Goal: Task Accomplishment & Management: Manage account settings

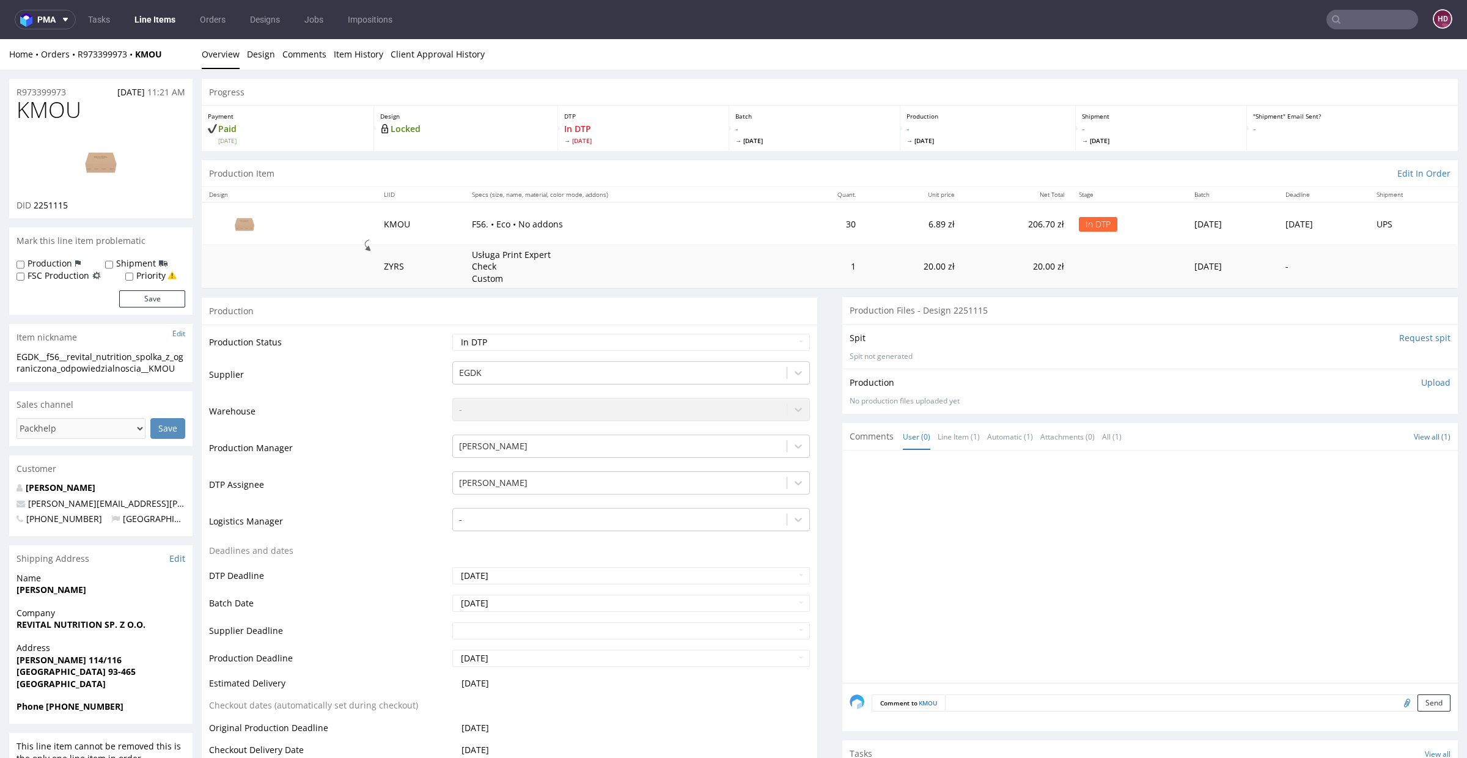
click at [1422, 377] on p "Upload" at bounding box center [1436, 383] width 29 height 12
click at [1341, 441] on div "Add files" at bounding box center [1364, 439] width 61 height 18
type input "C:\fakepath\EGDK__f56__revital_nutrition_spolka_z_ograniczona_odpowiedzialnosci…"
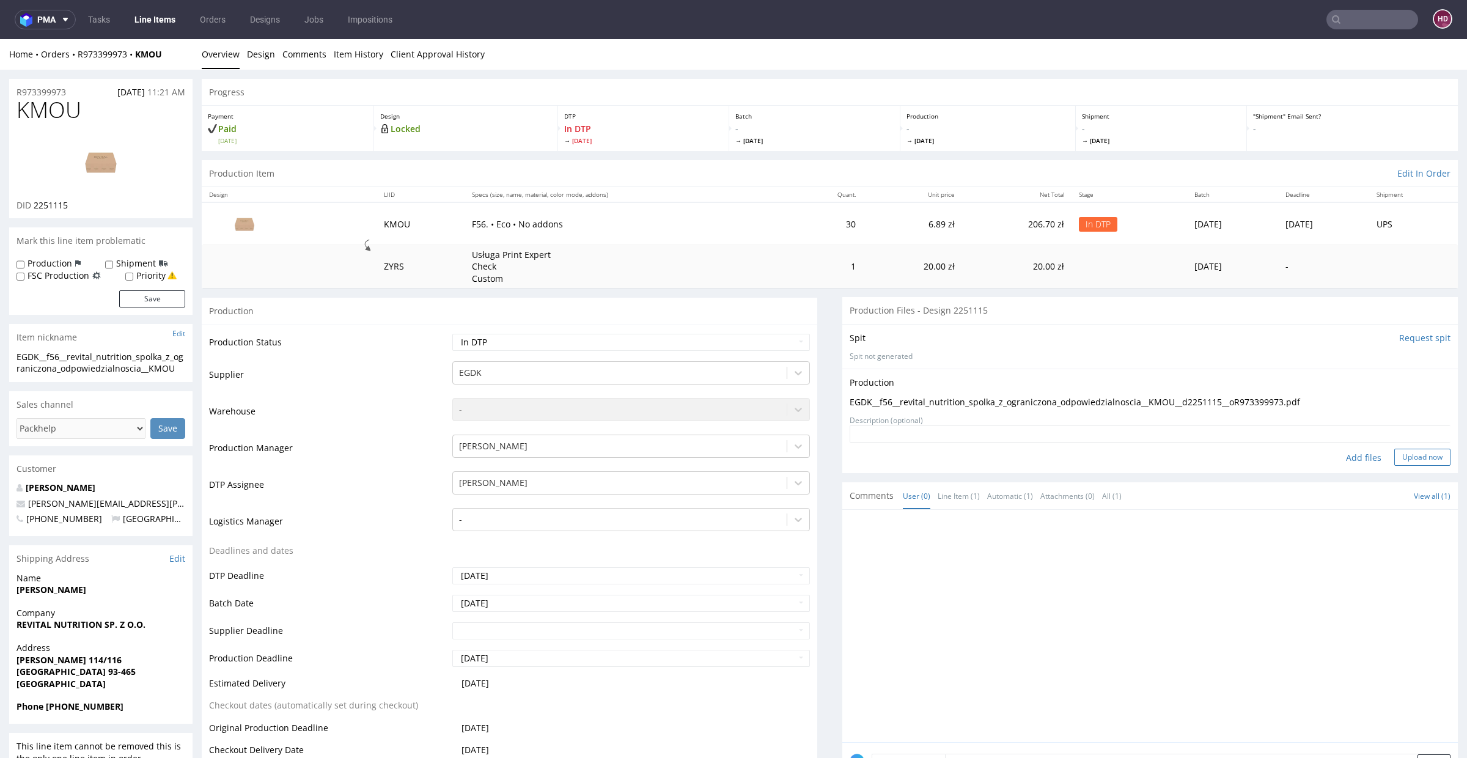
click at [1395, 458] on button "Upload now" at bounding box center [1423, 457] width 56 height 17
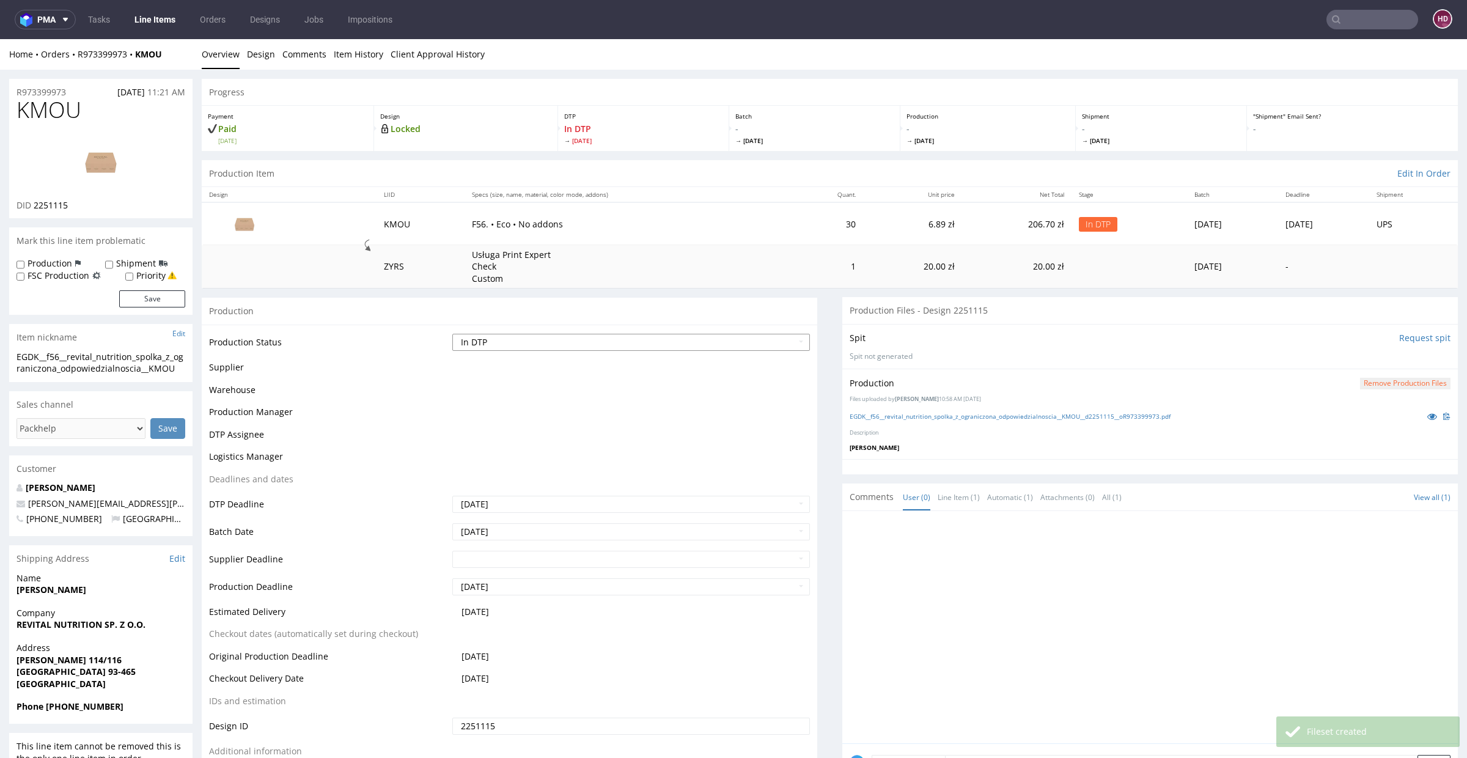
click at [511, 344] on select "Waiting for Artwork Waiting for Diecut Waiting for Mockup Waiting for DTP Waiti…" at bounding box center [631, 342] width 358 height 17
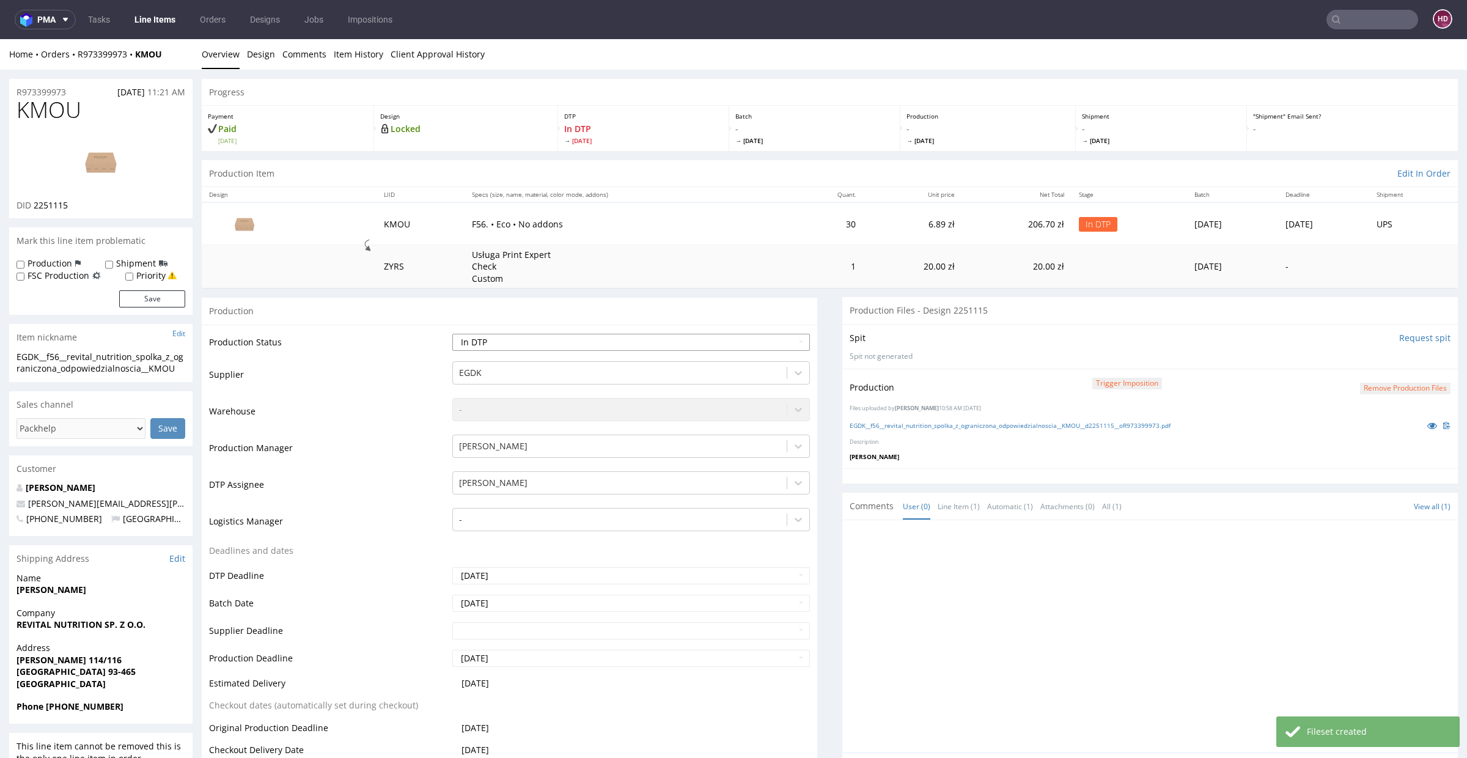
select select "dtp_ca_needed"
click at [452, 334] on select "Waiting for Artwork Waiting for Diecut Waiting for Mockup Waiting for DTP Waiti…" at bounding box center [631, 342] width 358 height 17
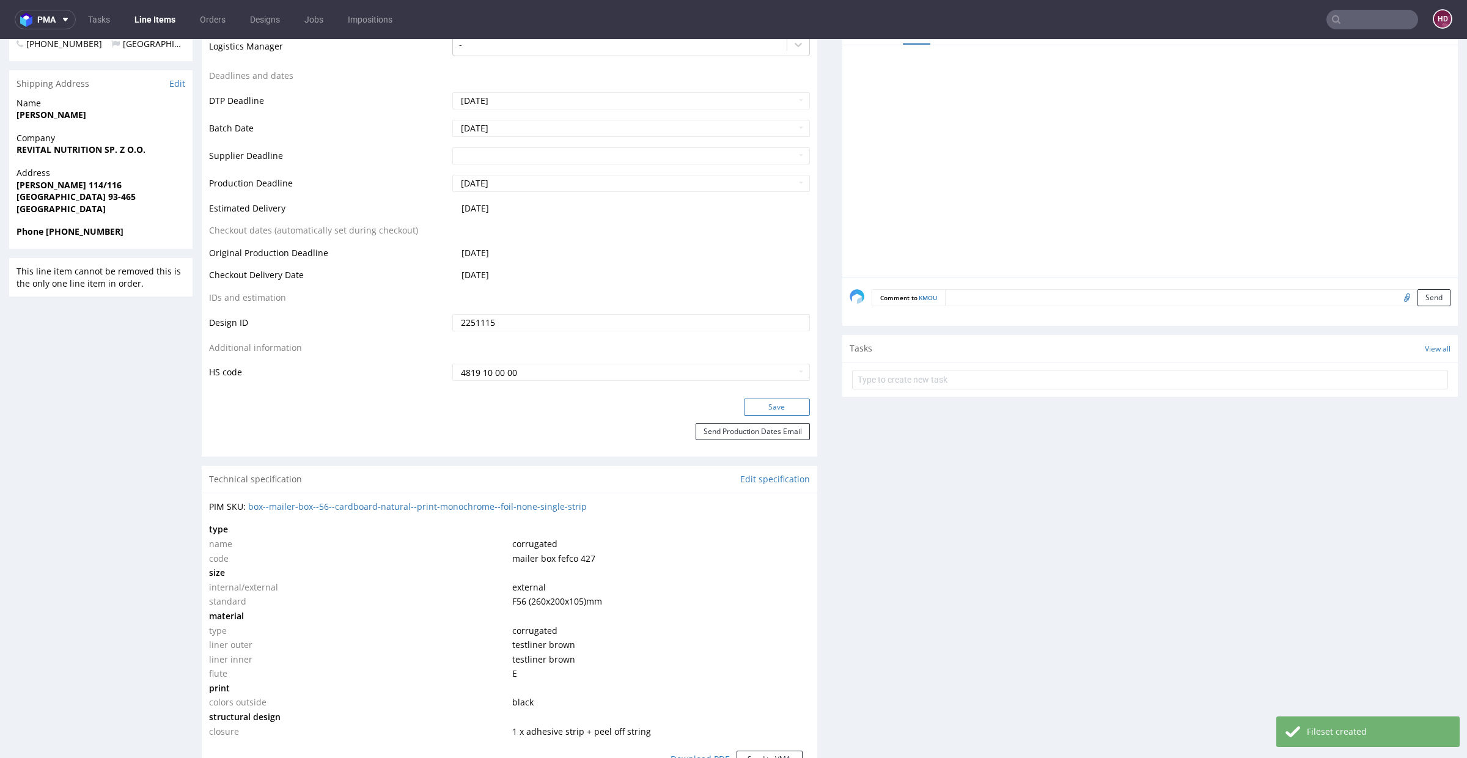
click at [763, 408] on button "Save" at bounding box center [777, 407] width 66 height 17
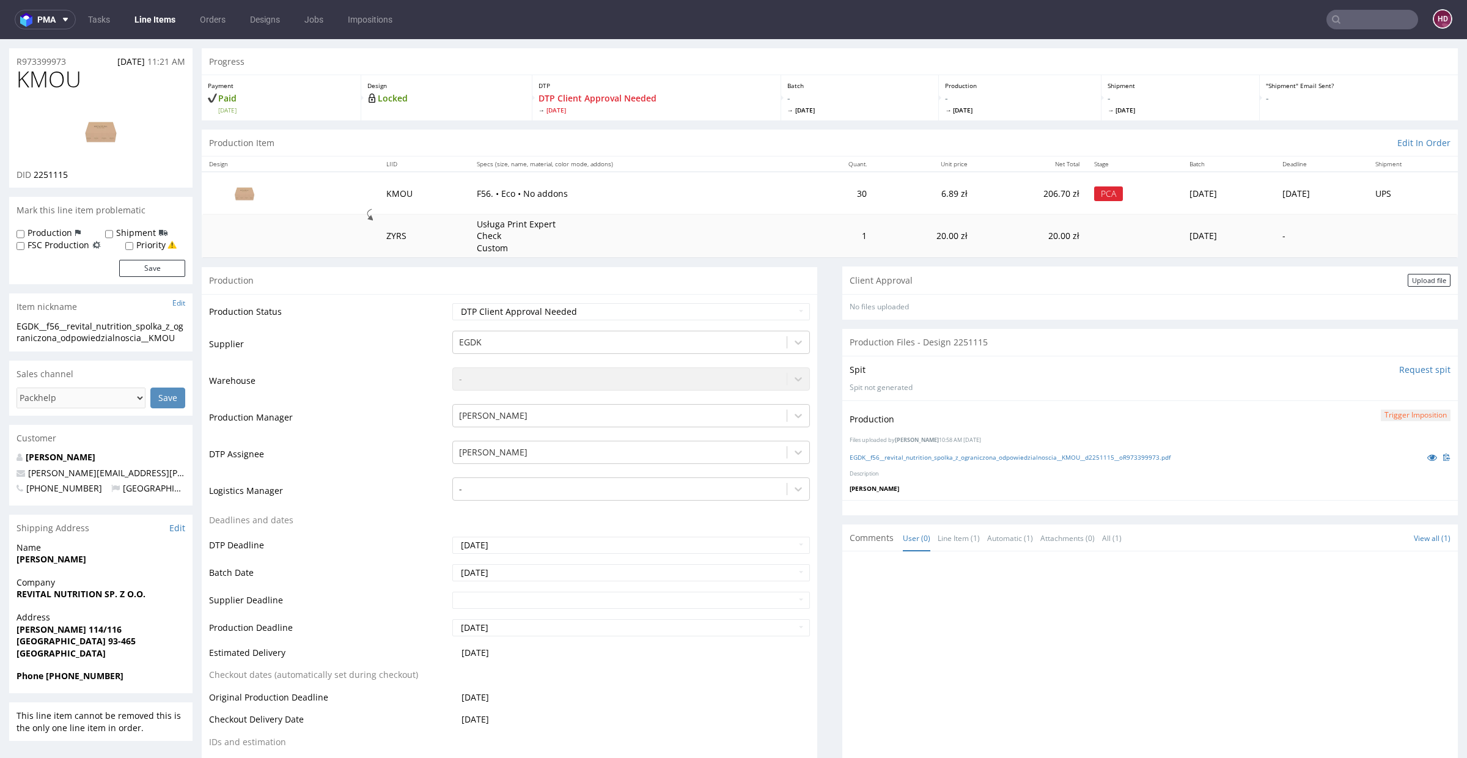
scroll to position [0, 0]
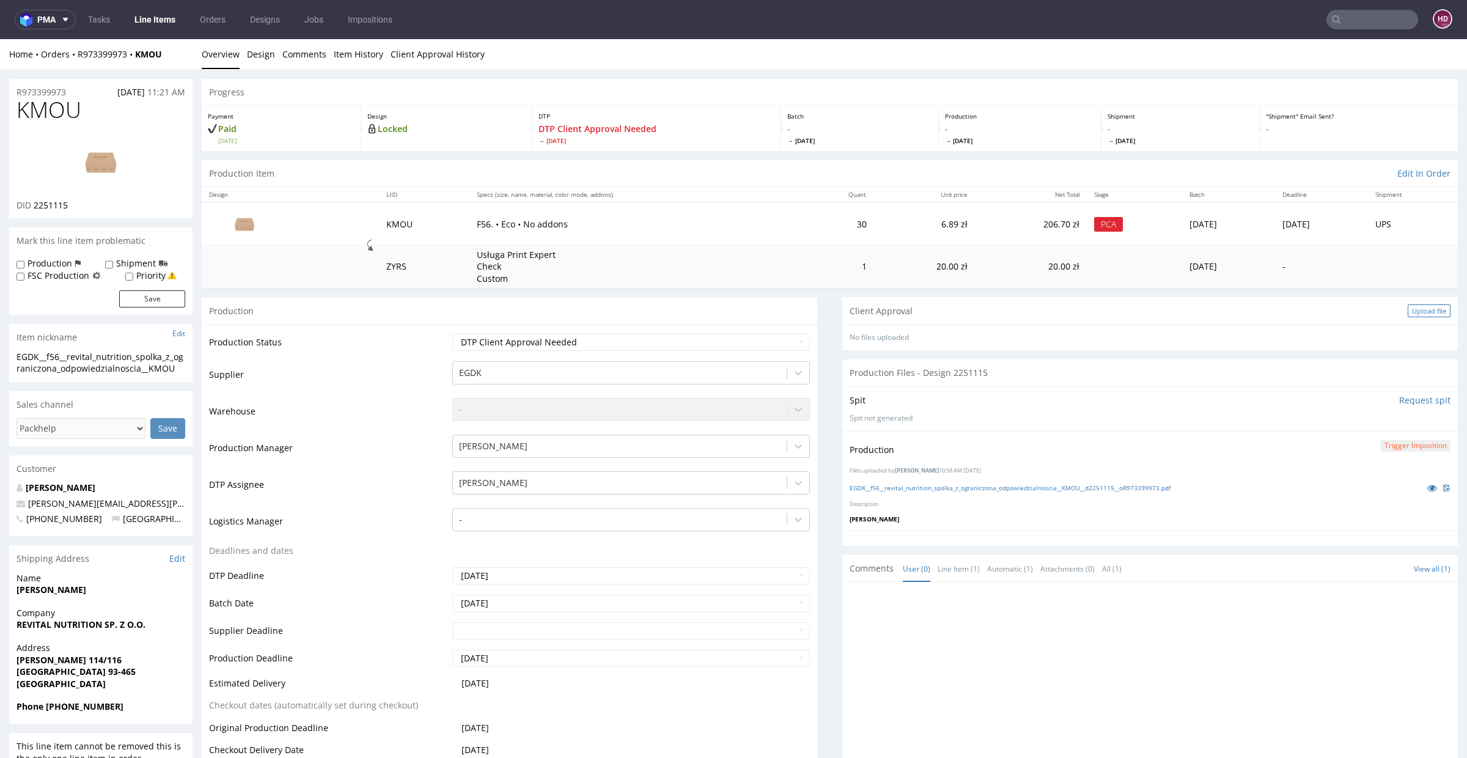
click at [1408, 311] on div "Upload file" at bounding box center [1429, 310] width 43 height 13
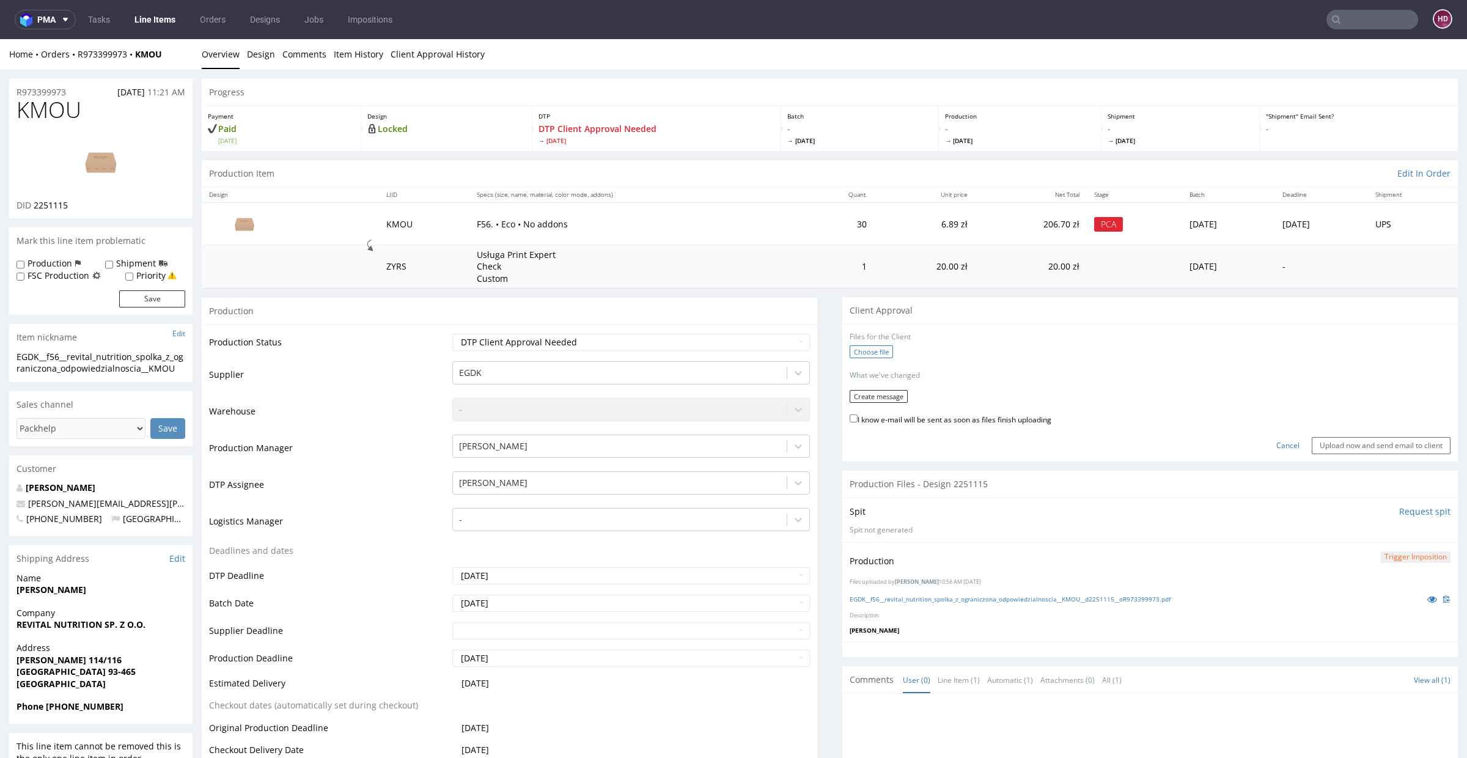
click at [877, 352] on label "Choose file" at bounding box center [871, 351] width 43 height 13
click at [0, 39] on input "Choose file" at bounding box center [0, 39] width 0 height 0
click at [881, 386] on button "Create message" at bounding box center [879, 392] width 58 height 13
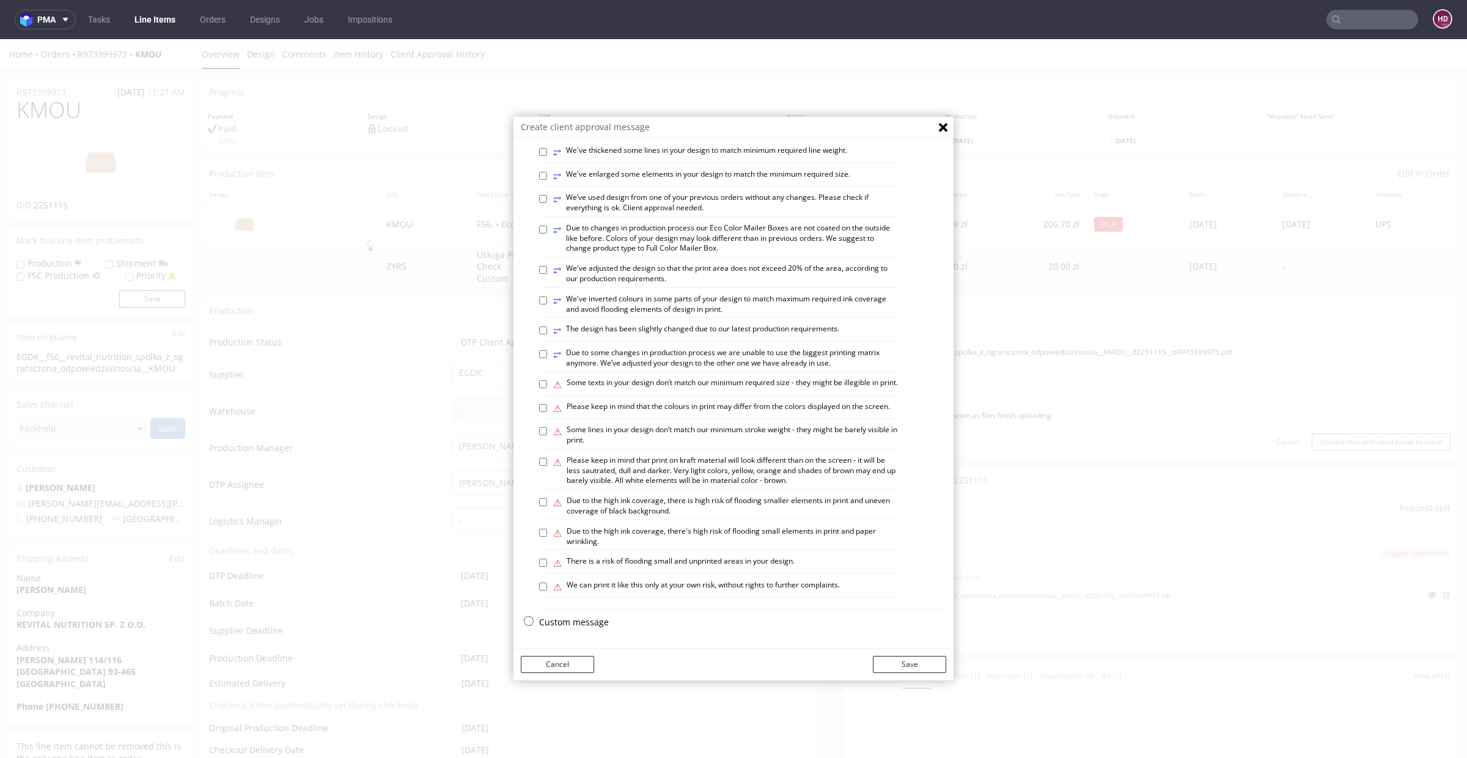
scroll to position [558, 0]
click at [556, 628] on p "Custom message" at bounding box center [742, 622] width 407 height 12
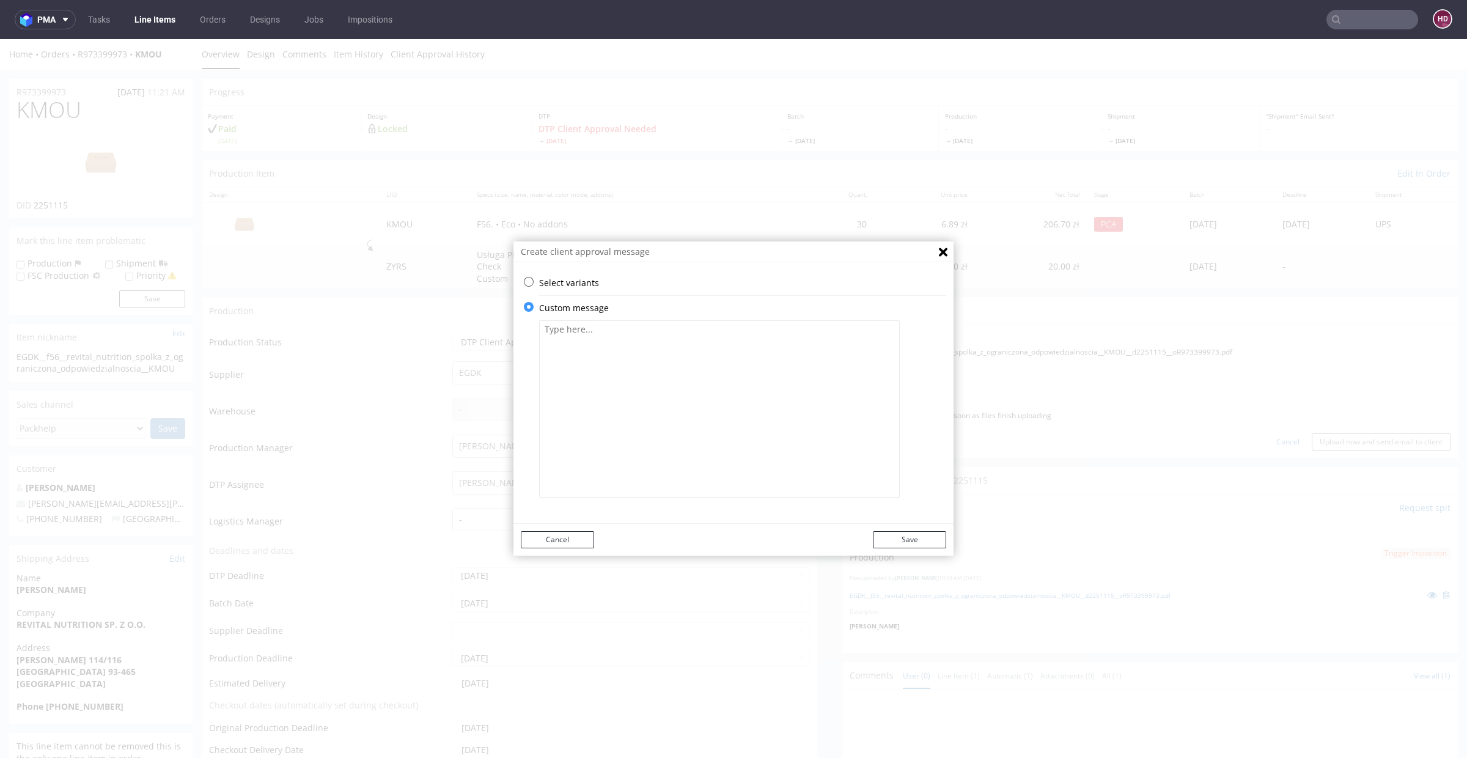
scroll to position [0, 0]
click at [588, 399] on textarea at bounding box center [719, 408] width 361 height 177
paste textarea "Please note that the print on the front is on the tear-off strip. If this is ac…"
type textarea "Please note that the print on the front is on the tear-off strip. If this is ac…"
click at [921, 539] on button "Save" at bounding box center [909, 539] width 73 height 17
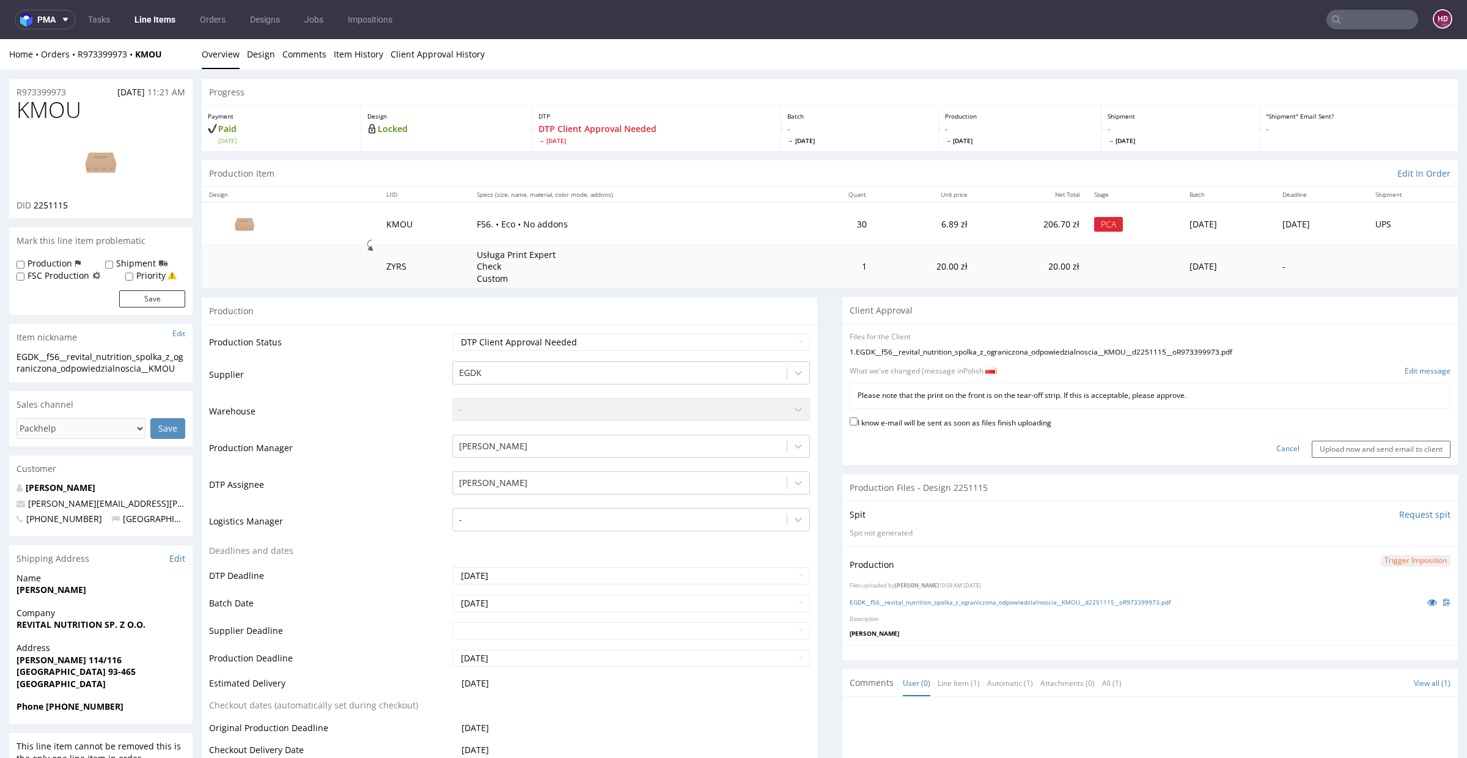
click at [900, 423] on label "I know e-mail will be sent as soon as files finish uploading" at bounding box center [951, 421] width 202 height 13
click at [858, 423] on input "I know e-mail will be sent as soon as files finish uploading" at bounding box center [854, 422] width 8 height 8
checkbox input "true"
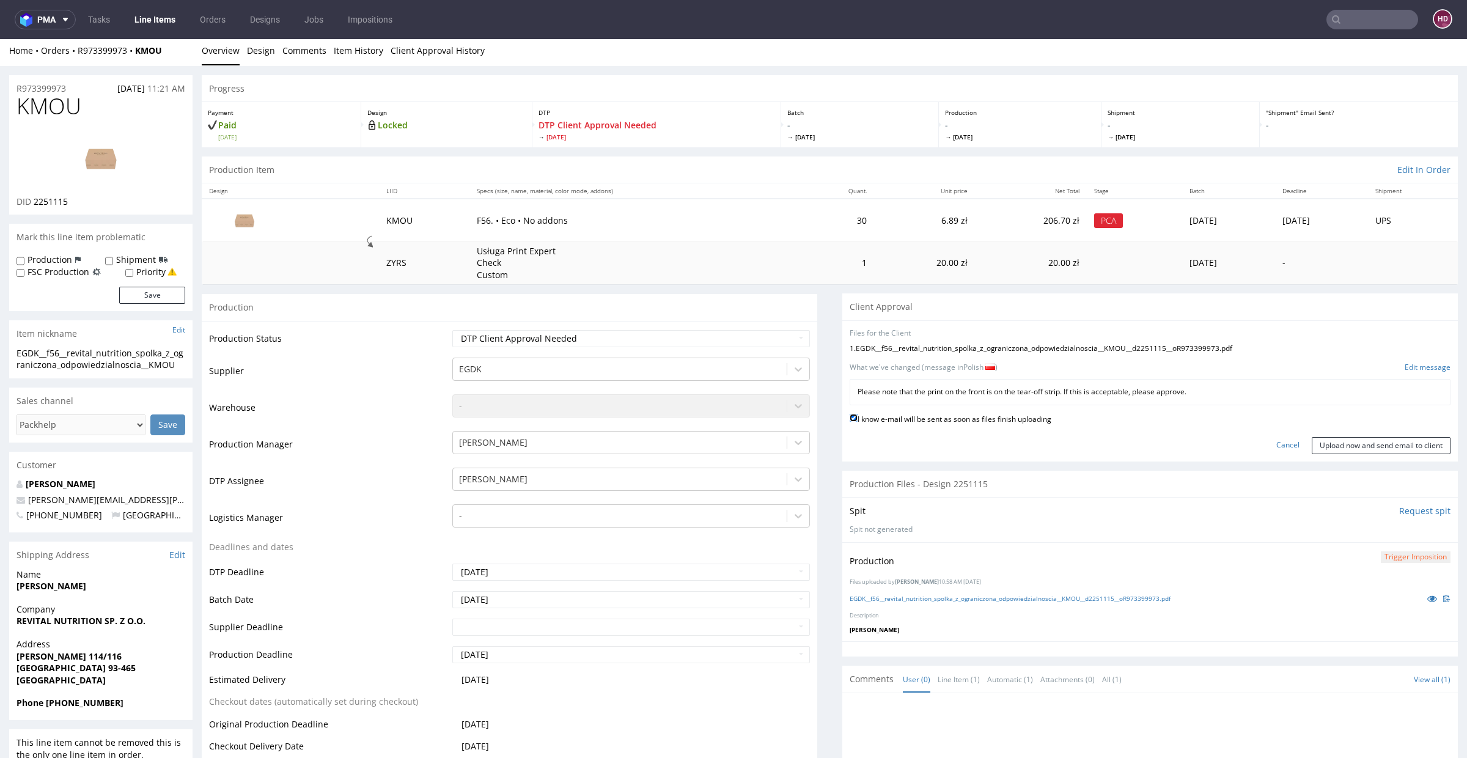
scroll to position [6, 0]
click at [1312, 438] on input "Upload now and send email to client" at bounding box center [1381, 443] width 139 height 17
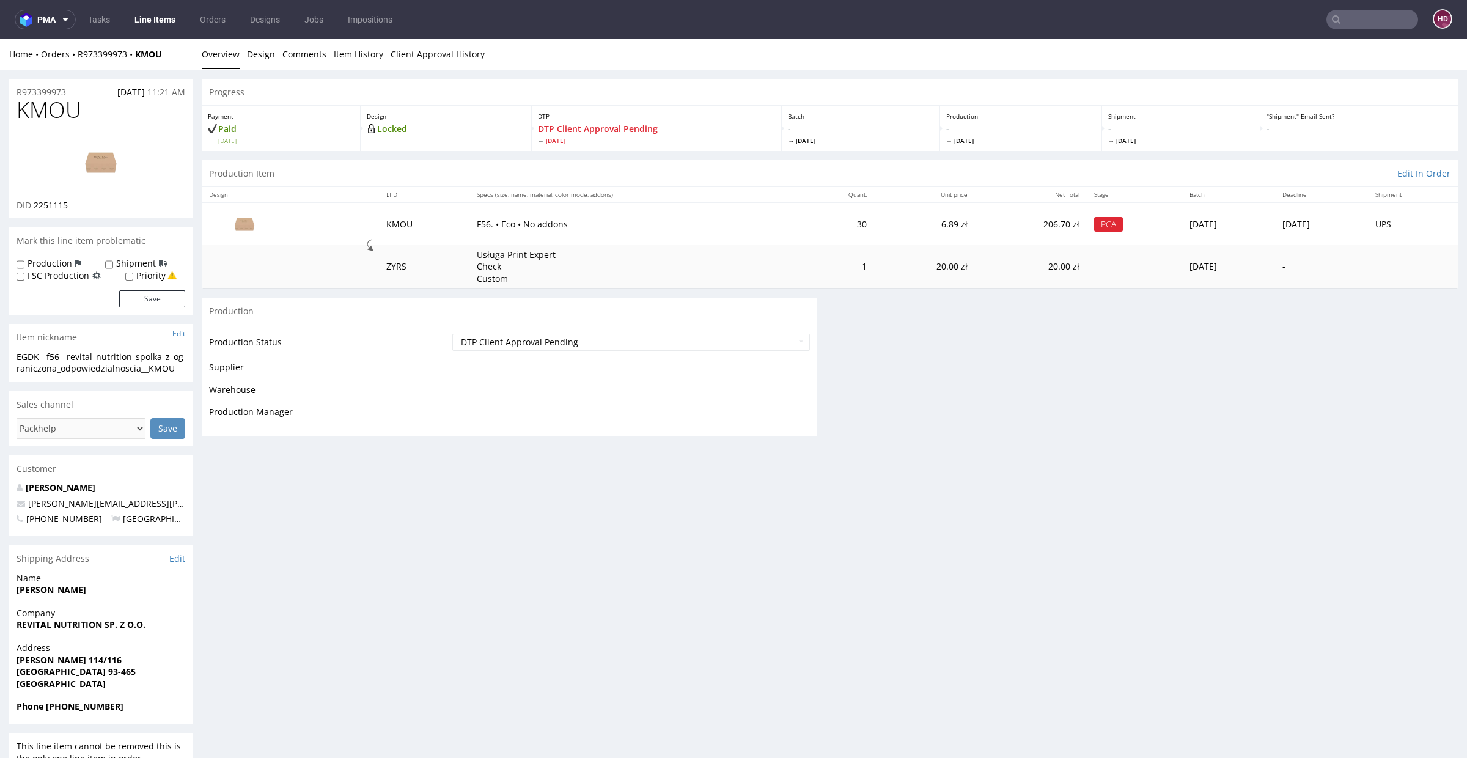
scroll to position [0, 0]
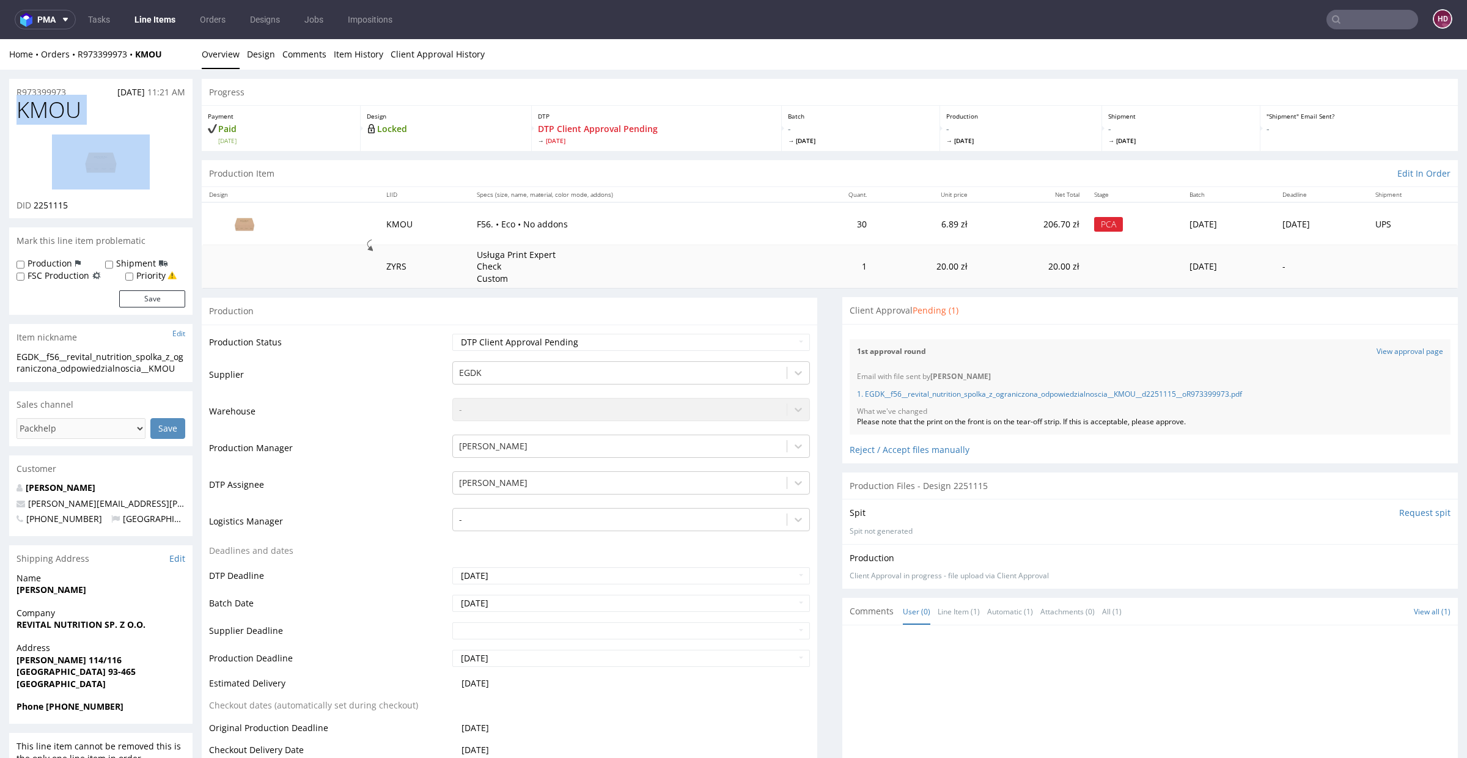
drag, startPoint x: 84, startPoint y: 122, endPoint x: 0, endPoint y: 115, distance: 84.1
copy h1 "KMOU"
click at [223, 55] on link "Overview" at bounding box center [221, 54] width 38 height 30
click at [152, 18] on link "Line Items" at bounding box center [155, 20] width 56 height 20
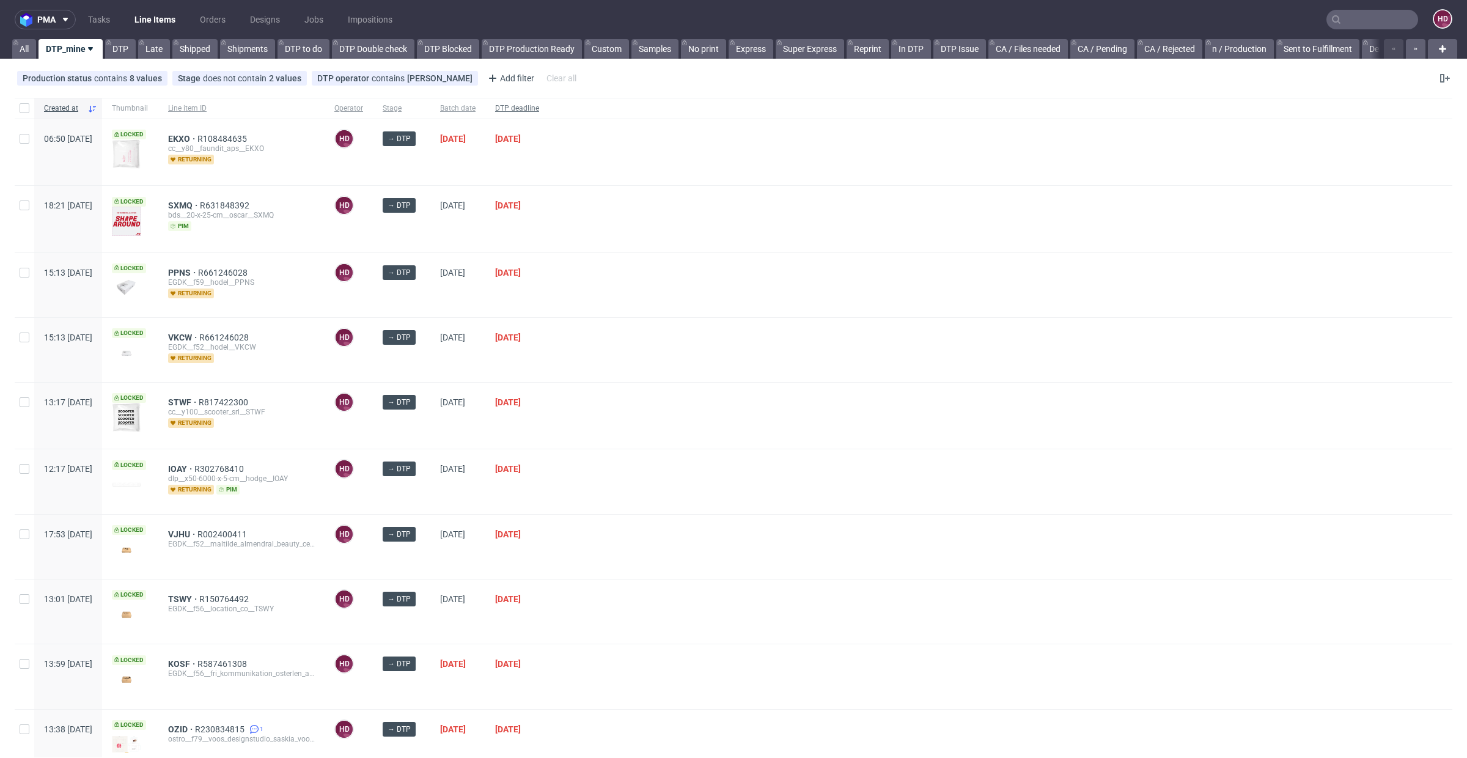
click at [539, 106] on span "DTP deadline" at bounding box center [517, 108] width 44 height 10
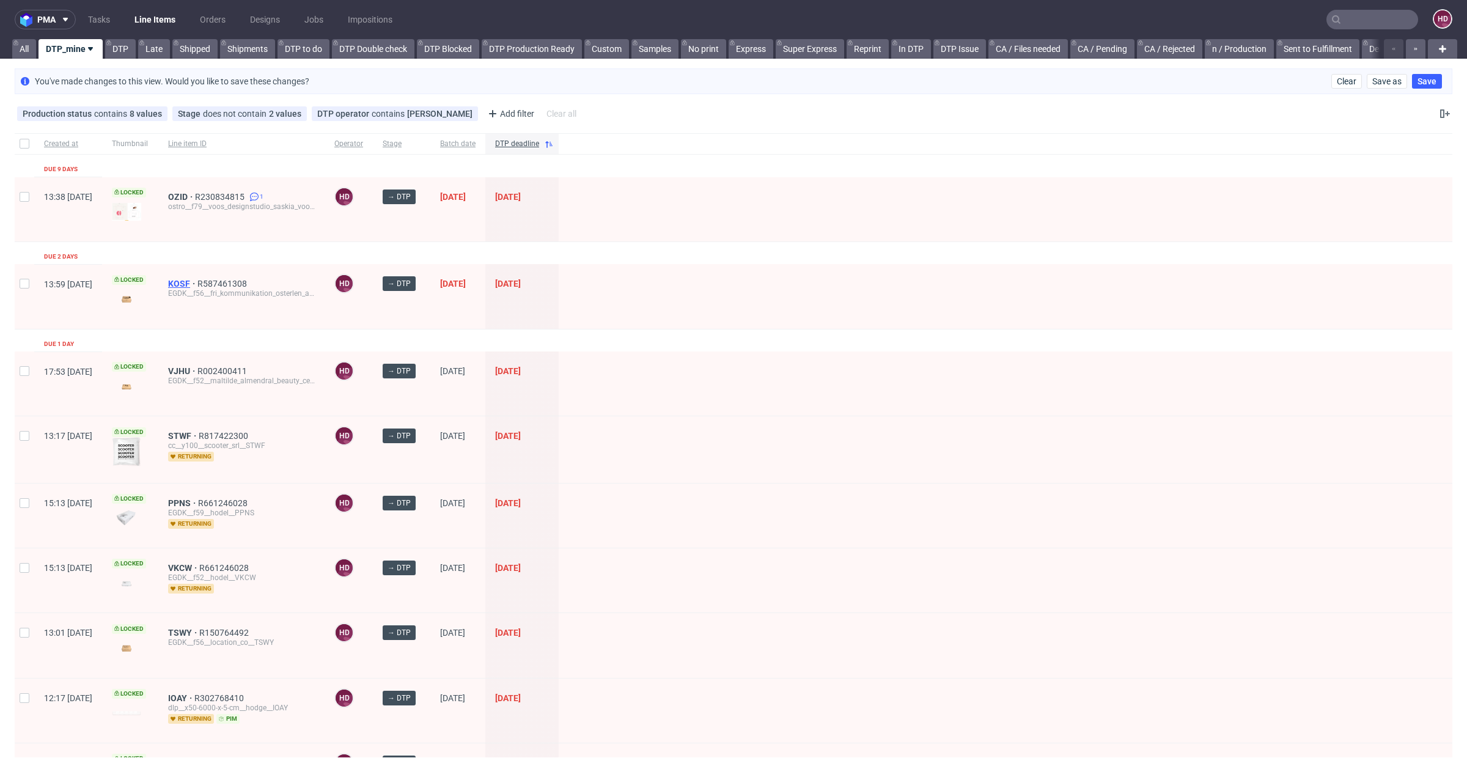
click at [197, 281] on span "KOSF" at bounding box center [182, 284] width 29 height 10
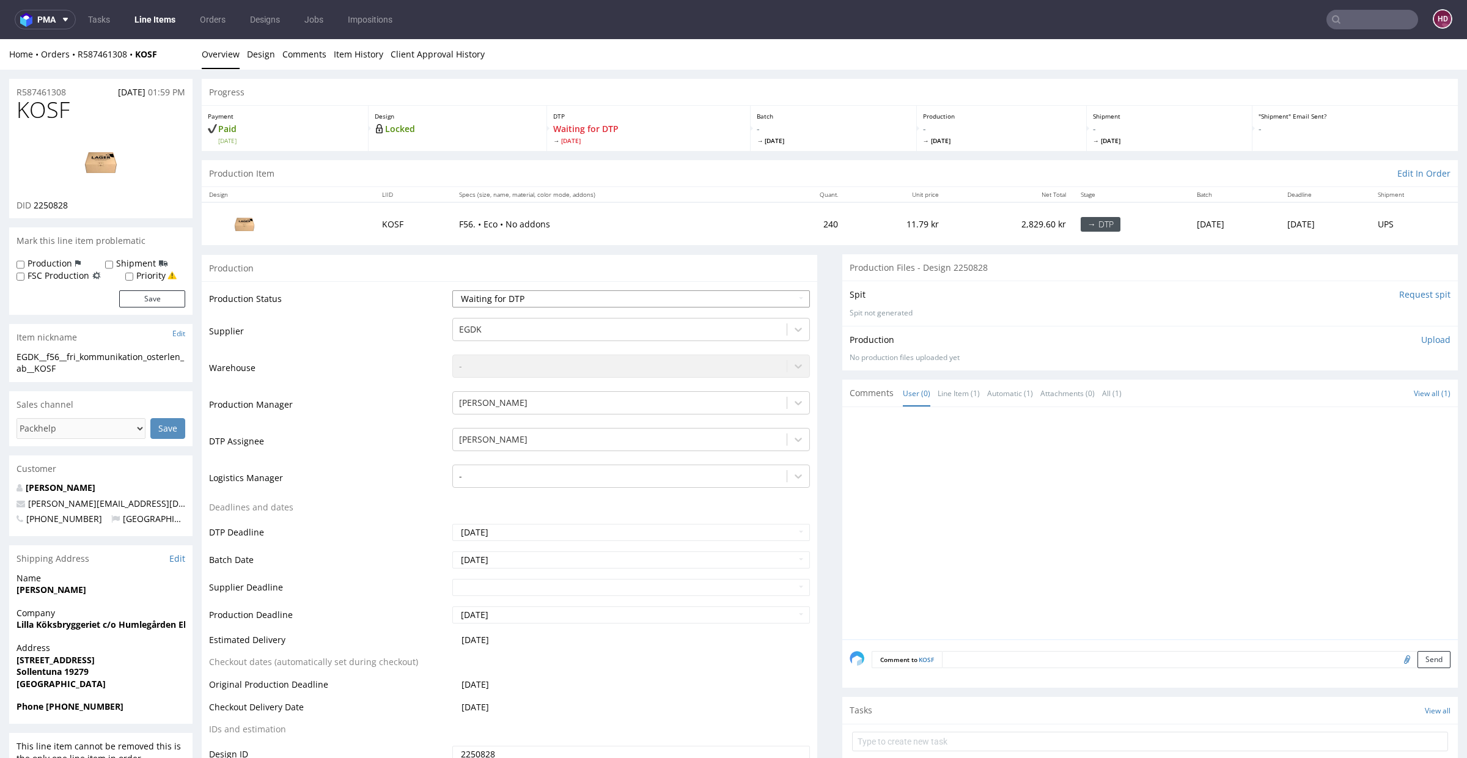
click at [493, 297] on select "Waiting for Artwork Waiting for Diecut Waiting for Mockup Waiting for DTP Waiti…" at bounding box center [631, 298] width 358 height 17
select select "dtp_in_process"
click at [452, 290] on select "Waiting for Artwork Waiting for Diecut Waiting for Mockup Waiting for DTP Waiti…" at bounding box center [631, 298] width 358 height 17
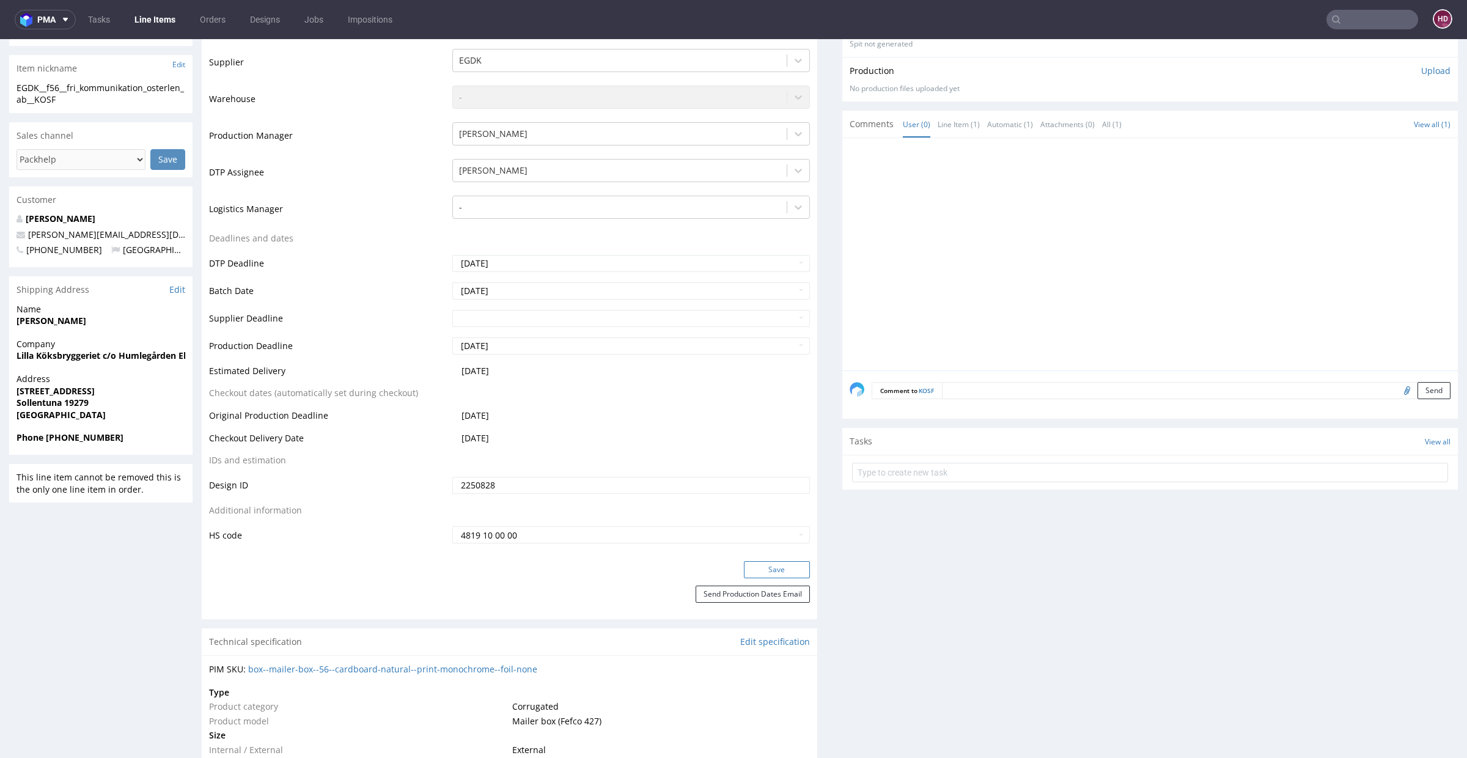
click at [744, 571] on button "Save" at bounding box center [777, 569] width 66 height 17
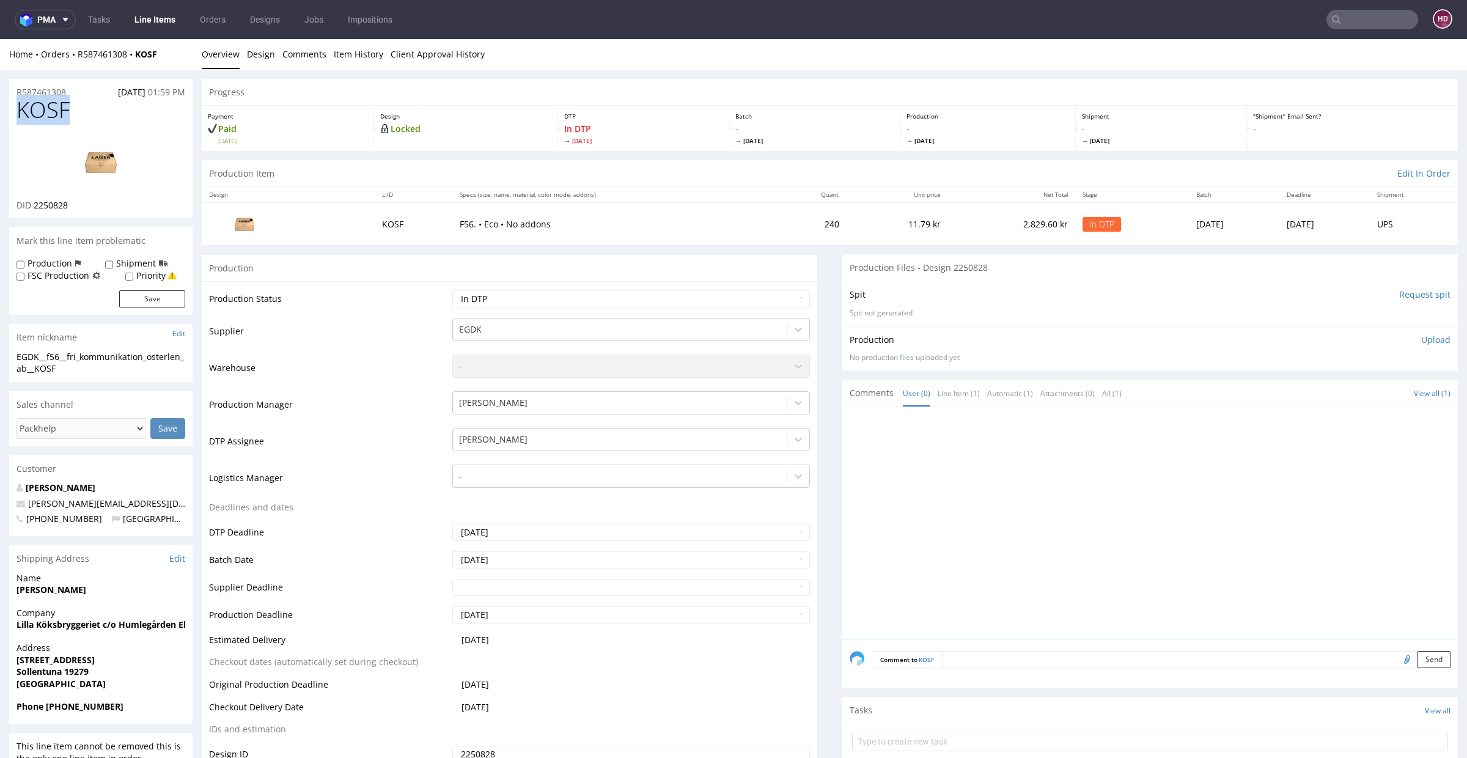
drag, startPoint x: 70, startPoint y: 106, endPoint x: 0, endPoint y: 112, distance: 70.0
copy span "KOSF"
drag, startPoint x: 88, startPoint y: 206, endPoint x: 35, endPoint y: 202, distance: 53.3
click at [35, 202] on div "DID 2250828" at bounding box center [101, 205] width 169 height 12
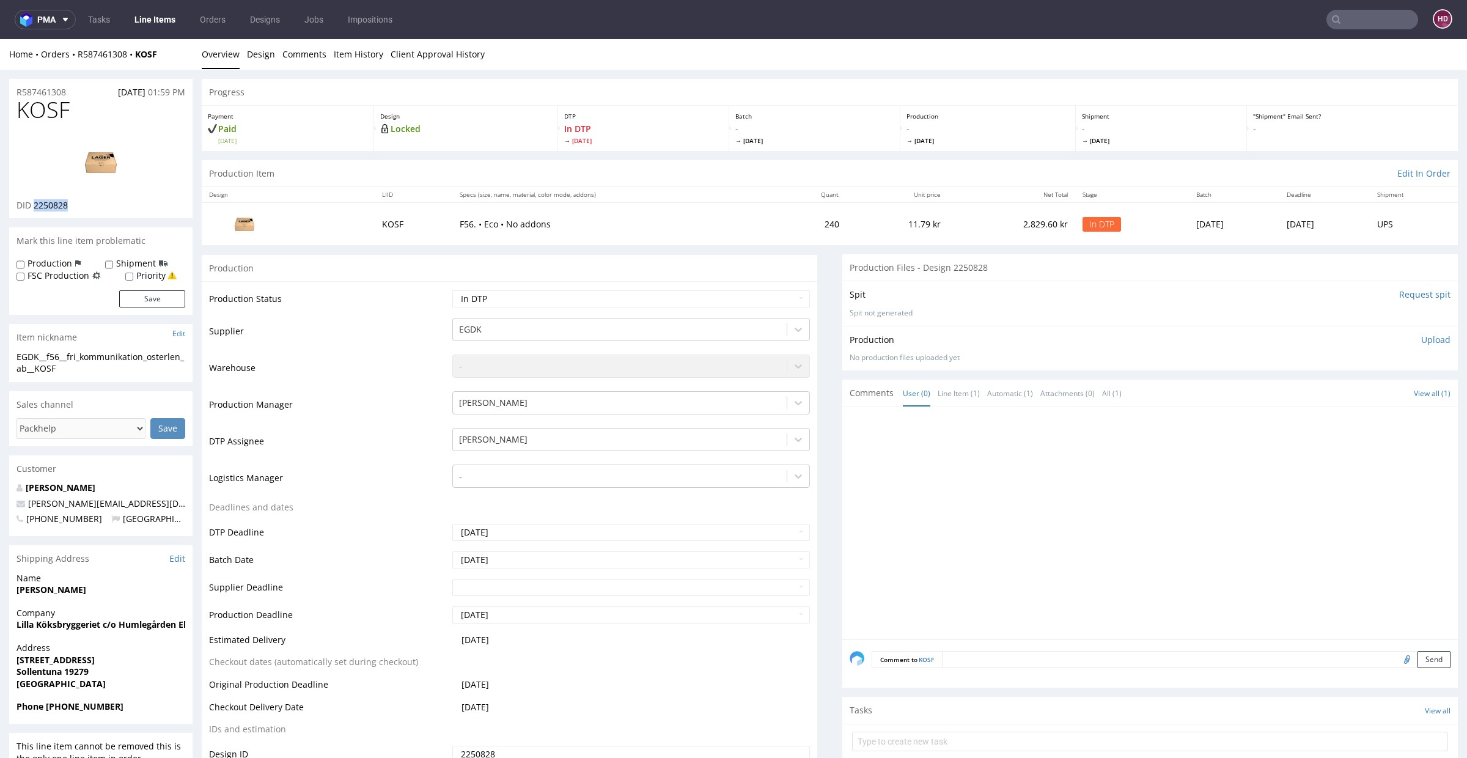
copy span "2250828"
click at [98, 160] on img at bounding box center [101, 162] width 98 height 55
click at [76, 116] on h1 "KOSF" at bounding box center [101, 110] width 169 height 24
drag, startPoint x: 65, startPoint y: 106, endPoint x: 13, endPoint y: 105, distance: 51.4
click at [13, 105] on div "KOSF DID 2250828" at bounding box center [100, 158] width 183 height 120
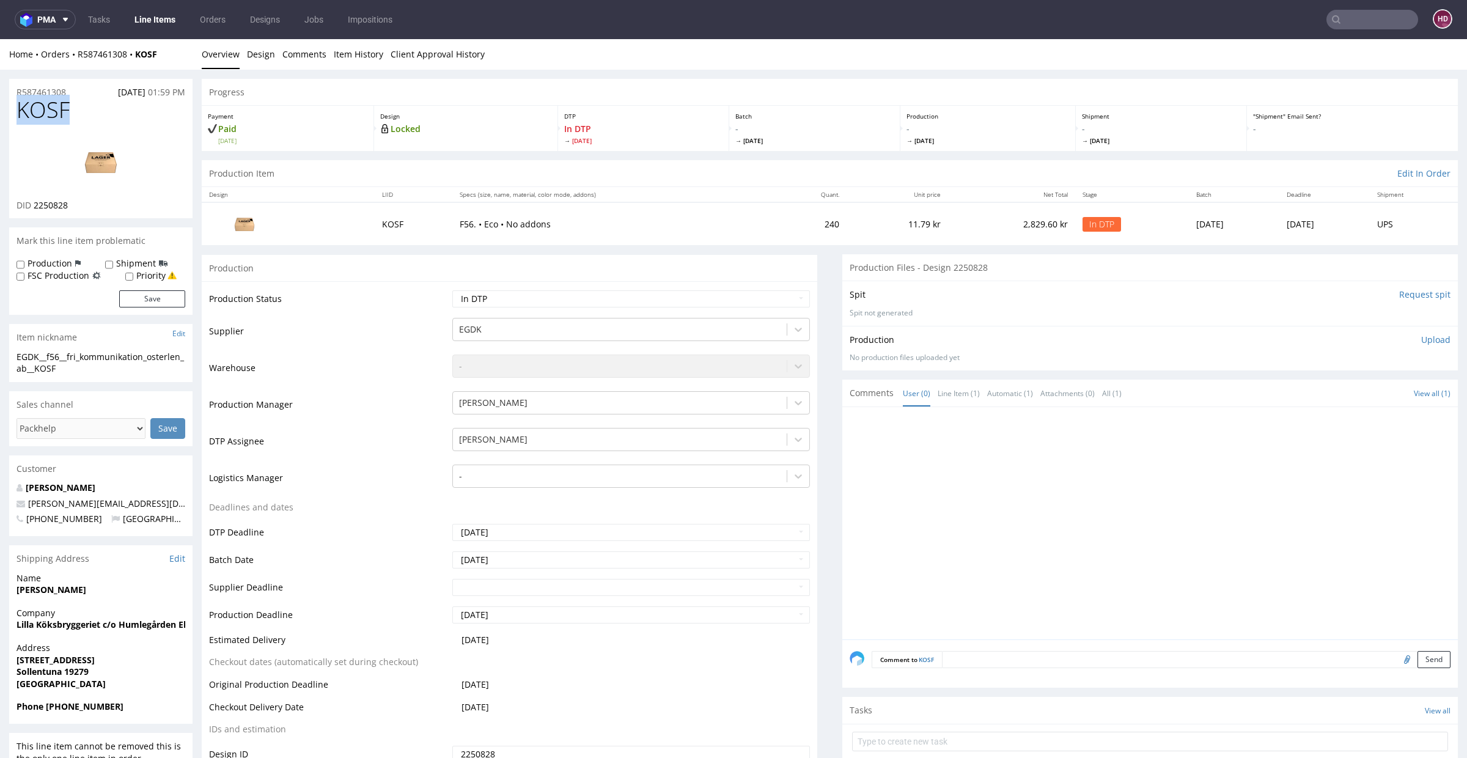
copy span "KOSF"
drag, startPoint x: 78, startPoint y: 371, endPoint x: 6, endPoint y: 352, distance: 74.6
copy div "EGDK__f56__fri_kommunikation_osterlen_ab__KOSF"
drag, startPoint x: 75, startPoint y: 90, endPoint x: 0, endPoint y: 83, distance: 75.6
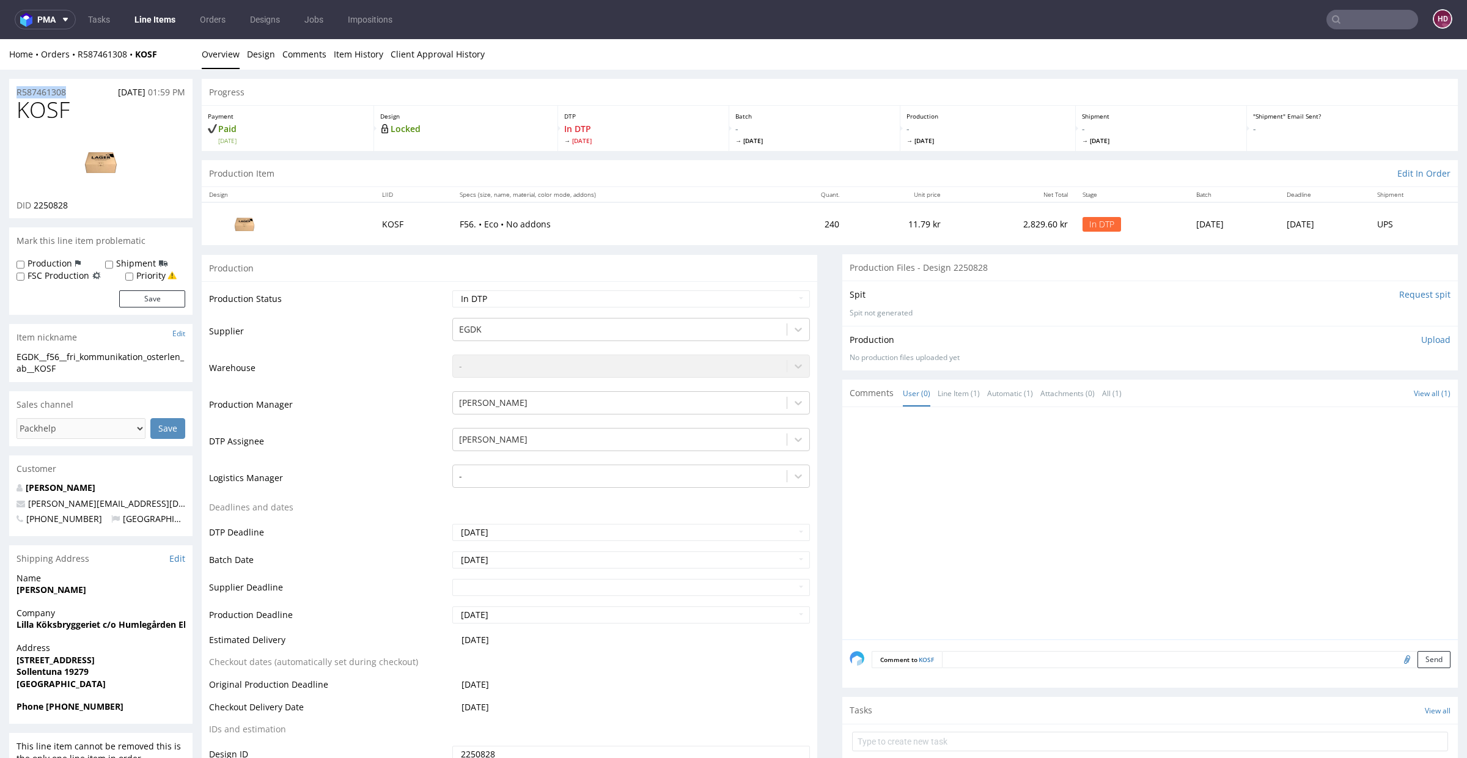
copy p "R587461308"
click at [73, 204] on div "DID 2250828" at bounding box center [101, 205] width 169 height 12
click at [73, 206] on div "DID 2250828" at bounding box center [101, 205] width 169 height 12
copy span "2250828"
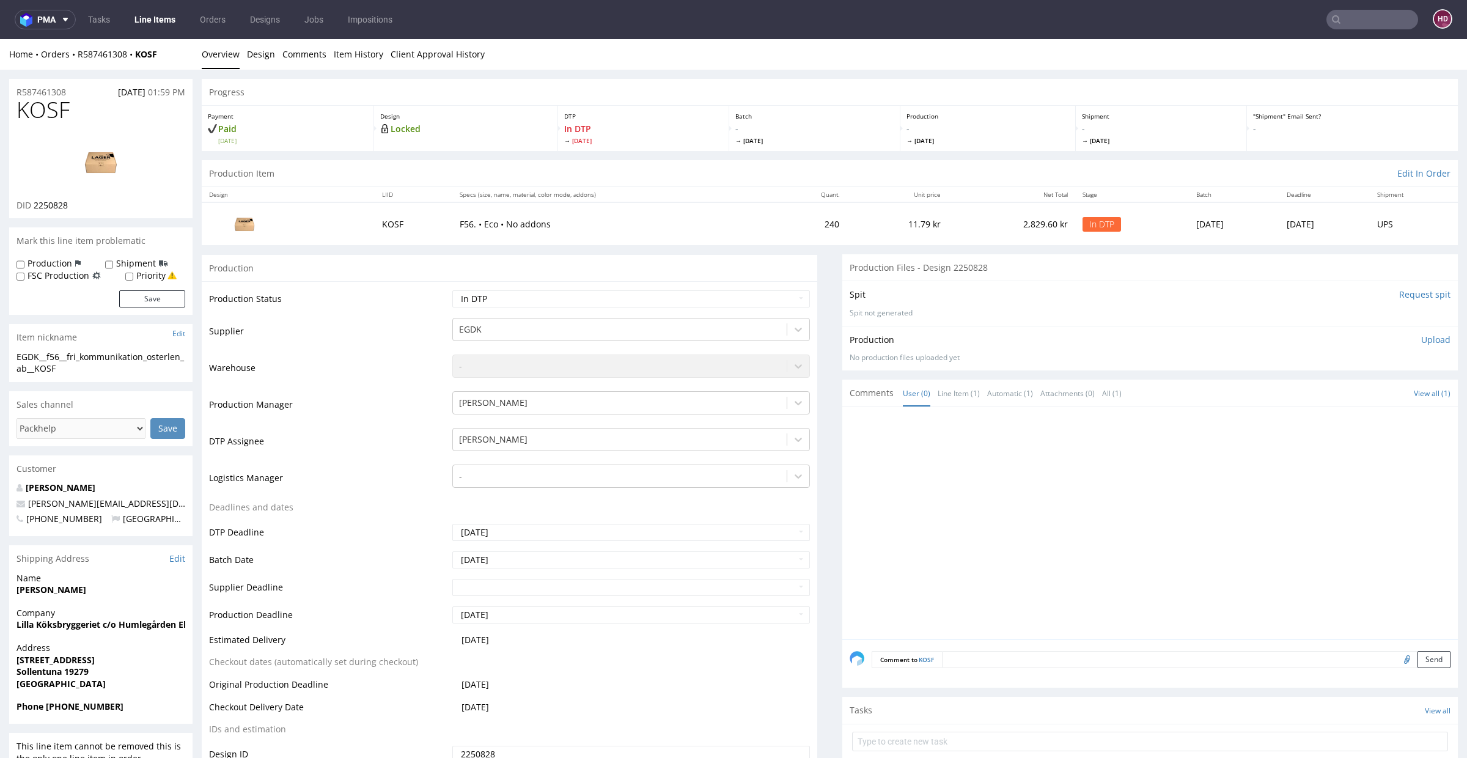
click at [1422, 338] on p "Upload" at bounding box center [1436, 340] width 29 height 12
click at [1352, 391] on div "Add files" at bounding box center [1364, 395] width 61 height 18
type input "C:\fakepath\EGDK__f56__fri_kommunikation_osterlen_ab__KOSF__d2250828__oR5874613…"
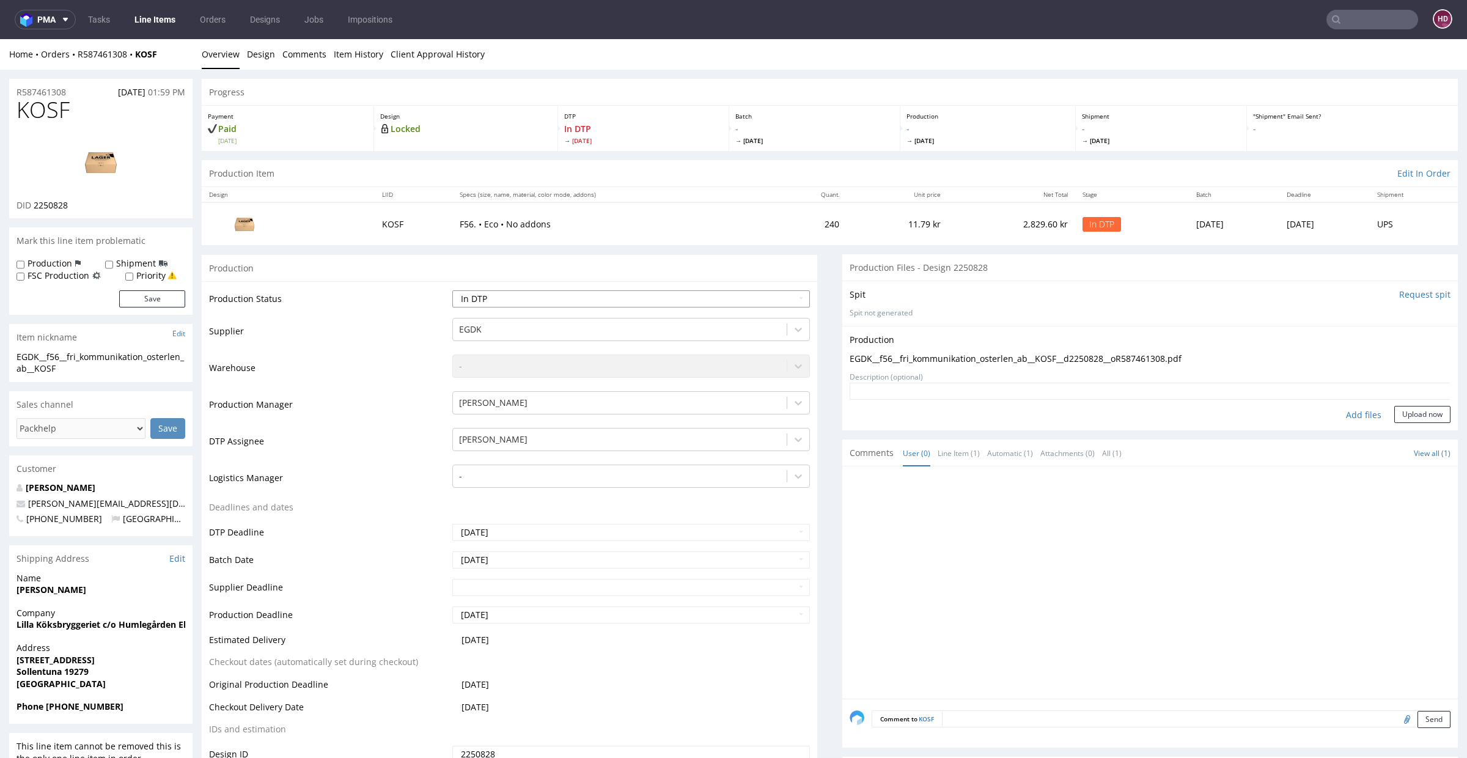
click at [692, 290] on select "Waiting for Artwork Waiting for Diecut Waiting for Mockup Waiting for DTP Waiti…" at bounding box center [631, 298] width 358 height 17
select select "dtp_production_ready"
click at [452, 290] on select "Waiting for Artwork Waiting for Diecut Waiting for Mockup Waiting for DTP Waiti…" at bounding box center [631, 298] width 358 height 17
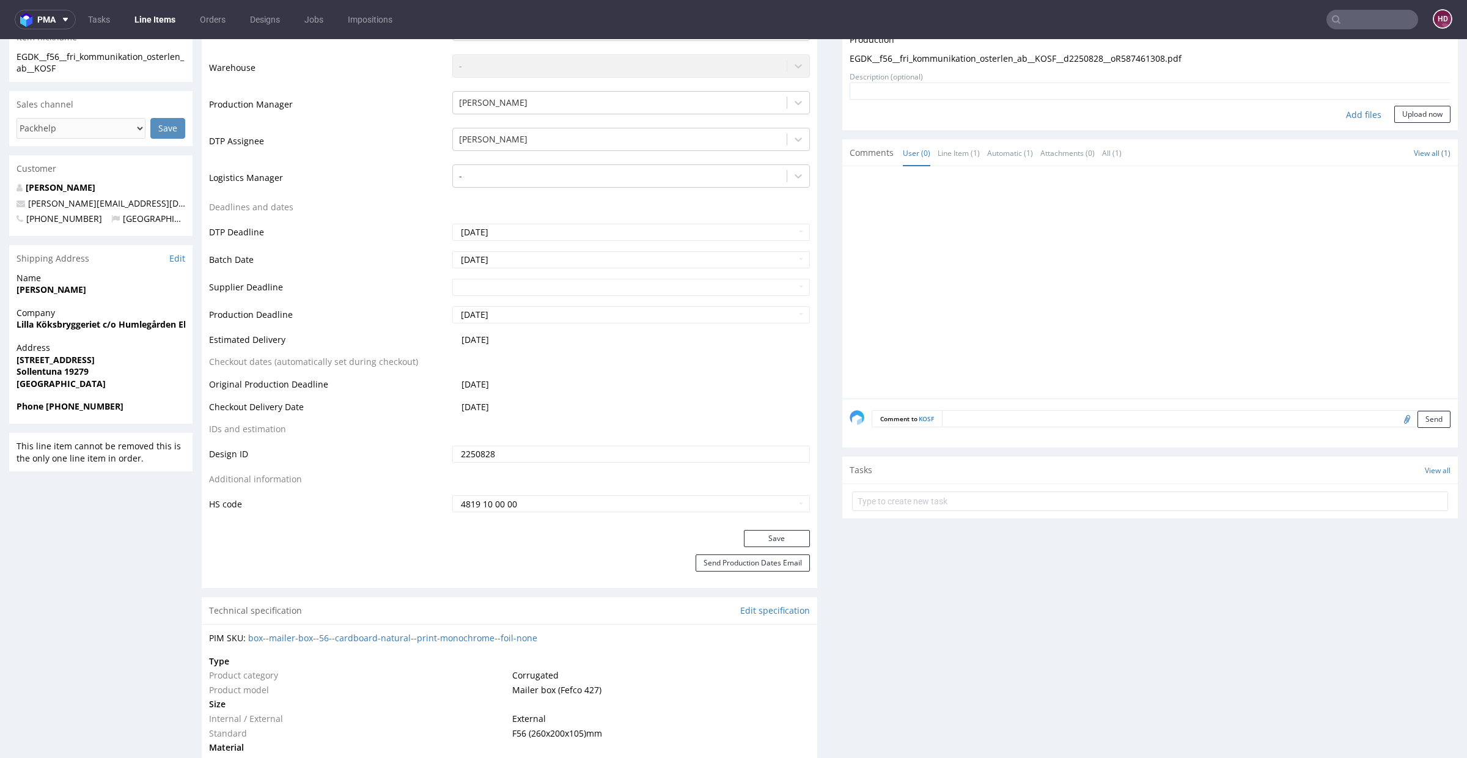
click at [1380, 122] on div "Production Upload EGDK__f56__fri_kommunikation_osterlen_ab__KOSF__d2250828__oR5…" at bounding box center [1151, 78] width 616 height 105
click at [1395, 113] on button "Upload now" at bounding box center [1423, 114] width 56 height 17
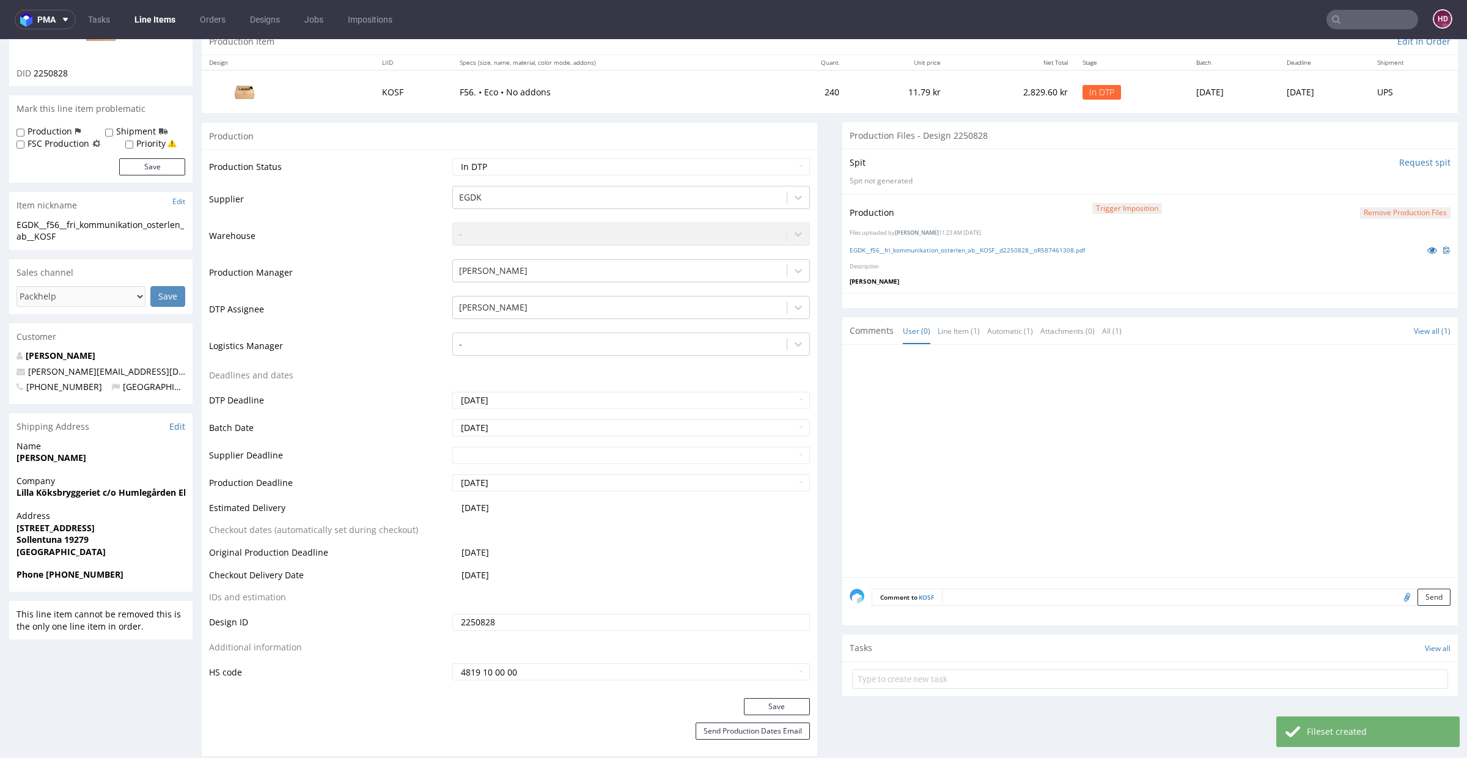
scroll to position [261, 0]
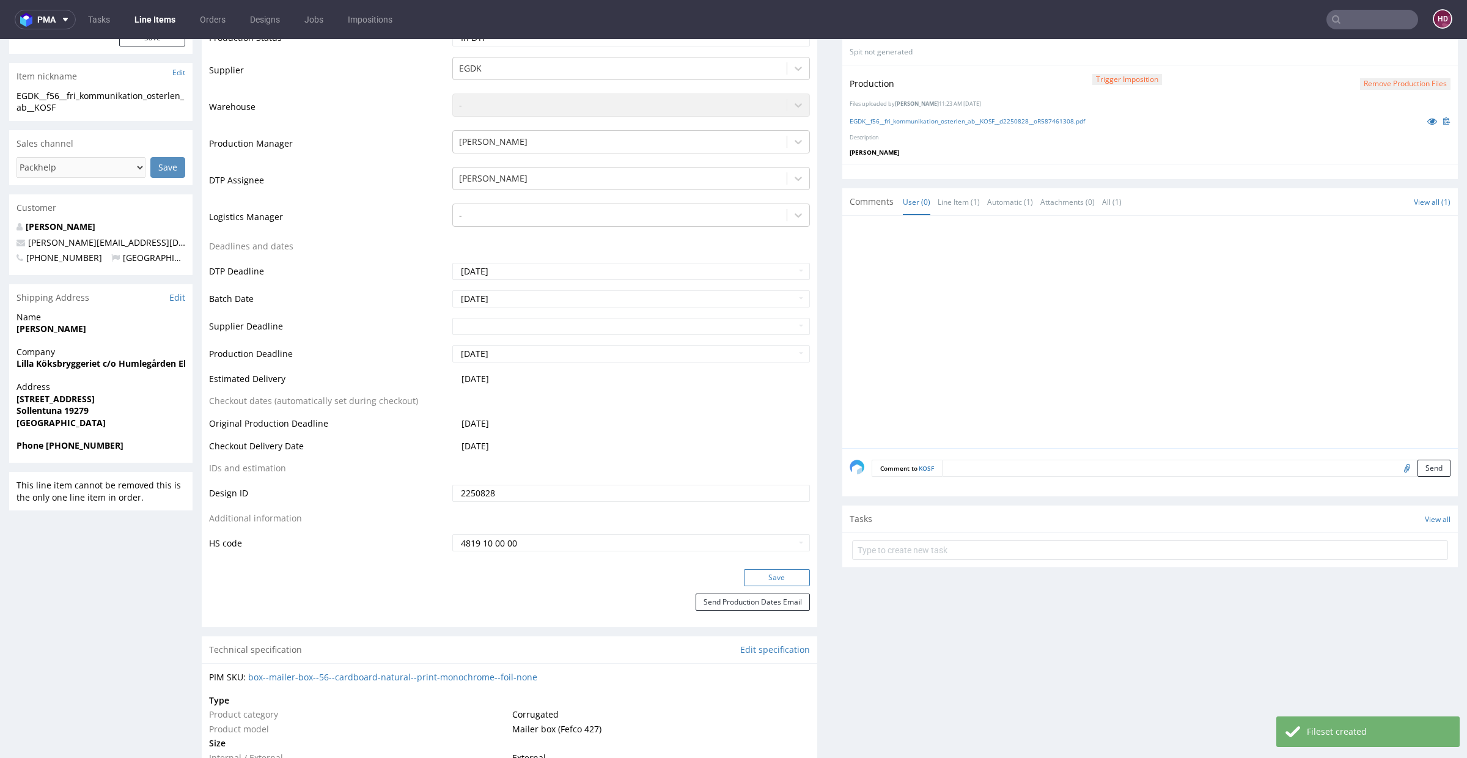
click at [783, 577] on button "Save" at bounding box center [777, 577] width 66 height 17
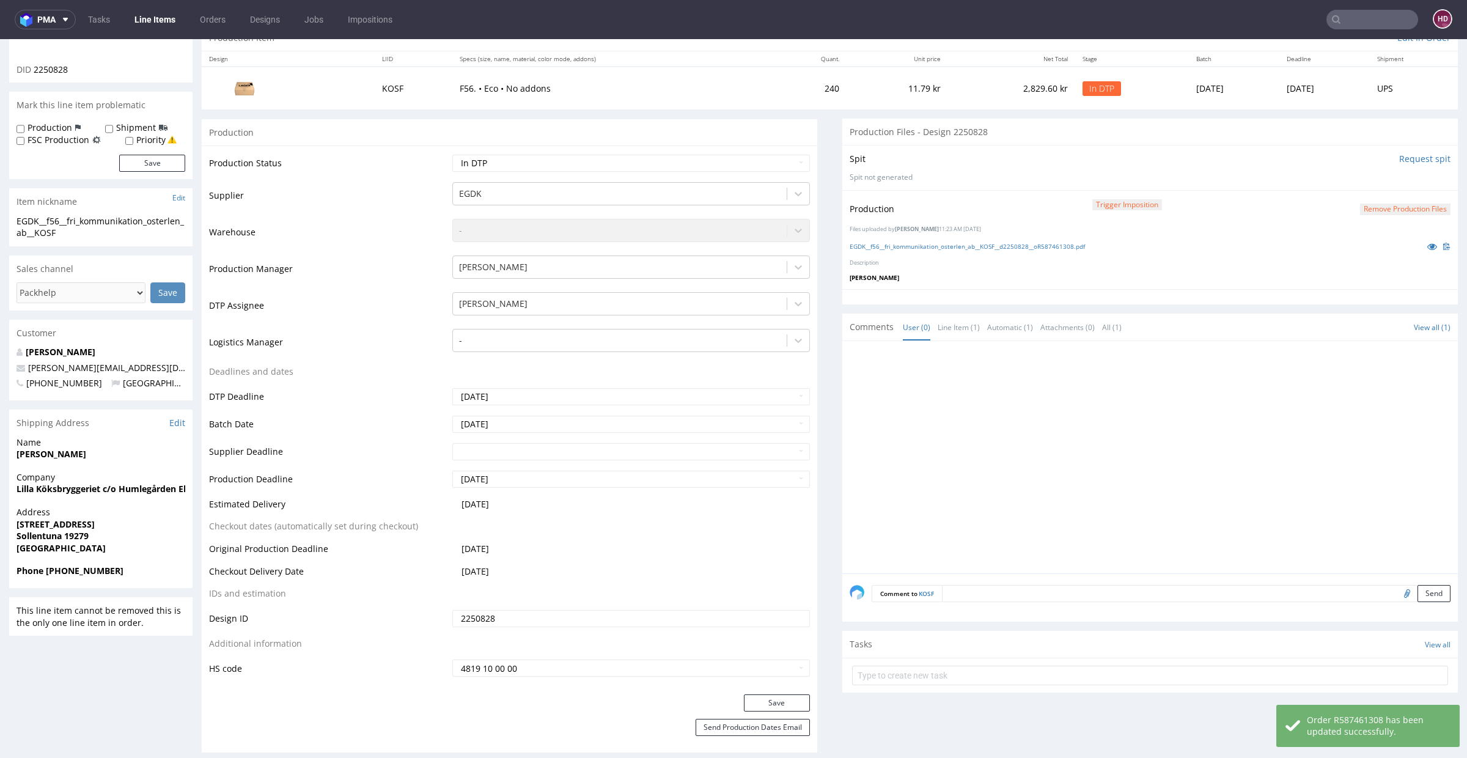
scroll to position [0, 0]
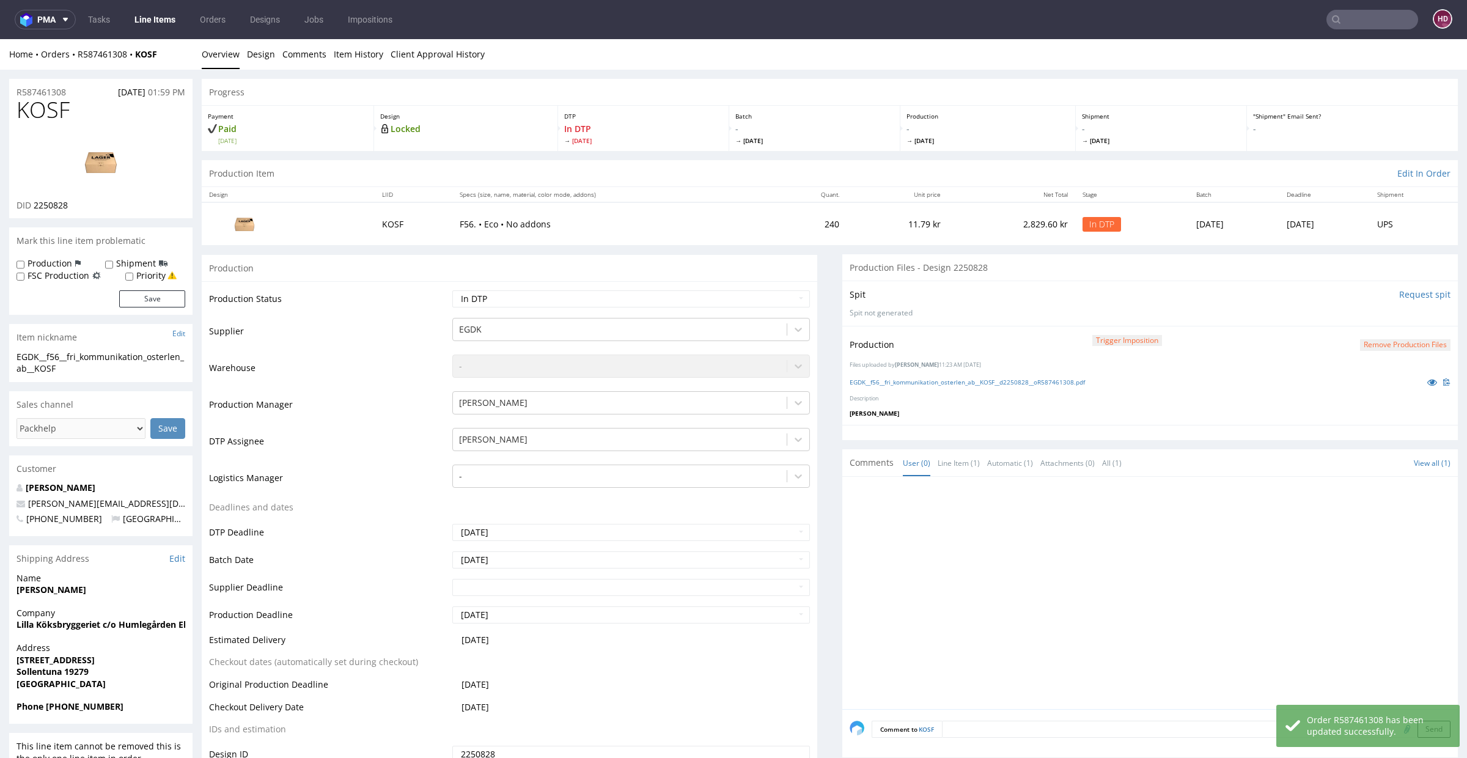
click at [166, 22] on link "Line Items" at bounding box center [155, 20] width 56 height 20
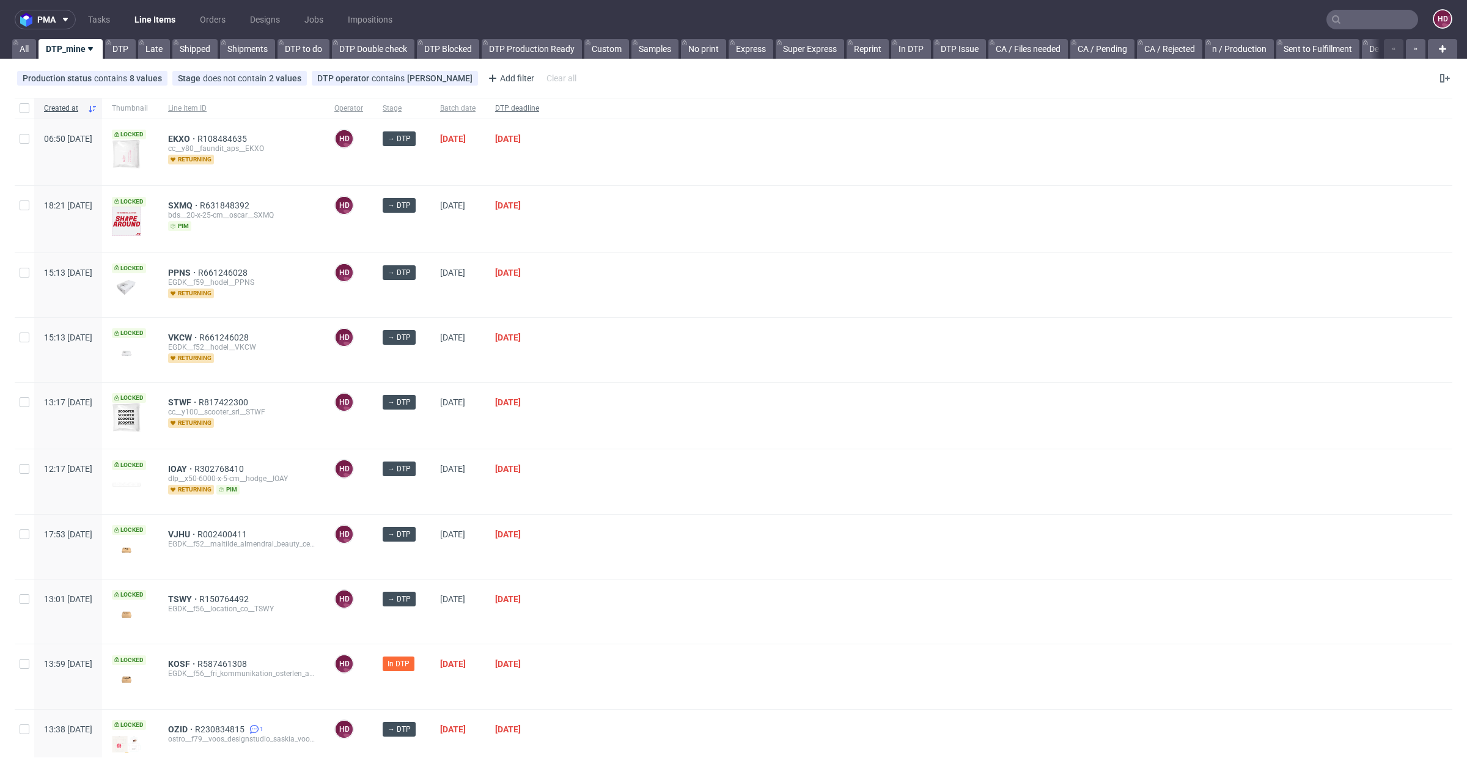
click at [539, 109] on span "DTP deadline" at bounding box center [517, 108] width 44 height 10
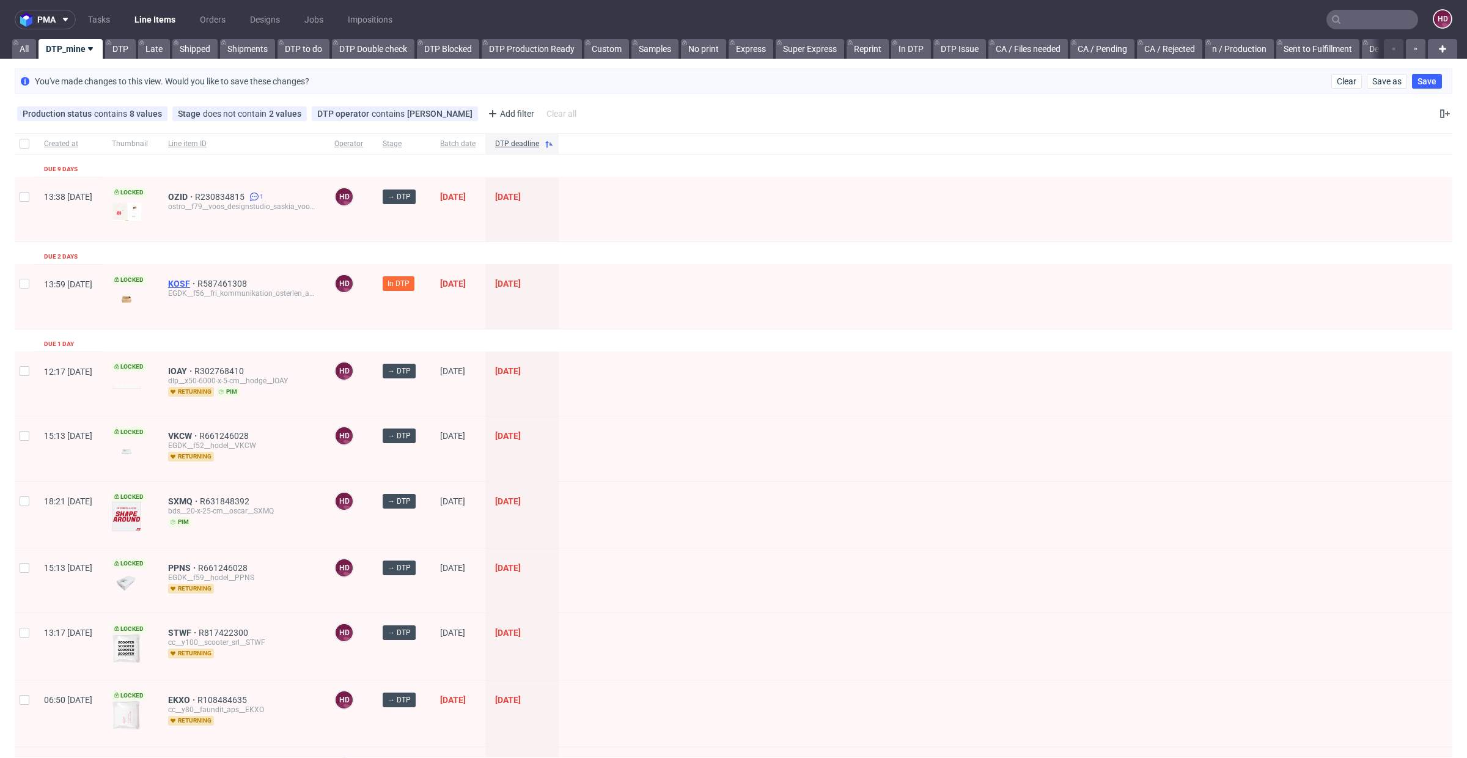
click at [197, 279] on span "KOSF" at bounding box center [182, 284] width 29 height 10
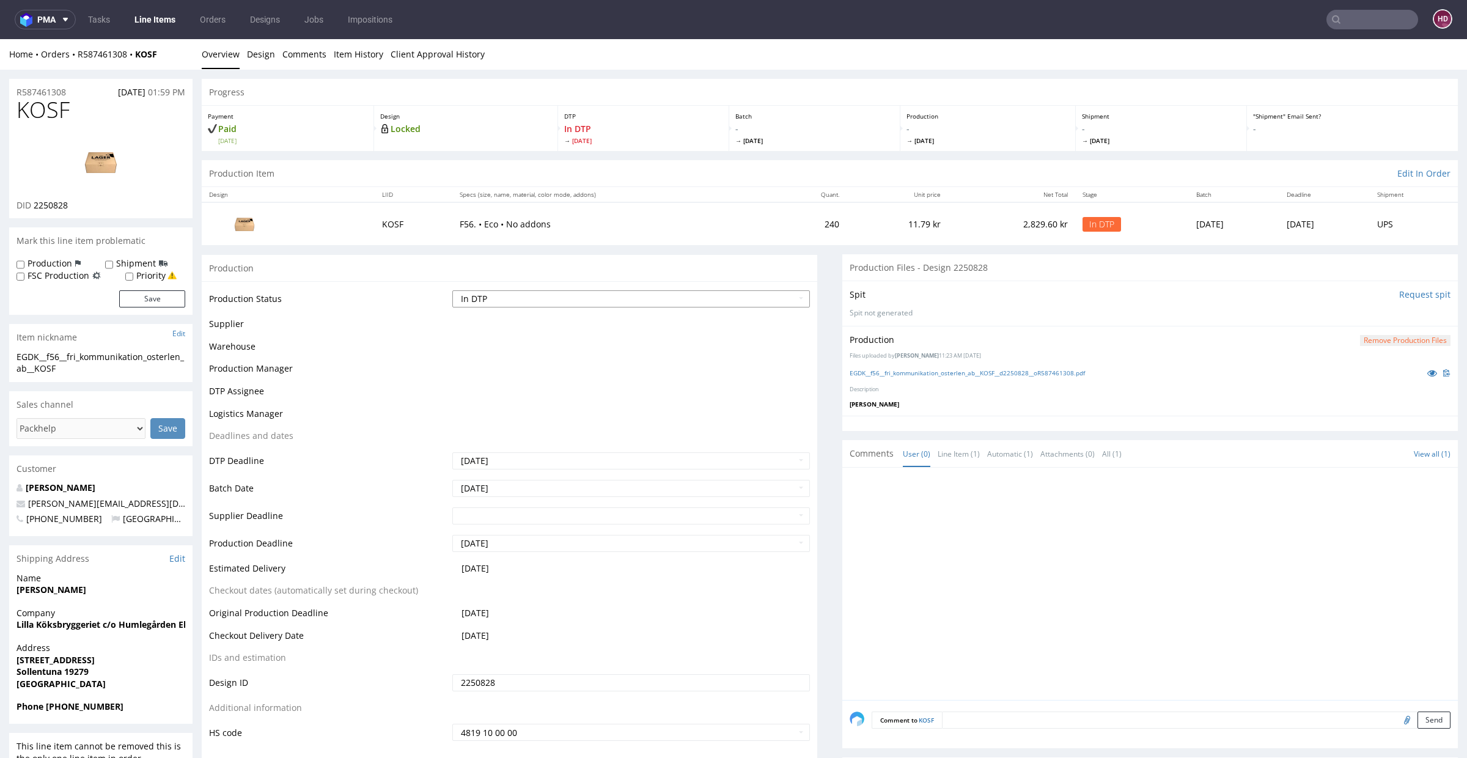
click at [673, 295] on select "Waiting for Artwork Waiting for Diecut Waiting for Mockup Waiting for DTP Waiti…" at bounding box center [631, 298] width 358 height 17
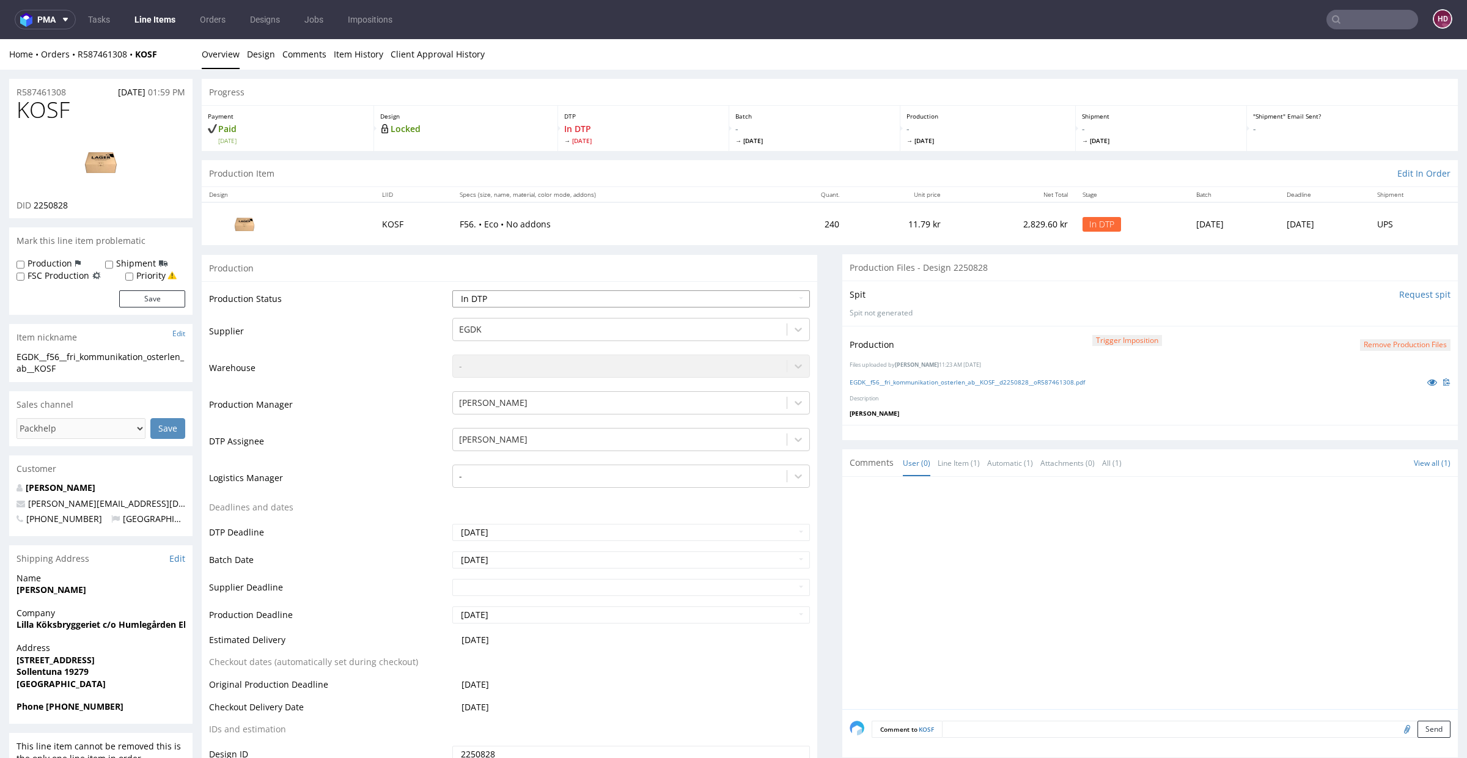
select select "dtp_production_ready"
click at [452, 290] on select "Waiting for Artwork Waiting for Diecut Waiting for Mockup Waiting for DTP Waiti…" at bounding box center [631, 298] width 358 height 17
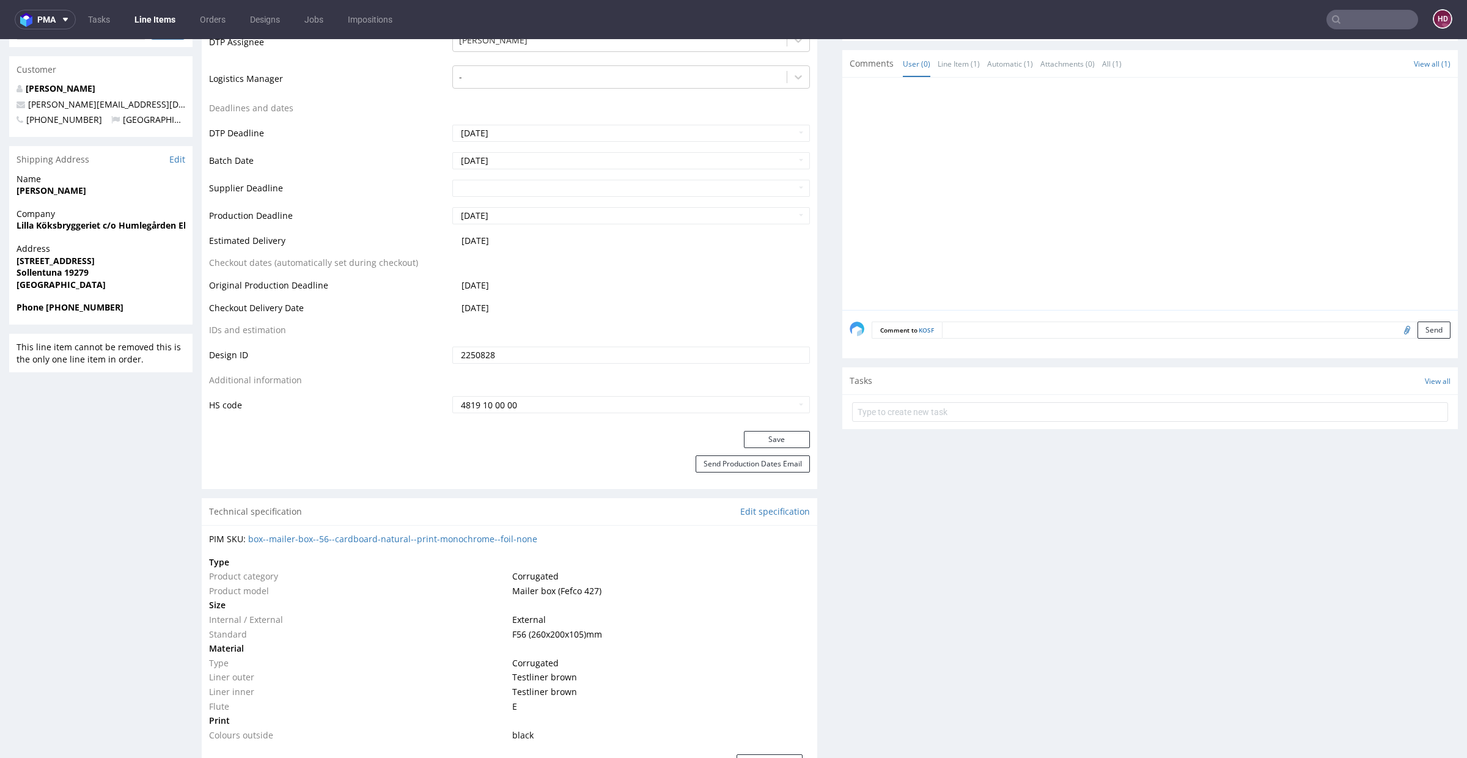
scroll to position [407, 0]
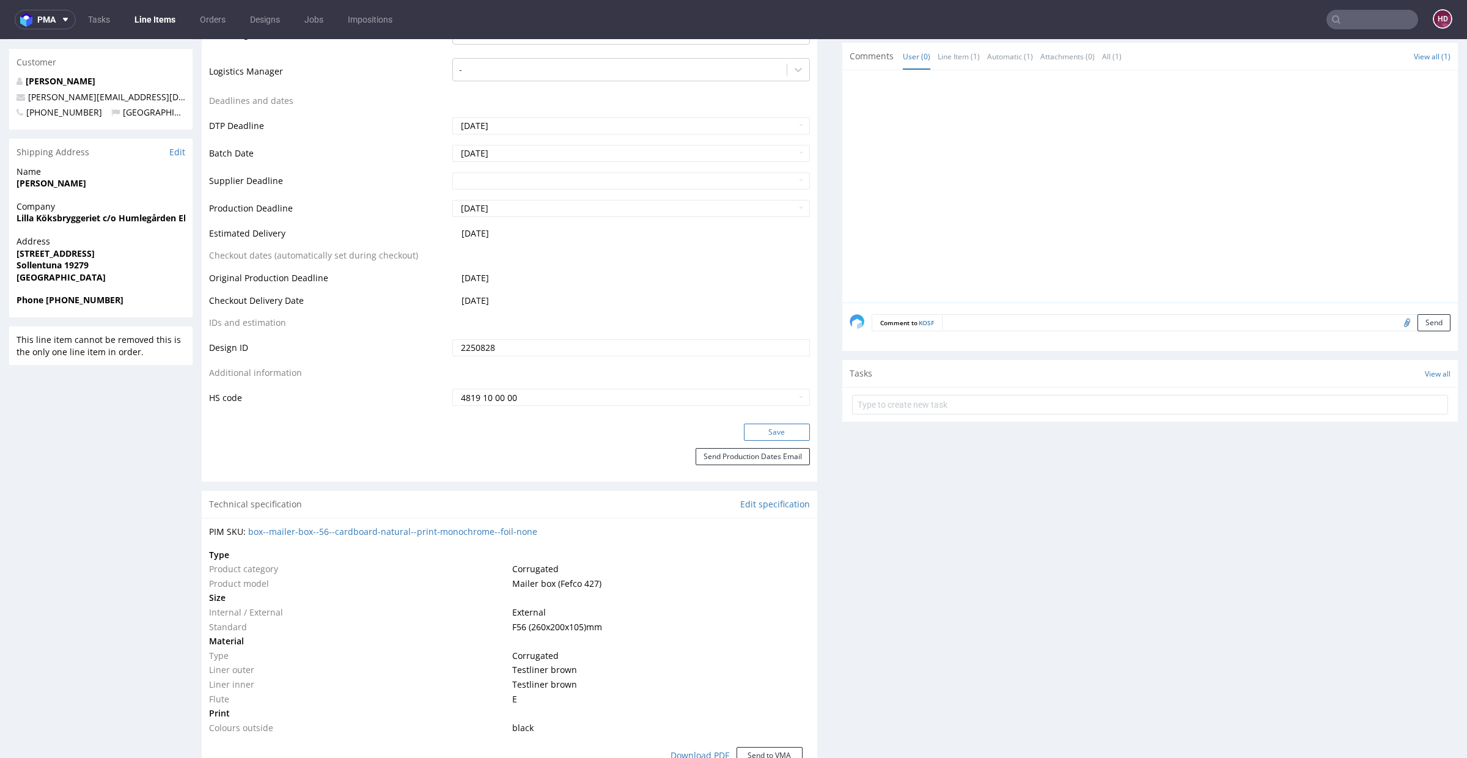
click at [761, 426] on button "Save" at bounding box center [777, 432] width 66 height 17
click at [173, 28] on link "Line Items" at bounding box center [155, 20] width 56 height 20
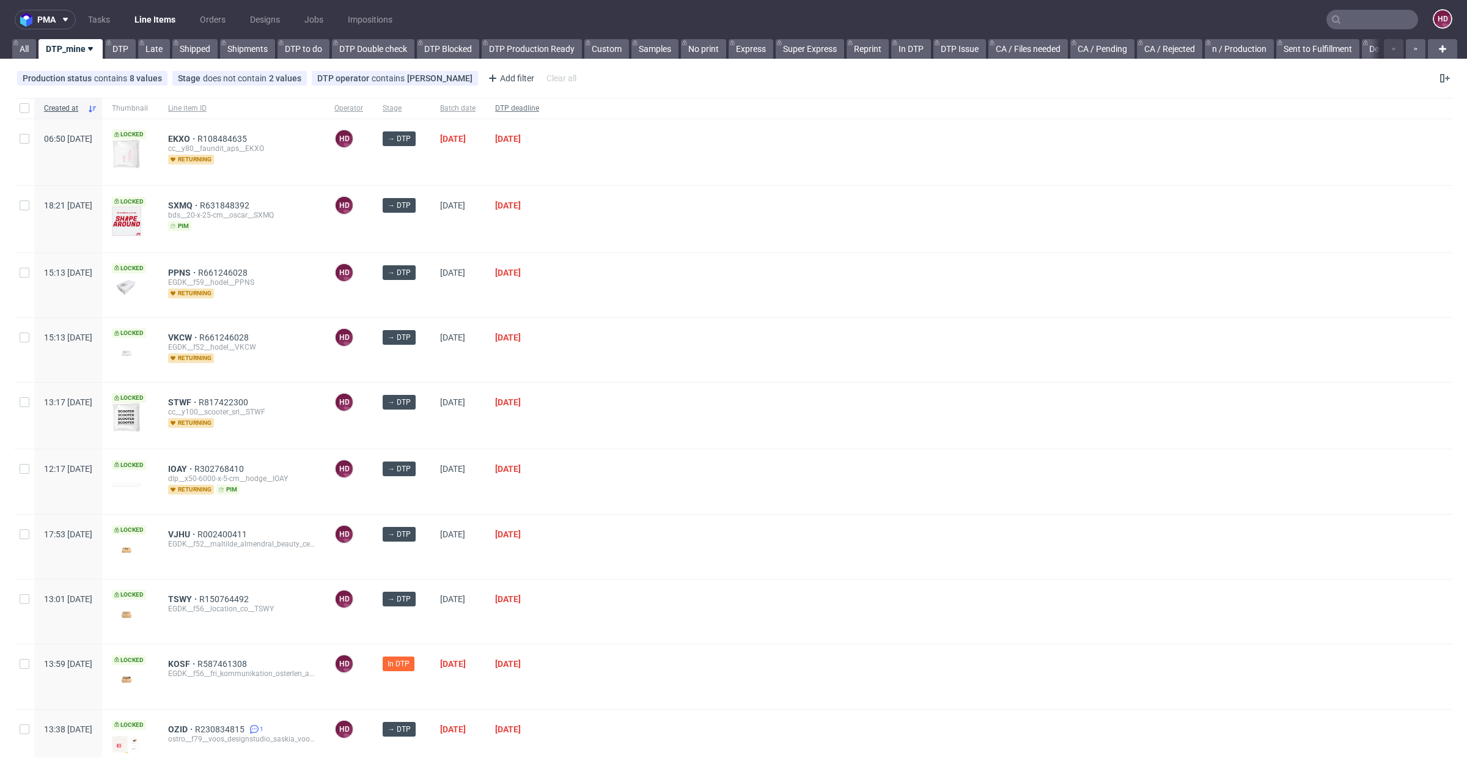
click at [539, 110] on span "DTP deadline" at bounding box center [517, 108] width 44 height 10
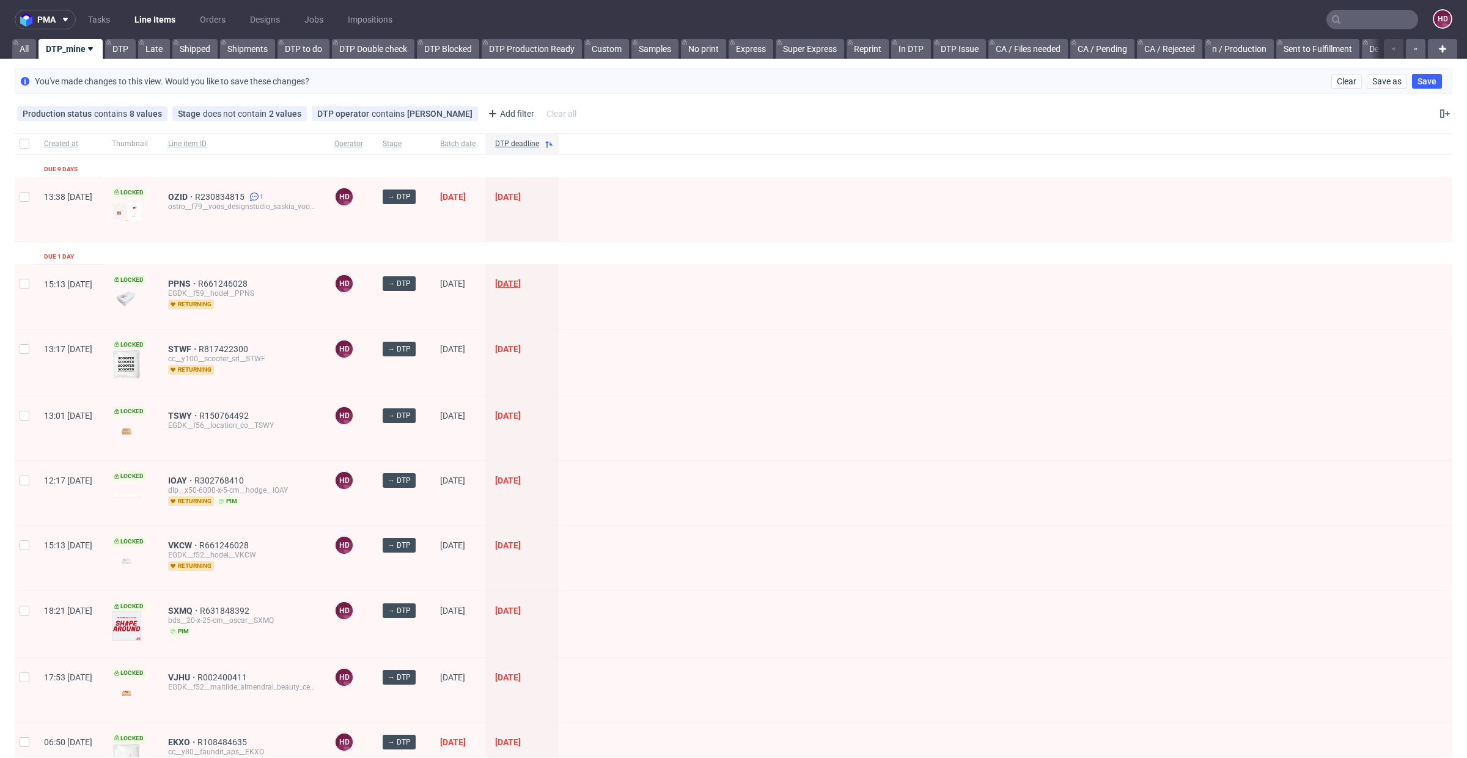
scroll to position [144, 0]
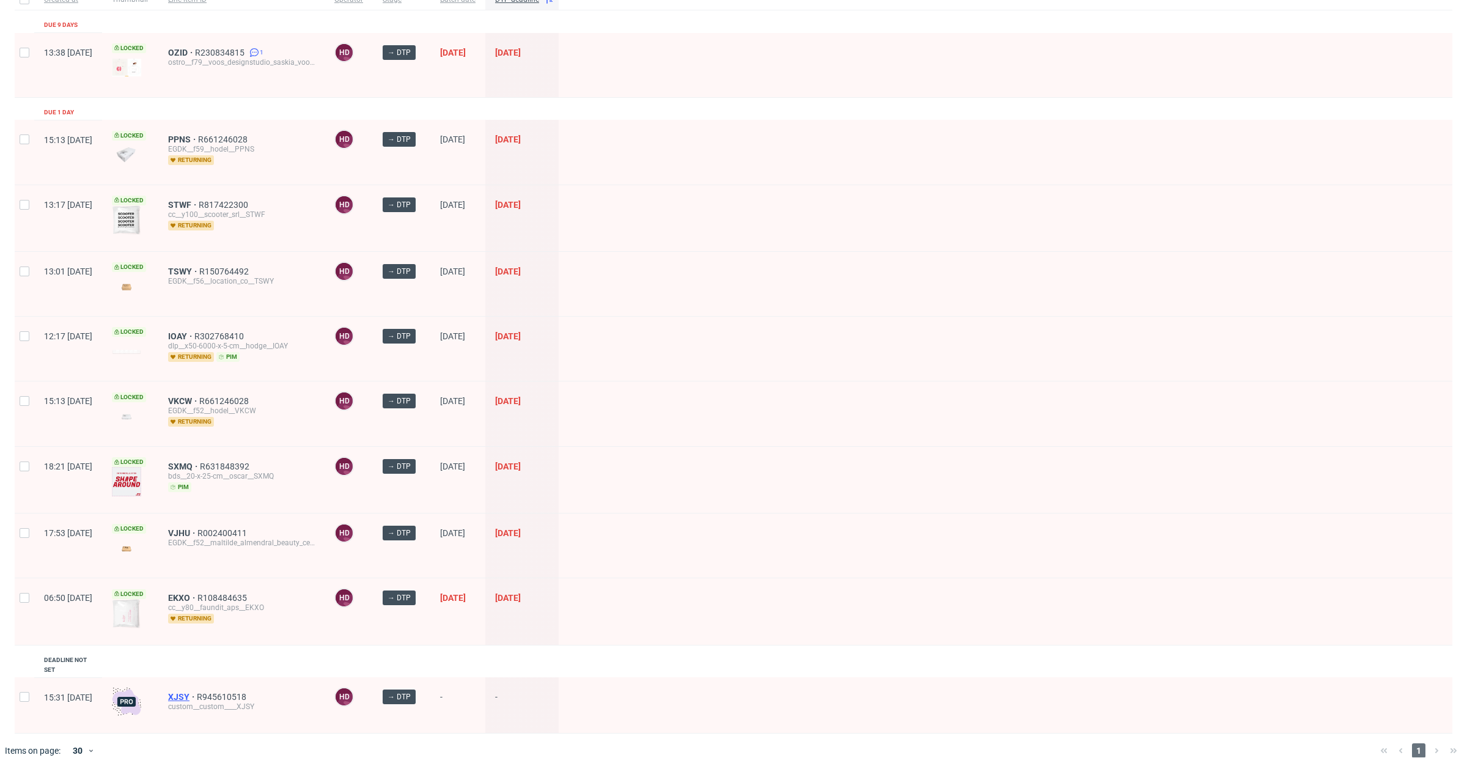
click at [197, 692] on span "XJSY" at bounding box center [182, 697] width 29 height 10
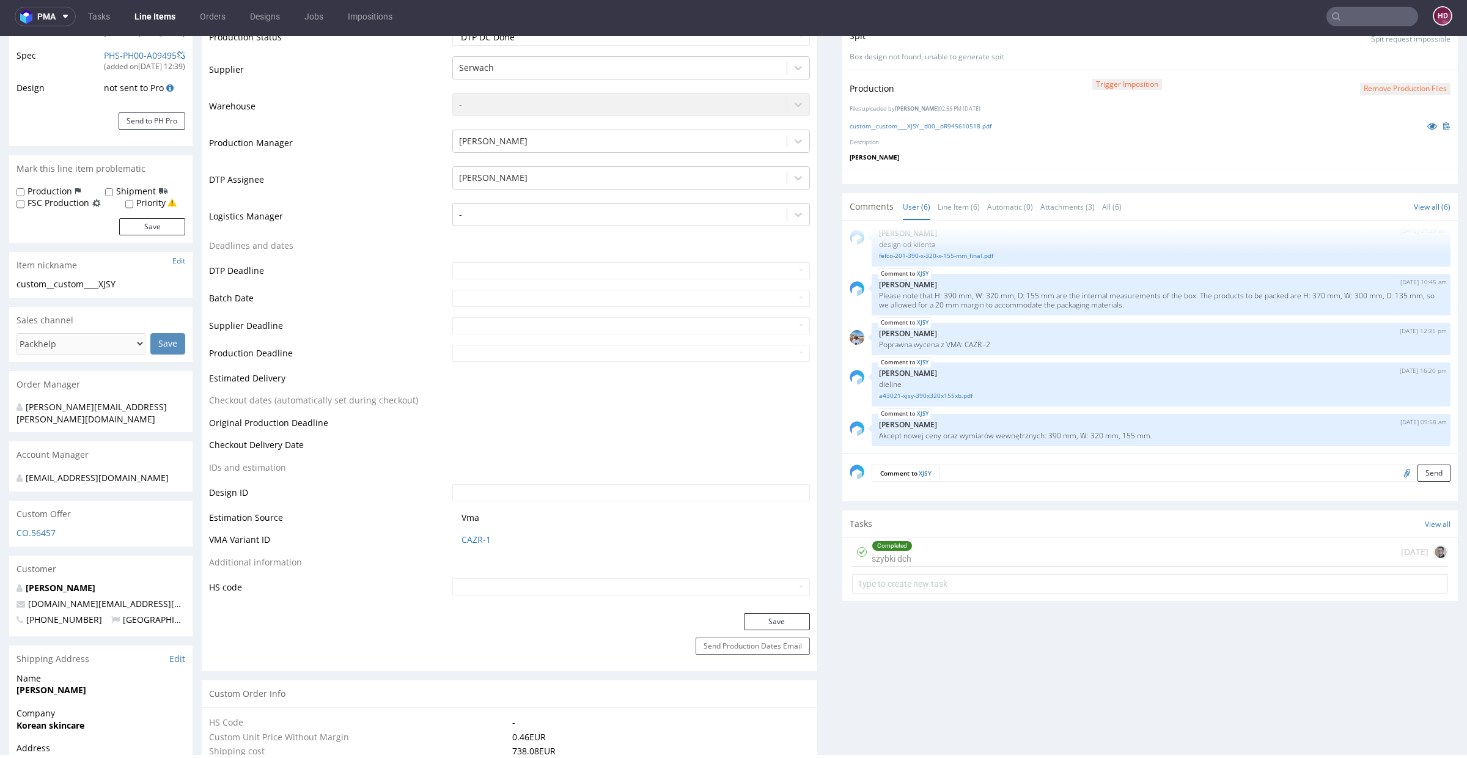
scroll to position [226, 0]
click at [895, 544] on div "Completed" at bounding box center [893, 549] width 40 height 10
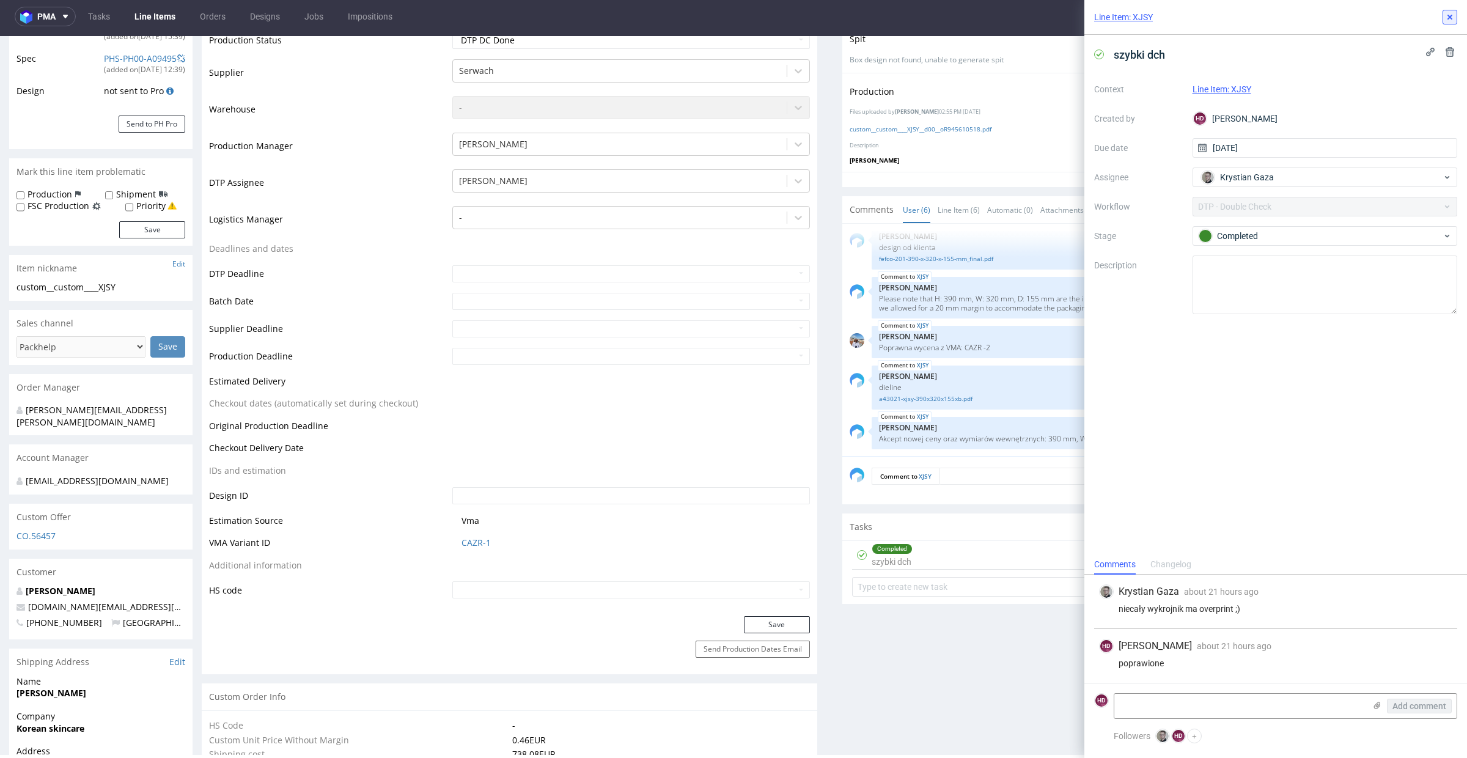
click at [1446, 18] on icon at bounding box center [1450, 17] width 10 height 10
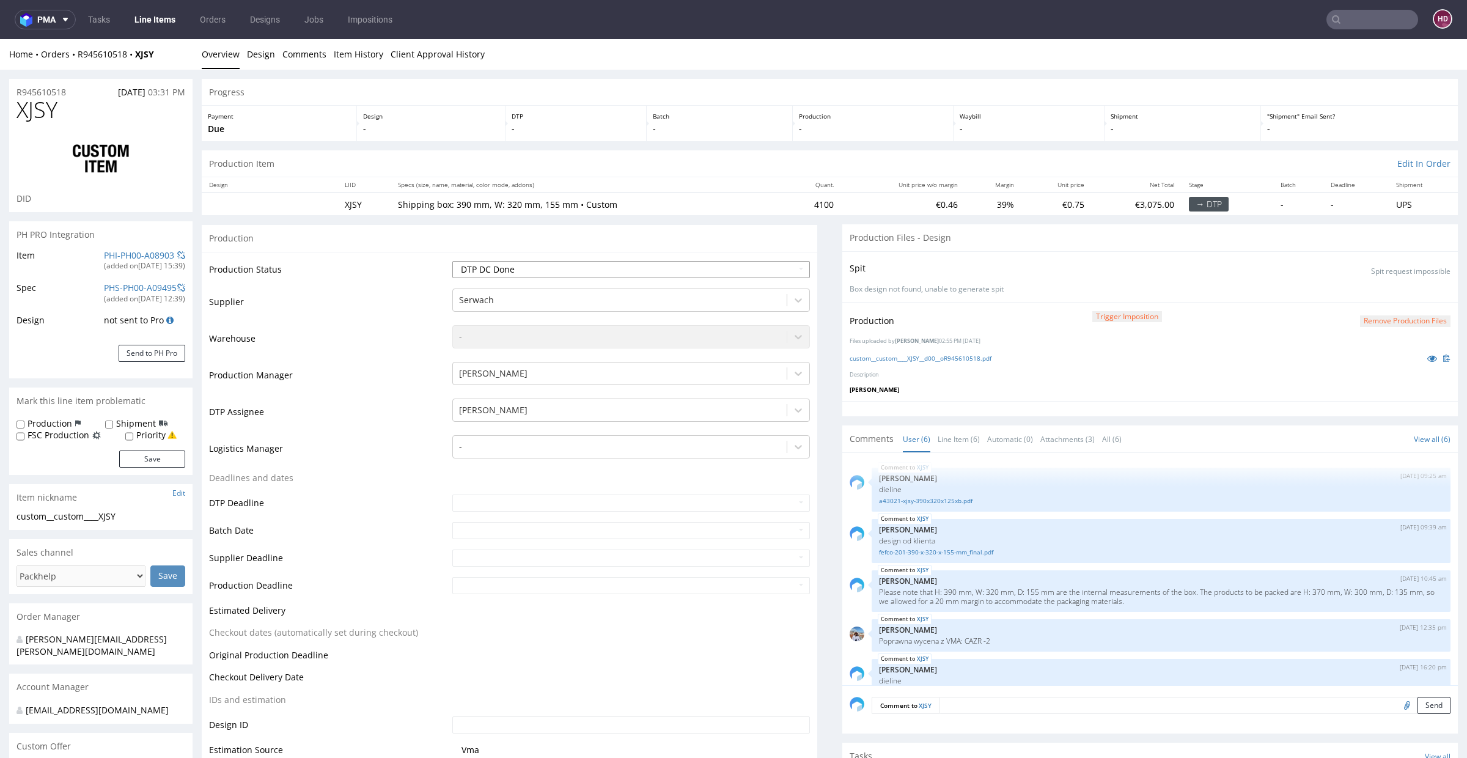
click at [541, 267] on select "Waiting for Artwork Waiting for Diecut Waiting for Mockup Waiting for DTP Waiti…" at bounding box center [631, 269] width 358 height 17
select select "dtp_waiting_for_check"
click at [452, 261] on select "Waiting for Artwork Waiting for Diecut Waiting for Mockup Waiting for DTP Waiti…" at bounding box center [631, 269] width 358 height 17
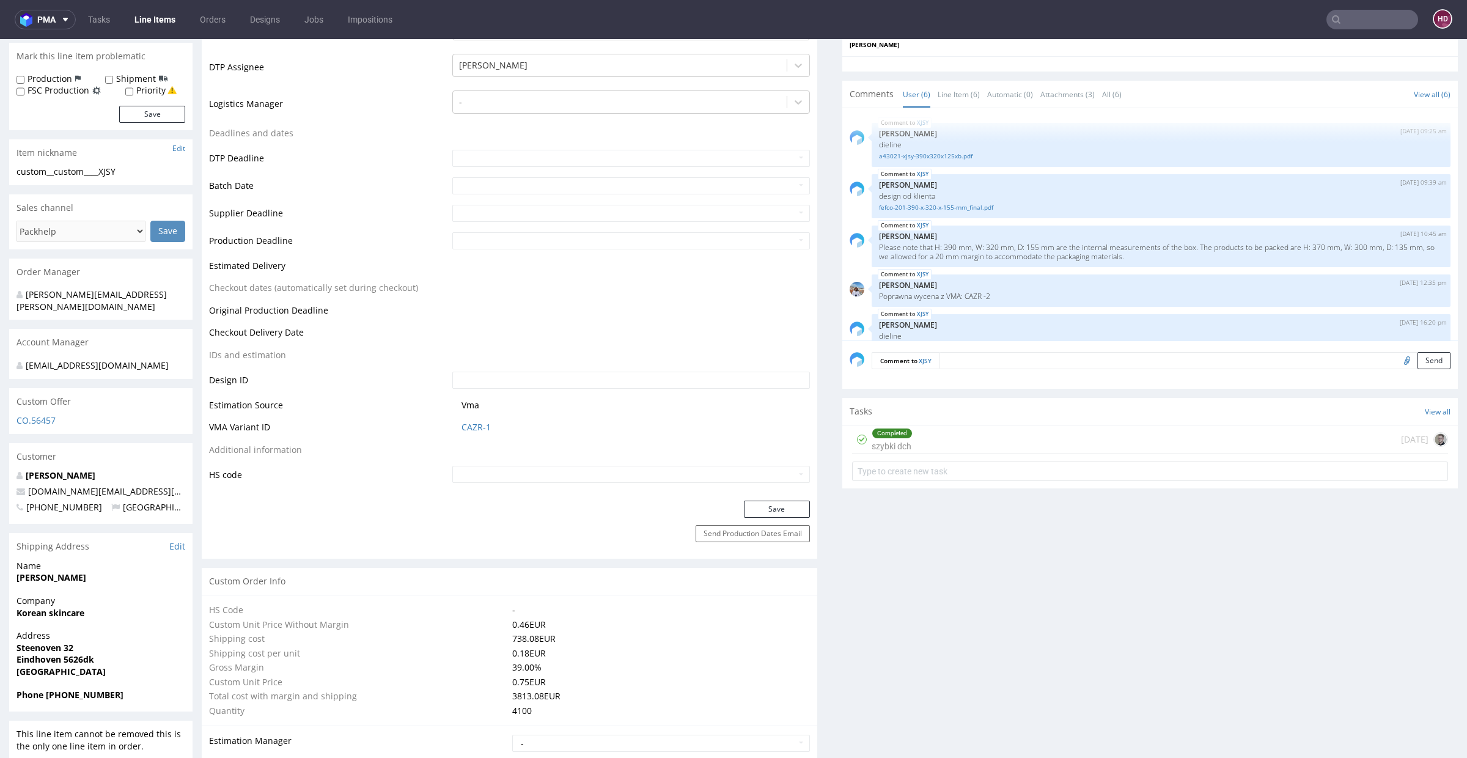
scroll to position [460, 0]
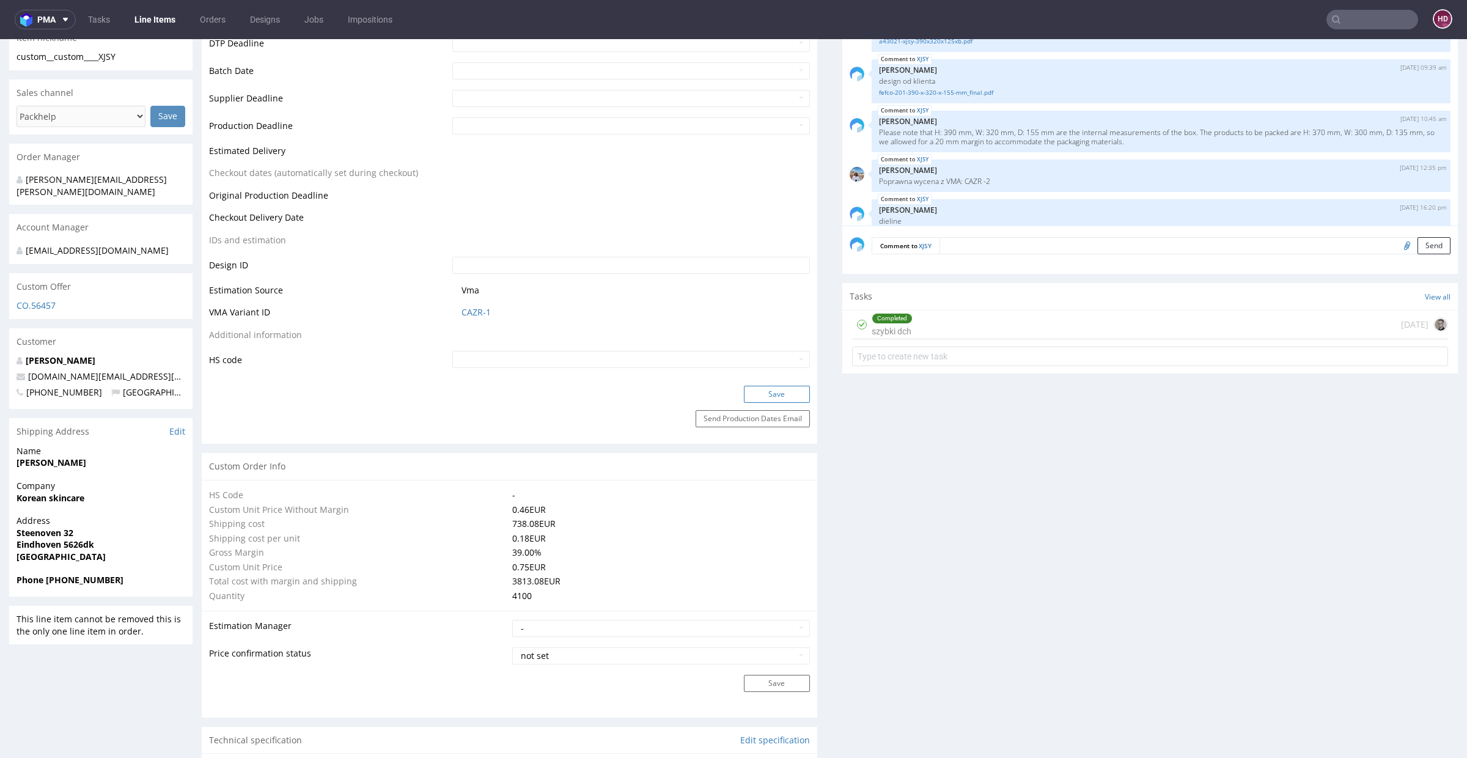
click at [759, 388] on button "Save" at bounding box center [777, 394] width 66 height 17
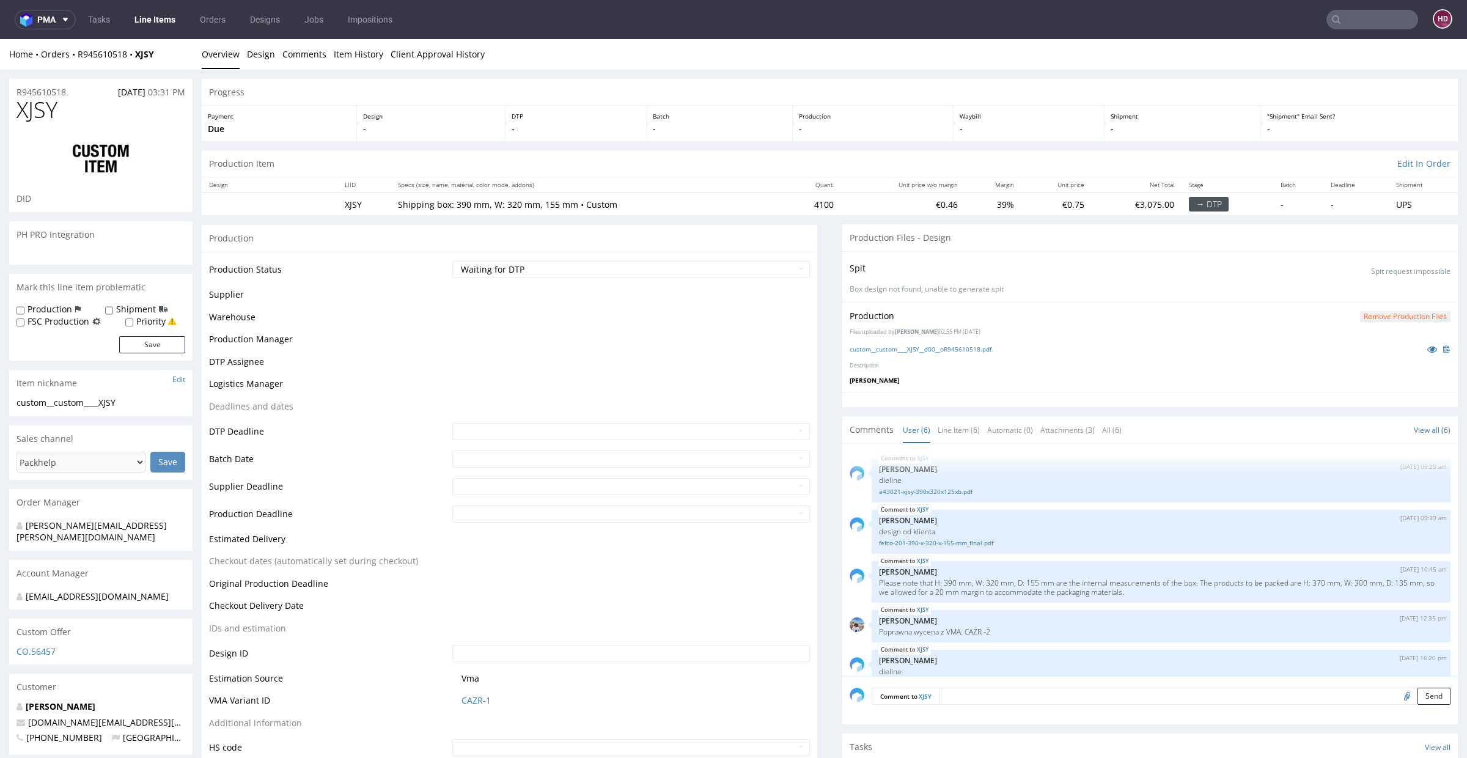
scroll to position [338, 0]
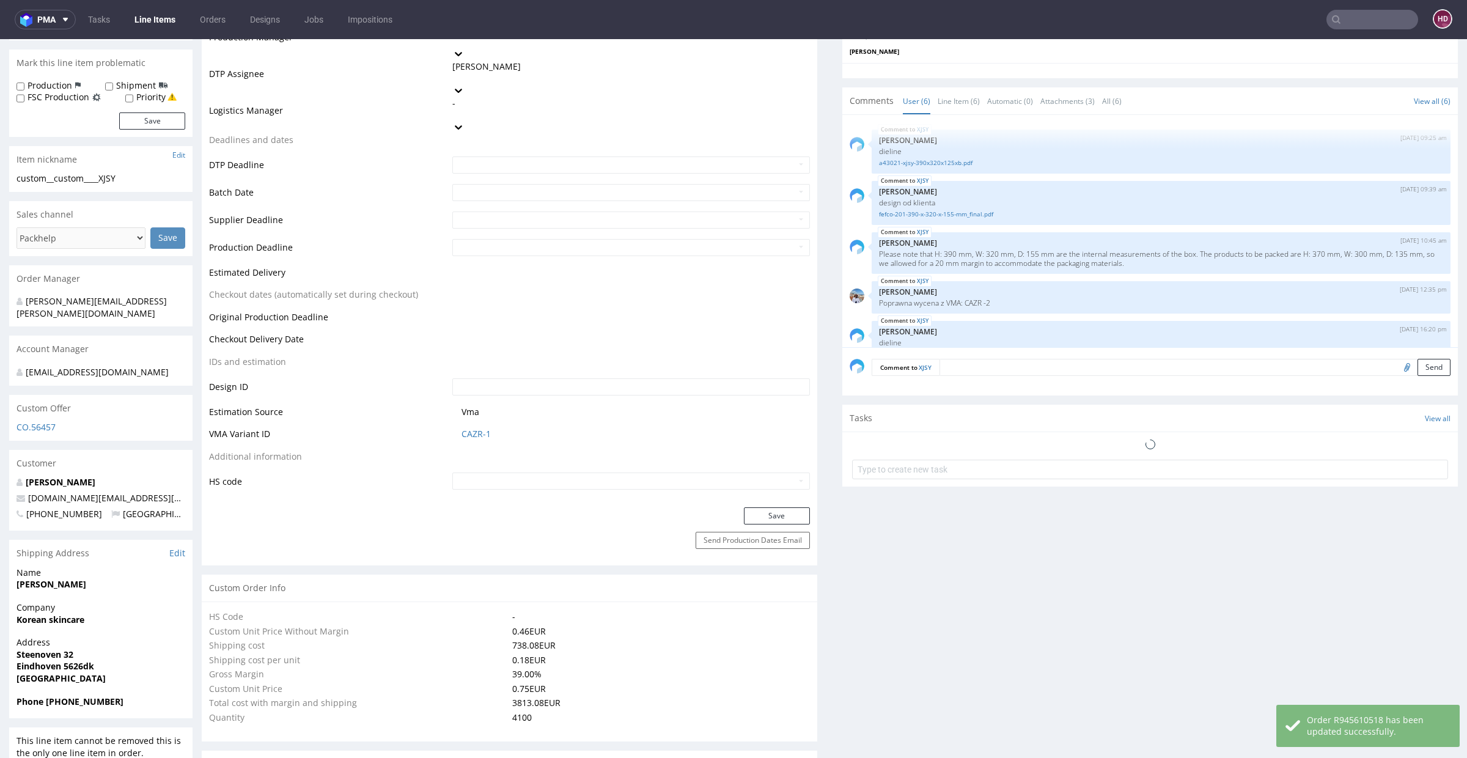
click at [137, 23] on link "Line Items" at bounding box center [155, 20] width 56 height 20
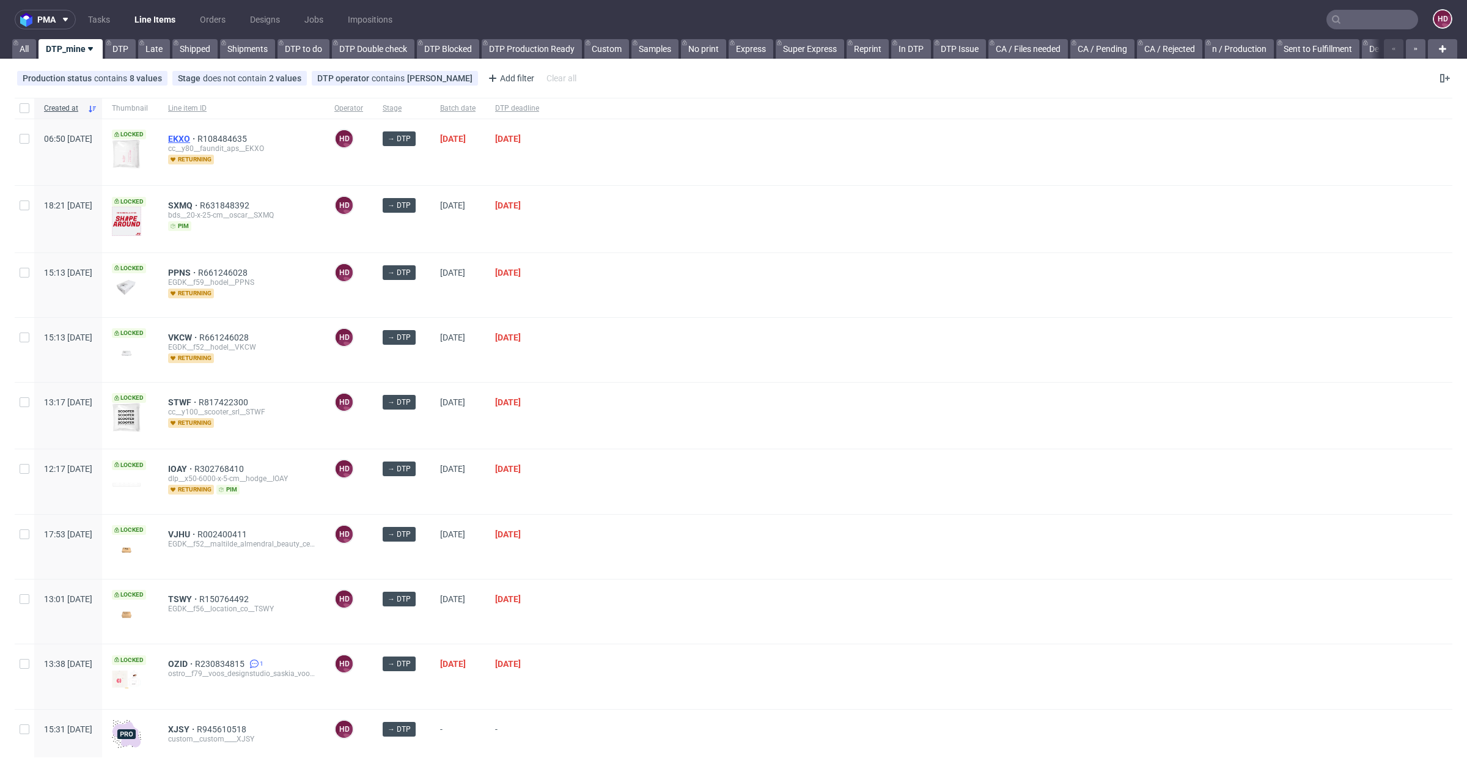
click at [197, 138] on span "EKXO" at bounding box center [182, 139] width 29 height 10
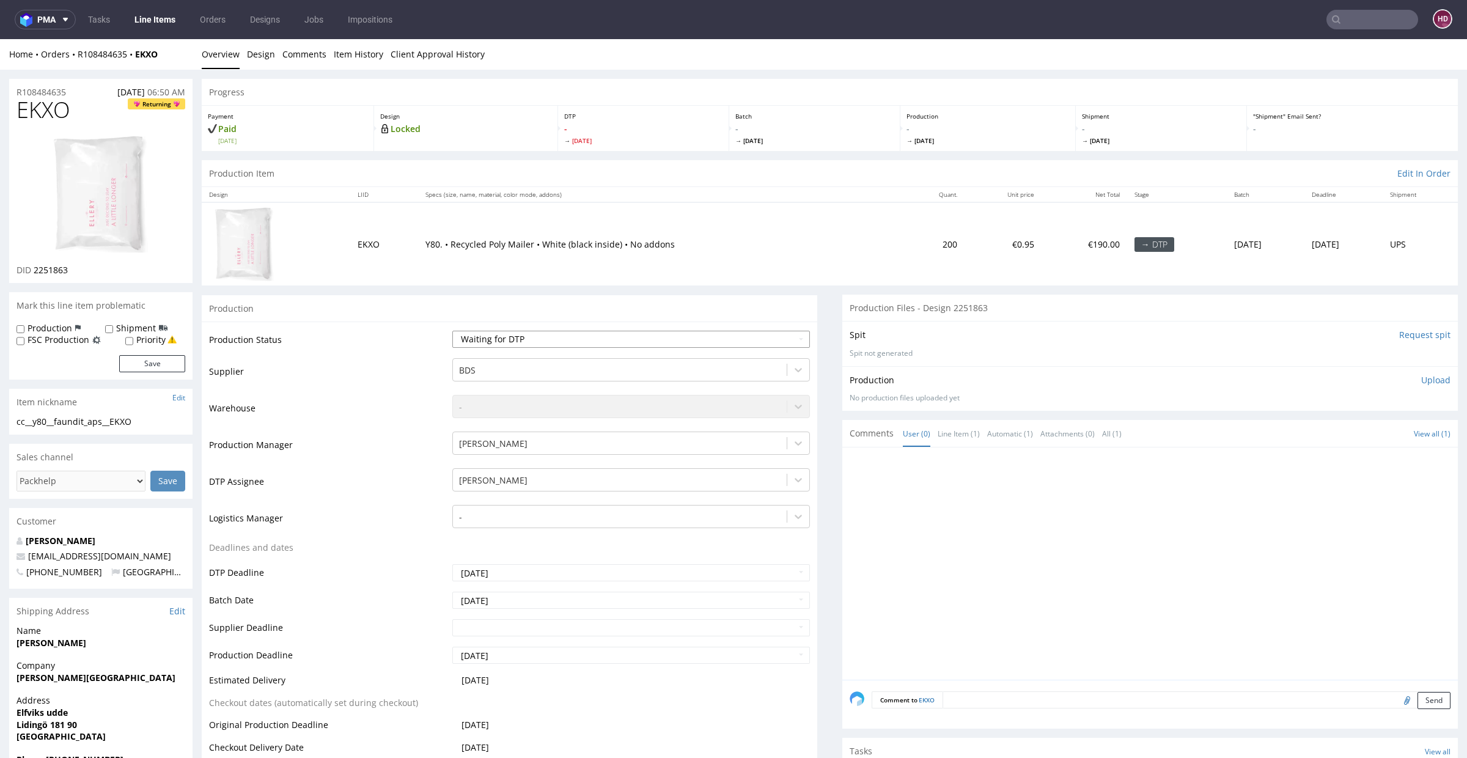
click at [541, 345] on select "Waiting for Artwork Waiting for Diecut Waiting for Mockup Waiting for DTP Waiti…" at bounding box center [631, 339] width 358 height 17
select select "dtp_in_process"
click at [452, 331] on select "Waiting for Artwork Waiting for Diecut Waiting for Mockup Waiting for DTP Waiti…" at bounding box center [631, 339] width 358 height 17
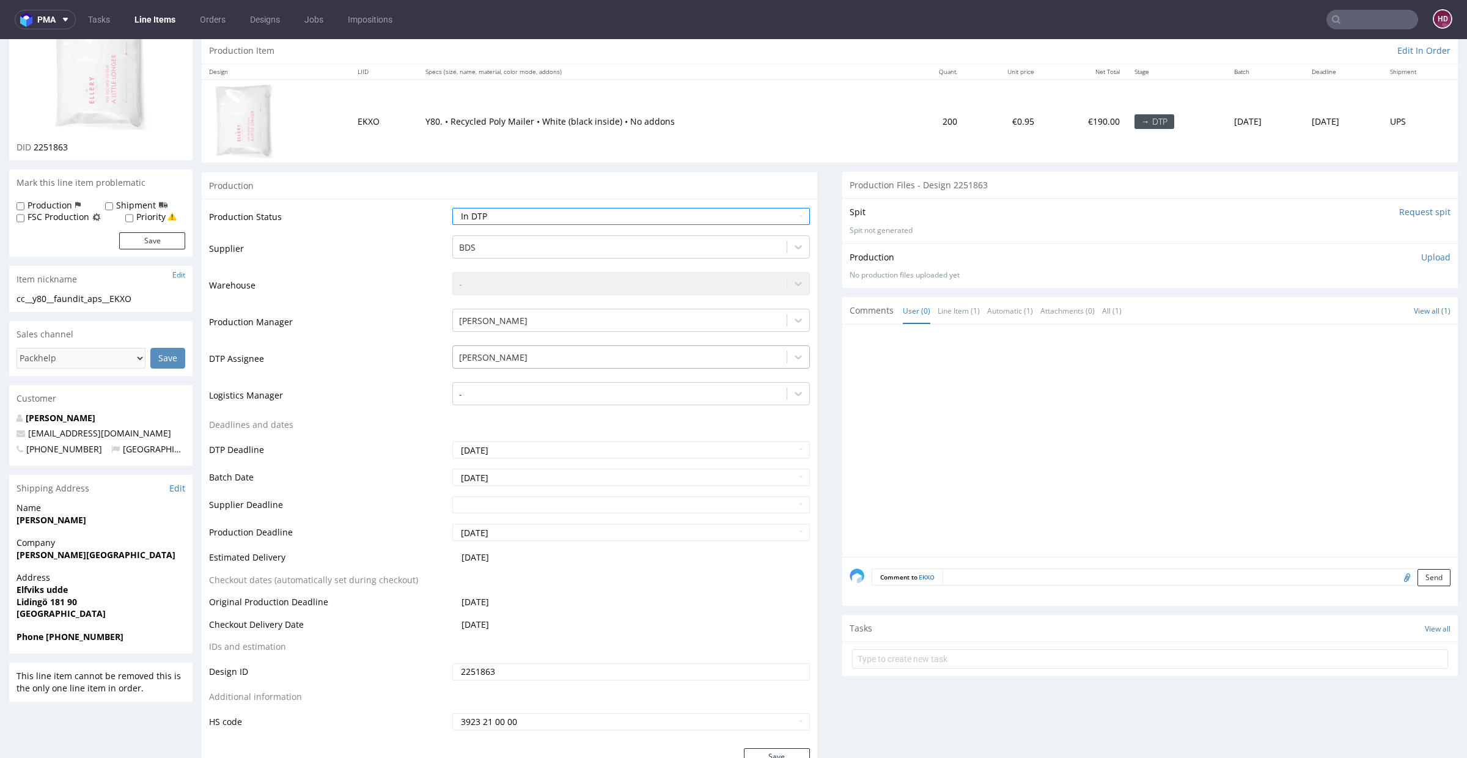
scroll to position [131, 0]
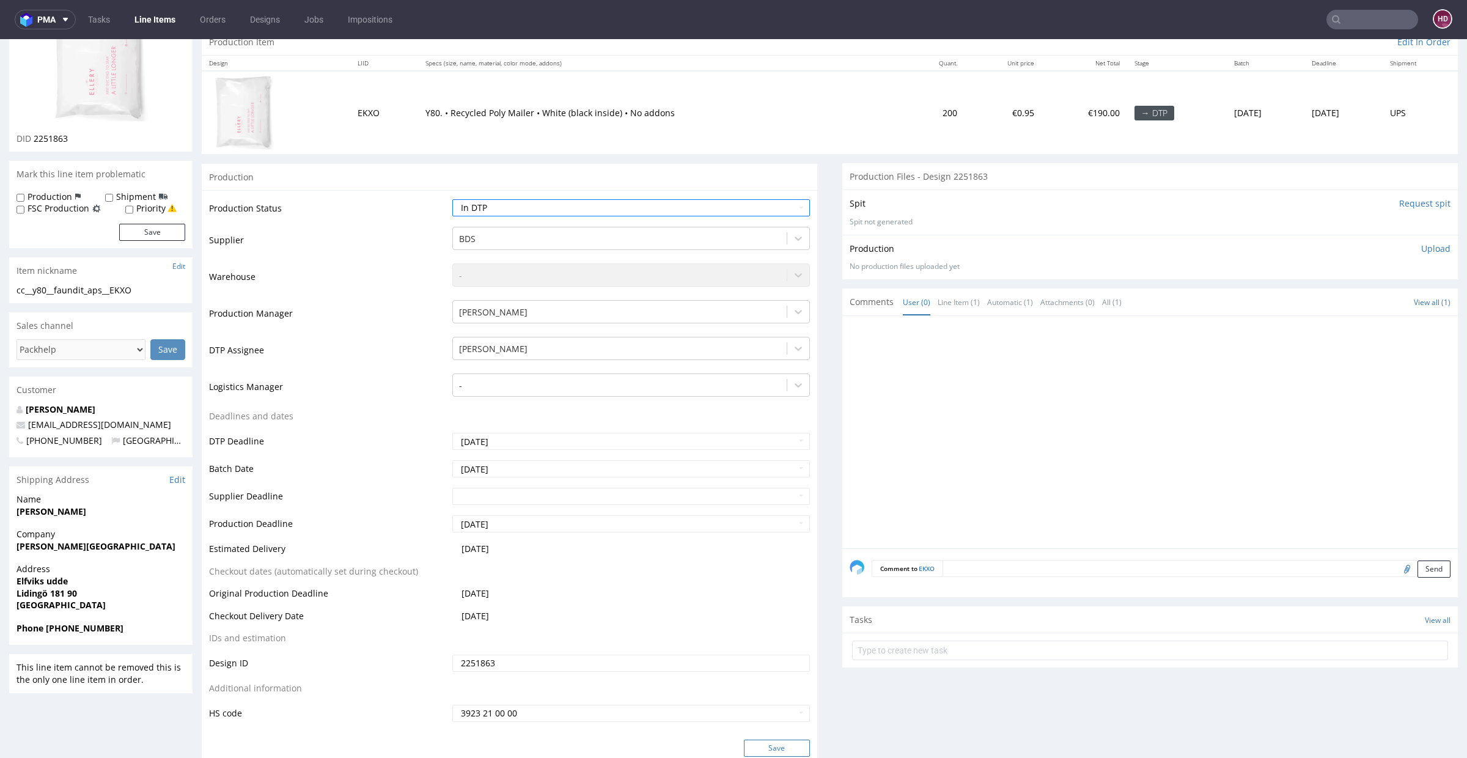
click at [777, 746] on button "Save" at bounding box center [777, 748] width 66 height 17
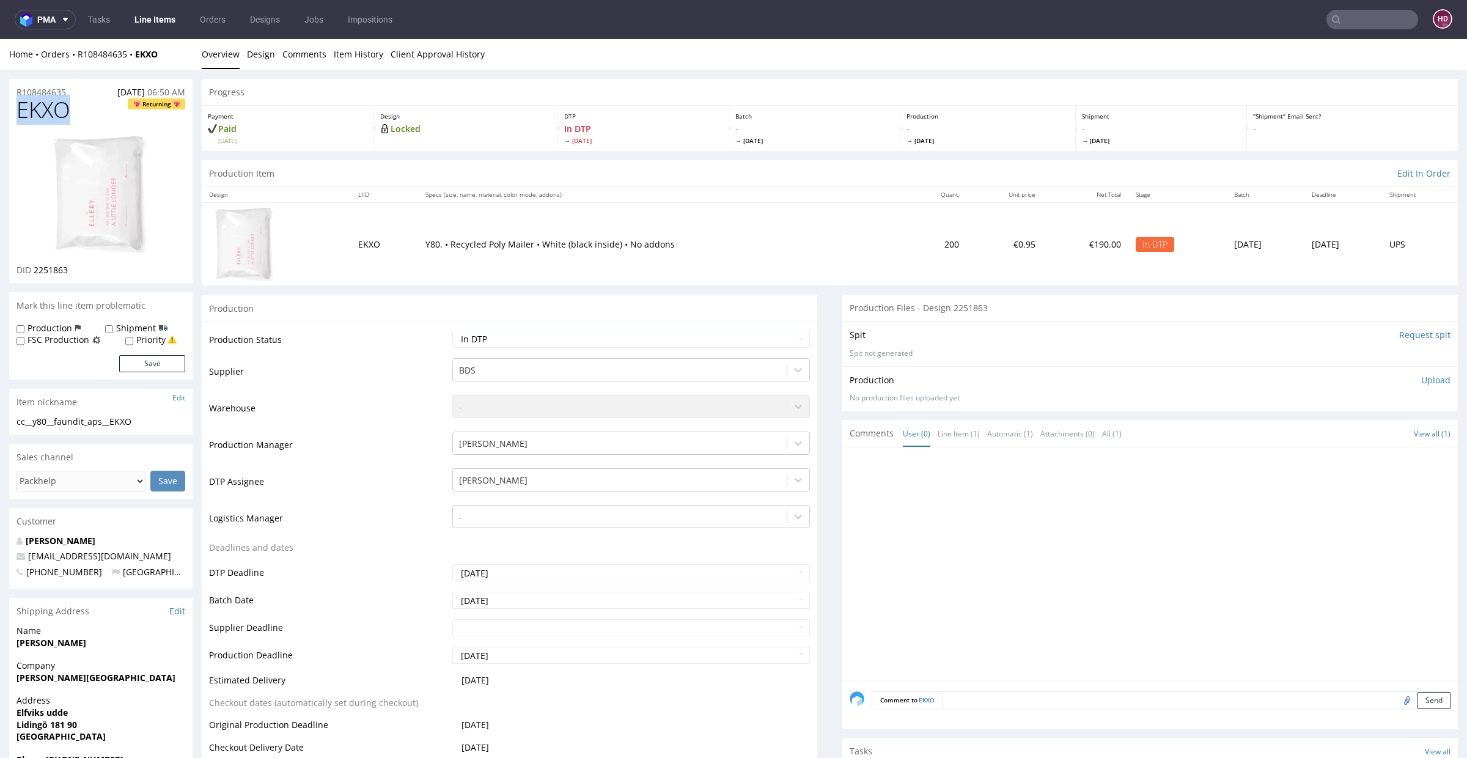
drag, startPoint x: 71, startPoint y: 117, endPoint x: 0, endPoint y: 116, distance: 70.9
copy span "EKXO"
drag, startPoint x: 91, startPoint y: 268, endPoint x: 32, endPoint y: 268, distance: 59.3
click at [32, 268] on div "DID 2251863" at bounding box center [101, 270] width 169 height 12
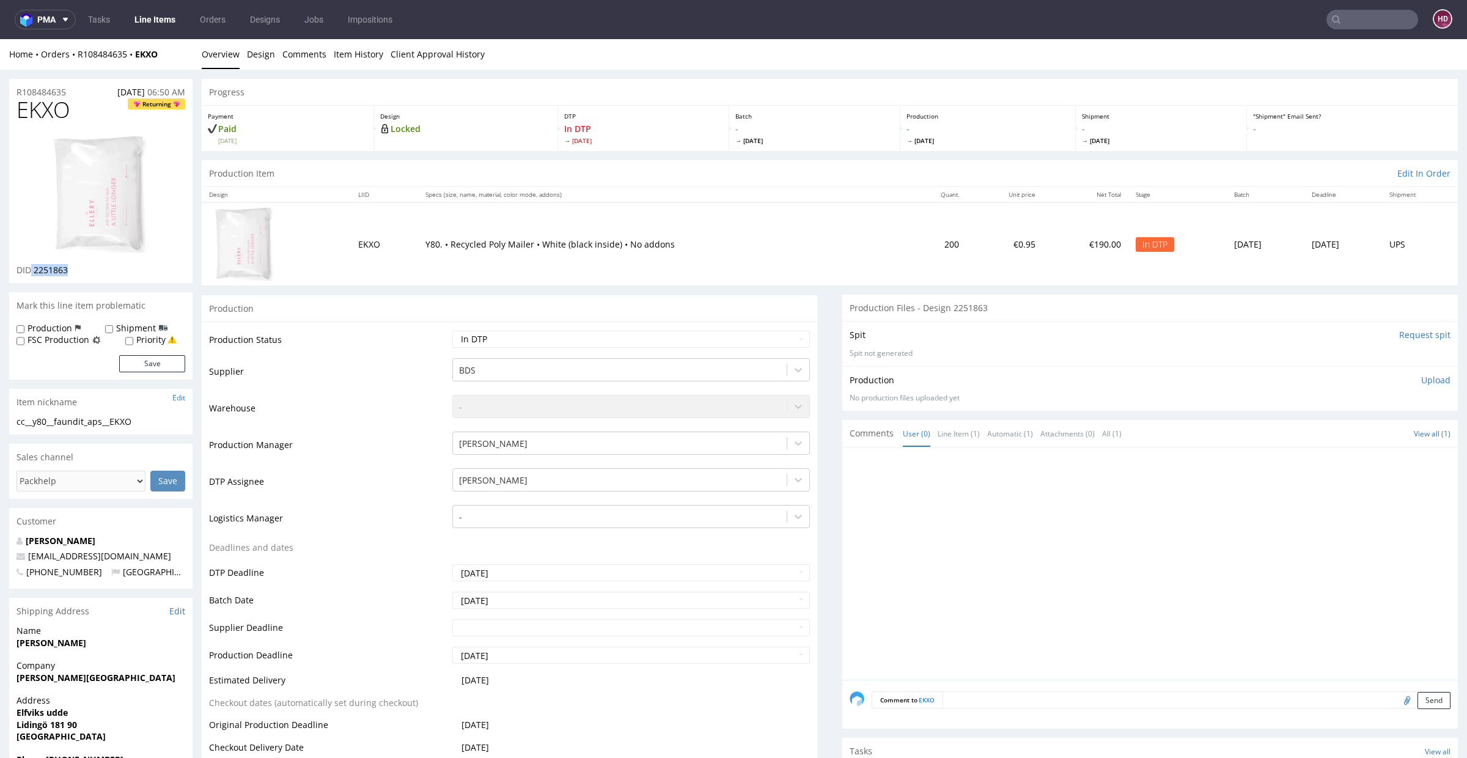
copy p "2251863"
click at [251, 55] on link "Design" at bounding box center [261, 54] width 28 height 30
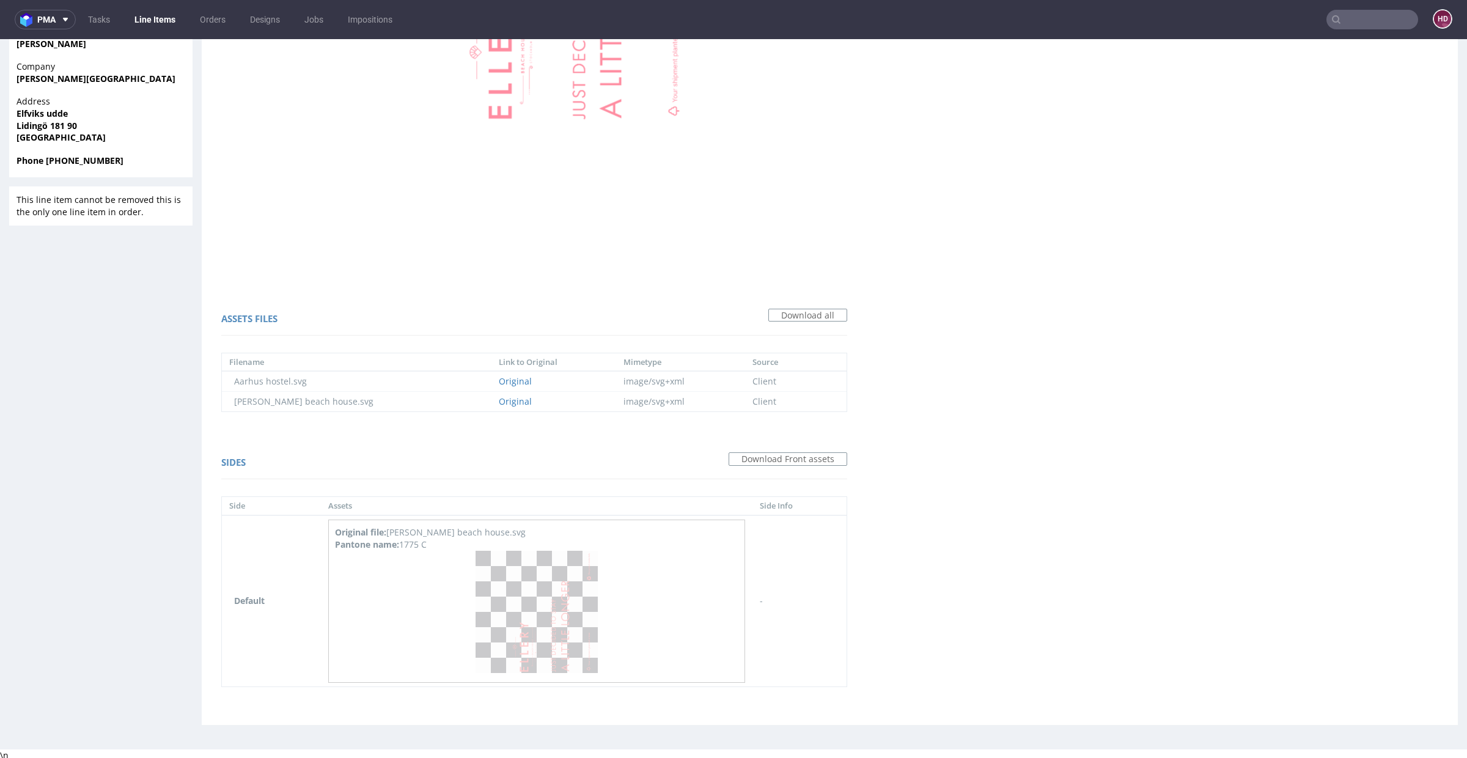
scroll to position [600, 0]
drag, startPoint x: 448, startPoint y: 543, endPoint x: 420, endPoint y: 550, distance: 29.1
click at [416, 541] on div "Pantone name: 1775 C" at bounding box center [537, 544] width 404 height 12
copy div "1775 C"
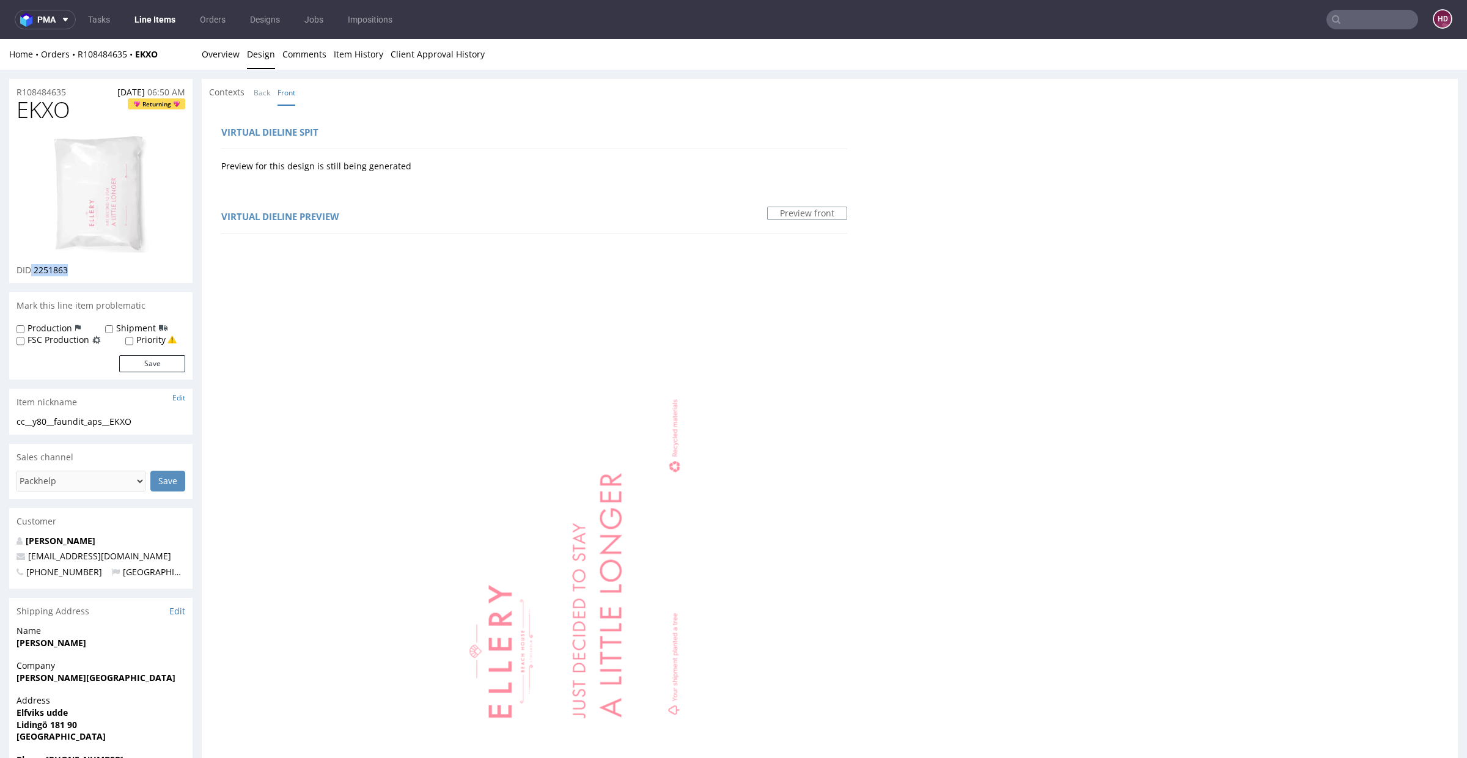
click at [72, 109] on h1 "EKXO Returning" at bounding box center [101, 110] width 169 height 24
drag, startPoint x: 10, startPoint y: 116, endPoint x: 0, endPoint y: 120, distance: 10.4
click at [0, 120] on div "R108484635 22.08.2025 06:50 AM EKXO Returning DID 2251863 Mark this line item p…" at bounding box center [733, 706] width 1467 height 1273
drag, startPoint x: 32, startPoint y: 268, endPoint x: 71, endPoint y: 275, distance: 39.1
click at [71, 275] on div "DID 2251863" at bounding box center [101, 270] width 169 height 12
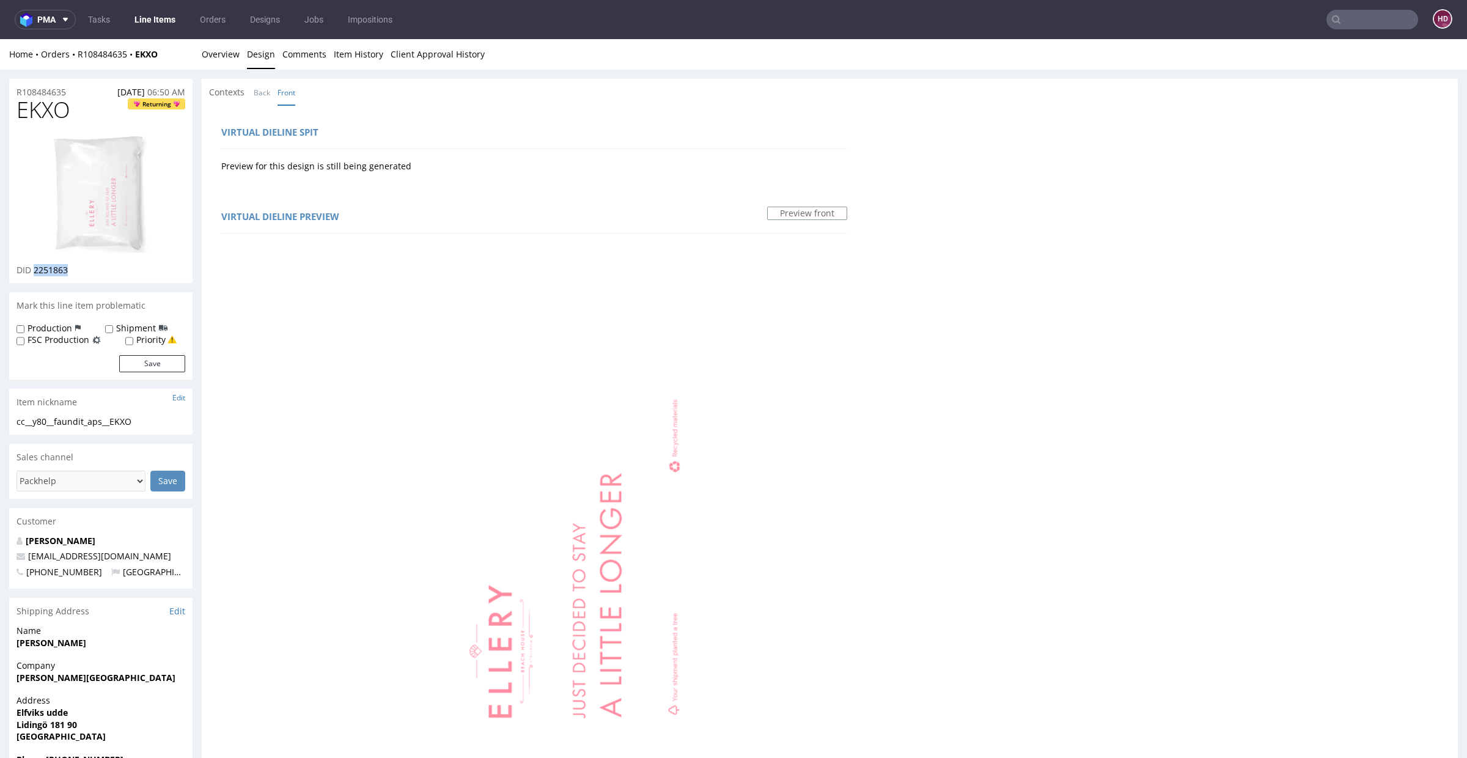
click at [141, 422] on div "cc__y80__faundit_aps__EKXO" at bounding box center [101, 422] width 169 height 12
drag, startPoint x: 141, startPoint y: 422, endPoint x: 10, endPoint y: 422, distance: 130.8
click at [10, 422] on div "cc__y80__faundit_aps__EKXO cc__y80 __faundit_aps__EKXO Update" at bounding box center [100, 426] width 183 height 20
drag, startPoint x: 71, startPoint y: 91, endPoint x: 15, endPoint y: 90, distance: 56.3
click at [15, 90] on div "R108484635 22.08.2025 06:50 AM" at bounding box center [100, 89] width 183 height 20
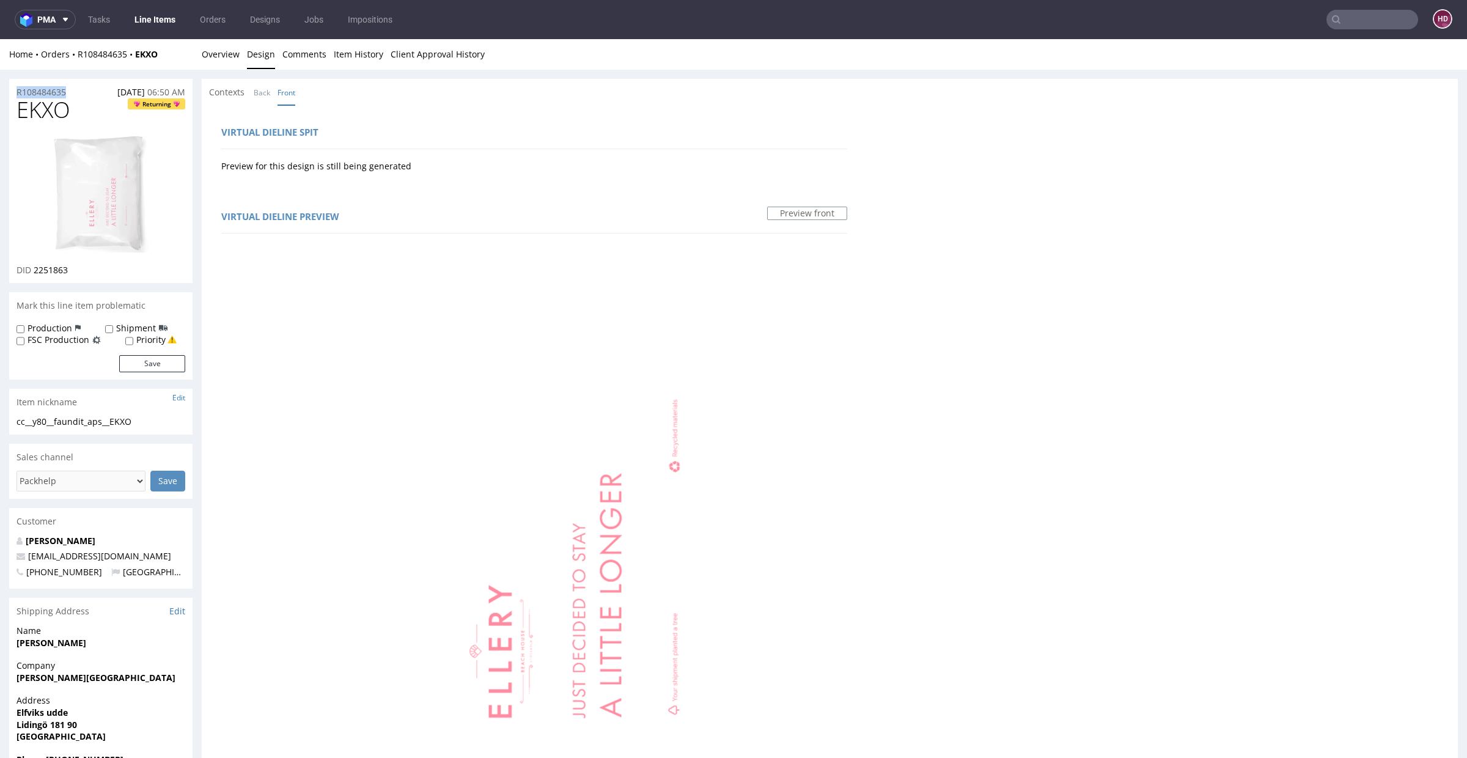
click at [74, 269] on div "DID 2251863" at bounding box center [101, 270] width 169 height 12
drag, startPoint x: 55, startPoint y: 267, endPoint x: 45, endPoint y: 268, distance: 10.4
click at [45, 268] on div "DID 2251863" at bounding box center [101, 270] width 169 height 12
click at [204, 56] on link "Overview" at bounding box center [221, 54] width 38 height 30
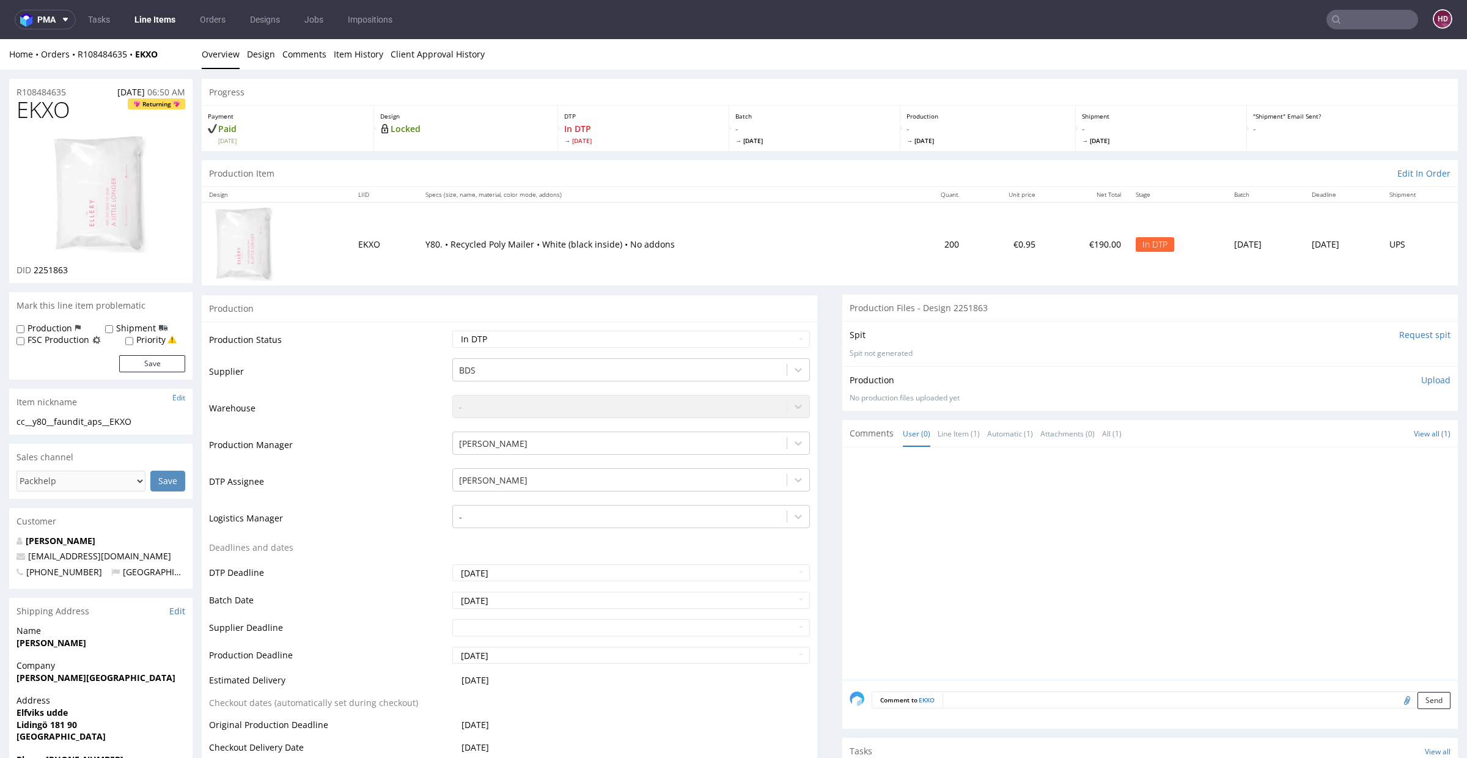
click at [1422, 375] on p "Upload" at bounding box center [1436, 380] width 29 height 12
click at [1338, 431] on div "Add files" at bounding box center [1364, 436] width 61 height 18
type input "C:\fakepath\cc__y80__faundit_aps__EKXO__d2251863__oR108484635.pdf"
click at [1395, 454] on button "Upload now" at bounding box center [1423, 454] width 56 height 17
click at [520, 347] on select "Waiting for Artwork Waiting for Diecut Waiting for Mockup Waiting for DTP Waiti…" at bounding box center [631, 339] width 358 height 17
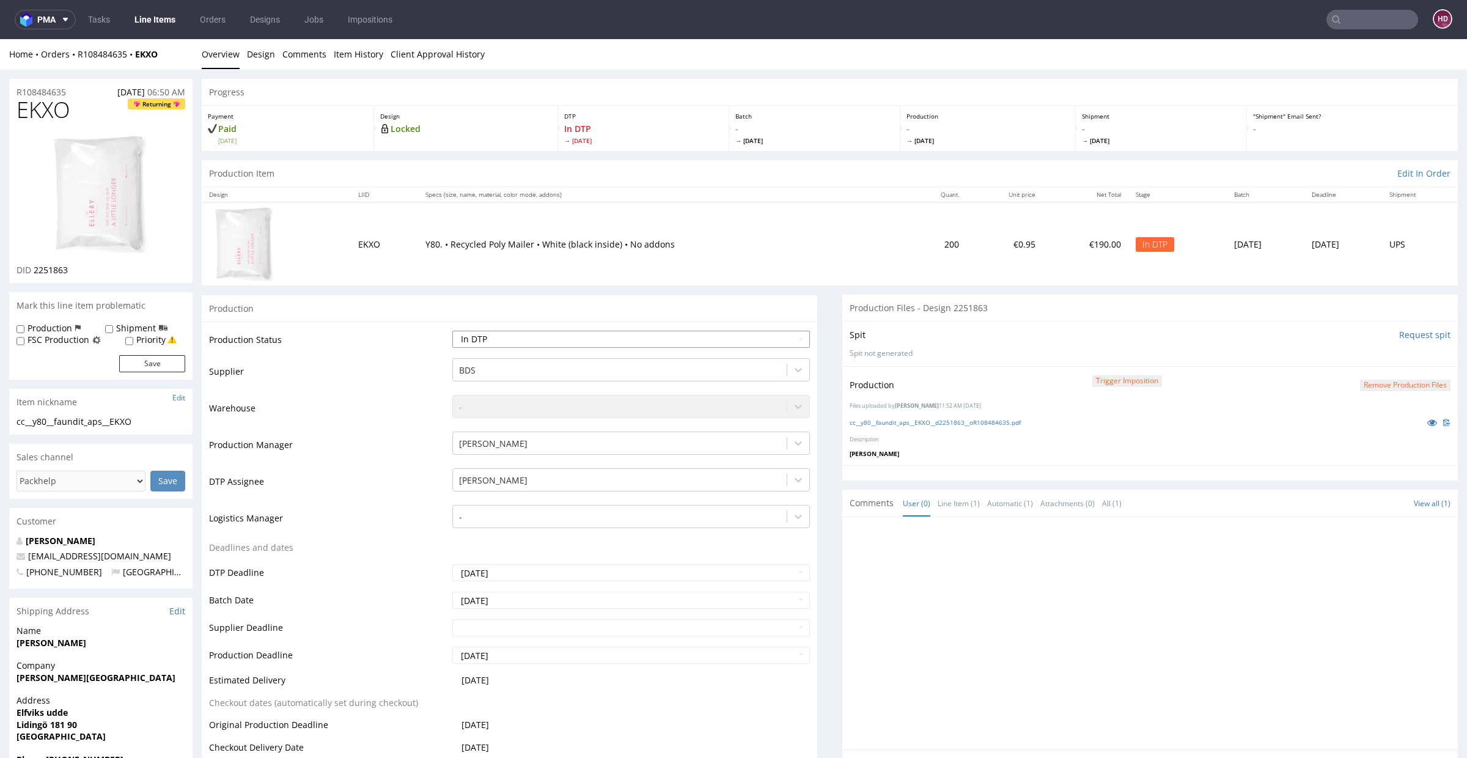
select select "dtp_production_ready"
click at [452, 331] on select "Waiting for Artwork Waiting for Diecut Waiting for Mockup Waiting for DTP Waiti…" at bounding box center [631, 339] width 358 height 17
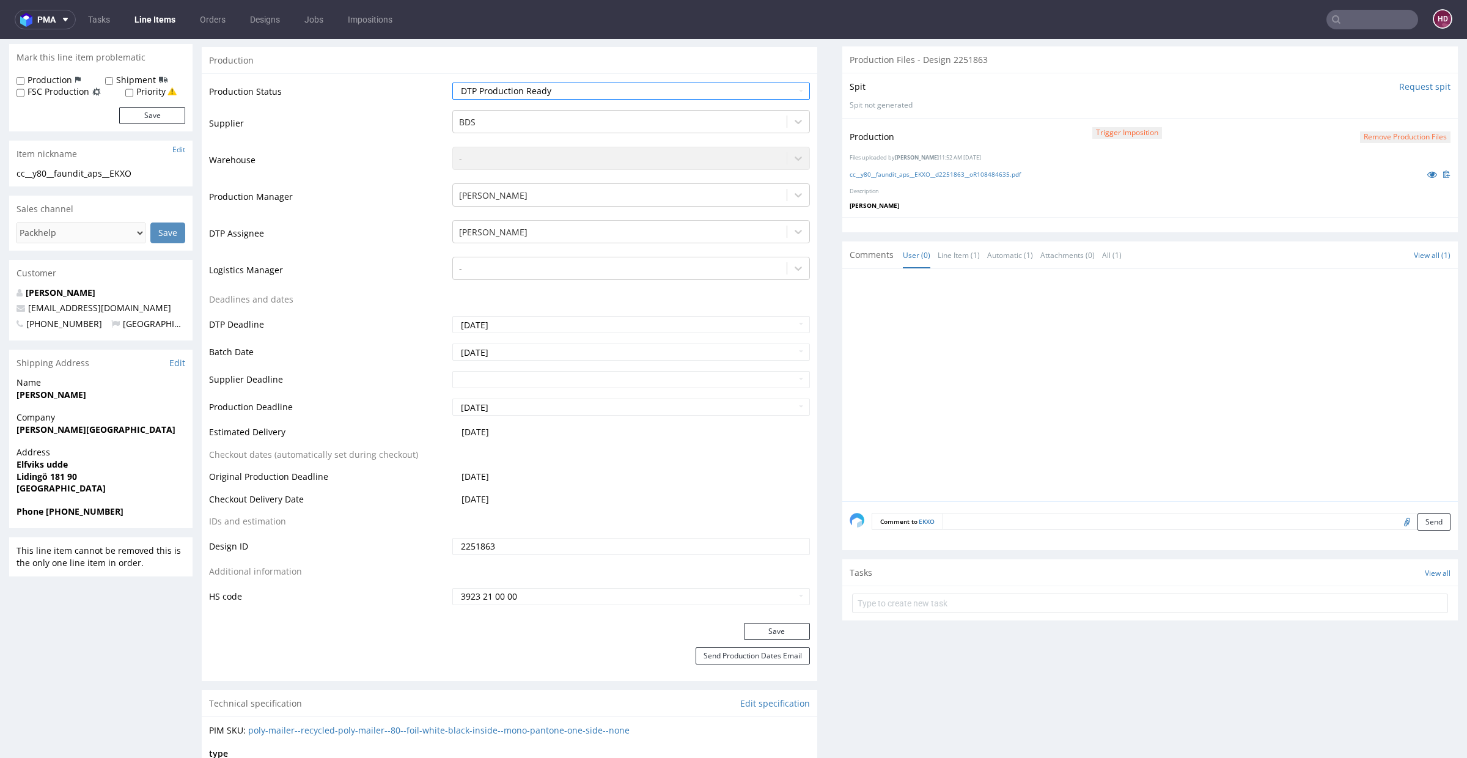
scroll to position [265, 0]
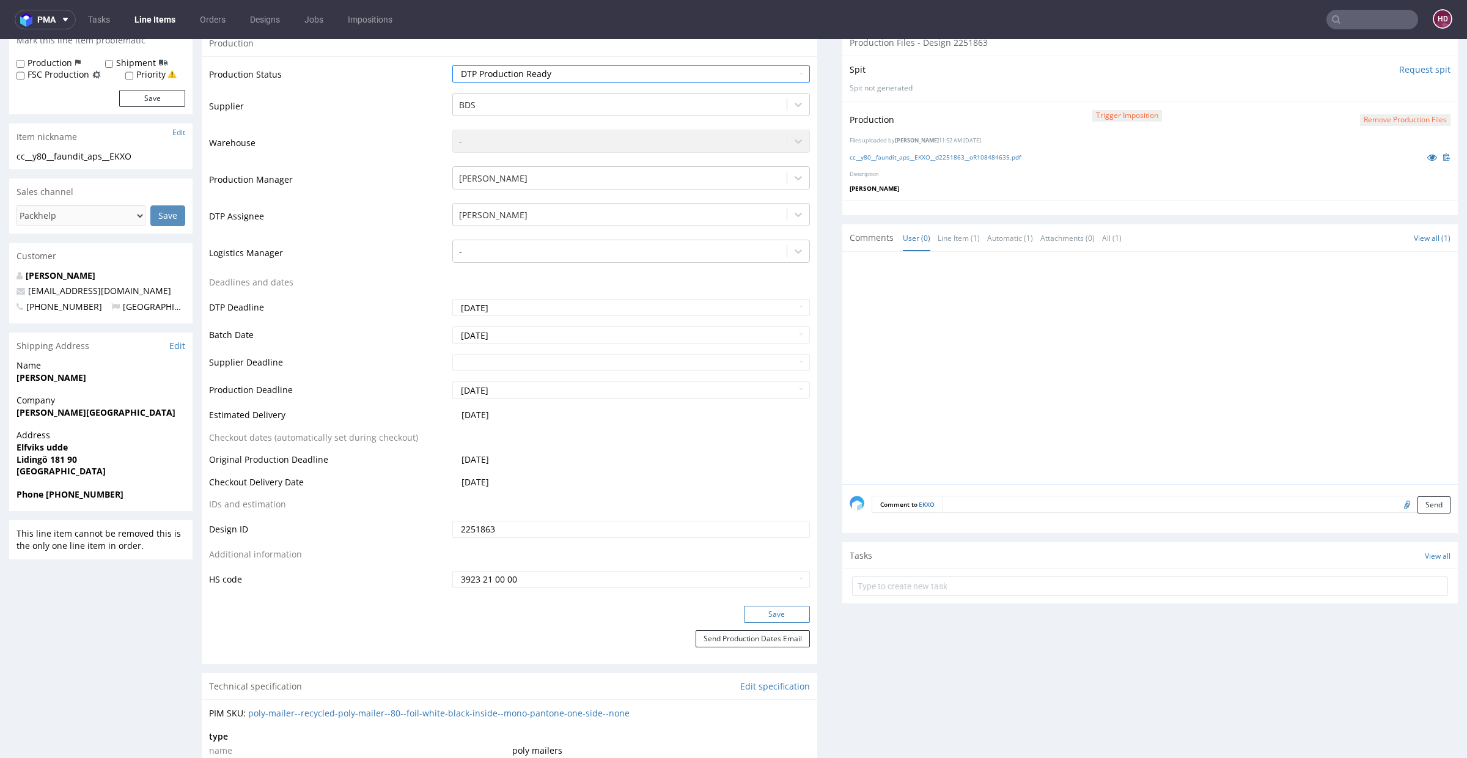
click at [776, 611] on button "Save" at bounding box center [777, 614] width 66 height 17
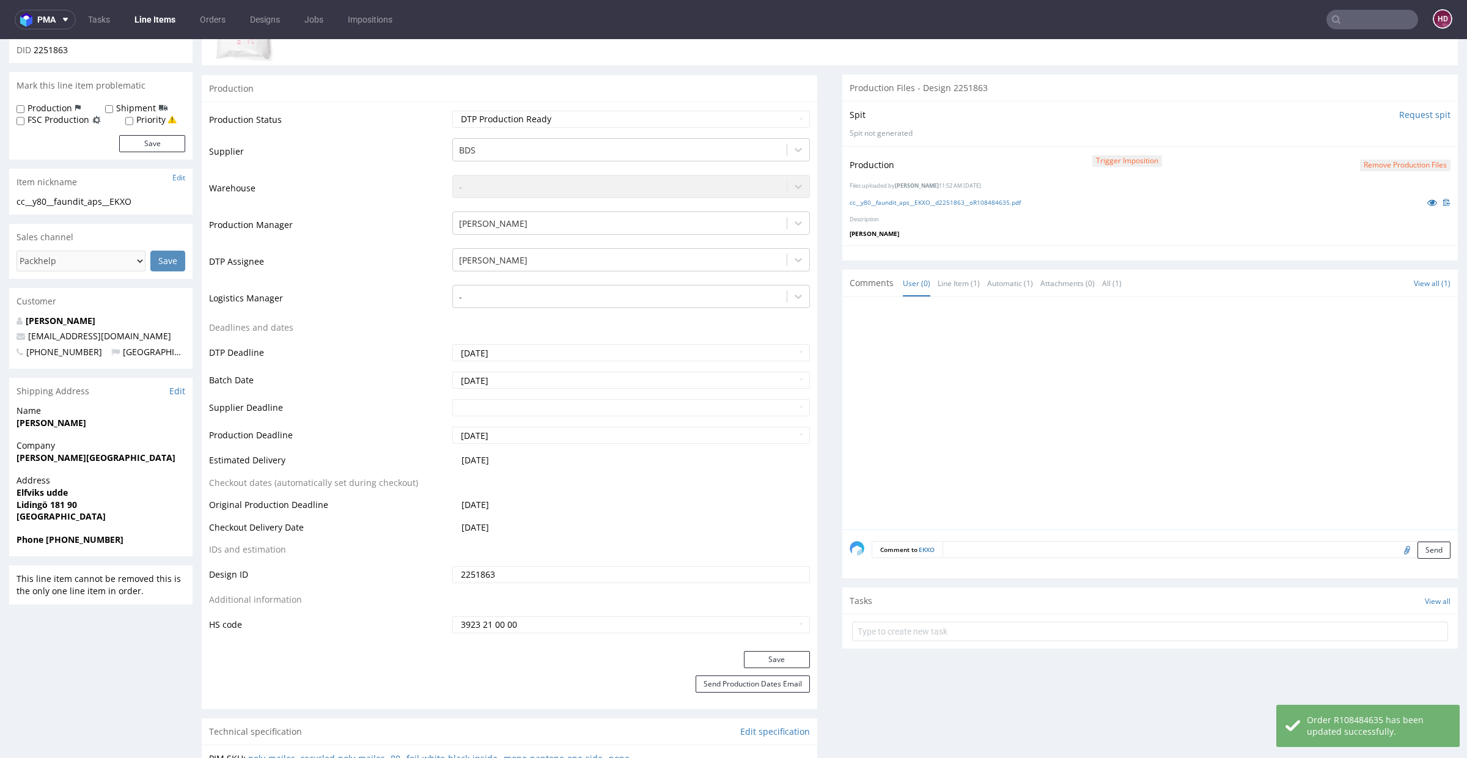
scroll to position [86, 0]
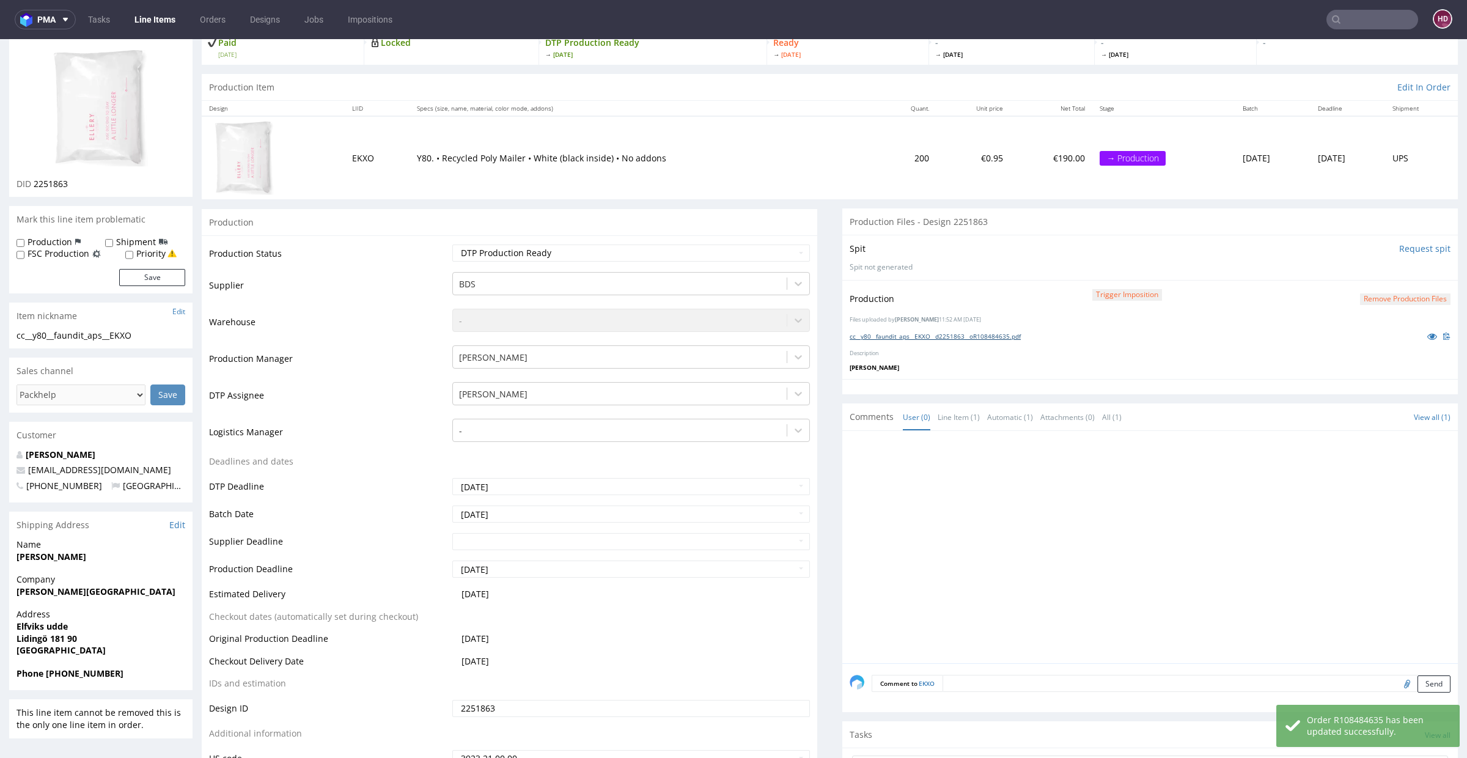
click at [875, 337] on link "cc__y80__faundit_aps__EKXO__d2251863__oR108484635.pdf" at bounding box center [935, 336] width 171 height 9
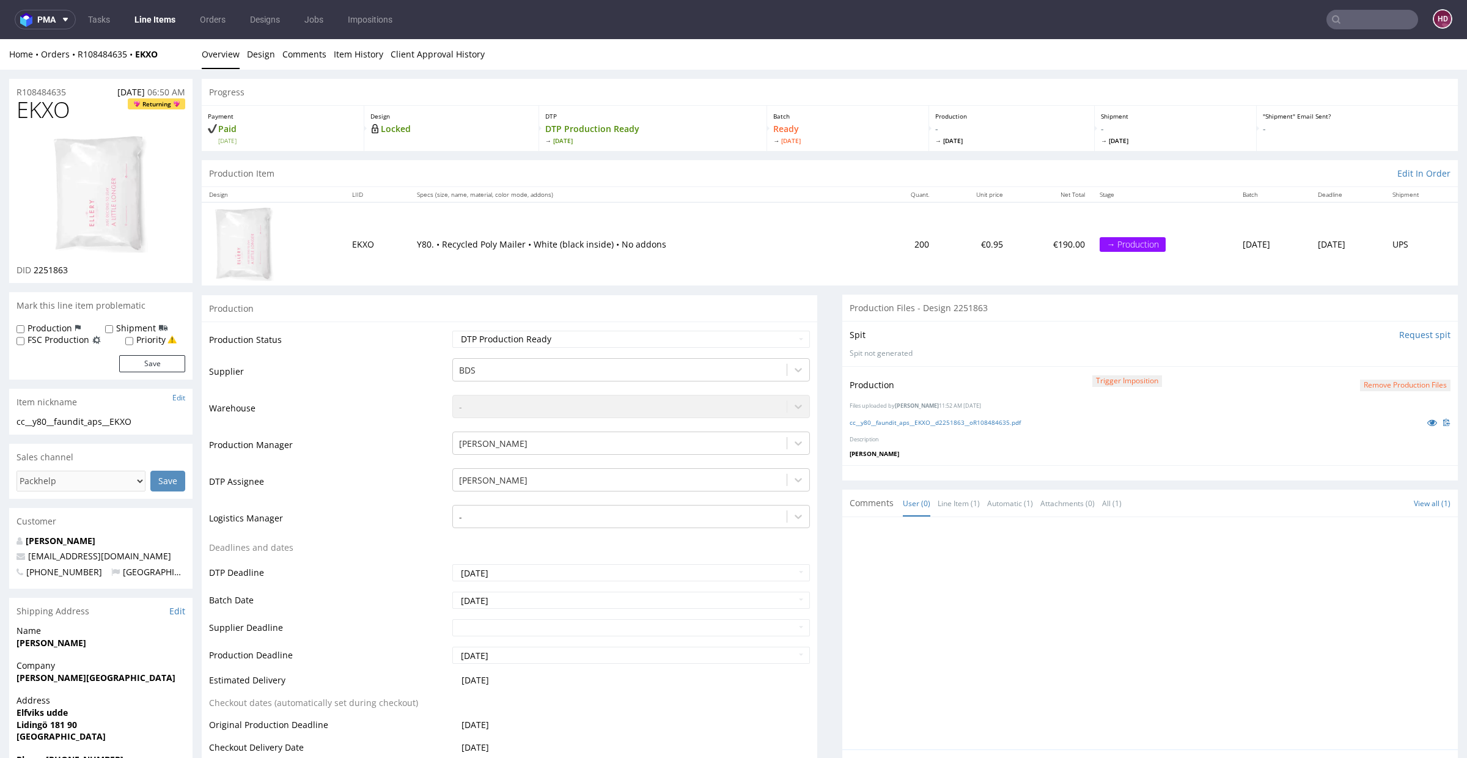
click at [158, 4] on nav "pma Tasks Line Items Orders Designs Jobs Impositions HD" at bounding box center [733, 19] width 1467 height 39
click at [158, 13] on link "Line Items" at bounding box center [155, 20] width 56 height 20
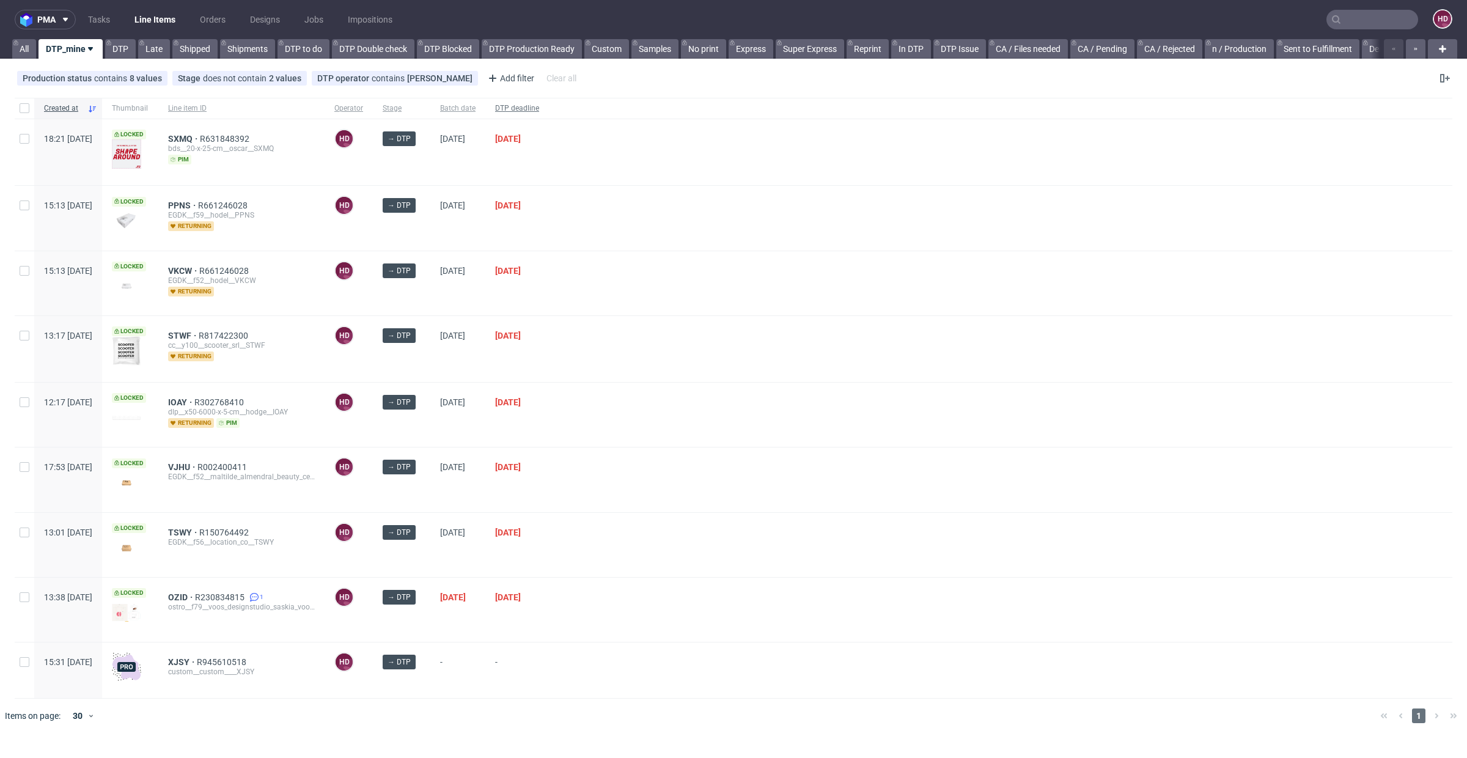
click at [539, 109] on span "DTP deadline" at bounding box center [517, 108] width 44 height 10
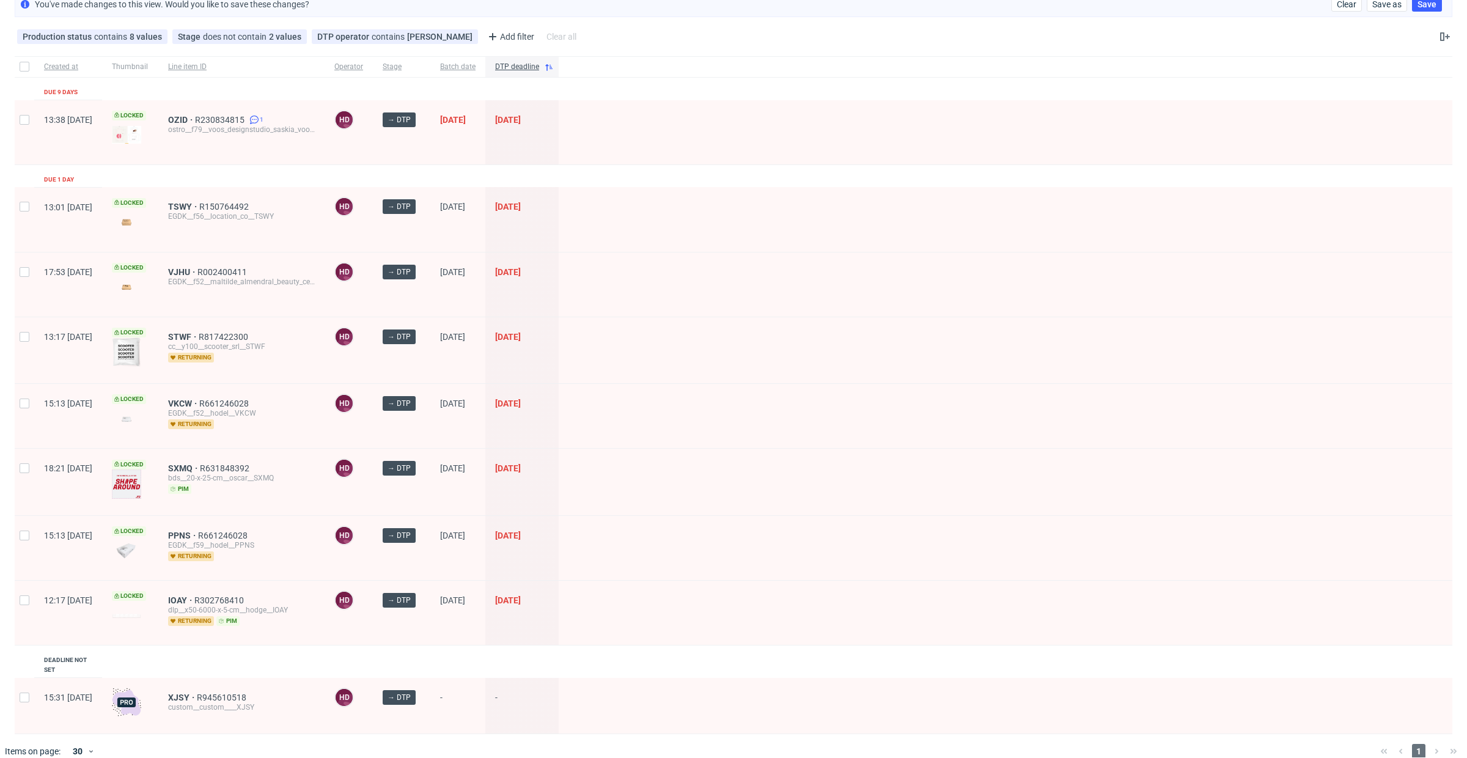
scroll to position [78, 0]
click at [199, 332] on span "STWF" at bounding box center [183, 336] width 31 height 10
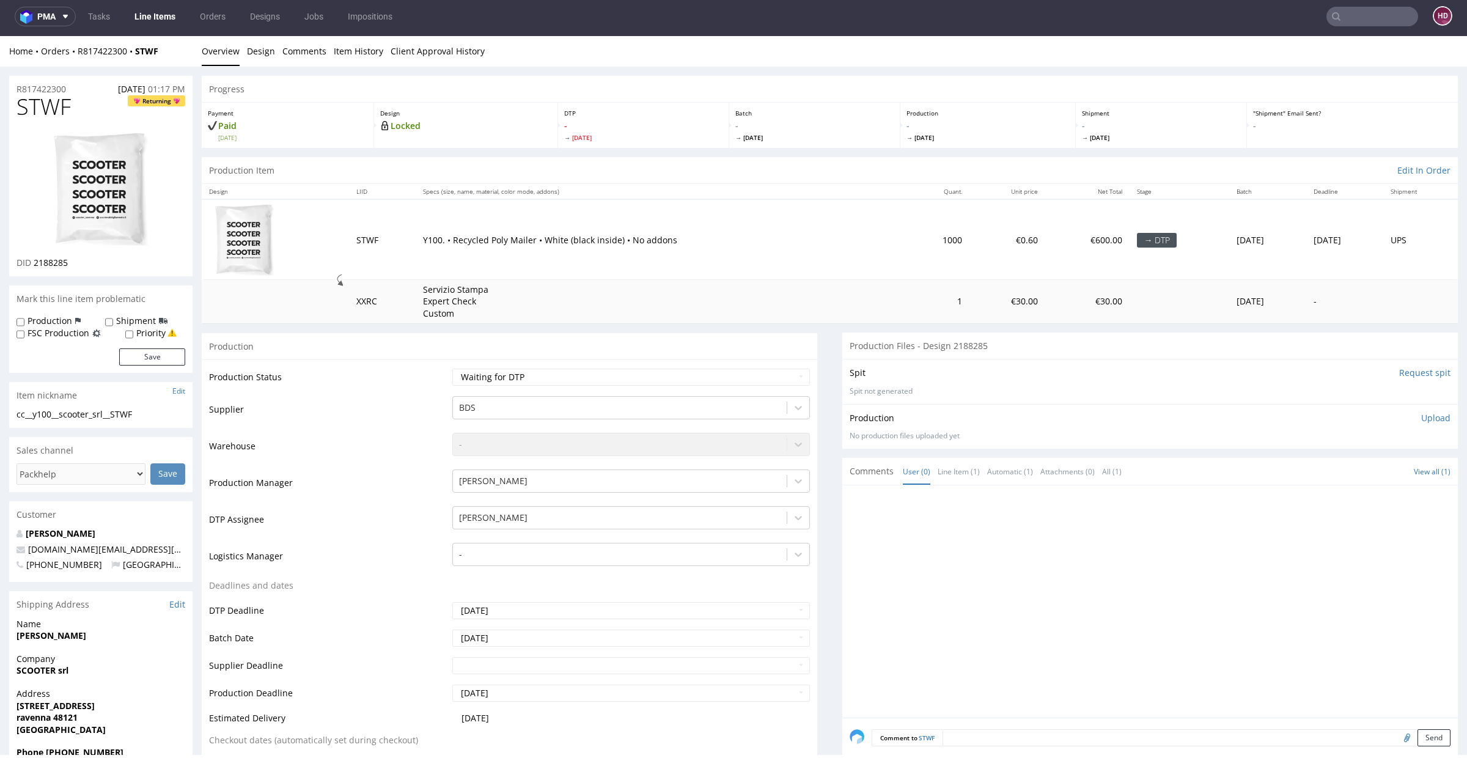
click at [656, 365] on div "Production Status Waiting for Artwork Waiting for Diecut Waiting for Mockup Wai…" at bounding box center [510, 634] width 616 height 549
click at [654, 372] on select "Waiting for Artwork Waiting for Diecut Waiting for Mockup Waiting for DTP Waiti…" at bounding box center [631, 377] width 358 height 17
select select "dtp_in_process"
click at [452, 369] on select "Waiting for Artwork Waiting for Diecut Waiting for Mockup Waiting for DTP Waiti…" at bounding box center [631, 377] width 358 height 17
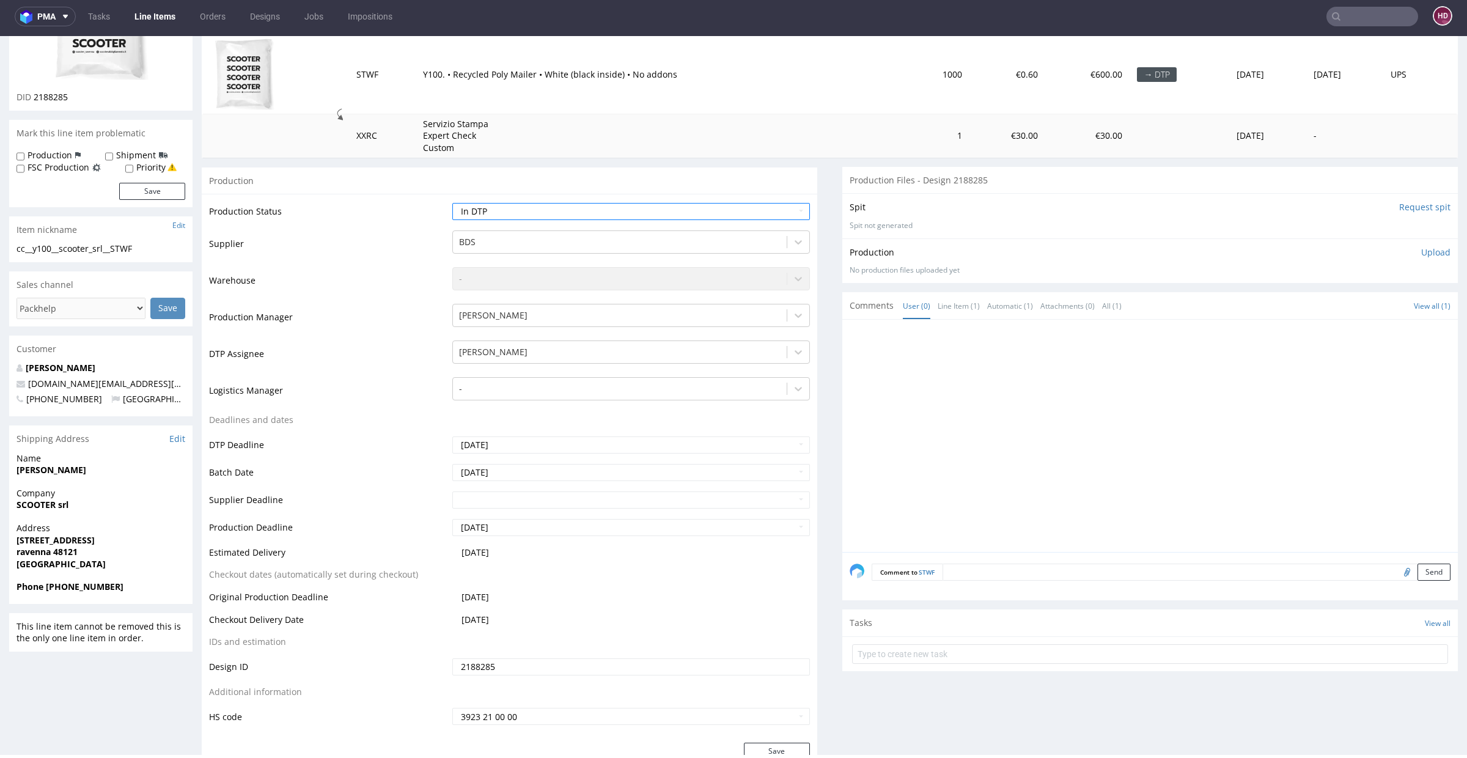
scroll to position [177, 0]
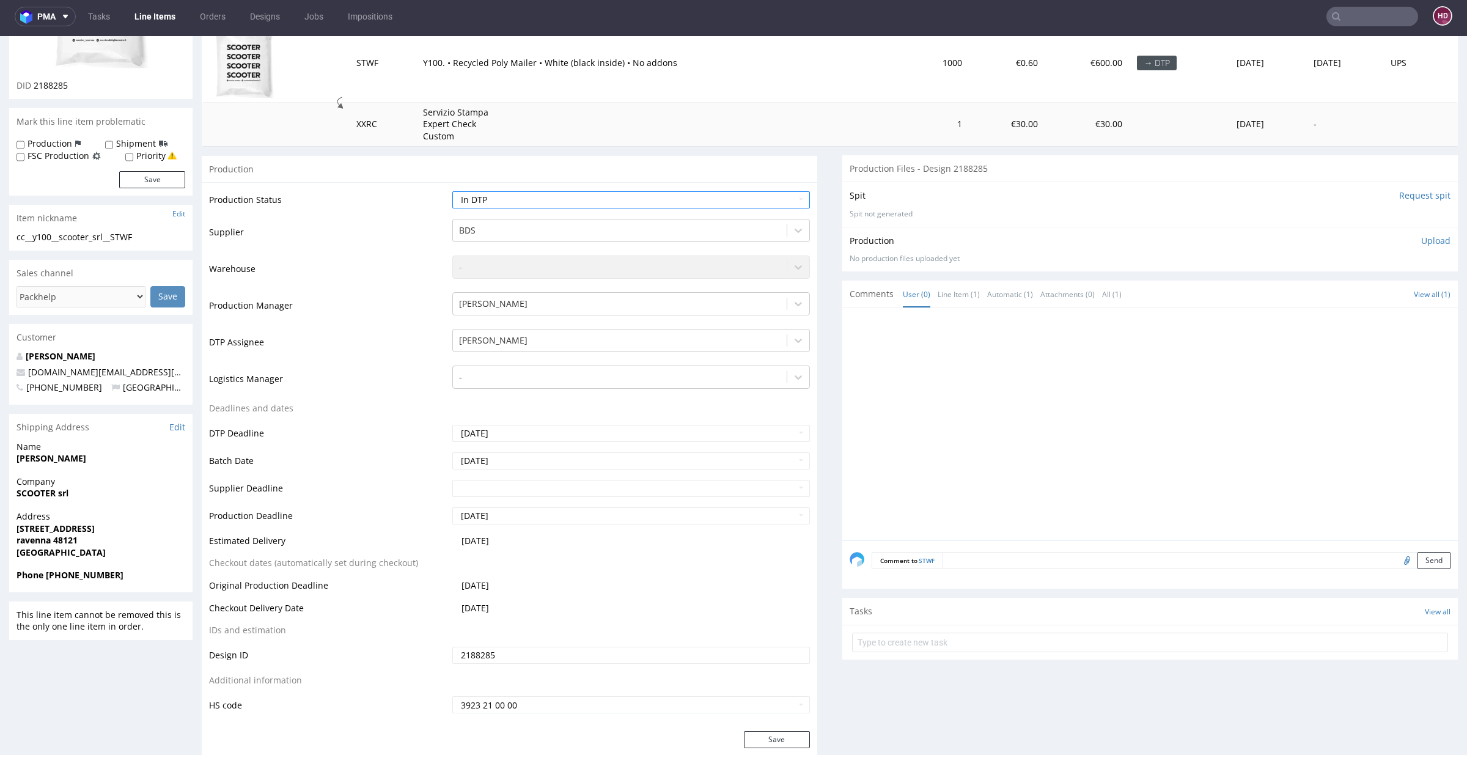
click at [781, 751] on div "Save" at bounding box center [510, 743] width 616 height 24
click at [778, 744] on button "Save" at bounding box center [777, 739] width 66 height 17
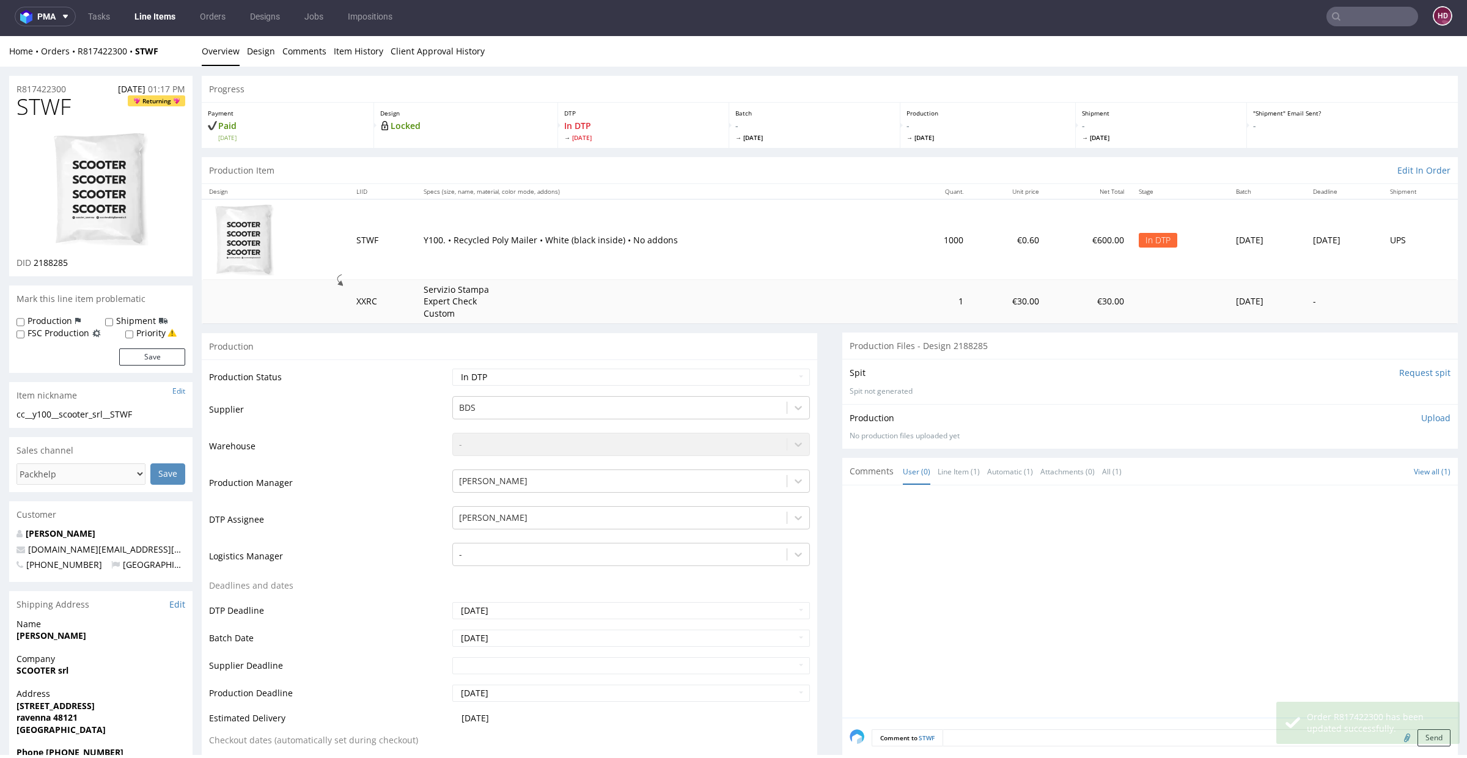
scroll to position [0, 0]
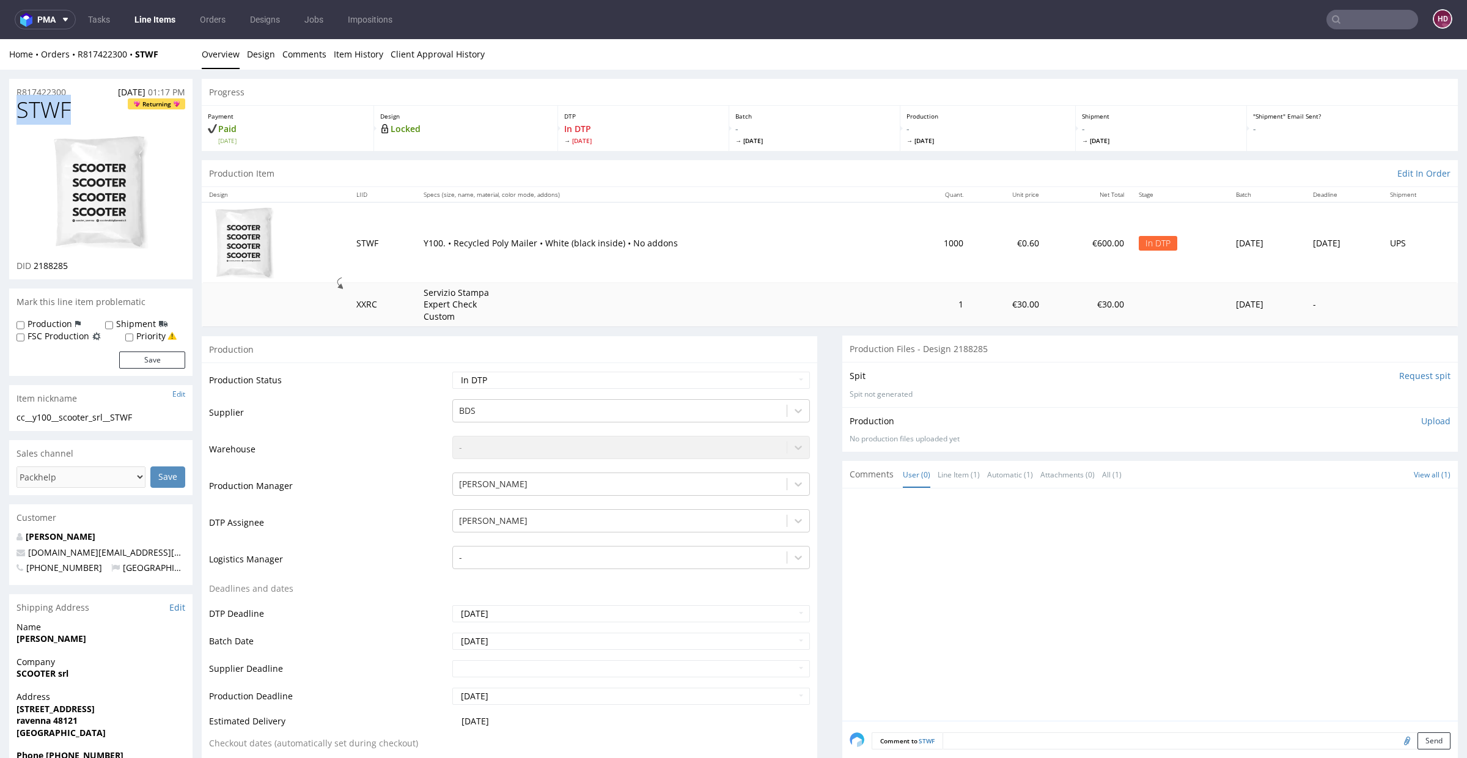
drag, startPoint x: 75, startPoint y: 109, endPoint x: 0, endPoint y: 109, distance: 74.6
copy span "STWF"
drag, startPoint x: 61, startPoint y: 260, endPoint x: 35, endPoint y: 263, distance: 25.8
click at [35, 263] on div "DID 2188285" at bounding box center [101, 266] width 169 height 12
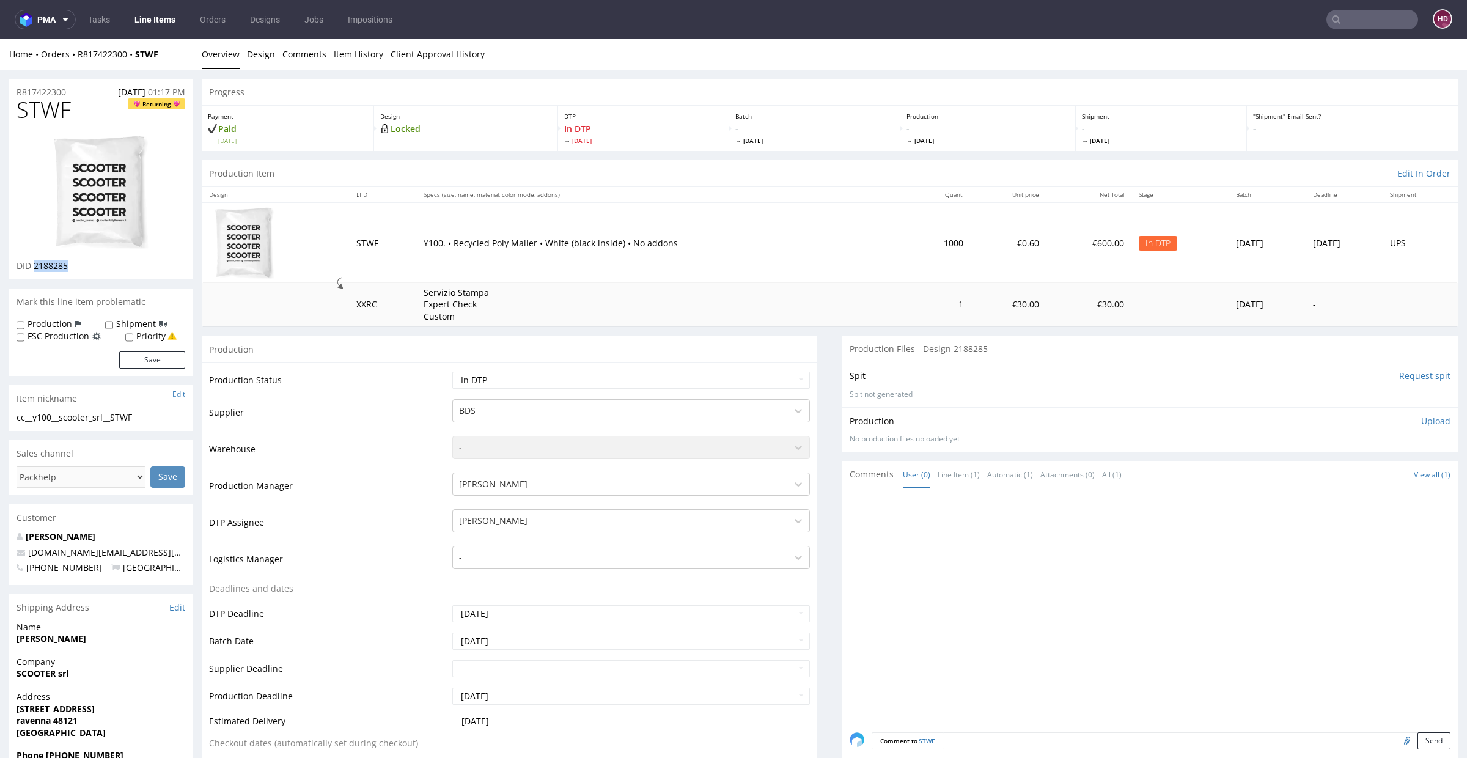
copy span "2188285"
click at [147, 418] on div "cc__y100__scooter_srl__STWF" at bounding box center [101, 417] width 169 height 12
drag, startPoint x: 147, startPoint y: 418, endPoint x: 0, endPoint y: 422, distance: 146.8
copy div "cc__y100__scooter_srl__STWF Update"
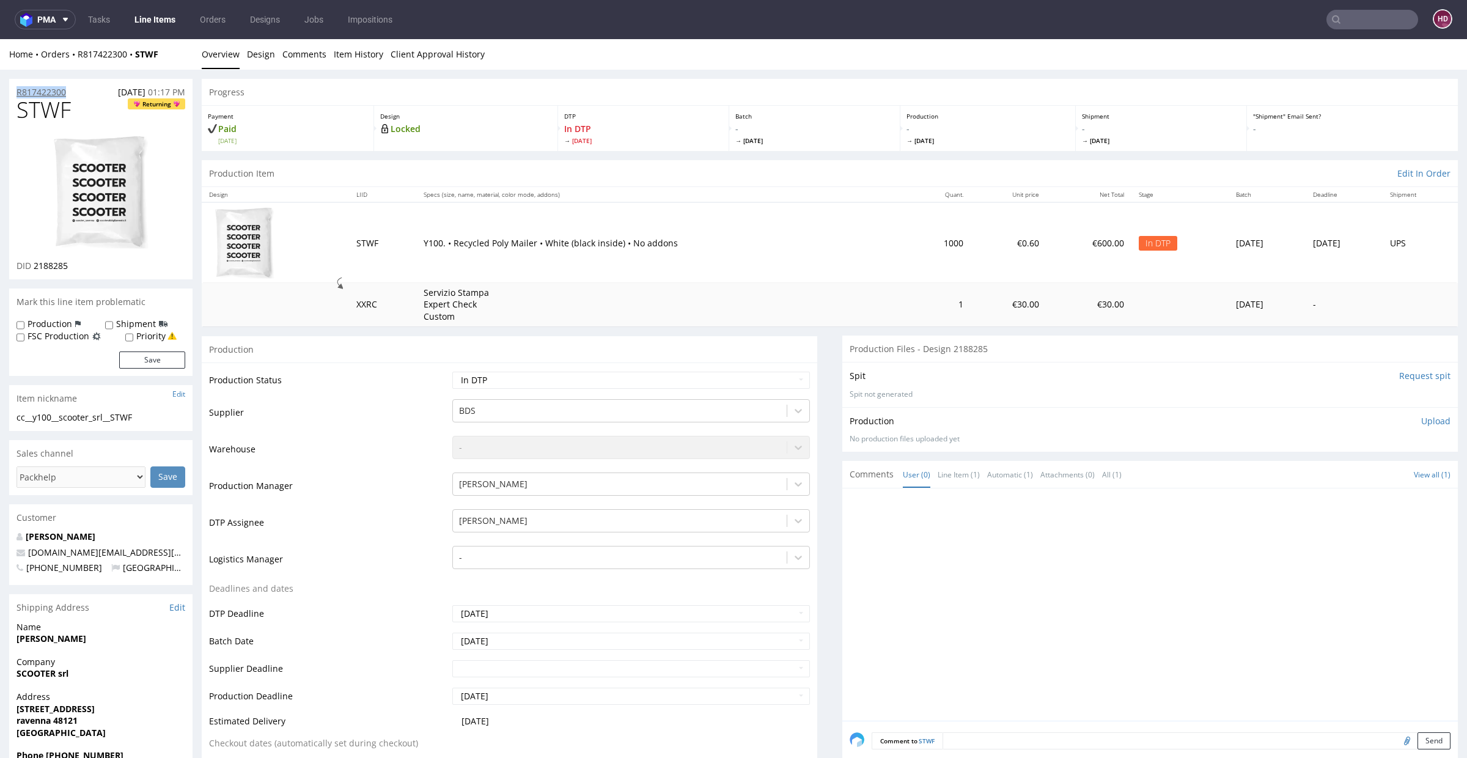
drag, startPoint x: 74, startPoint y: 92, endPoint x: 16, endPoint y: 88, distance: 58.2
click at [16, 88] on div "R817422300 21.08.2025 01:17 PM" at bounding box center [100, 89] width 183 height 20
copy p "R817422300"
drag, startPoint x: 65, startPoint y: 267, endPoint x: 59, endPoint y: 265, distance: 6.8
click at [59, 265] on span "2188285" at bounding box center [51, 266] width 34 height 12
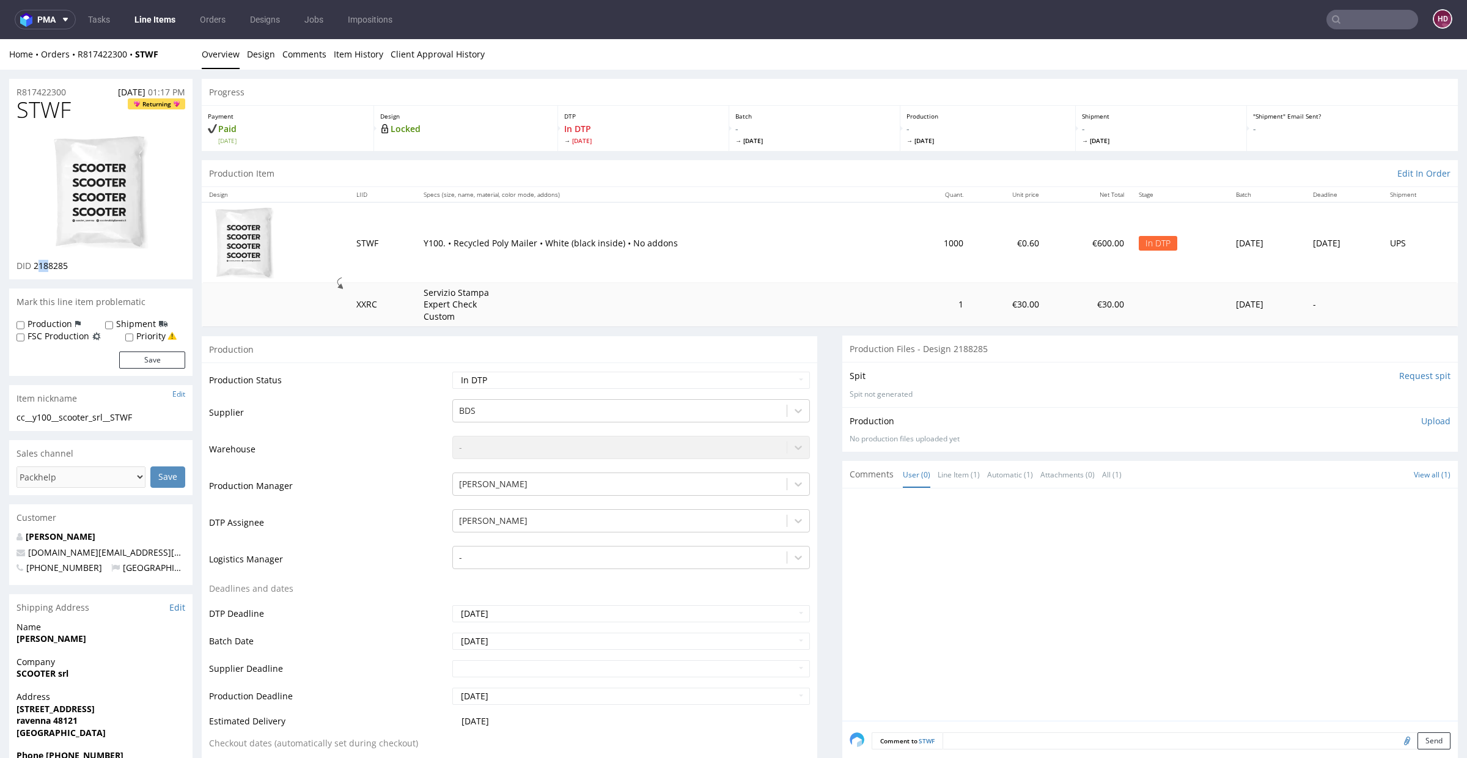
drag, startPoint x: 36, startPoint y: 265, endPoint x: 88, endPoint y: 282, distance: 54.7
click at [65, 272] on div "STWF Returning DID 2188285" at bounding box center [100, 189] width 183 height 182
drag, startPoint x: 78, startPoint y: 265, endPoint x: 34, endPoint y: 264, distance: 44.7
click at [34, 264] on div "DID 2188285" at bounding box center [101, 266] width 169 height 12
copy span "2188285"
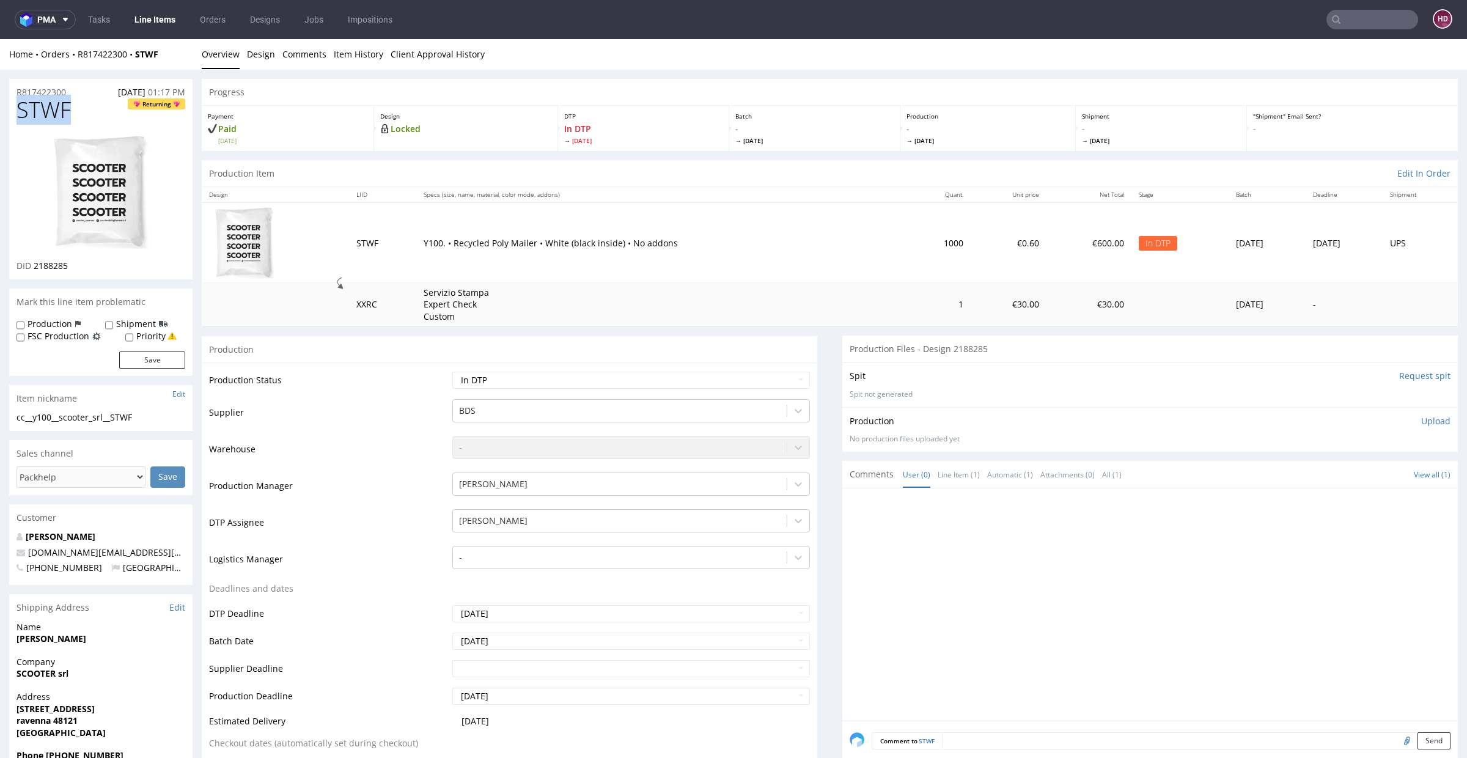
drag, startPoint x: 76, startPoint y: 111, endPoint x: 9, endPoint y: 111, distance: 67.3
copy span "STWF"
click at [1422, 419] on p "Upload" at bounding box center [1436, 421] width 29 height 12
click at [1349, 478] on div "Add files" at bounding box center [1364, 477] width 61 height 18
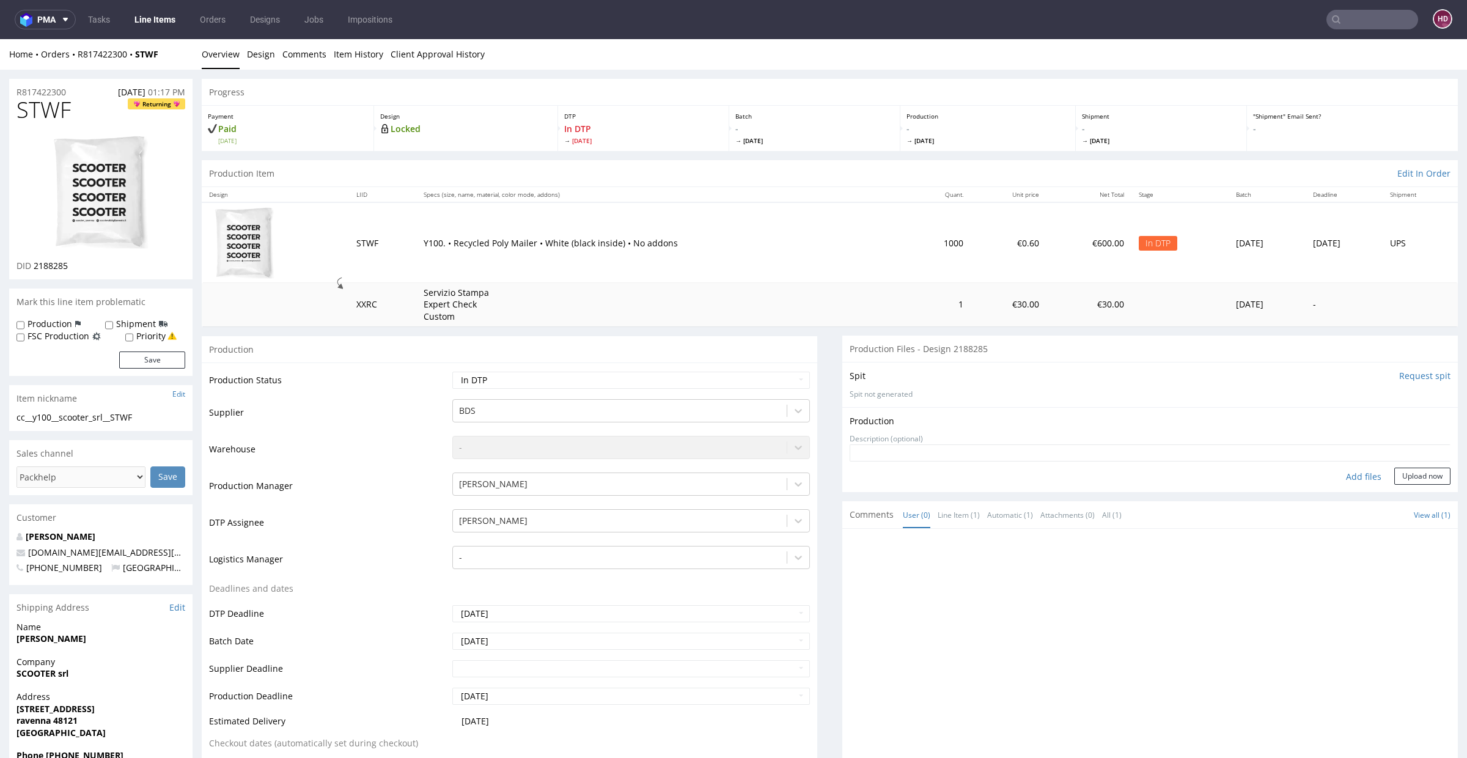
type input "C:\fakepath\cc__y100__scooter_srl__STWF__d2188285__oR817422300.pdf"
click at [486, 387] on select "Waiting for Artwork Waiting for Diecut Waiting for Mockup Waiting for DTP Waiti…" at bounding box center [631, 380] width 358 height 17
select select "dtp_production_ready"
click at [452, 372] on select "Waiting for Artwork Waiting for Diecut Waiting for Mockup Waiting for DTP Waiti…" at bounding box center [631, 380] width 358 height 17
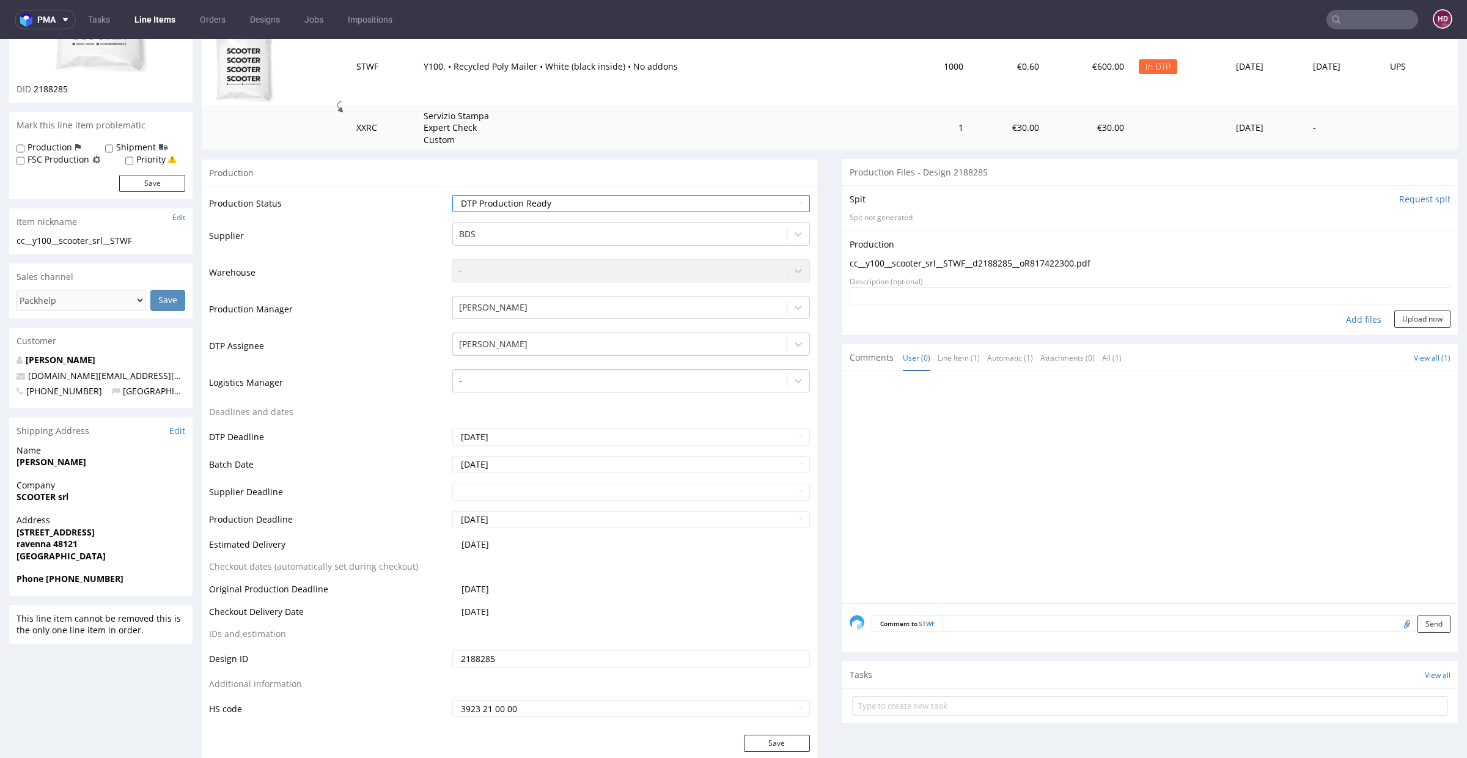
scroll to position [180, 0]
click at [765, 736] on button "Save" at bounding box center [777, 740] width 66 height 17
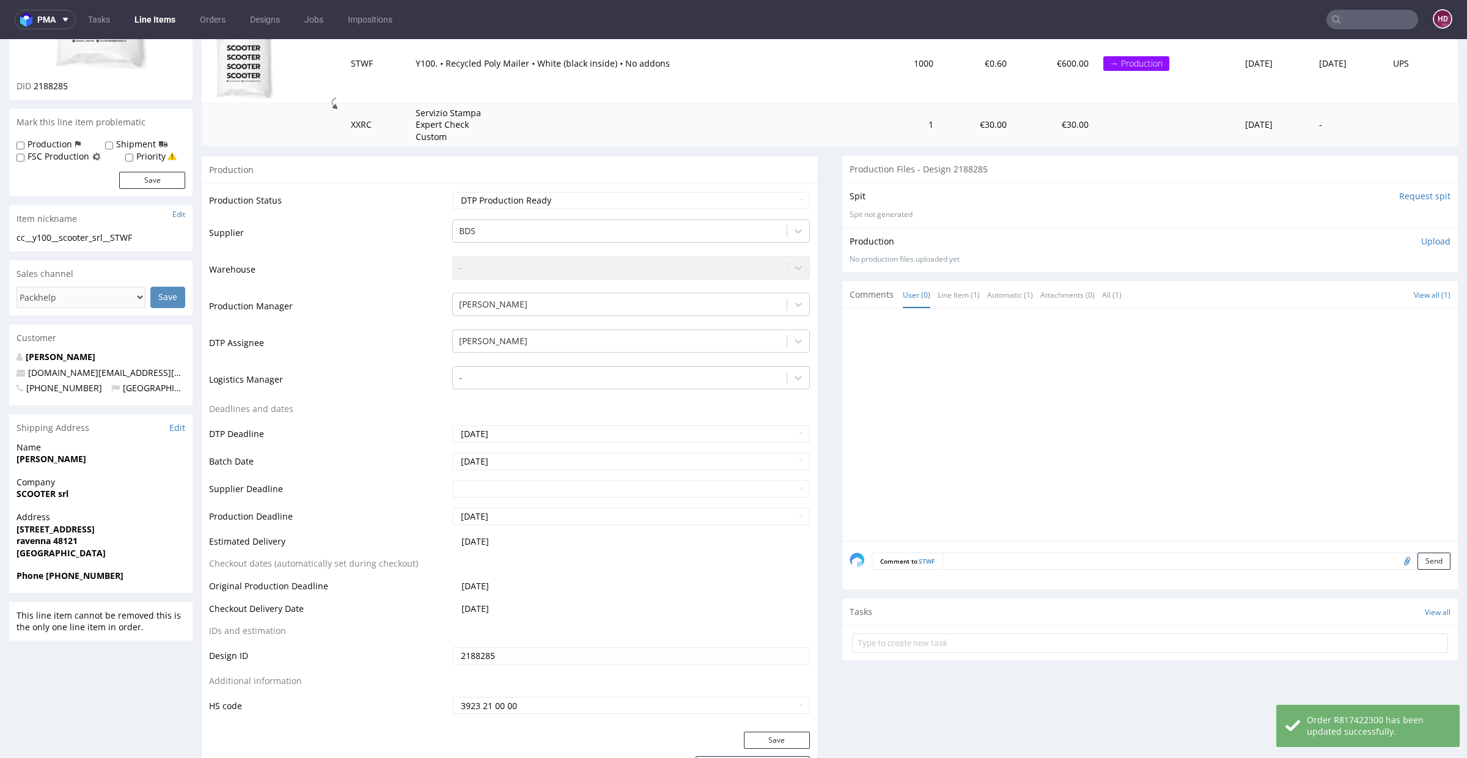
click at [150, 23] on link "Line Items" at bounding box center [155, 20] width 56 height 20
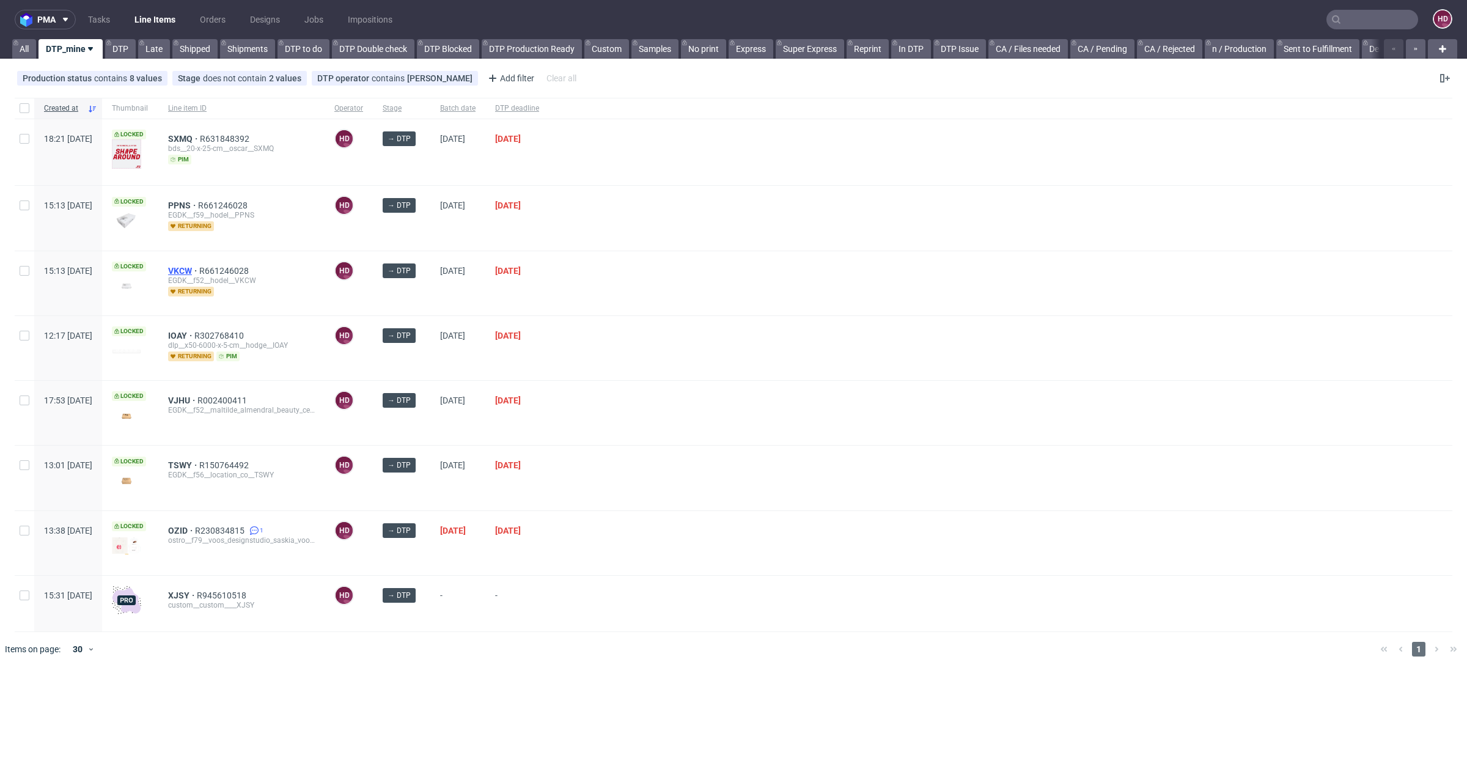
click at [199, 270] on span "VKCW" at bounding box center [183, 271] width 31 height 10
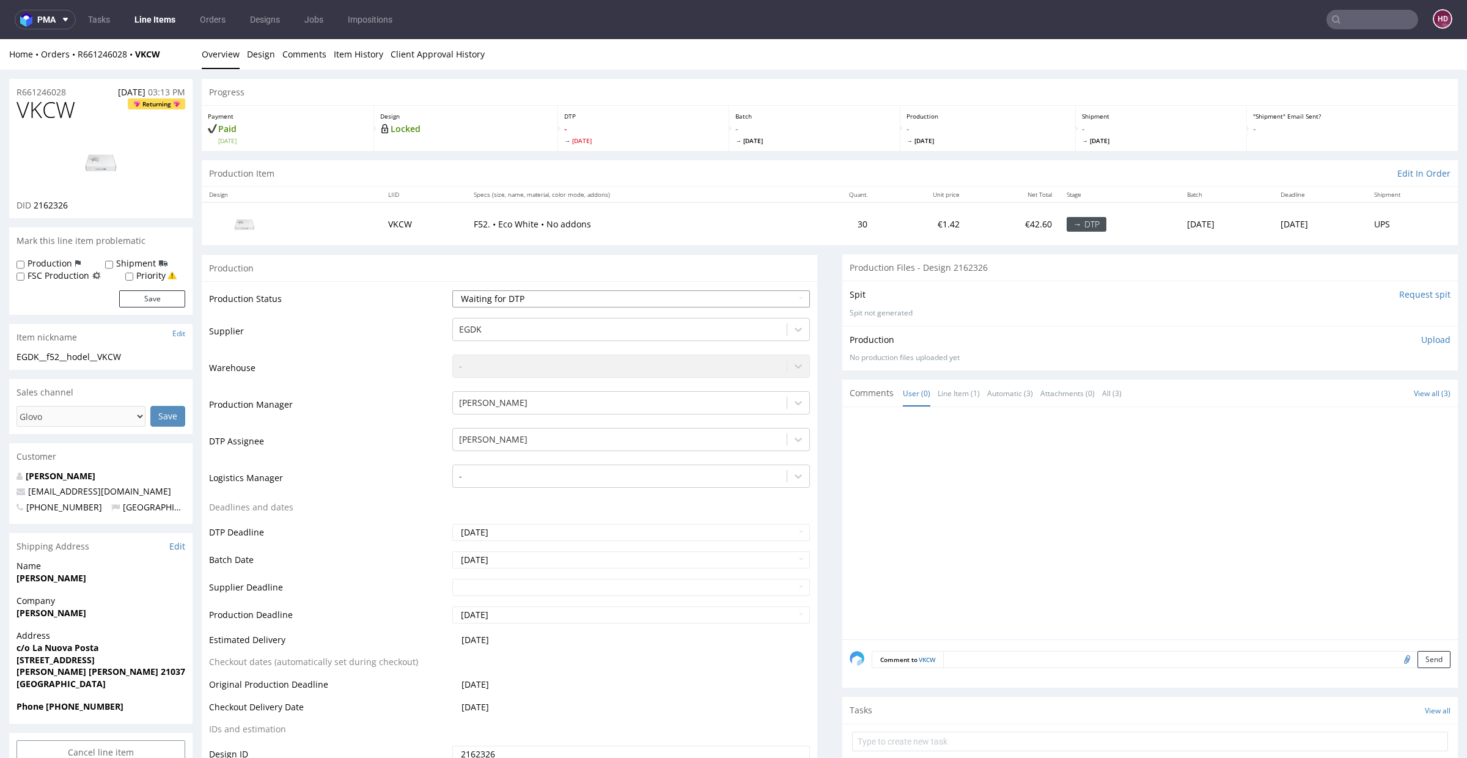
click at [520, 304] on select "Waiting for Artwork Waiting for Diecut Waiting for Mockup Waiting for DTP Waiti…" at bounding box center [631, 298] width 358 height 17
select select "dtp_in_process"
click at [452, 290] on select "Waiting for Artwork Waiting for Diecut Waiting for Mockup Waiting for DTP Waiti…" at bounding box center [631, 298] width 358 height 17
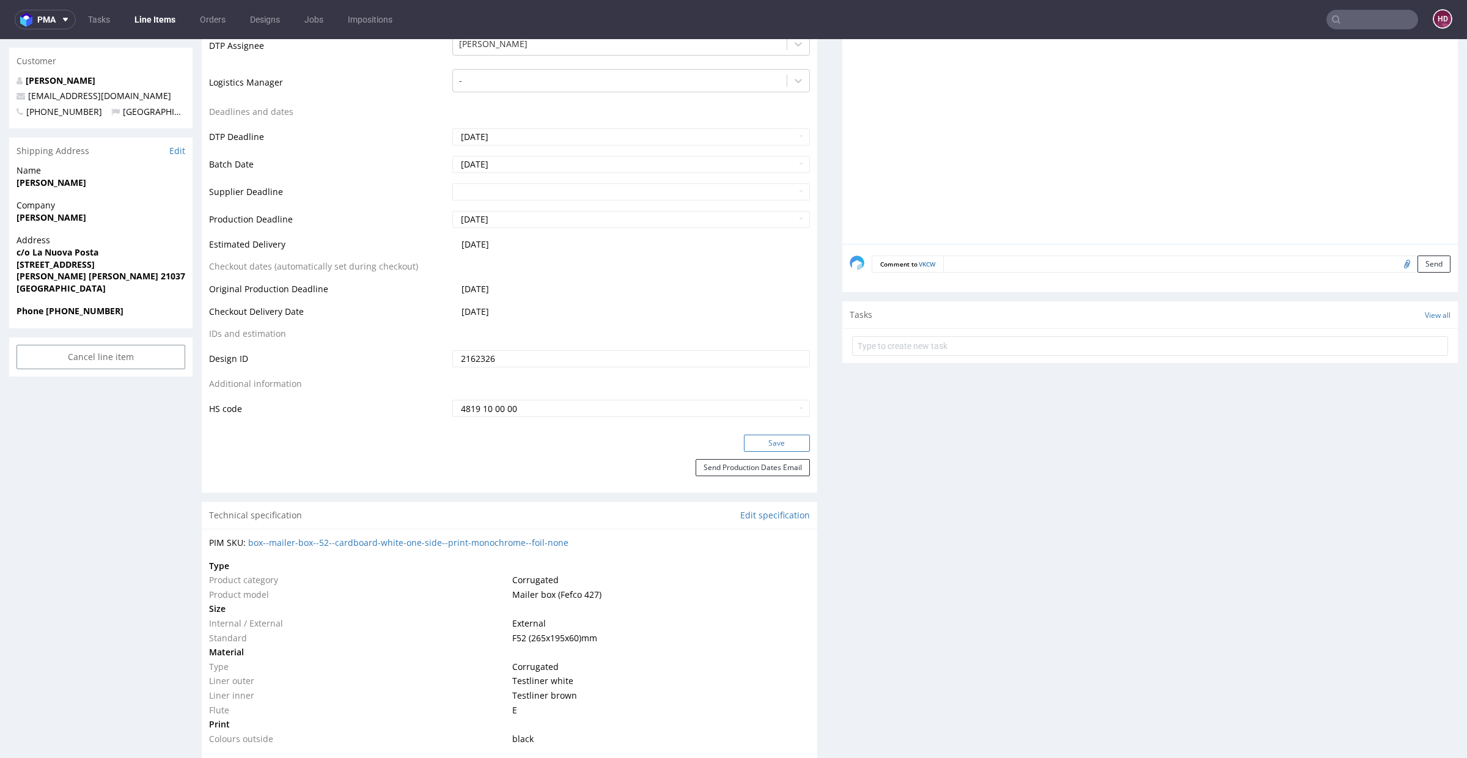
click at [751, 441] on button "Save" at bounding box center [777, 443] width 66 height 17
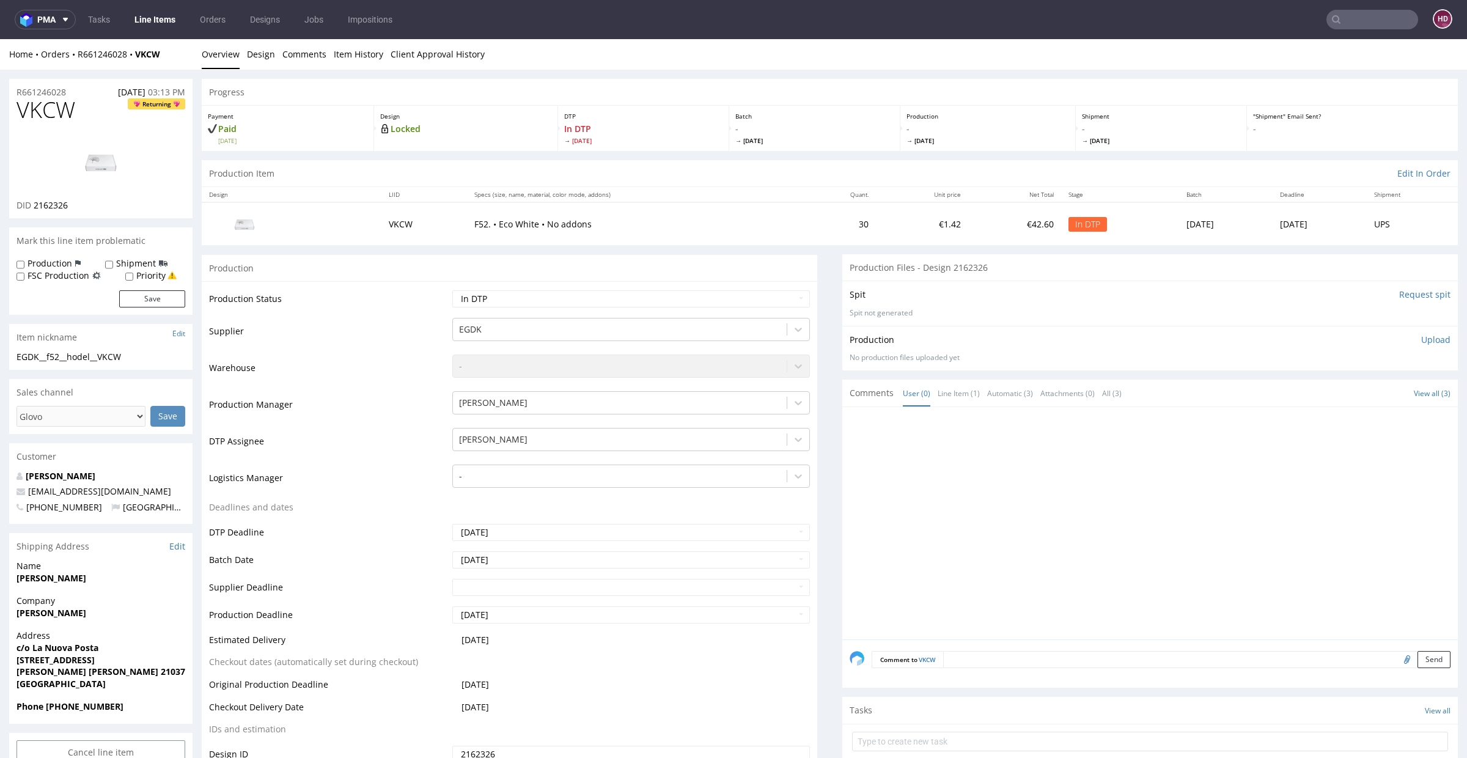
click at [90, 104] on h1 "VKCW Returning" at bounding box center [101, 110] width 169 height 24
drag, startPoint x: 38, startPoint y: 111, endPoint x: 0, endPoint y: 111, distance: 37.9
drag, startPoint x: 78, startPoint y: 206, endPoint x: 34, endPoint y: 204, distance: 44.7
click at [34, 204] on div "DID 2162326" at bounding box center [101, 205] width 169 height 12
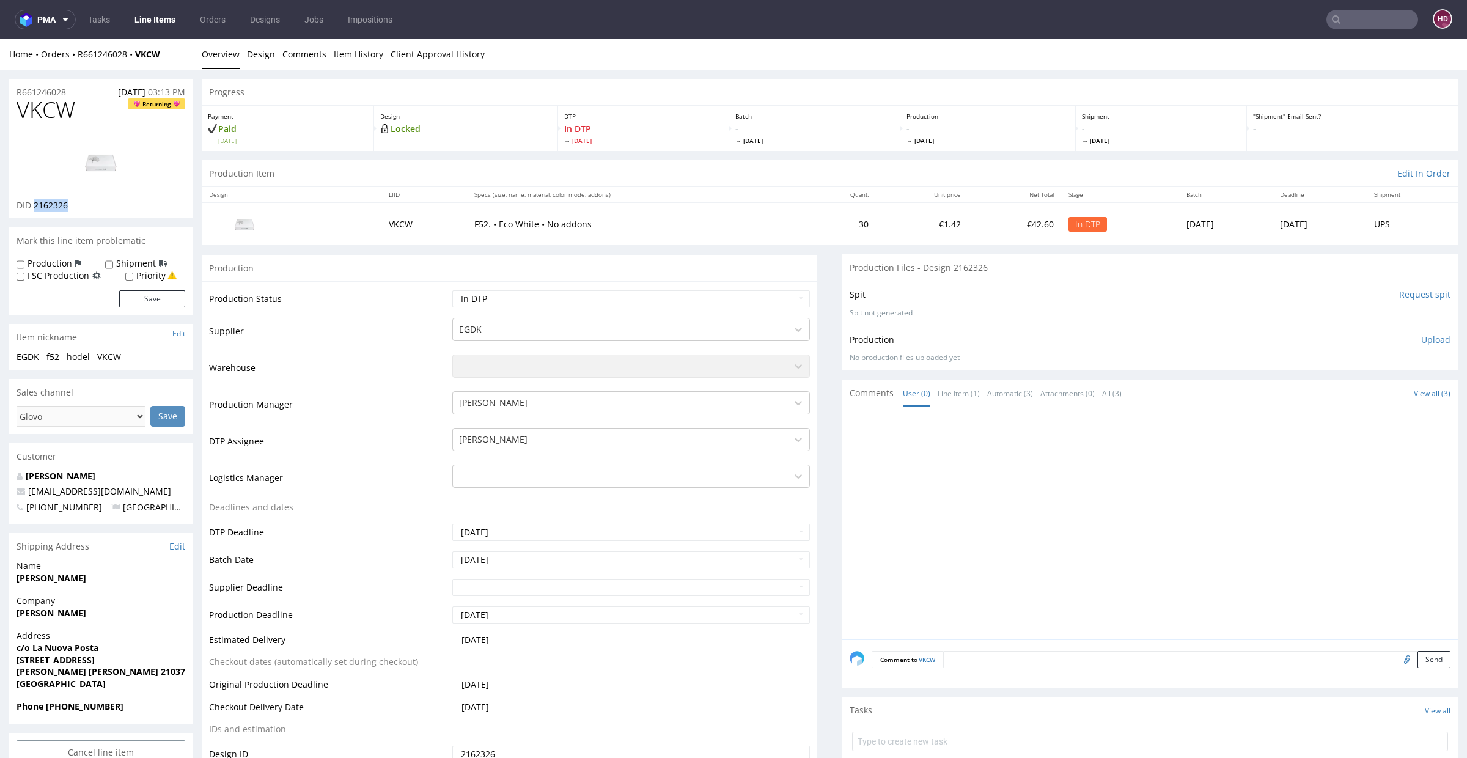
copy span "2162326"
click at [100, 169] on img at bounding box center [101, 162] width 98 height 55
click at [259, 57] on link "Design" at bounding box center [261, 54] width 28 height 30
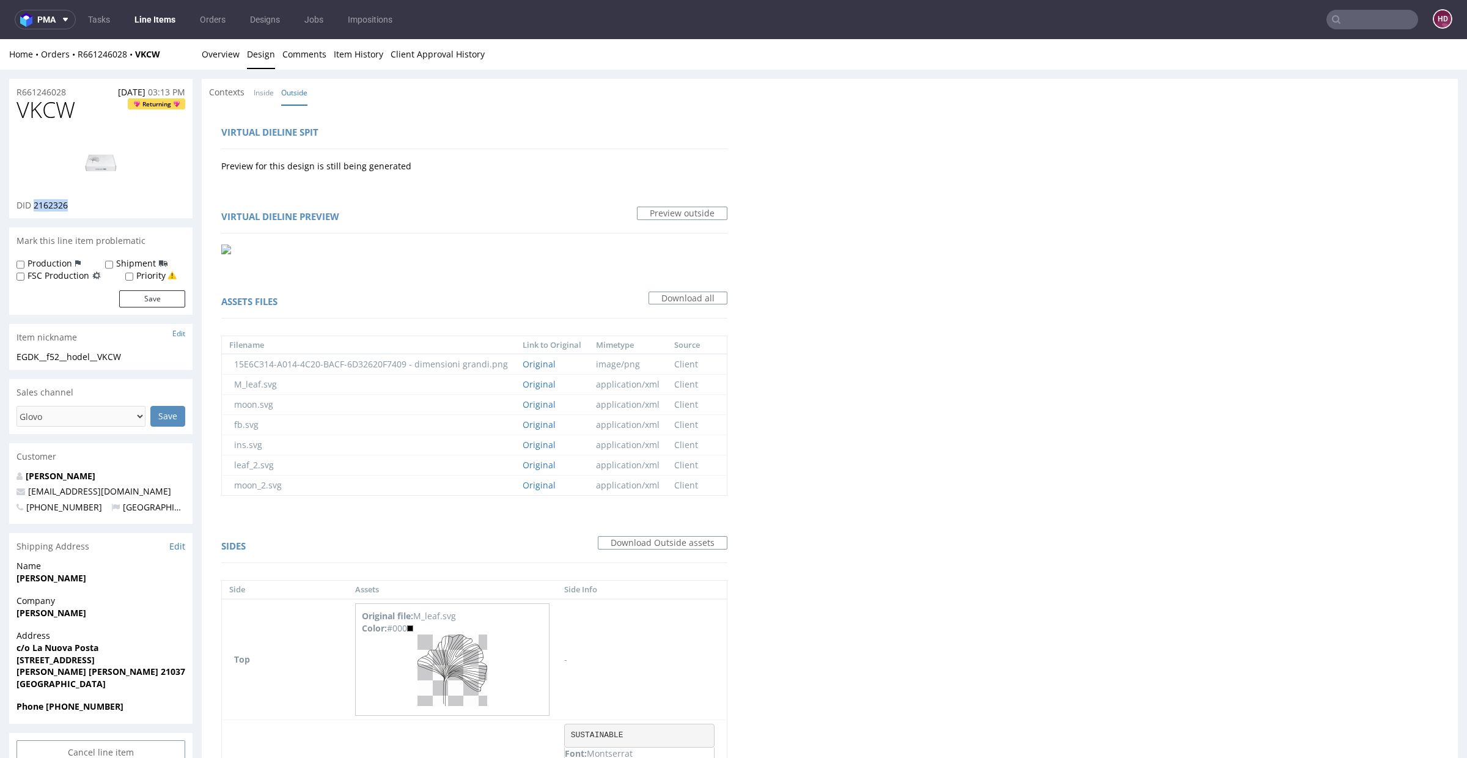
click at [262, 53] on link "Design" at bounding box center [261, 54] width 28 height 30
click at [152, 22] on link "Line Items" at bounding box center [155, 20] width 56 height 20
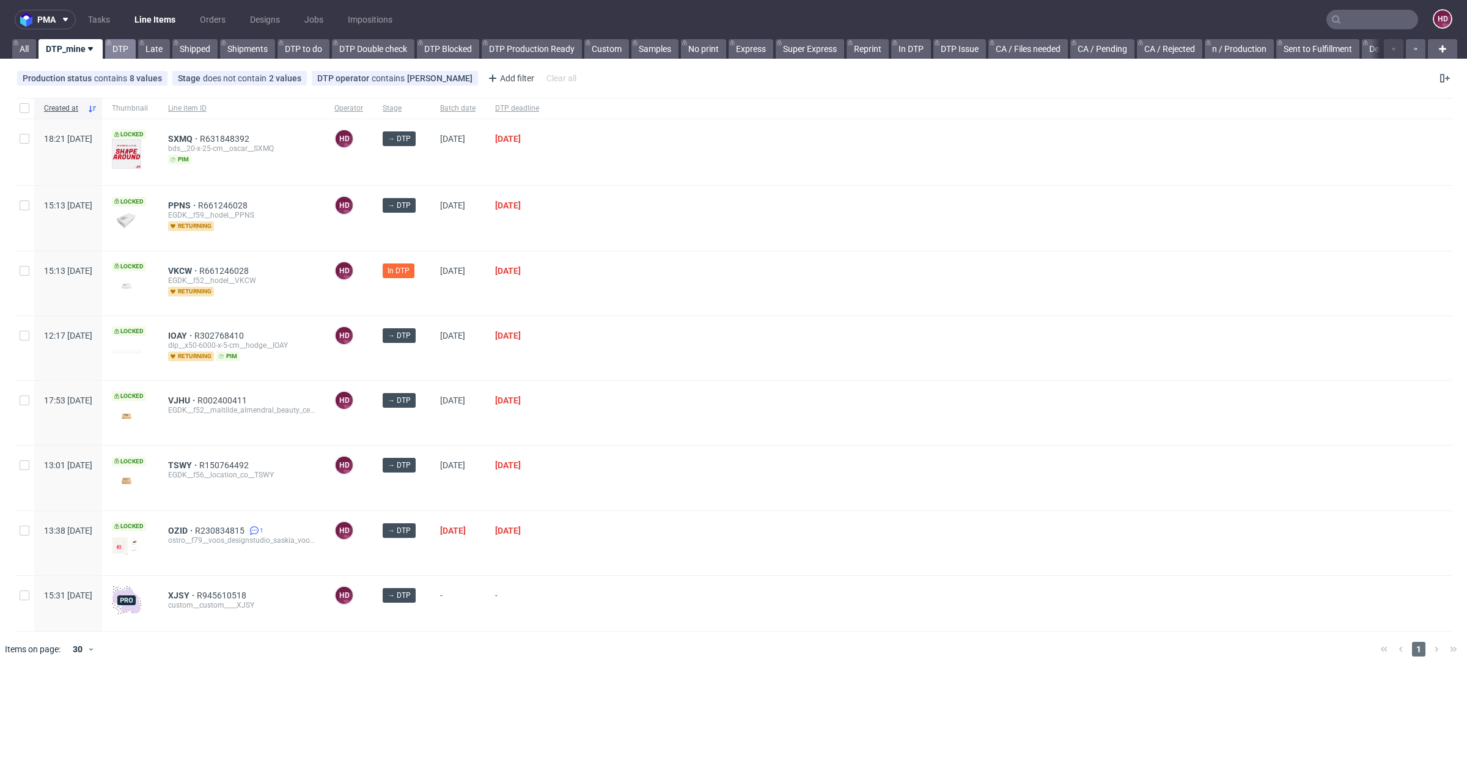
click at [115, 45] on link "DTP" at bounding box center [120, 49] width 31 height 20
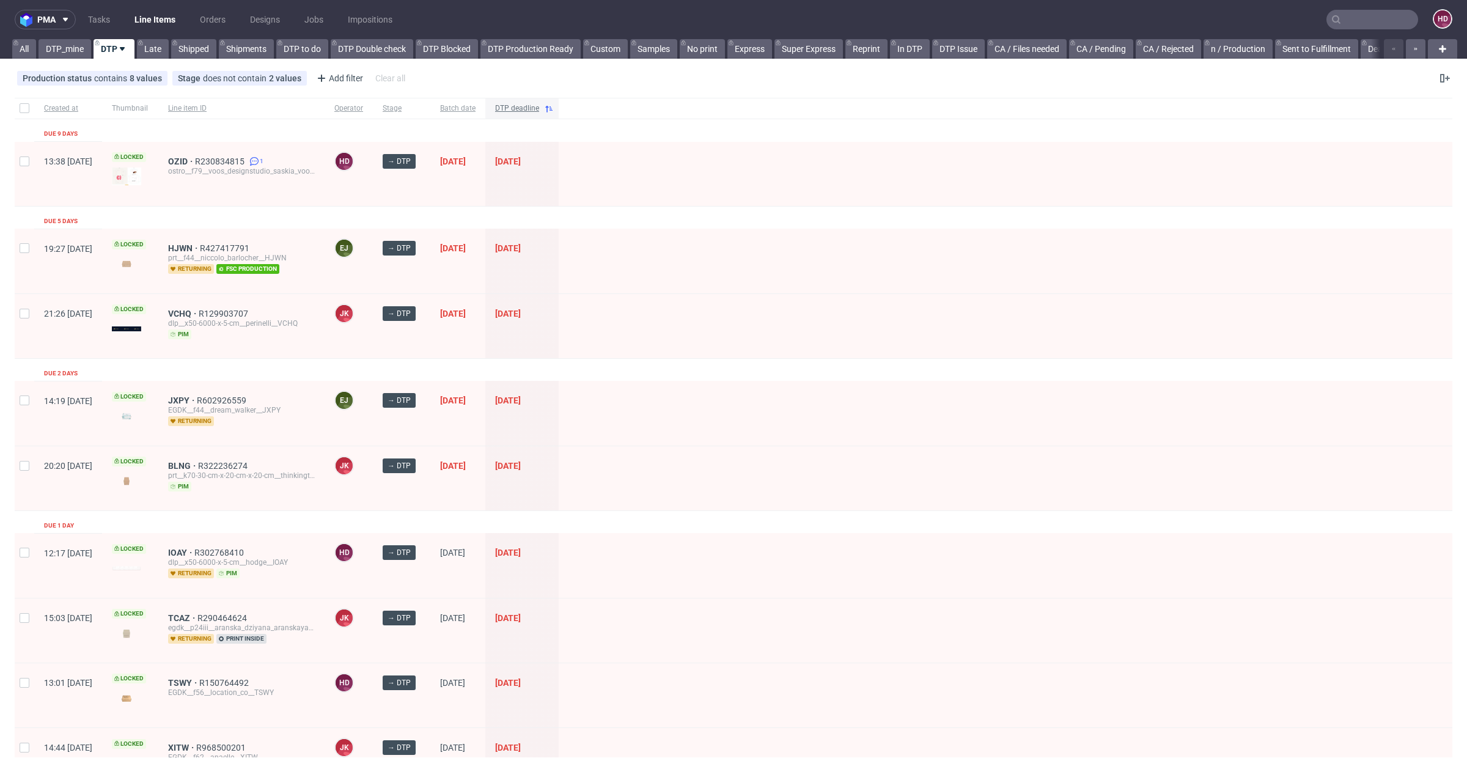
click at [539, 105] on span "DTP deadline" at bounding box center [517, 108] width 44 height 10
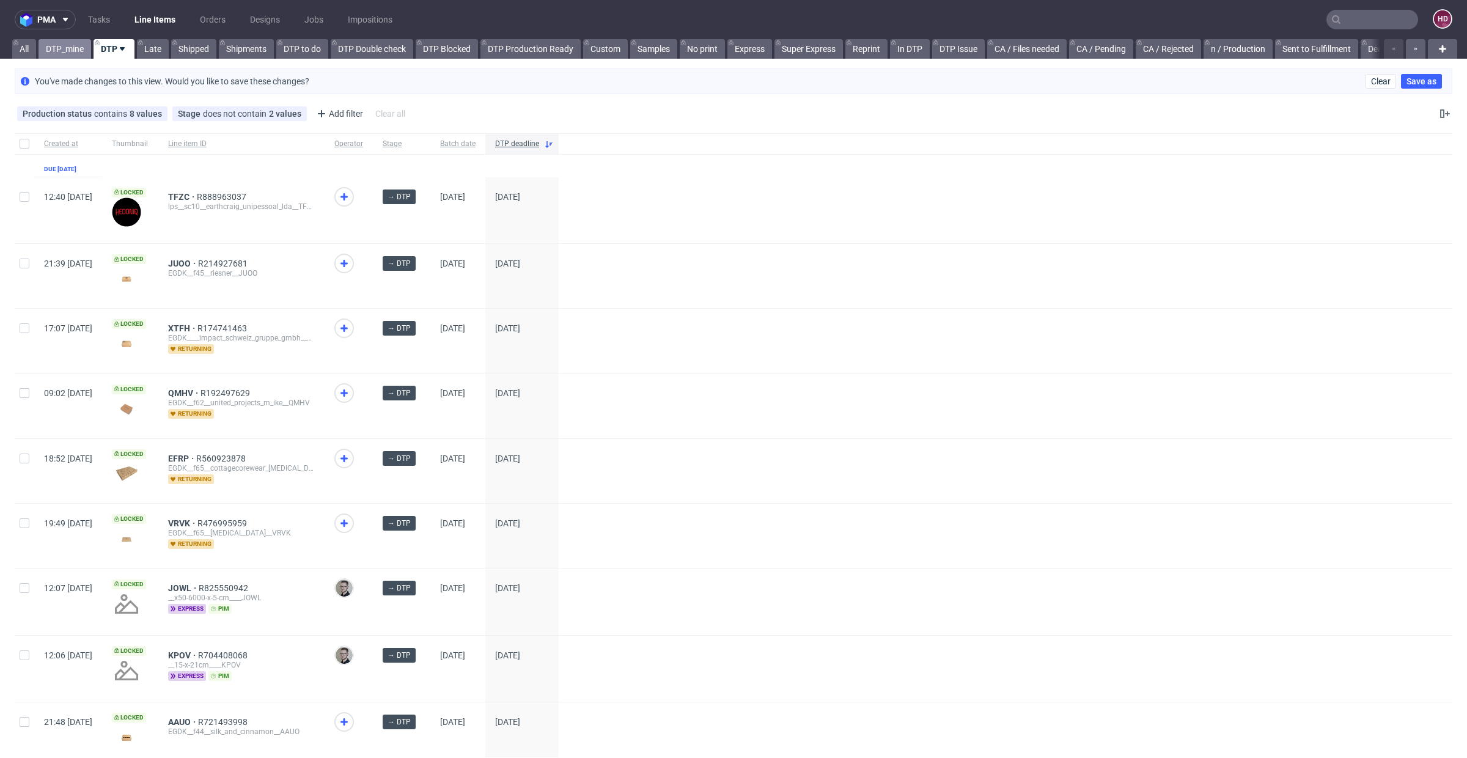
click at [76, 55] on link "DTP_mine" at bounding box center [65, 49] width 53 height 20
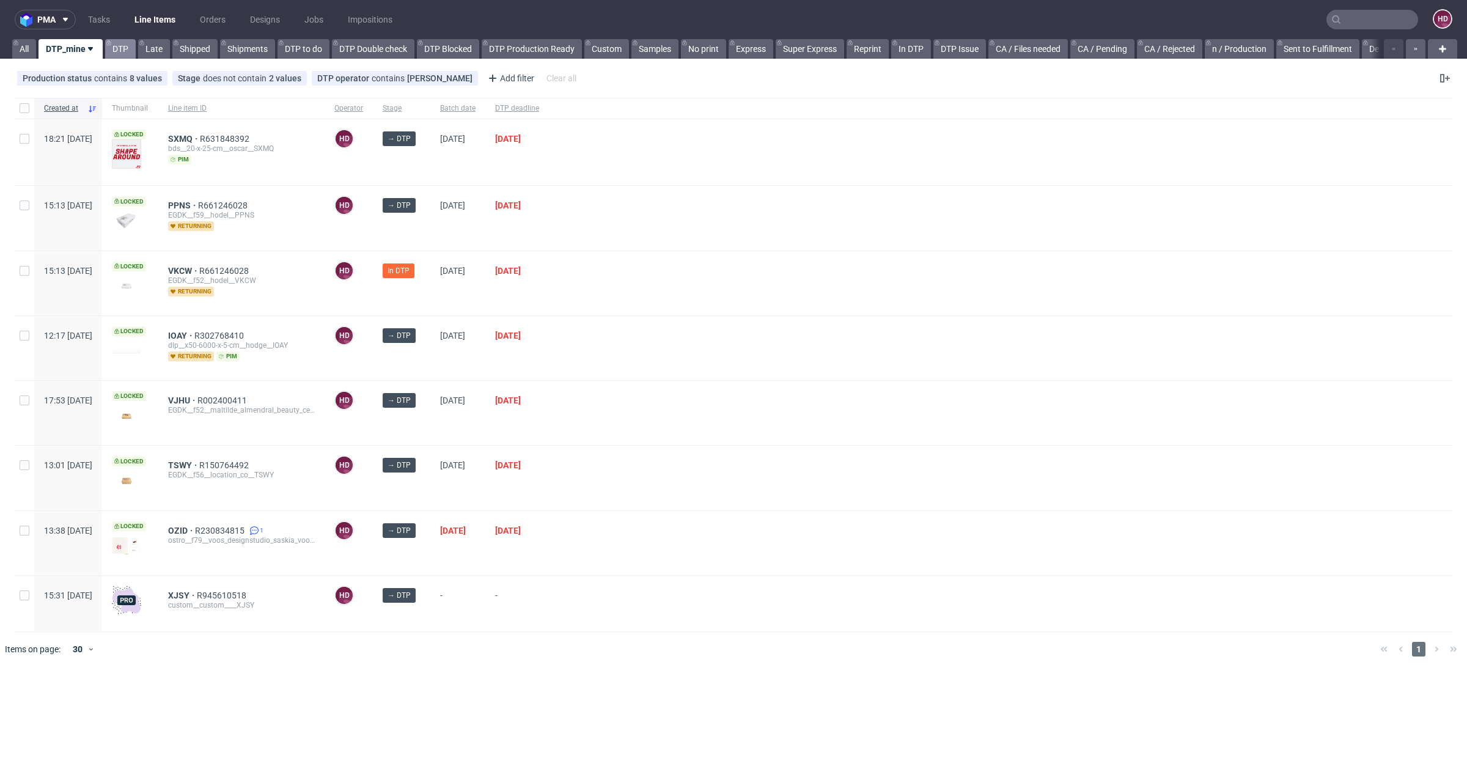
click at [112, 50] on link "DTP" at bounding box center [120, 49] width 31 height 20
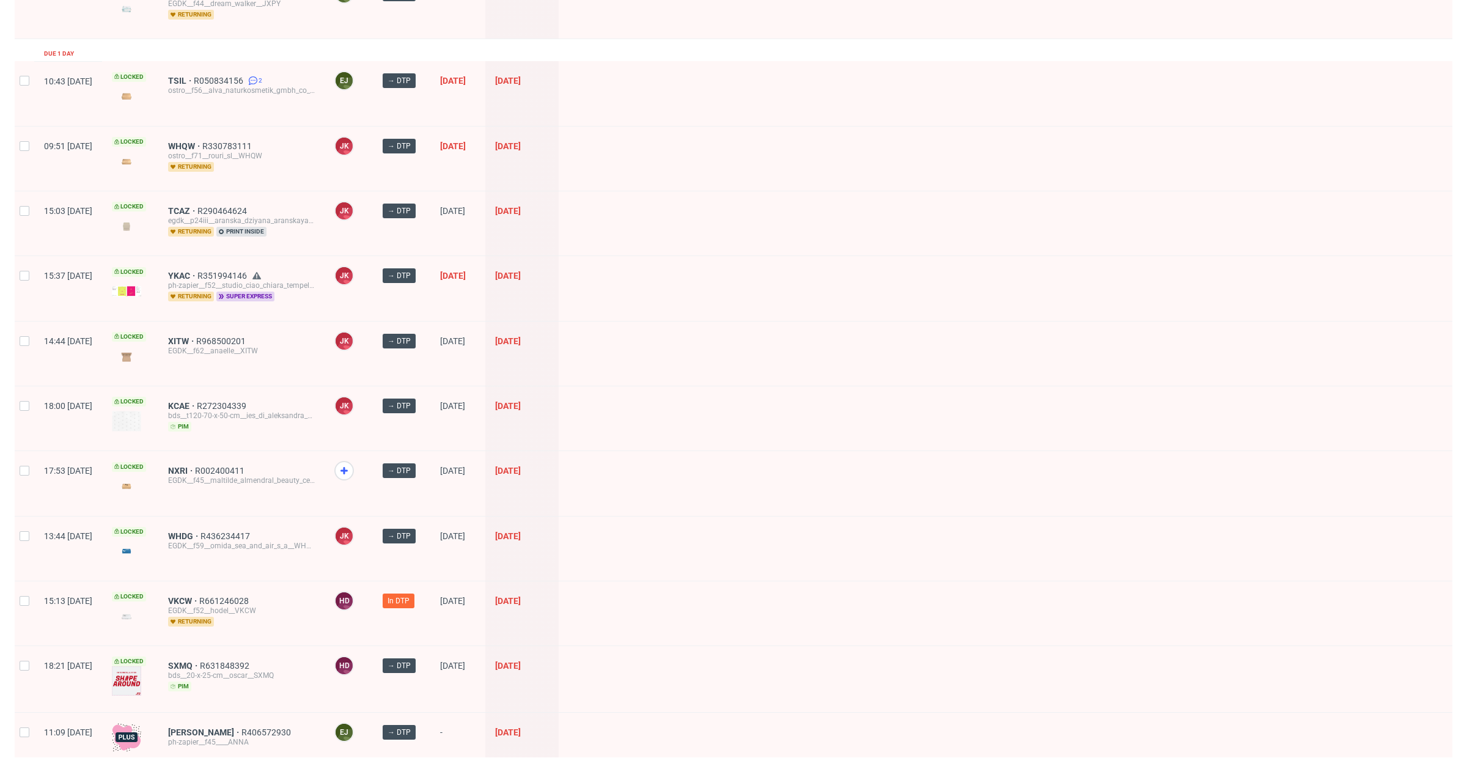
scroll to position [573, 0]
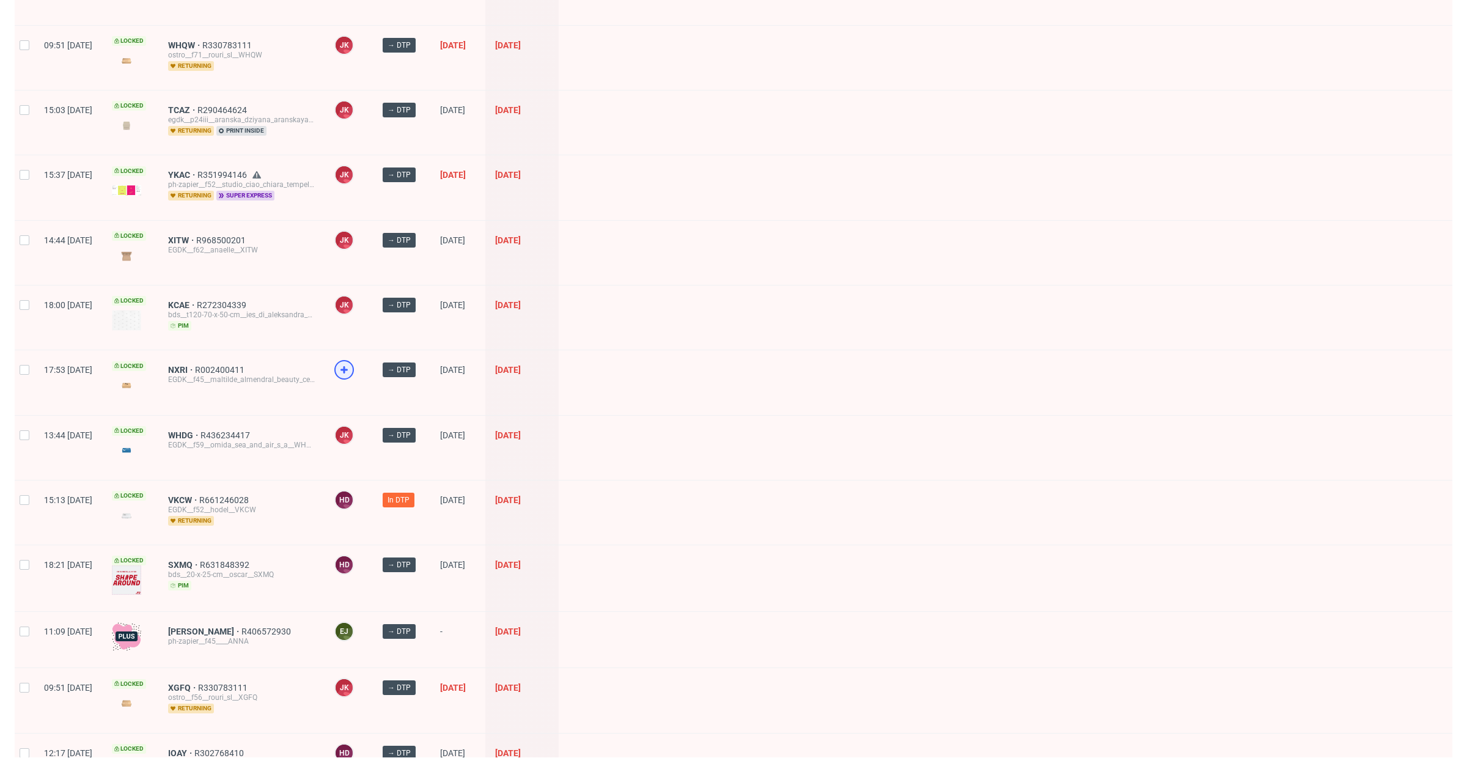
click at [352, 363] on icon at bounding box center [344, 370] width 15 height 15
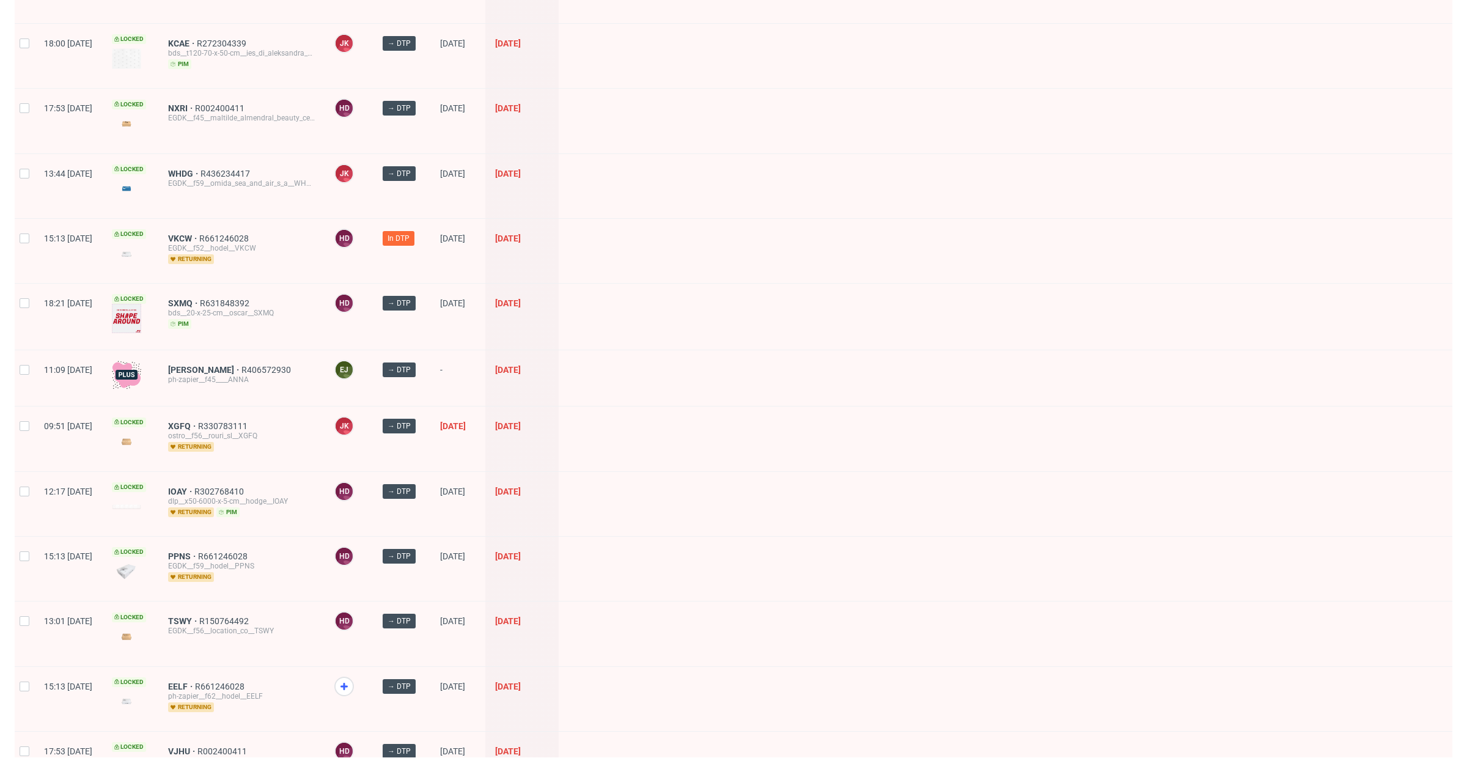
scroll to position [833, 0]
click at [352, 681] on icon at bounding box center [344, 688] width 15 height 15
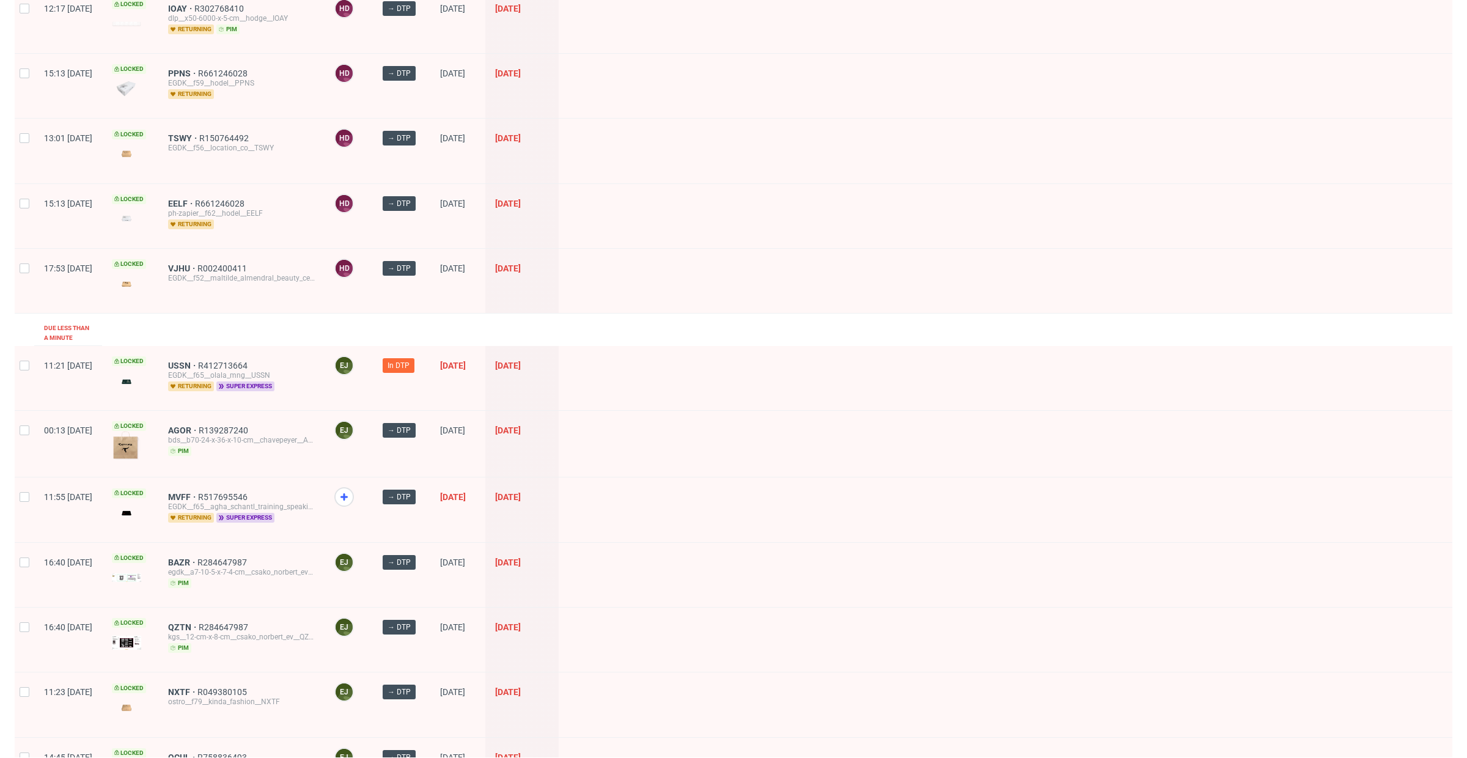
scroll to position [1441, 0]
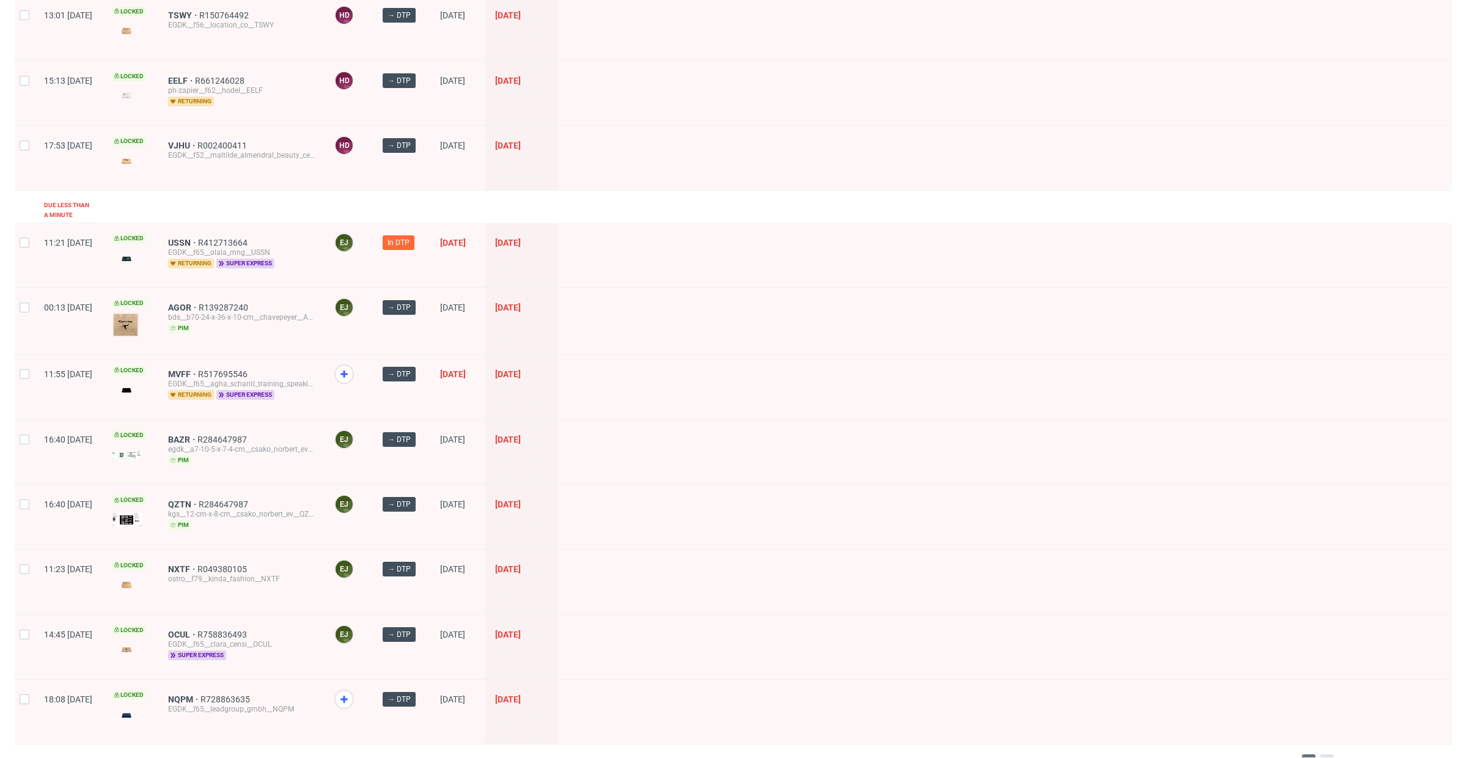
click at [1321, 755] on span "2" at bounding box center [1327, 762] width 13 height 15
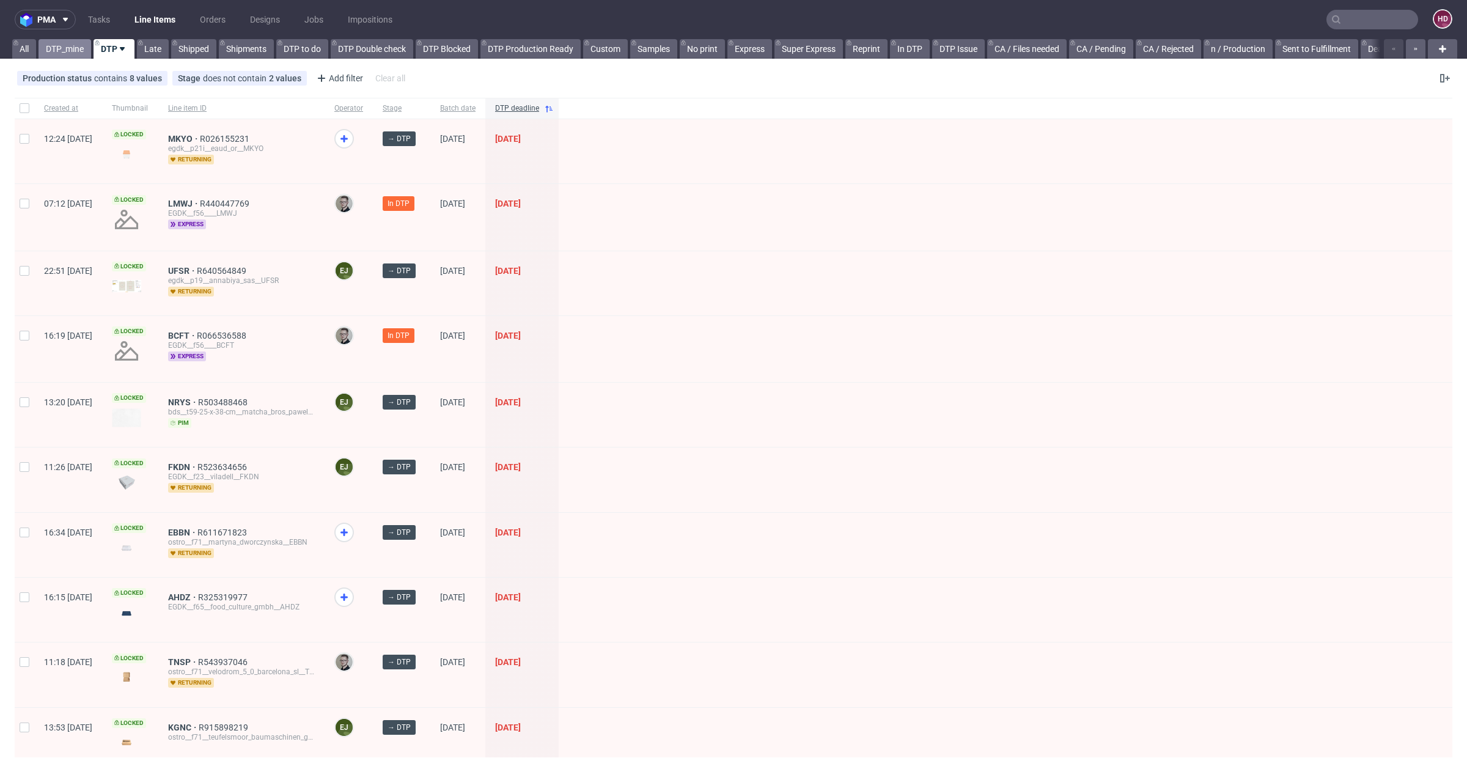
click at [72, 52] on link "DTP_mine" at bounding box center [65, 49] width 53 height 20
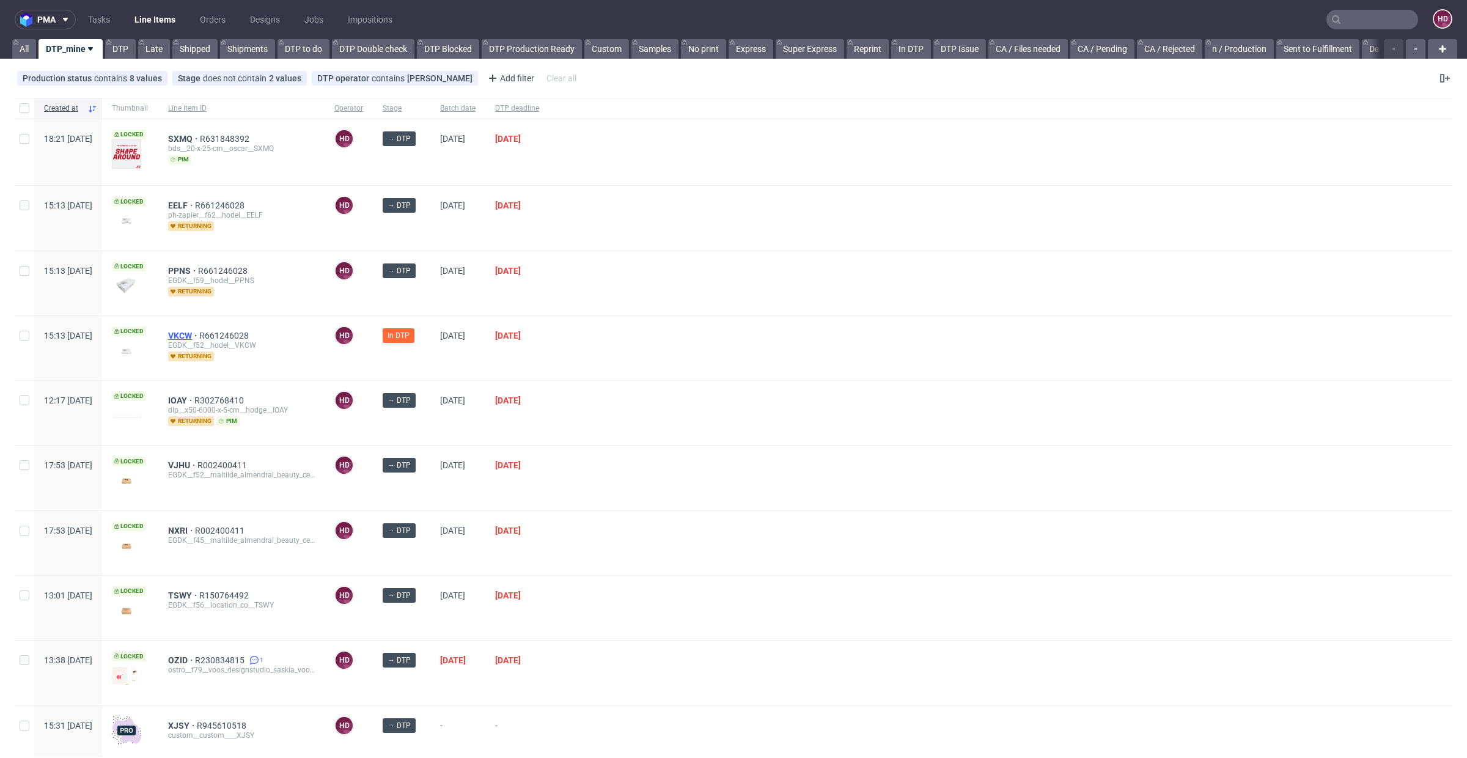
click at [199, 334] on span "VKCW" at bounding box center [183, 336] width 31 height 10
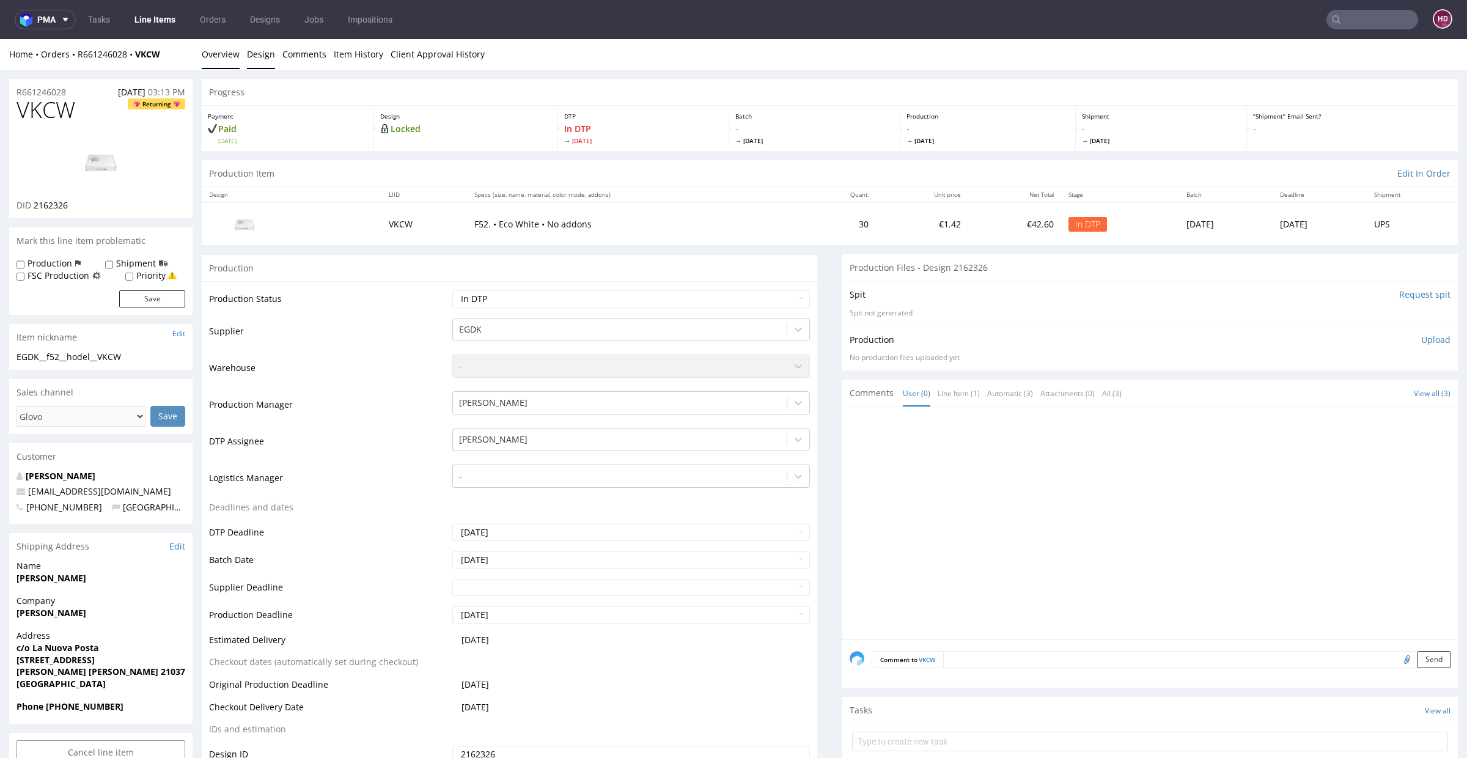
click at [247, 54] on link "Design" at bounding box center [261, 54] width 28 height 30
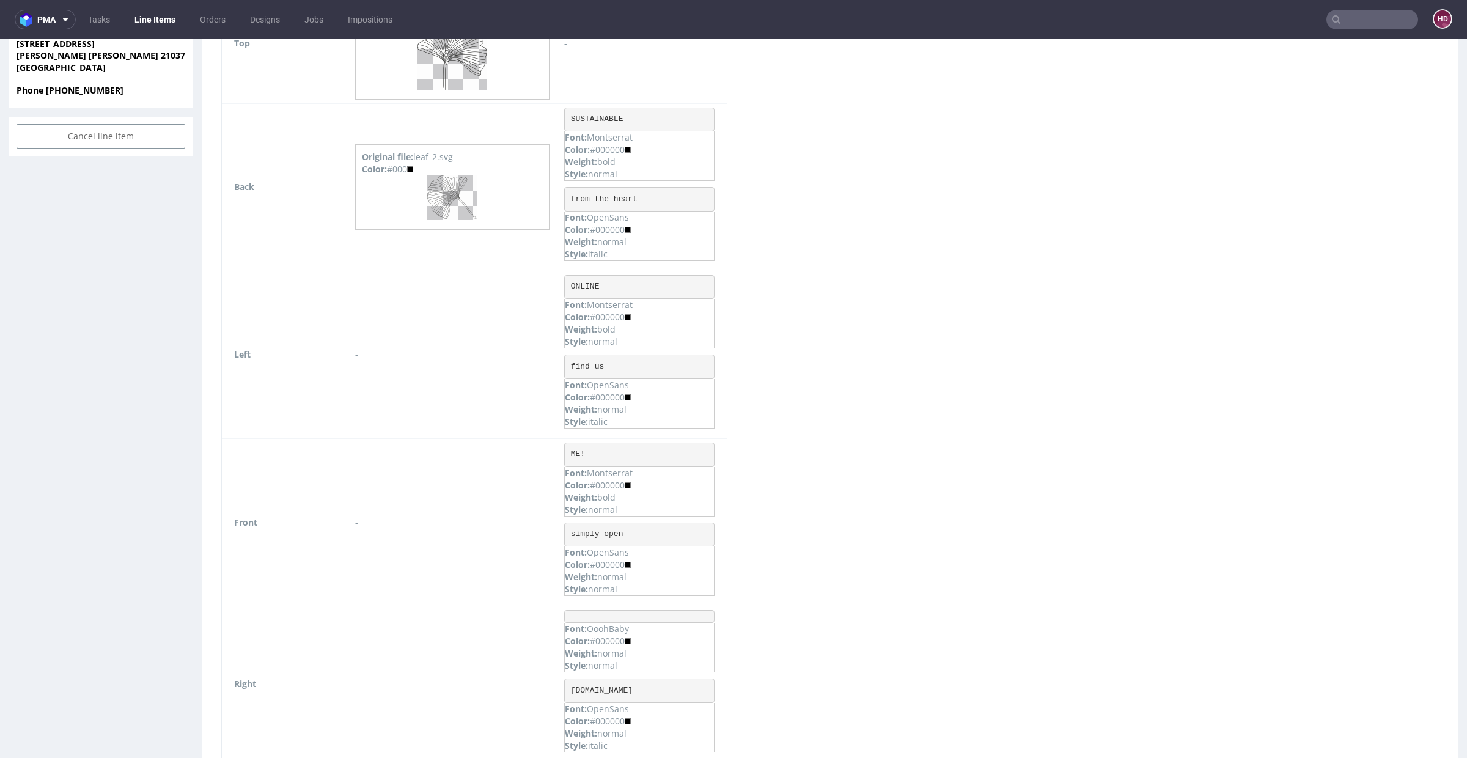
scroll to position [613, 0]
click at [1158, 186] on div "Virtual dieline spit Preview for this design is still being generated Virtual d…" at bounding box center [830, 168] width 1256 height 1352
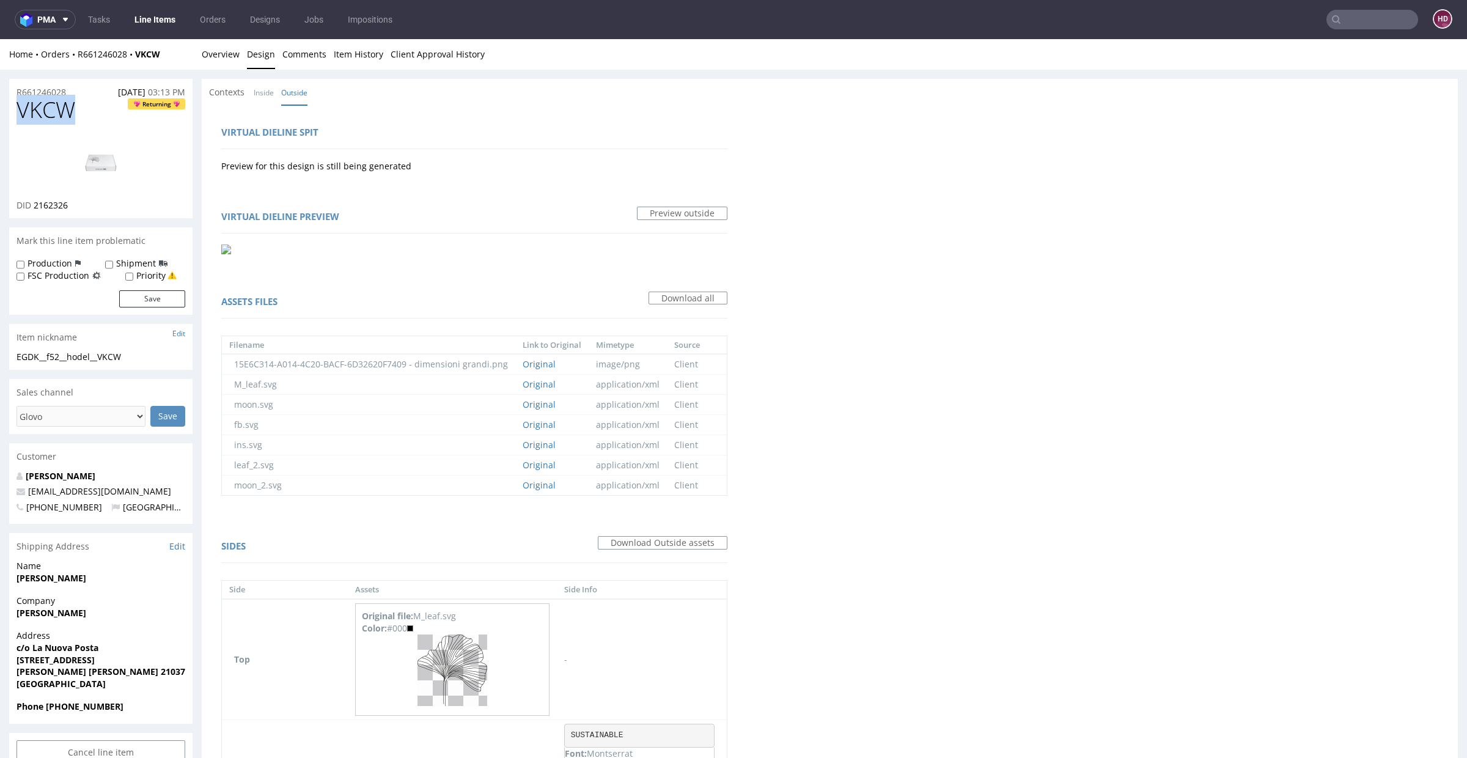
drag, startPoint x: 81, startPoint y: 117, endPoint x: 0, endPoint y: 113, distance: 80.9
click at [0, 113] on div "R661246028 21.08.2025 03:13 PM VKCW Returning DID 2162326 Mark this line item p…" at bounding box center [733, 773] width 1467 height 1406
copy span "VKCW"
click at [162, 356] on div "EGDK__f52__hodel__VKCW" at bounding box center [101, 357] width 169 height 12
drag, startPoint x: 162, startPoint y: 356, endPoint x: 11, endPoint y: 354, distance: 151.0
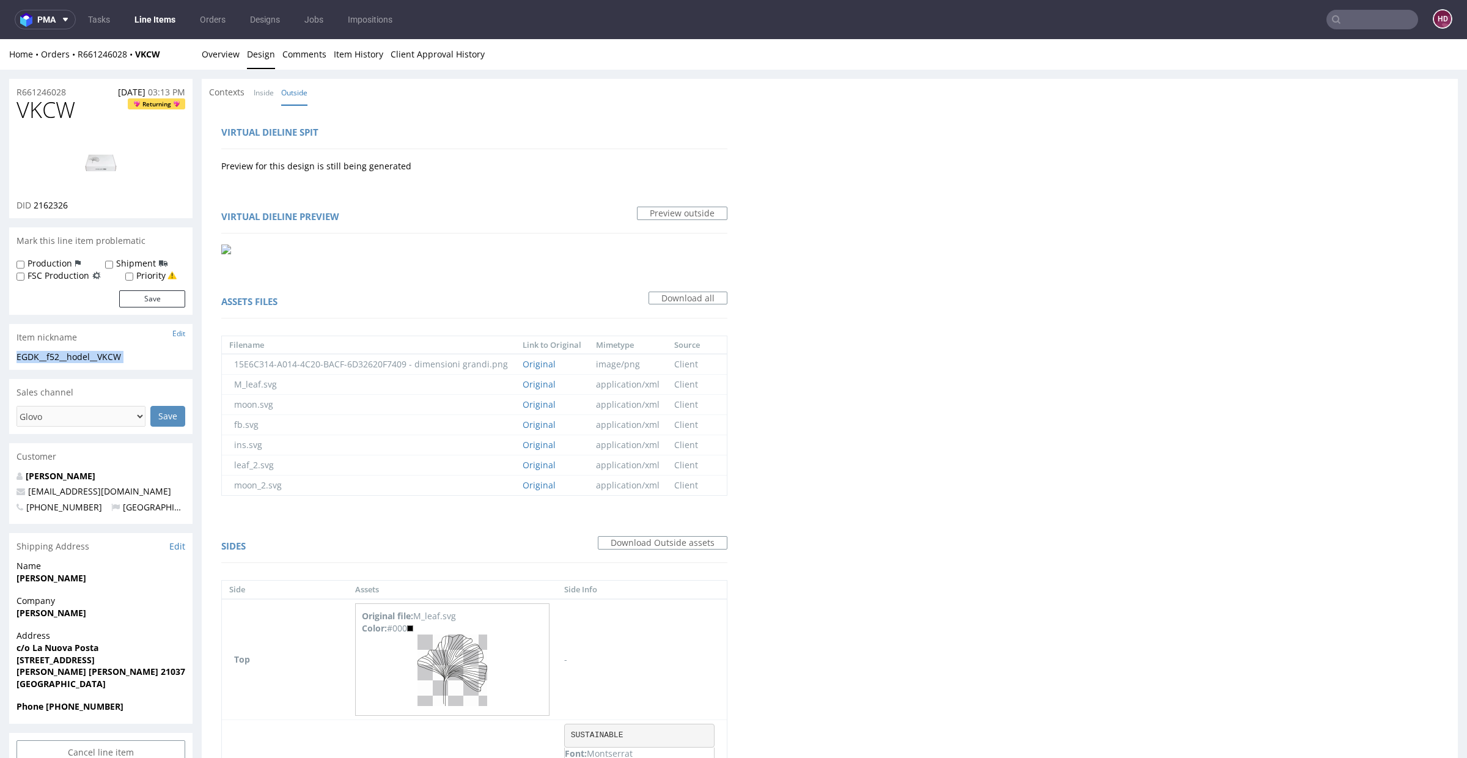
click at [11, 354] on div "EGDK__f52__hodel__VKCW EGDK__f52 __hodel__VKCW Update" at bounding box center [100, 361] width 183 height 20
copy div "EGDK__f52__hodel__VKCW Update"
click at [73, 92] on div "R661246028 21.08.2025 03:13 PM" at bounding box center [100, 89] width 183 height 20
drag, startPoint x: 72, startPoint y: 92, endPoint x: 0, endPoint y: 83, distance: 72.7
click at [0, 83] on div "R661246028 21.08.2025 03:13 PM VKCW Returning DID 2162326 Mark this line item p…" at bounding box center [733, 773] width 1467 height 1406
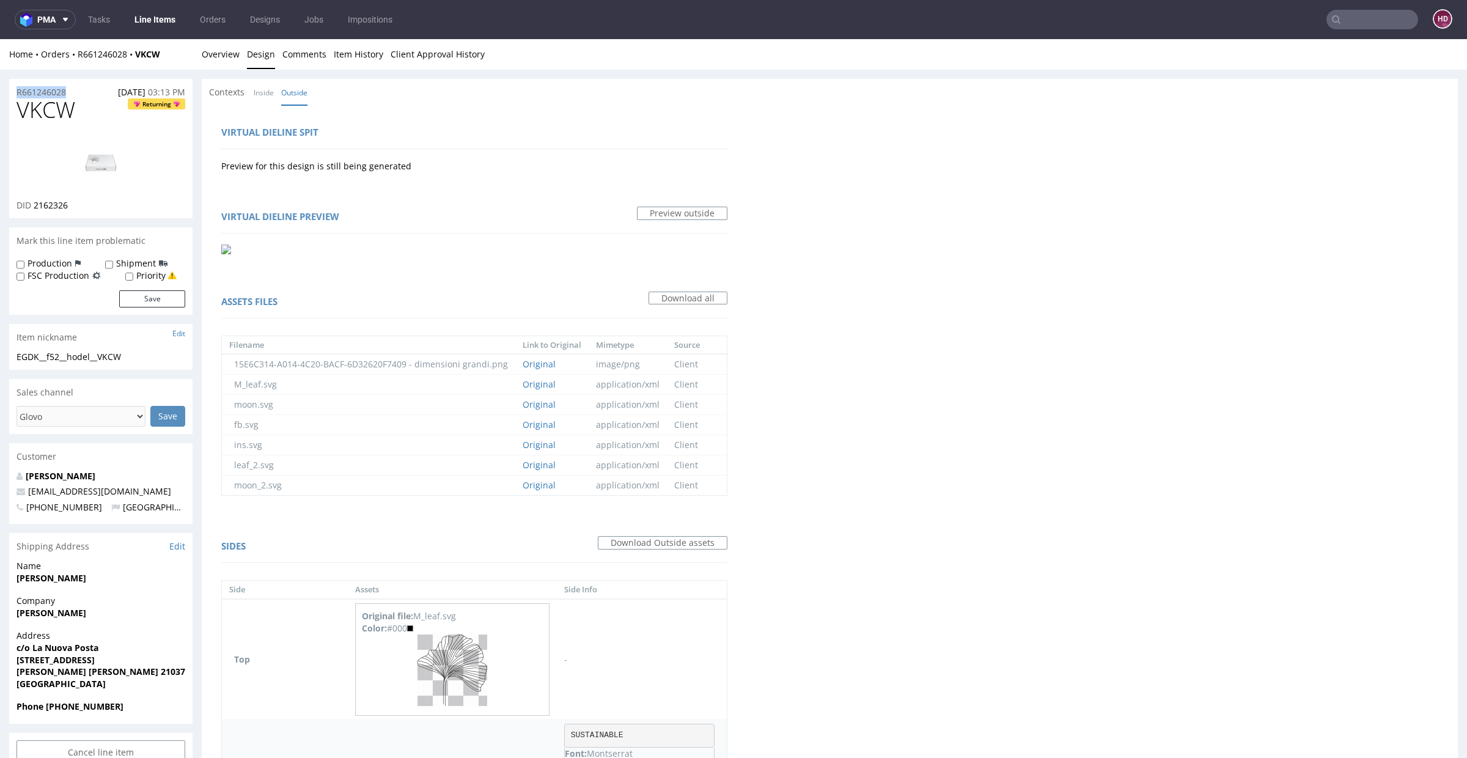
copy p "R661246028"
drag, startPoint x: 86, startPoint y: 208, endPoint x: 35, endPoint y: 204, distance: 50.3
click at [35, 204] on div "DID 2162326" at bounding box center [101, 205] width 169 height 12
click at [220, 59] on link "Overview" at bounding box center [221, 54] width 38 height 30
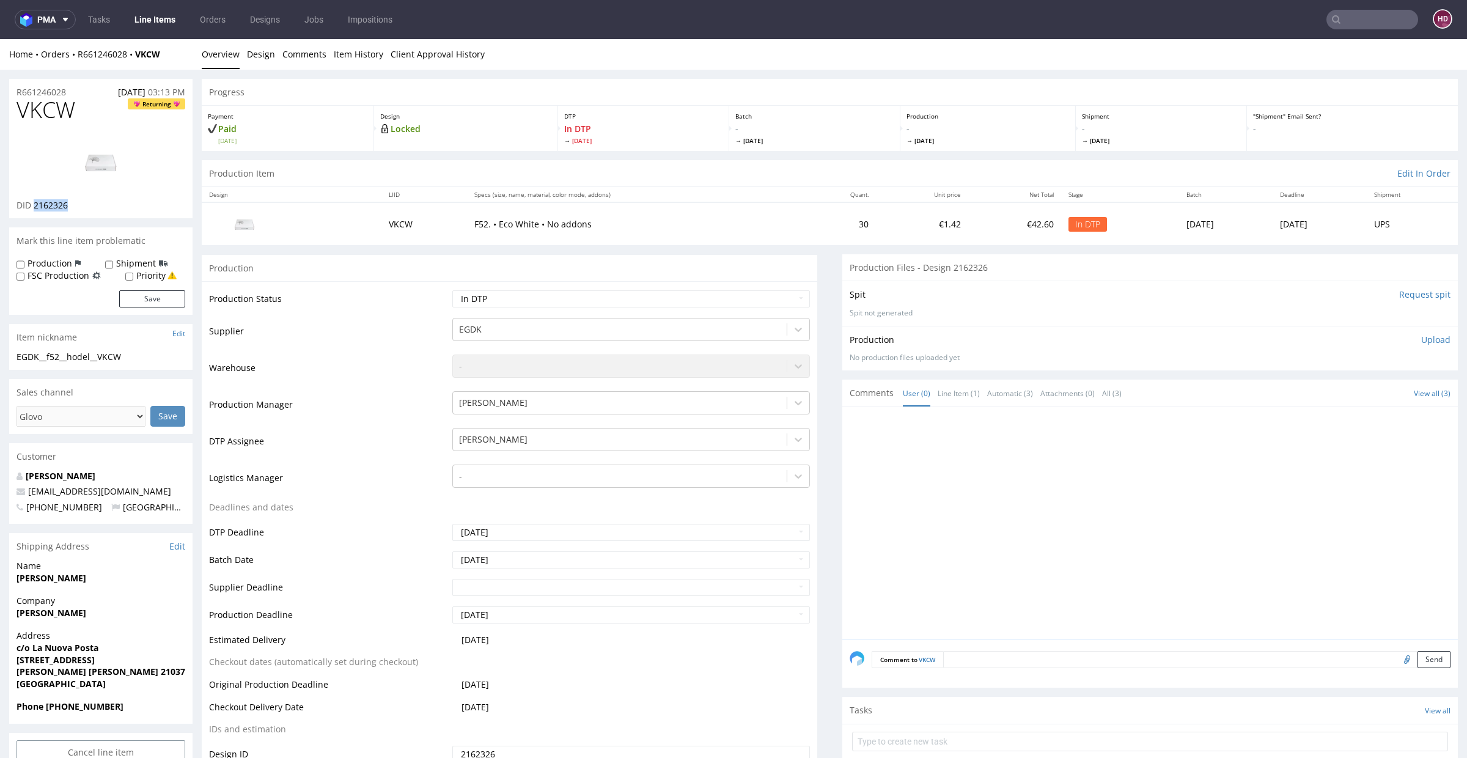
click at [1422, 338] on p "Upload" at bounding box center [1436, 340] width 29 height 12
click at [1339, 393] on div "Add files" at bounding box center [1364, 395] width 61 height 18
type input "C:\fakepath\EGDK__f52__hodel__VKCW__d2162326__oR661246028.pdf"
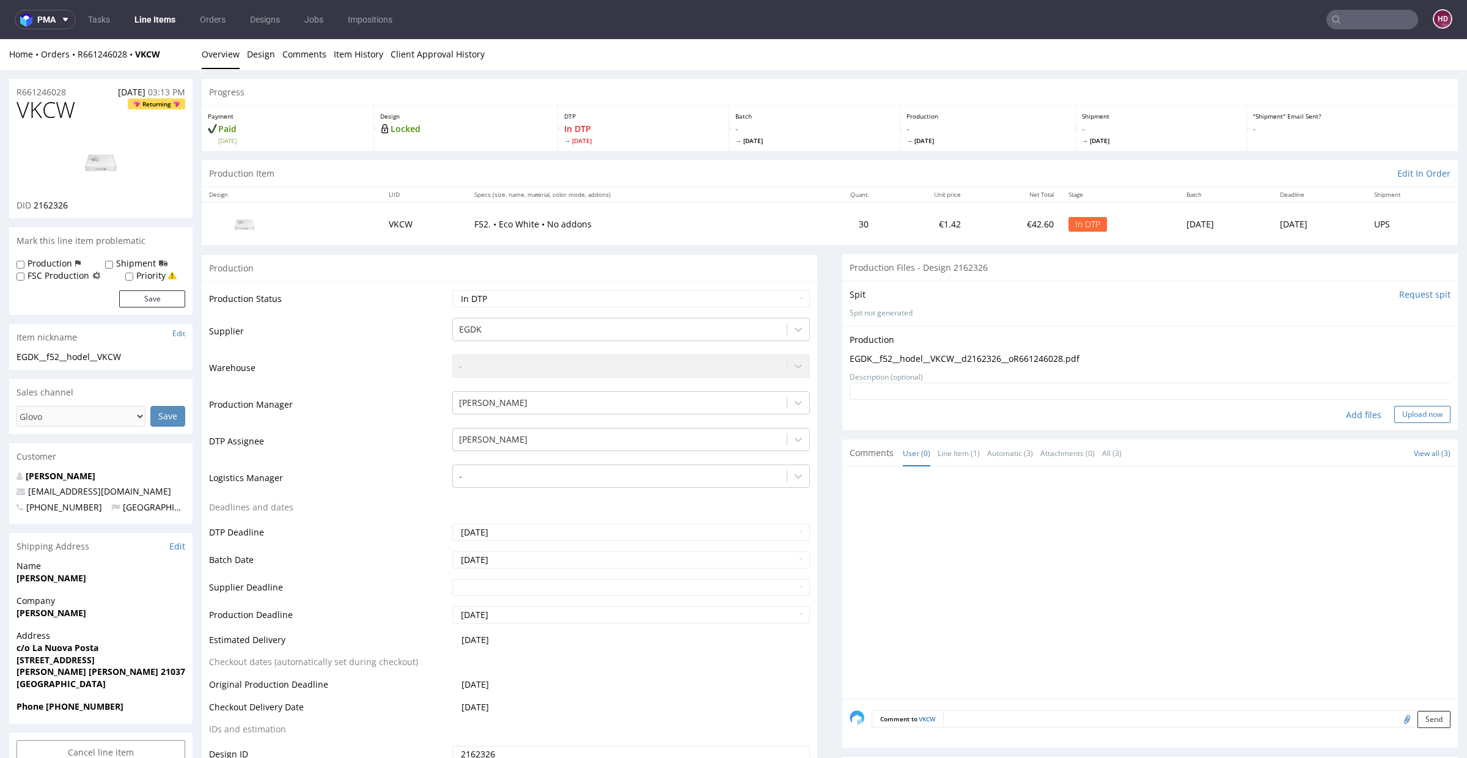
click at [1395, 416] on button "Upload now" at bounding box center [1423, 414] width 56 height 17
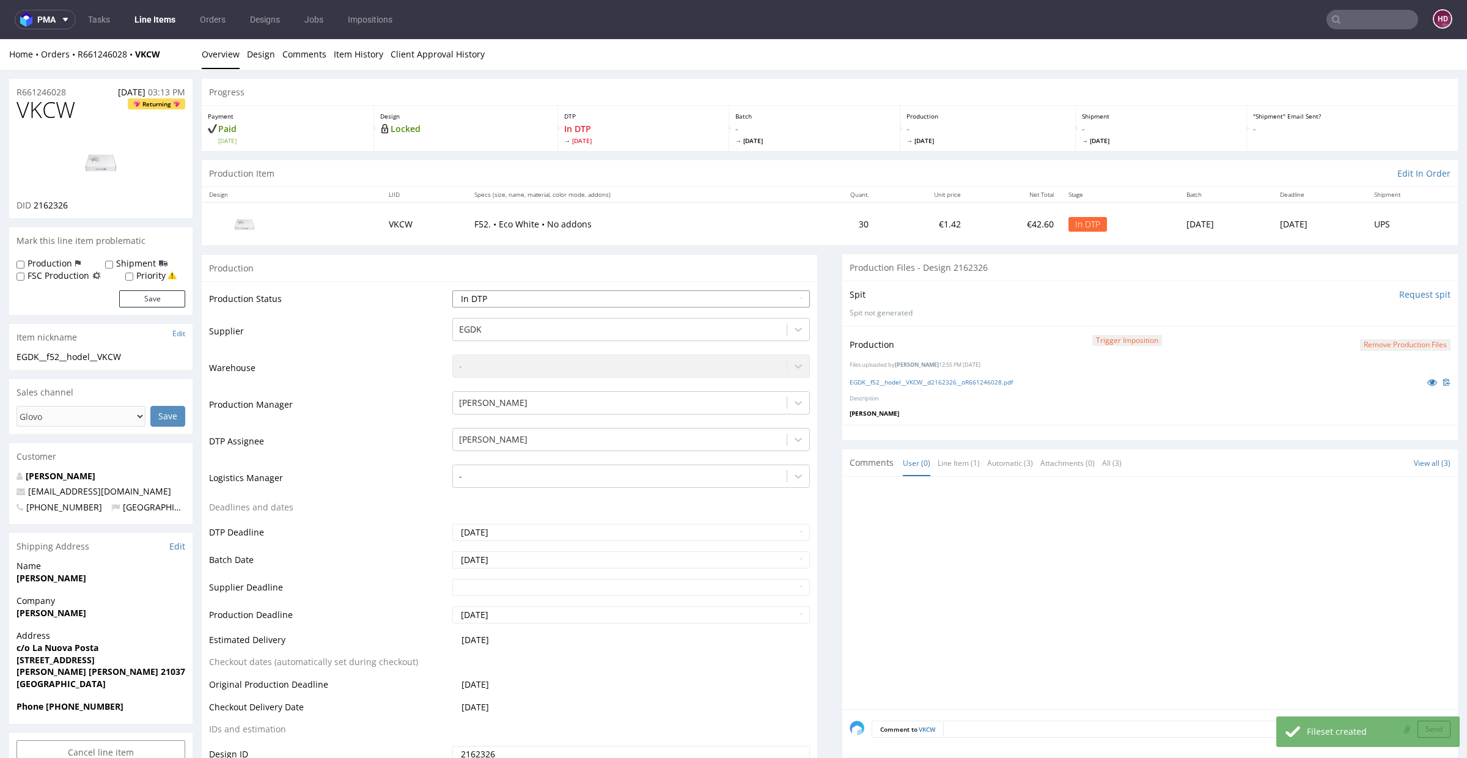
click at [587, 304] on select "Waiting for Artwork Waiting for Diecut Waiting for Mockup Waiting for DTP Waiti…" at bounding box center [631, 298] width 358 height 17
select select "dtp_production_ready"
click at [452, 290] on select "Waiting for Artwork Waiting for Diecut Waiting for Mockup Waiting for DTP Waiti…" at bounding box center [631, 298] width 358 height 17
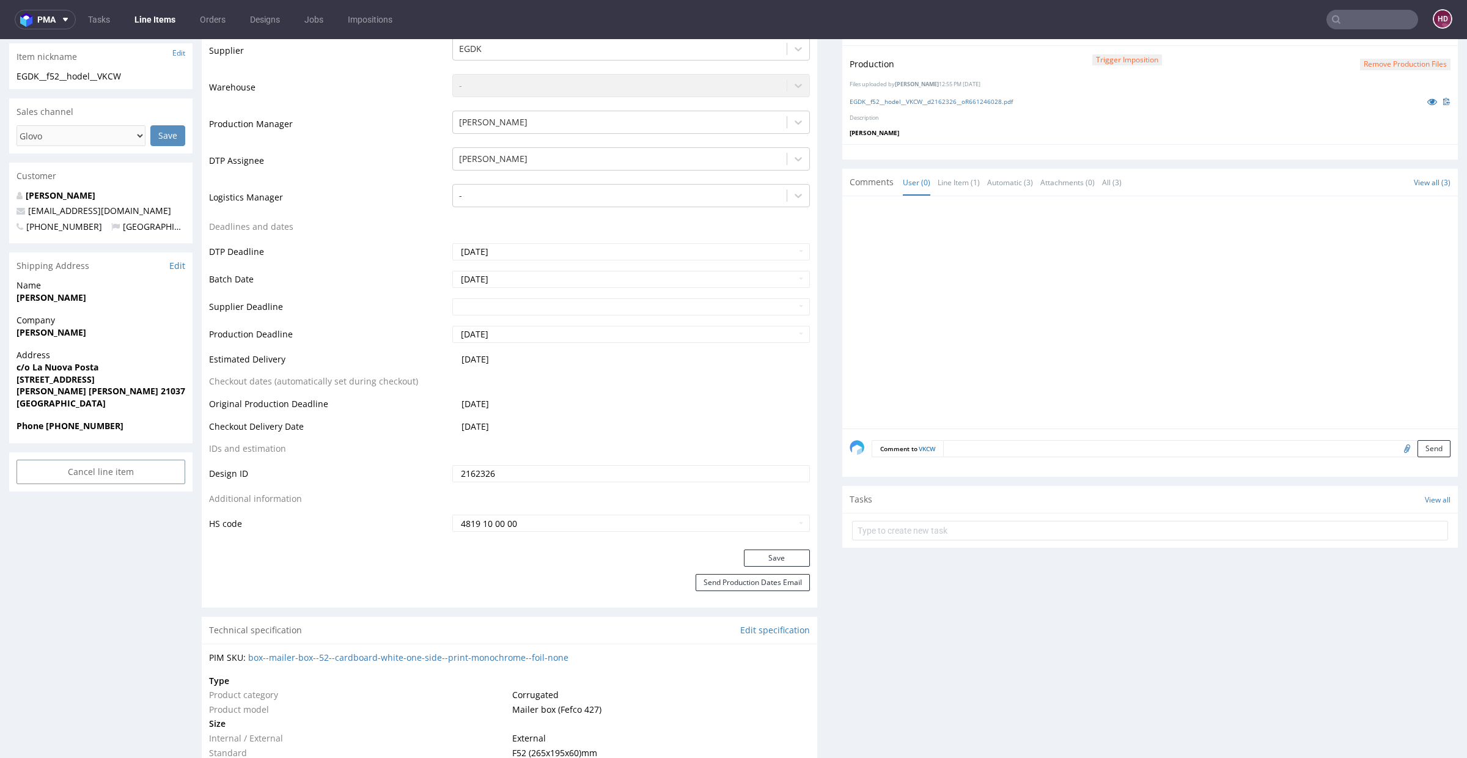
scroll to position [318, 0]
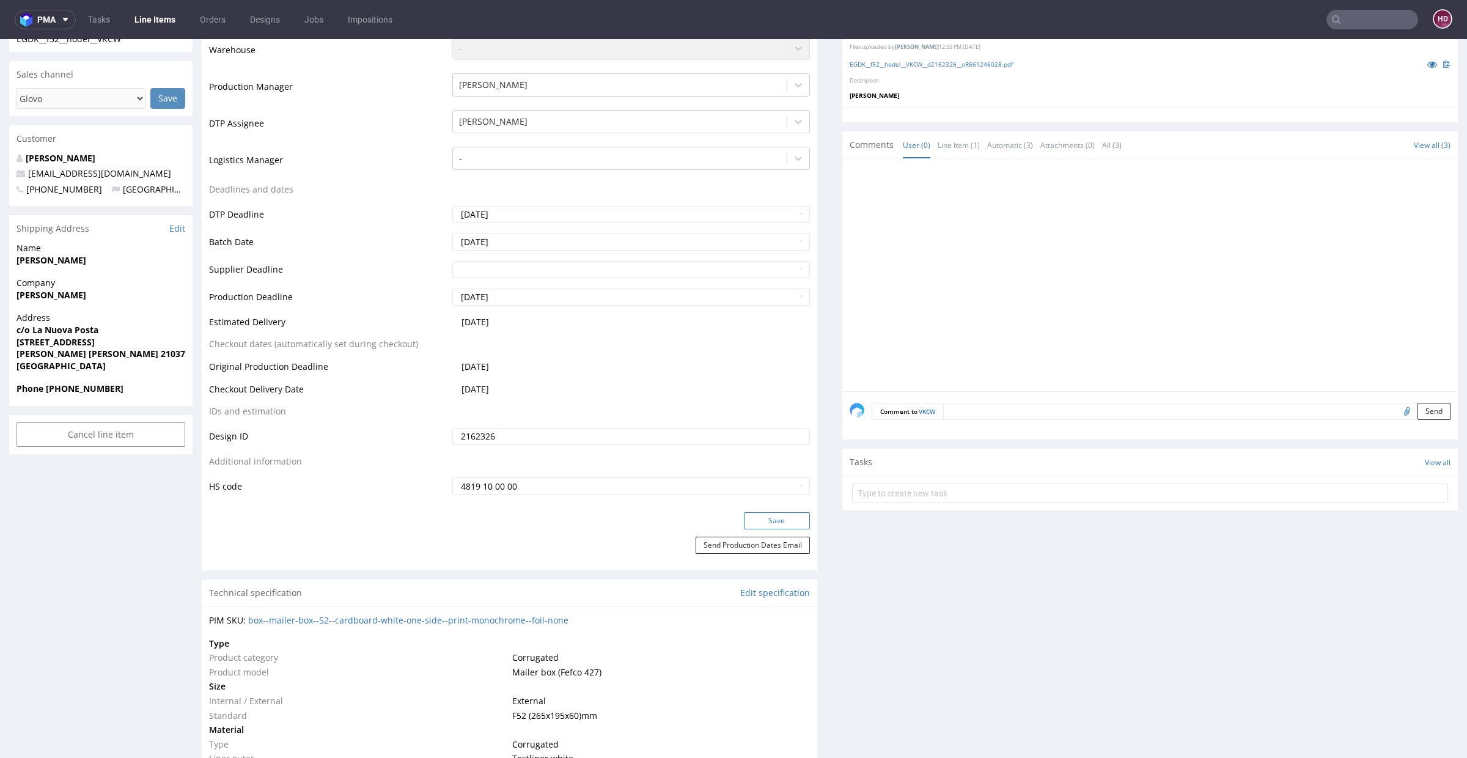
click at [756, 517] on button "Save" at bounding box center [777, 520] width 66 height 17
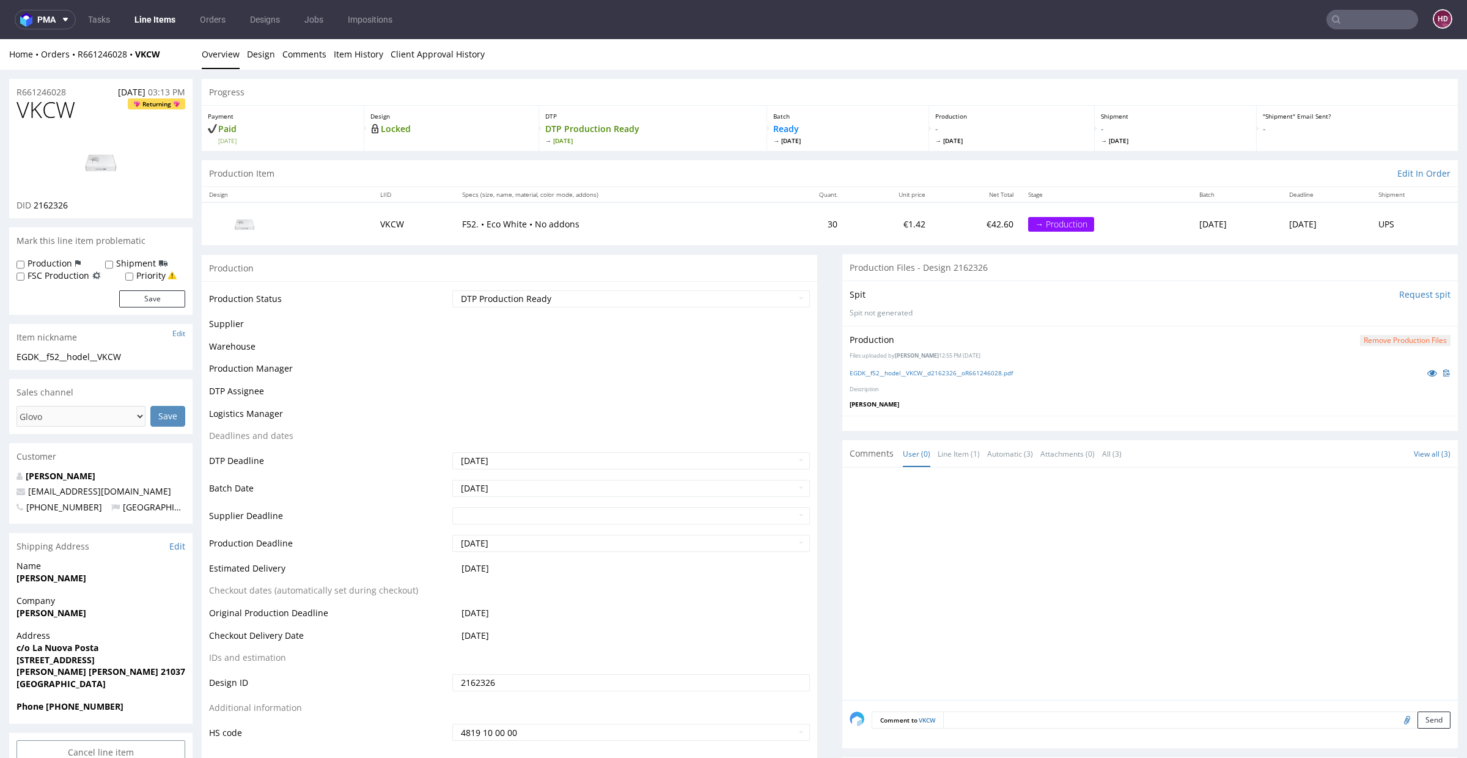
scroll to position [317, 0]
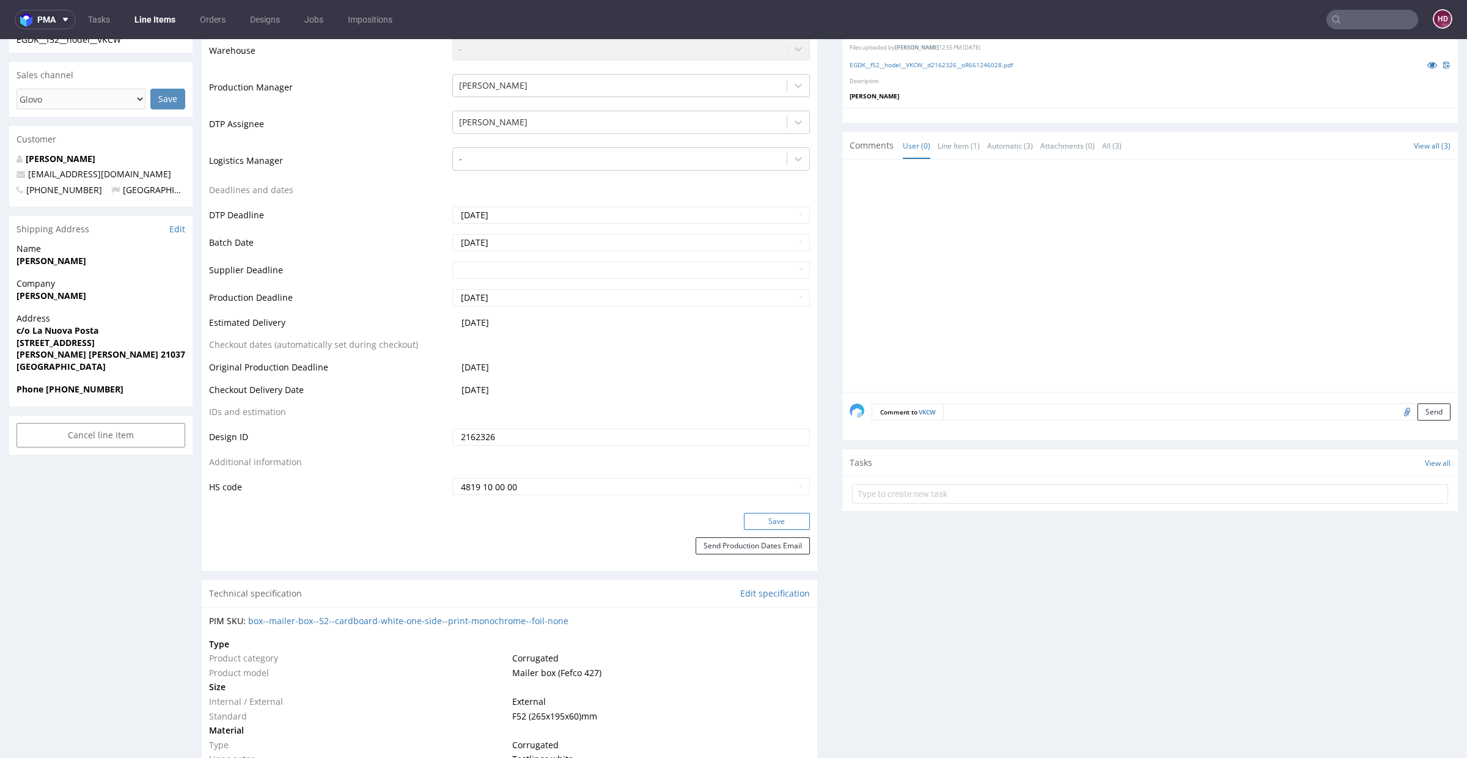
click at [784, 520] on button "Save" at bounding box center [777, 521] width 66 height 17
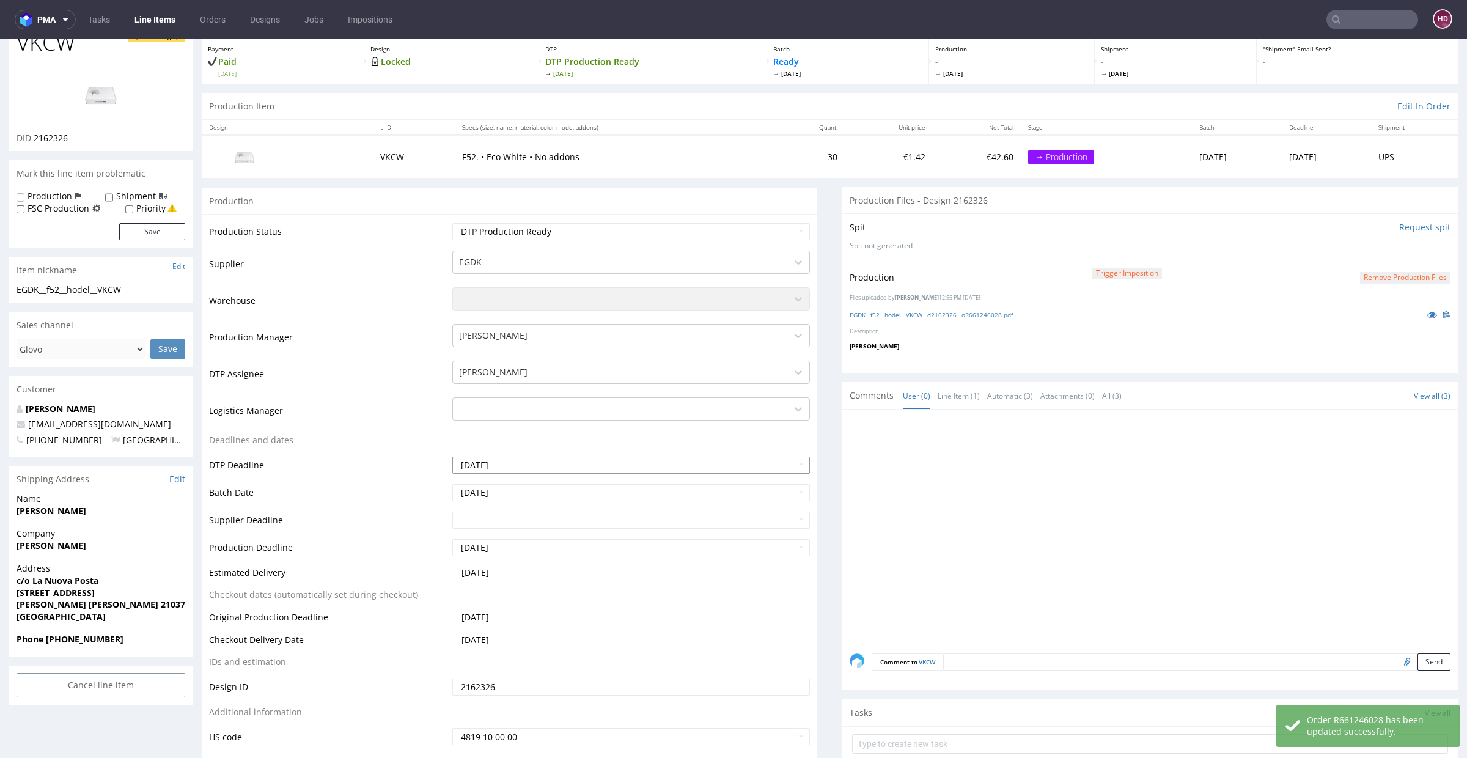
scroll to position [0, 0]
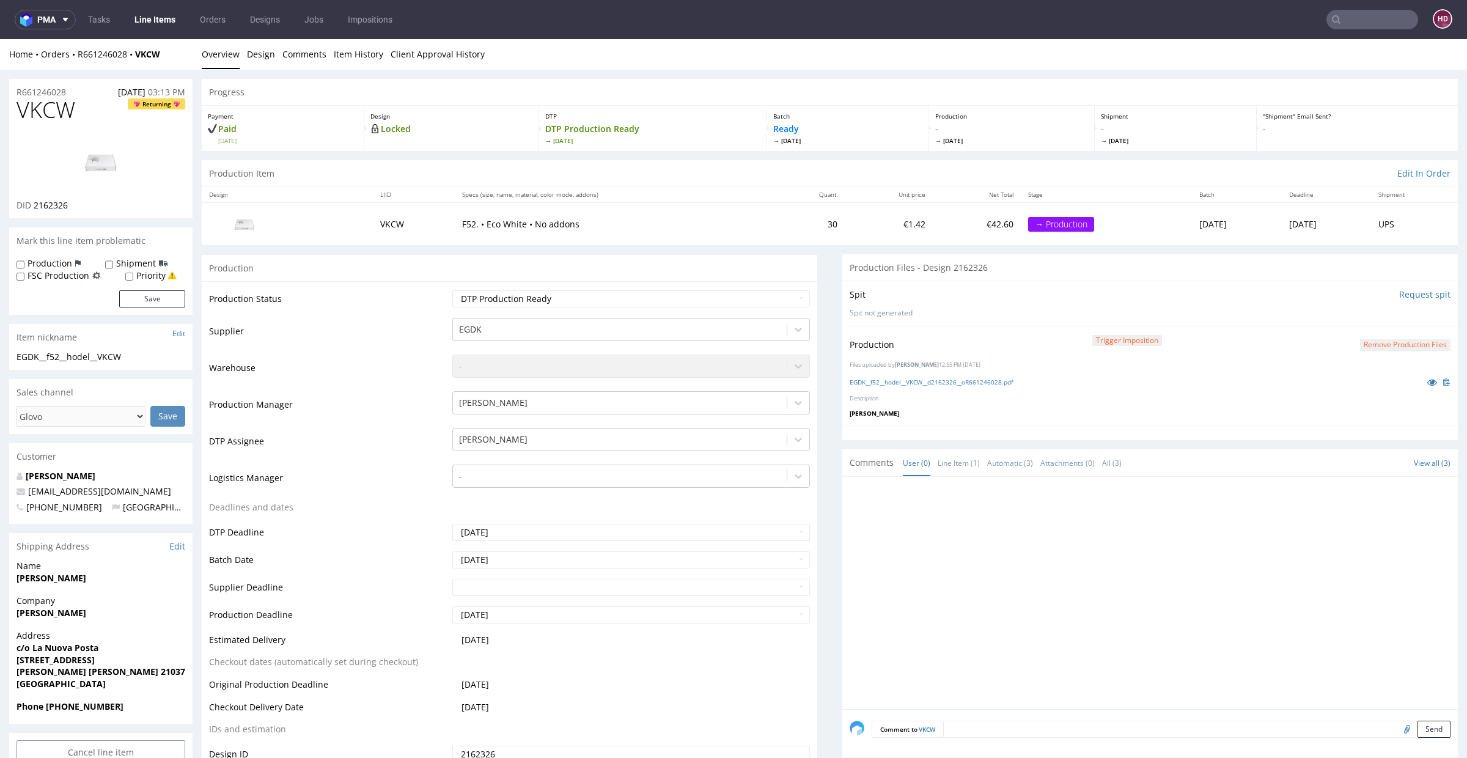
click at [161, 23] on link "Line Items" at bounding box center [155, 20] width 56 height 20
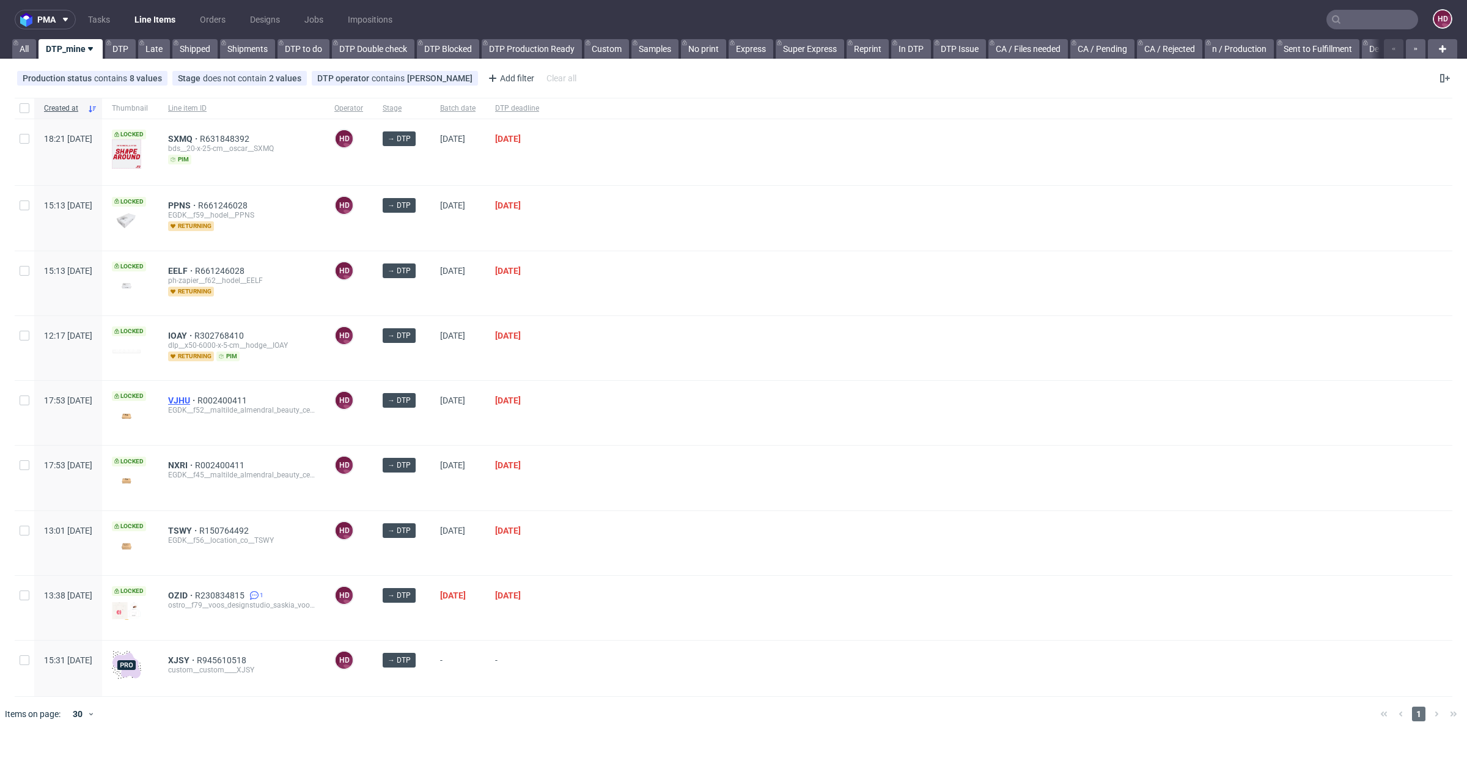
click at [197, 398] on span "VJHU" at bounding box center [182, 401] width 29 height 10
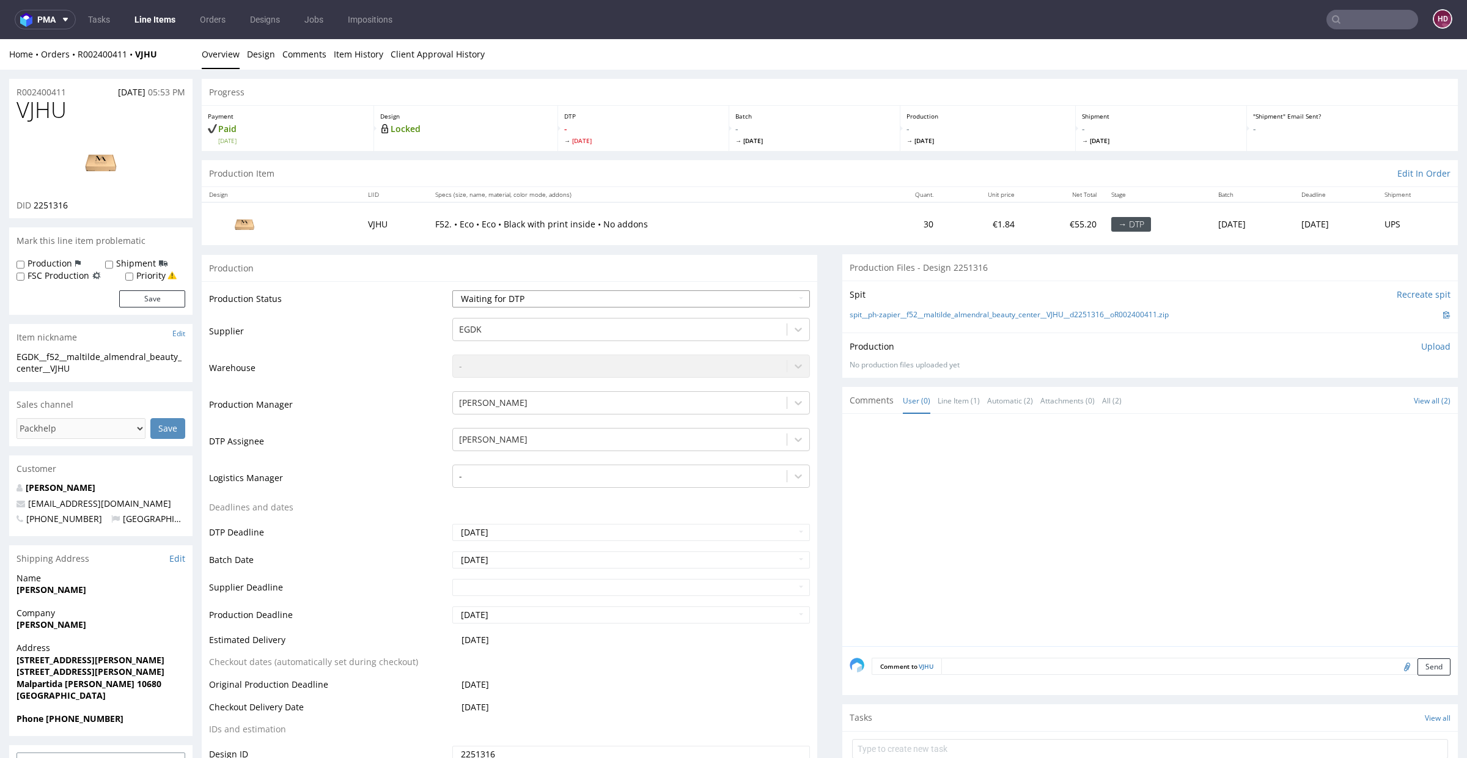
click at [578, 298] on select "Waiting for Artwork Waiting for Diecut Waiting for Mockup Waiting for DTP Waiti…" at bounding box center [631, 298] width 358 height 17
select select "dtp_in_process"
click at [452, 290] on select "Waiting for Artwork Waiting for Diecut Waiting for Mockup Waiting for DTP Waiti…" at bounding box center [631, 298] width 358 height 17
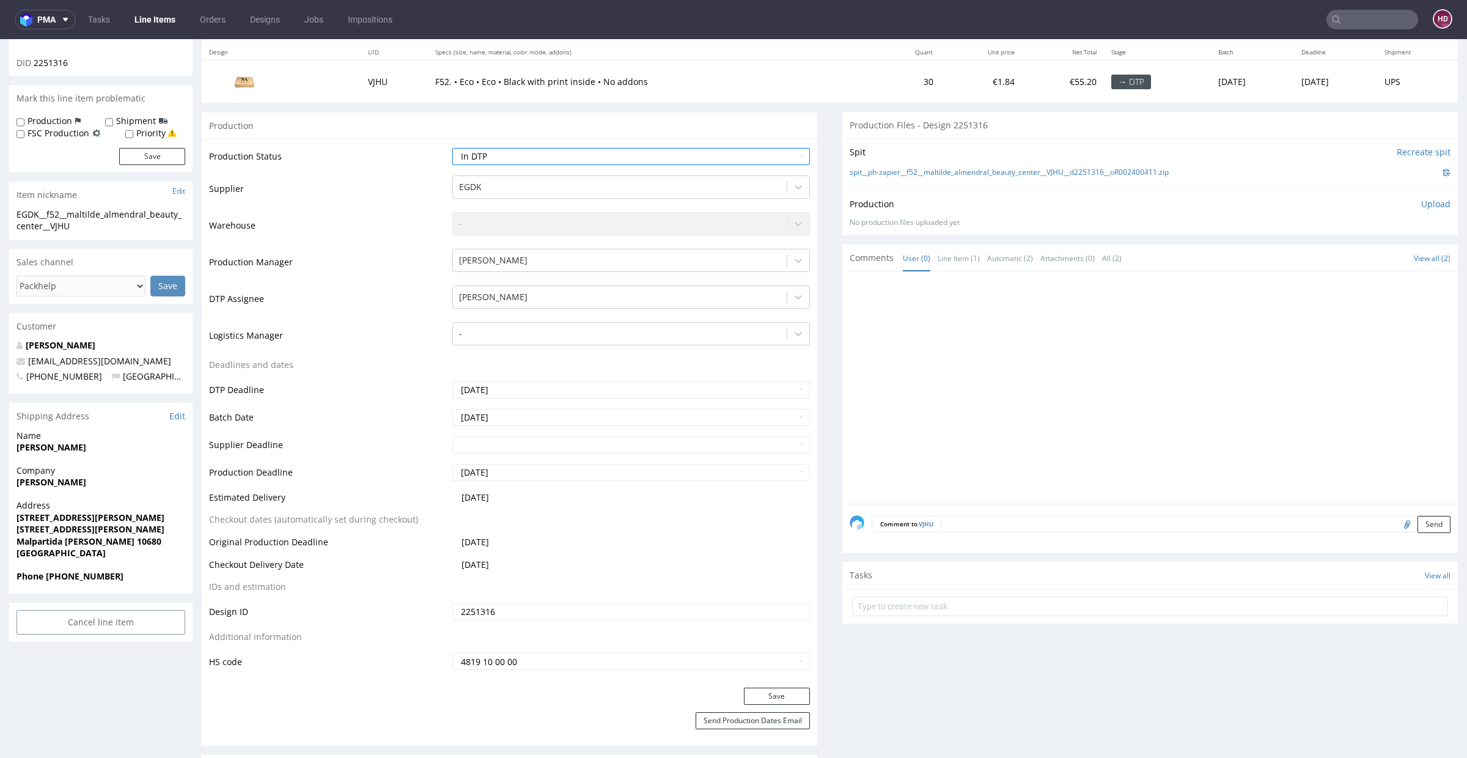
scroll to position [162, 0]
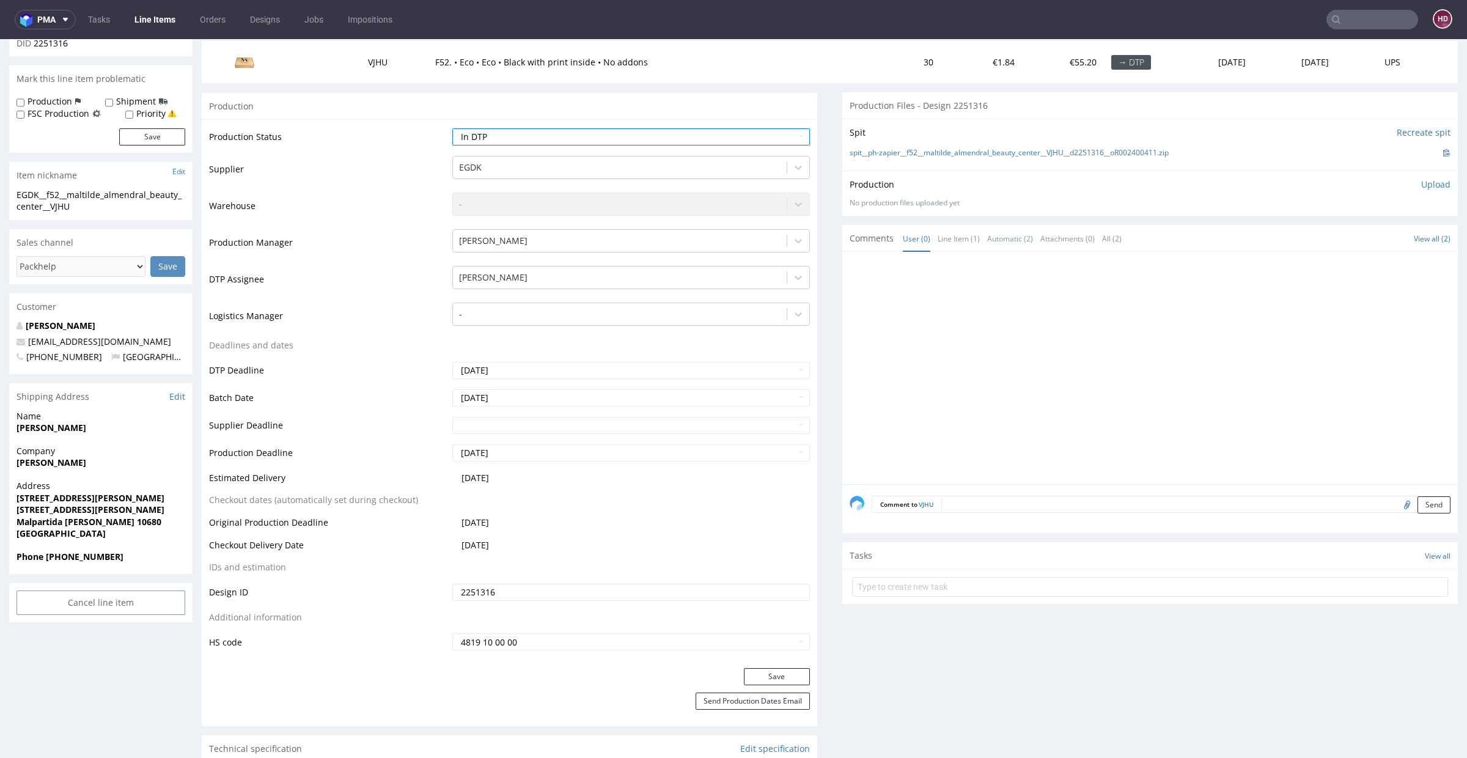
click at [774, 676] on button "Save" at bounding box center [777, 676] width 66 height 17
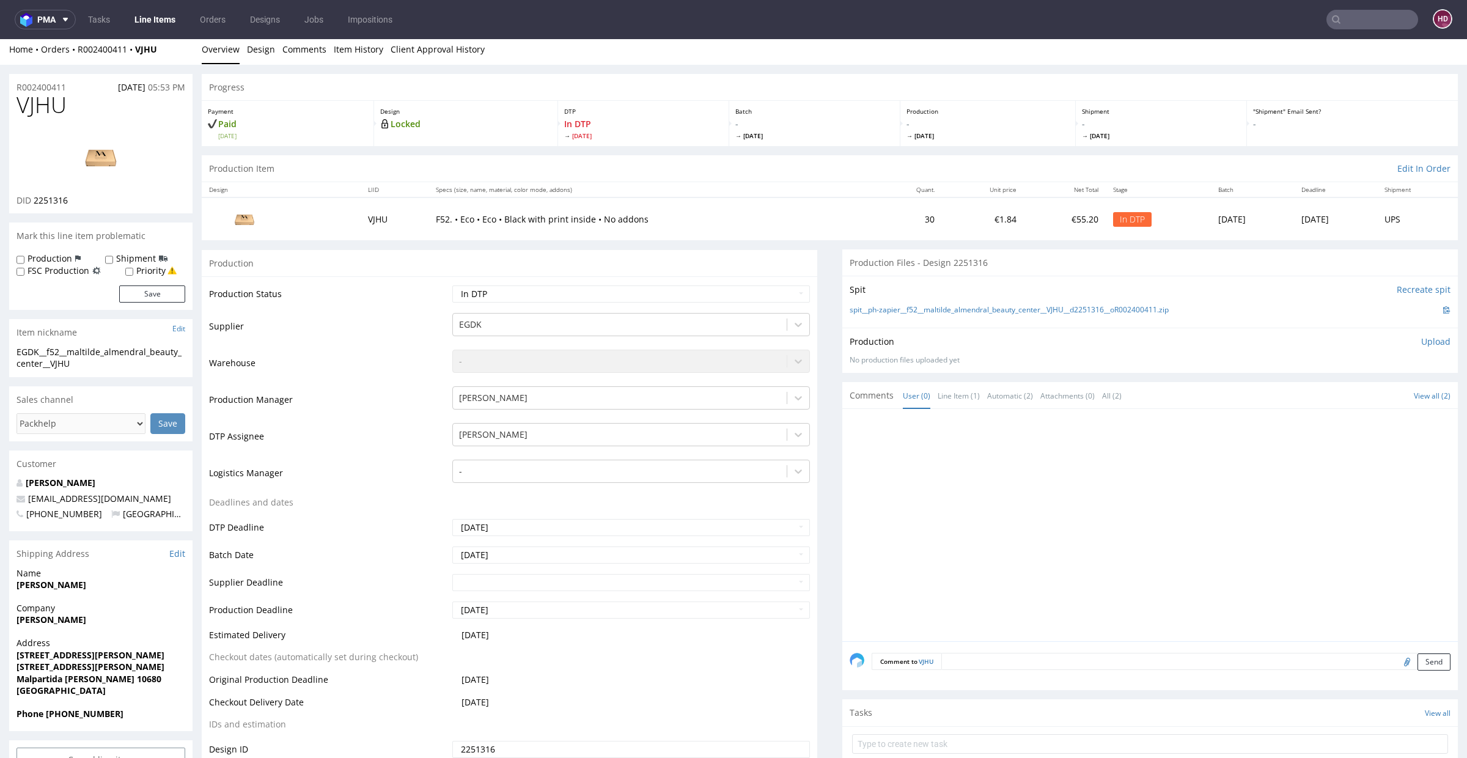
scroll to position [0, 0]
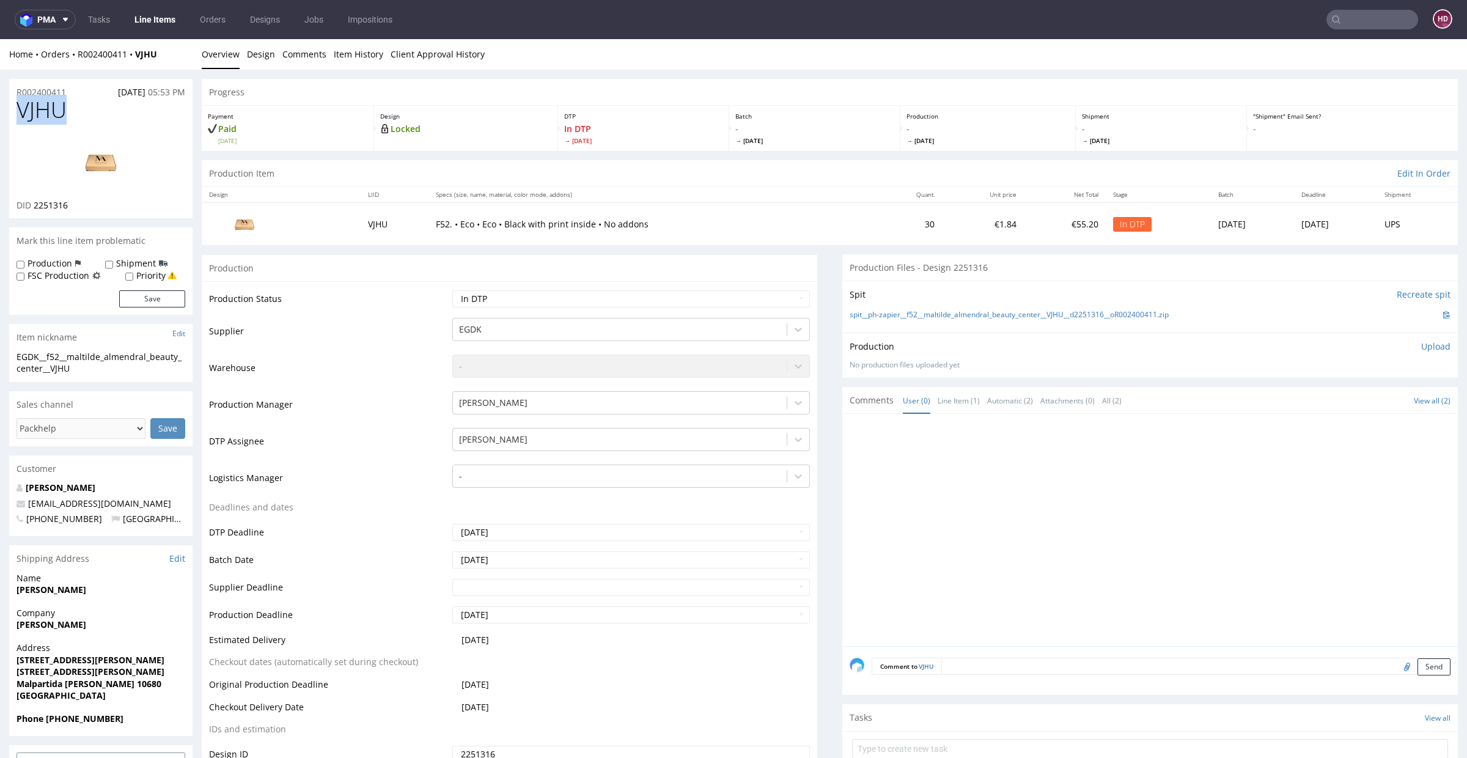
drag, startPoint x: 48, startPoint y: 109, endPoint x: 0, endPoint y: 109, distance: 48.3
drag, startPoint x: 32, startPoint y: 205, endPoint x: 100, endPoint y: 212, distance: 68.2
click at [100, 212] on div "VJHU DID 2251316" at bounding box center [100, 158] width 183 height 120
drag, startPoint x: 93, startPoint y: 210, endPoint x: 32, endPoint y: 210, distance: 60.5
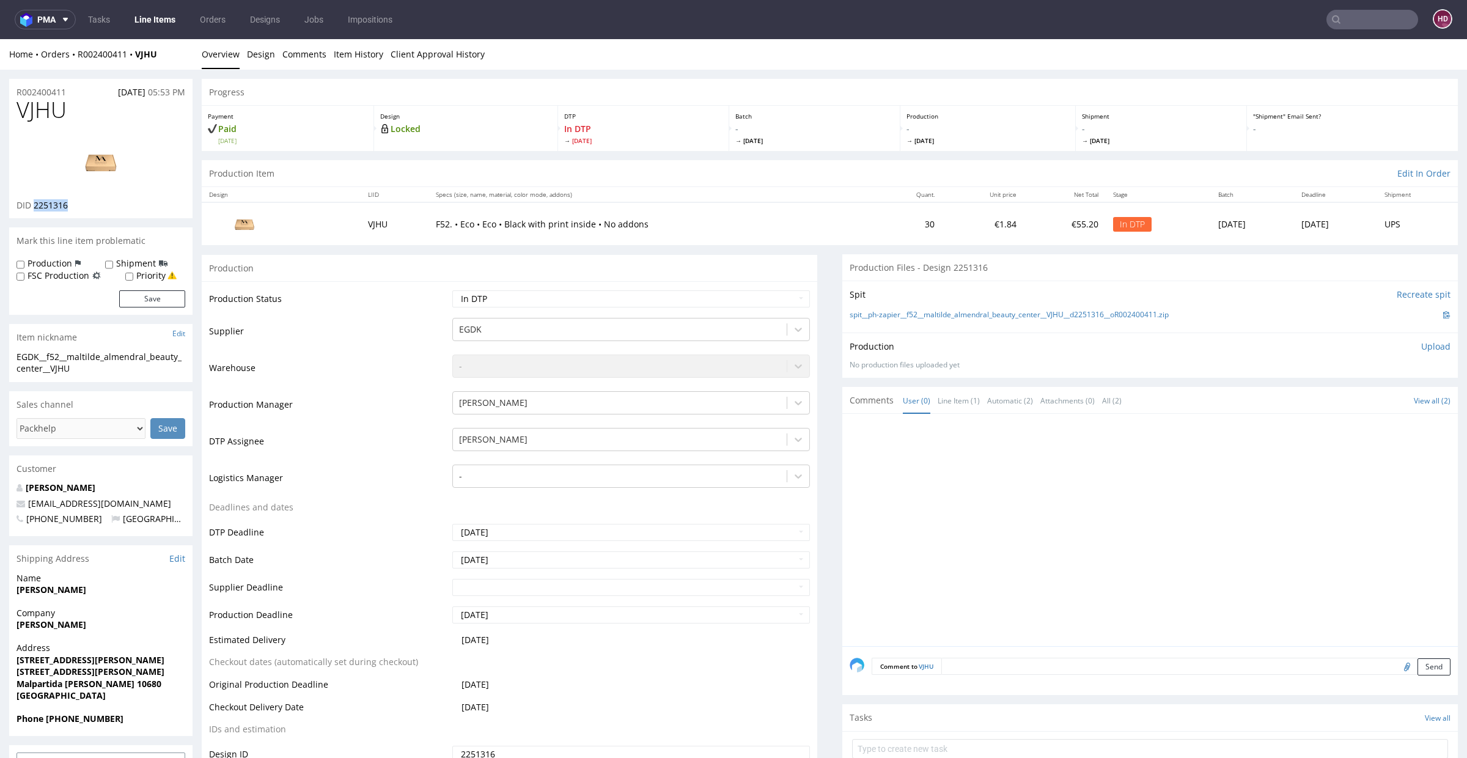
click at [32, 210] on div "DID 2251316" at bounding box center [101, 205] width 169 height 12
drag, startPoint x: 22, startPoint y: 108, endPoint x: 88, endPoint y: 123, distance: 67.8
click at [88, 123] on div "VJHU DID 2251316" at bounding box center [100, 158] width 183 height 120
click at [93, 175] on img at bounding box center [101, 162] width 98 height 55
click at [81, 375] on div "EGDK__f52__maltilde_almendral_beauty_center__VJHU EGDK__f52 __maltilde_almendra…" at bounding box center [100, 366] width 183 height 31
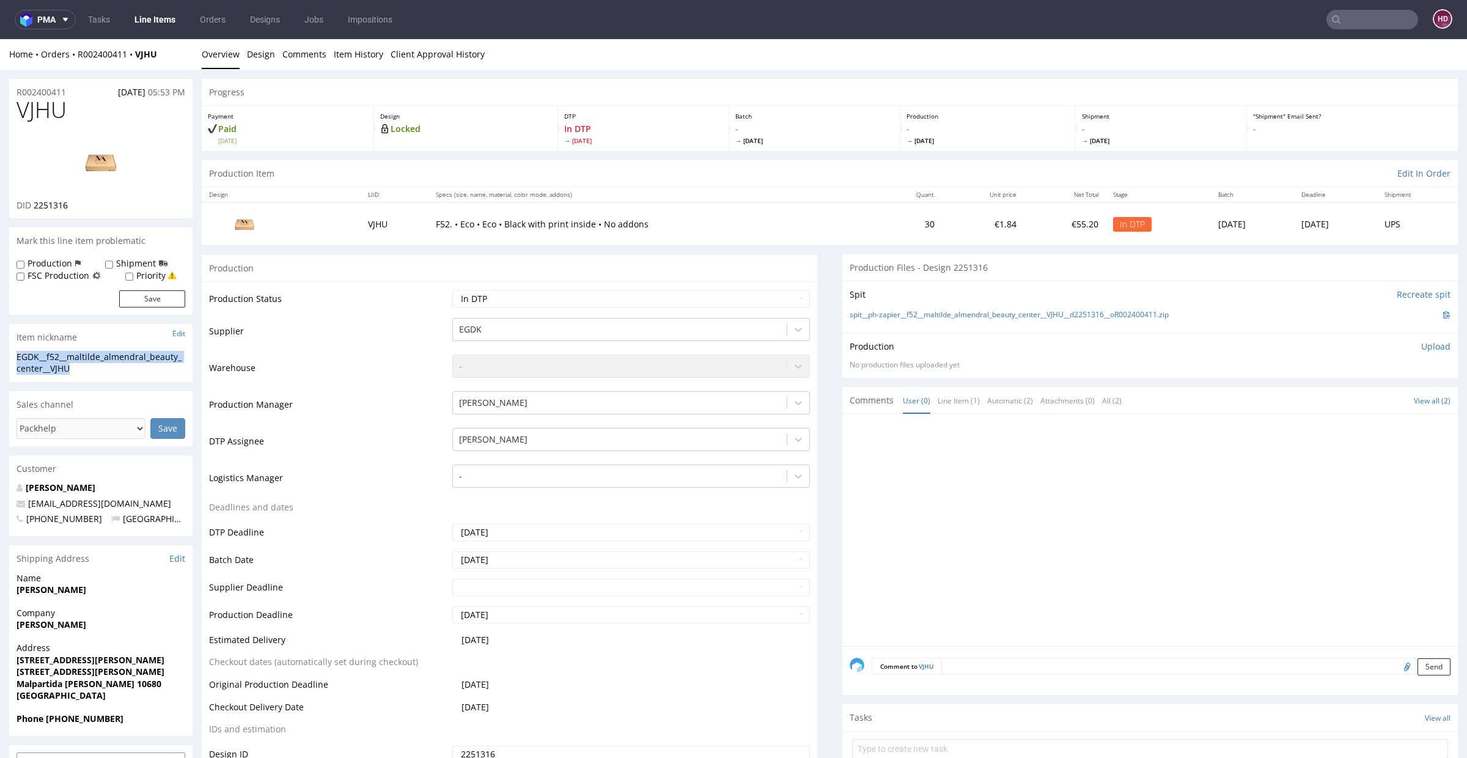
drag, startPoint x: 76, startPoint y: 374, endPoint x: 0, endPoint y: 355, distance: 78.7
drag, startPoint x: 75, startPoint y: 89, endPoint x: 22, endPoint y: 84, distance: 52.9
click at [22, 84] on div "R002400411 20.08.2025 05:53 PM" at bounding box center [100, 89] width 183 height 20
drag, startPoint x: 34, startPoint y: 202, endPoint x: 77, endPoint y: 208, distance: 43.9
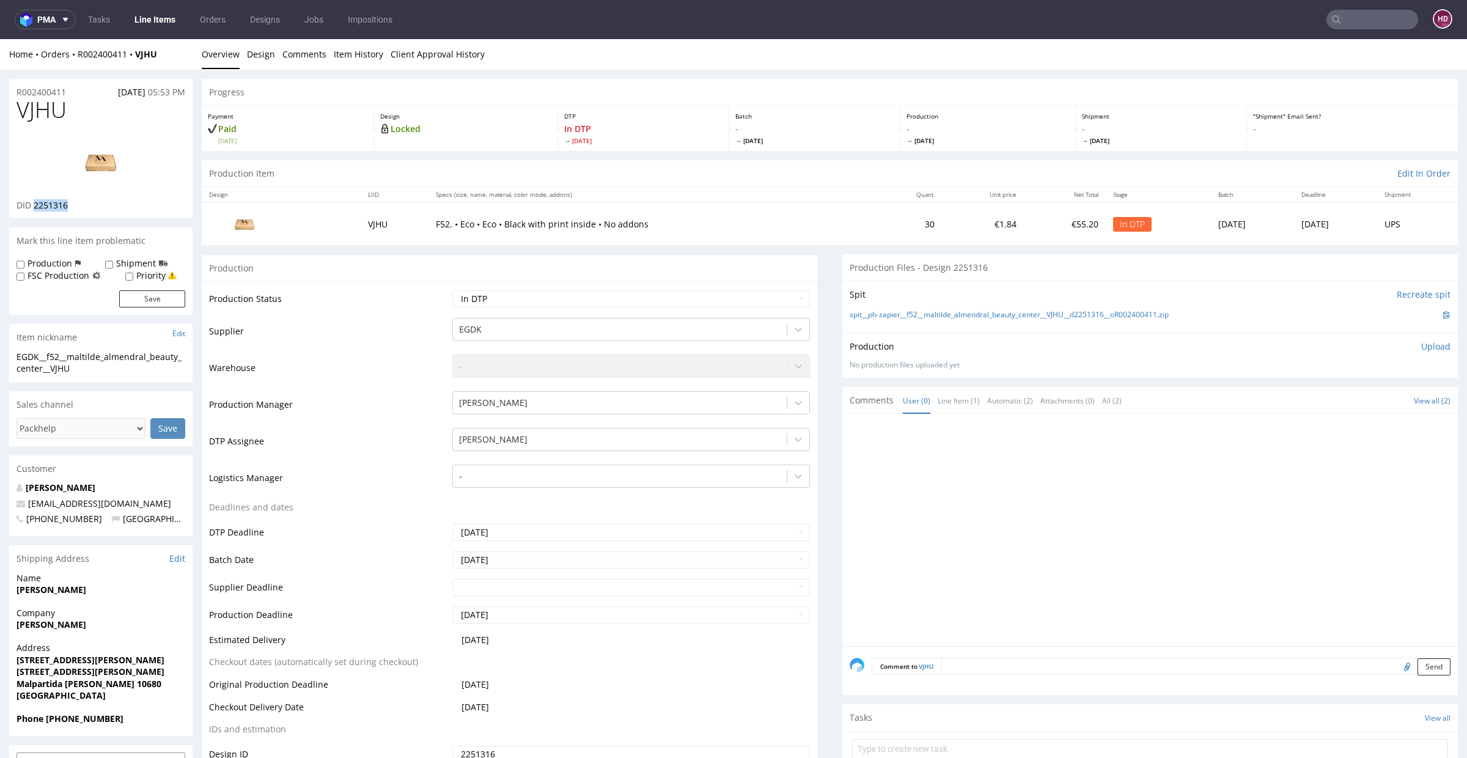
click at [77, 208] on div "DID 2251316" at bounding box center [101, 205] width 169 height 12
click at [1422, 347] on p "Upload" at bounding box center [1436, 347] width 29 height 12
click at [1338, 404] on div "Add files" at bounding box center [1364, 403] width 61 height 18
type input "C:\fakepath\EGDK__f52__maltilde_almendral_beauty_center__VJHU__d2251316__oR0024…"
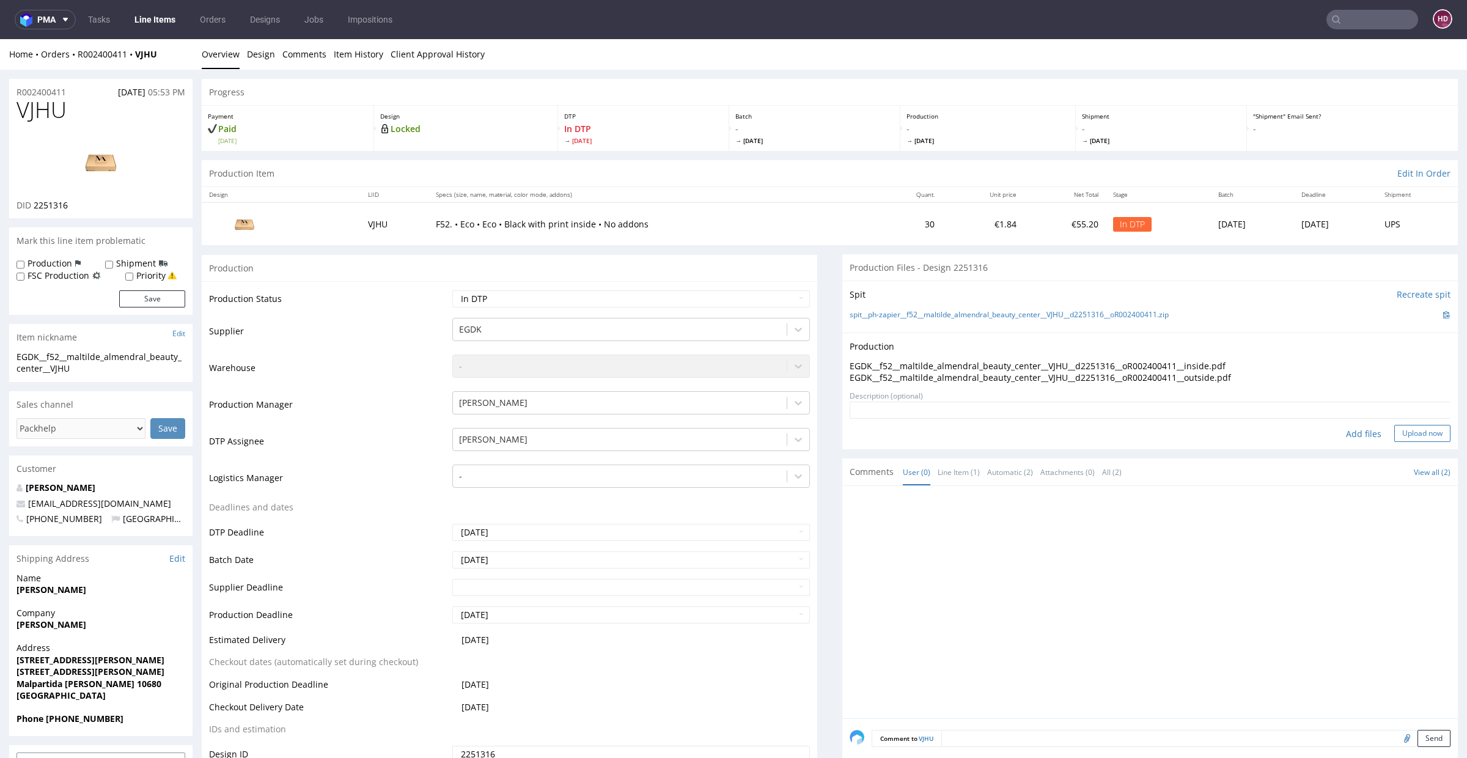
click at [1395, 431] on button "Upload now" at bounding box center [1423, 433] width 56 height 17
click at [579, 297] on select "Waiting for Artwork Waiting for Diecut Waiting for Mockup Waiting for DTP Waiti…" at bounding box center [631, 298] width 358 height 17
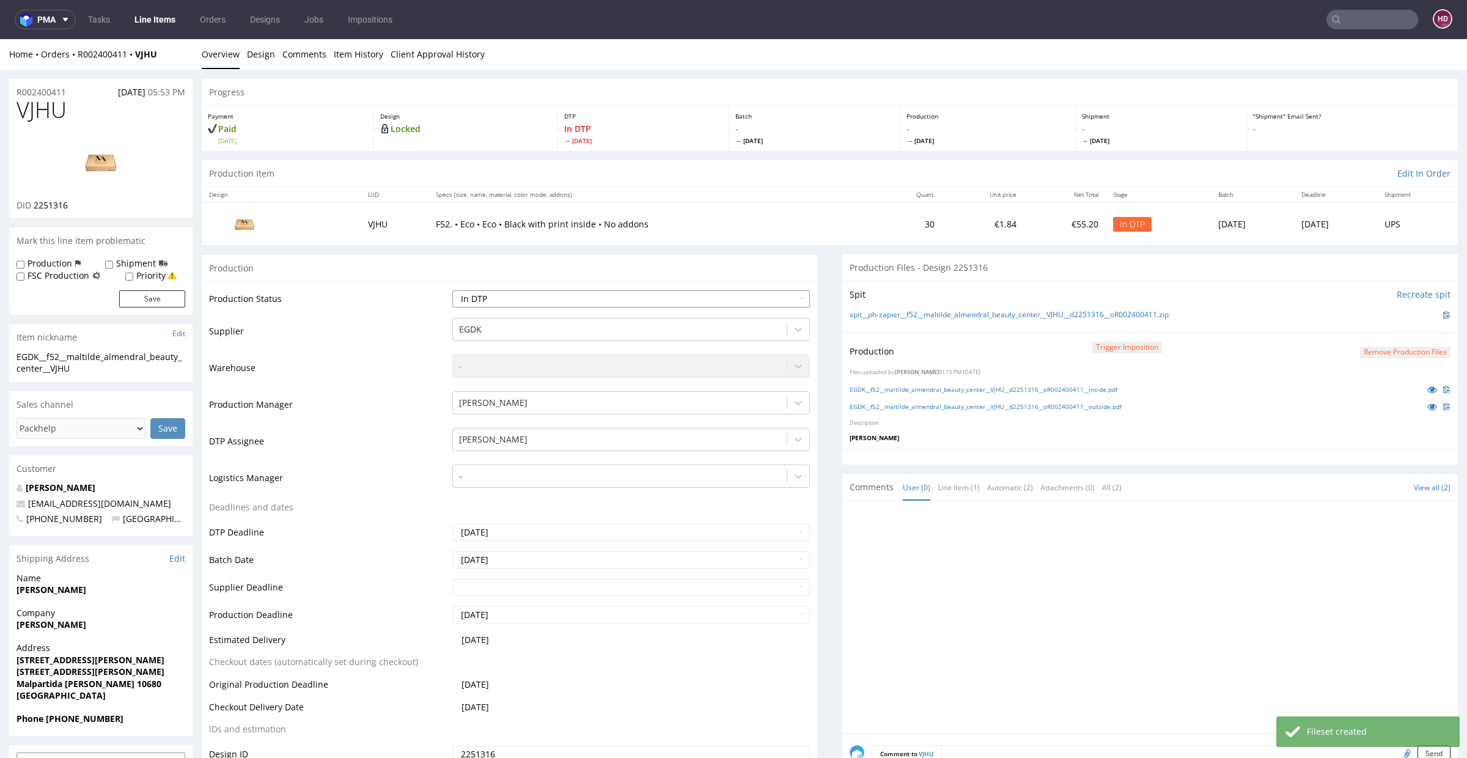
click at [562, 290] on select "Waiting for Artwork Waiting for Diecut Waiting for Mockup Waiting for DTP Waiti…" at bounding box center [631, 298] width 358 height 17
select select "dtp_production_ready"
click at [452, 290] on select "Waiting for Artwork Waiting for Diecut Waiting for Mockup Waiting for DTP Waiti…" at bounding box center [631, 298] width 358 height 17
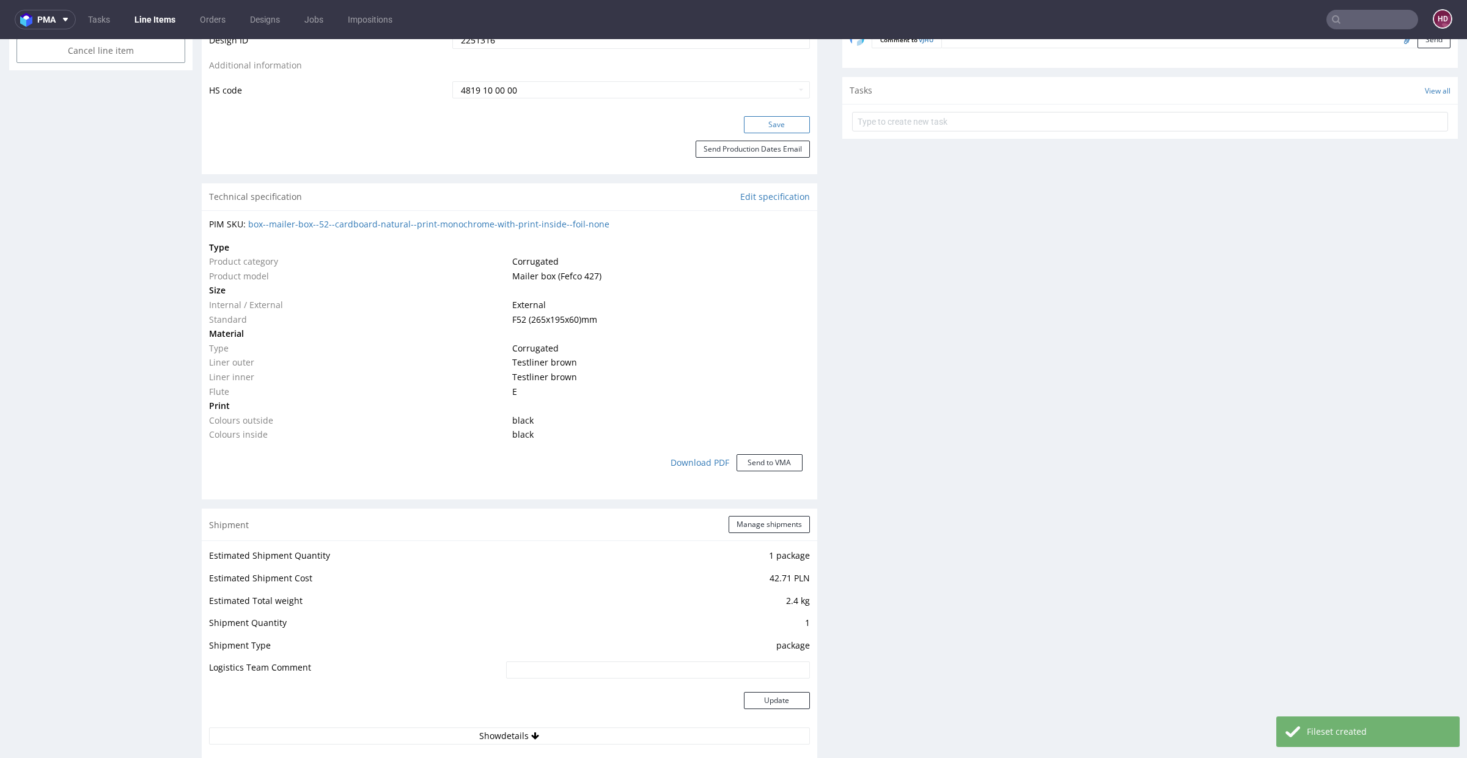
click at [744, 120] on button "Save" at bounding box center [777, 124] width 66 height 17
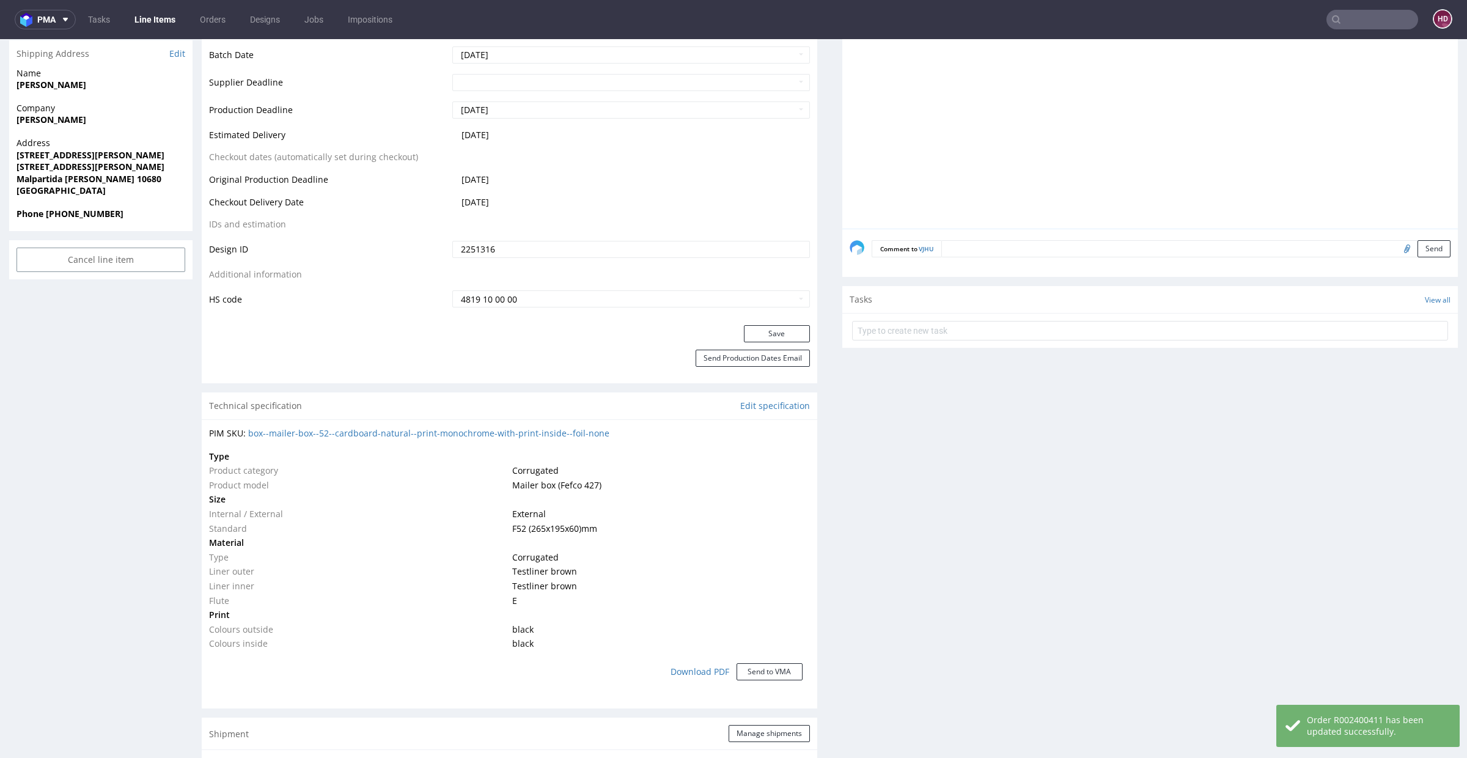
scroll to position [0, 0]
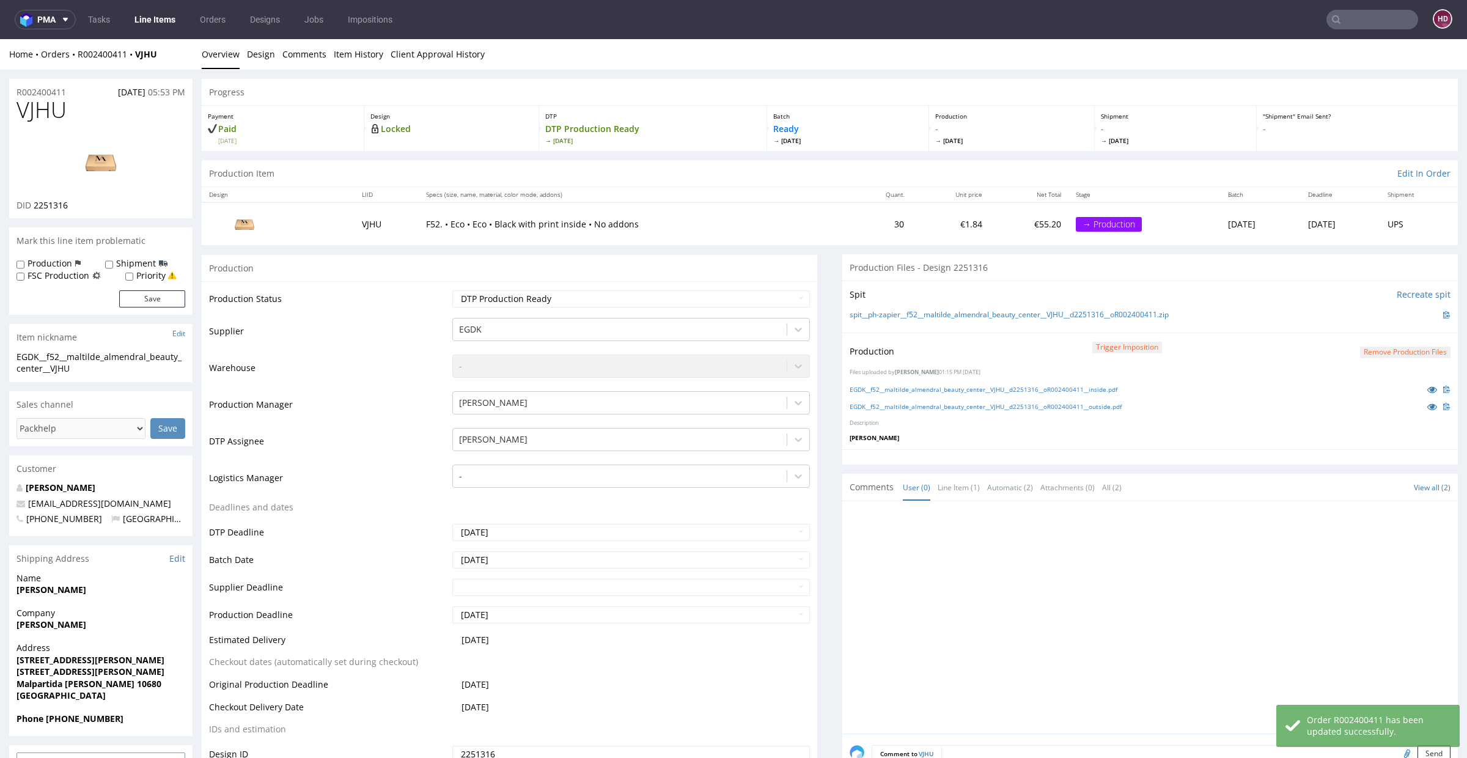
click at [158, 17] on link "Line Items" at bounding box center [155, 20] width 56 height 20
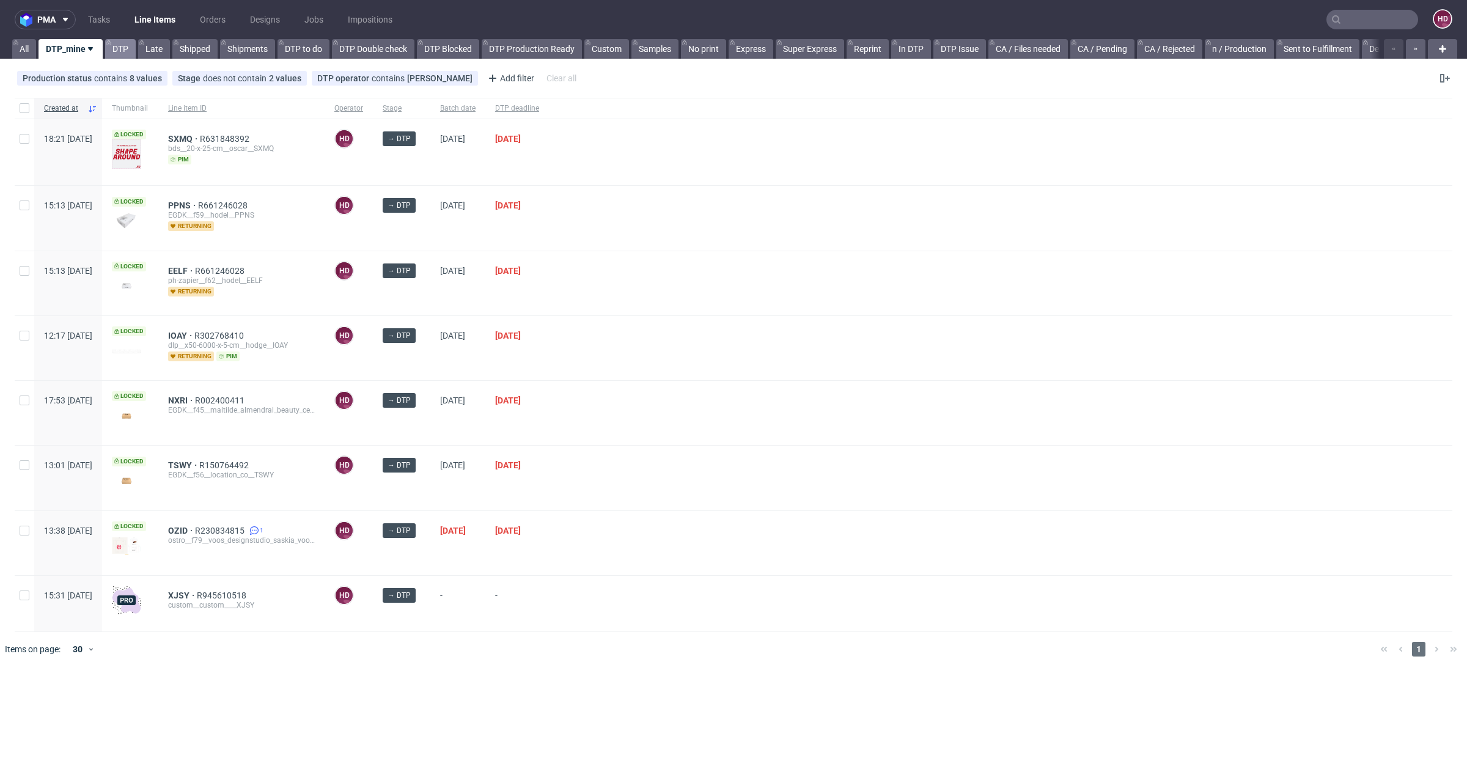
click at [128, 51] on link "DTP" at bounding box center [120, 49] width 31 height 20
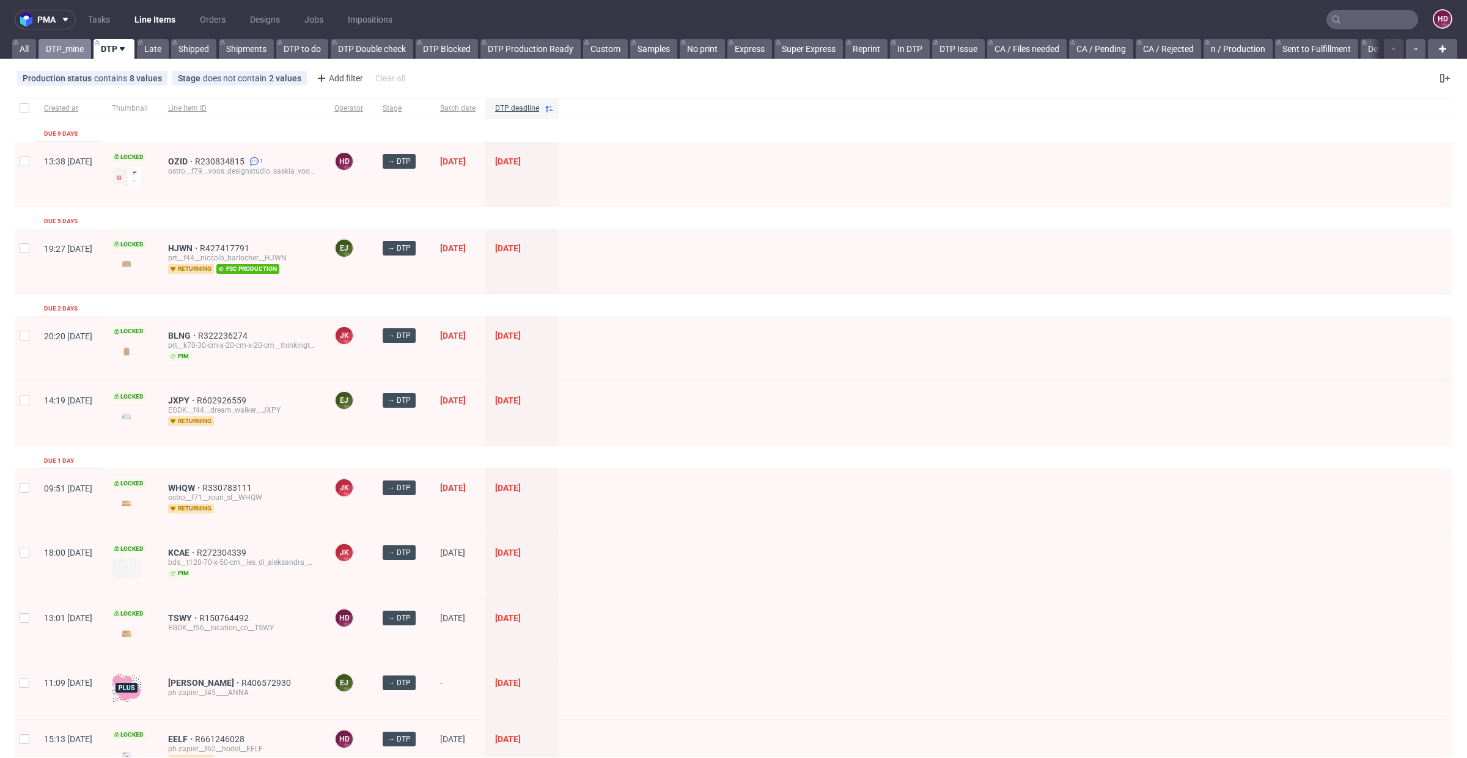
click at [89, 46] on link "DTP_mine" at bounding box center [65, 49] width 53 height 20
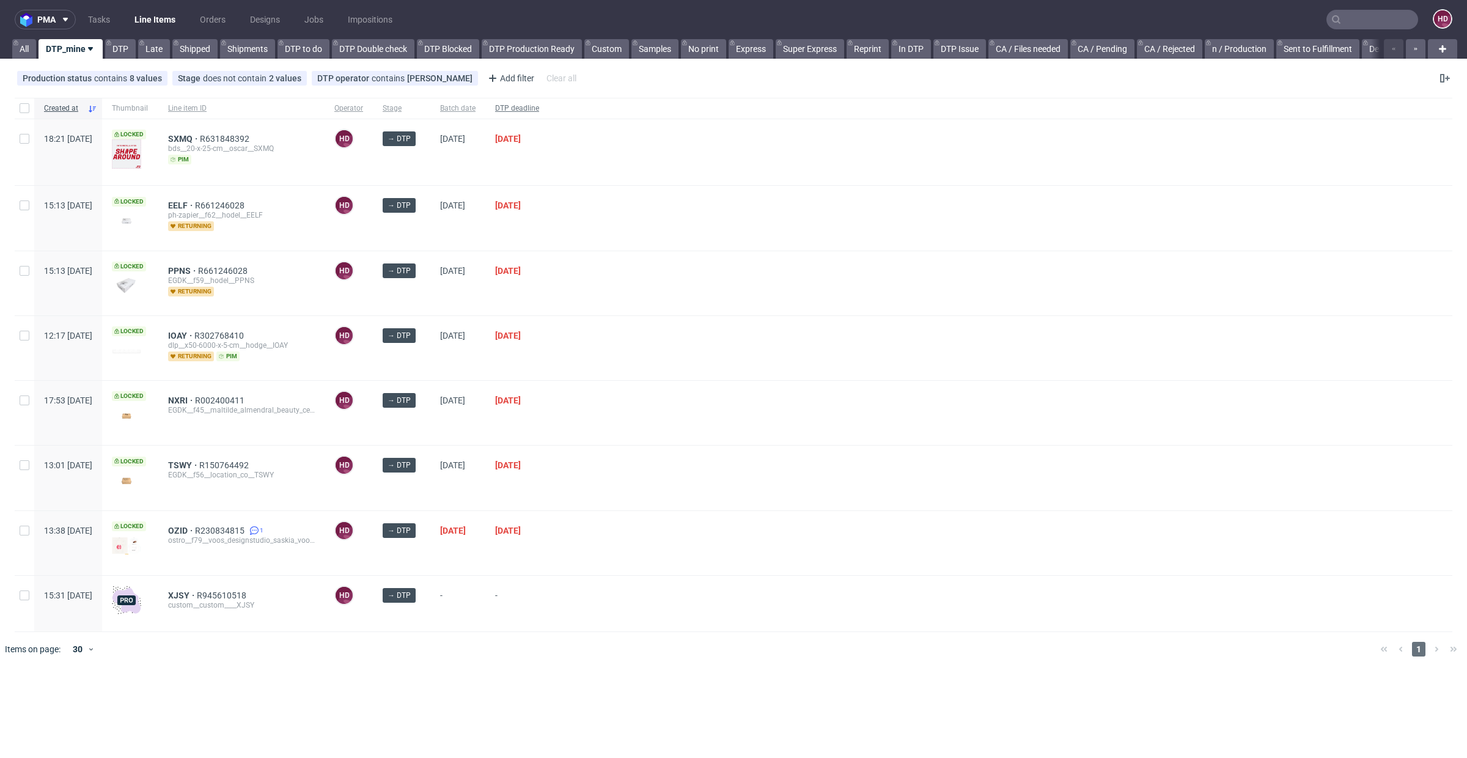
click at [539, 105] on span "DTP deadline" at bounding box center [517, 108] width 44 height 10
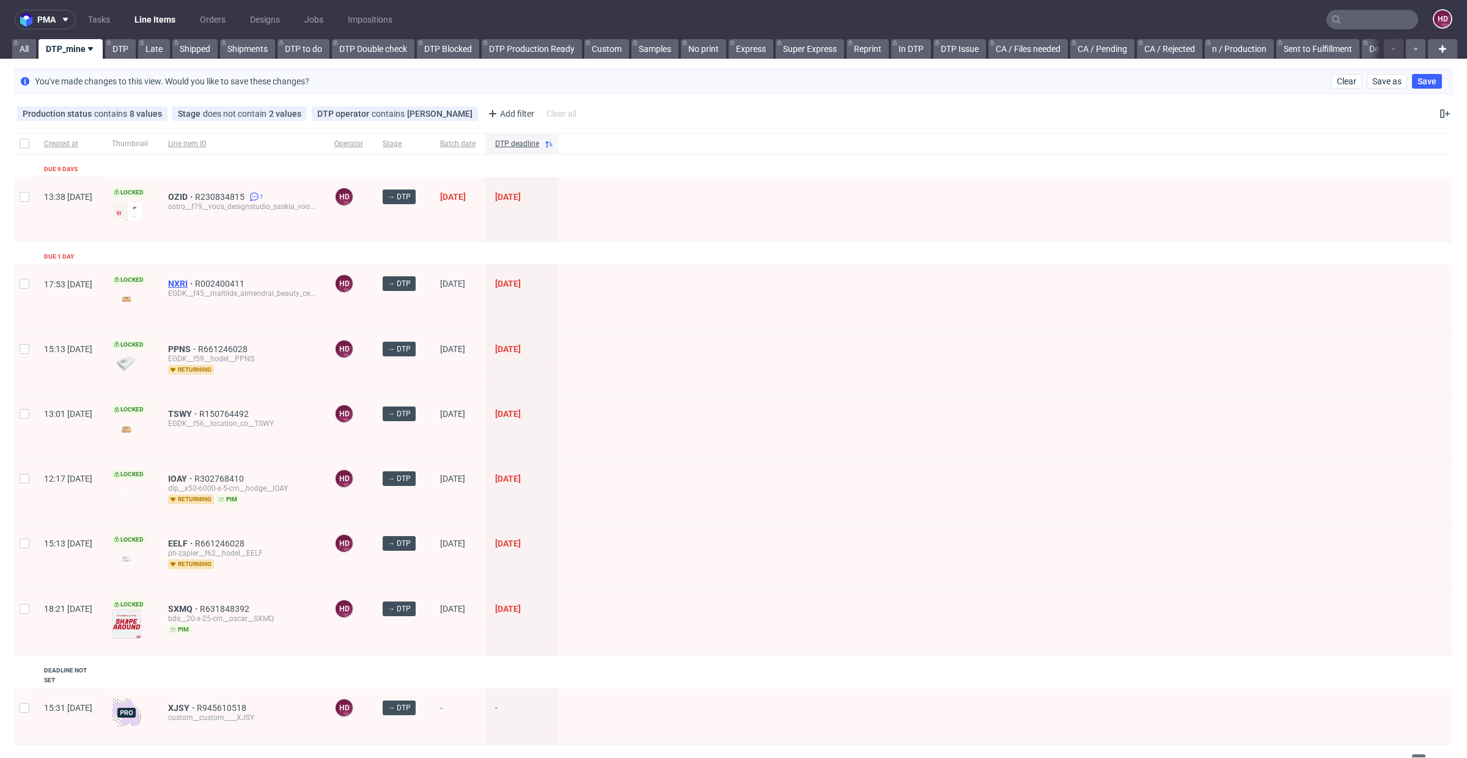
click at [195, 279] on span "NXRI" at bounding box center [181, 284] width 27 height 10
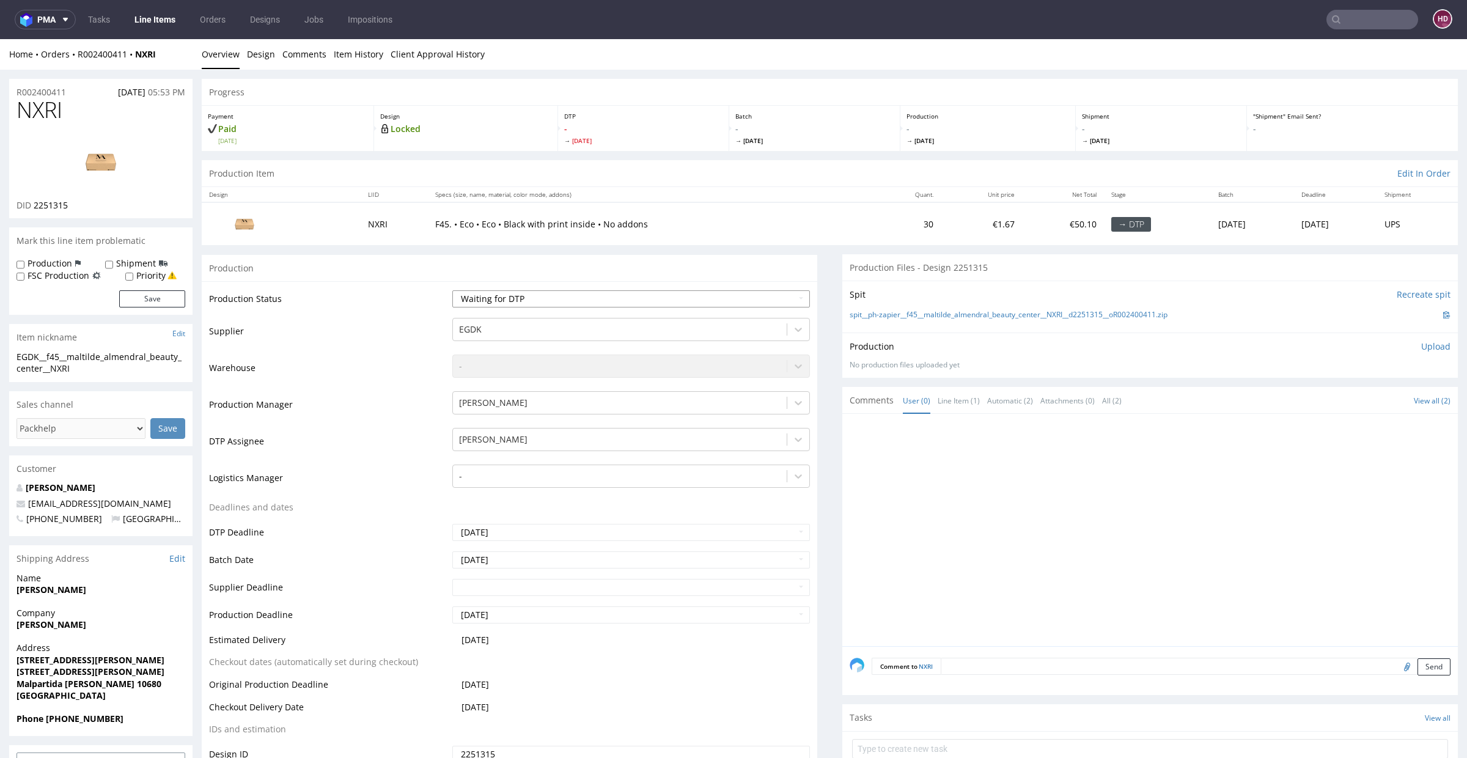
click at [607, 298] on select "Waiting for Artwork Waiting for Diecut Waiting for Mockup Waiting for DTP Waiti…" at bounding box center [631, 298] width 358 height 17
select select "dtp_in_process"
click at [452, 290] on select "Waiting for Artwork Waiting for Diecut Waiting for Mockup Waiting for DTP Waiti…" at bounding box center [631, 298] width 358 height 17
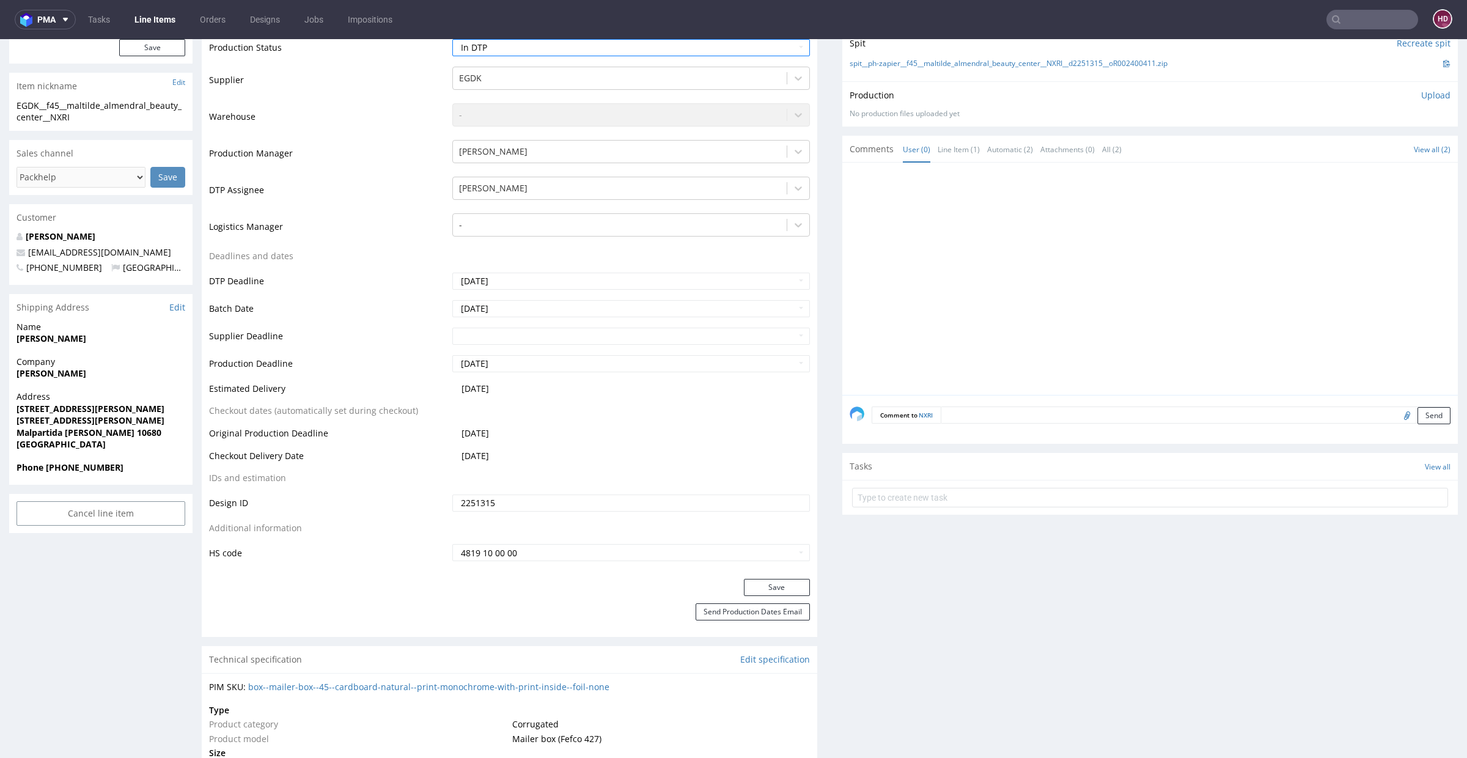
drag, startPoint x: 761, startPoint y: 582, endPoint x: 753, endPoint y: 572, distance: 13.1
click at [761, 583] on button "Save" at bounding box center [777, 587] width 66 height 17
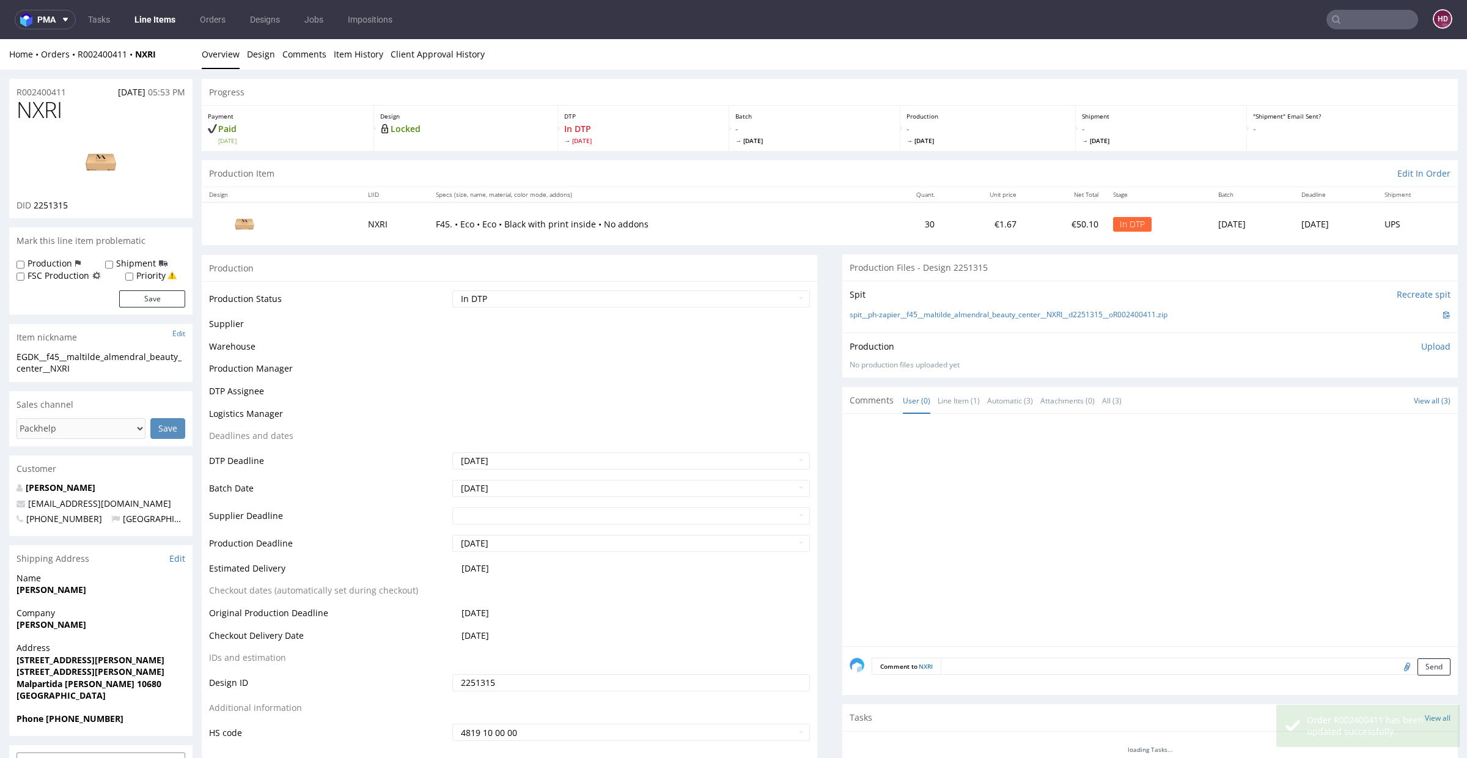
scroll to position [65, 0]
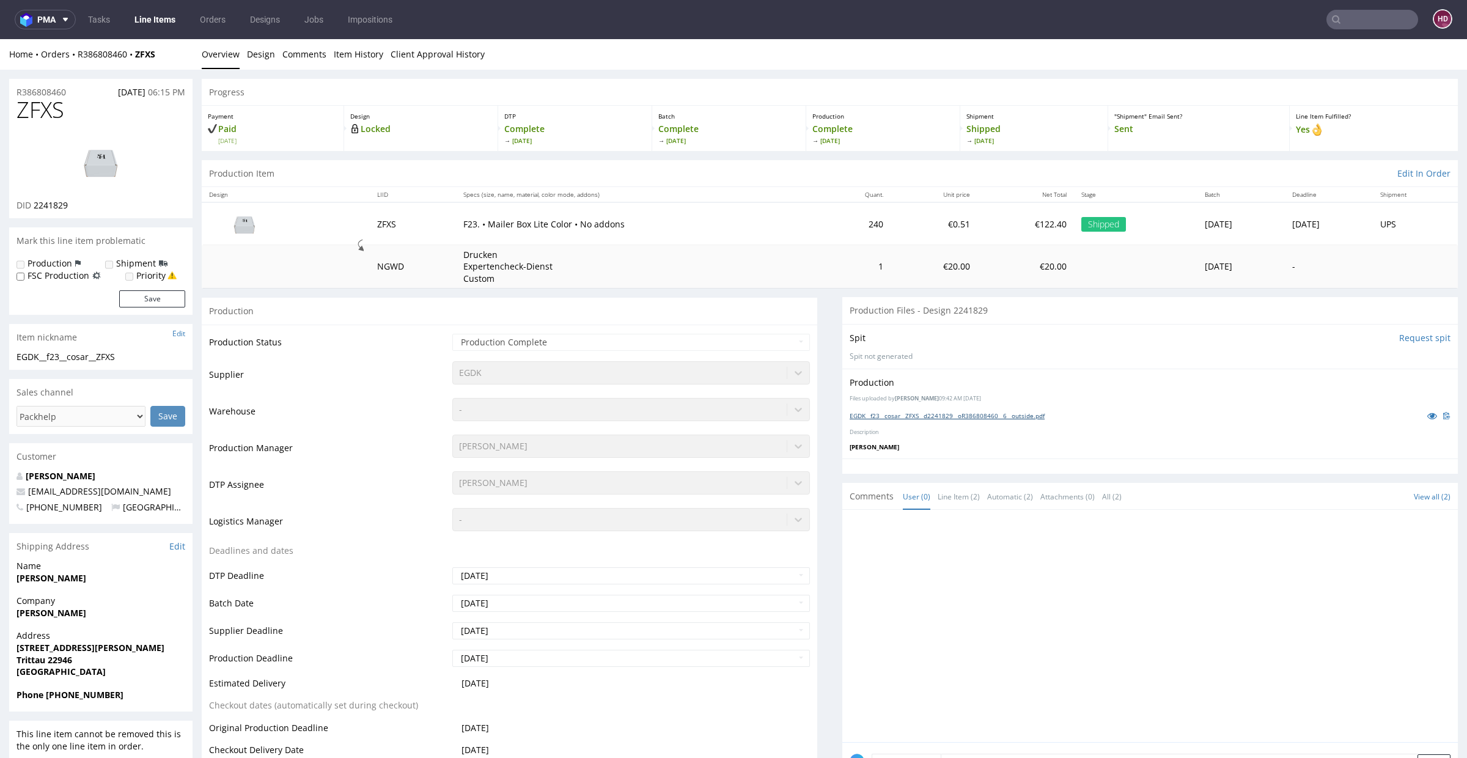
click at [962, 416] on link "EGDK__f23__cosar__ZFXS__d2241829__oR386808460__6__outside.pdf" at bounding box center [947, 415] width 195 height 9
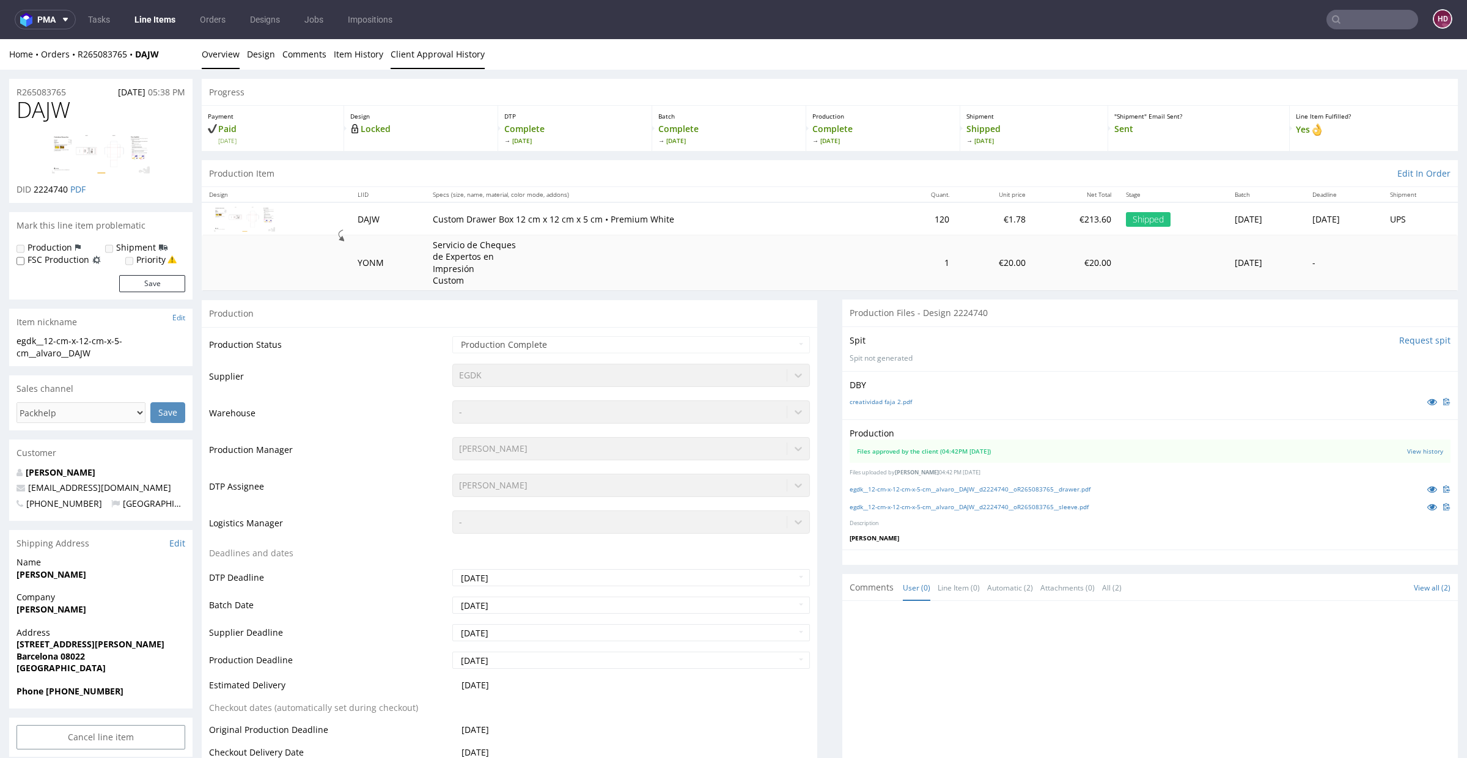
click at [410, 51] on link "Client Approval History" at bounding box center [438, 54] width 94 height 30
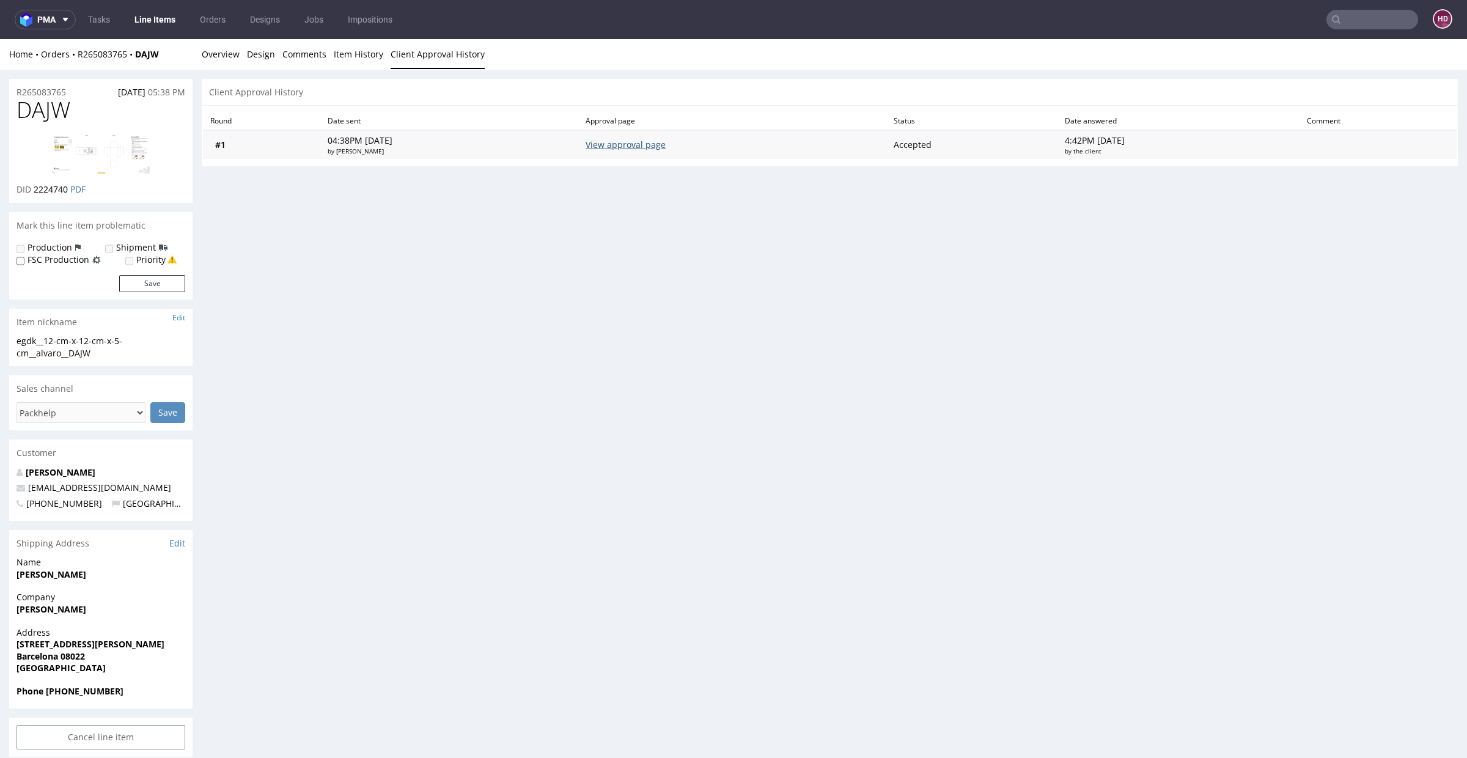
click at [642, 145] on link "View approval page" at bounding box center [626, 145] width 80 height 12
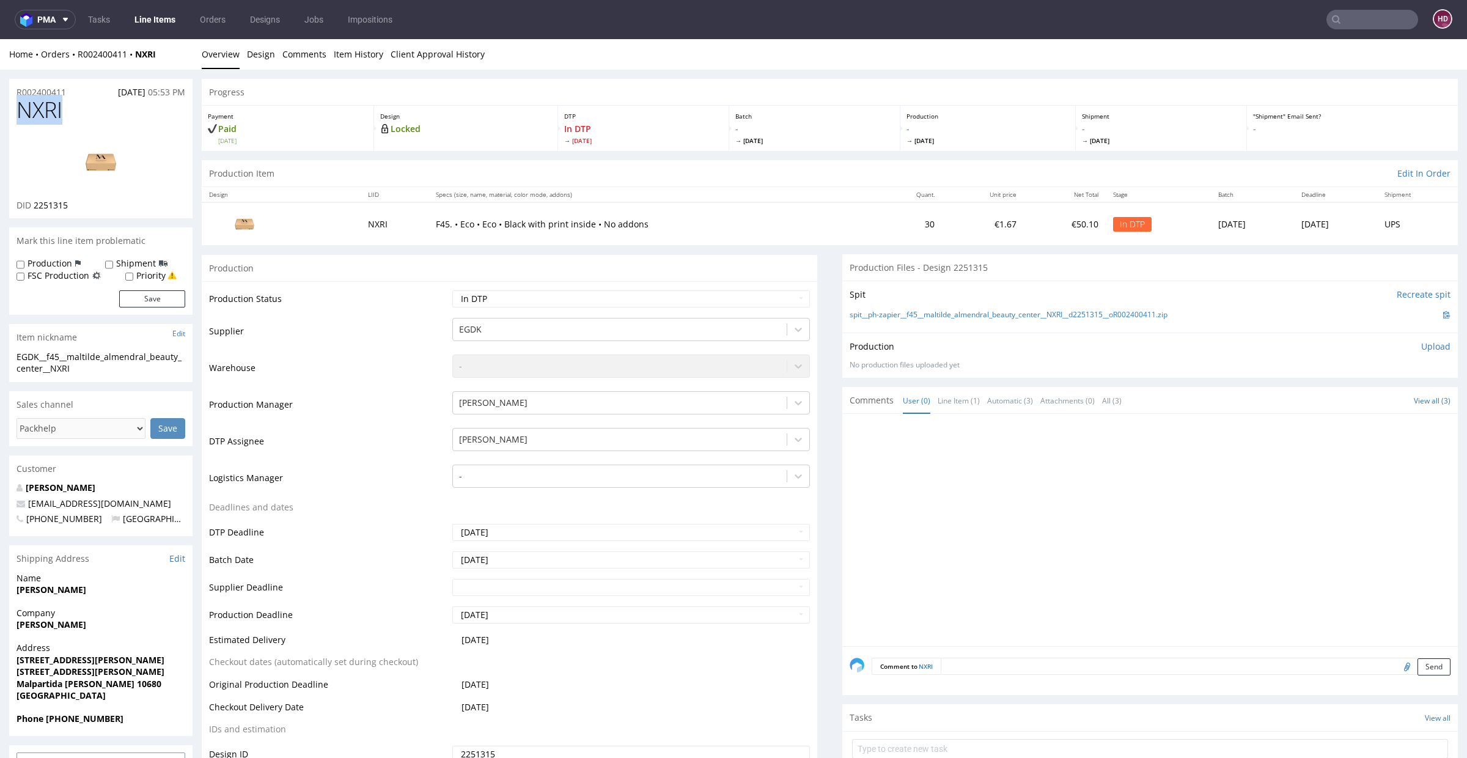
drag, startPoint x: 74, startPoint y: 116, endPoint x: 0, endPoint y: 113, distance: 74.0
copy span "NXRI"
drag, startPoint x: 72, startPoint y: 208, endPoint x: 35, endPoint y: 204, distance: 37.0
click at [35, 204] on div "DID 2251315" at bounding box center [101, 205] width 169 height 12
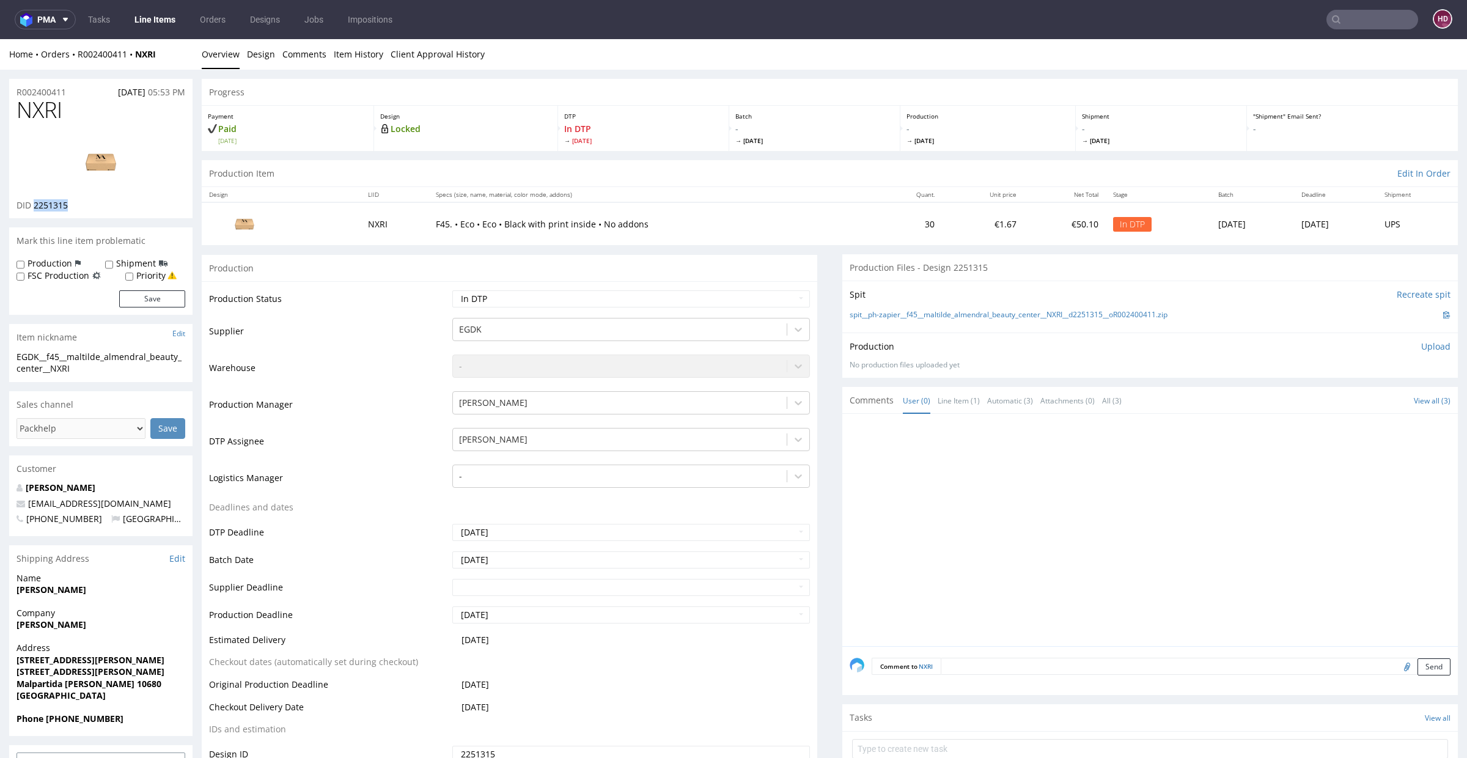
copy span "2251315"
click at [98, 120] on h1 "NXRI" at bounding box center [101, 110] width 169 height 24
drag, startPoint x: 91, startPoint y: 119, endPoint x: 0, endPoint y: 117, distance: 91.1
copy span "NXRI"
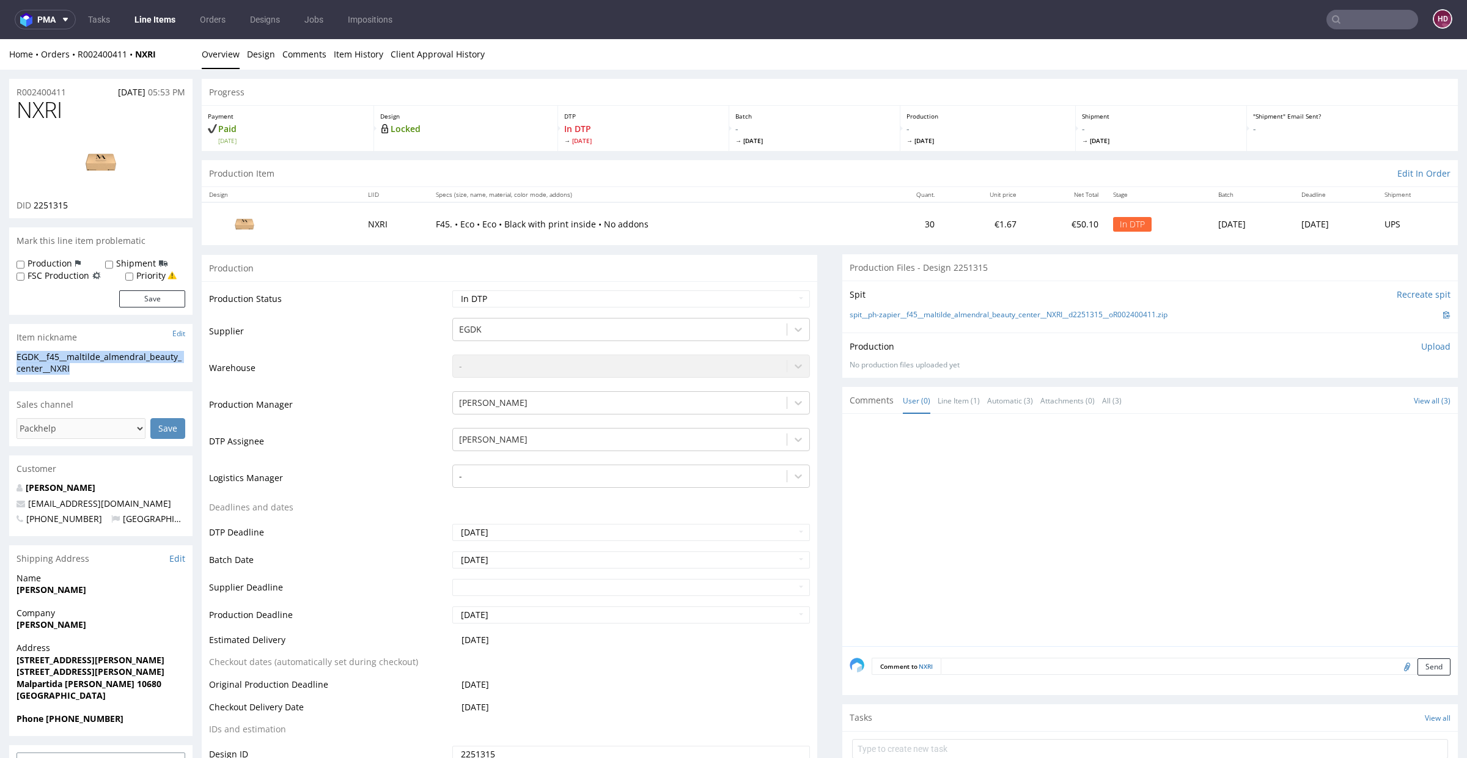
drag, startPoint x: 153, startPoint y: 369, endPoint x: 10, endPoint y: 354, distance: 143.3
click at [10, 354] on div "EGDK__f45__maltilde_almendral_beauty_center__NXRI EGDK__f45 __maltilde_almendra…" at bounding box center [100, 366] width 183 height 31
copy div "EGDK__f45__maltilde_almendral_beauty_center__NXRI"
click at [78, 90] on div "R002400411 20.08.2025 05:53 PM" at bounding box center [100, 89] width 183 height 20
drag, startPoint x: 78, startPoint y: 90, endPoint x: 39, endPoint y: 88, distance: 38.6
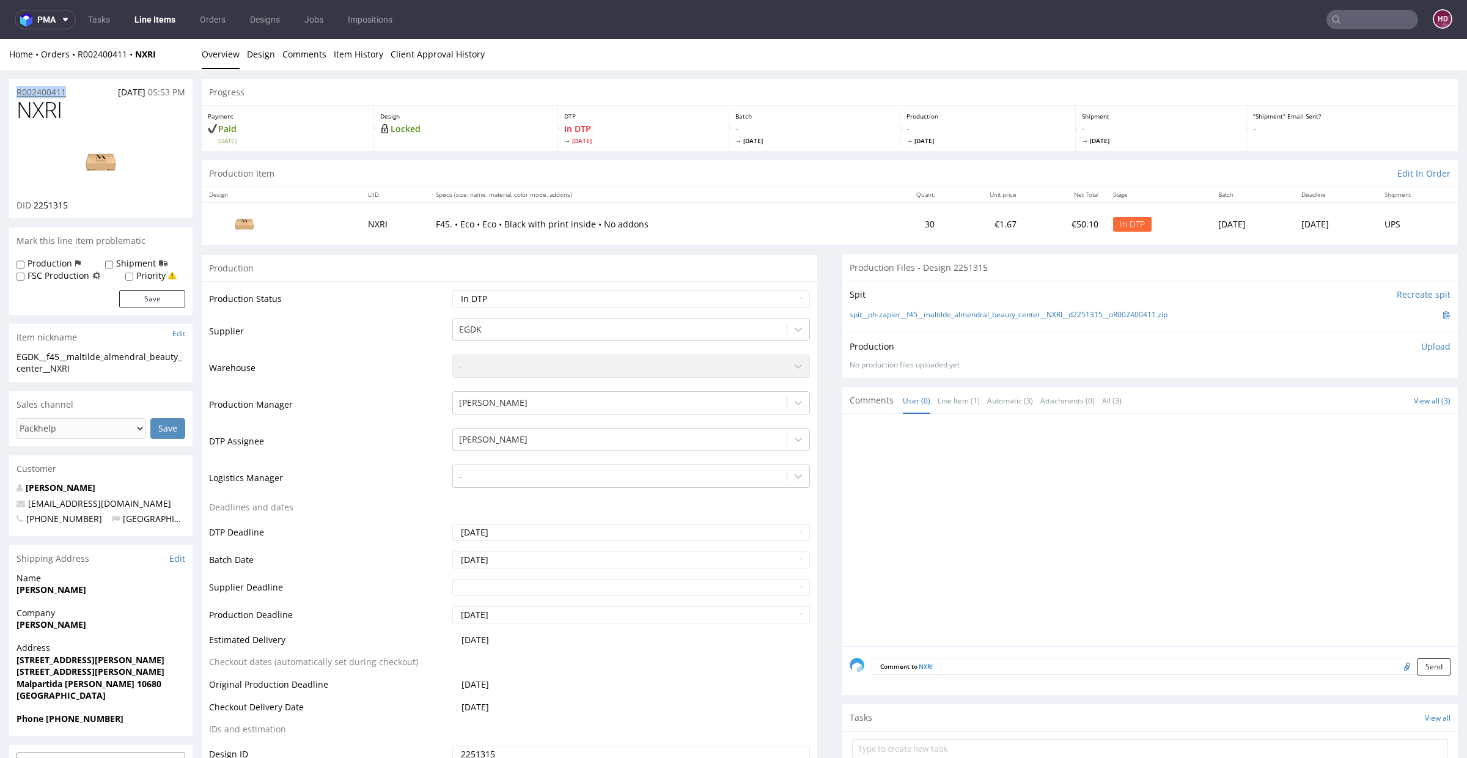
click at [39, 88] on div "R002400411 20.08.2025 05:53 PM" at bounding box center [100, 89] width 183 height 20
copy p "R002400411"
click at [79, 205] on div "DID 2251315" at bounding box center [101, 205] width 169 height 12
drag, startPoint x: 73, startPoint y: 205, endPoint x: 47, endPoint y: 203, distance: 25.7
click at [47, 203] on div "DID 2251315" at bounding box center [101, 205] width 169 height 12
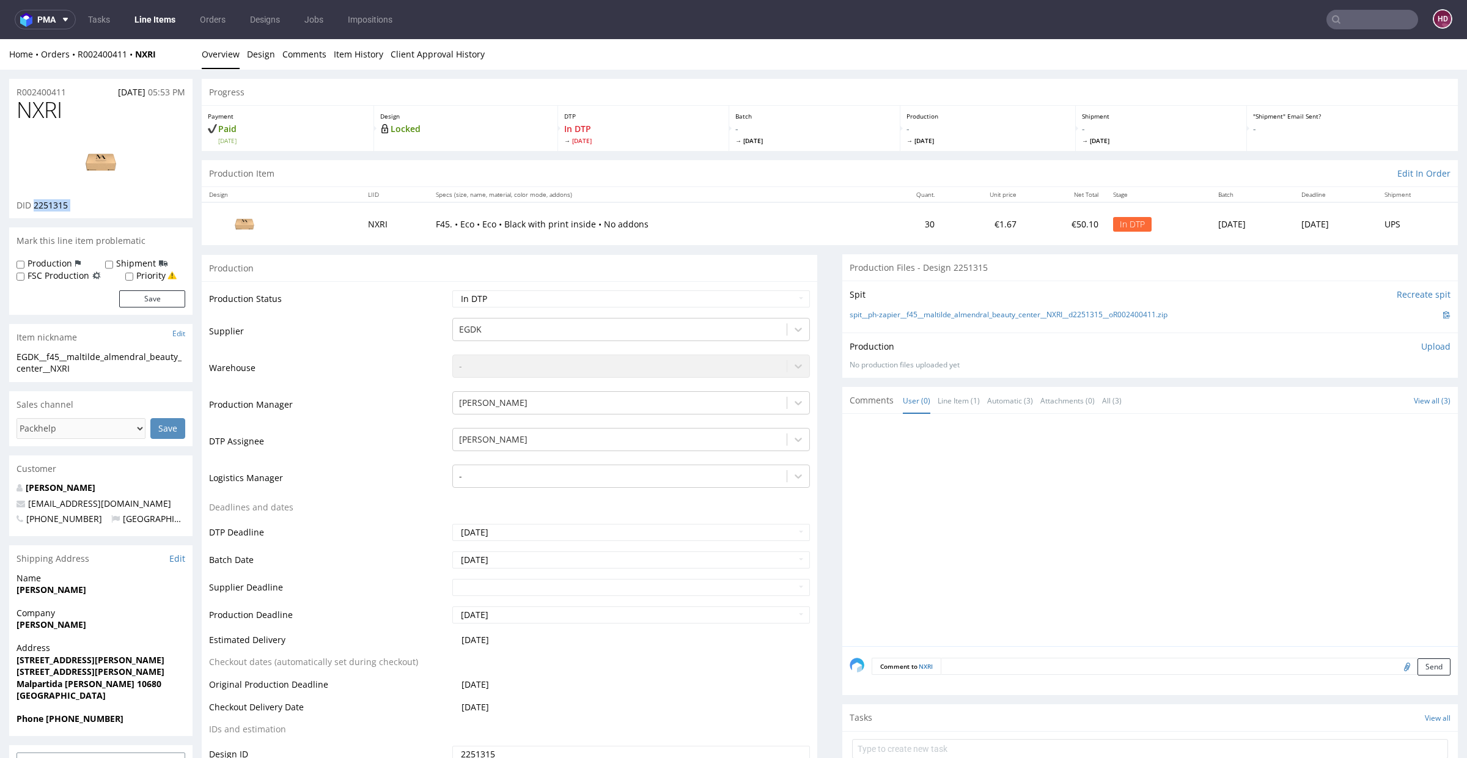
copy div "2251315"
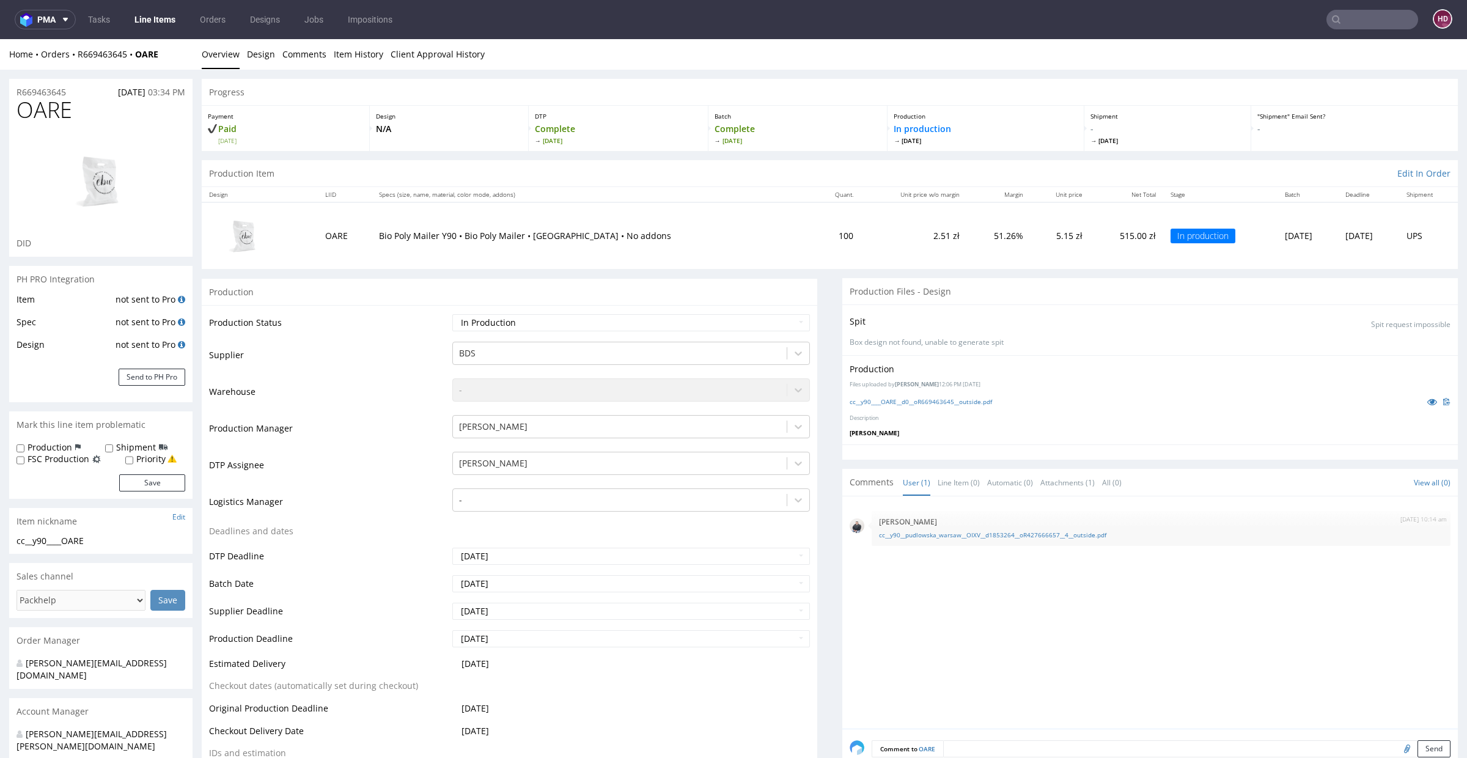
click at [142, 29] on nav "pma Tasks Line Items Orders Designs Jobs Impositions HD" at bounding box center [733, 19] width 1467 height 39
click at [142, 24] on link "Line Items" at bounding box center [155, 20] width 56 height 20
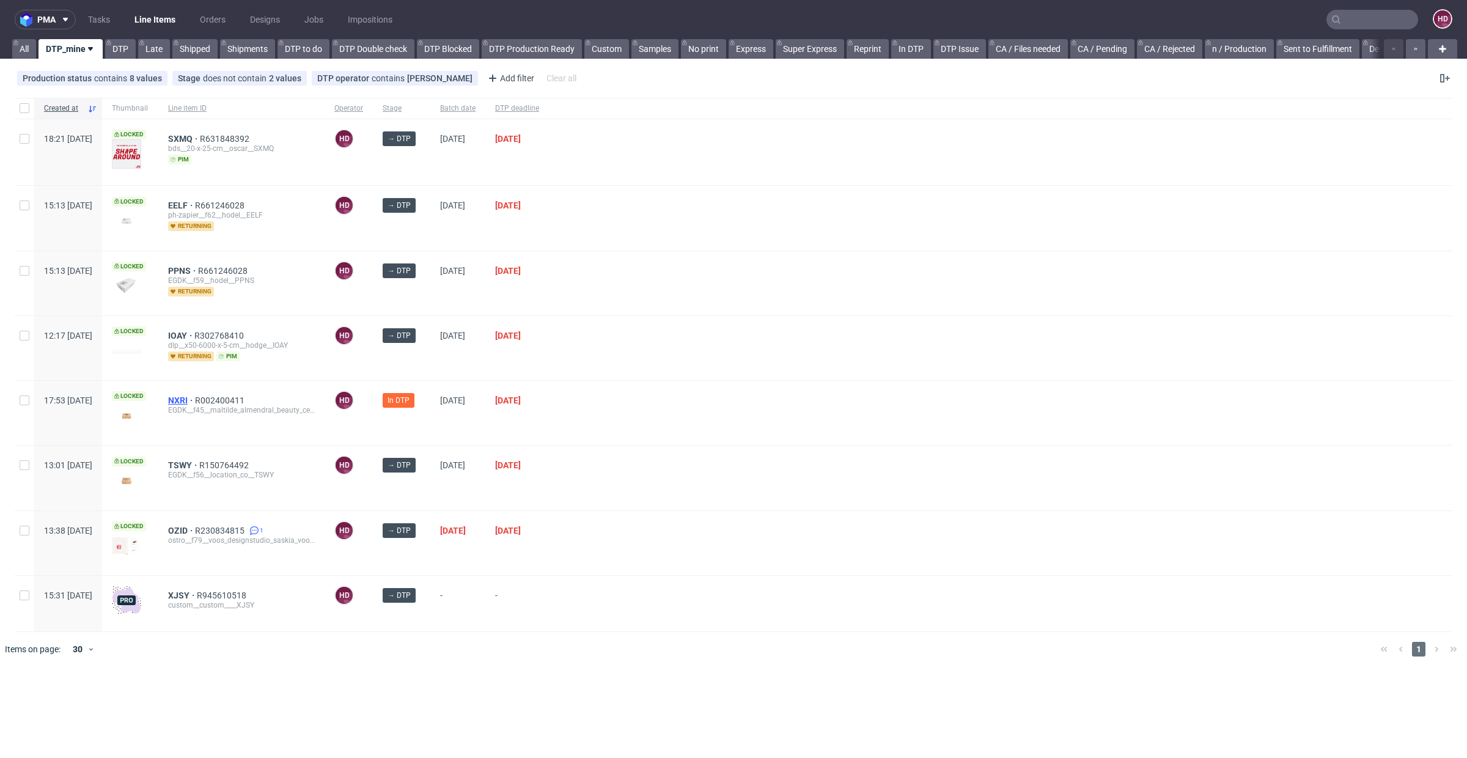
click at [195, 396] on span "NXRI" at bounding box center [181, 401] width 27 height 10
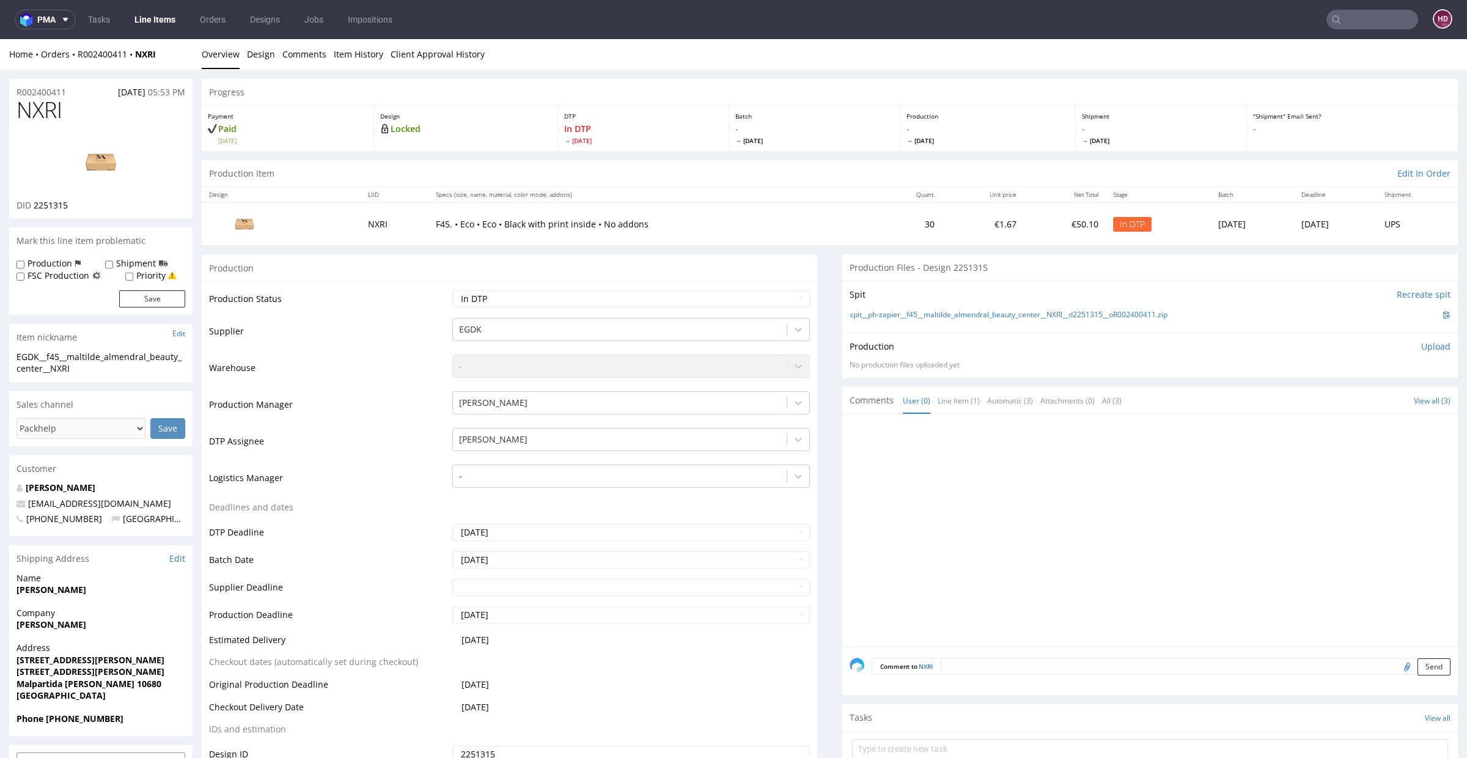
click at [1422, 347] on p "Upload" at bounding box center [1436, 347] width 29 height 12
click at [1334, 402] on div "Add files" at bounding box center [1364, 403] width 61 height 18
type input "C:\fakepath\EGDK__f45__maltilde_almendral_beauty_center__NXRI__d2251315__oR0024…"
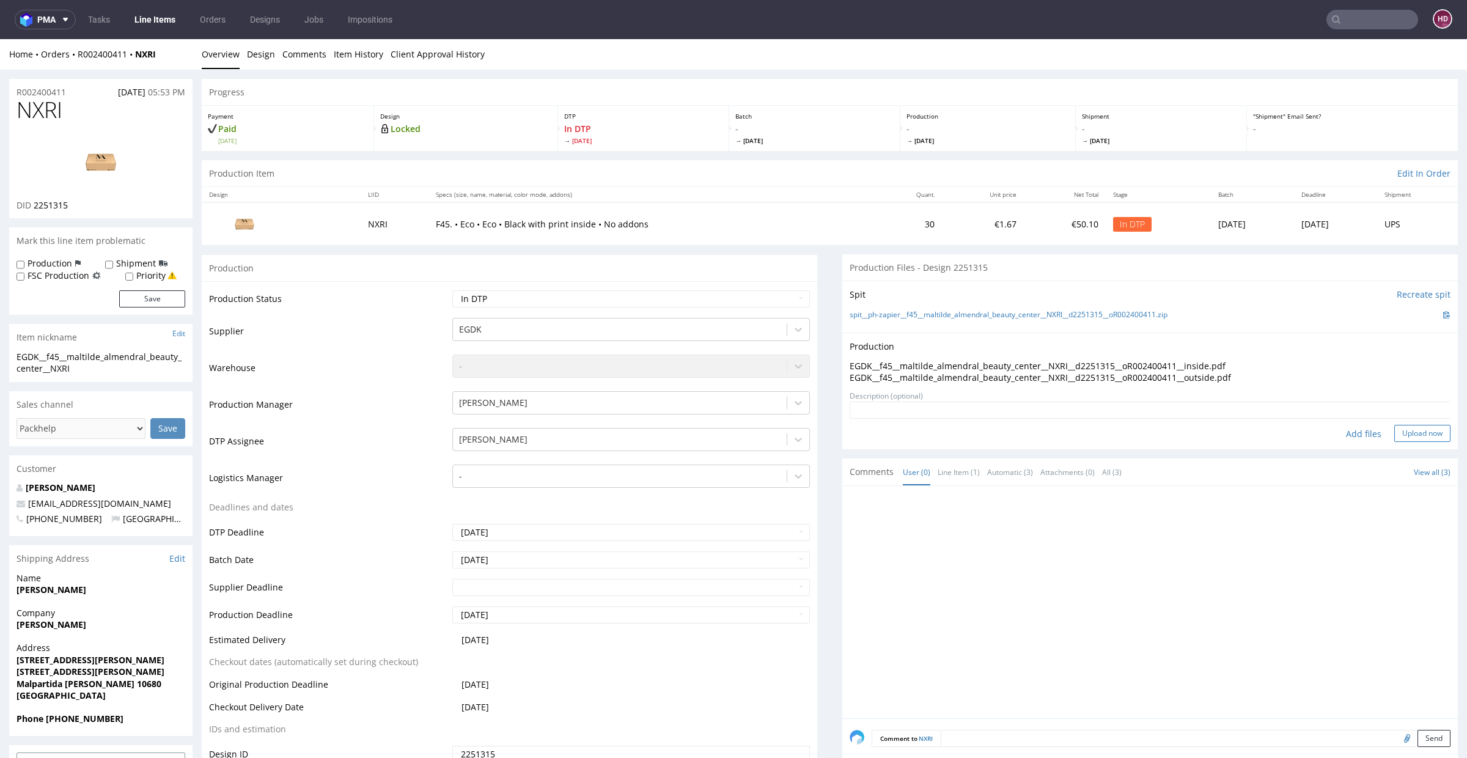
click at [1395, 432] on button "Upload now" at bounding box center [1423, 433] width 56 height 17
click at [541, 295] on select "Waiting for Artwork Waiting for Diecut Waiting for Mockup Waiting for DTP Waiti…" at bounding box center [631, 298] width 358 height 17
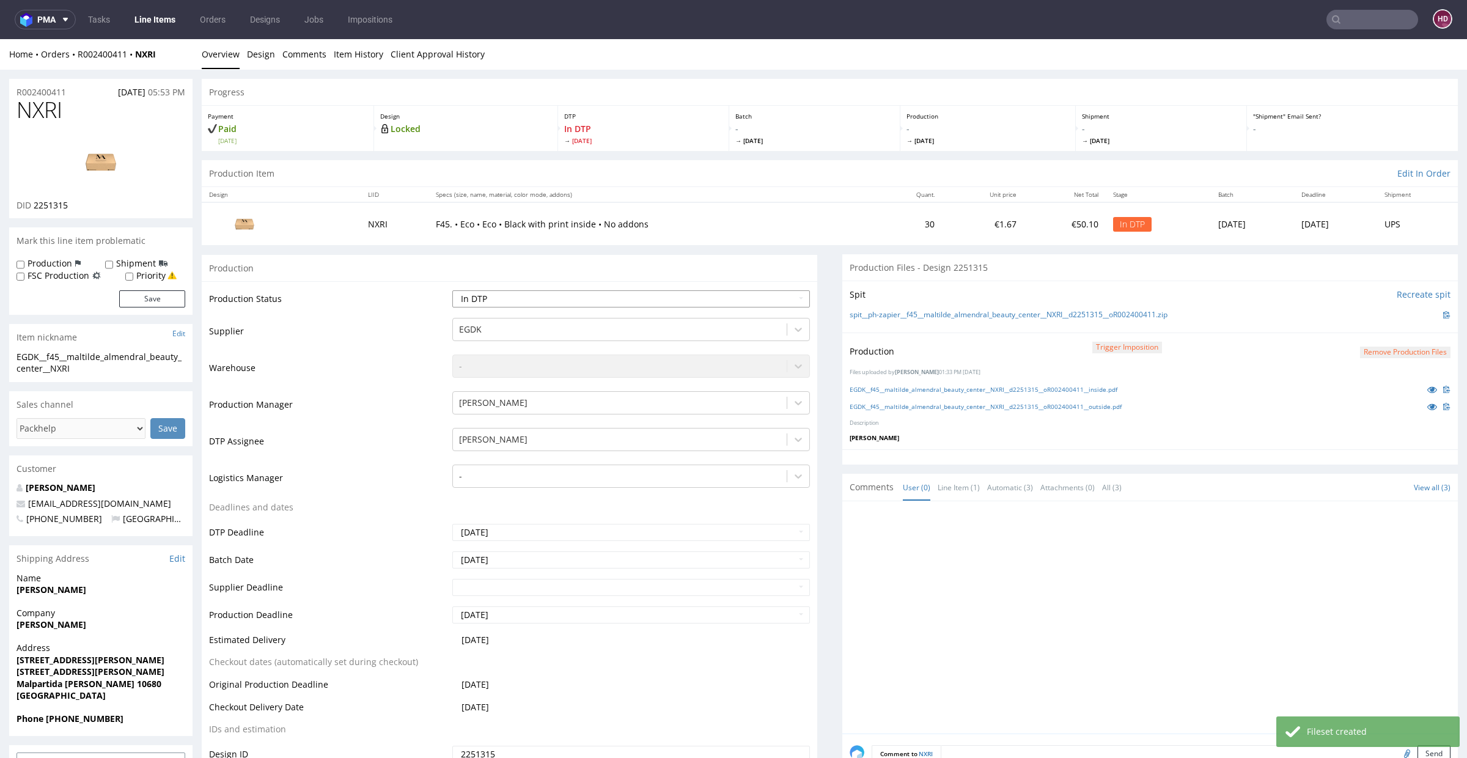
click at [545, 303] on select "Waiting for Artwork Waiting for Diecut Waiting for Mockup Waiting for DTP Waiti…" at bounding box center [631, 298] width 358 height 17
select select "dtp_production_ready"
click at [452, 290] on select "Waiting for Artwork Waiting for Diecut Waiting for Mockup Waiting for DTP Waiti…" at bounding box center [631, 298] width 358 height 17
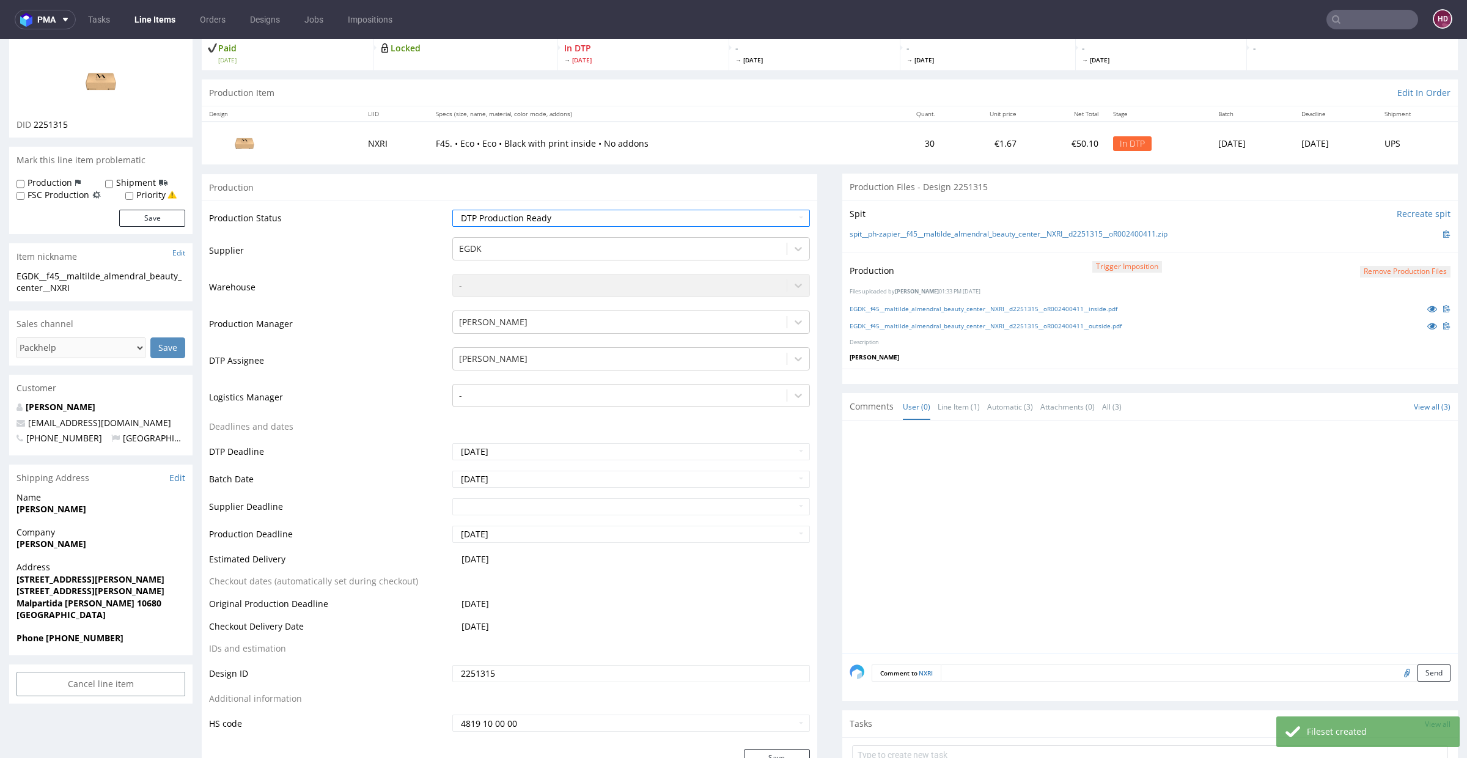
scroll to position [135, 0]
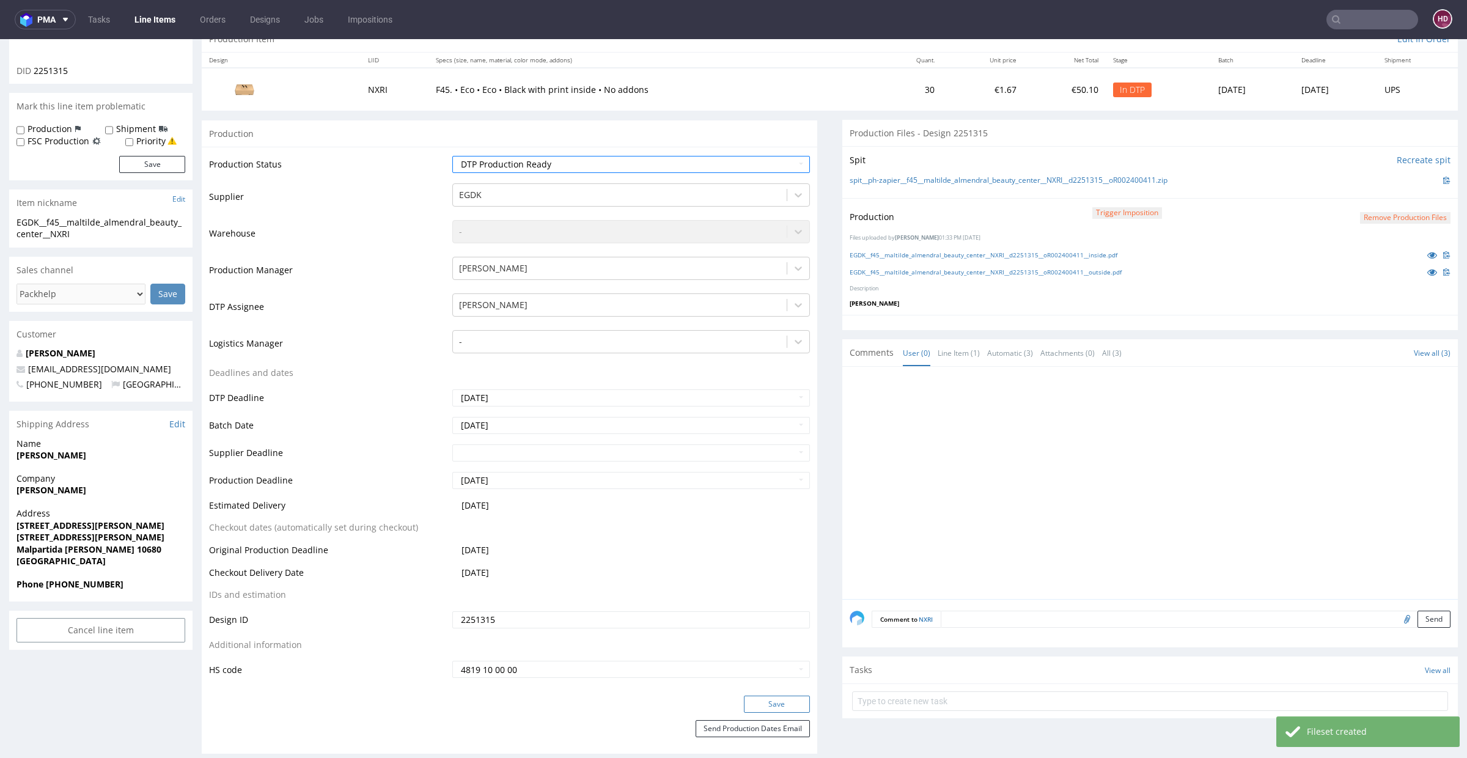
click at [781, 704] on button "Save" at bounding box center [777, 704] width 66 height 17
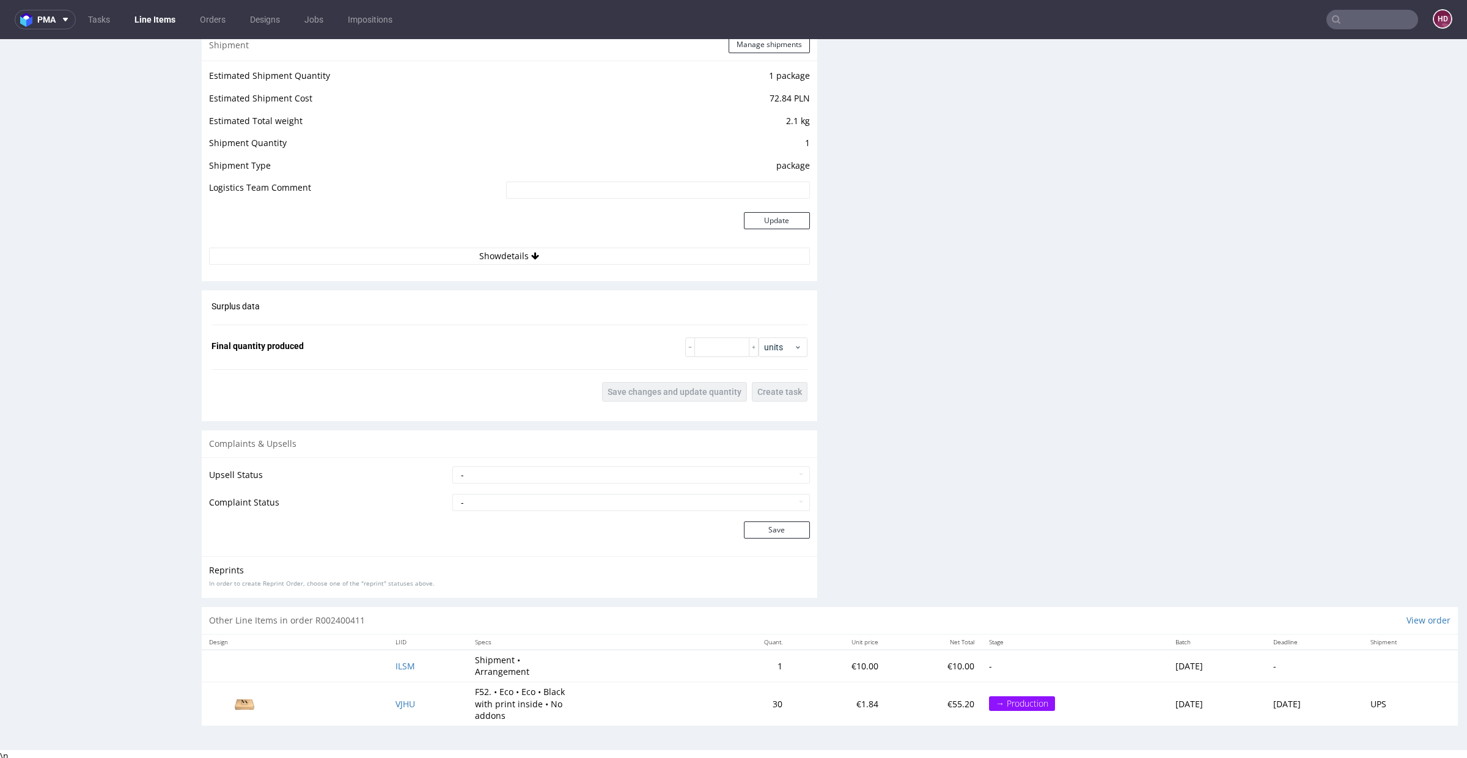
scroll to position [3, 0]
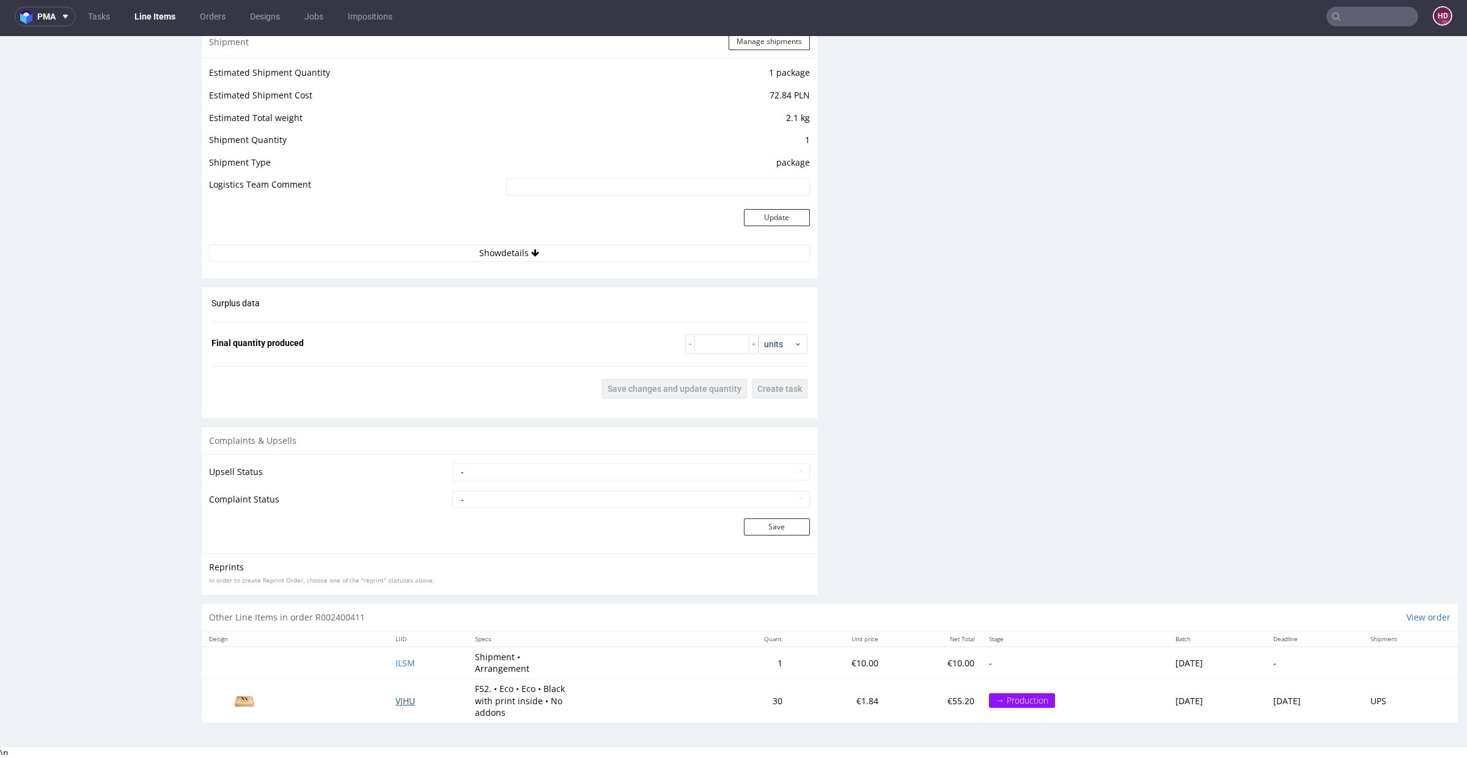
click at [396, 698] on span "VJHU" at bounding box center [406, 701] width 20 height 12
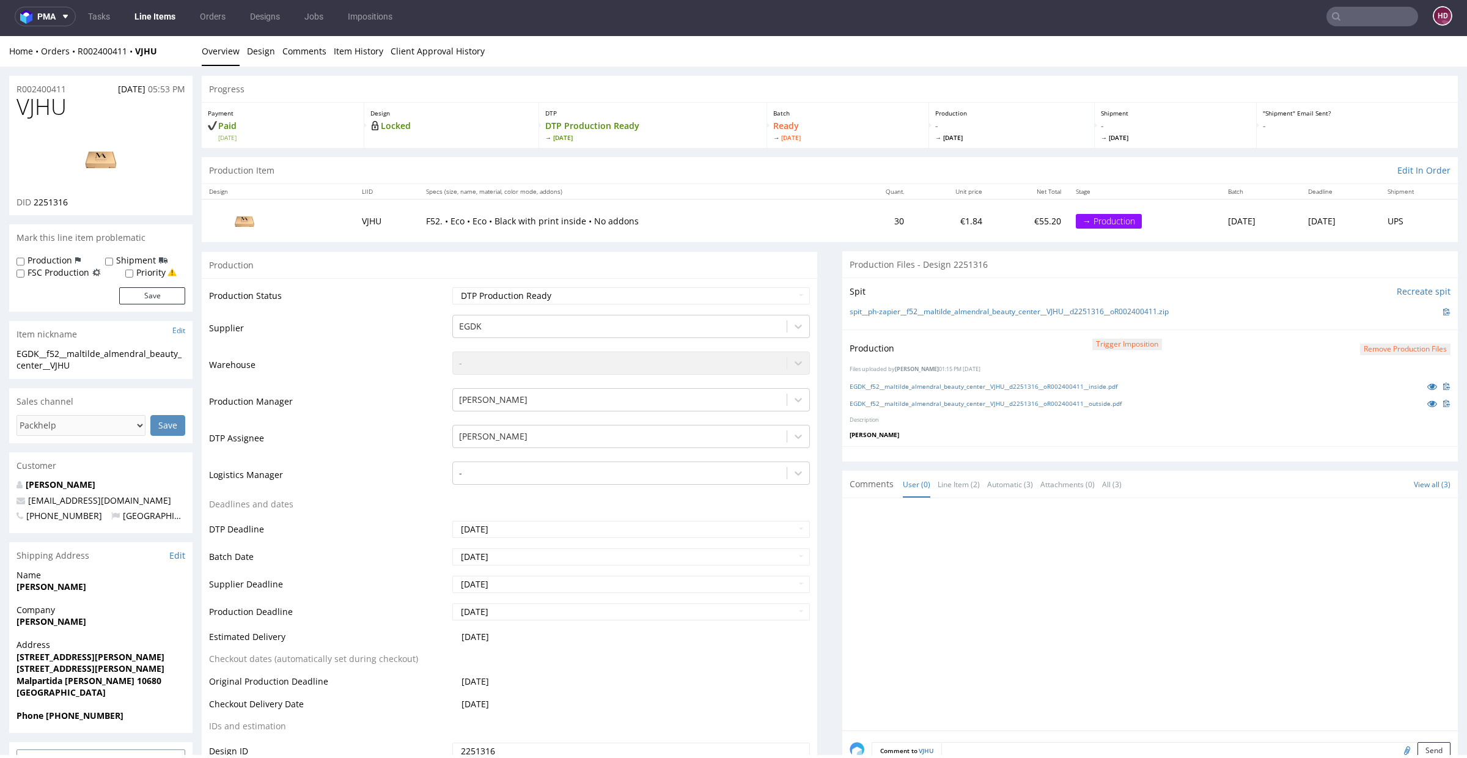
click at [92, 152] on img at bounding box center [101, 158] width 98 height 55
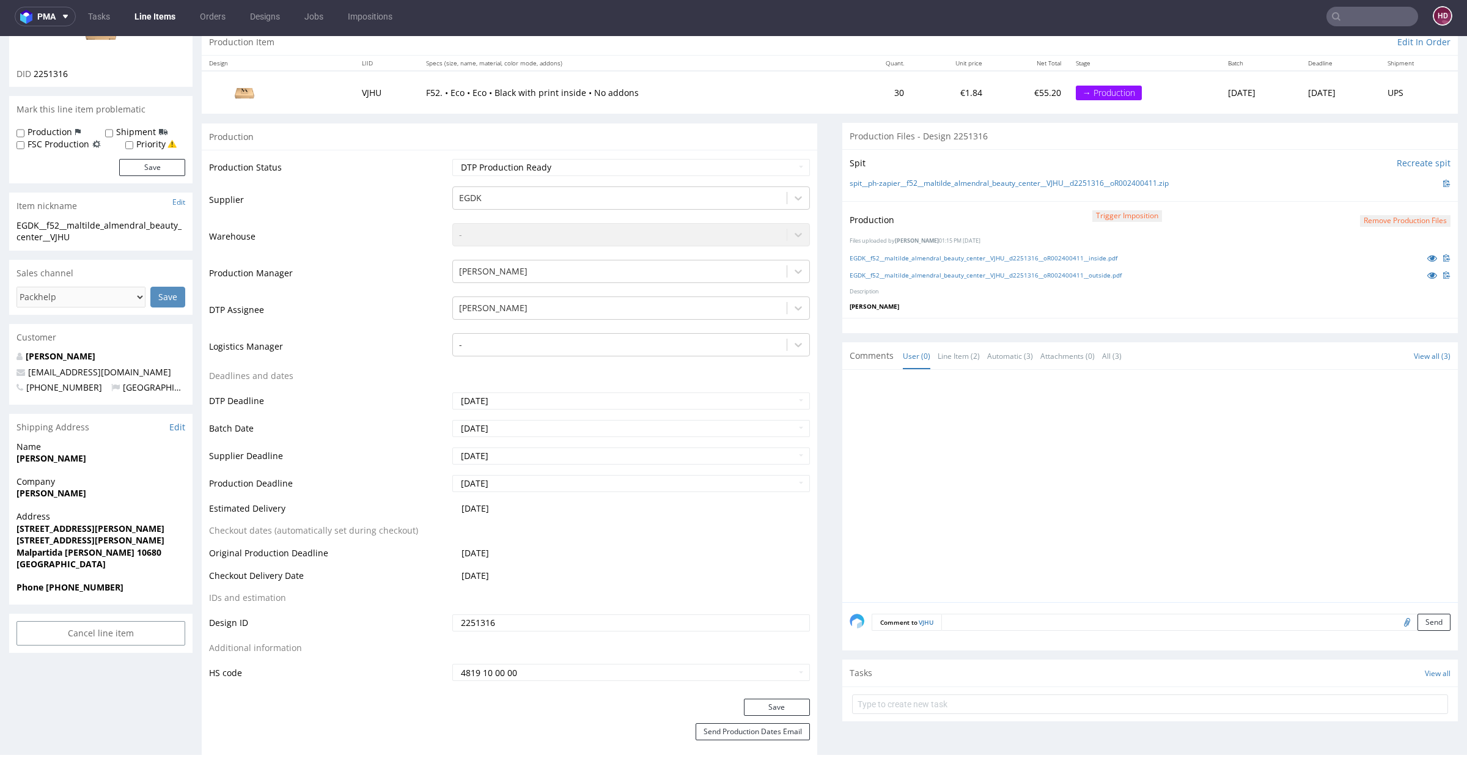
scroll to position [251, 0]
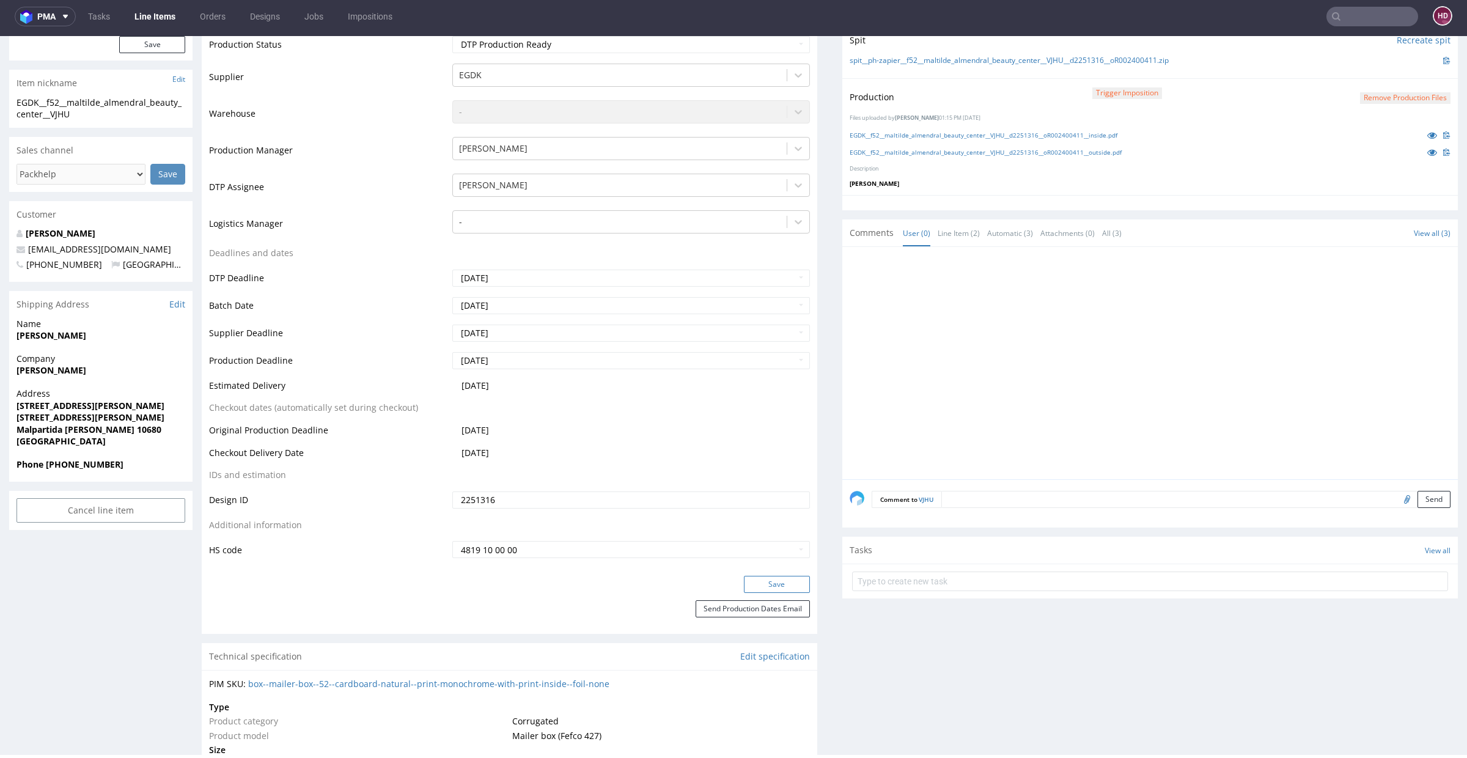
click at [744, 586] on button "Save" at bounding box center [777, 584] width 66 height 17
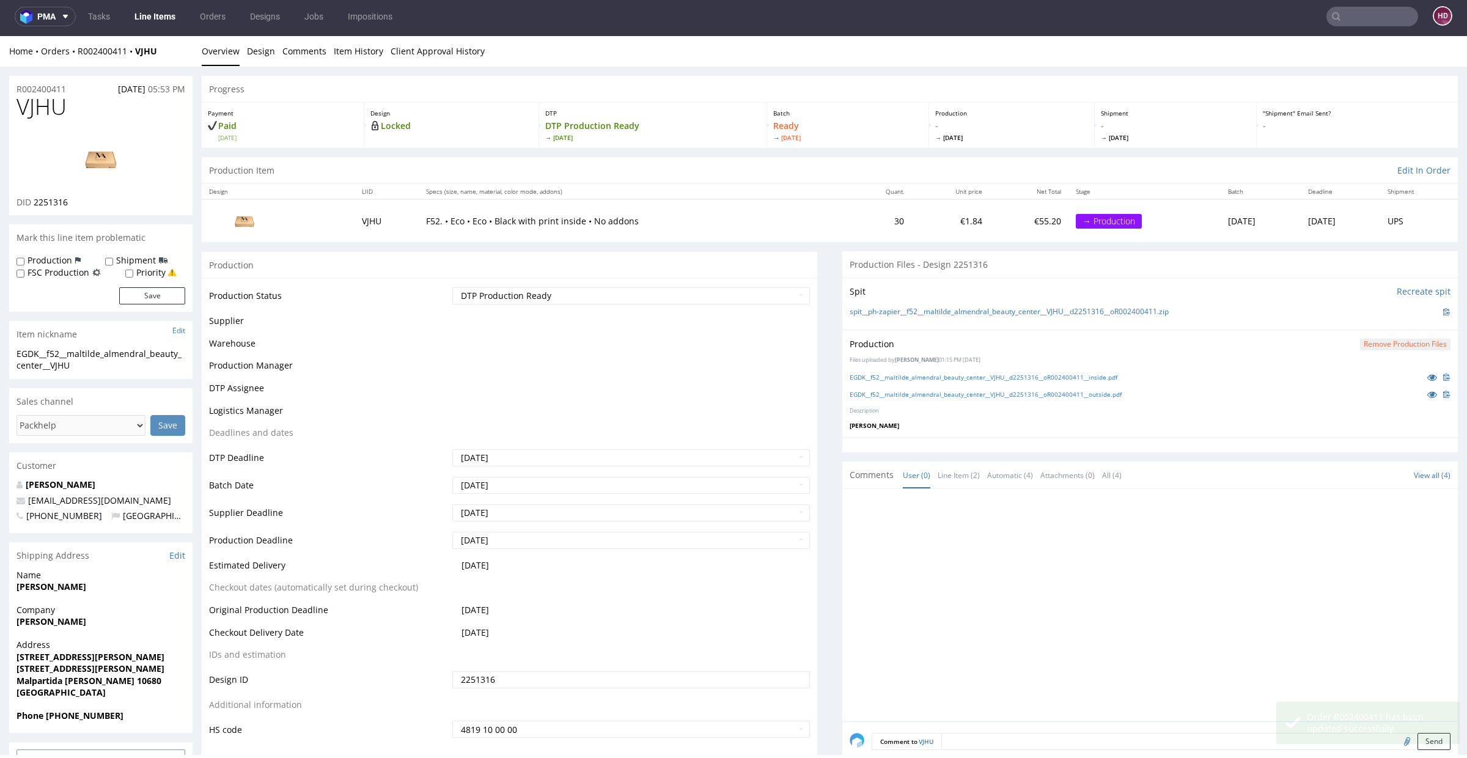
scroll to position [248, 0]
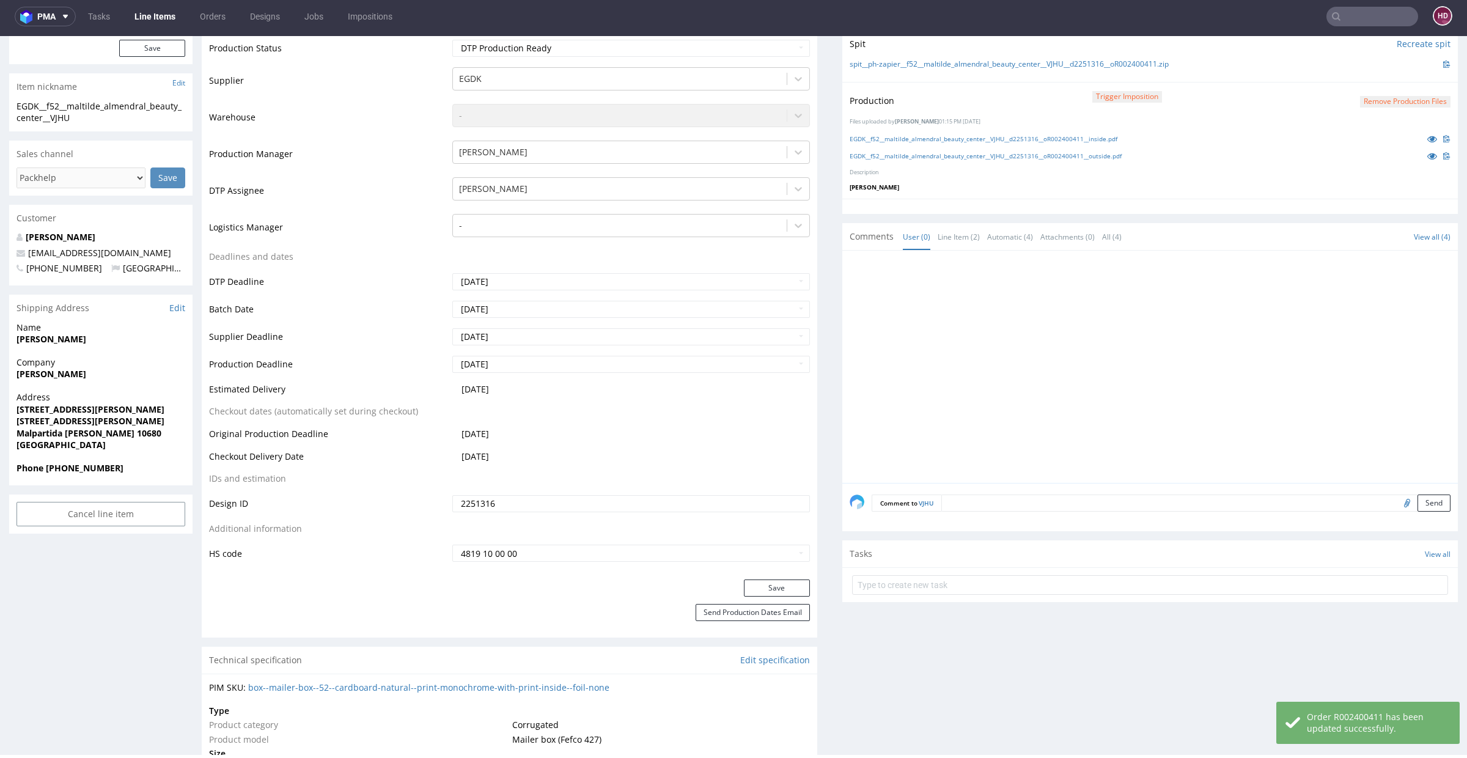
click at [158, 20] on link "Line Items" at bounding box center [155, 17] width 56 height 20
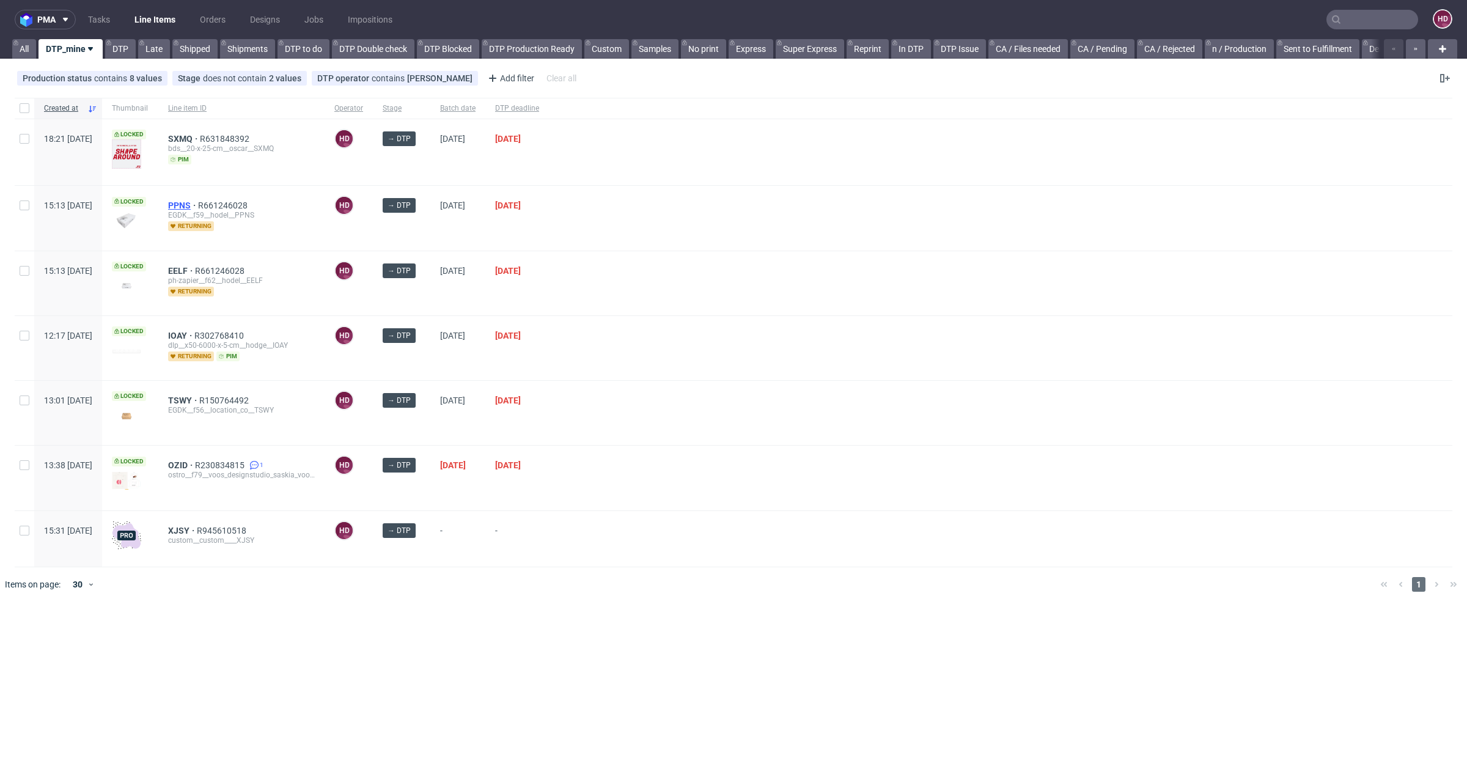
click at [198, 205] on span "PPNS" at bounding box center [183, 206] width 30 height 10
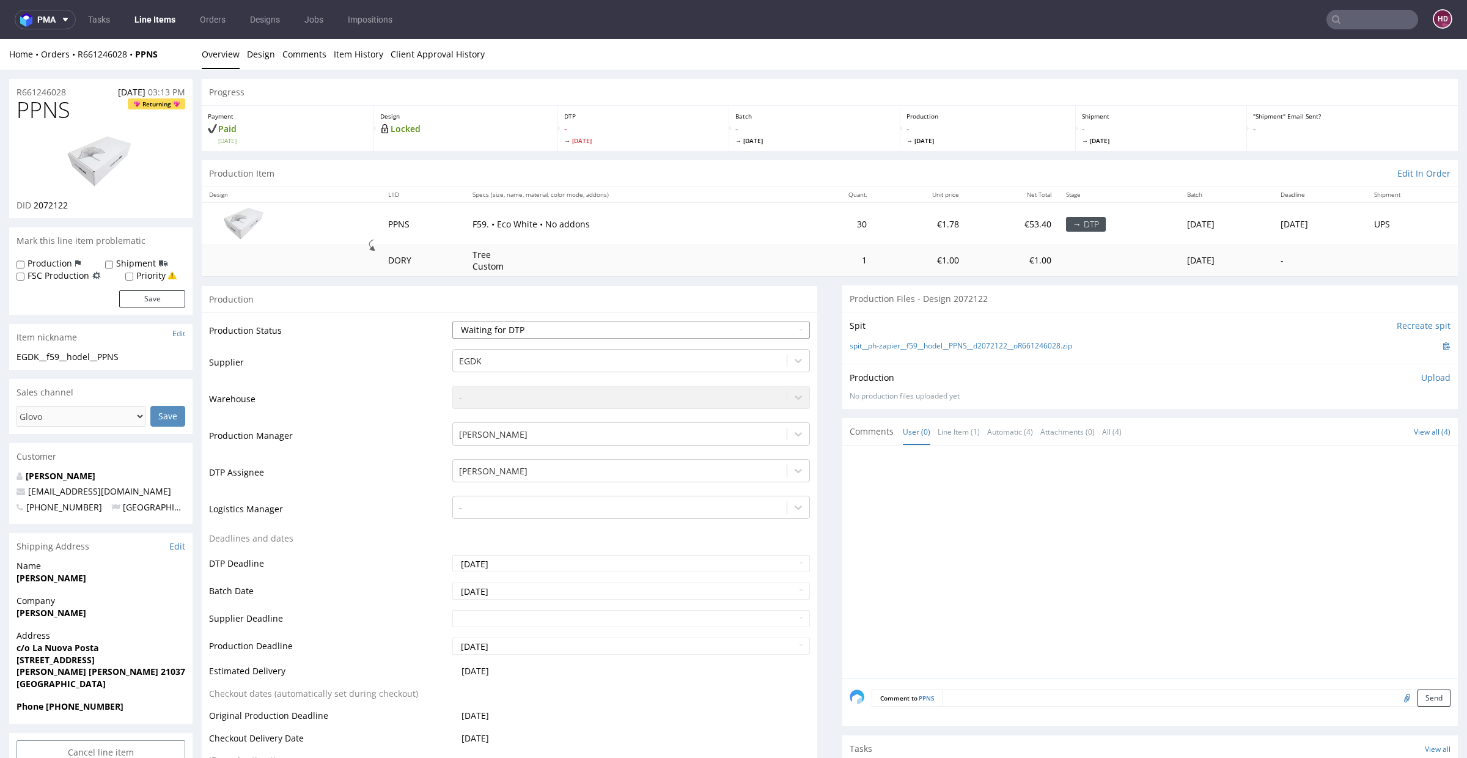
click at [525, 336] on select "Waiting for Artwork Waiting for Diecut Waiting for Mockup Waiting for DTP Waiti…" at bounding box center [631, 330] width 358 height 17
select select "dtp_in_process"
click at [452, 322] on select "Waiting for Artwork Waiting for Diecut Waiting for Mockup Waiting for DTP Waiti…" at bounding box center [631, 330] width 358 height 17
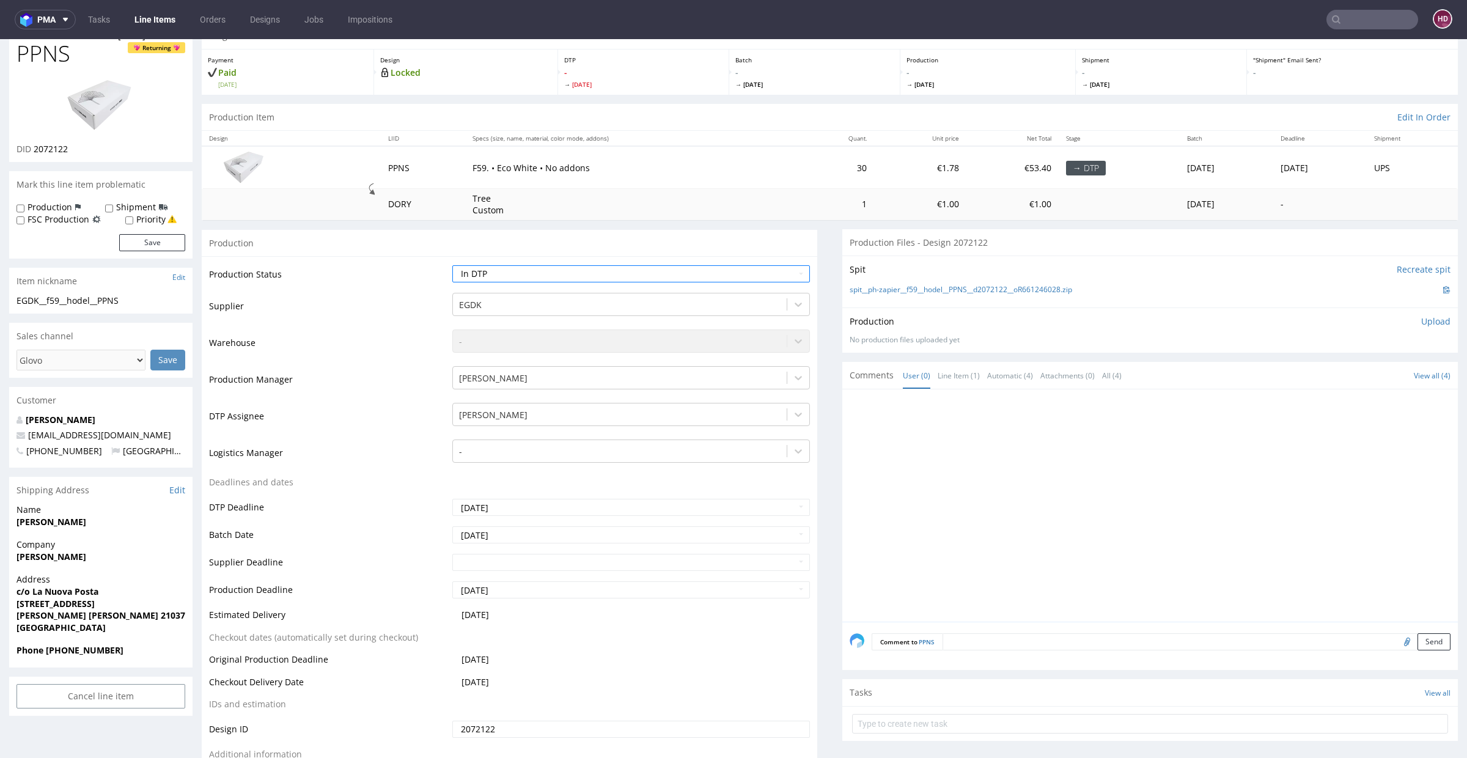
scroll to position [228, 0]
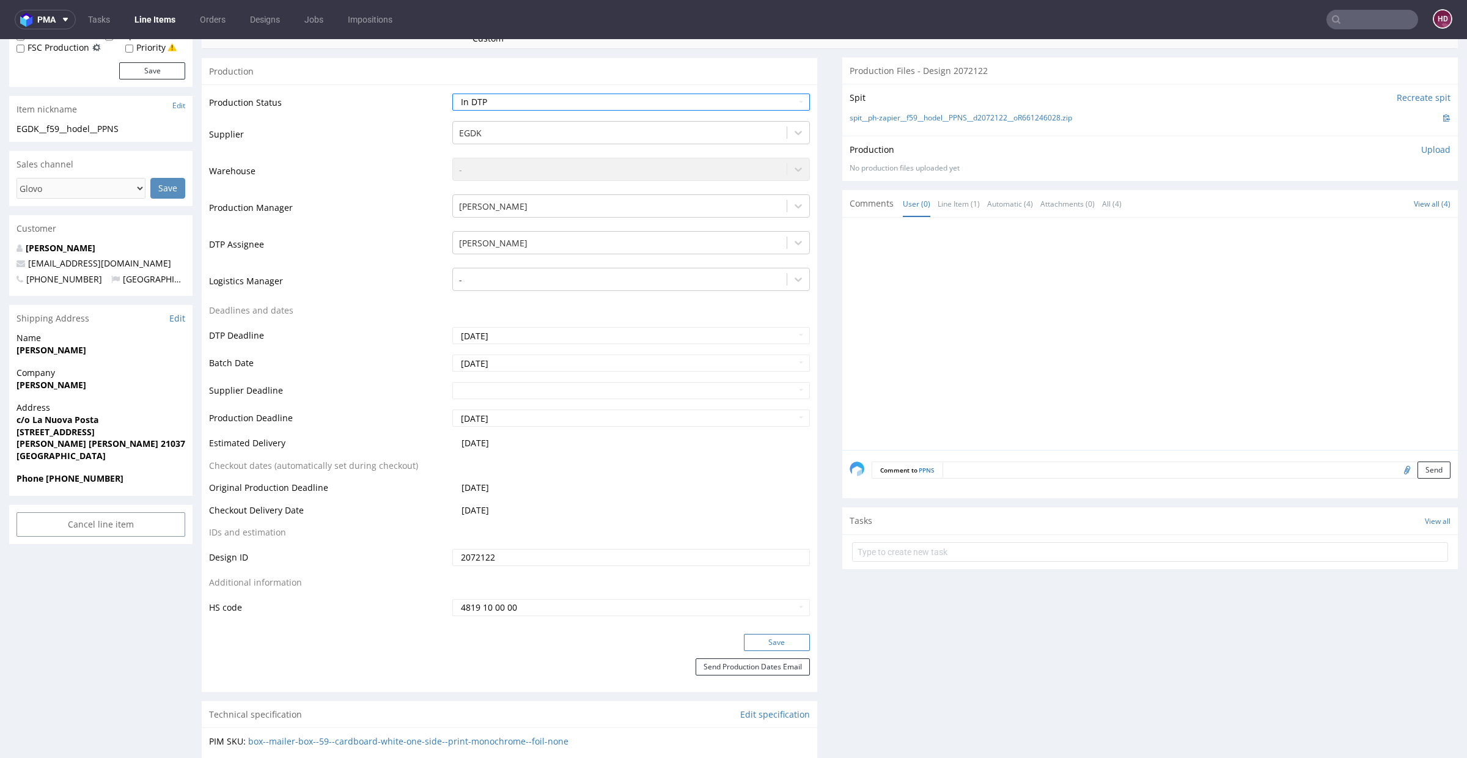
click at [749, 636] on button "Save" at bounding box center [777, 642] width 66 height 17
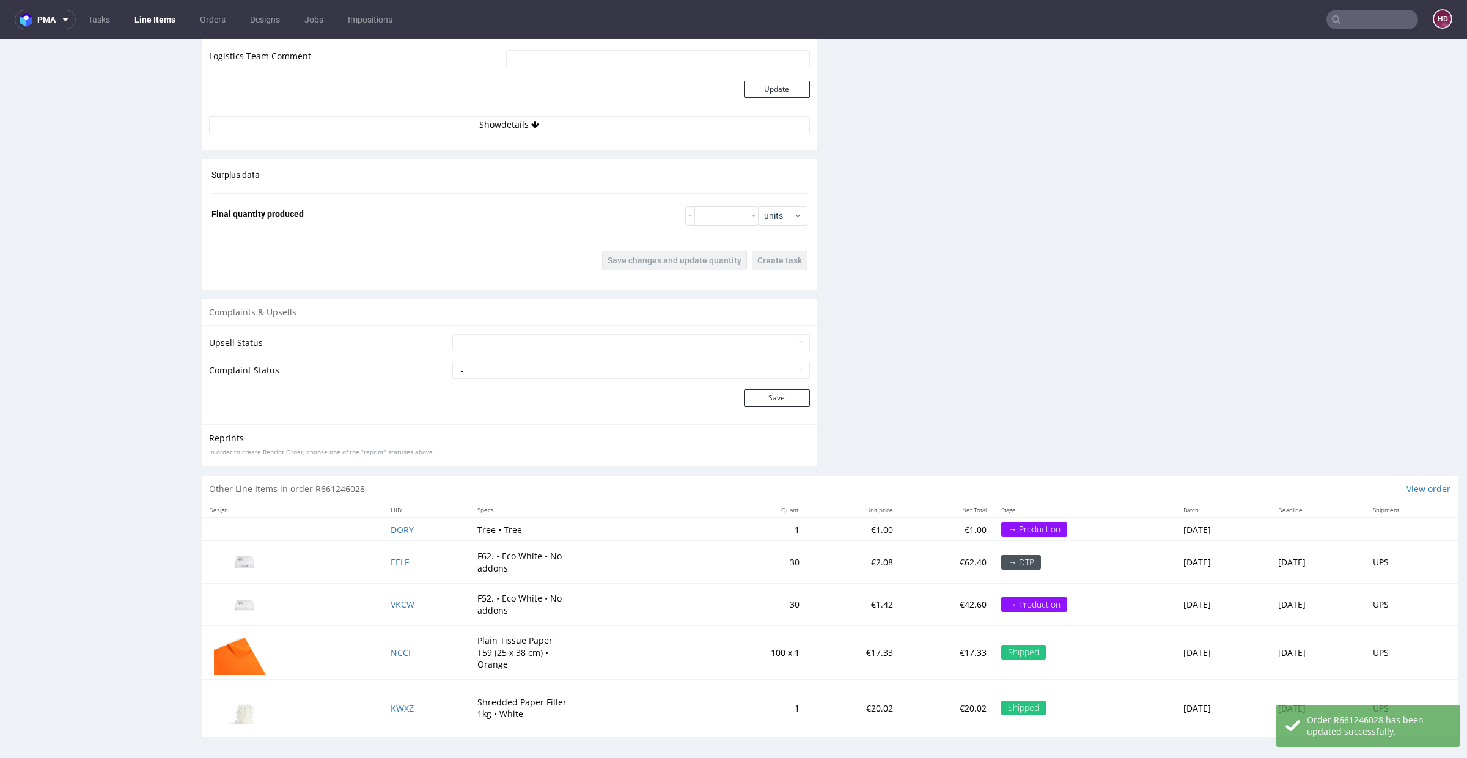
scroll to position [1353, 0]
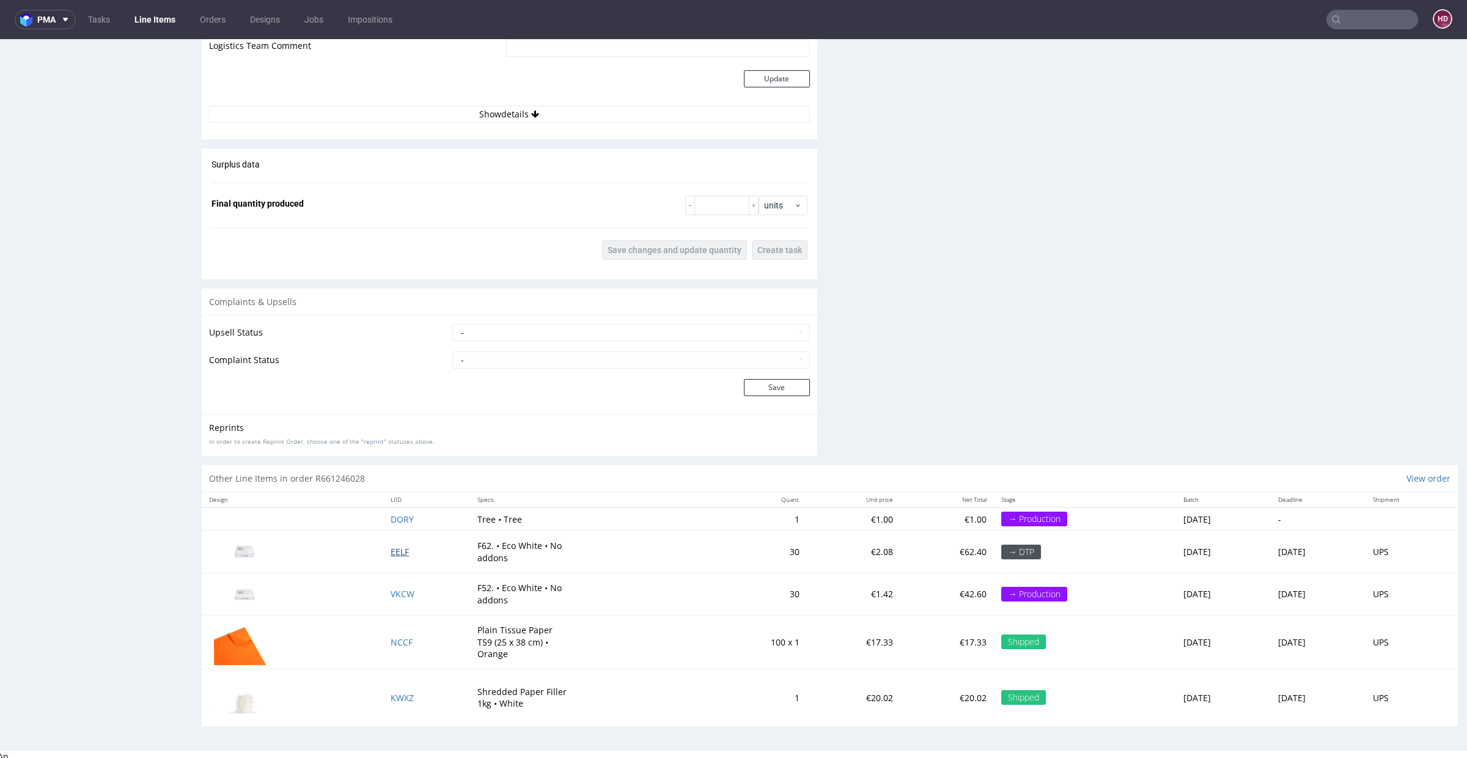
click at [391, 546] on span "EELF" at bounding box center [400, 552] width 18 height 12
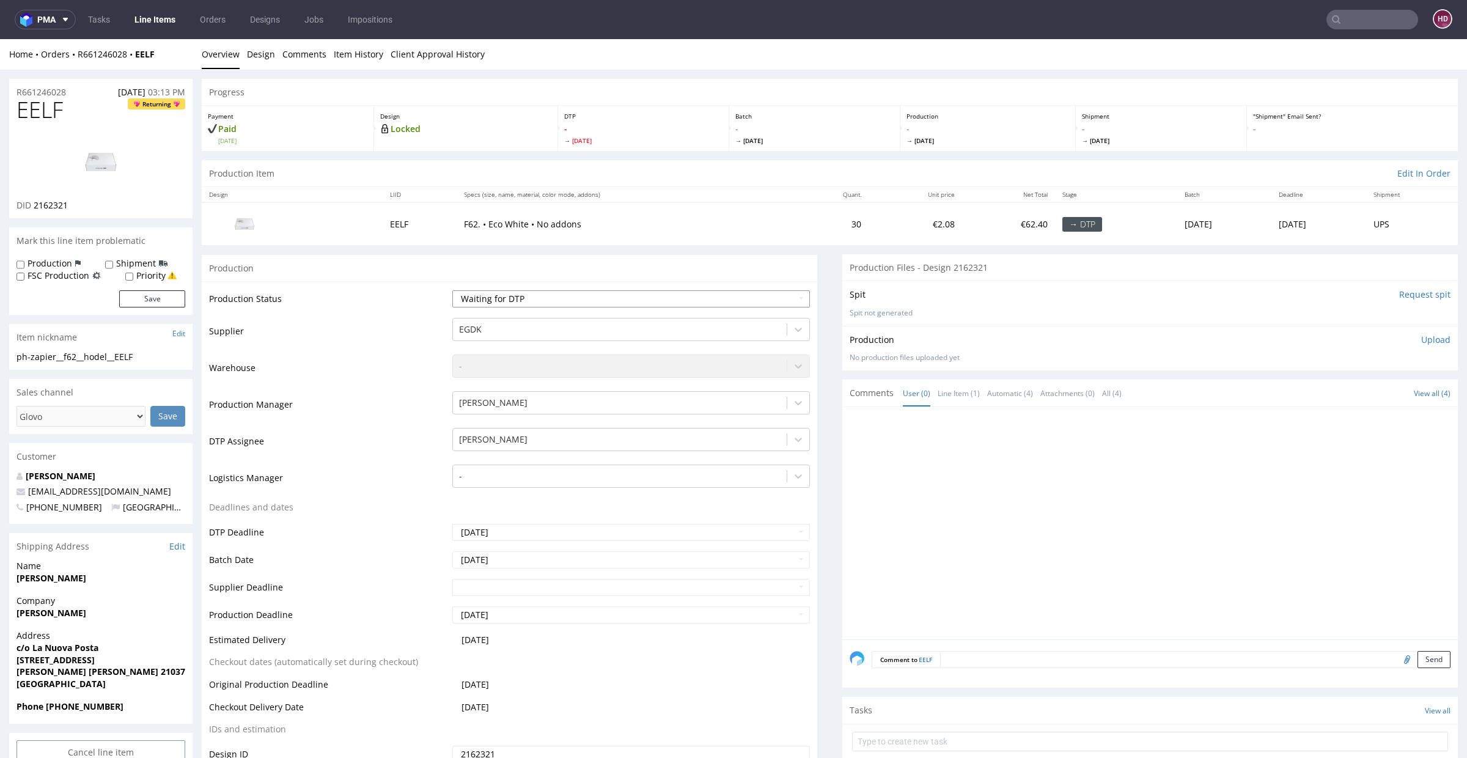
click at [589, 303] on select "Waiting for Artwork Waiting for Diecut Waiting for Mockup Waiting for DTP Waiti…" at bounding box center [631, 298] width 358 height 17
select select "dtp_in_process"
click at [452, 290] on select "Waiting for Artwork Waiting for Diecut Waiting for Mockup Waiting for DTP Waiti…" at bounding box center [631, 298] width 358 height 17
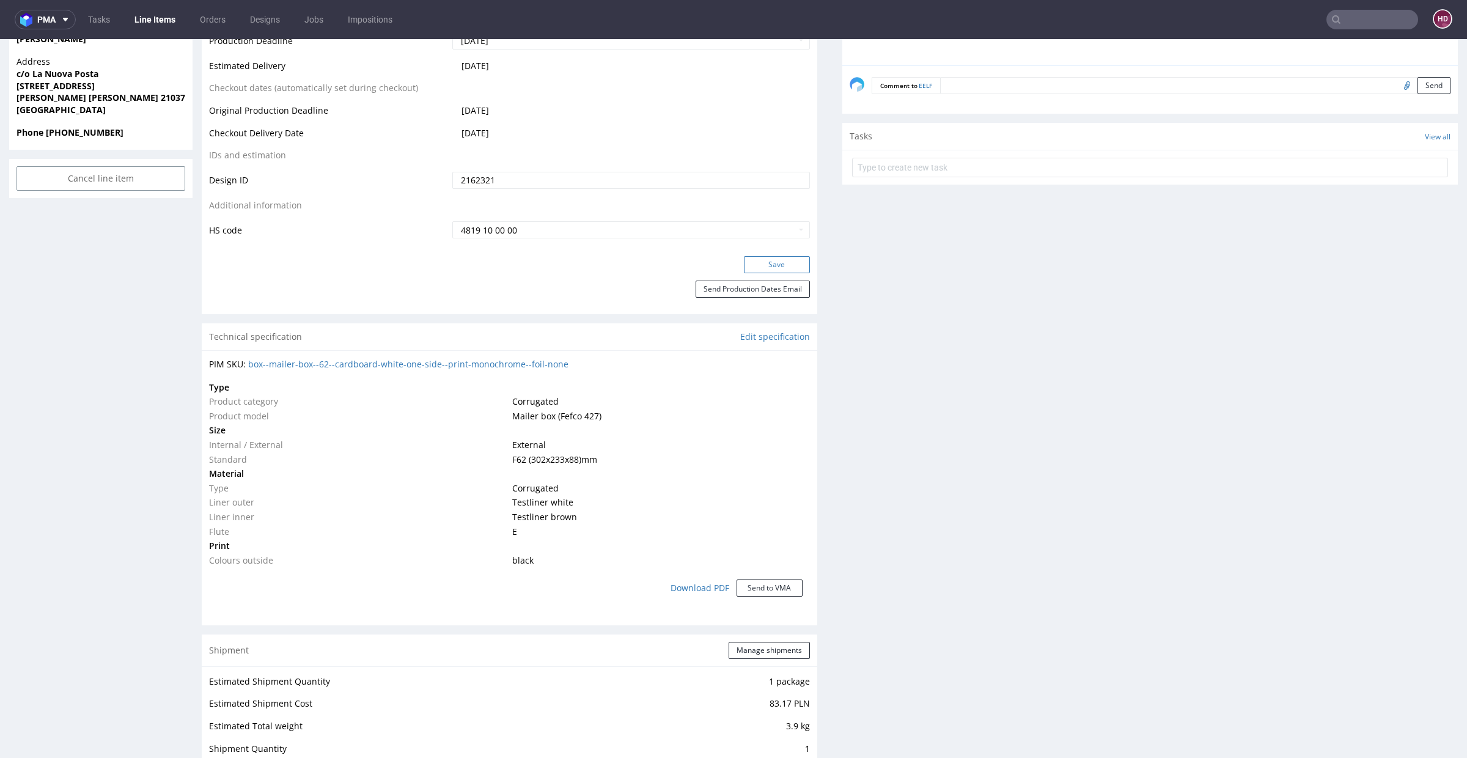
click at [781, 260] on button "Save" at bounding box center [777, 264] width 66 height 17
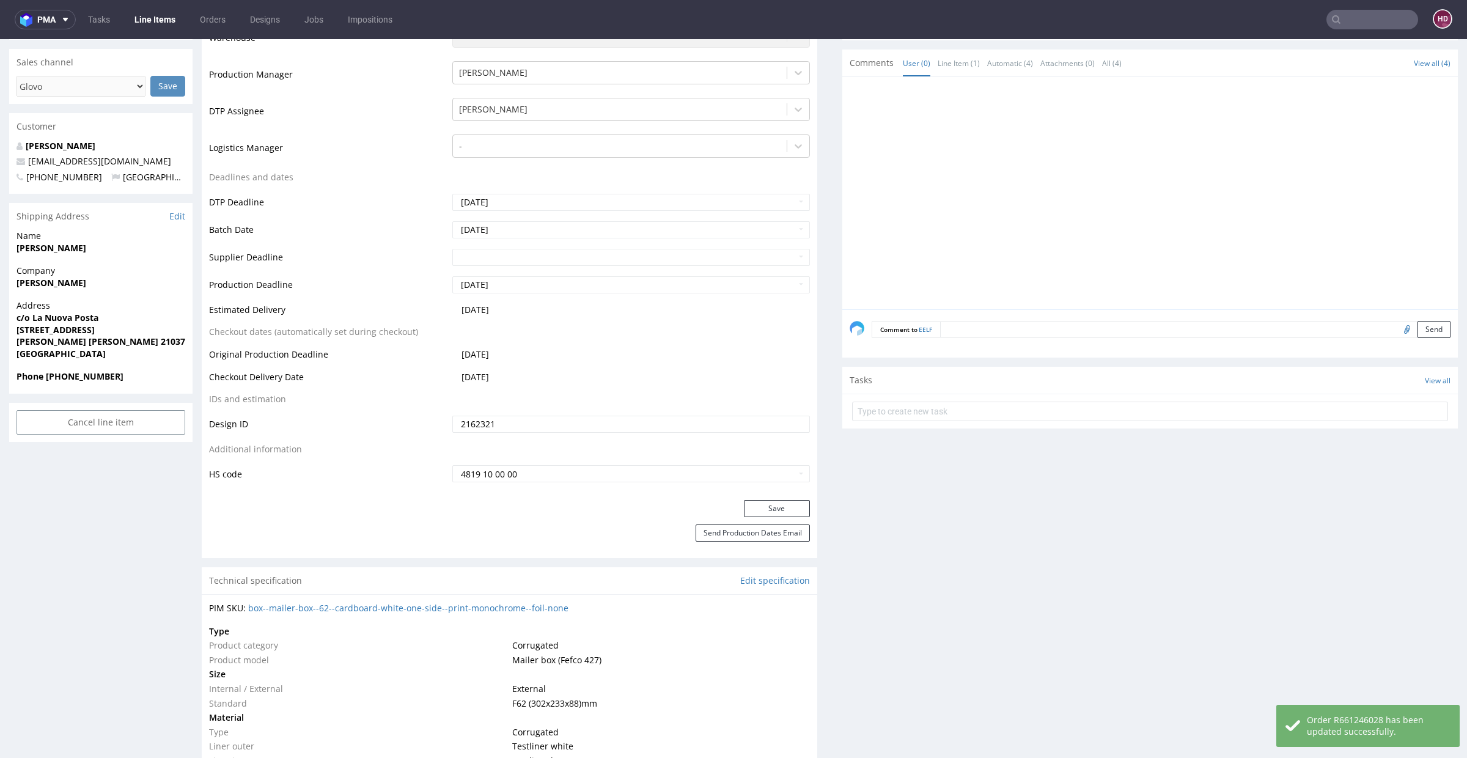
scroll to position [0, 0]
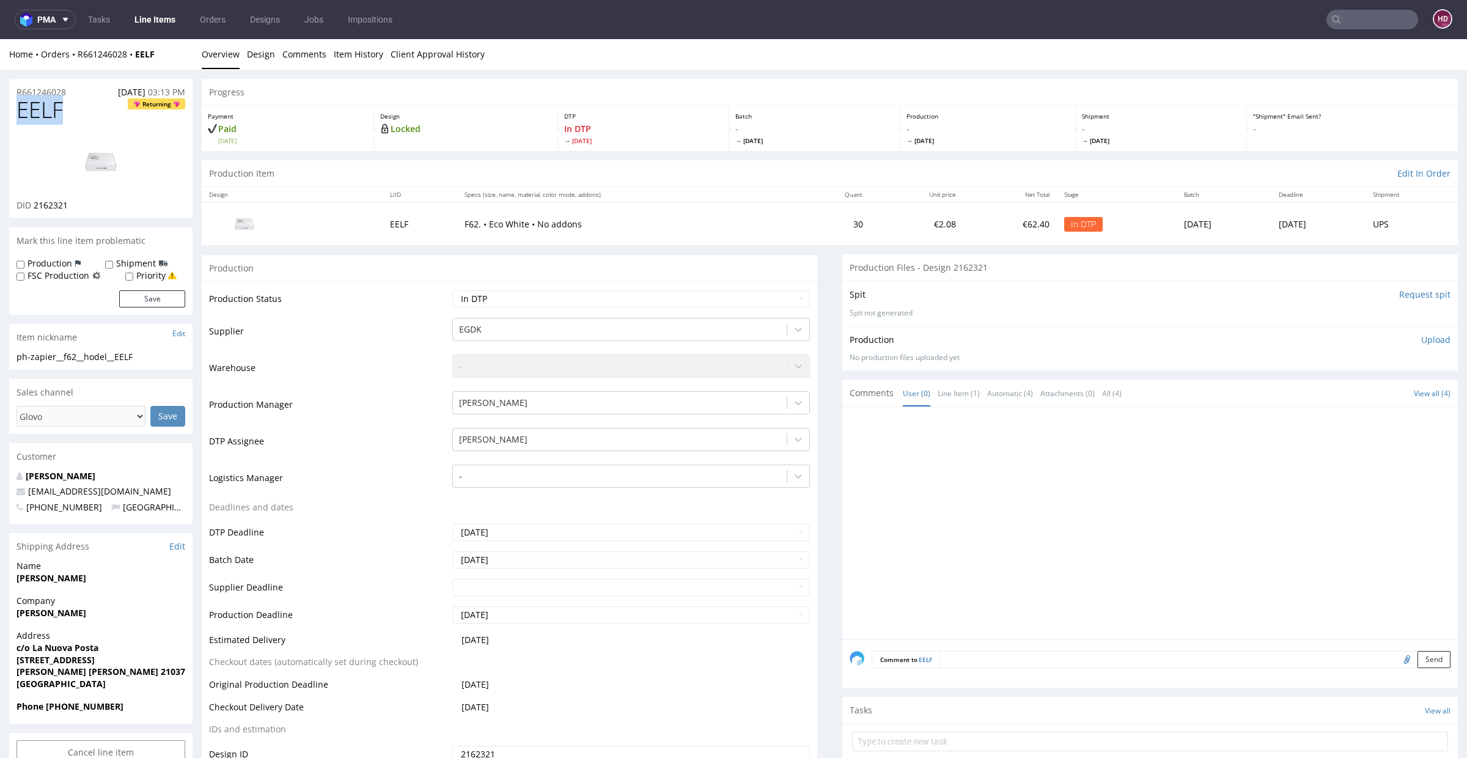
drag, startPoint x: 67, startPoint y: 107, endPoint x: 0, endPoint y: 102, distance: 67.4
copy span "EELF"
drag, startPoint x: 76, startPoint y: 207, endPoint x: 32, endPoint y: 205, distance: 44.0
click at [32, 205] on div "DID 2162321" at bounding box center [101, 205] width 169 height 12
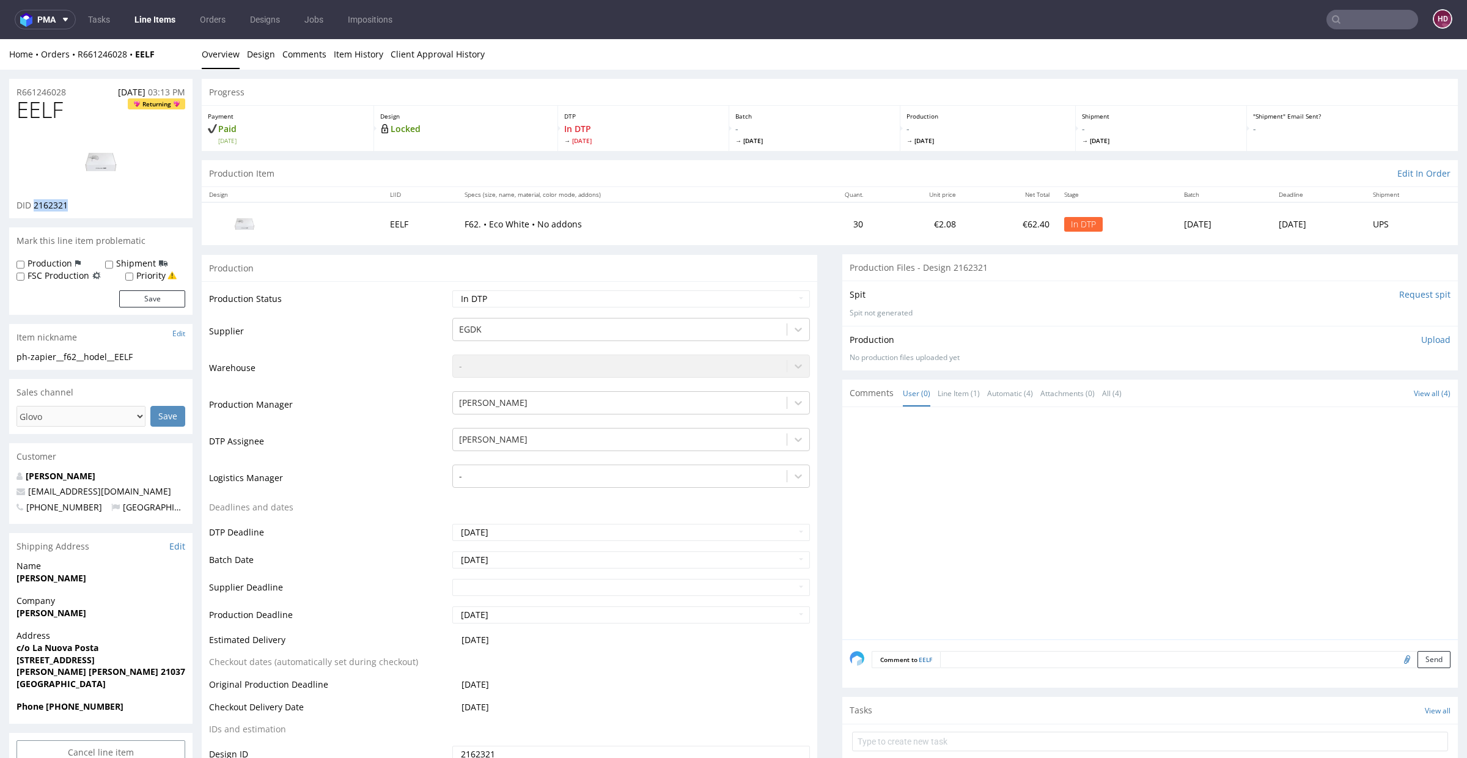
copy span "2162321"
click at [97, 164] on img at bounding box center [101, 162] width 98 height 55
click at [75, 117] on h1 "EELF Returning" at bounding box center [101, 110] width 169 height 24
drag, startPoint x: 71, startPoint y: 117, endPoint x: 0, endPoint y: 116, distance: 70.9
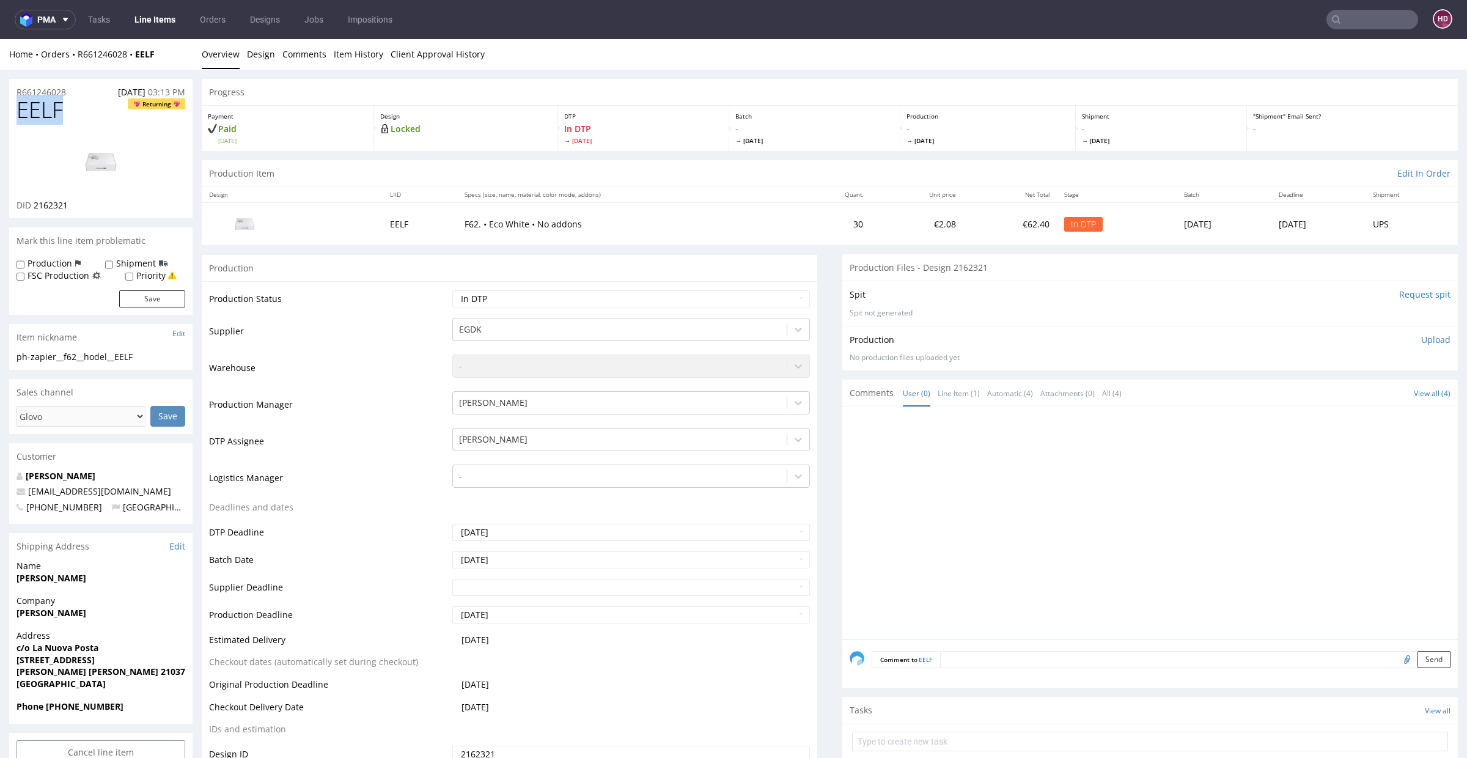
copy span "EELF"
drag, startPoint x: 147, startPoint y: 360, endPoint x: 7, endPoint y: 353, distance: 140.2
copy div "ph-zapier__f62__hodel__EELF"
click at [77, 94] on div "R661246028 21.08.2025 03:13 PM" at bounding box center [100, 89] width 183 height 20
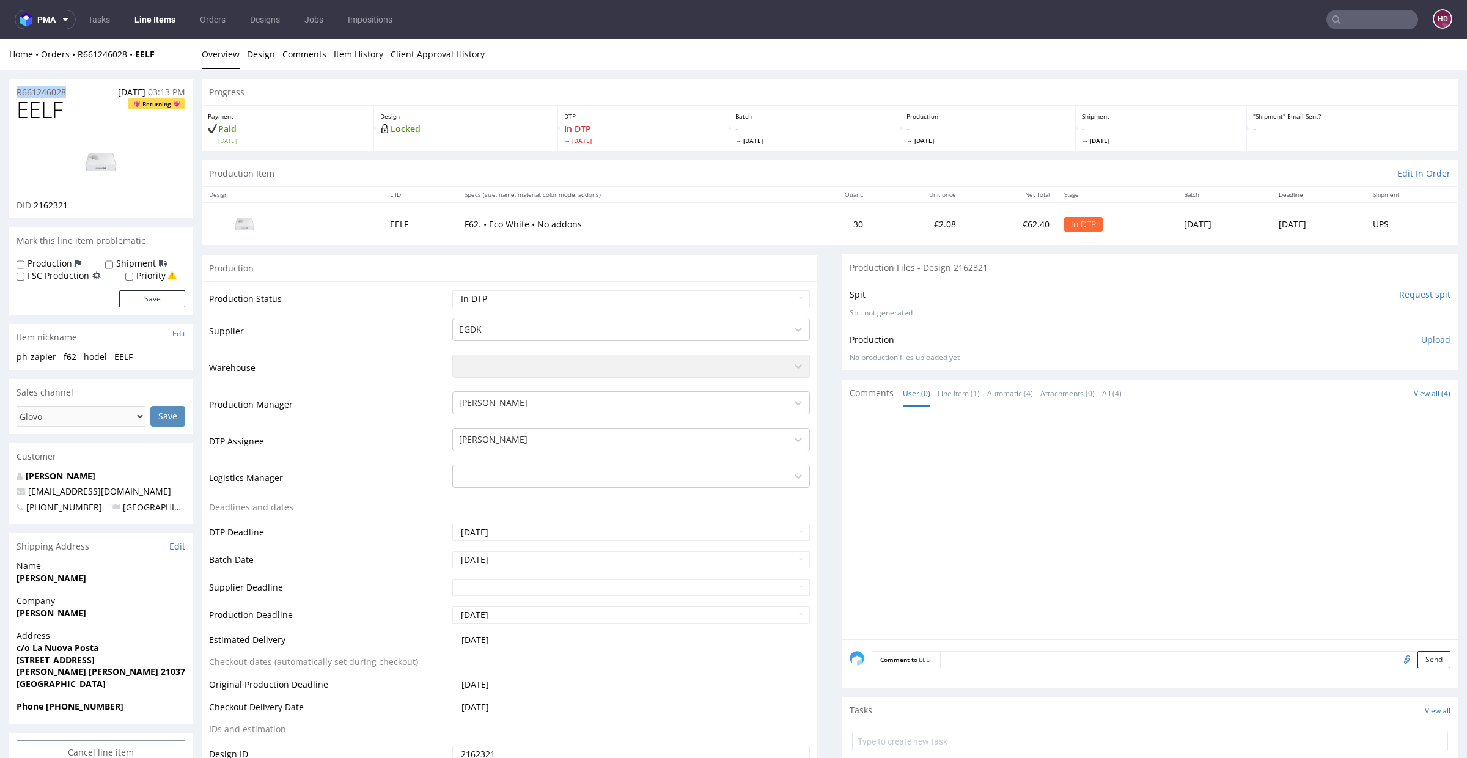
drag, startPoint x: 68, startPoint y: 92, endPoint x: 2, endPoint y: 87, distance: 66.8
copy p "R661246028"
drag, startPoint x: 72, startPoint y: 204, endPoint x: 34, endPoint y: 204, distance: 37.9
click at [34, 204] on div "DID 2162321" at bounding box center [101, 205] width 169 height 12
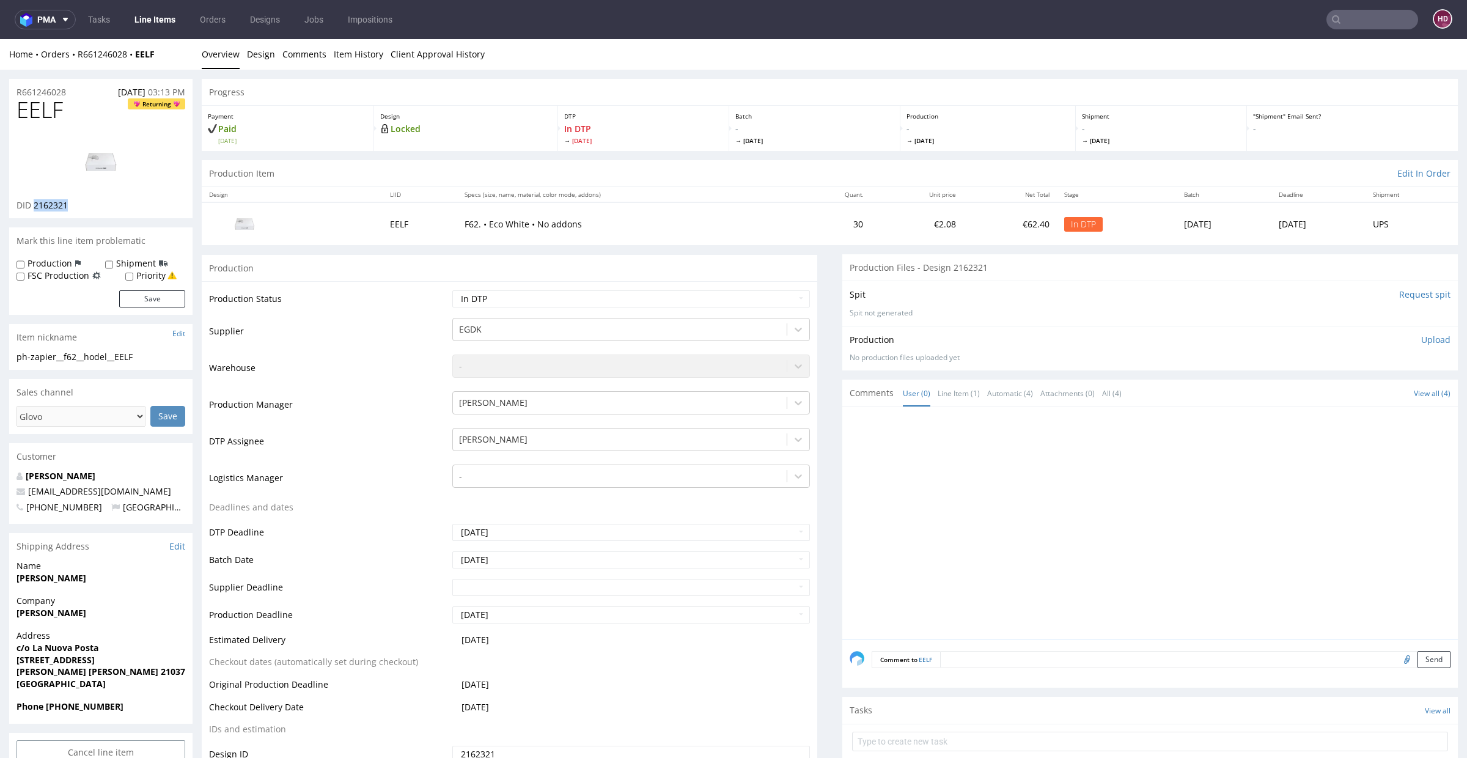
copy span "2162321"
click at [1422, 342] on p "Upload" at bounding box center [1436, 340] width 29 height 12
click at [1343, 394] on div "Add files" at bounding box center [1364, 395] width 61 height 18
type input "C:\fakepath\ph-zapier__f62__hodel__EELF__d2162321__oR661246028.pdf"
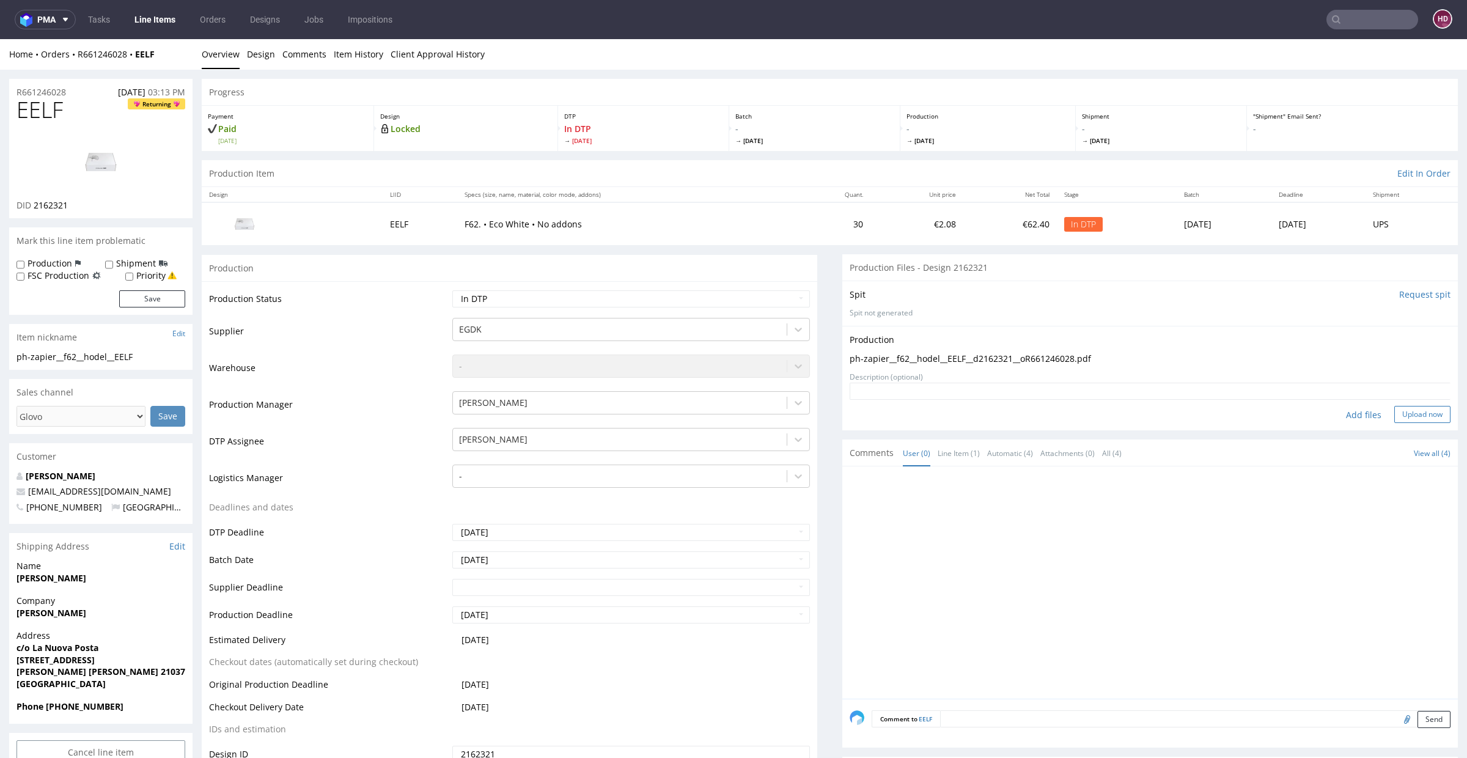
click at [1395, 415] on button "Upload now" at bounding box center [1423, 414] width 56 height 17
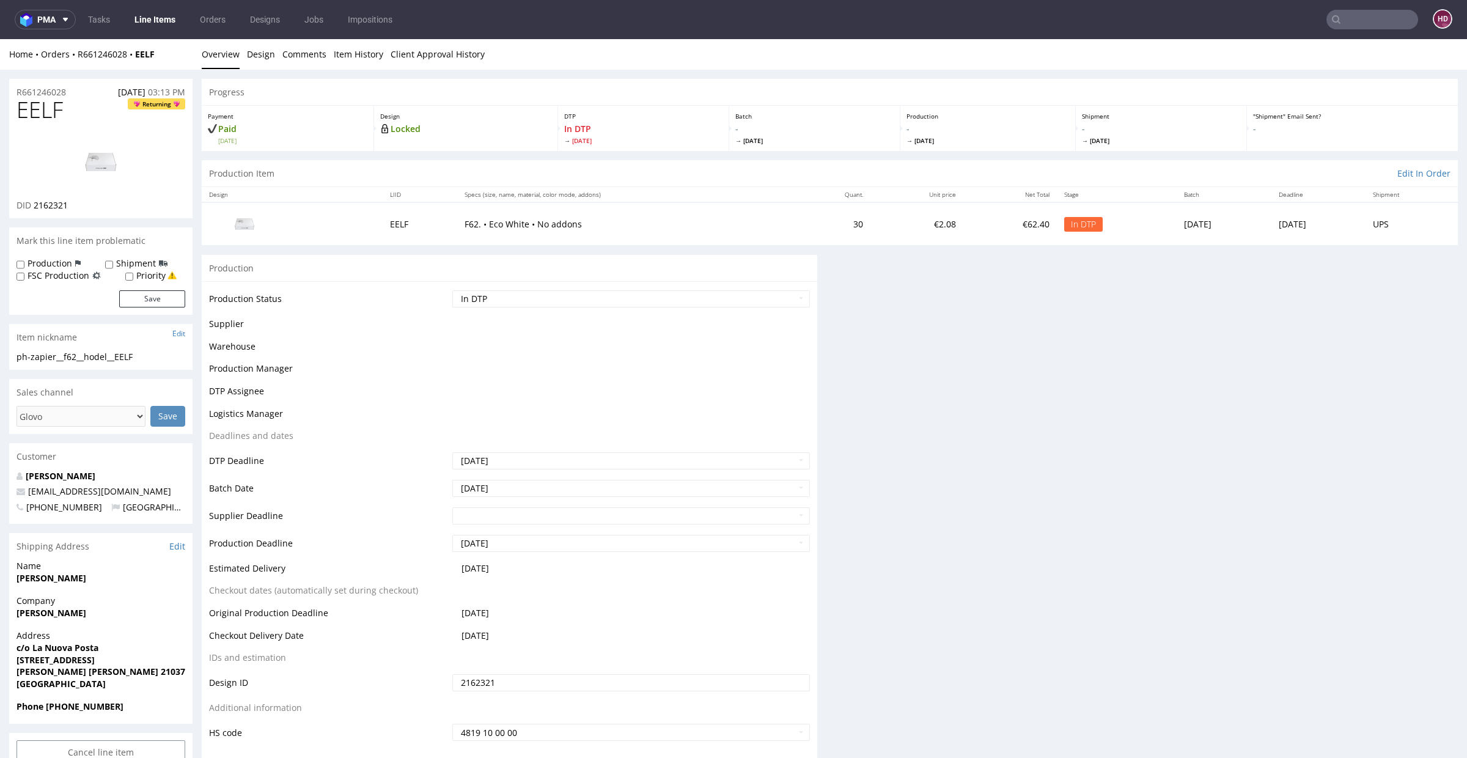
click at [558, 302] on select "Waiting for Artwork Waiting for Diecut Waiting for Mockup Waiting for DTP Waiti…" at bounding box center [631, 298] width 358 height 17
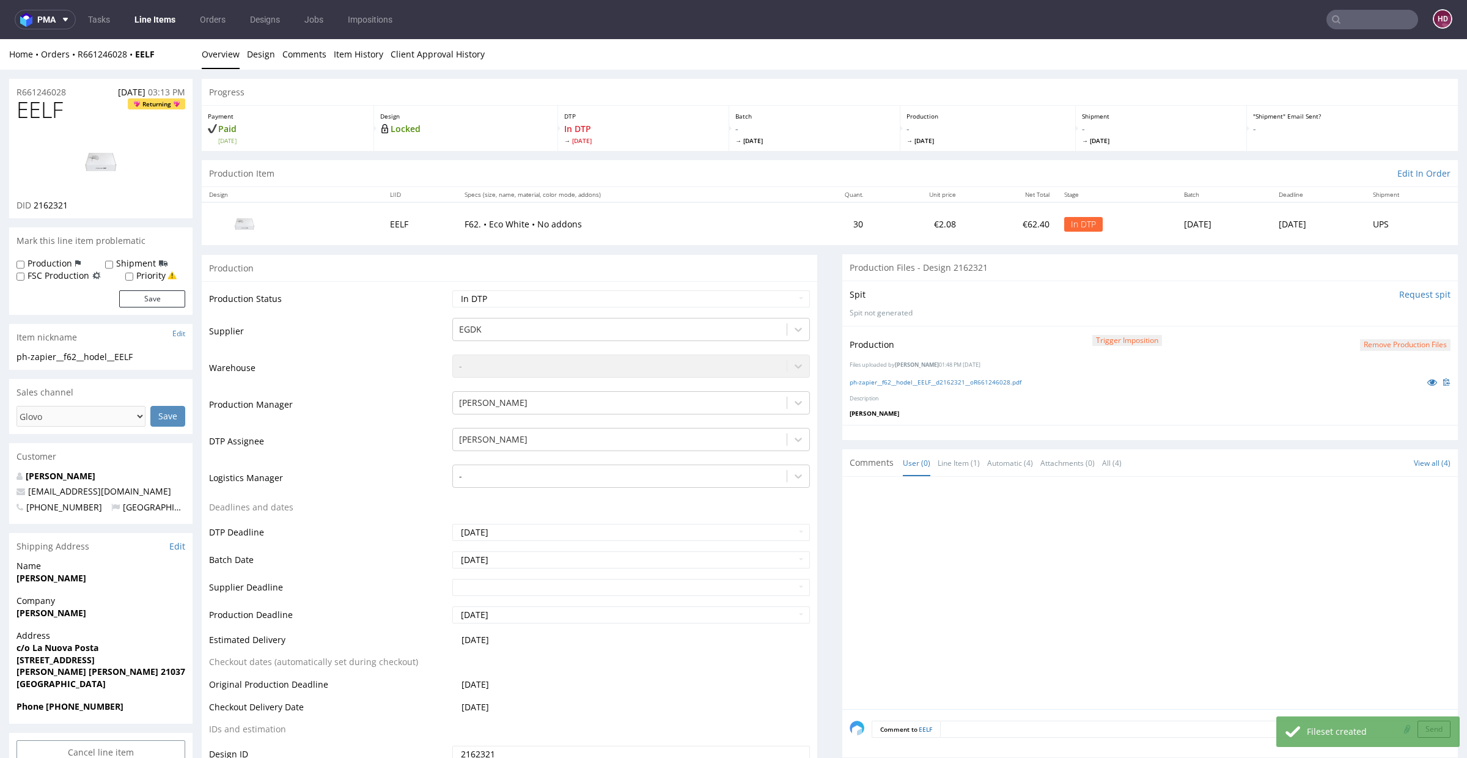
select select "dtp_production_ready"
click at [452, 290] on select "Waiting for Artwork Waiting for Diecut Waiting for Mockup Waiting for DTP Waiti…" at bounding box center [631, 298] width 358 height 17
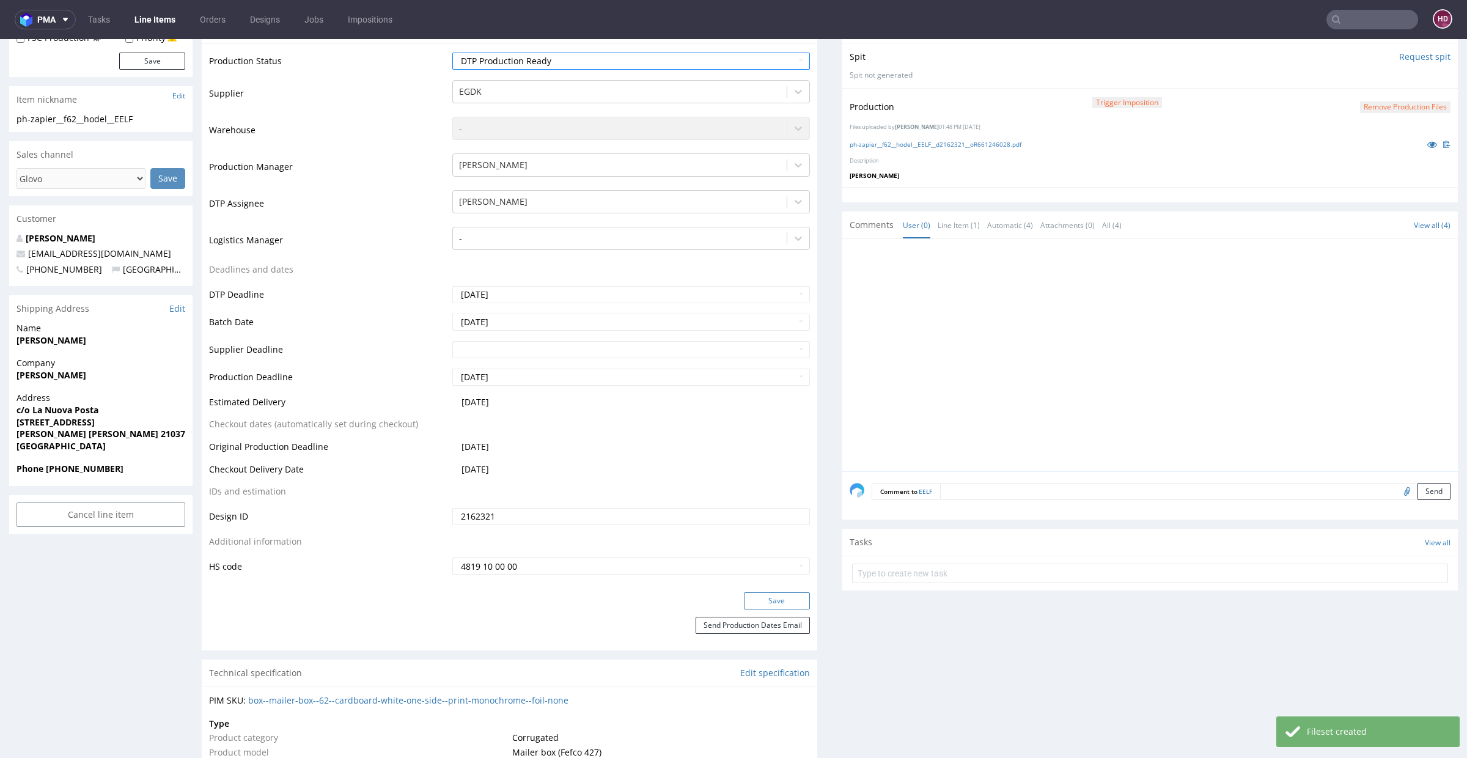
click at [764, 607] on button "Save" at bounding box center [777, 600] width 66 height 17
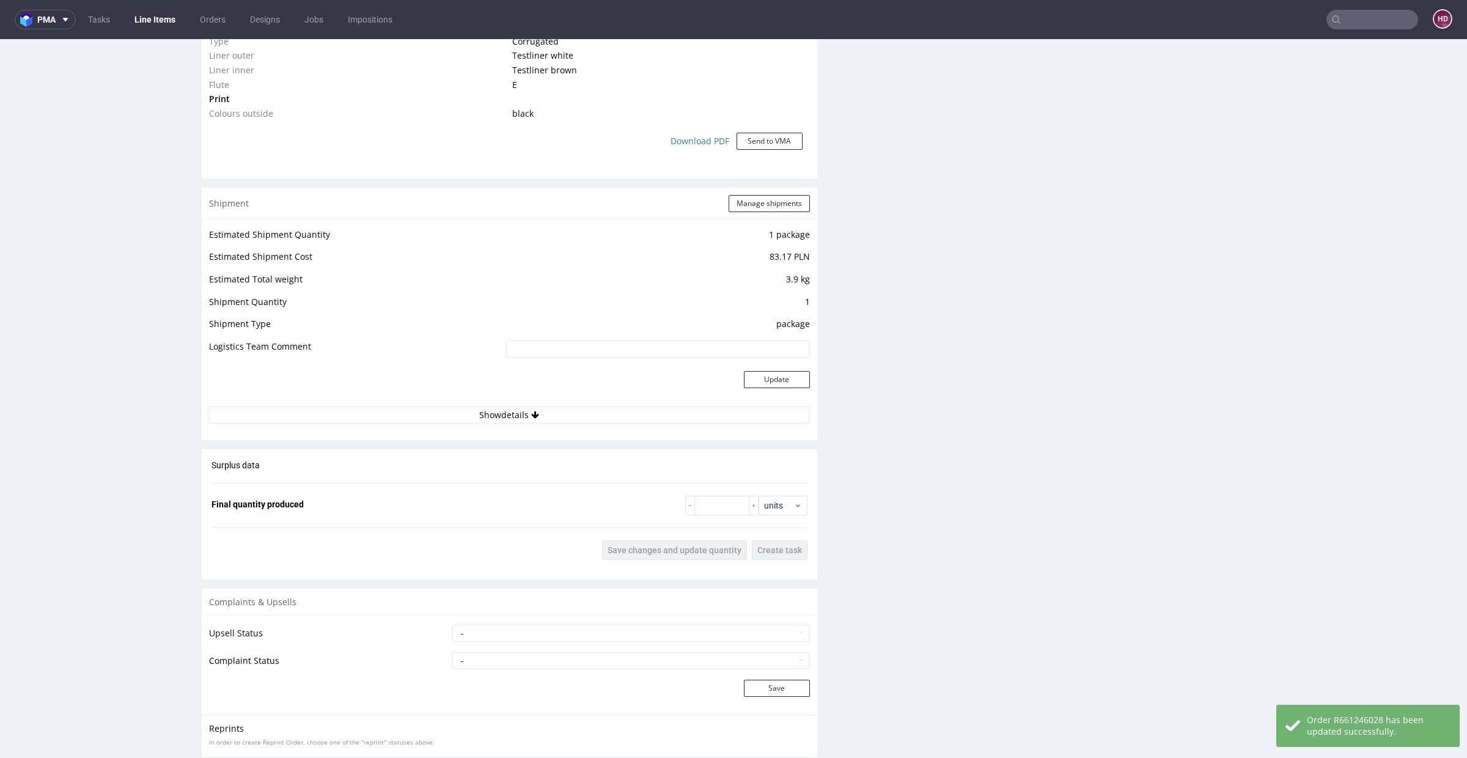
scroll to position [0, 0]
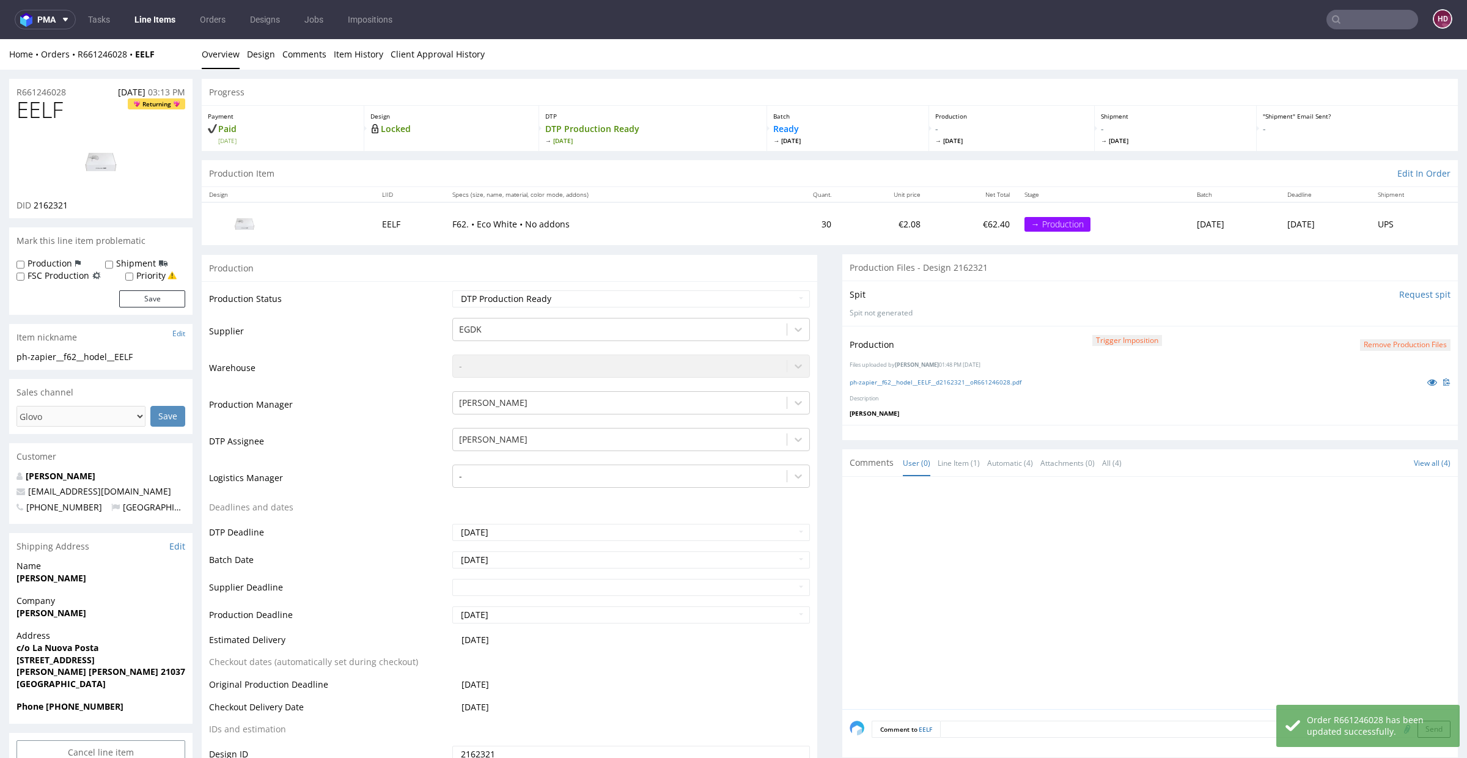
click at [245, 56] on li "Overview" at bounding box center [224, 54] width 45 height 12
click at [258, 57] on link "Design" at bounding box center [261, 54] width 28 height 30
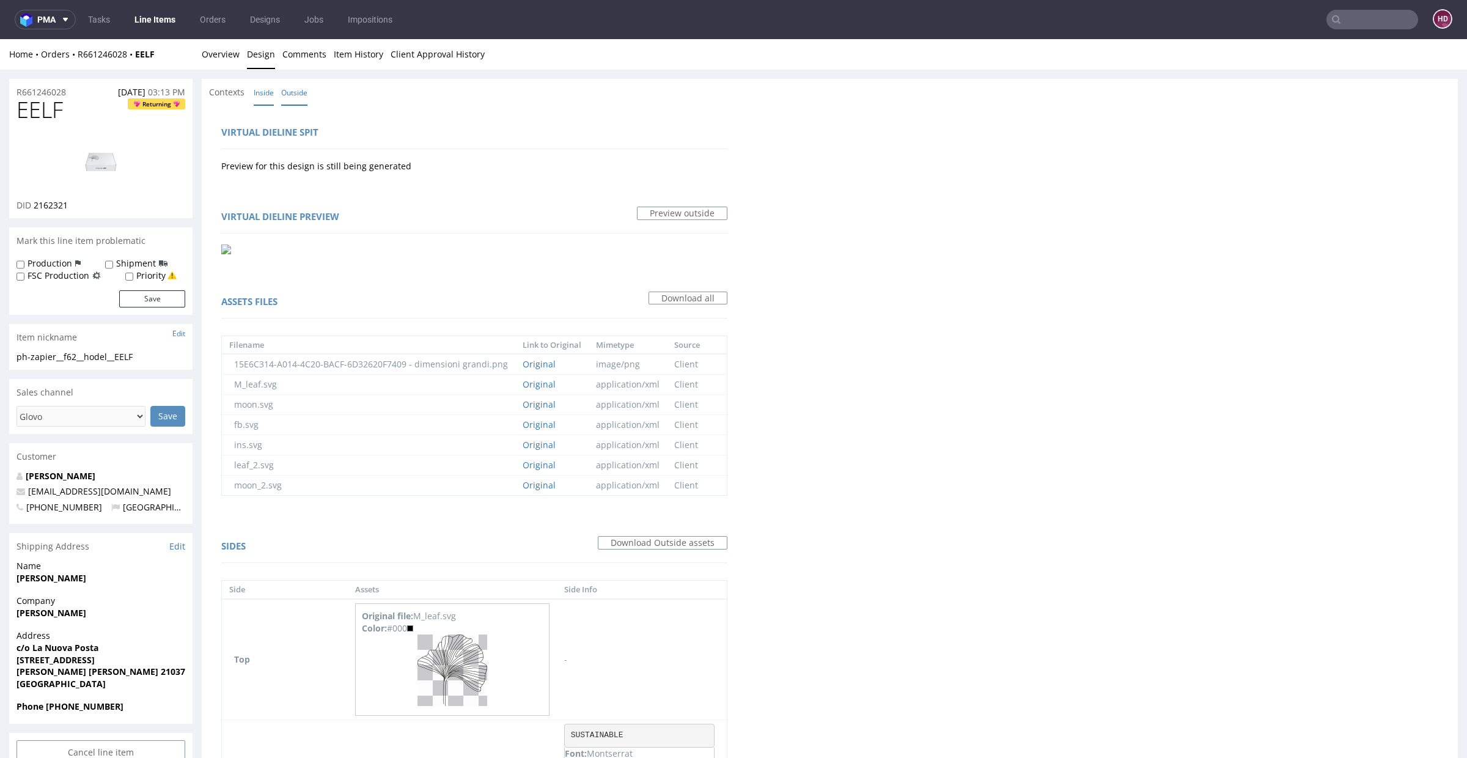
click at [255, 90] on link "Inside" at bounding box center [264, 92] width 20 height 26
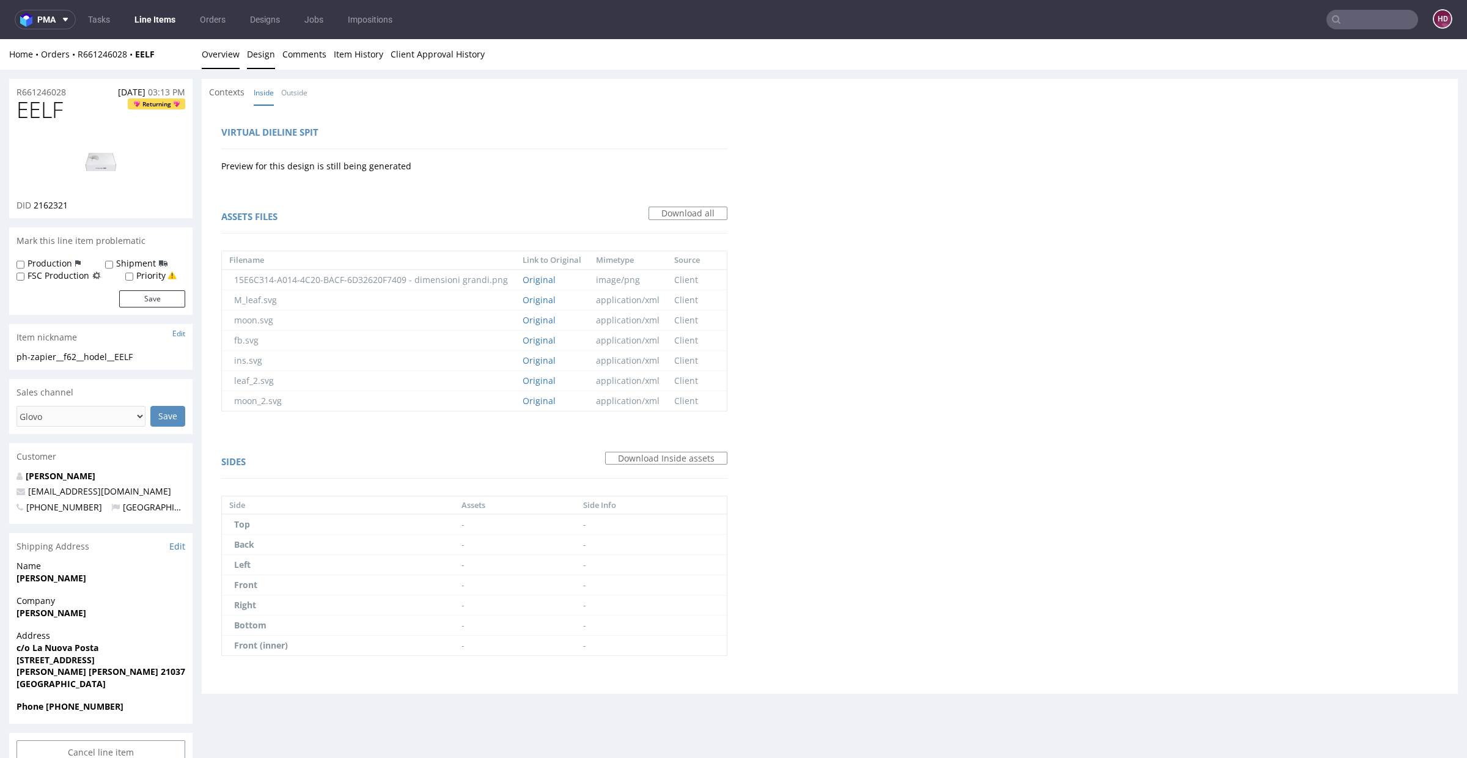
click at [221, 56] on link "Overview" at bounding box center [221, 54] width 38 height 30
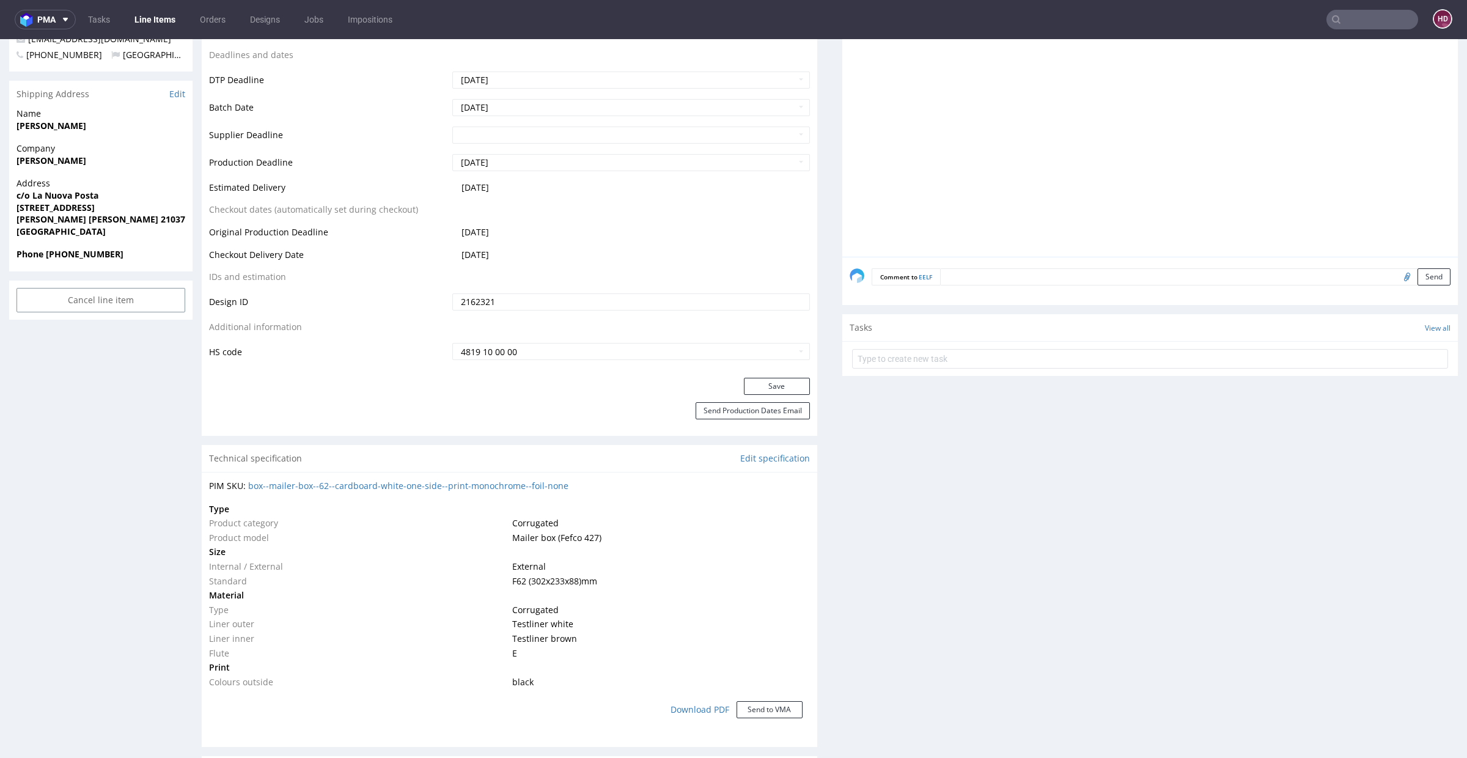
scroll to position [597, 0]
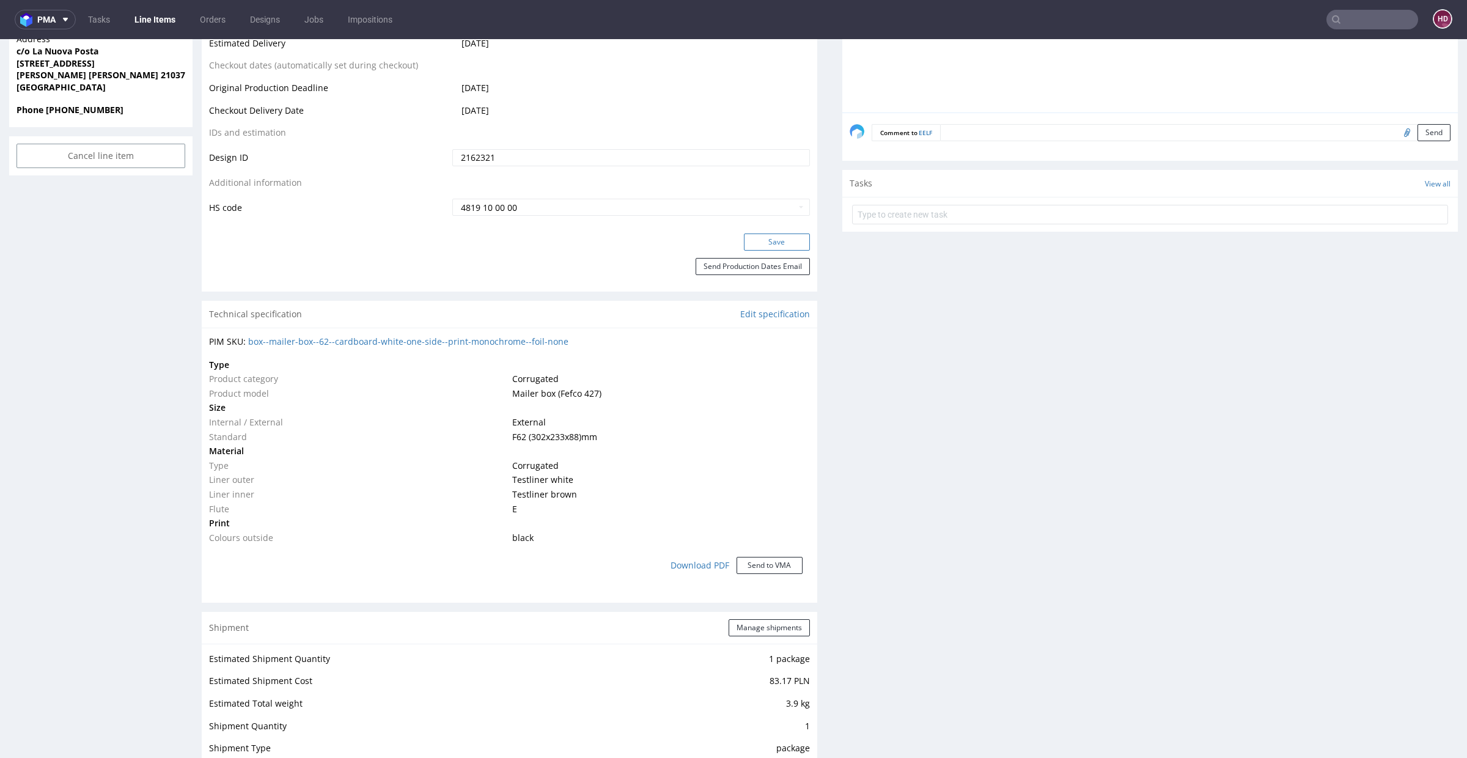
click at [760, 237] on button "Save" at bounding box center [777, 242] width 66 height 17
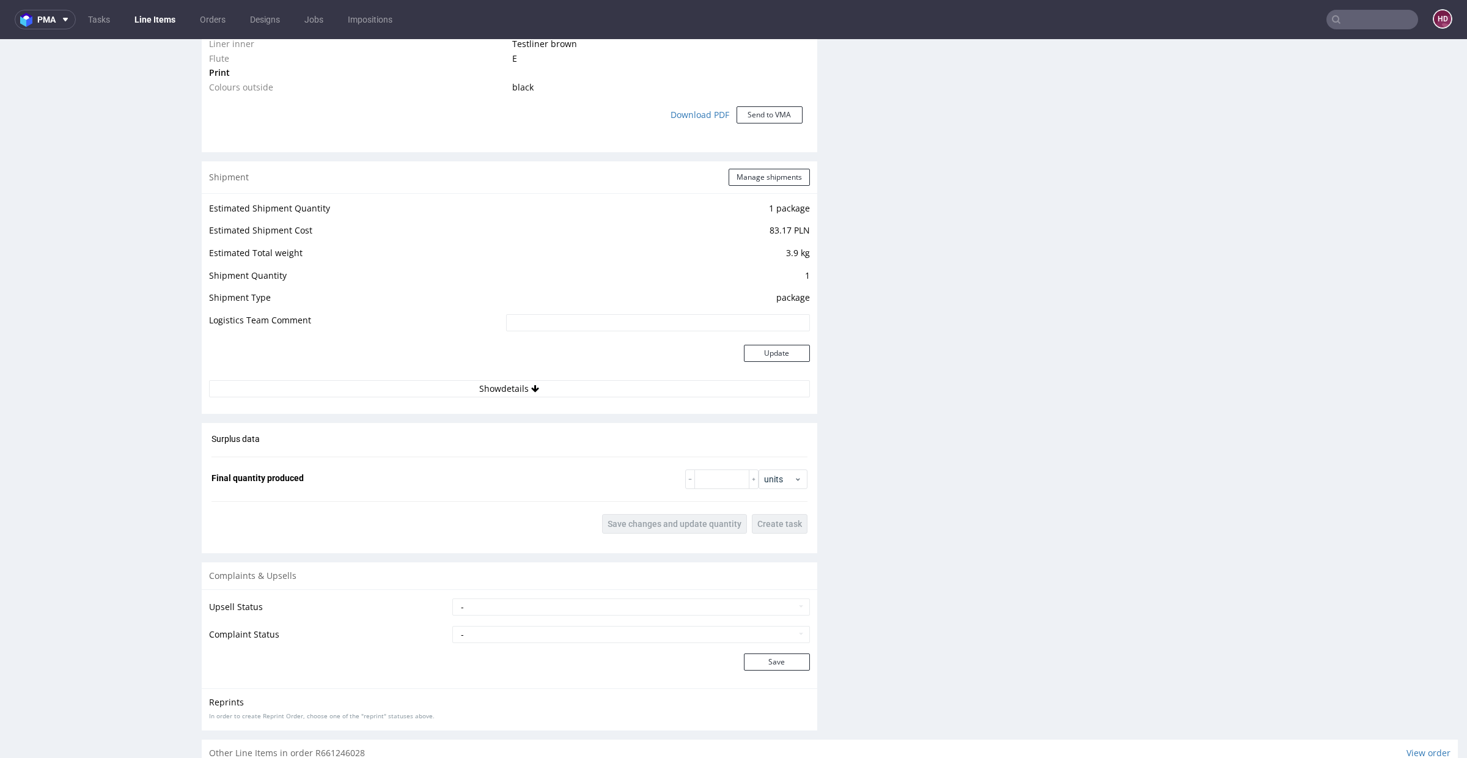
scroll to position [1322, 0]
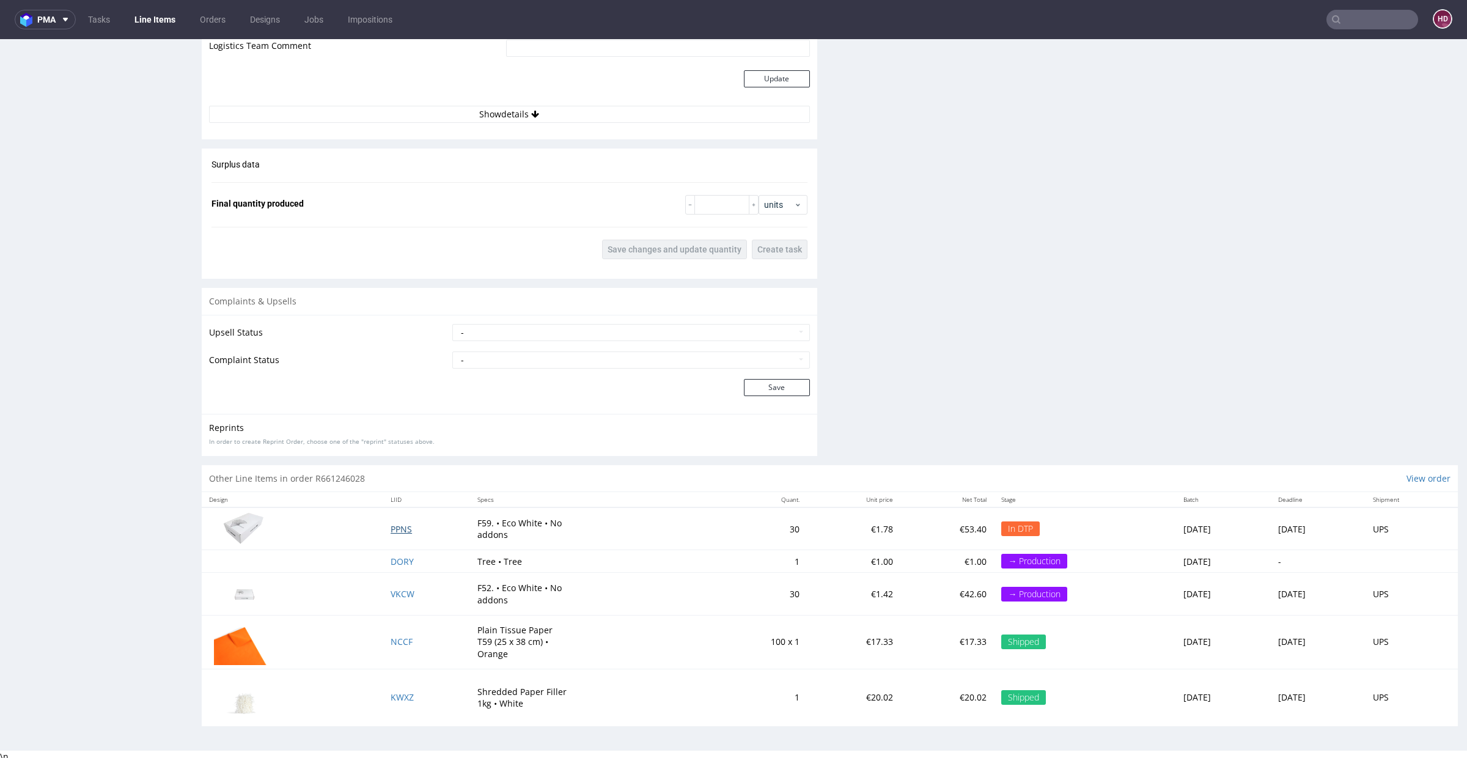
click at [391, 527] on span "PPNS" at bounding box center [401, 529] width 21 height 12
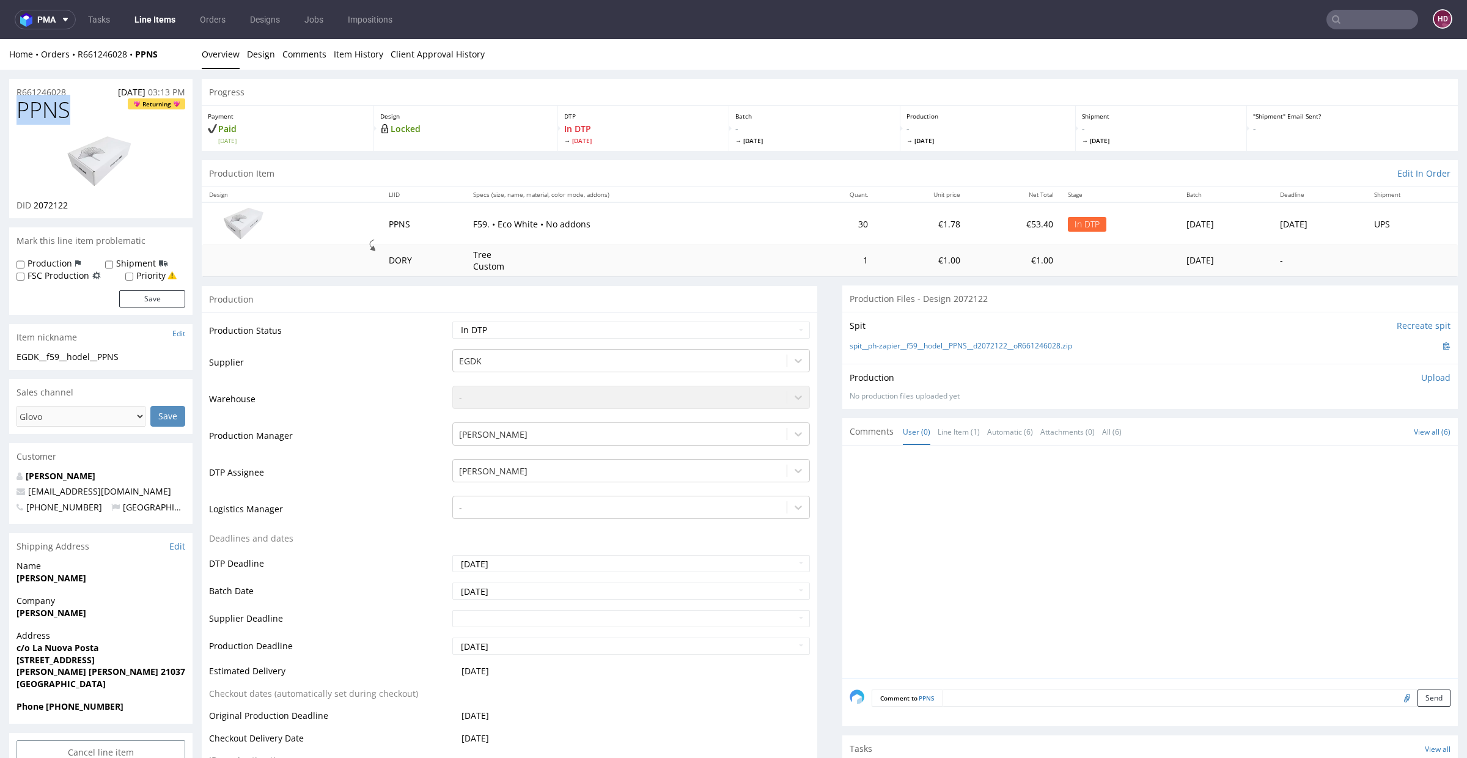
drag, startPoint x: 51, startPoint y: 109, endPoint x: 0, endPoint y: 101, distance: 52.1
drag, startPoint x: 80, startPoint y: 204, endPoint x: 34, endPoint y: 202, distance: 45.9
click at [34, 202] on div "DID 2072122" at bounding box center [101, 205] width 169 height 12
copy span "2072122"
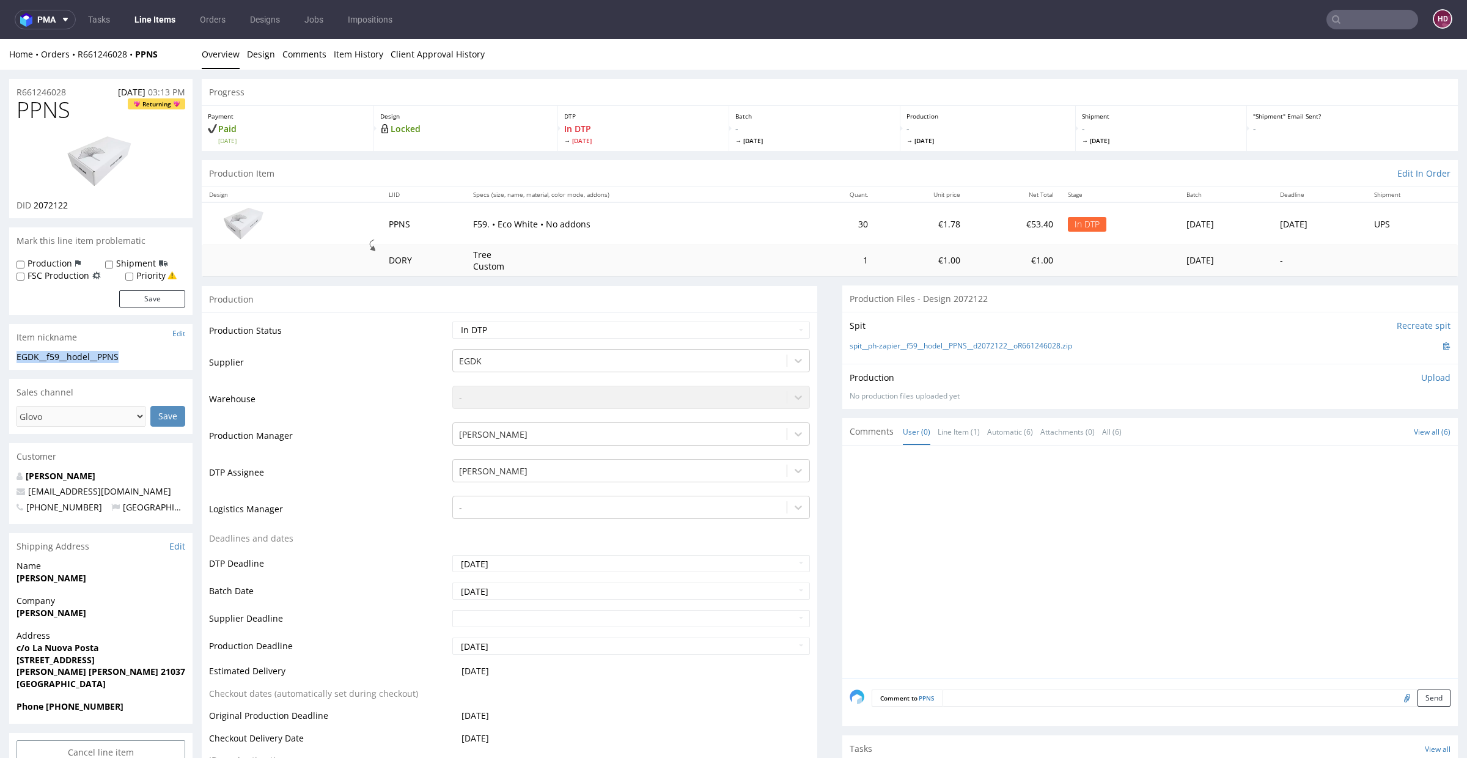
drag, startPoint x: 136, startPoint y: 356, endPoint x: 0, endPoint y: 358, distance: 136.4
copy div "EGDK__f59__hodel__PPNS"
drag, startPoint x: 74, startPoint y: 92, endPoint x: 0, endPoint y: 83, distance: 74.5
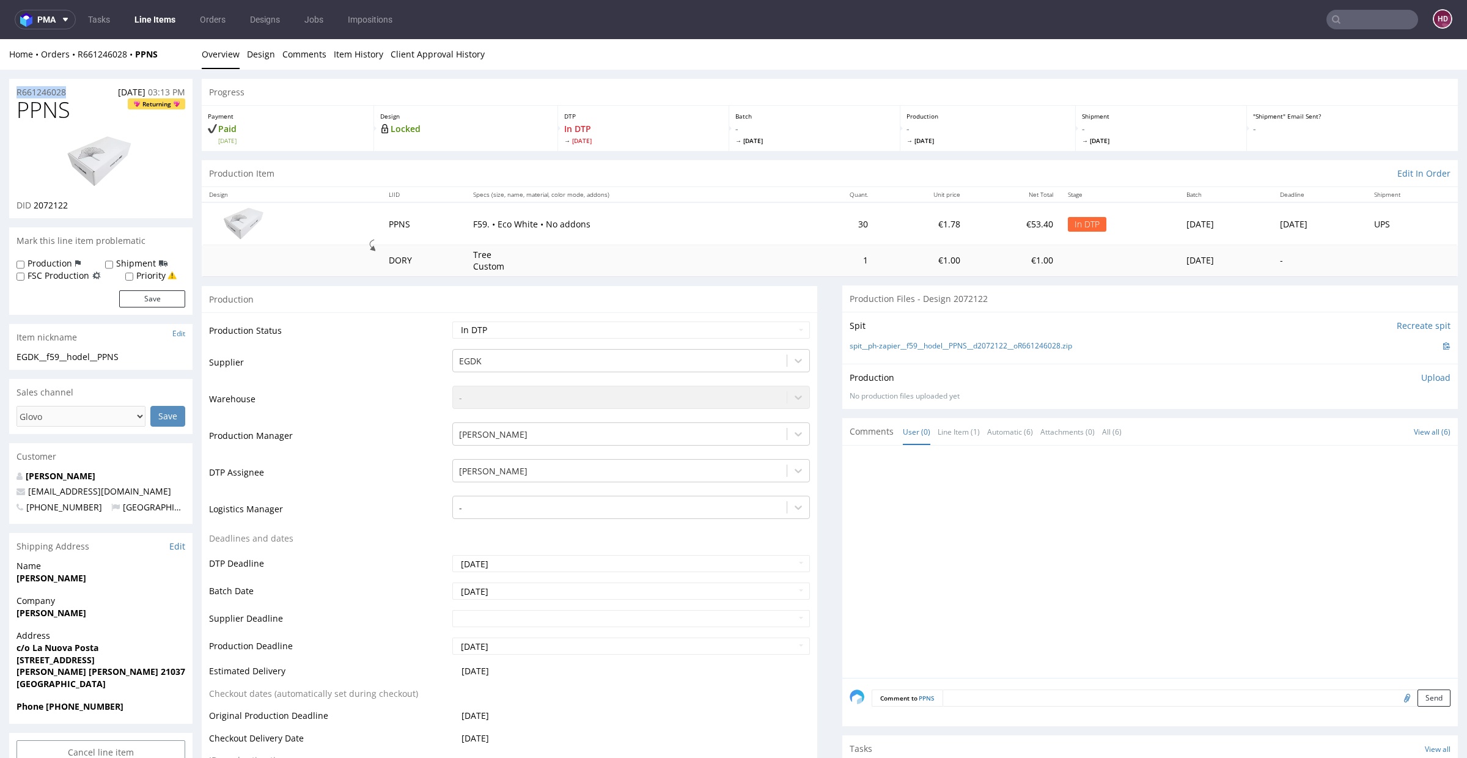
copy p "R661246028"
click at [81, 204] on div "DID 2072122" at bounding box center [101, 205] width 169 height 12
drag, startPoint x: 81, startPoint y: 204, endPoint x: 36, endPoint y: 204, distance: 44.6
click at [36, 204] on div "DID 2072122" at bounding box center [101, 205] width 169 height 12
copy div "2072122"
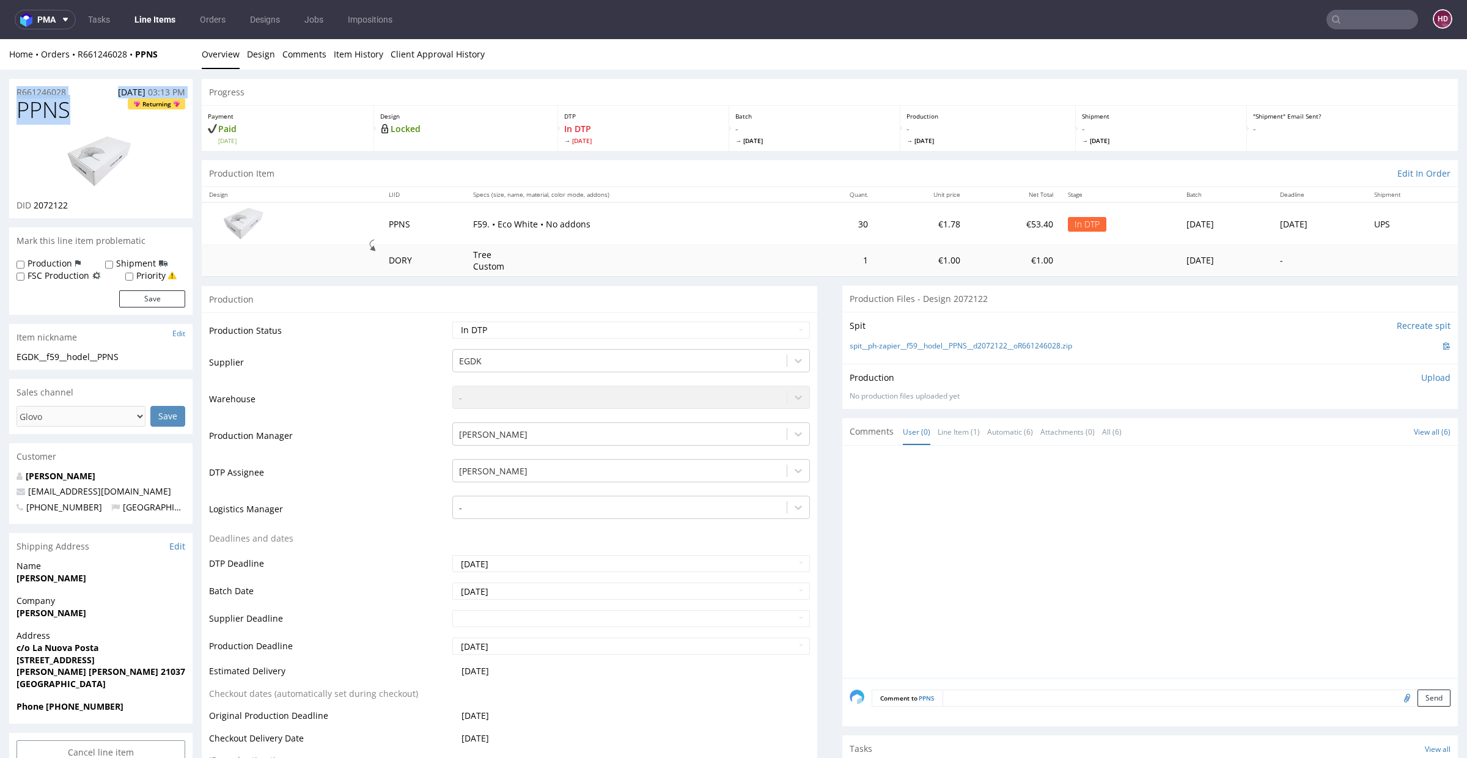
drag, startPoint x: 72, startPoint y: 112, endPoint x: 0, endPoint y: 90, distance: 74.8
click at [95, 111] on h1 "PPNS Returning" at bounding box center [101, 110] width 169 height 24
drag, startPoint x: 83, startPoint y: 115, endPoint x: 0, endPoint y: 116, distance: 82.6
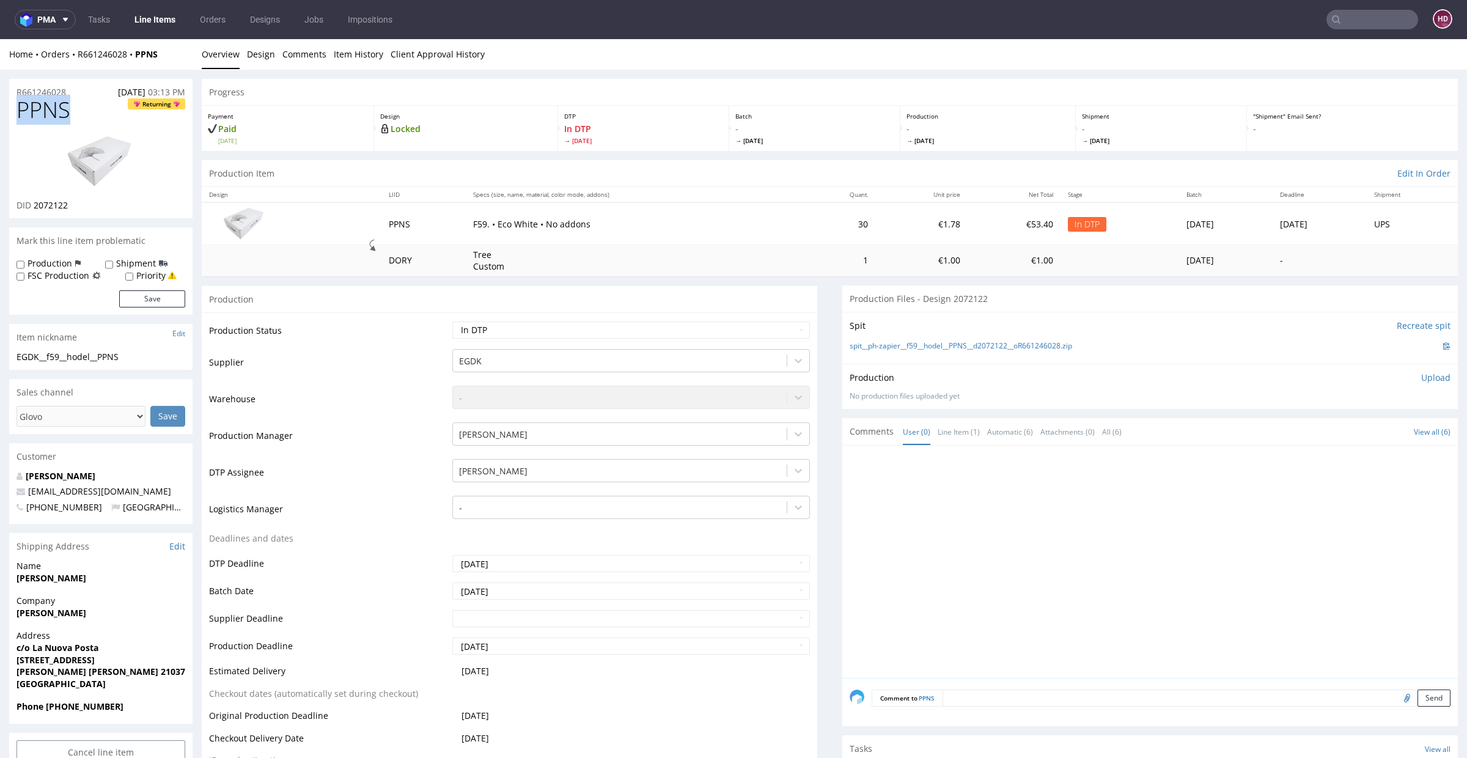
click at [108, 162] on img at bounding box center [101, 162] width 98 height 55
click at [1426, 374] on p "Upload" at bounding box center [1436, 378] width 29 height 12
click at [1350, 435] on div "Add files" at bounding box center [1364, 434] width 61 height 18
type input "C:\fakepath\EGDK__f59__hodel__PPNS__d2072122__oR661246028.pdf"
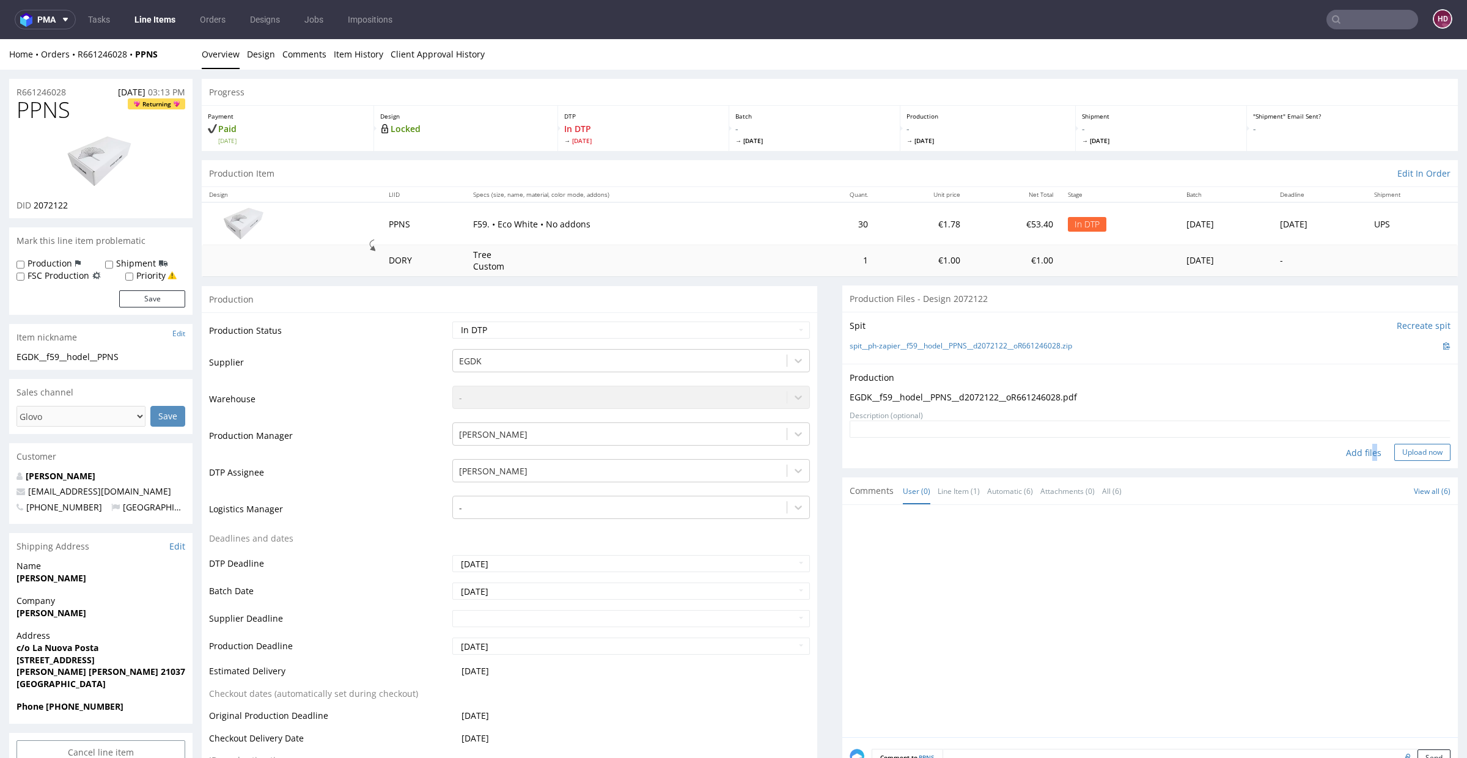
click at [1395, 455] on button "Upload now" at bounding box center [1423, 452] width 56 height 17
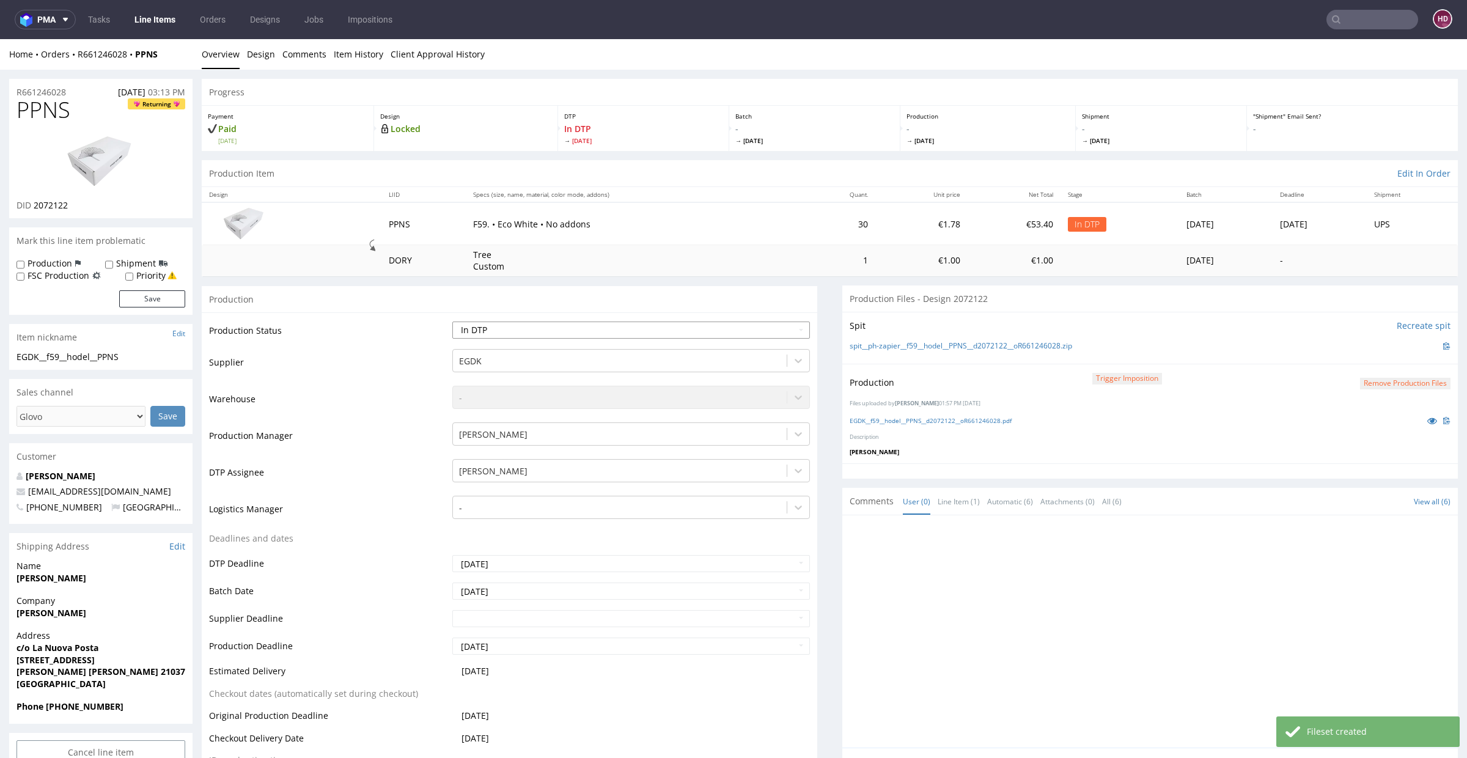
click at [471, 331] on select "Waiting for Artwork Waiting for Diecut Waiting for Mockup Waiting for DTP Waiti…" at bounding box center [631, 330] width 358 height 17
select select "dtp_production_ready"
click at [452, 322] on select "Waiting for Artwork Waiting for Diecut Waiting for Mockup Waiting for DTP Waiti…" at bounding box center [631, 330] width 358 height 17
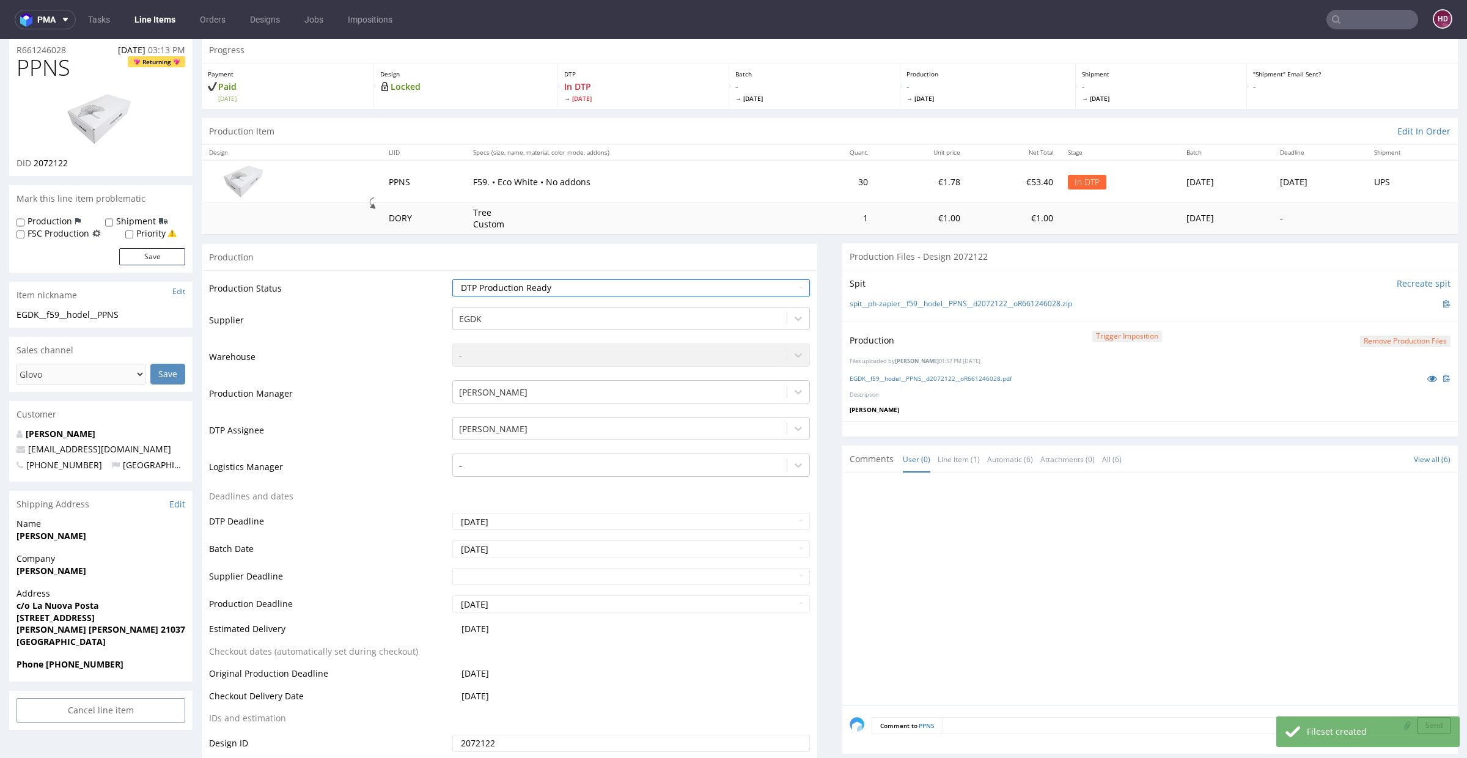
scroll to position [270, 0]
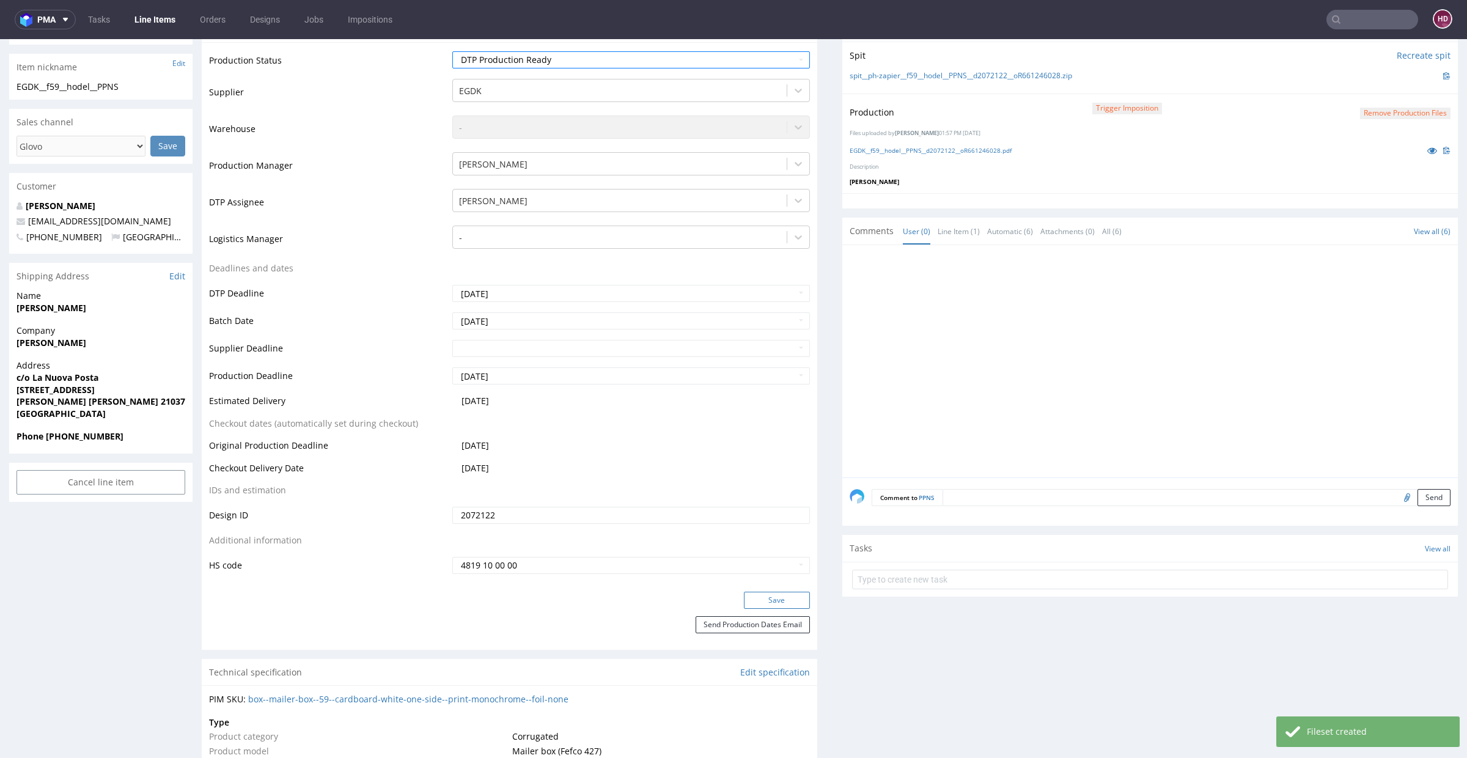
click at [764, 599] on button "Save" at bounding box center [777, 600] width 66 height 17
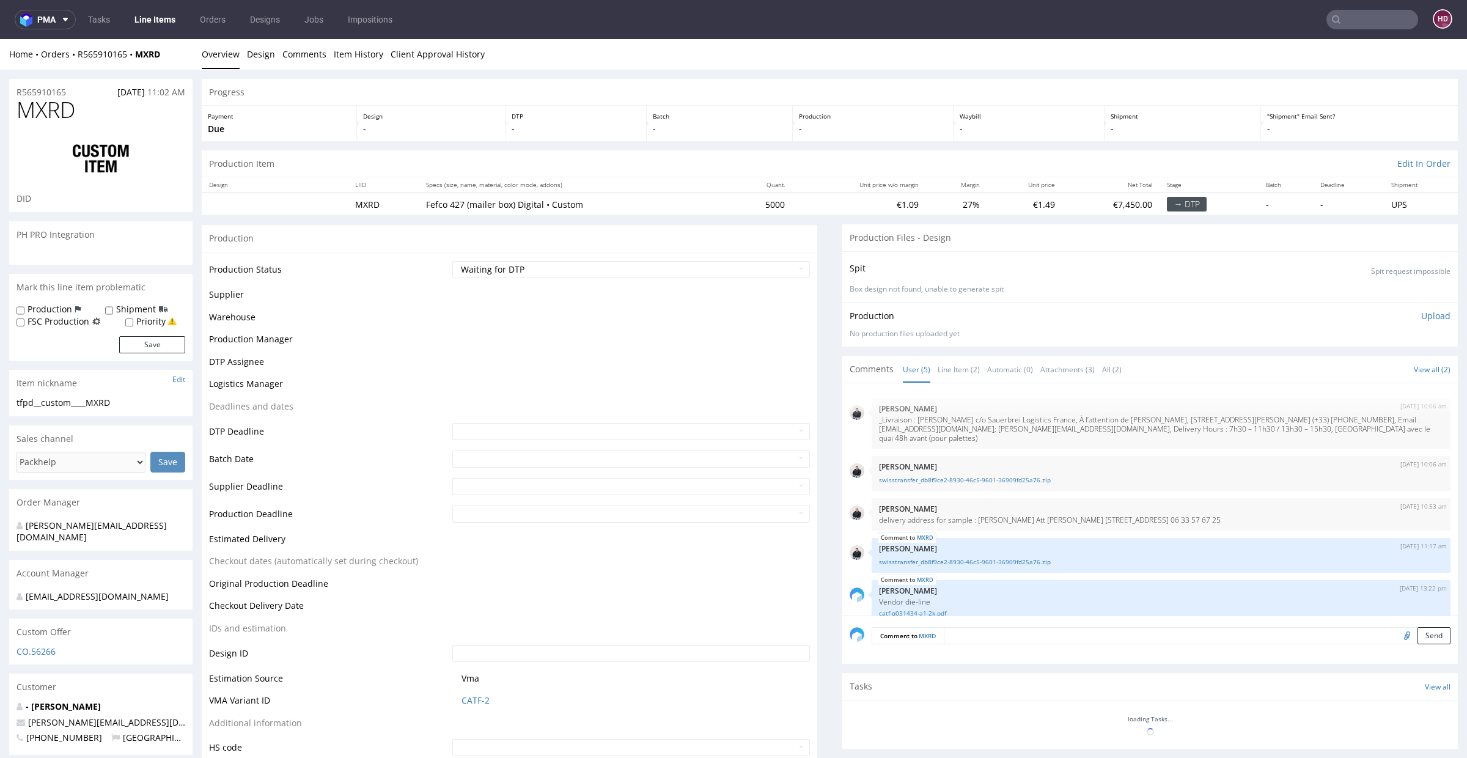
scroll to position [24, 0]
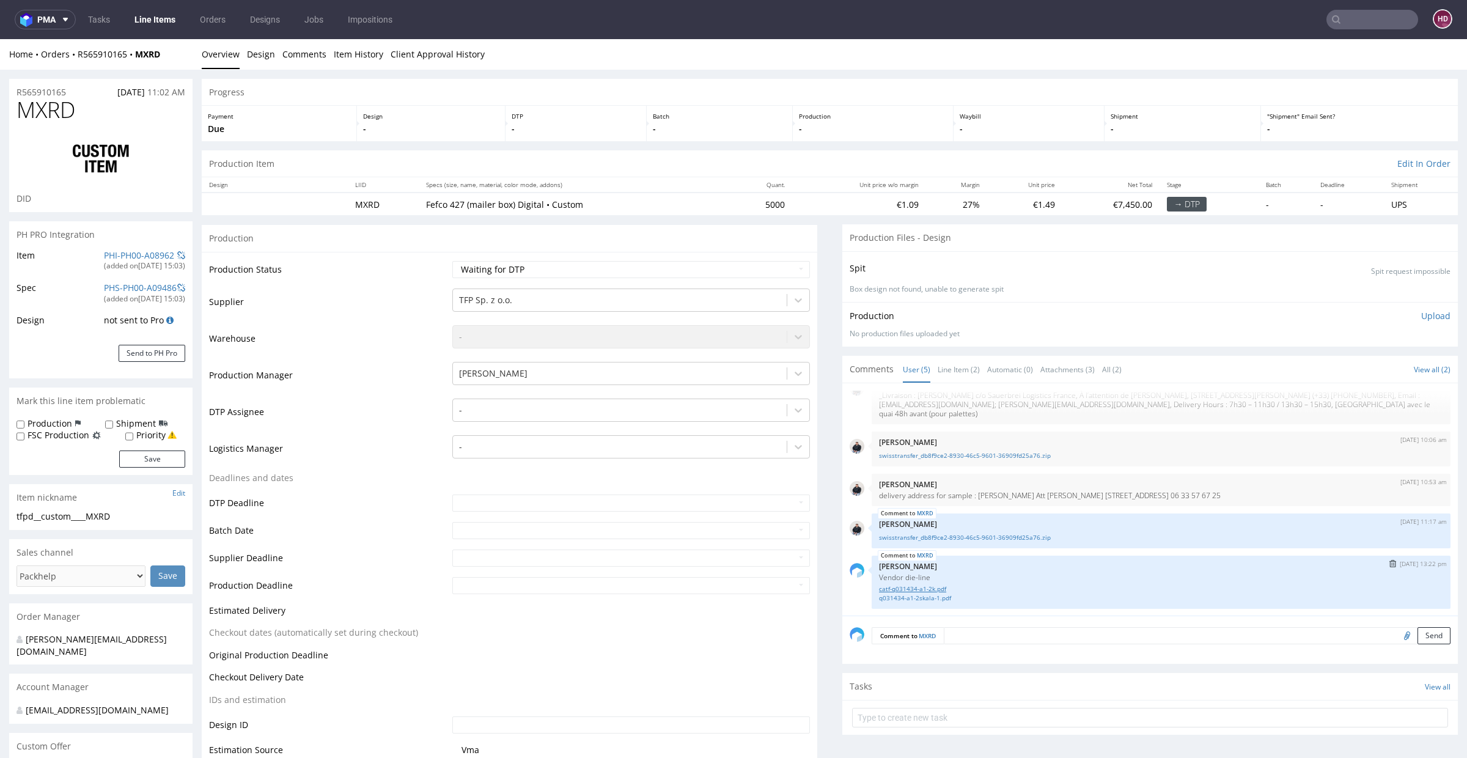
click at [925, 585] on link "catf-q031434-a1-2k.pdf" at bounding box center [1161, 589] width 564 height 9
click at [928, 596] on link "q031434-a1-2skala-1.pdf" at bounding box center [1161, 598] width 564 height 9
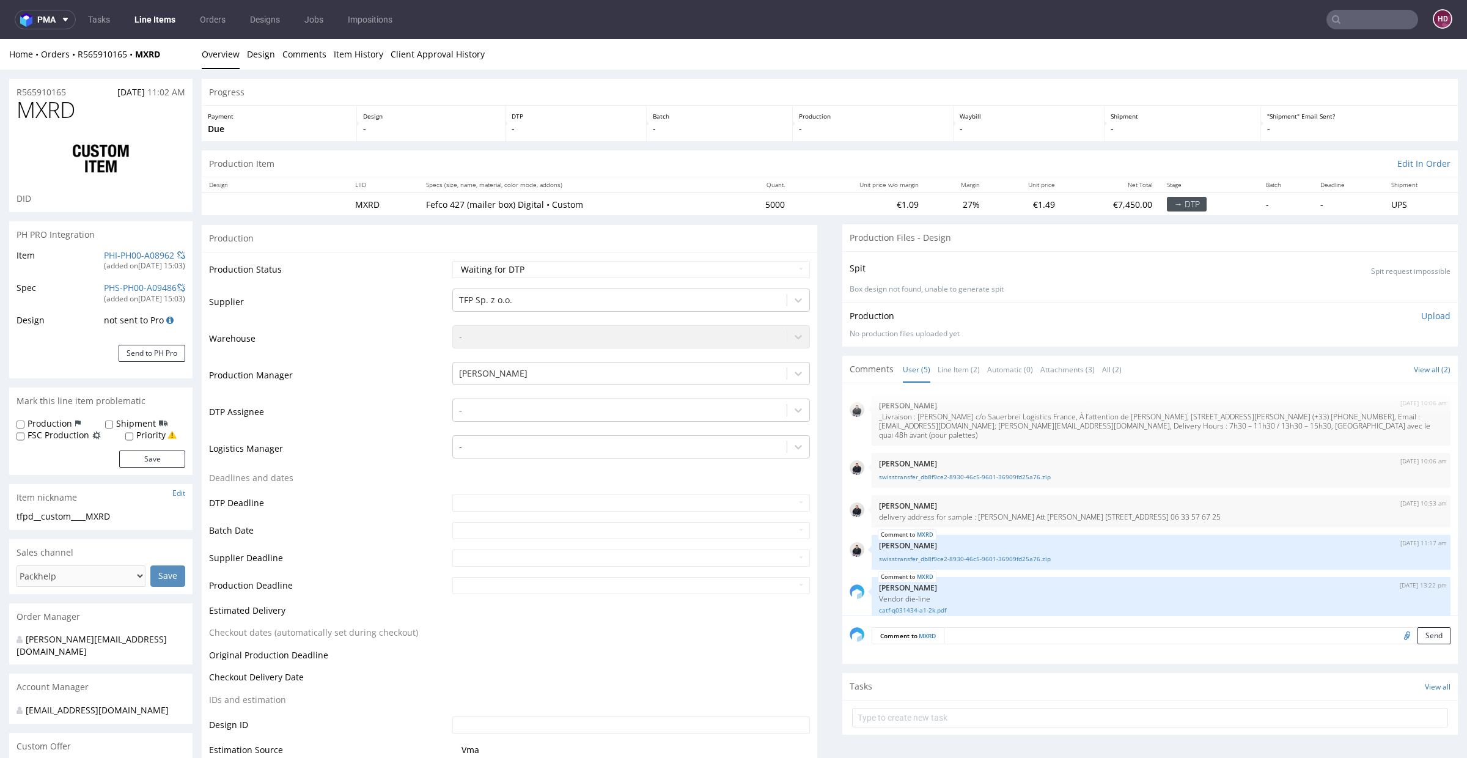
scroll to position [0, 0]
click at [992, 479] on link "swisstransfer_db8f9ce2-8930-46c5-9601-36909fd25a76.zip" at bounding box center [1161, 480] width 564 height 9
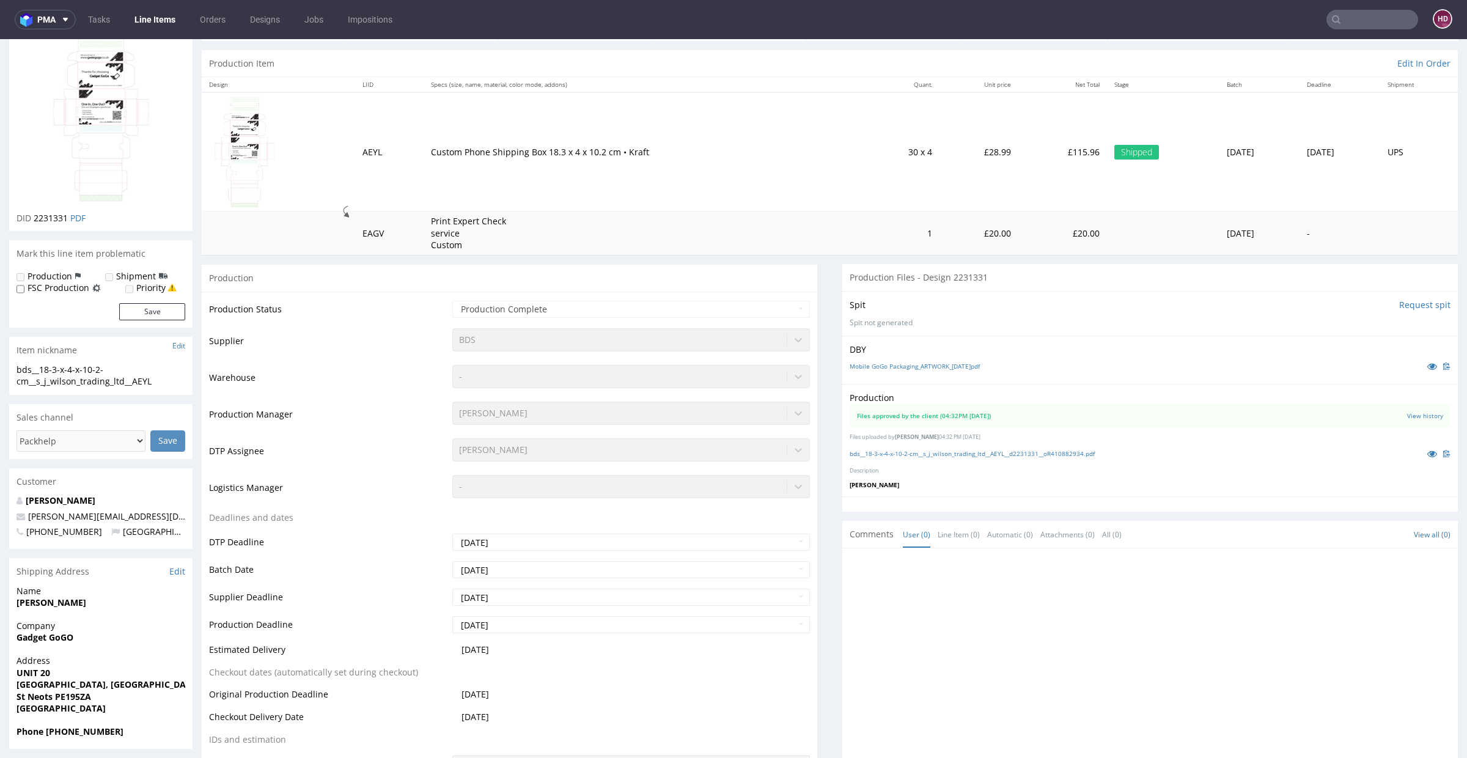
scroll to position [49, 0]
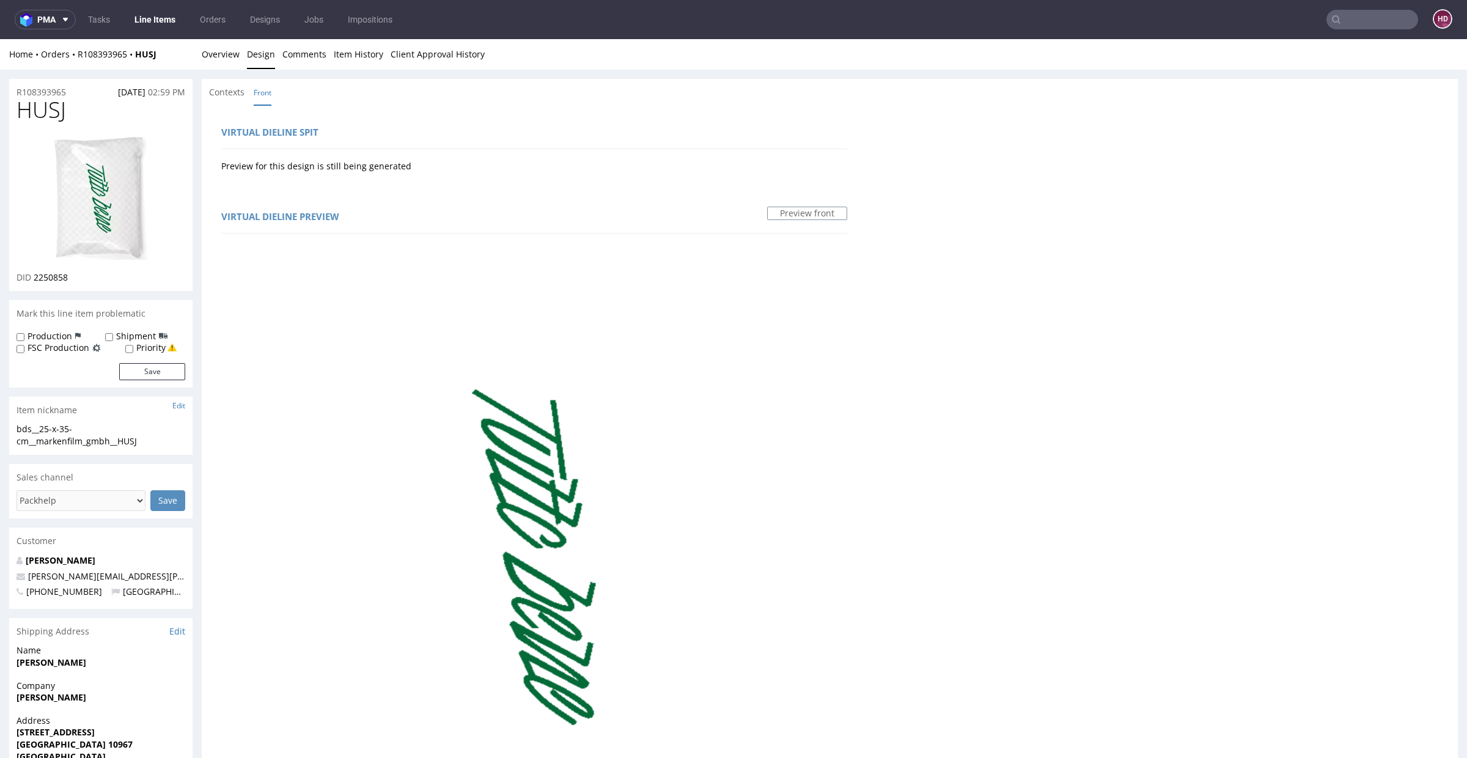
scroll to position [3, 0]
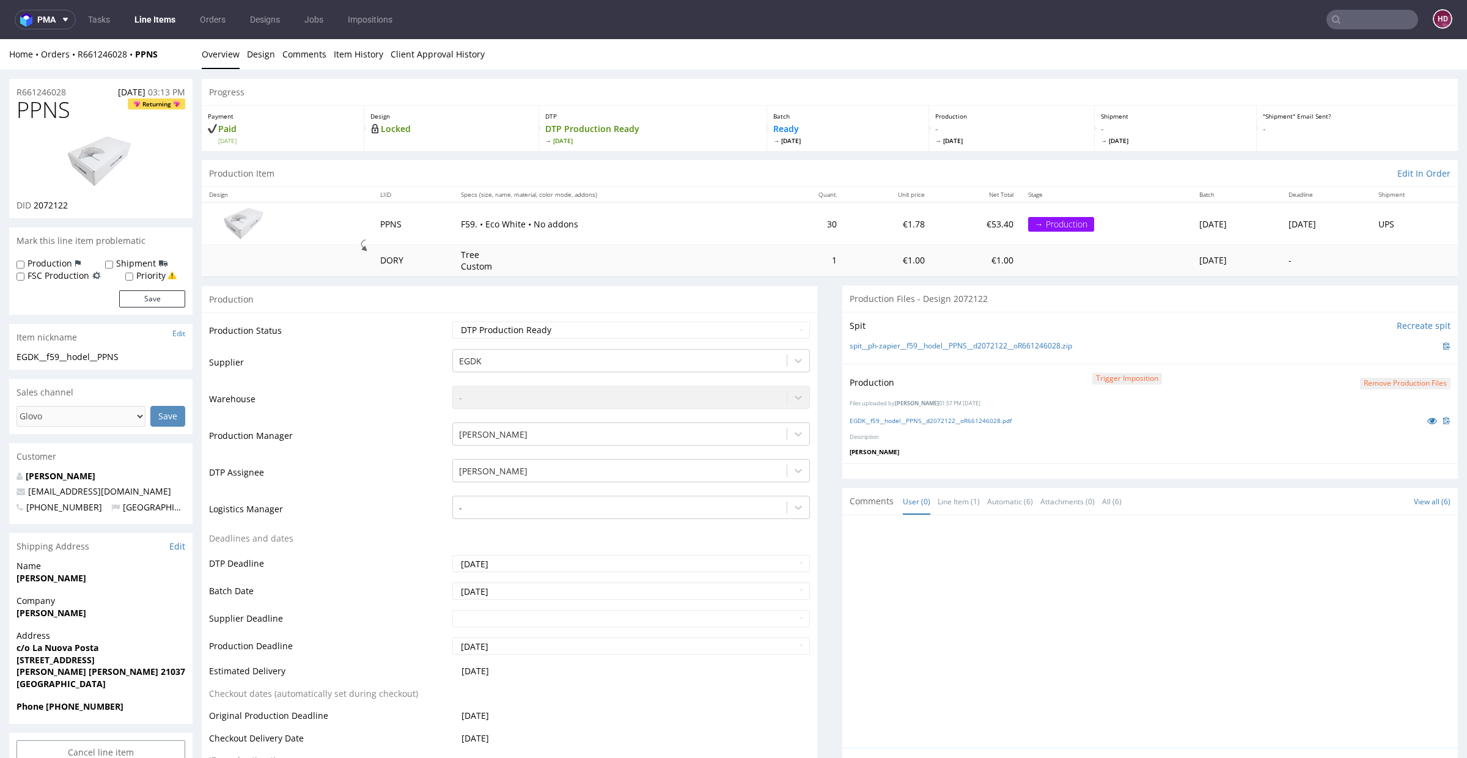
scroll to position [3, 0]
click at [1360, 377] on button "Remove production files" at bounding box center [1405, 381] width 90 height 12
click at [1293, 542] on div at bounding box center [1154, 632] width 608 height 225
click at [1399, 350] on link "No" at bounding box center [1402, 352] width 32 height 18
click at [1400, 377] on button "Remove production files" at bounding box center [1405, 381] width 90 height 12
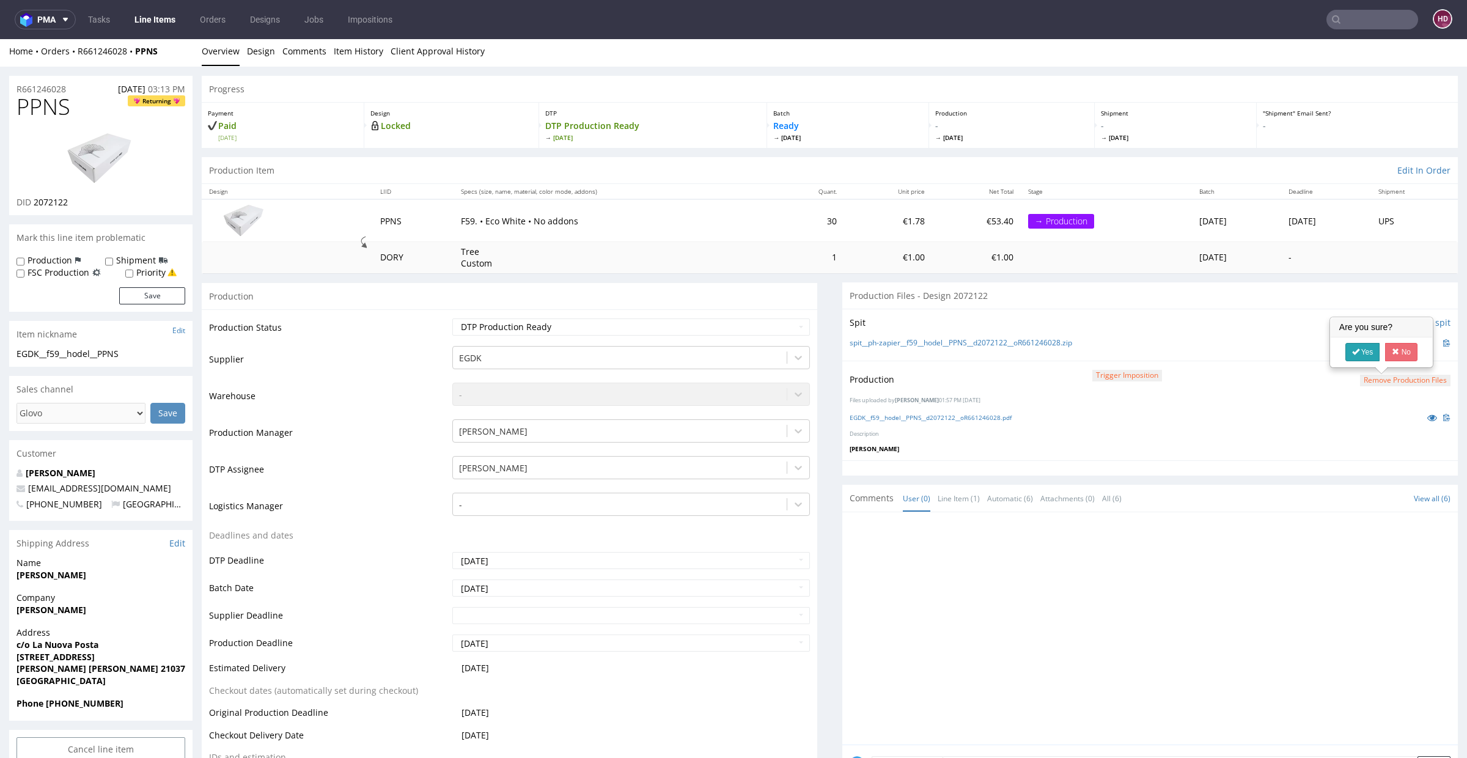
click at [1365, 349] on link "Yes" at bounding box center [1363, 352] width 35 height 18
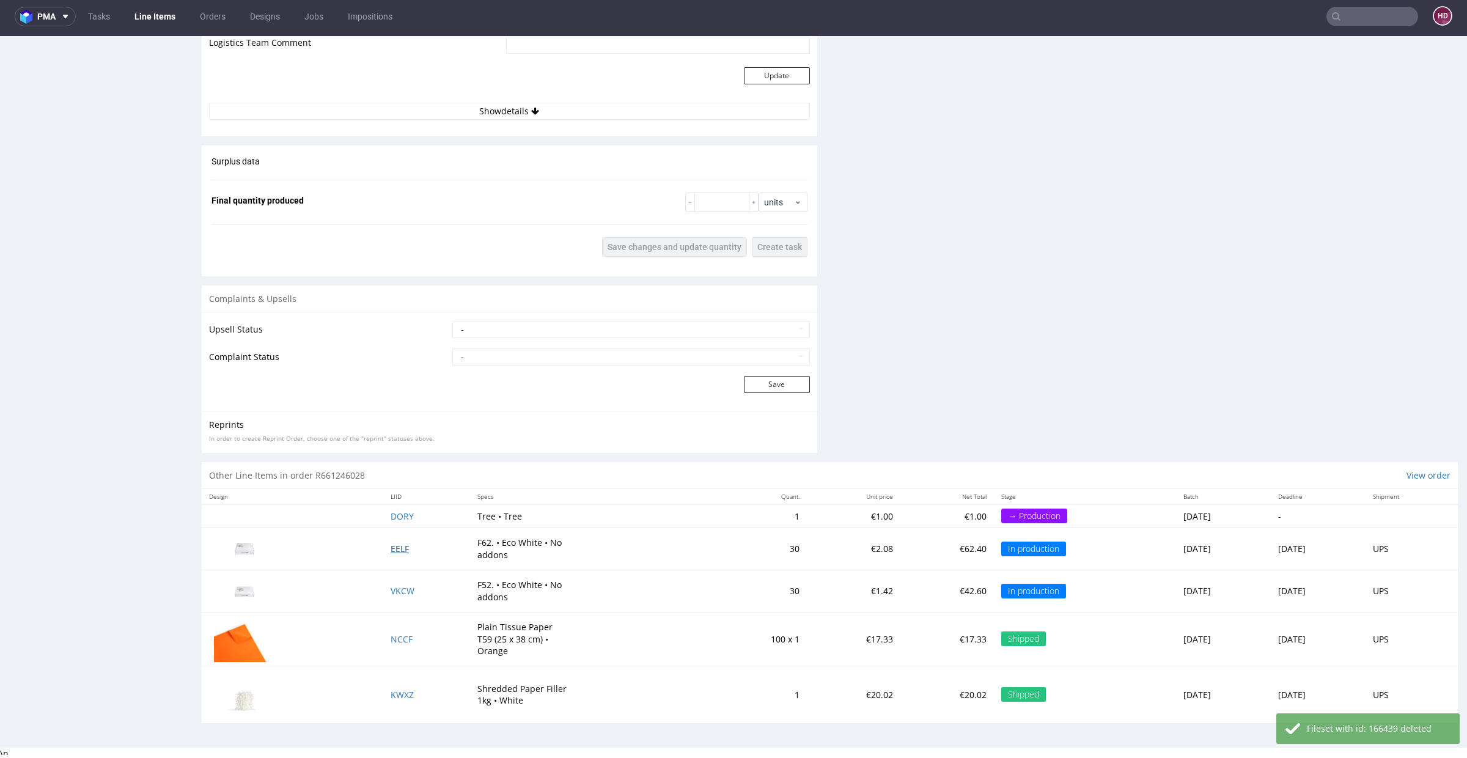
click at [391, 544] on span "EELF" at bounding box center [400, 549] width 18 height 12
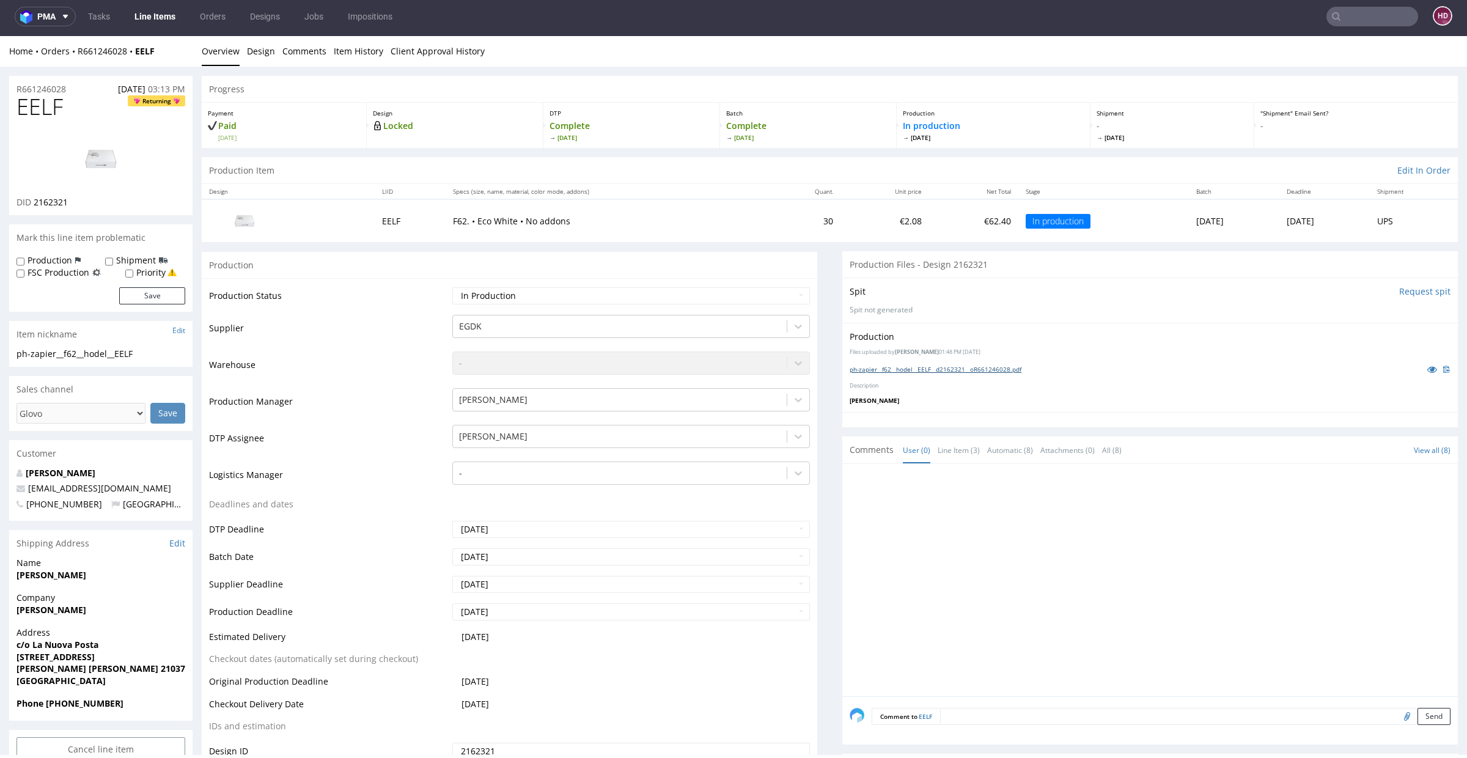
click at [982, 367] on link "ph-zapier__f62__hodel__EELF__d2162321__oR661246028.pdf" at bounding box center [936, 369] width 172 height 9
click at [161, 17] on link "Line Items" at bounding box center [155, 17] width 56 height 20
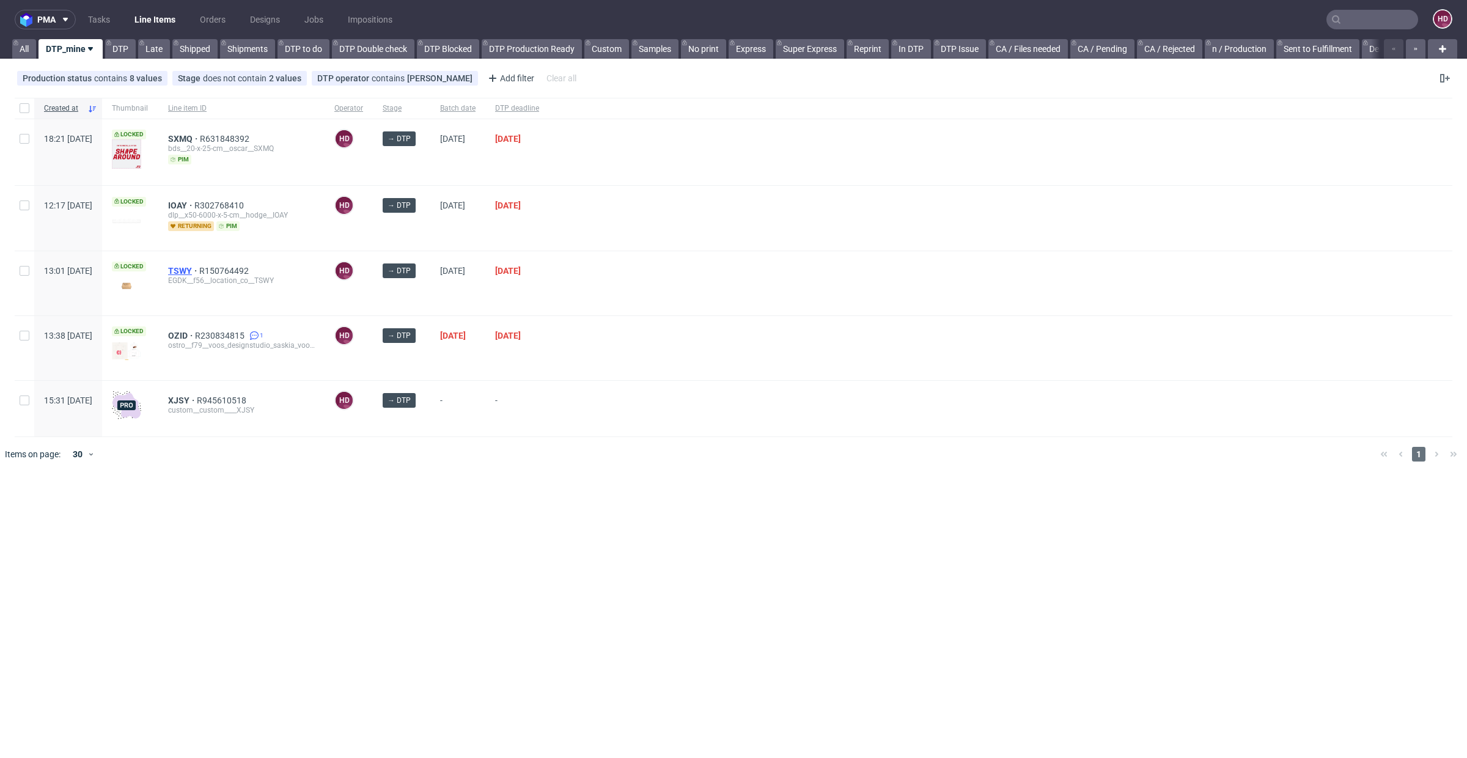
click at [199, 268] on span "TSWY" at bounding box center [183, 271] width 31 height 10
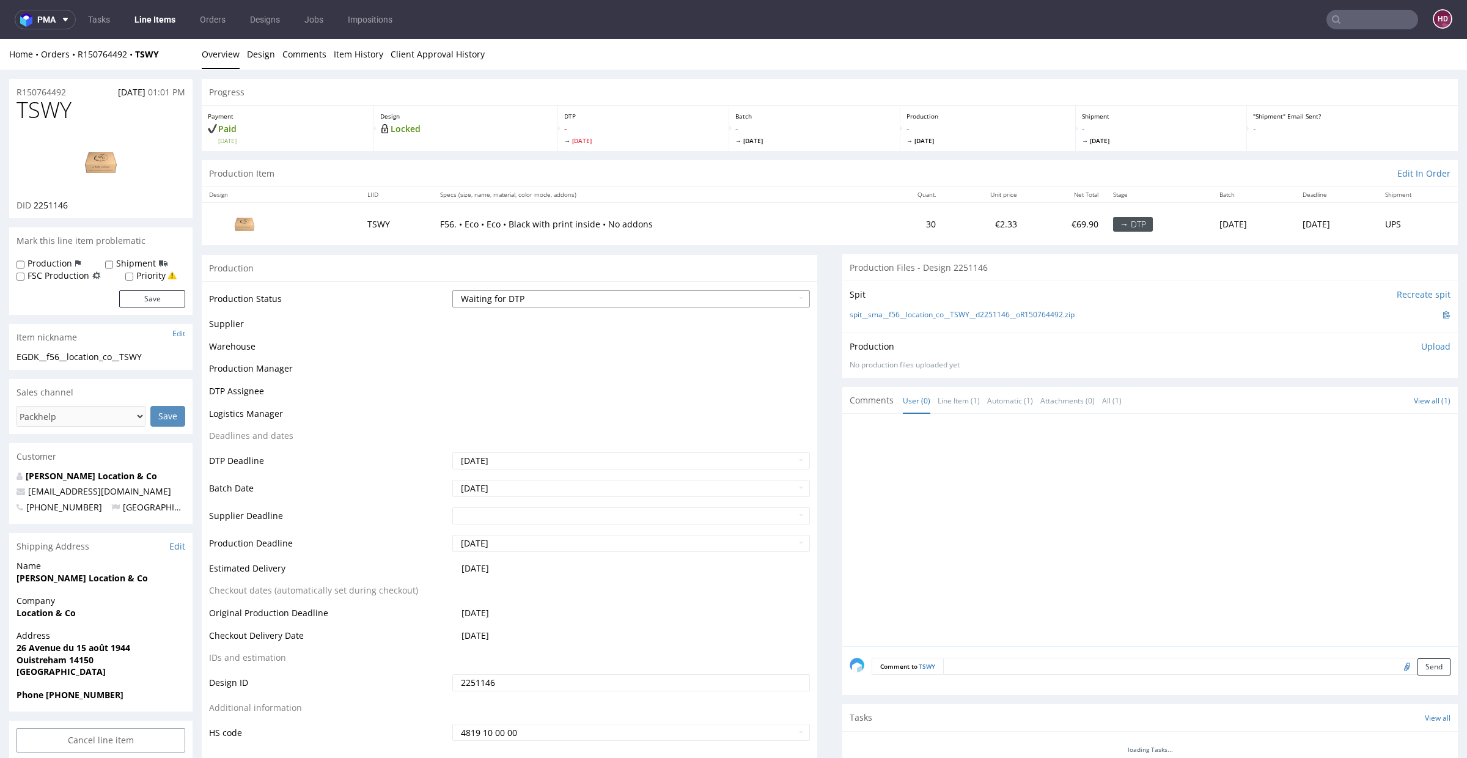
click at [659, 302] on select "Waiting for Artwork Waiting for Diecut Waiting for Mockup Waiting for DTP Waiti…" at bounding box center [631, 298] width 358 height 17
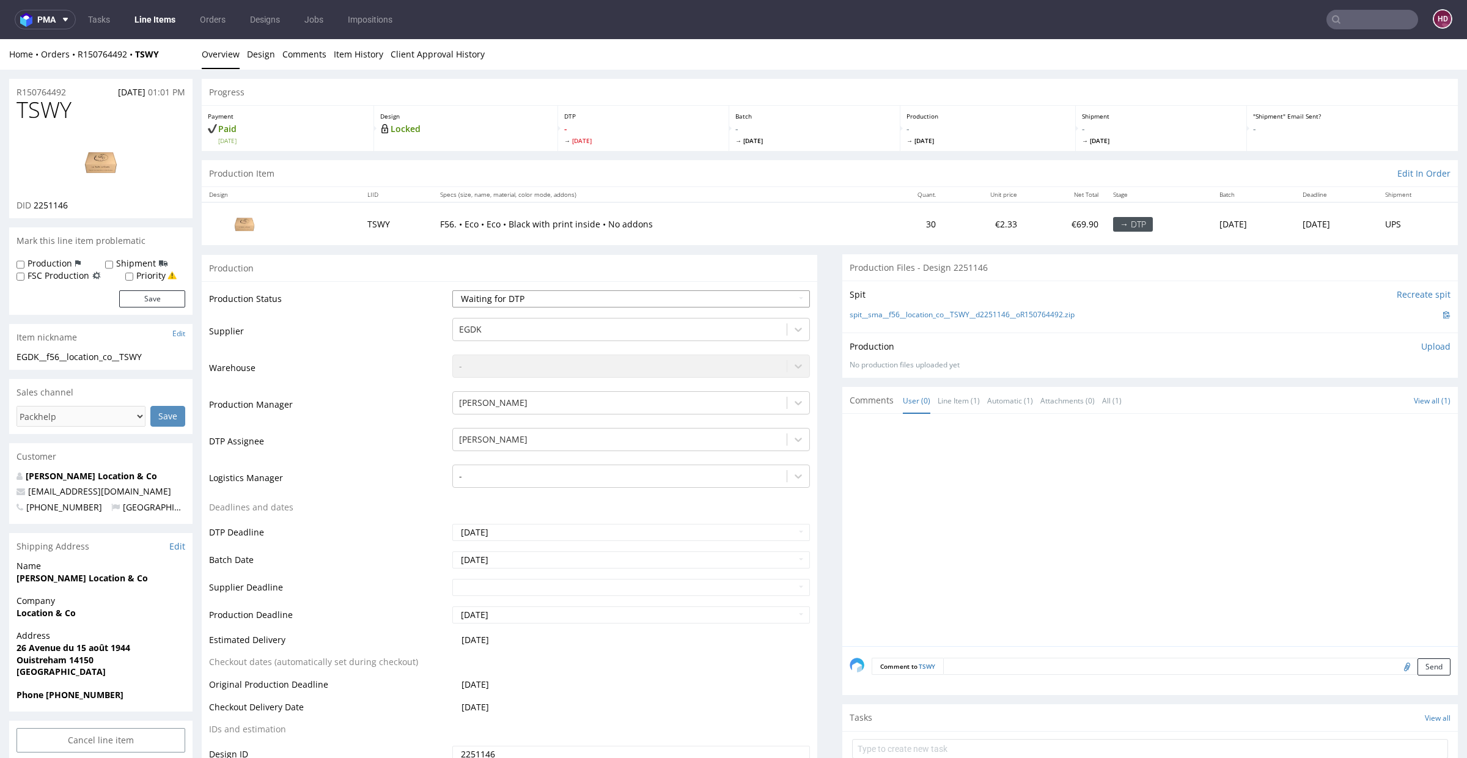
click at [452, 290] on select "Waiting for Artwork Waiting for Diecut Waiting for Mockup Waiting for DTP Waiti…" at bounding box center [631, 298] width 358 height 17
drag, startPoint x: 77, startPoint y: 106, endPoint x: 2, endPoint y: 113, distance: 75.6
copy span "TSWY"
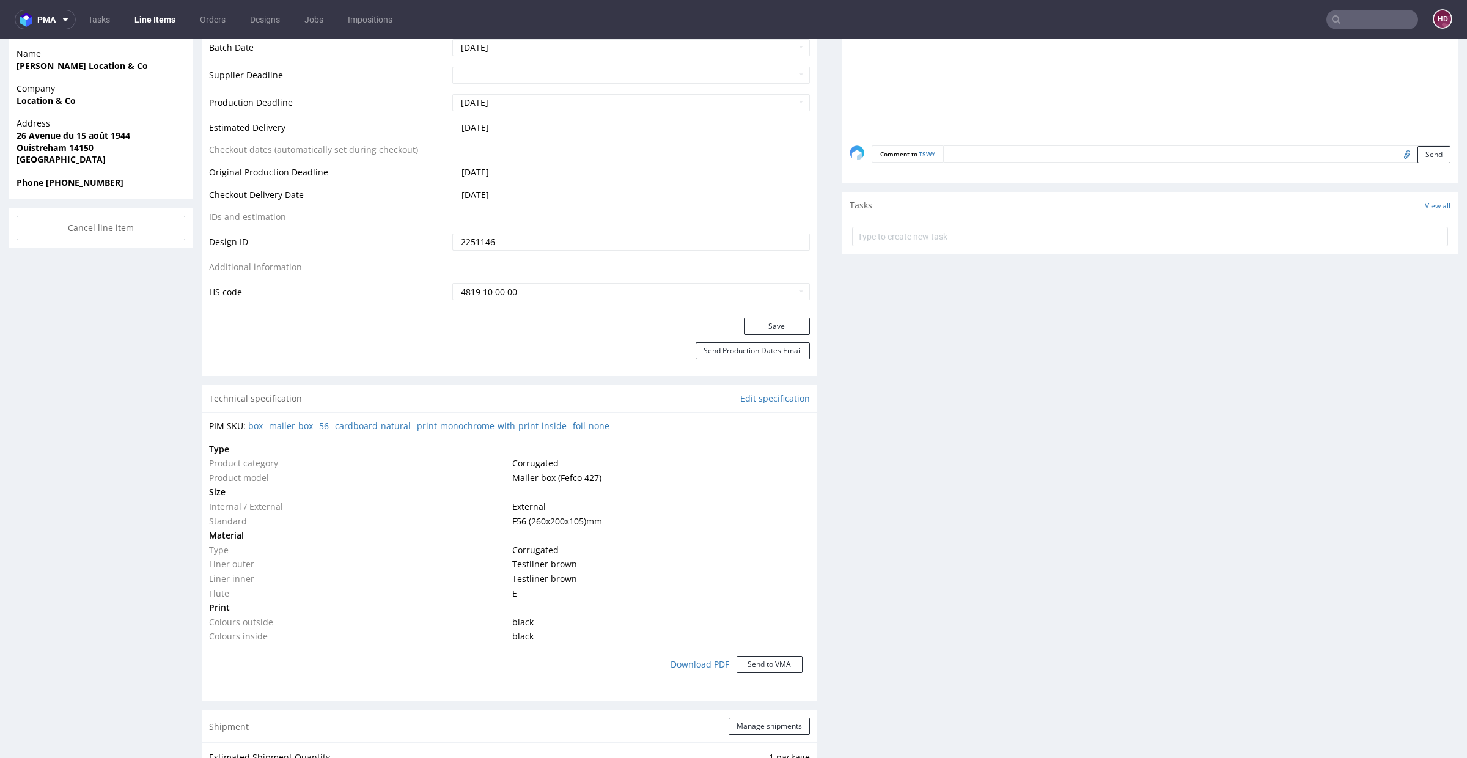
scroll to position [0, 0]
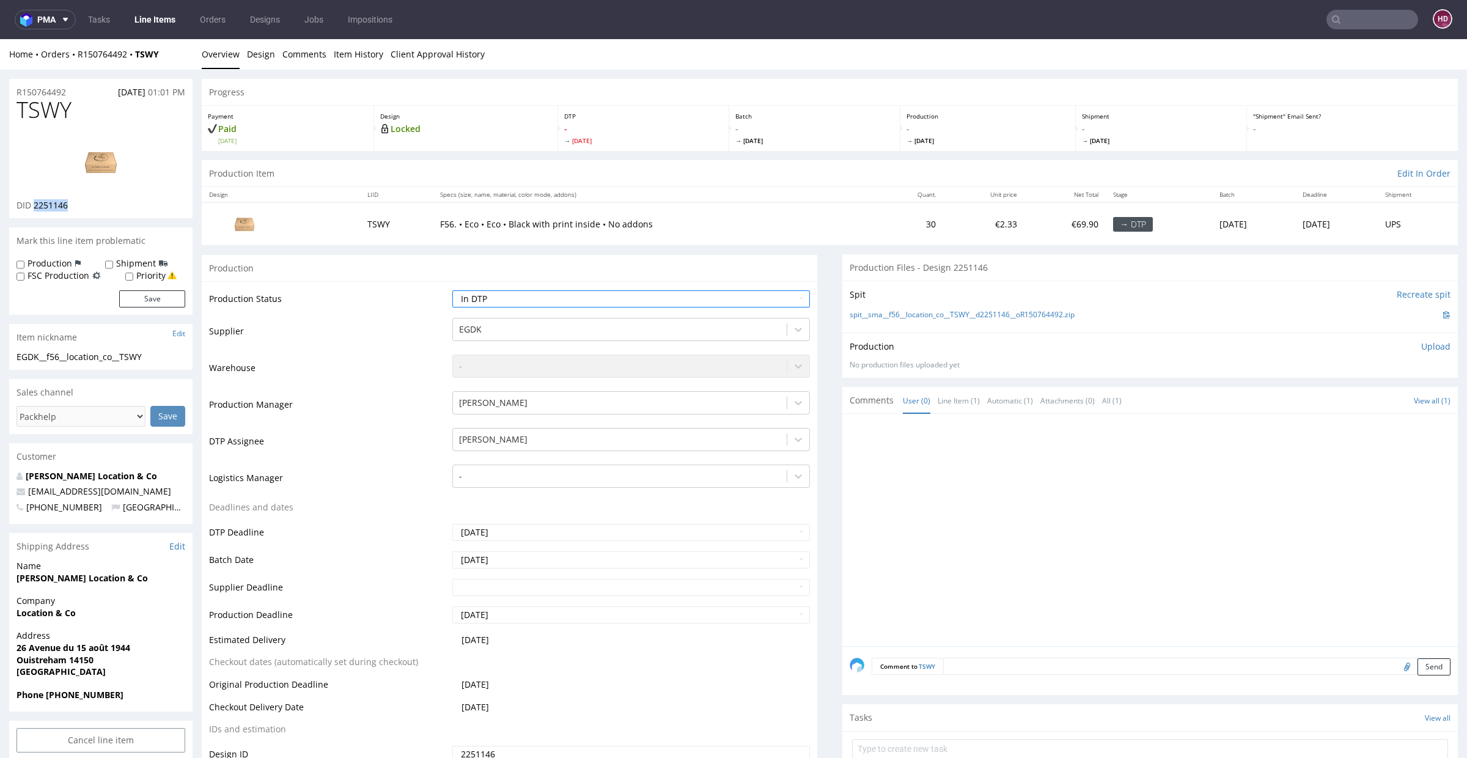
drag, startPoint x: 69, startPoint y: 205, endPoint x: 34, endPoint y: 202, distance: 35.6
click at [34, 202] on div "DID 2251146" at bounding box center [101, 205] width 169 height 12
copy span "2251146"
click at [95, 164] on img at bounding box center [101, 162] width 98 height 55
click at [111, 171] on img at bounding box center [101, 162] width 98 height 55
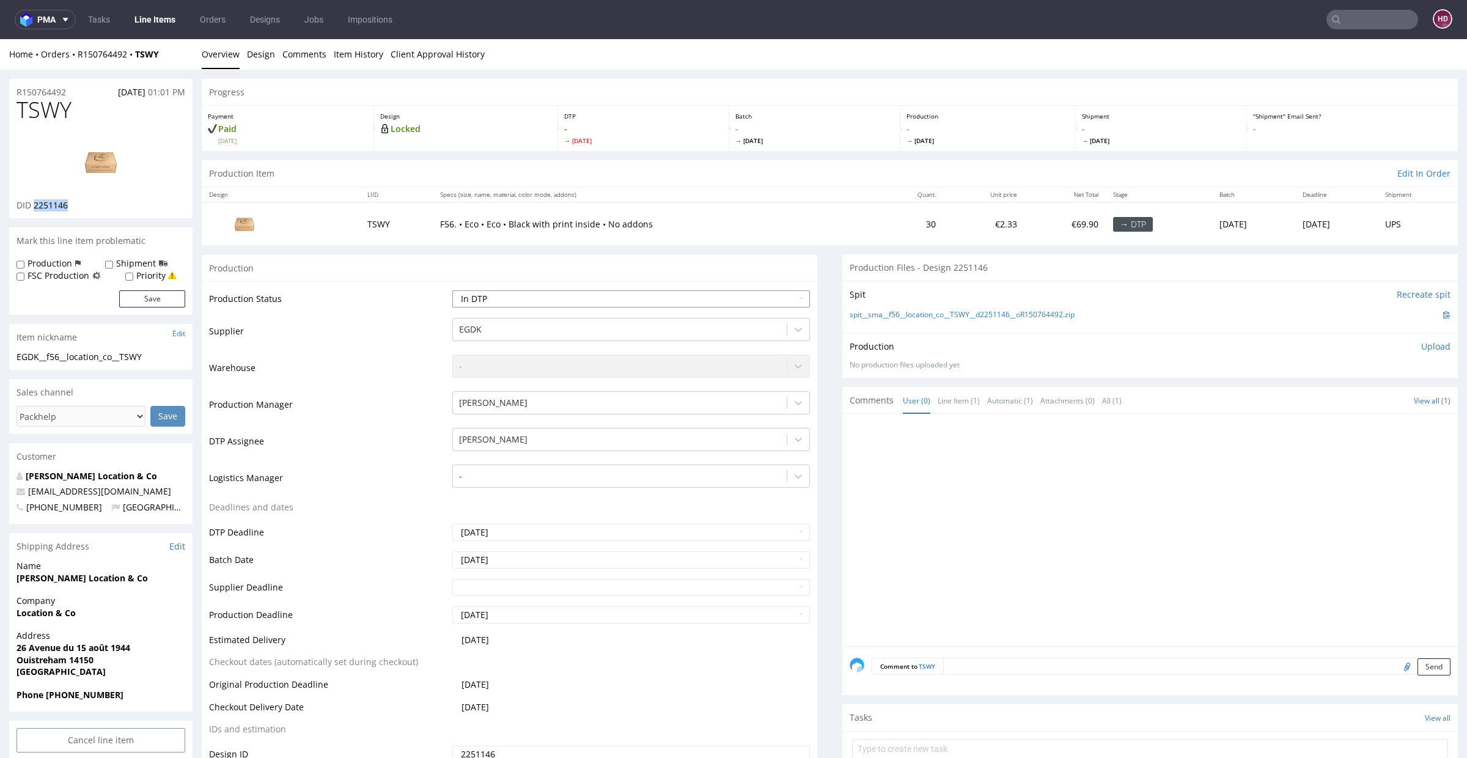
click at [490, 301] on select "Waiting for Artwork Waiting for Diecut Waiting for Mockup Waiting for DTP Waiti…" at bounding box center [631, 298] width 358 height 17
select select "dtp_waiting_for_check"
click at [452, 290] on select "Waiting for Artwork Waiting for Diecut Waiting for Mockup Waiting for DTP Waiti…" at bounding box center [631, 298] width 358 height 17
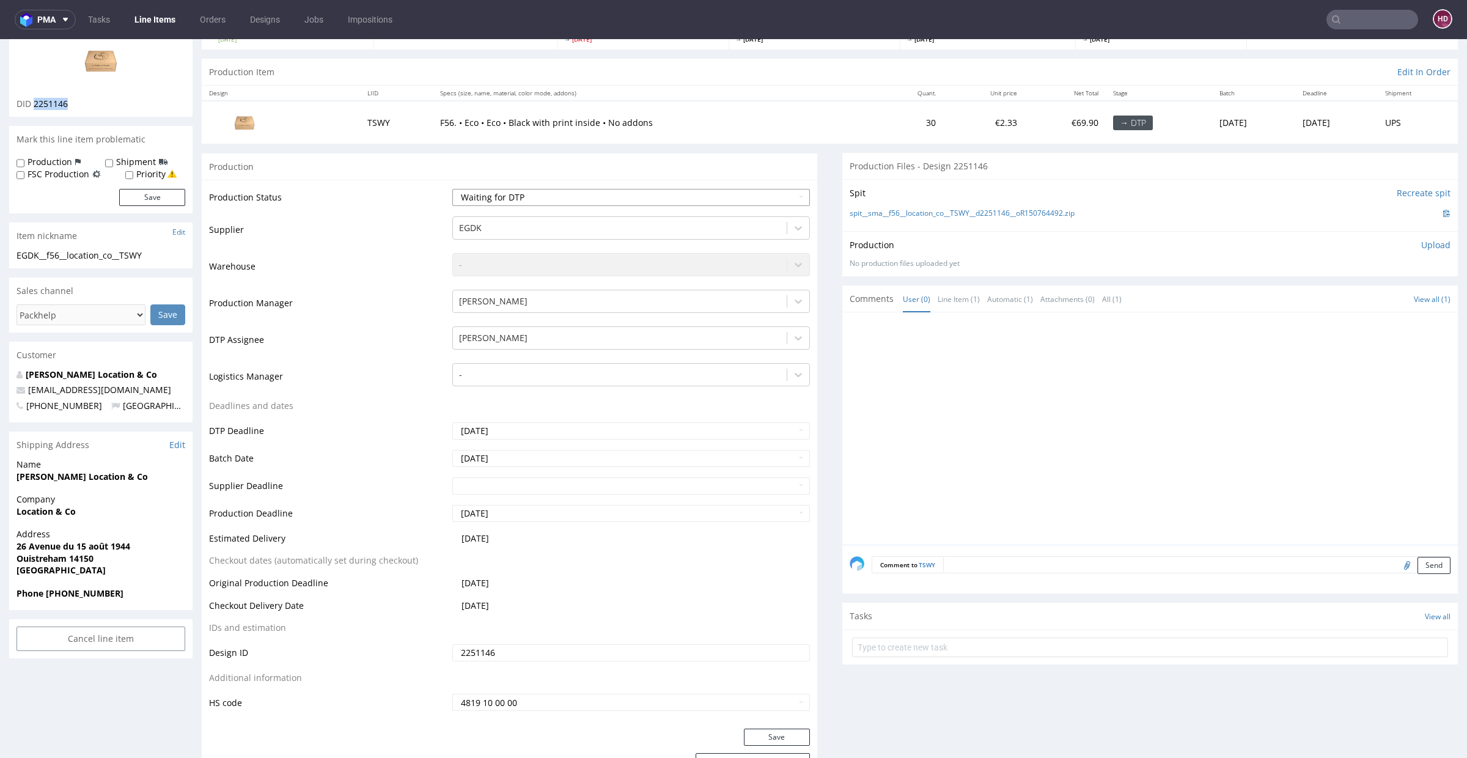
scroll to position [233, 0]
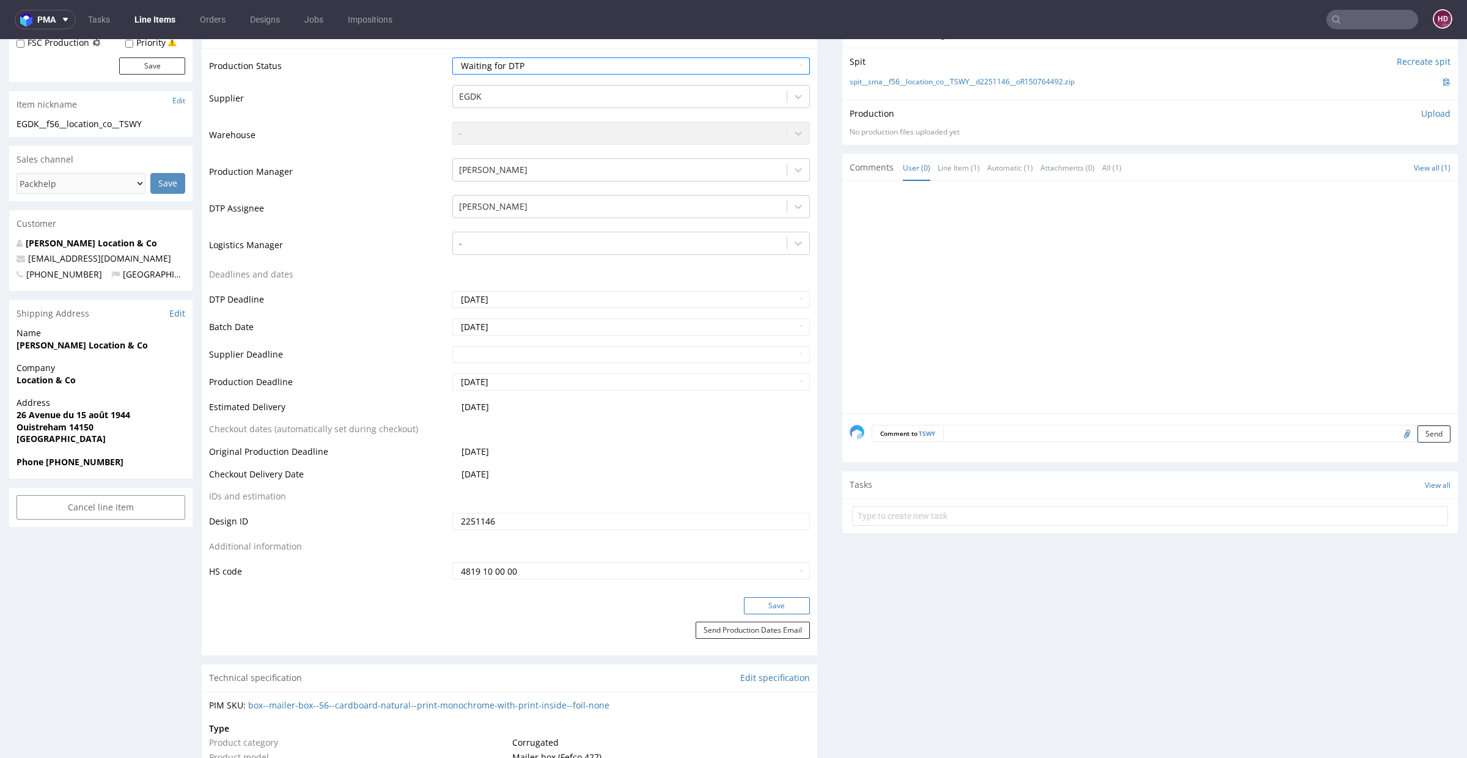
click at [762, 603] on button "Save" at bounding box center [777, 605] width 66 height 17
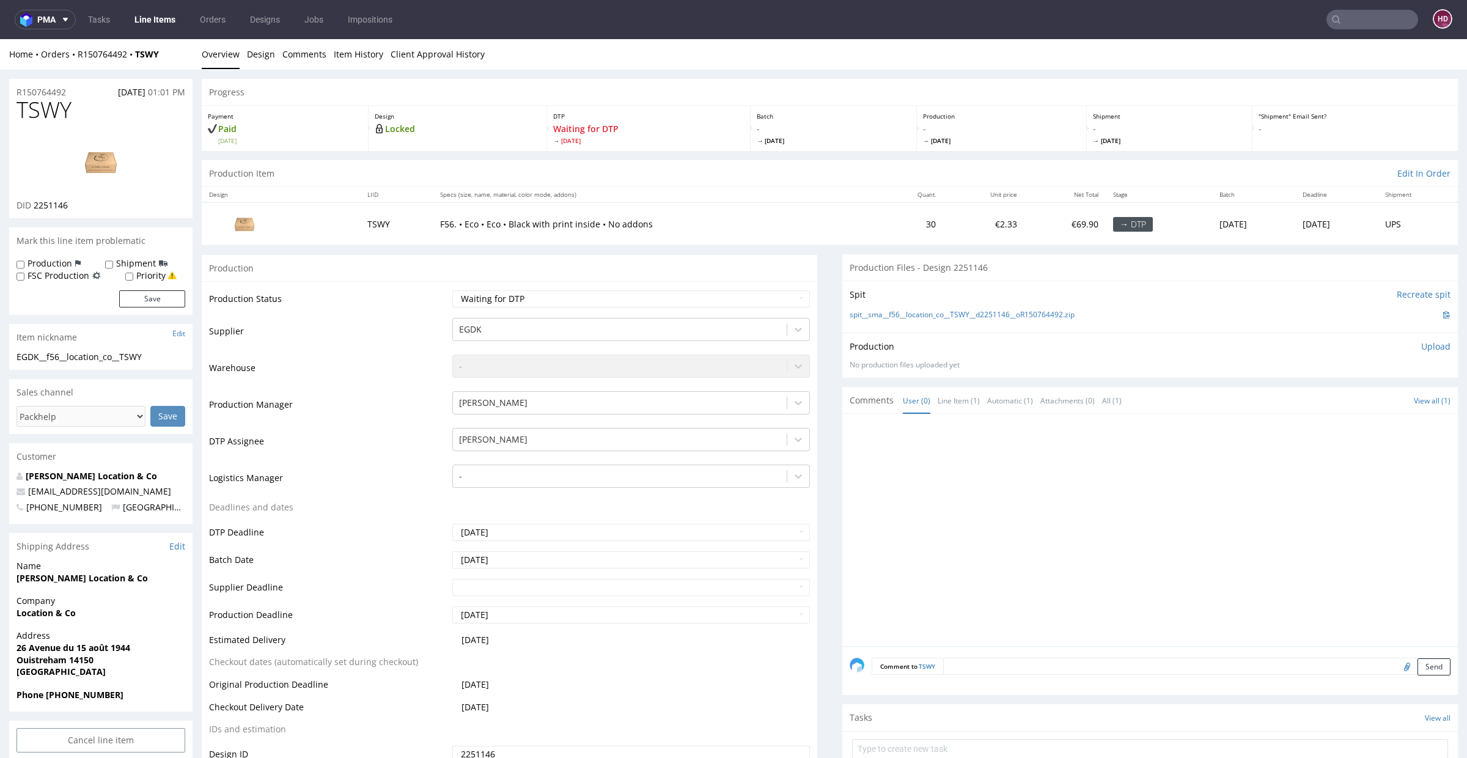
click at [79, 116] on h1 "TSWY" at bounding box center [101, 110] width 169 height 24
drag, startPoint x: 81, startPoint y: 111, endPoint x: 0, endPoint y: 92, distance: 83.5
click at [86, 102] on h1 "TSWY" at bounding box center [101, 110] width 169 height 24
drag, startPoint x: 78, startPoint y: 113, endPoint x: 9, endPoint y: 113, distance: 69.1
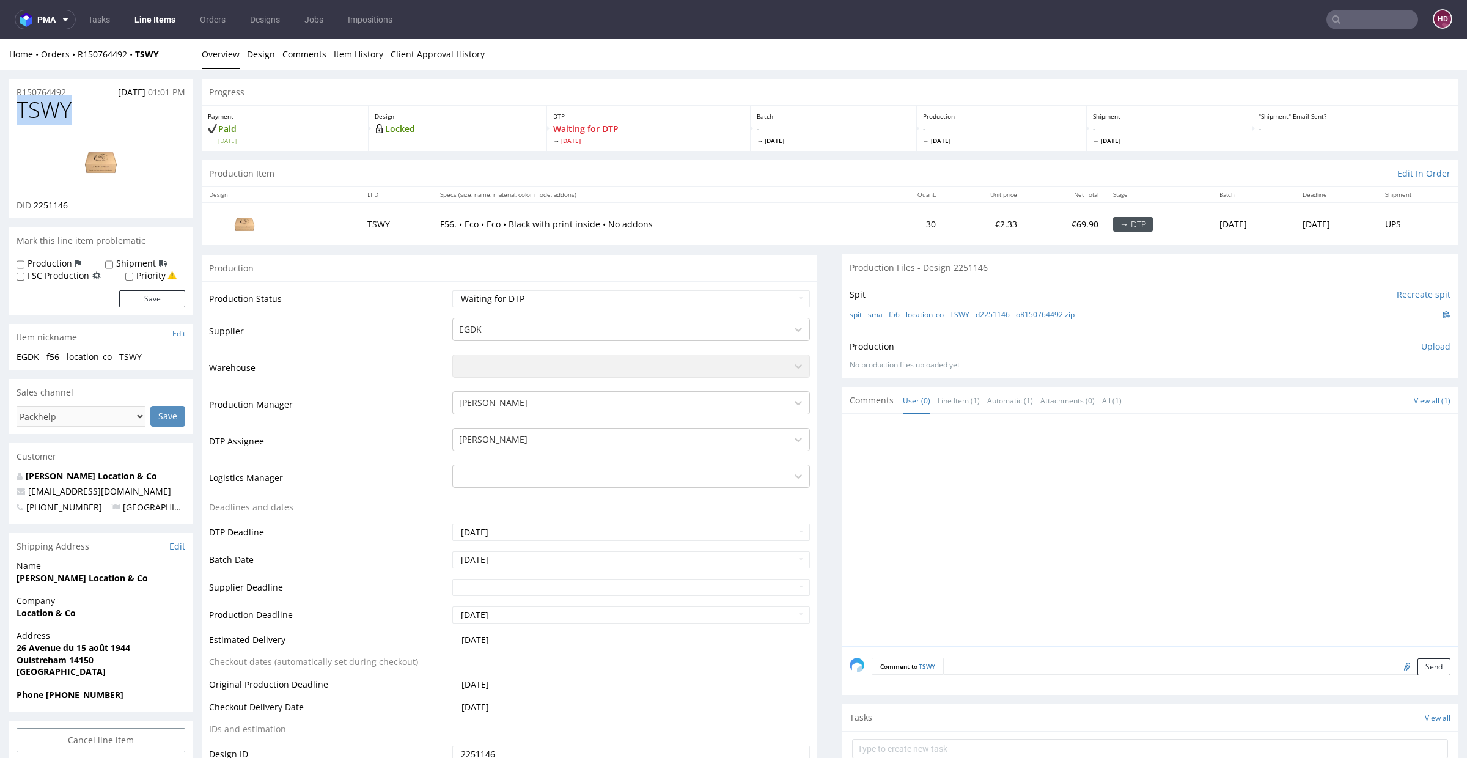
click at [9, 113] on div "TSWY DID 2251146" at bounding box center [100, 158] width 183 height 120
drag, startPoint x: 124, startPoint y: 360, endPoint x: 0, endPoint y: 348, distance: 124.1
drag, startPoint x: 73, startPoint y: 92, endPoint x: 0, endPoint y: 95, distance: 72.8
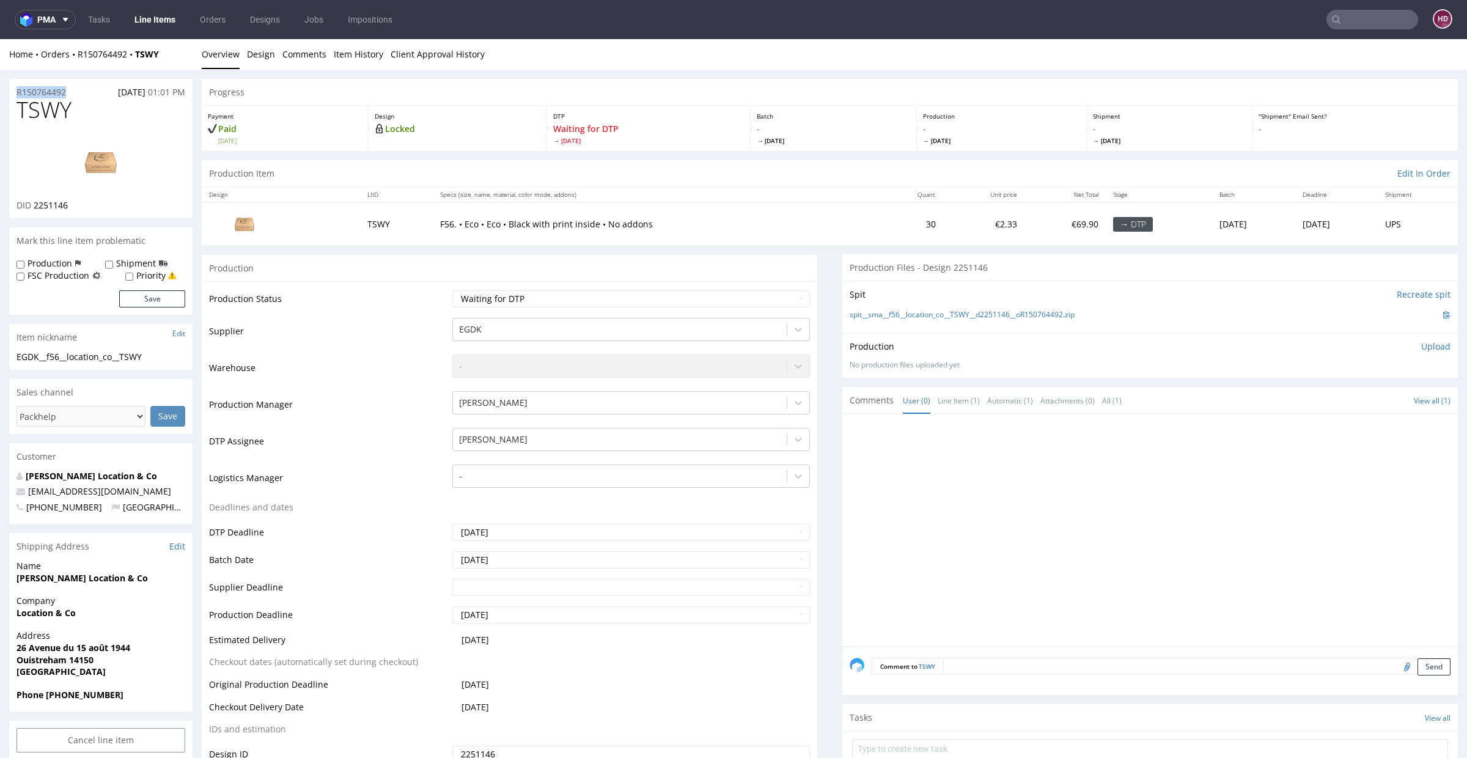
copy p "R150764492"
drag, startPoint x: 79, startPoint y: 209, endPoint x: 31, endPoint y: 207, distance: 47.7
click at [31, 207] on div "DID 2251146" at bounding box center [101, 205] width 169 height 12
copy p "2251146"
click at [277, 57] on li "Design" at bounding box center [264, 54] width 35 height 12
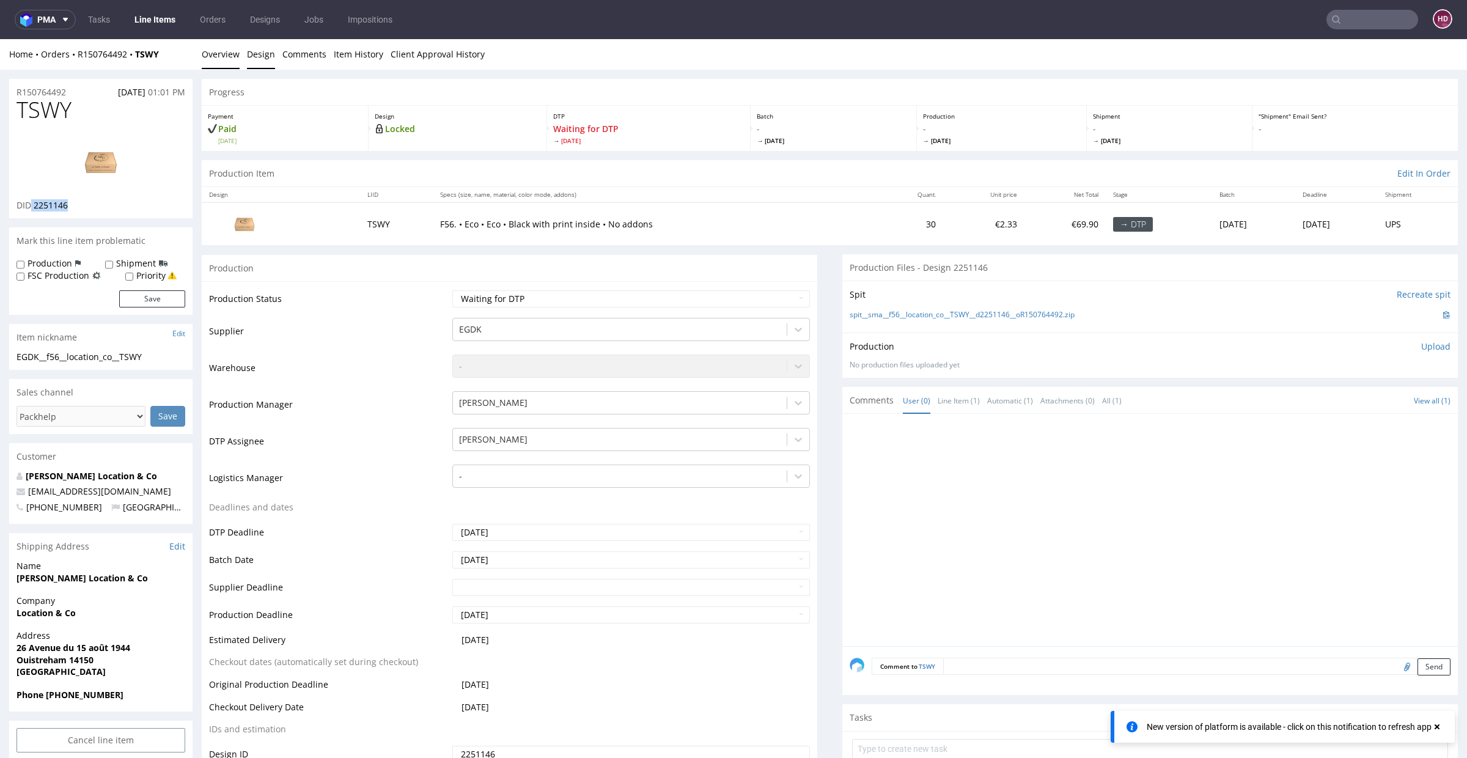
click at [270, 59] on link "Design" at bounding box center [261, 54] width 28 height 30
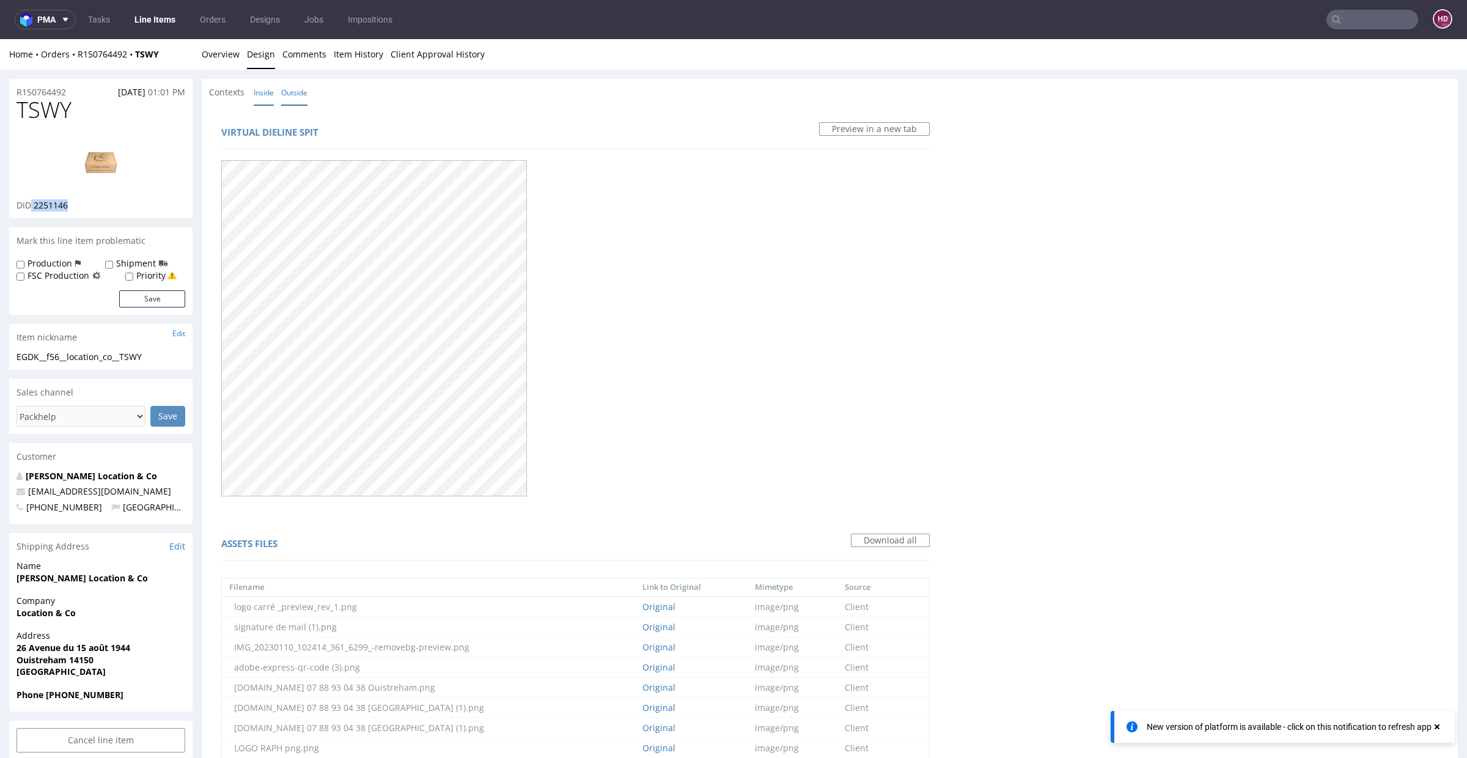
click at [265, 92] on link "Inside" at bounding box center [264, 92] width 20 height 26
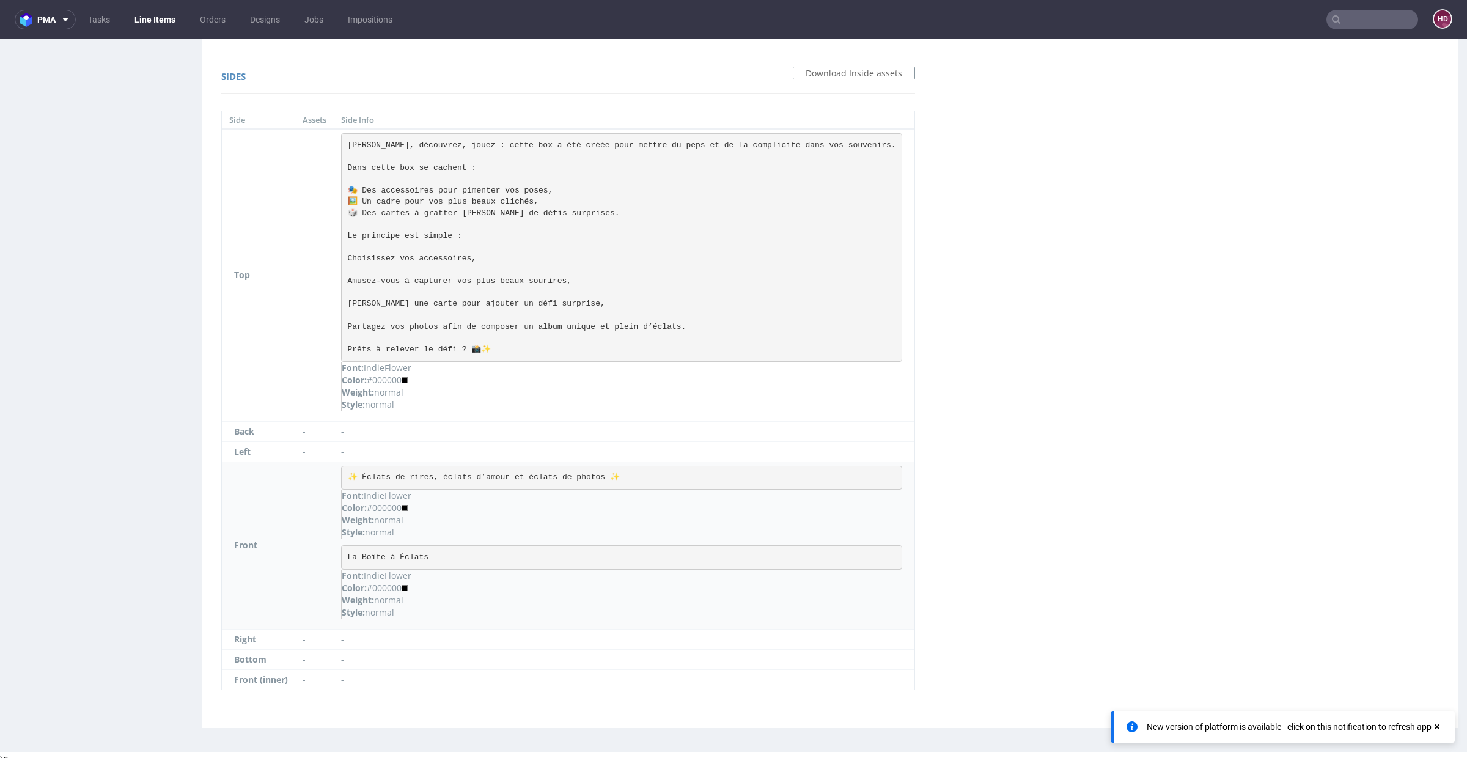
scroll to position [3, 0]
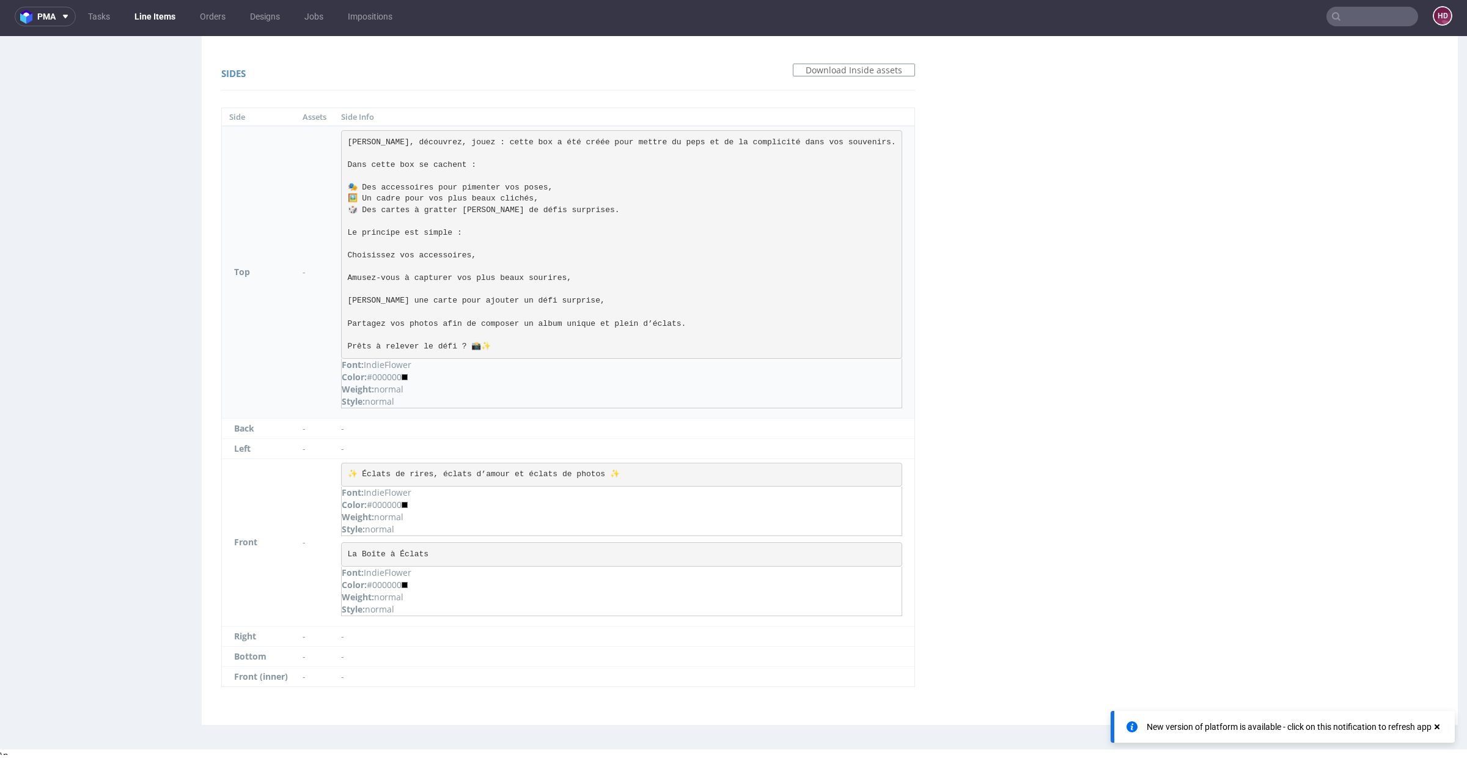
click at [351, 207] on pre "[PERSON_NAME], découvrez, jouez : cette box a été créée pour mettre du peps et …" at bounding box center [621, 244] width 561 height 229
drag, startPoint x: 358, startPoint y: 207, endPoint x: 338, endPoint y: 207, distance: 20.2
click at [338, 207] on td "[PERSON_NAME], découvrez, jouez : cette box a été créée pour mettre du peps et …" at bounding box center [624, 272] width 581 height 292
copy pre "De"
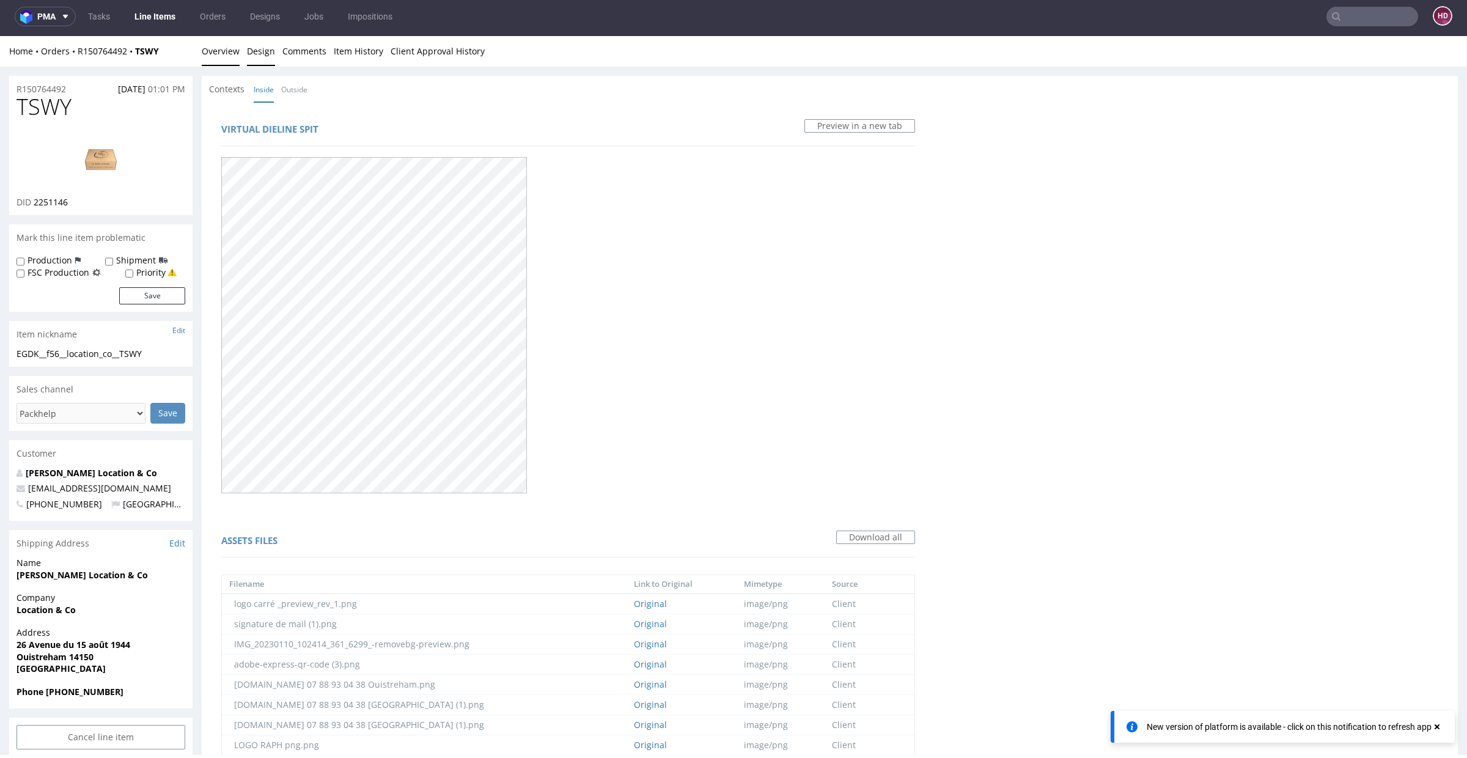
click at [230, 55] on link "Overview" at bounding box center [221, 51] width 38 height 30
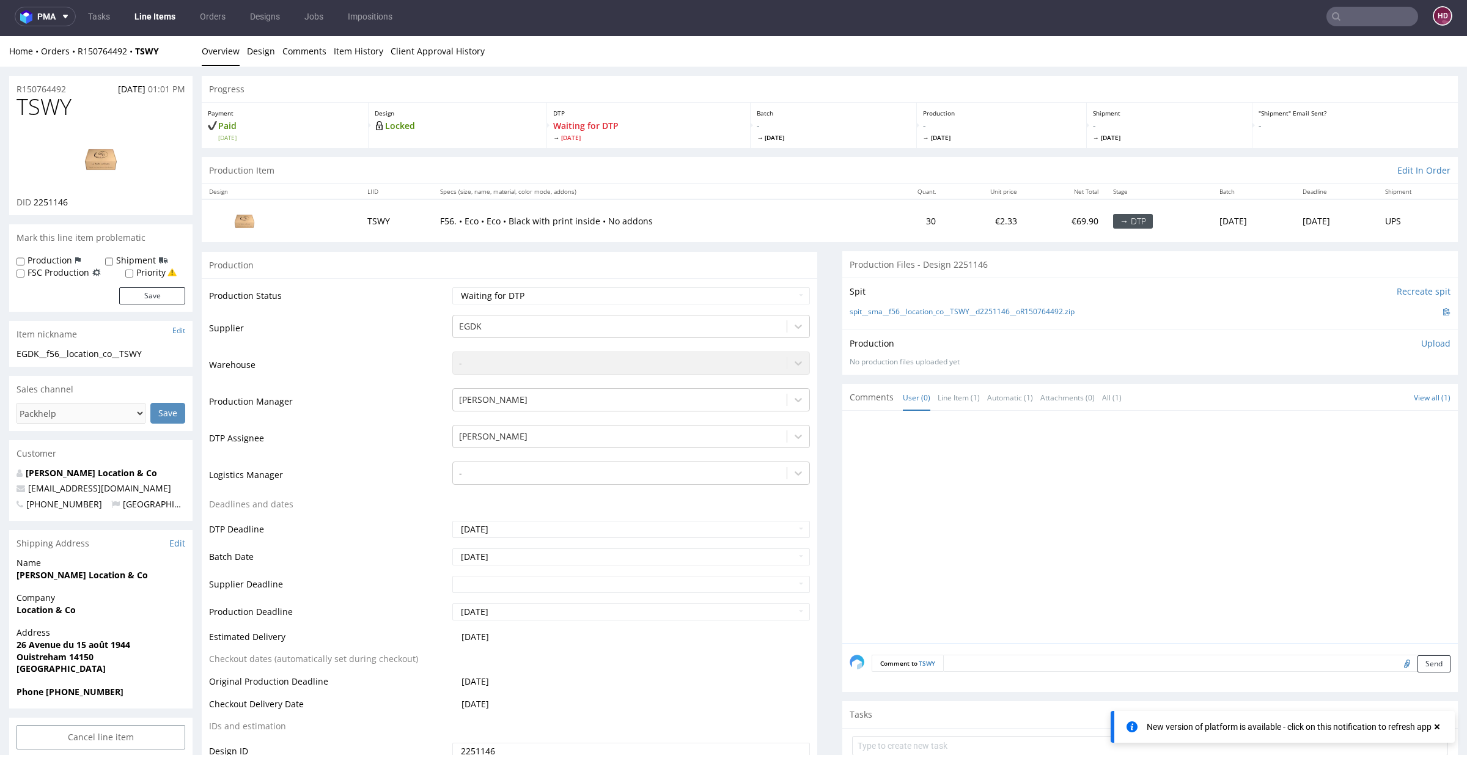
click at [1422, 346] on p "Upload" at bounding box center [1436, 344] width 29 height 12
click at [1354, 399] on div "Add files" at bounding box center [1364, 400] width 61 height 18
type input "C:\fakepath\ EGDK__f56__location_co__TSWY__d2251146__oR150764492__outside.pdf"
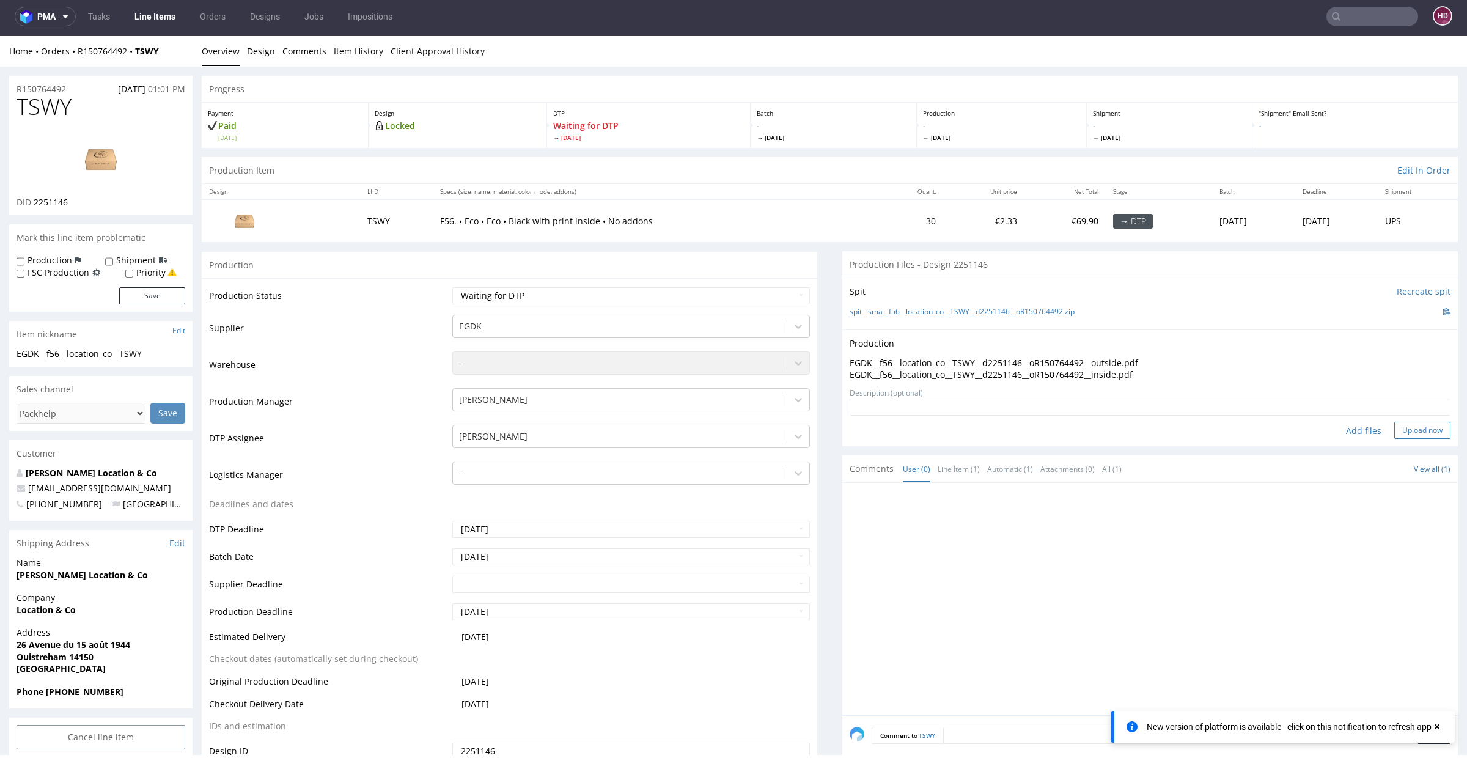
click at [1395, 427] on button "Upload now" at bounding box center [1423, 430] width 56 height 17
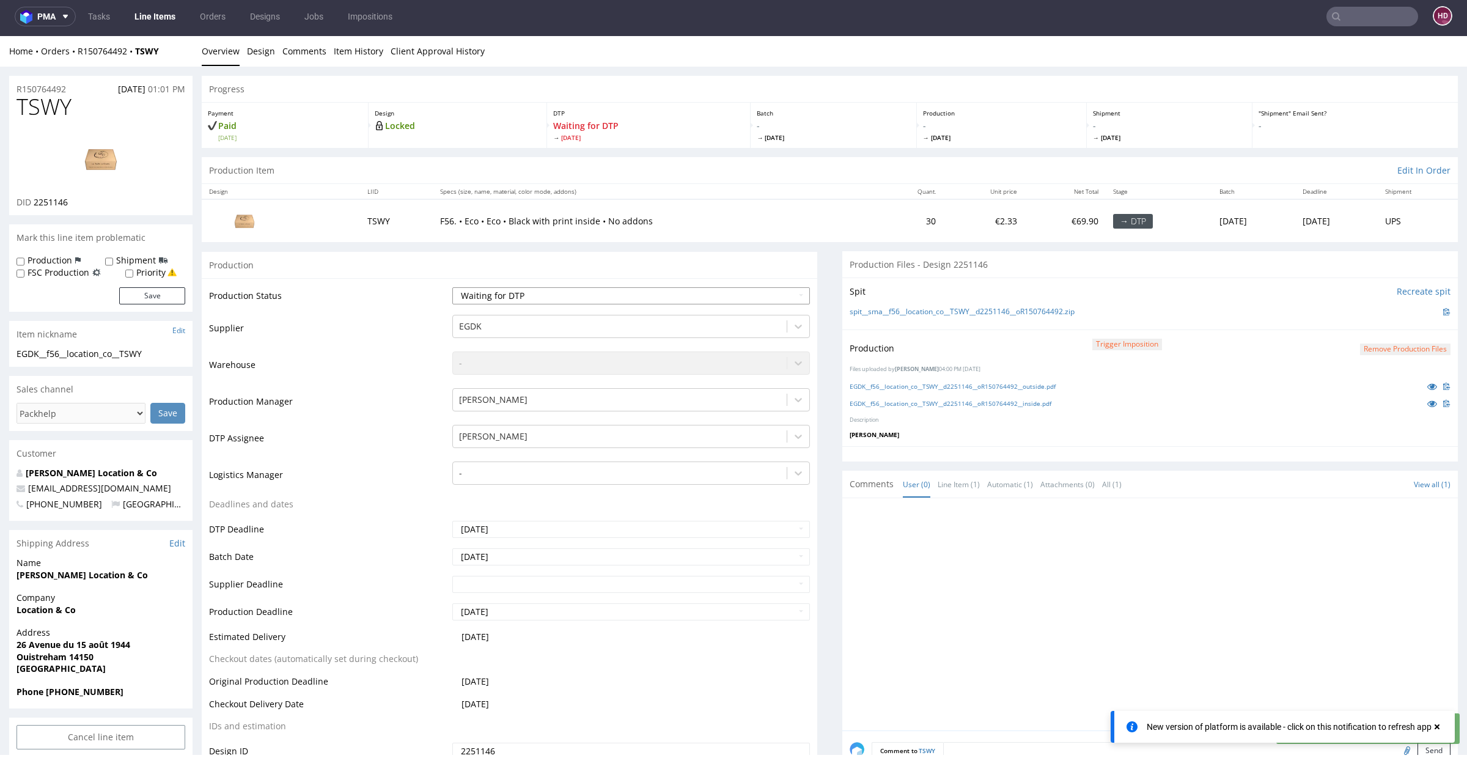
click at [621, 301] on select "Waiting for Artwork Waiting for Diecut Waiting for Mockup Waiting for DTP Waiti…" at bounding box center [631, 295] width 358 height 17
select select "dtp_production_ready"
click at [452, 287] on select "Waiting for Artwork Waiting for Diecut Waiting for Mockup Waiting for DTP Waiti…" at bounding box center [631, 295] width 358 height 17
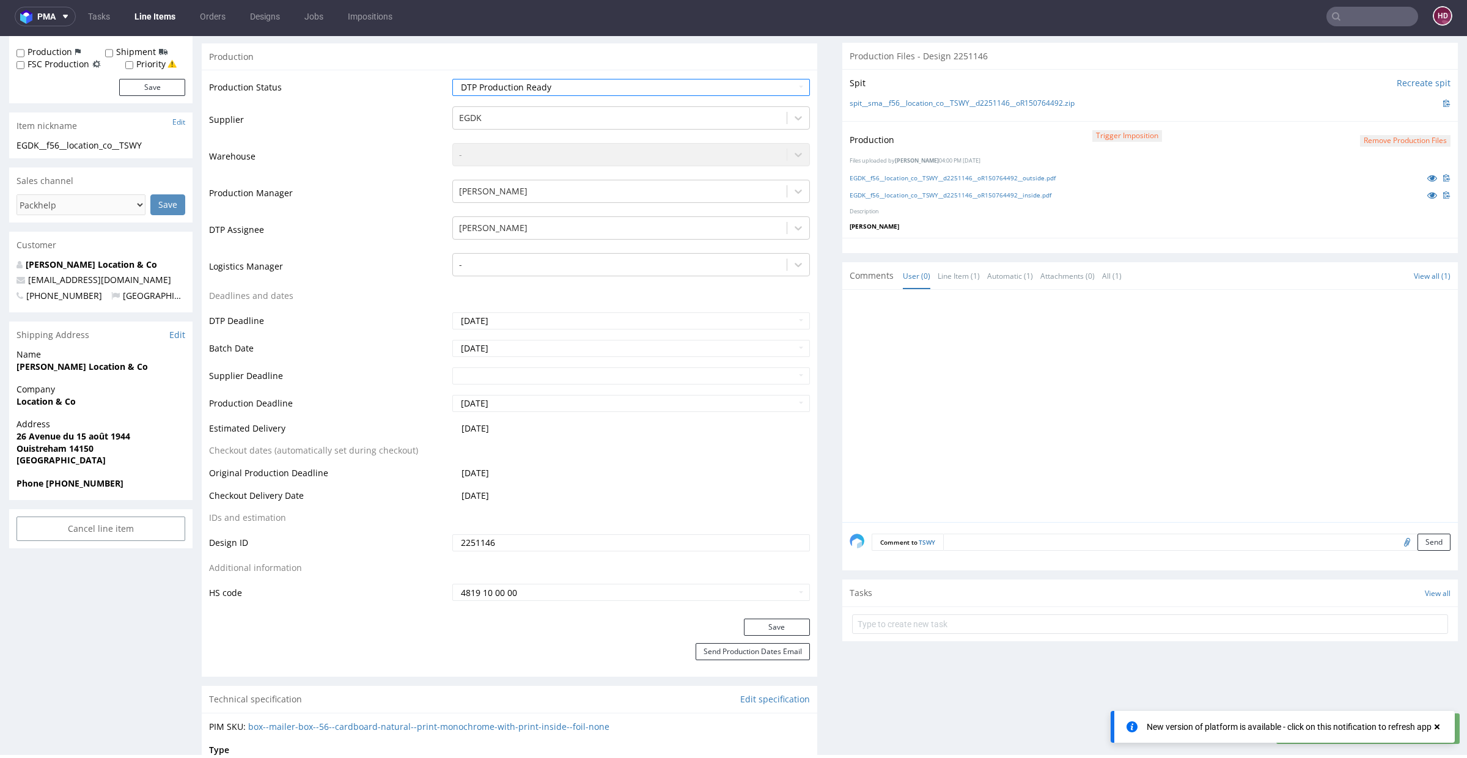
scroll to position [369, 0]
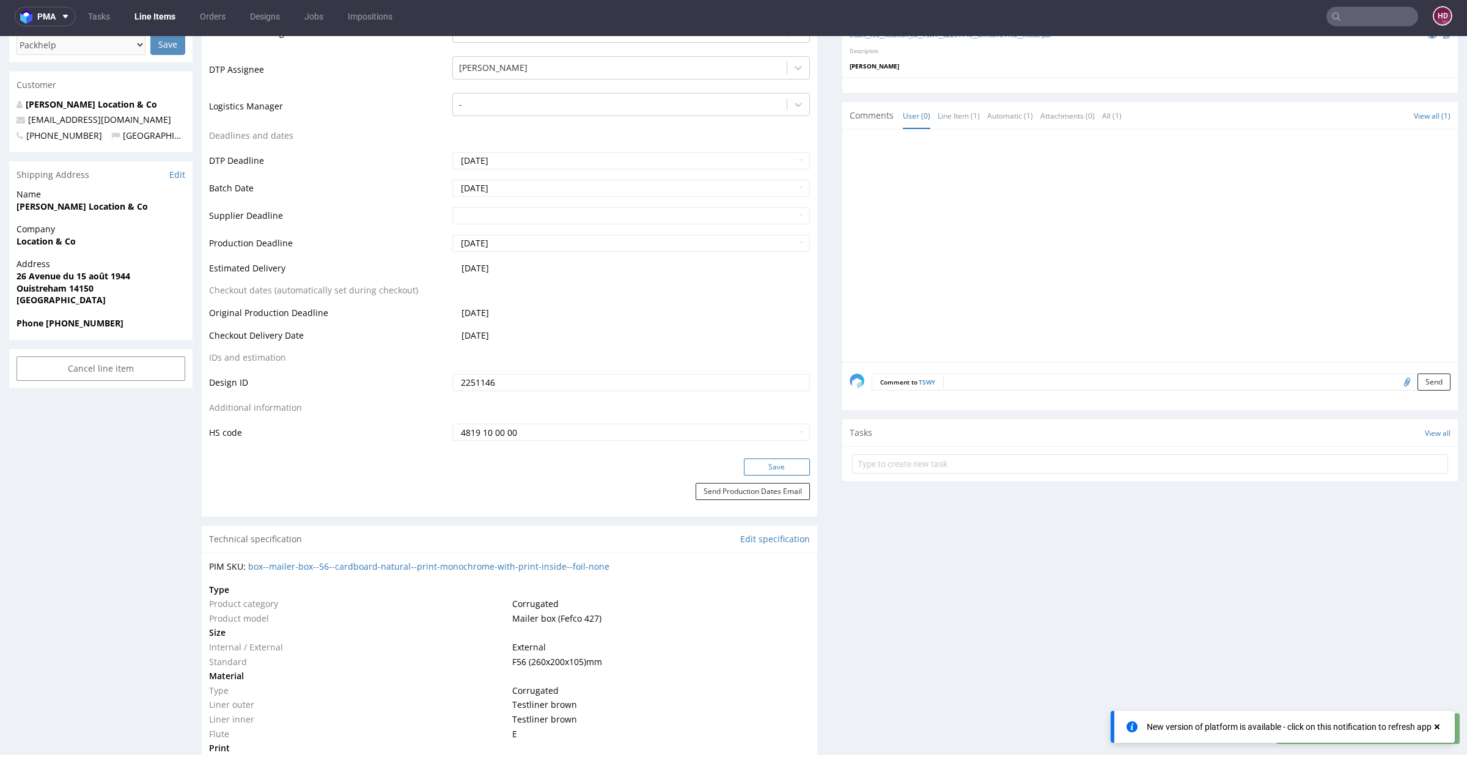
click at [753, 471] on button "Save" at bounding box center [777, 467] width 66 height 17
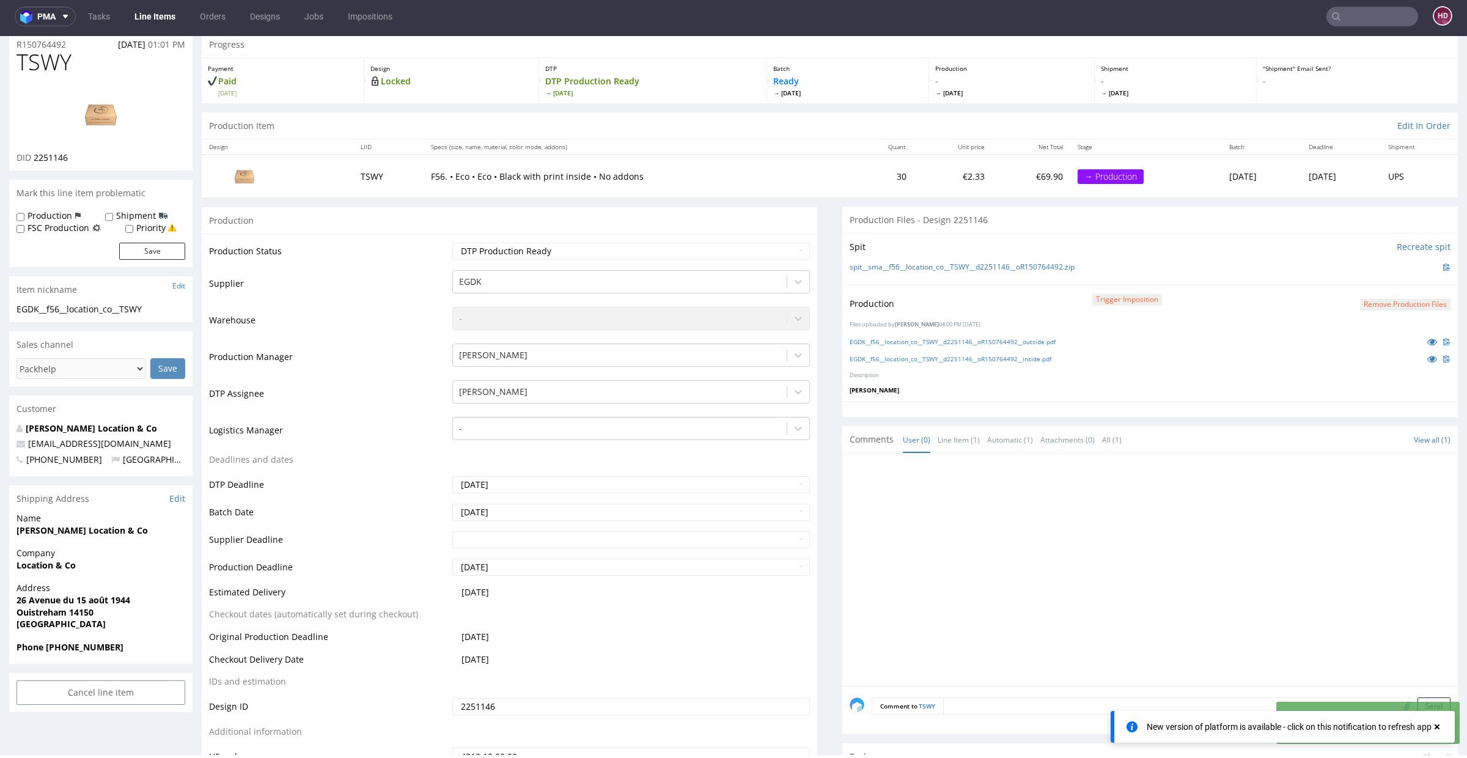
scroll to position [0, 0]
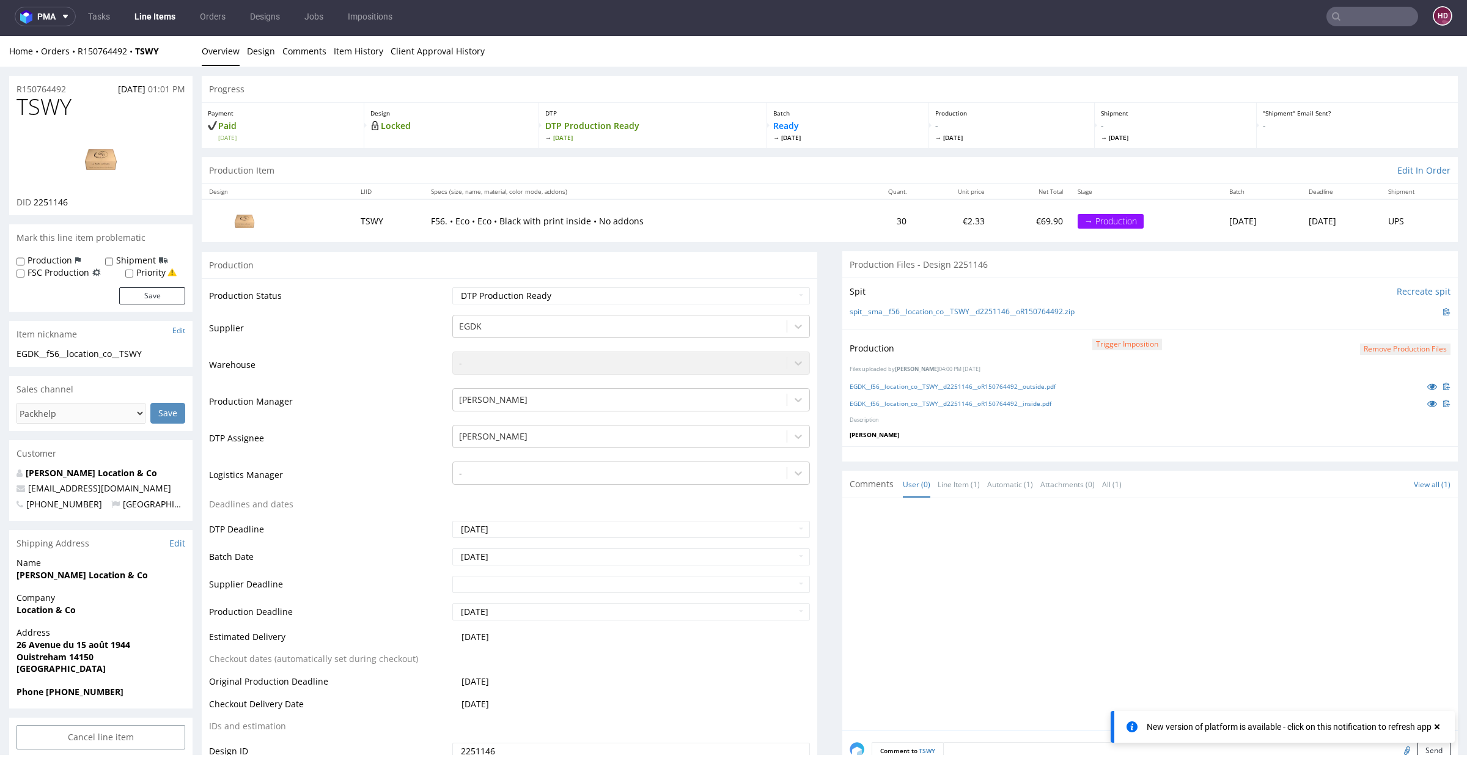
click at [152, 12] on link "Line Items" at bounding box center [155, 17] width 56 height 20
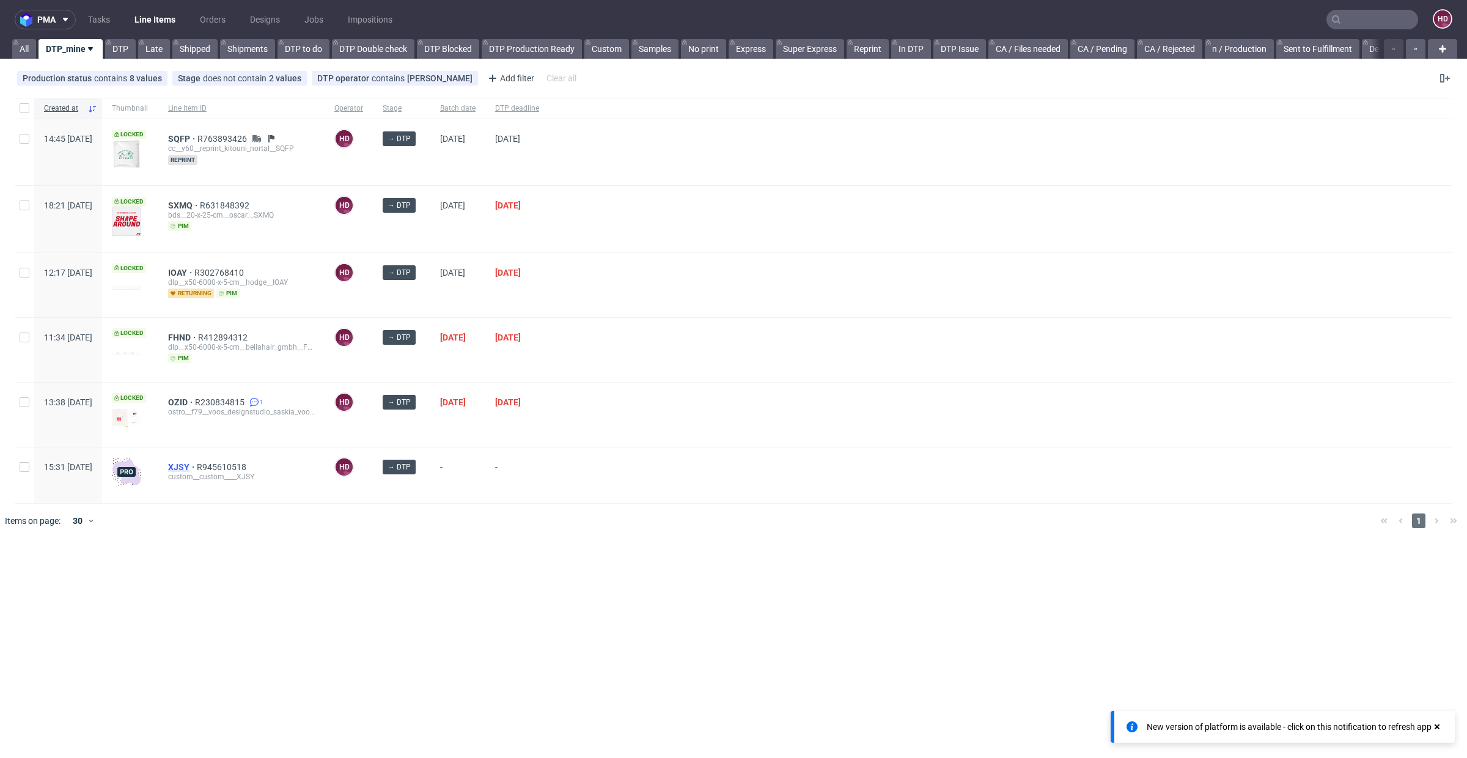
click at [197, 462] on span "XJSY" at bounding box center [182, 467] width 29 height 10
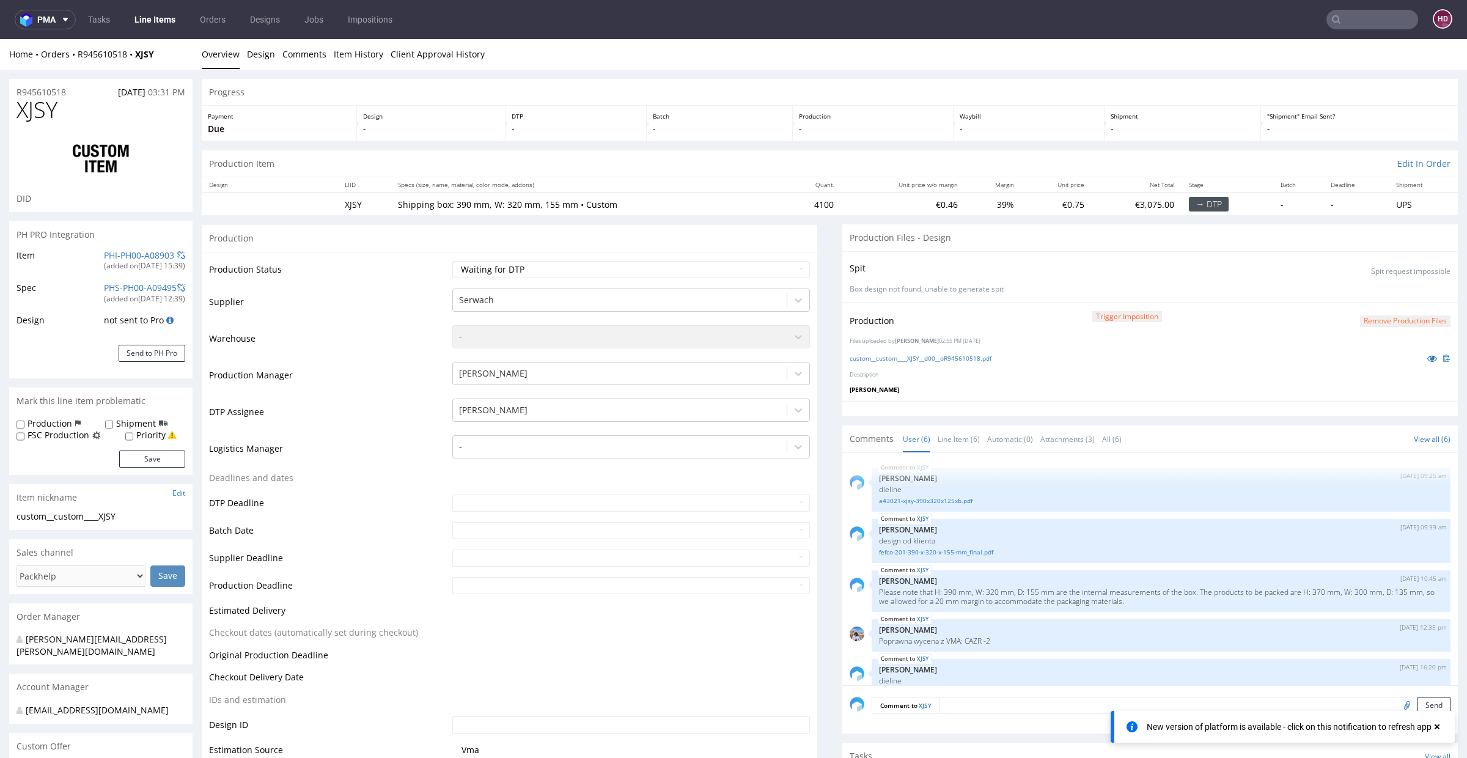
scroll to position [64, 0]
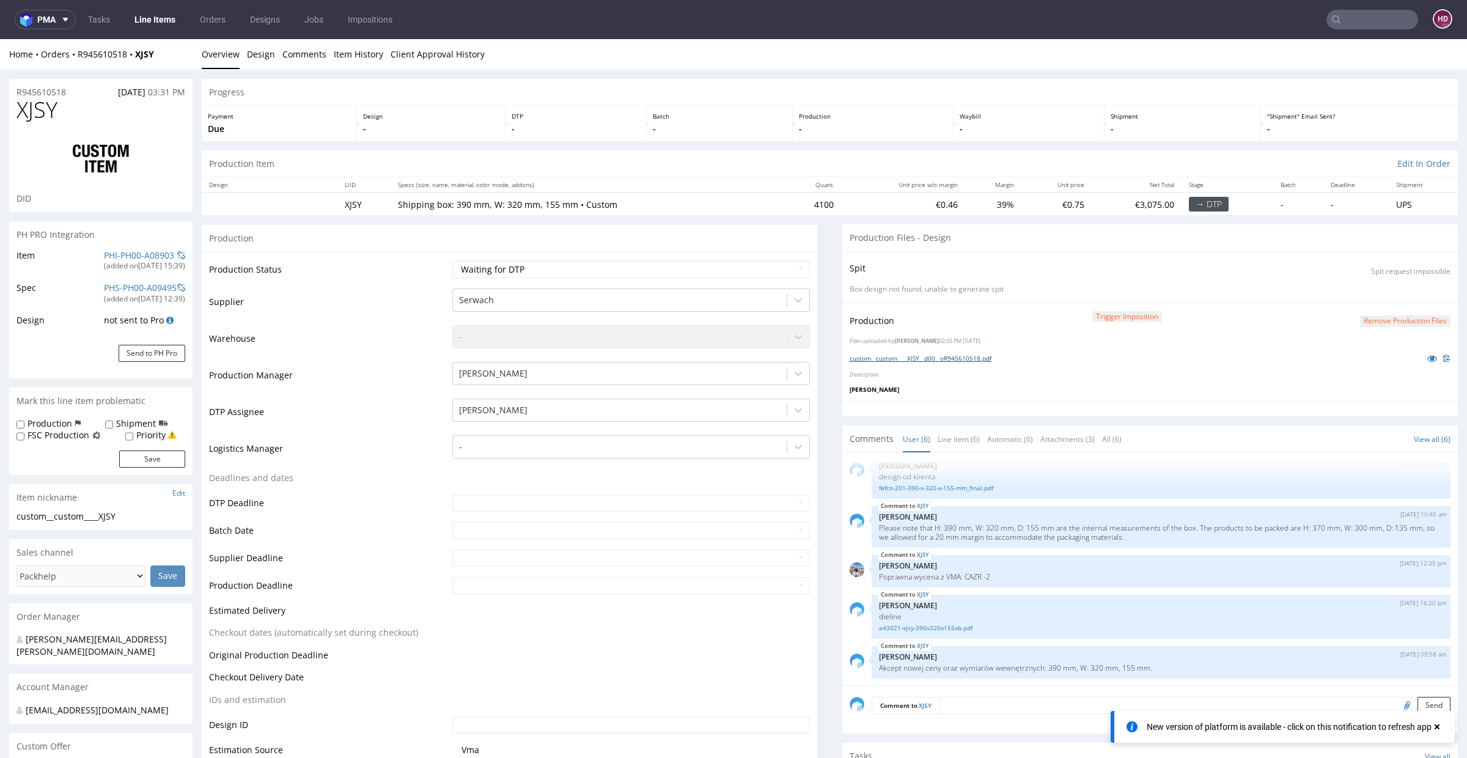
click at [912, 356] on link "custom__custom____XJSY__d00__oR945610518.pdf" at bounding box center [921, 358] width 142 height 9
click at [164, 24] on link "Line Items" at bounding box center [155, 20] width 56 height 20
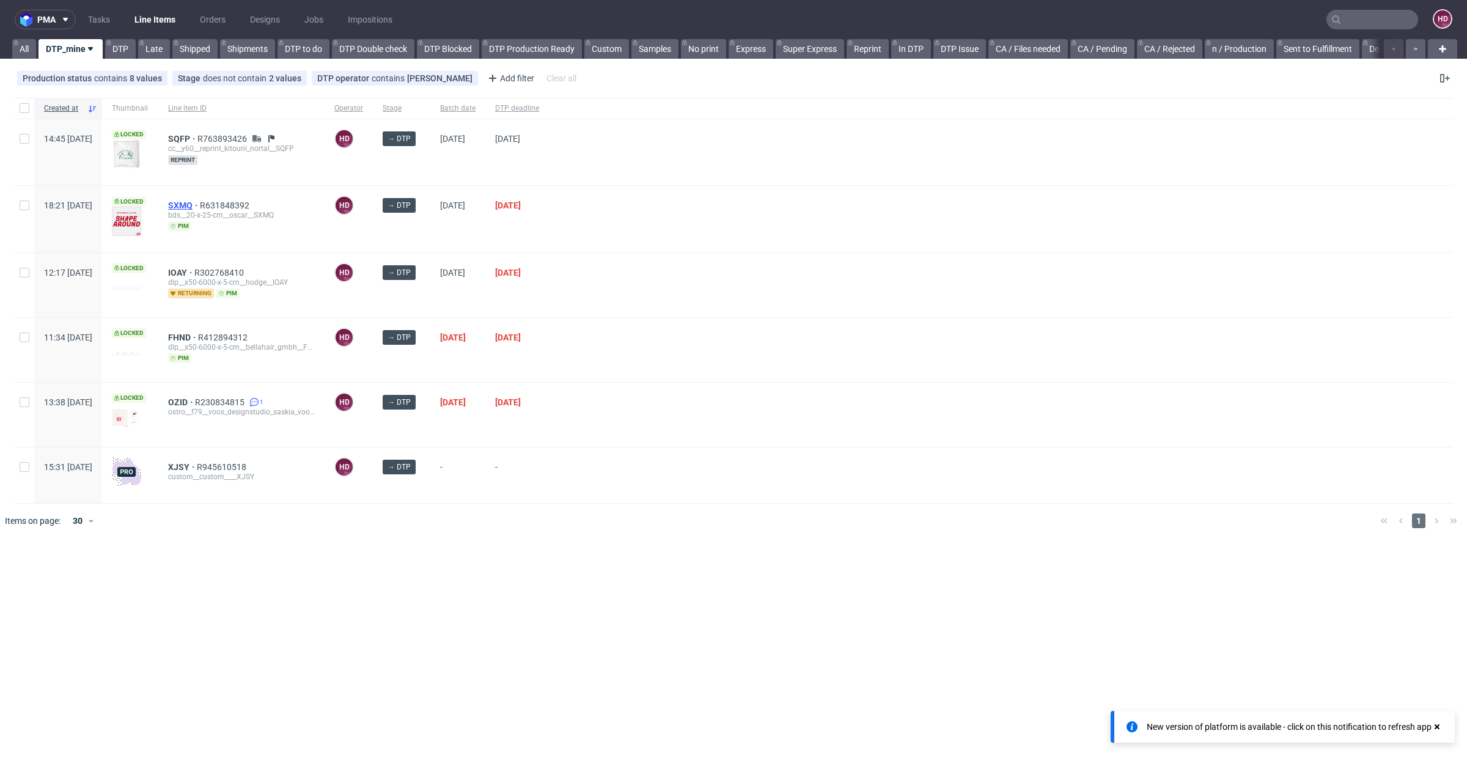
click at [200, 202] on span "SXMQ" at bounding box center [184, 206] width 32 height 10
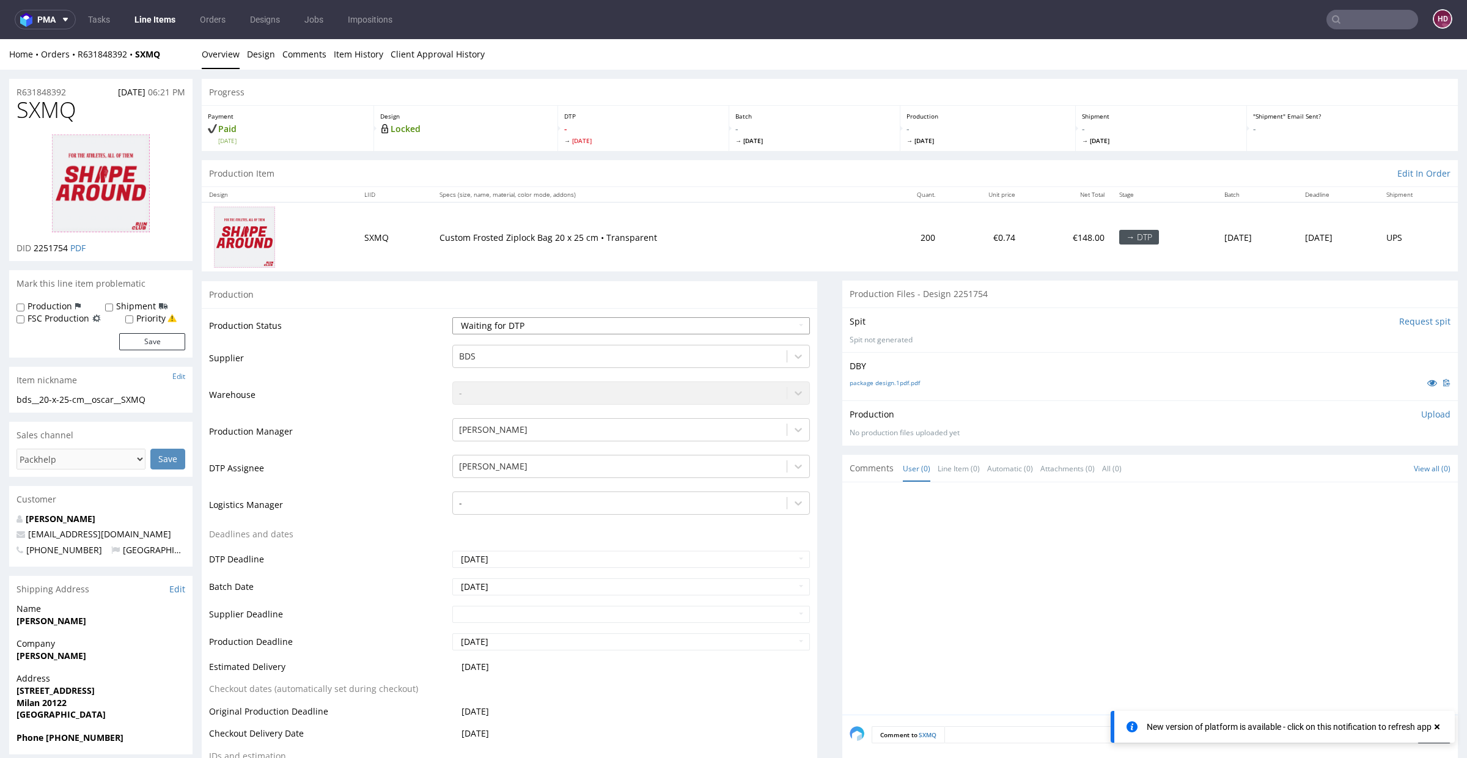
click at [504, 332] on select "Waiting for Artwork Waiting for Diecut Waiting for Mockup Waiting for DTP Waiti…" at bounding box center [631, 325] width 358 height 17
select select "dtp_in_process"
click at [452, 317] on select "Waiting for Artwork Waiting for Diecut Waiting for Mockup Waiting for DTP Waiti…" at bounding box center [631, 325] width 358 height 17
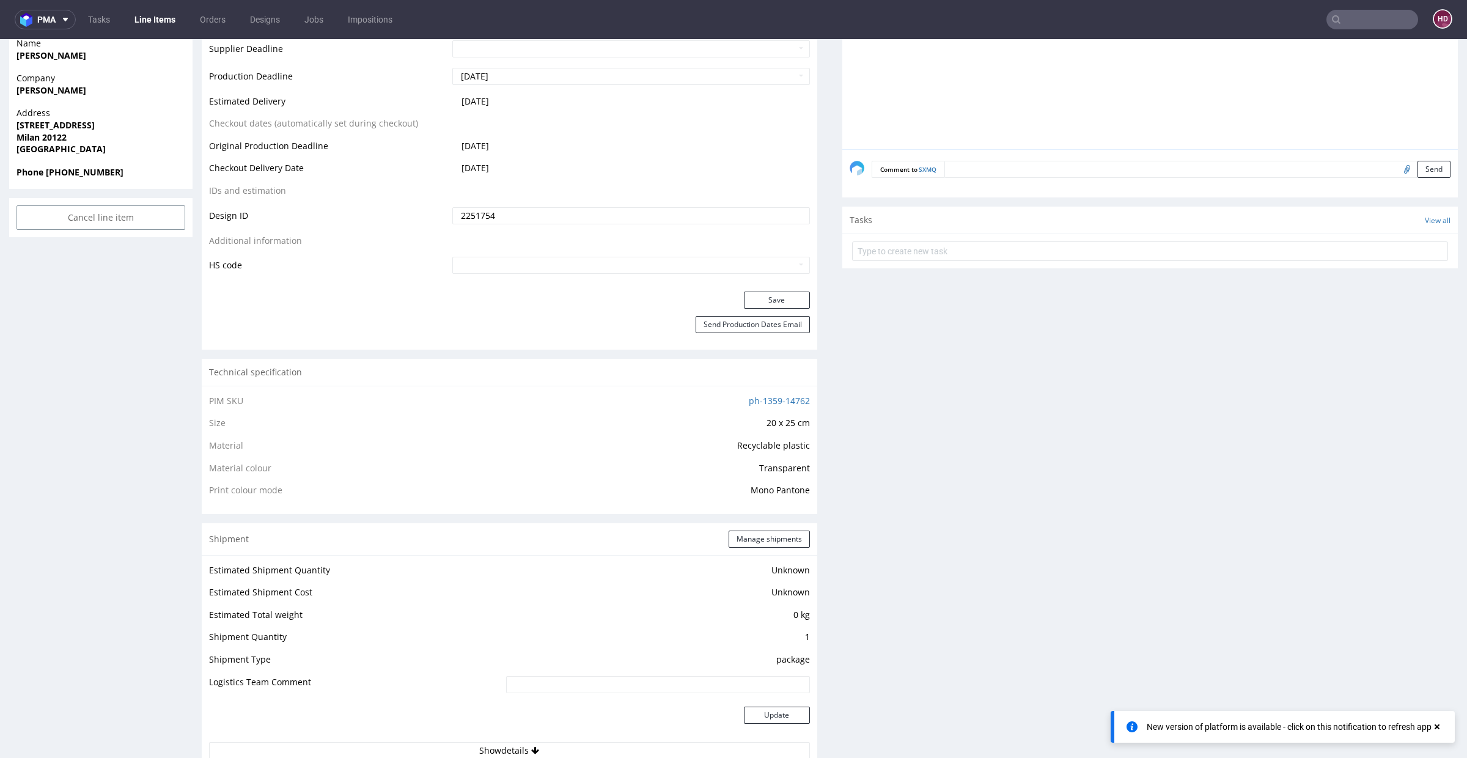
scroll to position [577, 0]
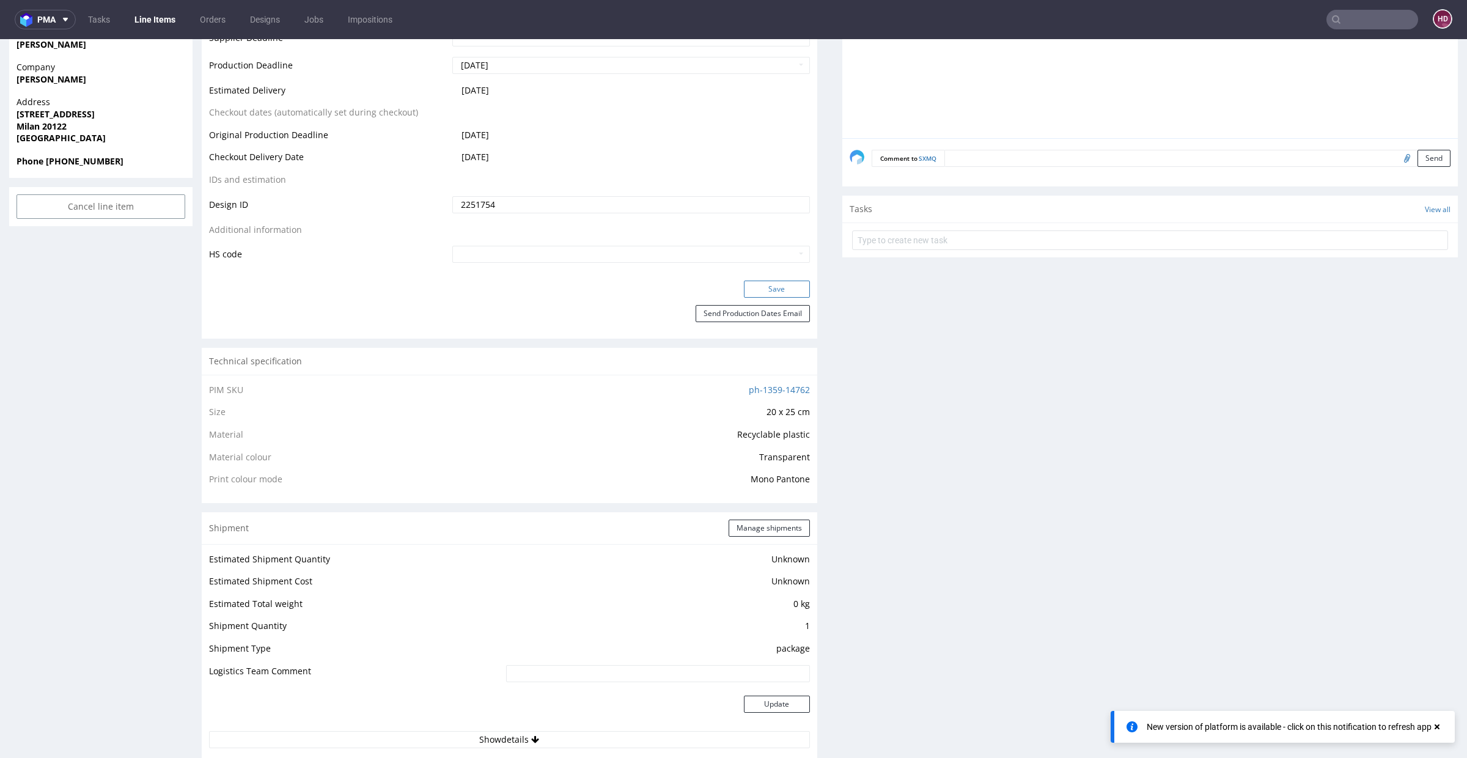
click at [751, 286] on button "Save" at bounding box center [777, 289] width 66 height 17
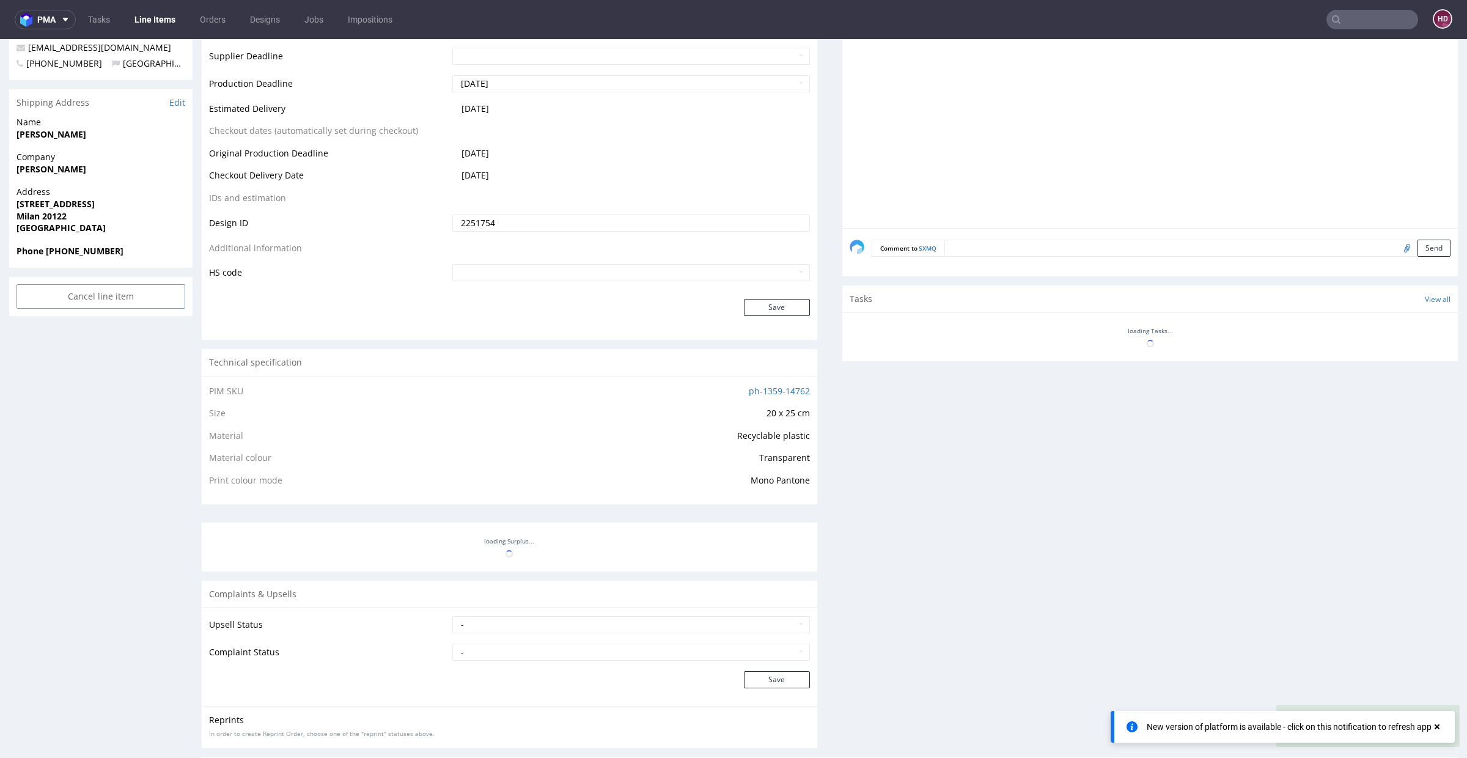
scroll to position [308, 0]
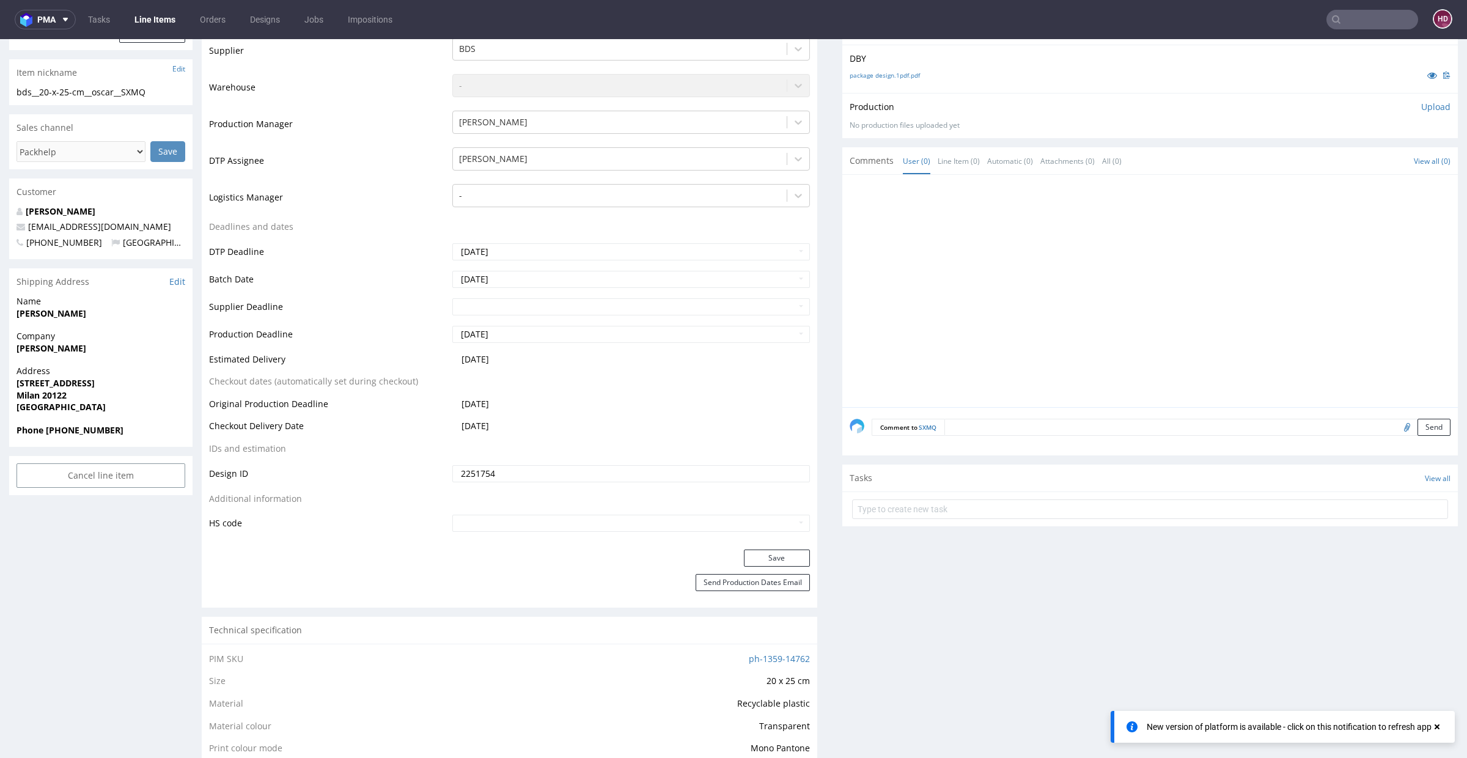
click at [635, 364] on td "2025-09-09" at bounding box center [629, 363] width 361 height 23
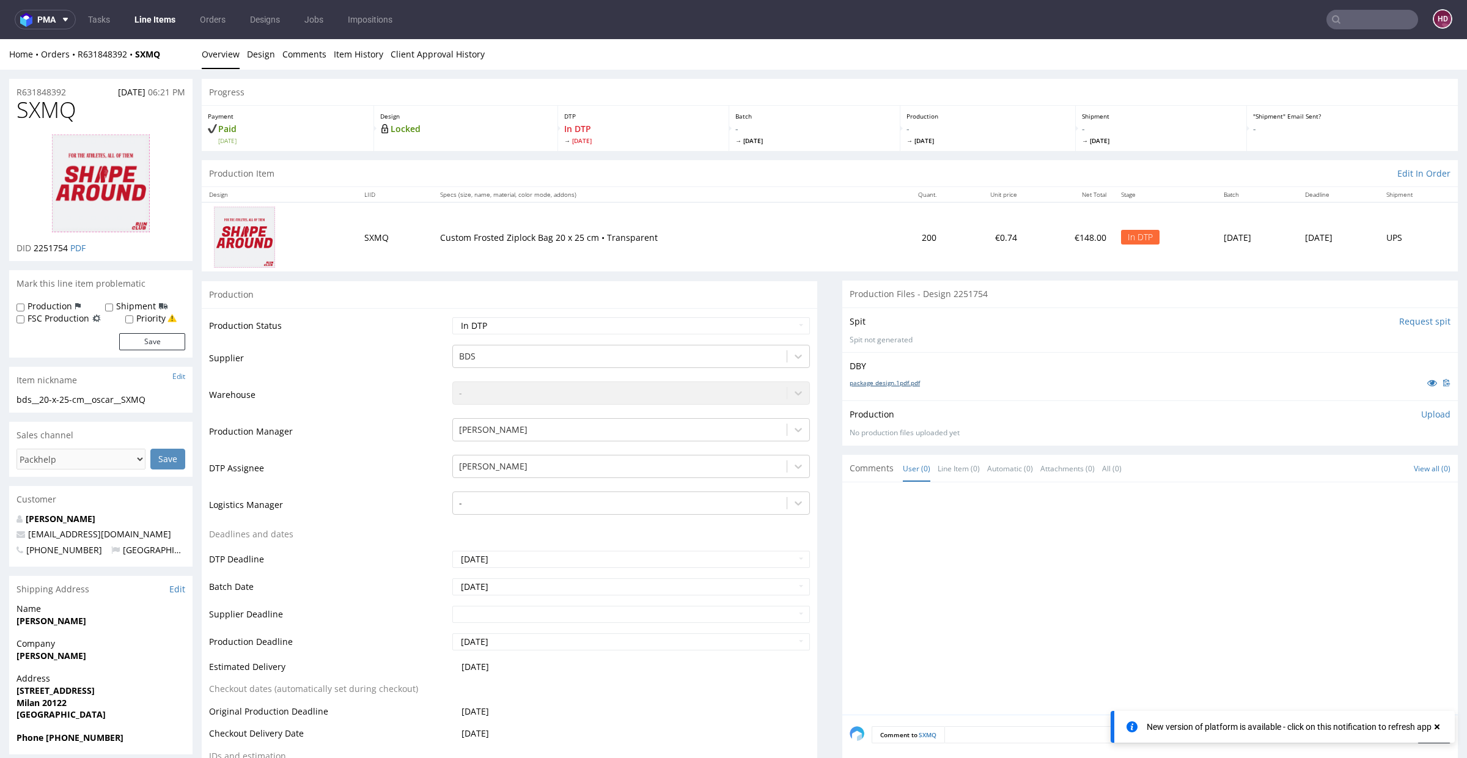
click at [865, 380] on link "package design.1pdf.pdf" at bounding box center [885, 382] width 70 height 9
click at [264, 56] on link "Design" at bounding box center [261, 54] width 28 height 30
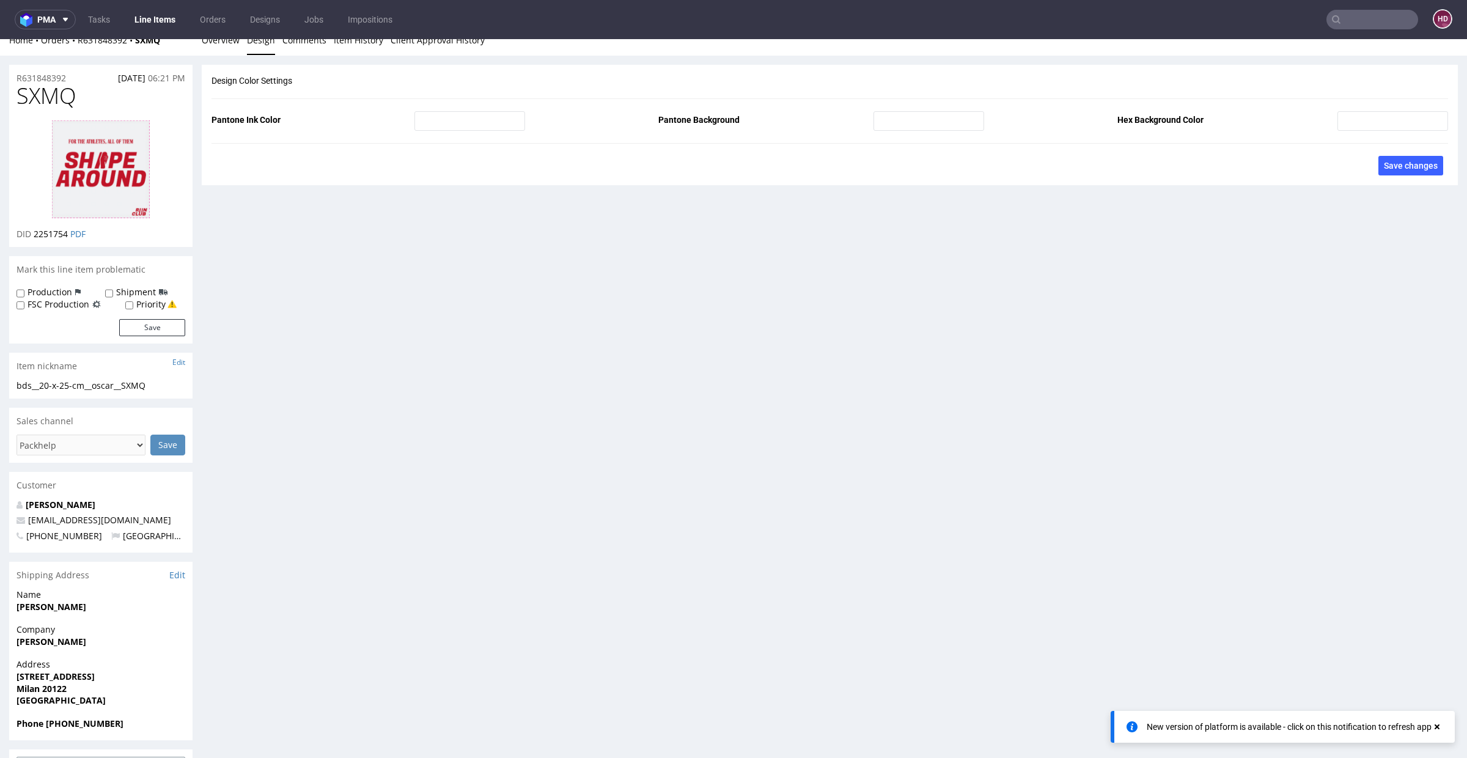
scroll to position [25, 0]
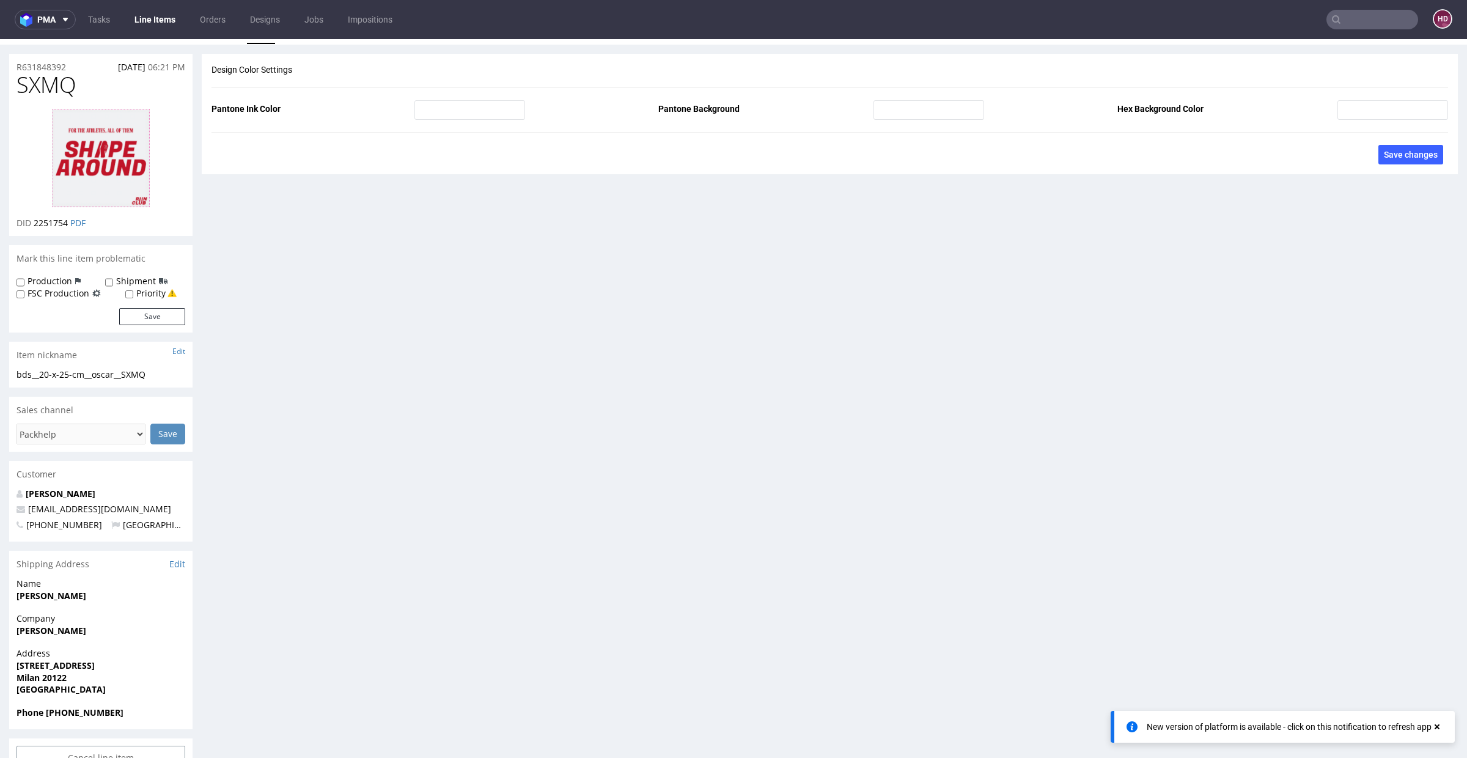
click at [88, 172] on img at bounding box center [101, 158] width 98 height 98
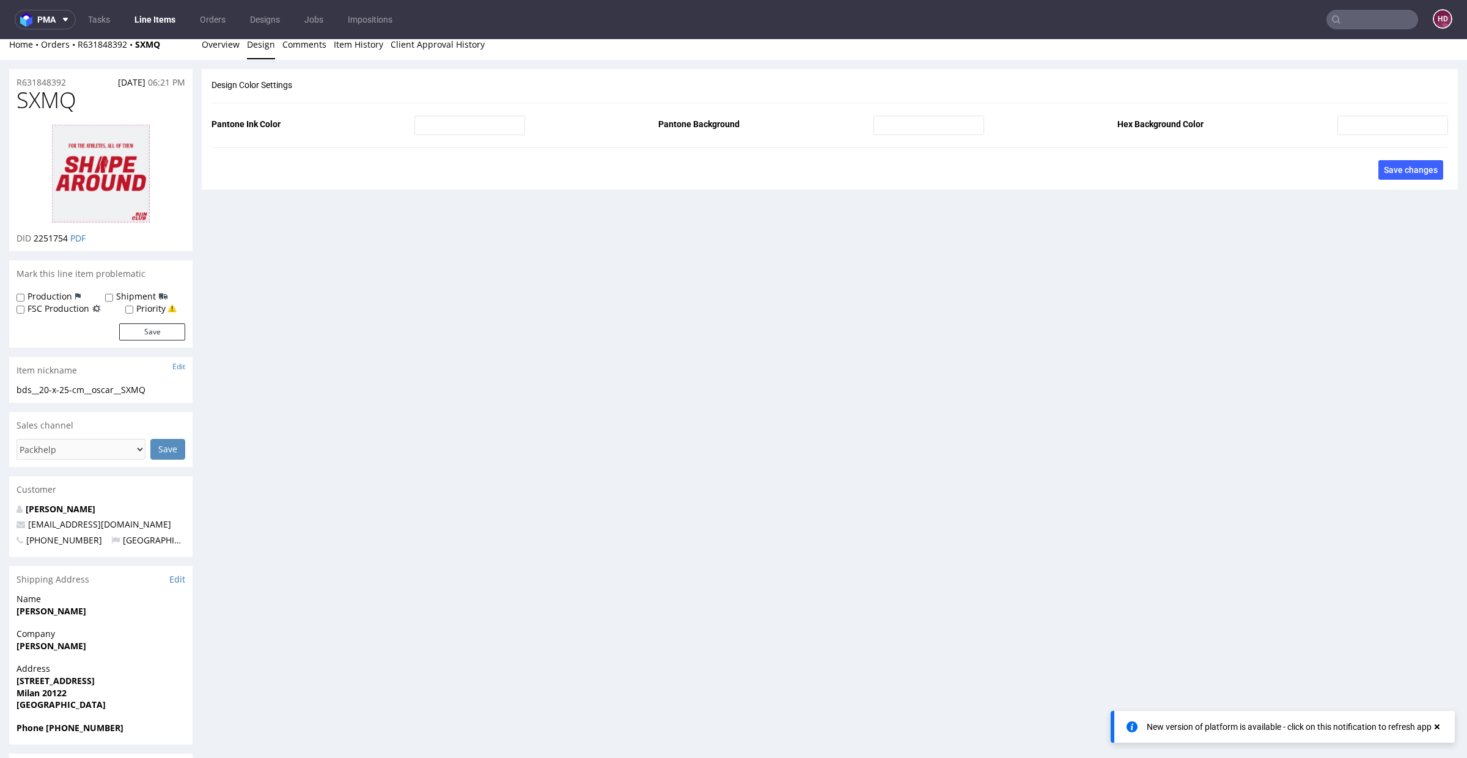
scroll to position [0, 0]
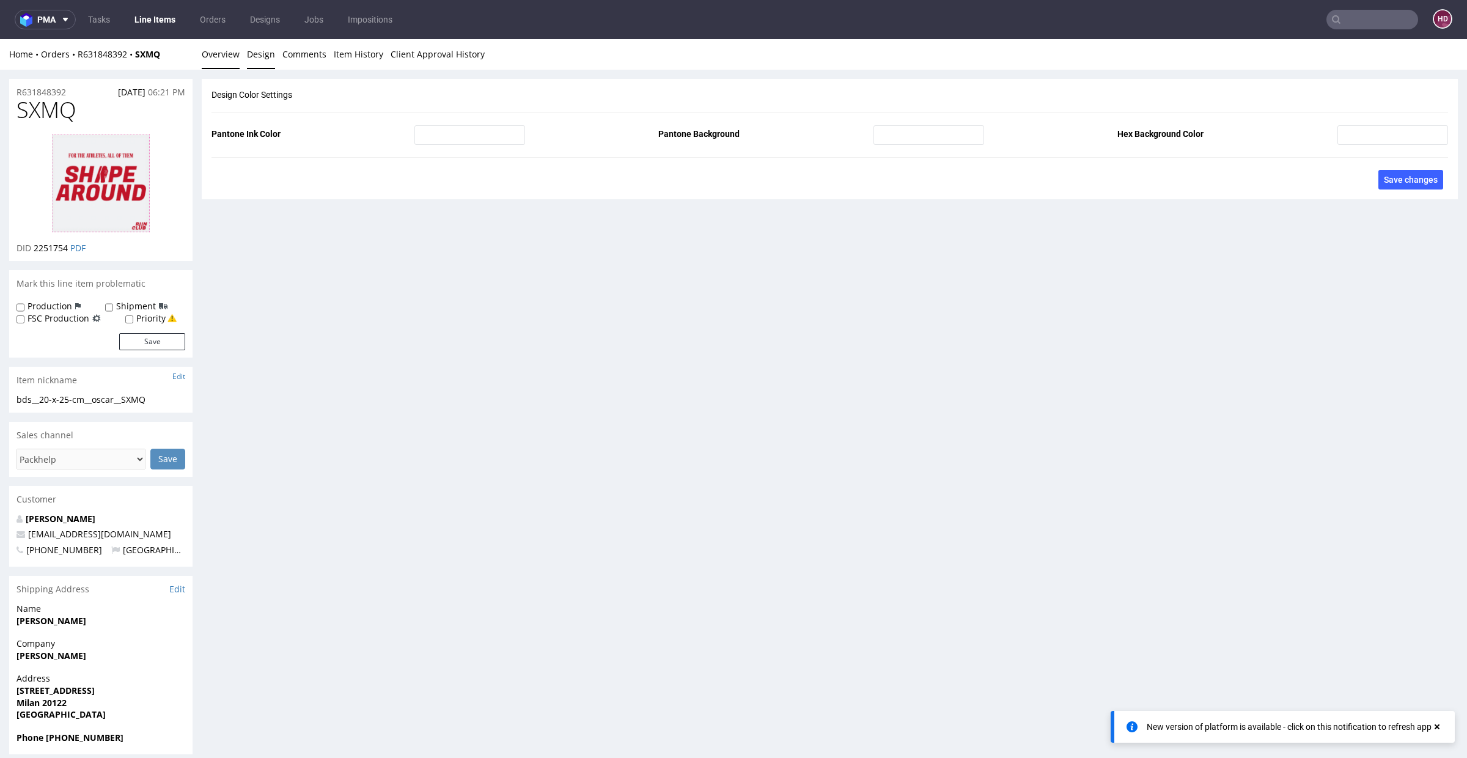
click at [223, 57] on link "Overview" at bounding box center [221, 54] width 38 height 30
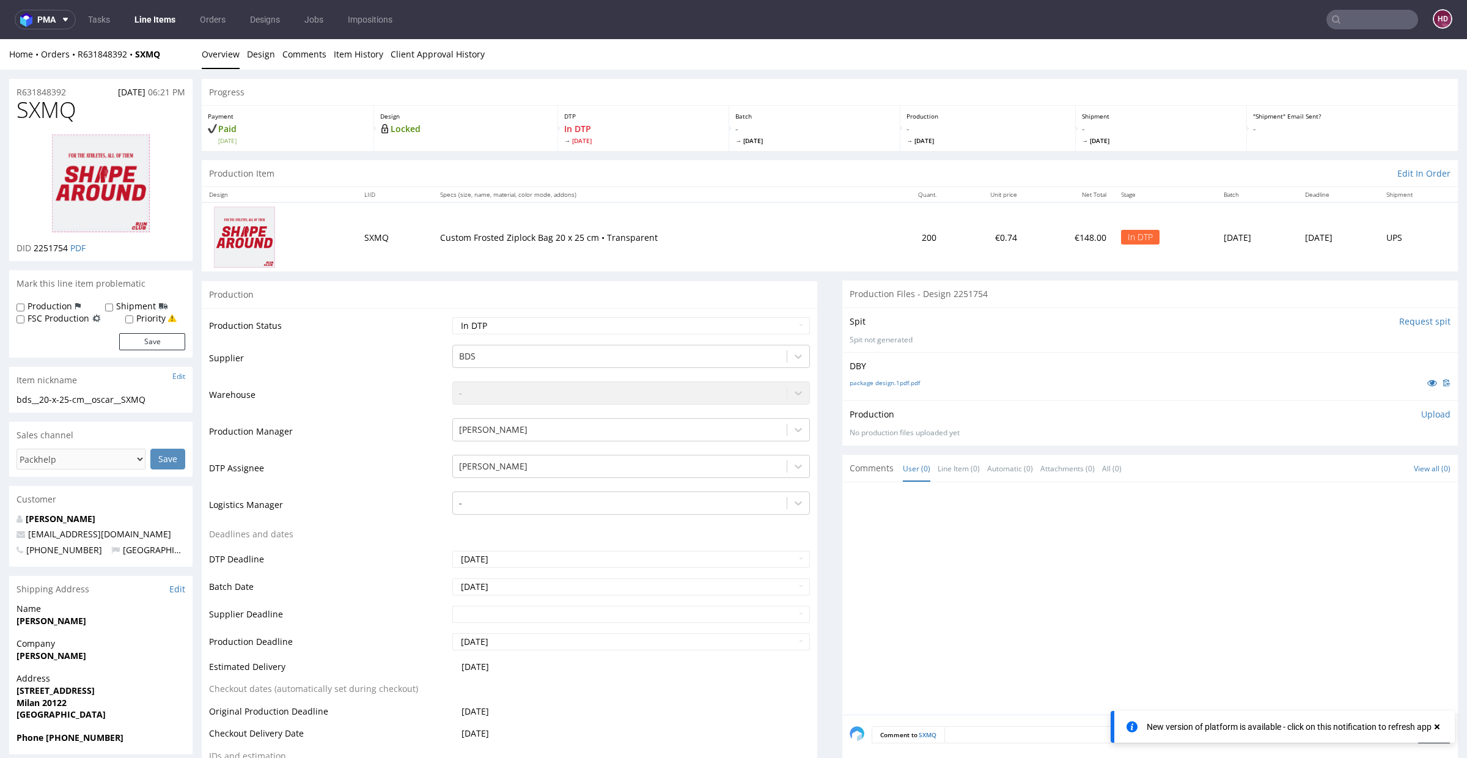
click at [89, 109] on h1 "SXMQ" at bounding box center [101, 110] width 169 height 24
drag, startPoint x: 89, startPoint y: 109, endPoint x: 0, endPoint y: 109, distance: 88.7
copy span "SXMQ"
drag, startPoint x: 32, startPoint y: 247, endPoint x: 66, endPoint y: 246, distance: 33.6
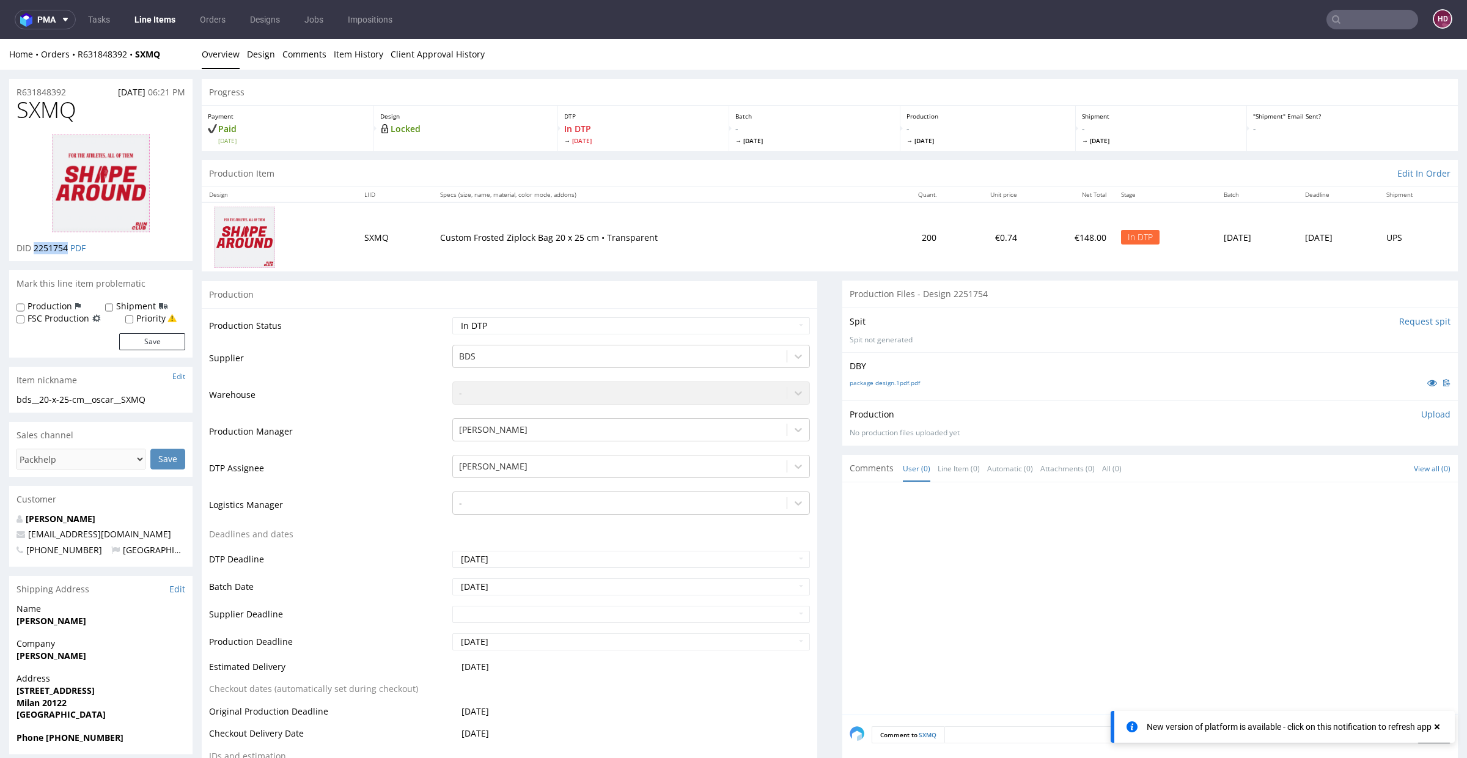
click at [66, 246] on p "DID 2251754 PDF" at bounding box center [51, 248] width 69 height 12
copy span "2251754"
drag, startPoint x: 105, startPoint y: 402, endPoint x: 0, endPoint y: 405, distance: 105.2
copy div "bds__20-x-25-cm__oscar__SXMQ"
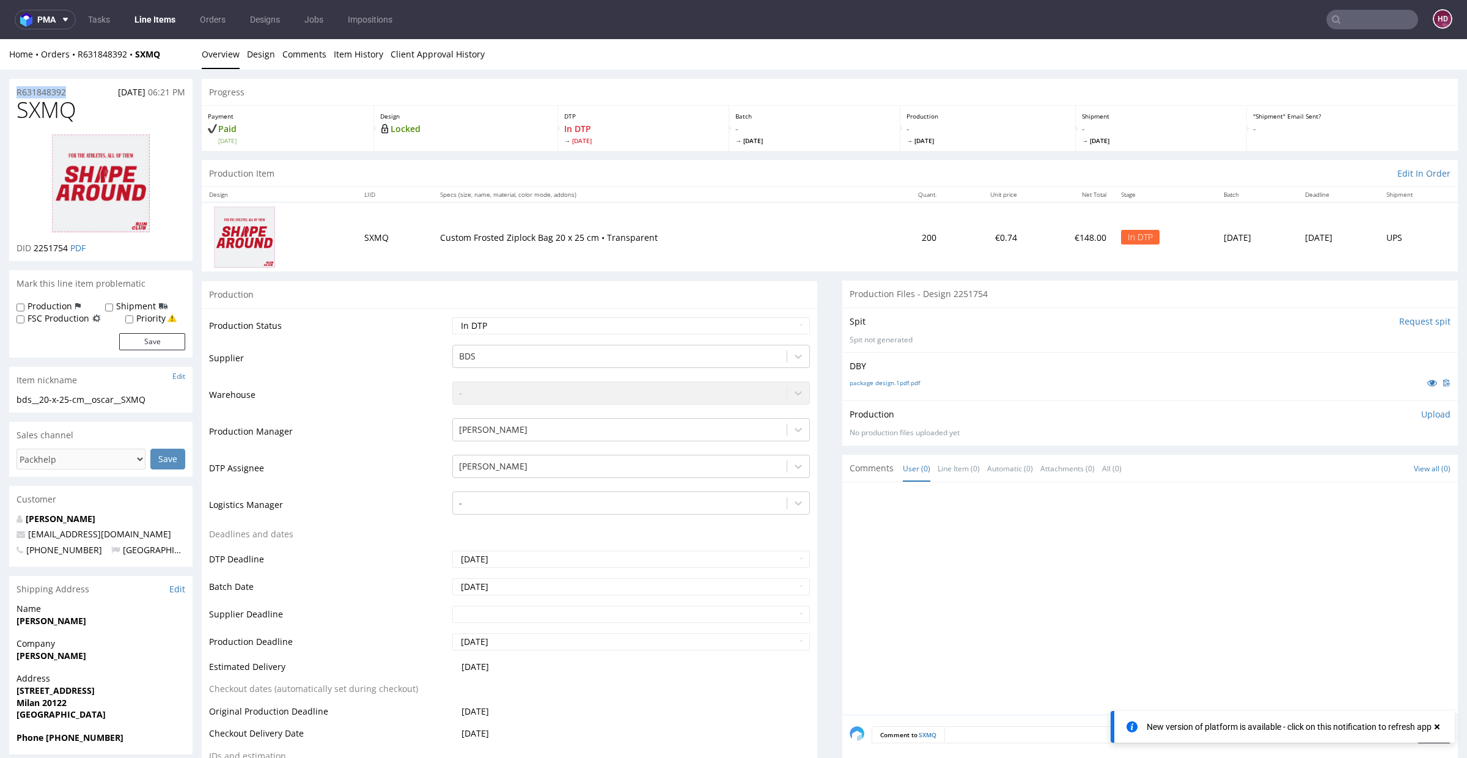
drag, startPoint x: 60, startPoint y: 92, endPoint x: 0, endPoint y: 84, distance: 60.4
copy p "R631848392"
drag, startPoint x: 39, startPoint y: 249, endPoint x: 68, endPoint y: 251, distance: 28.8
click at [68, 251] on p "DID 2251754 PDF" at bounding box center [51, 248] width 69 height 12
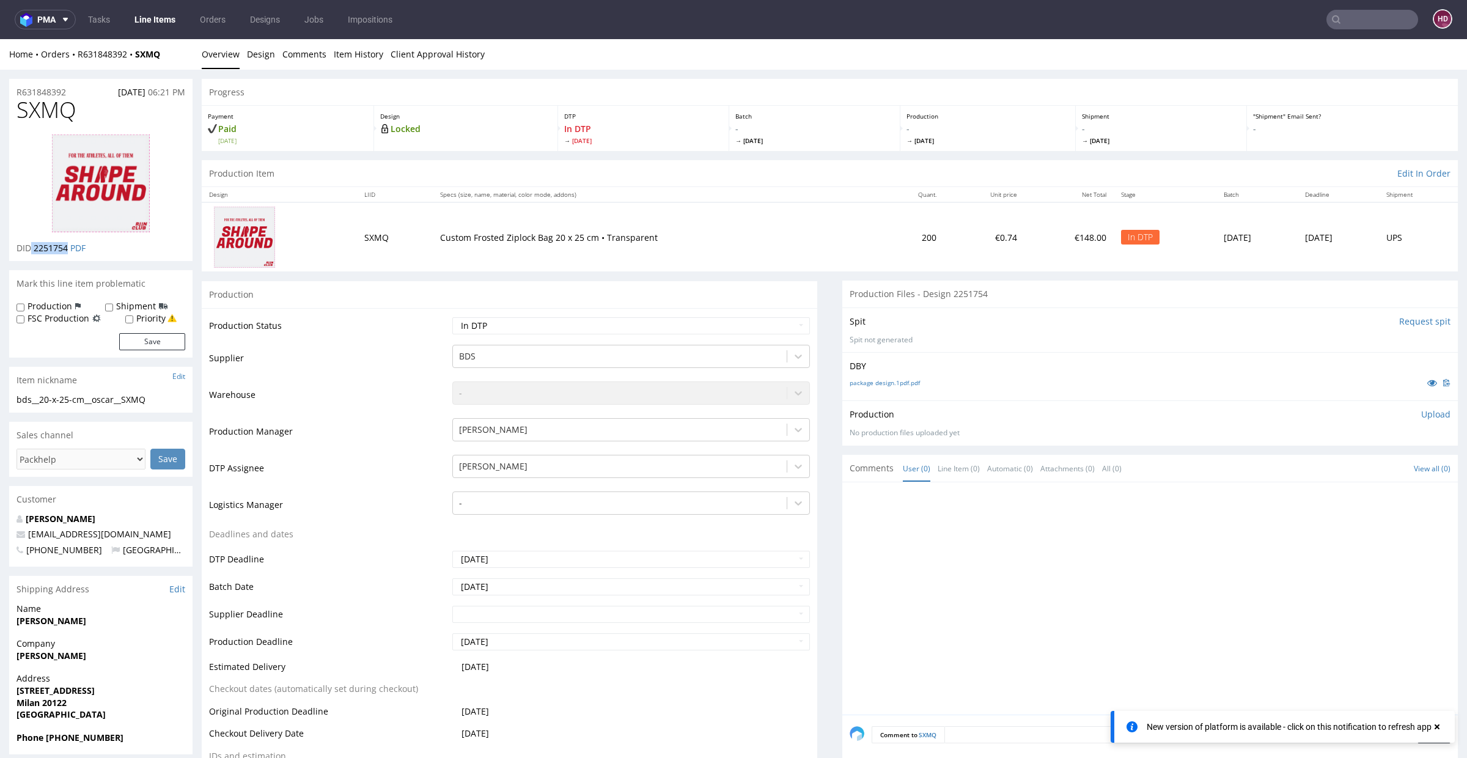
copy p "2251754"
click at [1422, 412] on p "Upload" at bounding box center [1436, 414] width 29 height 12
click at [1334, 470] on div "Add files" at bounding box center [1364, 471] width 61 height 18
type input "C:\fakepath\bds__20-x-25-cm__oscar__SXMQ__d2251754__oR631848392.pdf"
drag, startPoint x: 1393, startPoint y: 487, endPoint x: 1395, endPoint y: 497, distance: 10.1
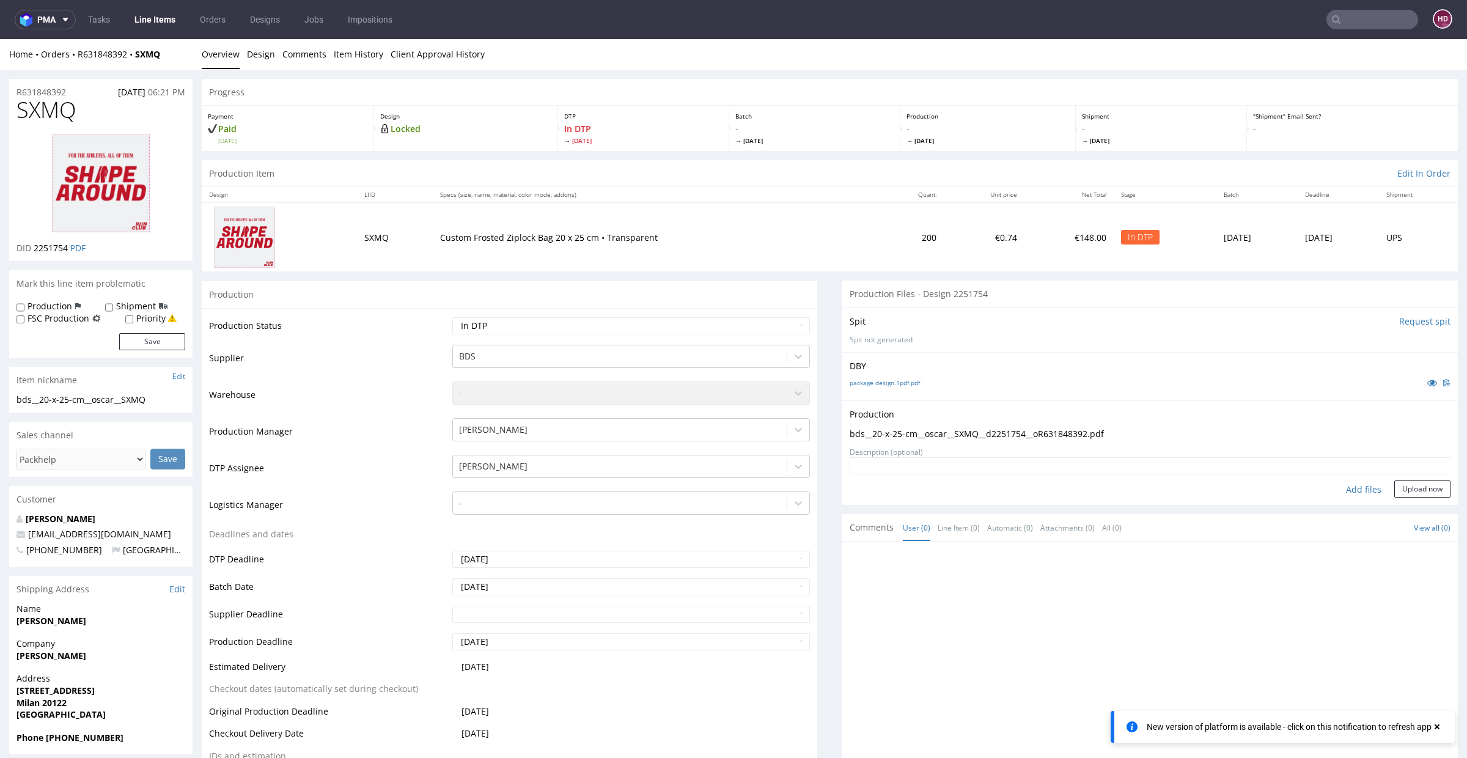
click at [1395, 488] on button "Upload now" at bounding box center [1423, 489] width 56 height 17
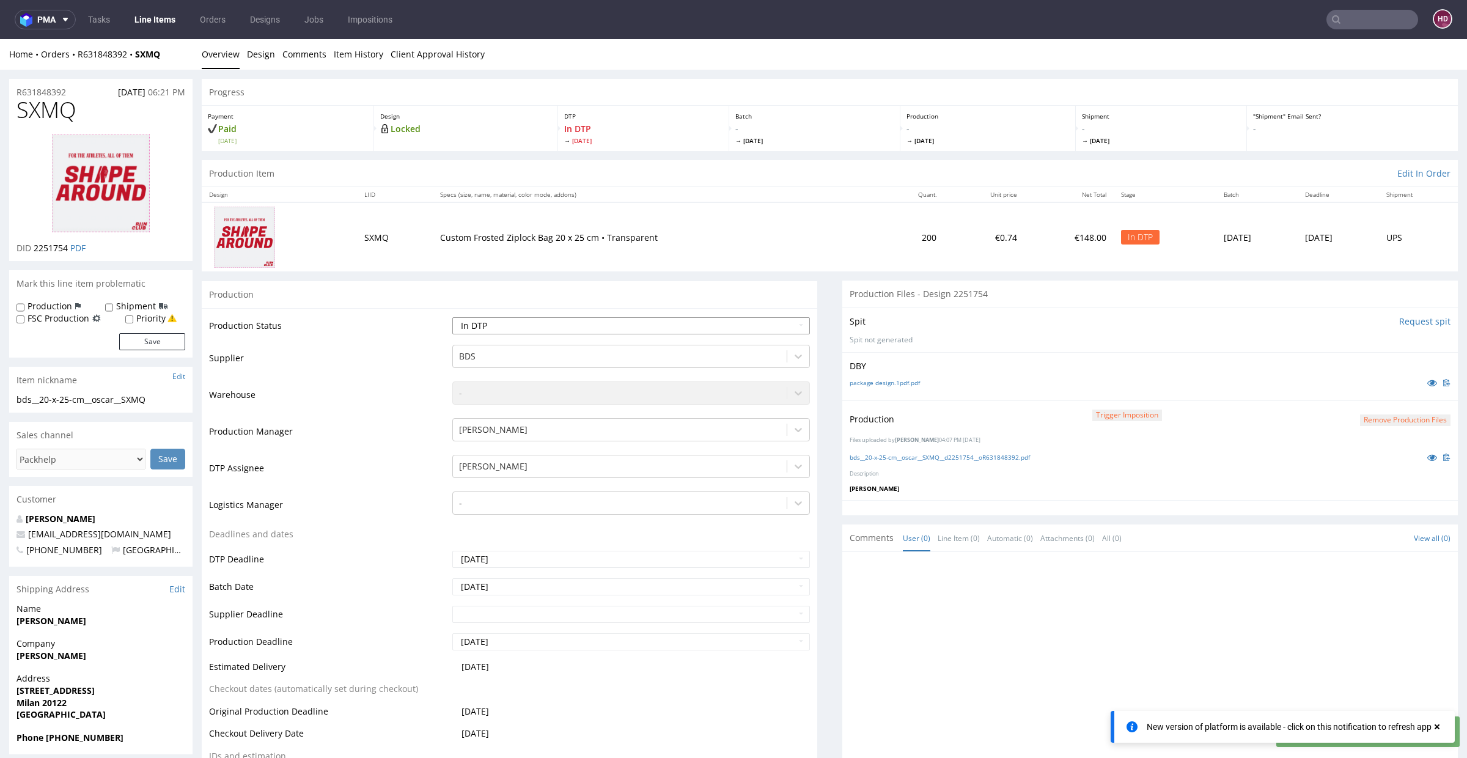
click at [567, 328] on select "Waiting for Artwork Waiting for Diecut Waiting for Mockup Waiting for DTP Waiti…" at bounding box center [631, 325] width 358 height 17
select select "dtp_ca_needed"
click at [452, 317] on select "Waiting for Artwork Waiting for Diecut Waiting for Mockup Waiting for DTP Waiti…" at bounding box center [631, 325] width 358 height 17
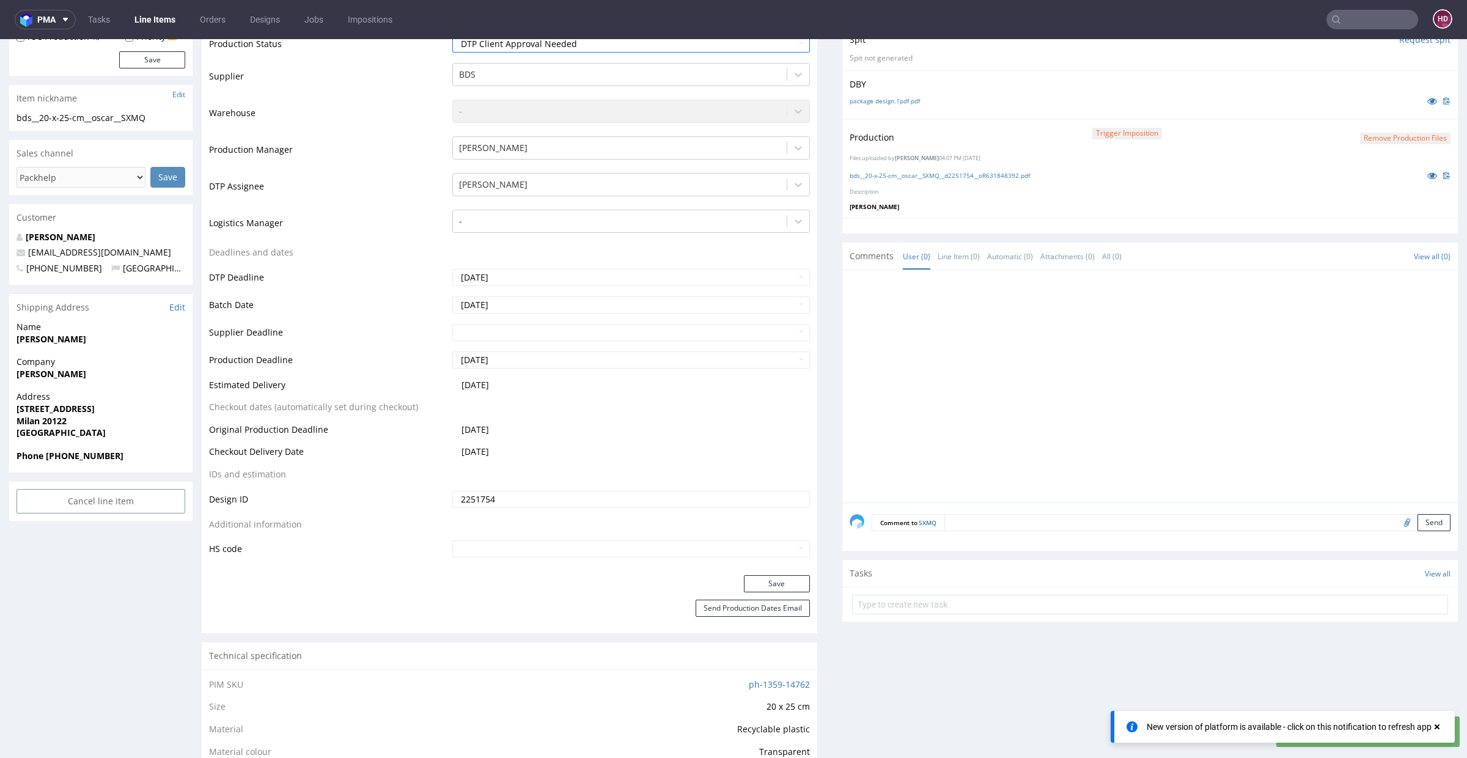
scroll to position [389, 0]
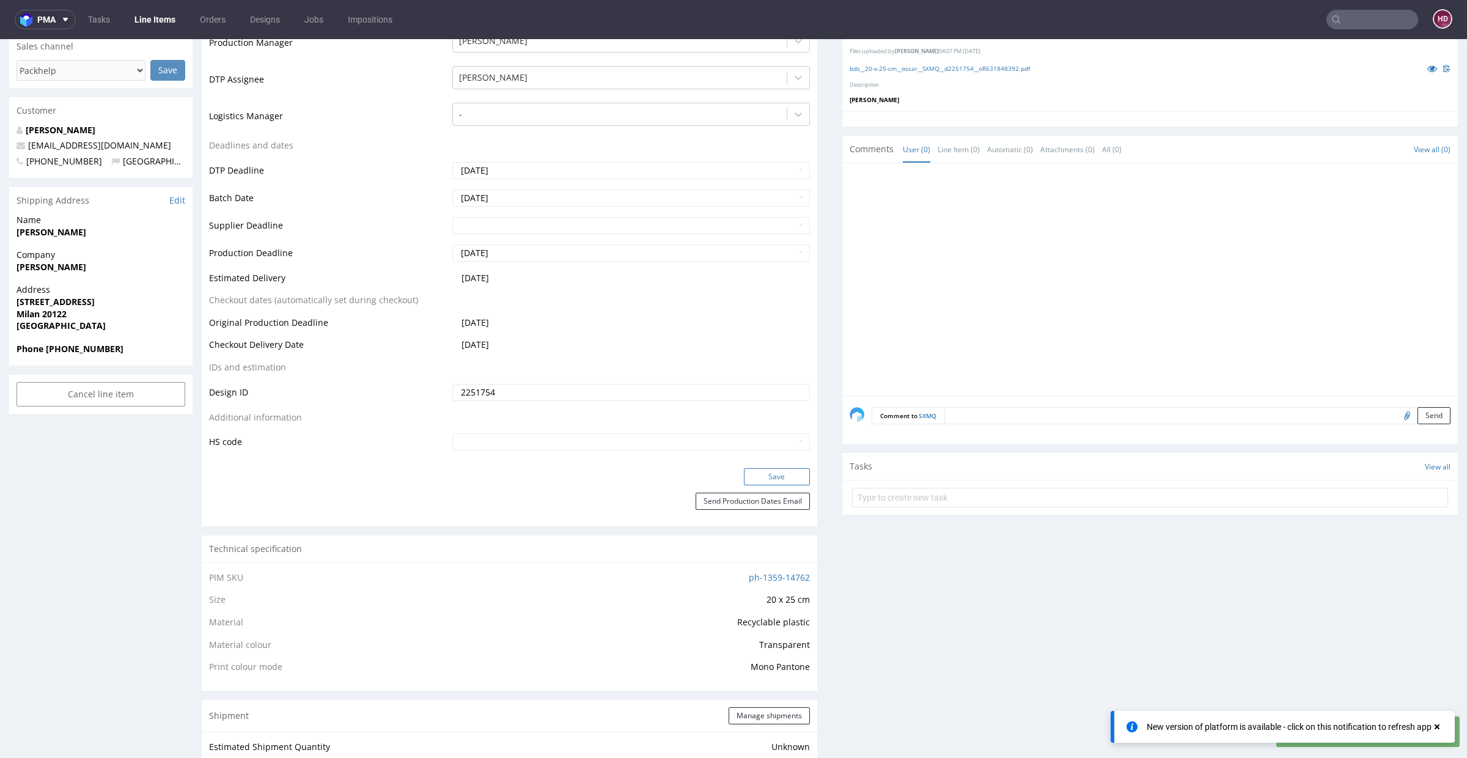
click at [762, 475] on button "Save" at bounding box center [777, 476] width 66 height 17
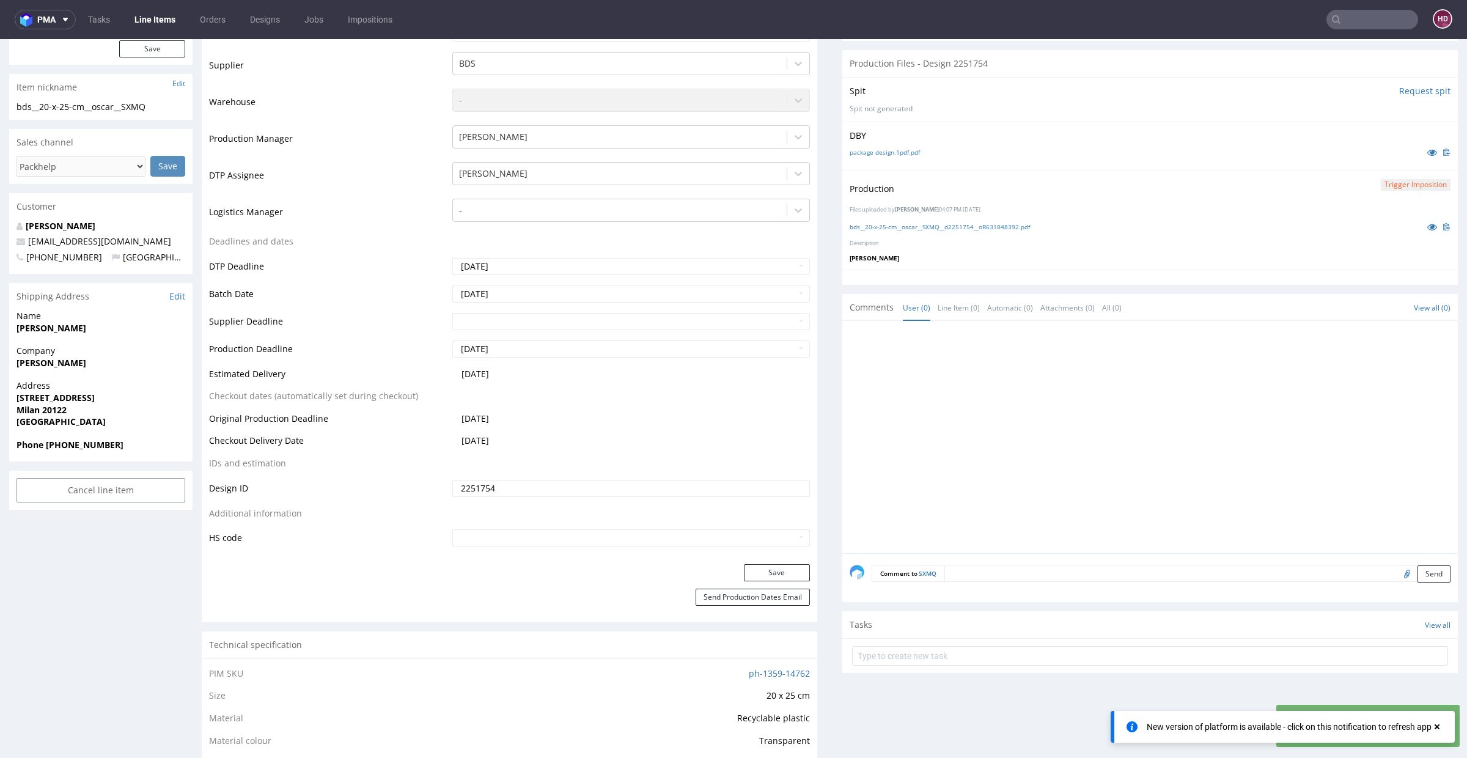
scroll to position [0, 0]
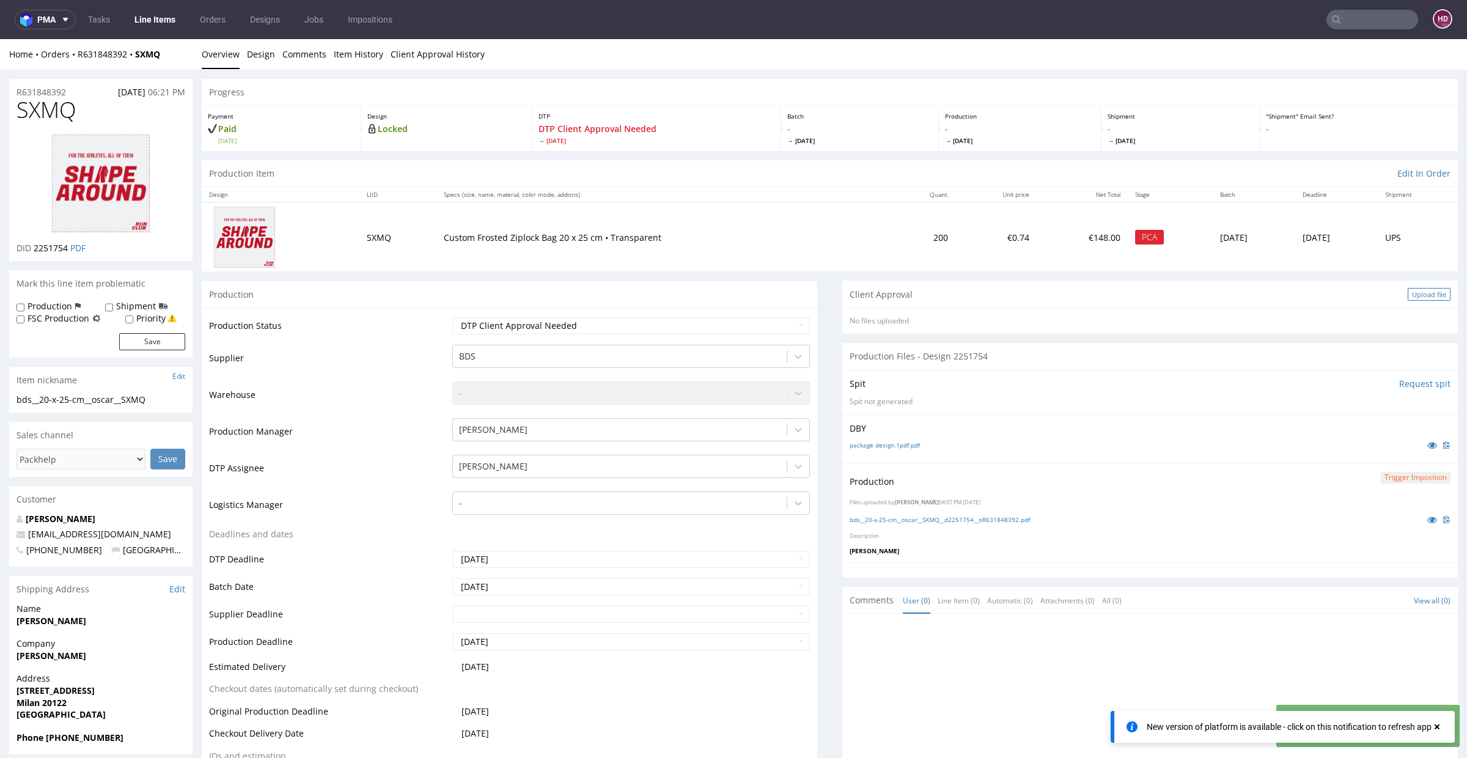
click at [1408, 292] on div "Upload file" at bounding box center [1429, 294] width 43 height 13
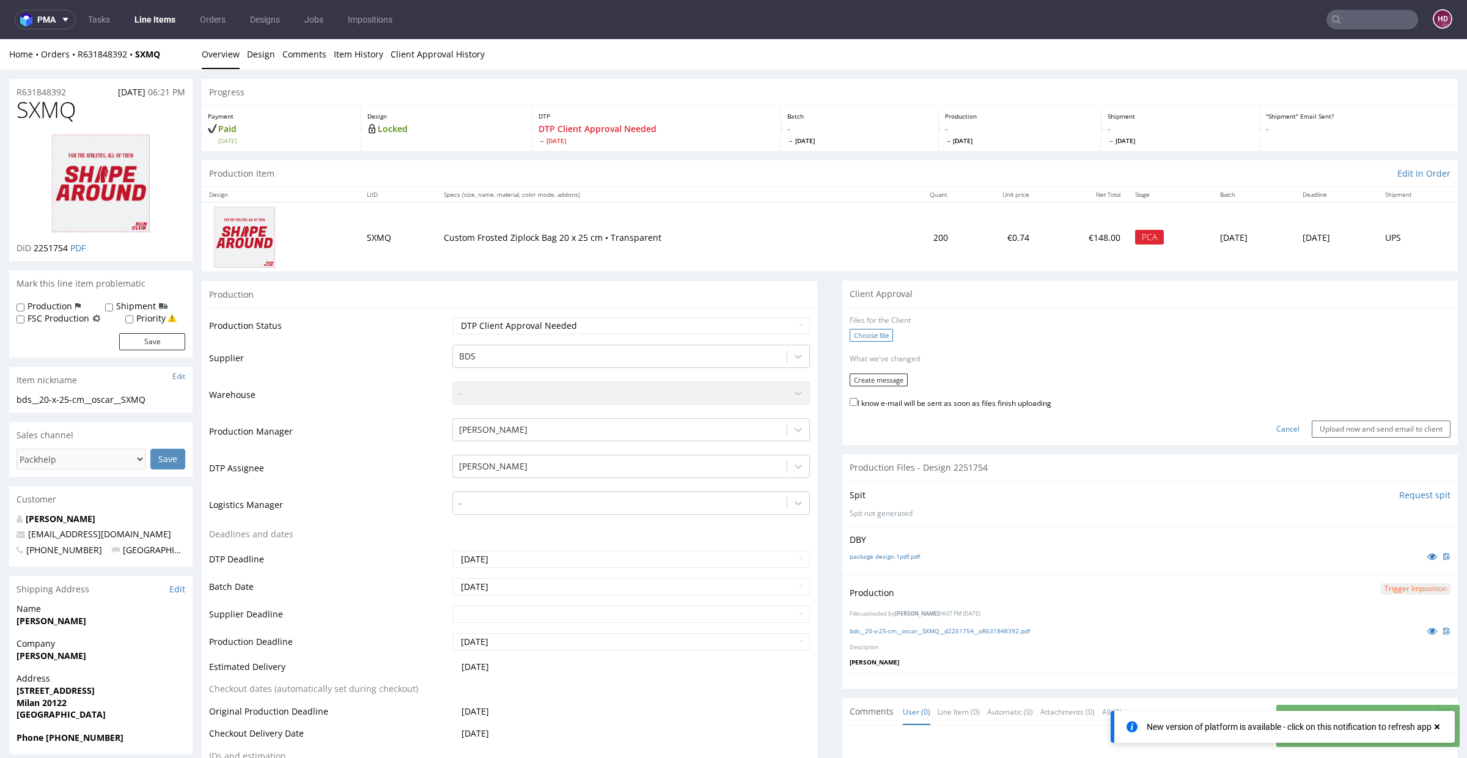
click at [854, 334] on label "Choose file" at bounding box center [871, 335] width 43 height 13
click at [0, 39] on input "Choose file" at bounding box center [0, 39] width 0 height 0
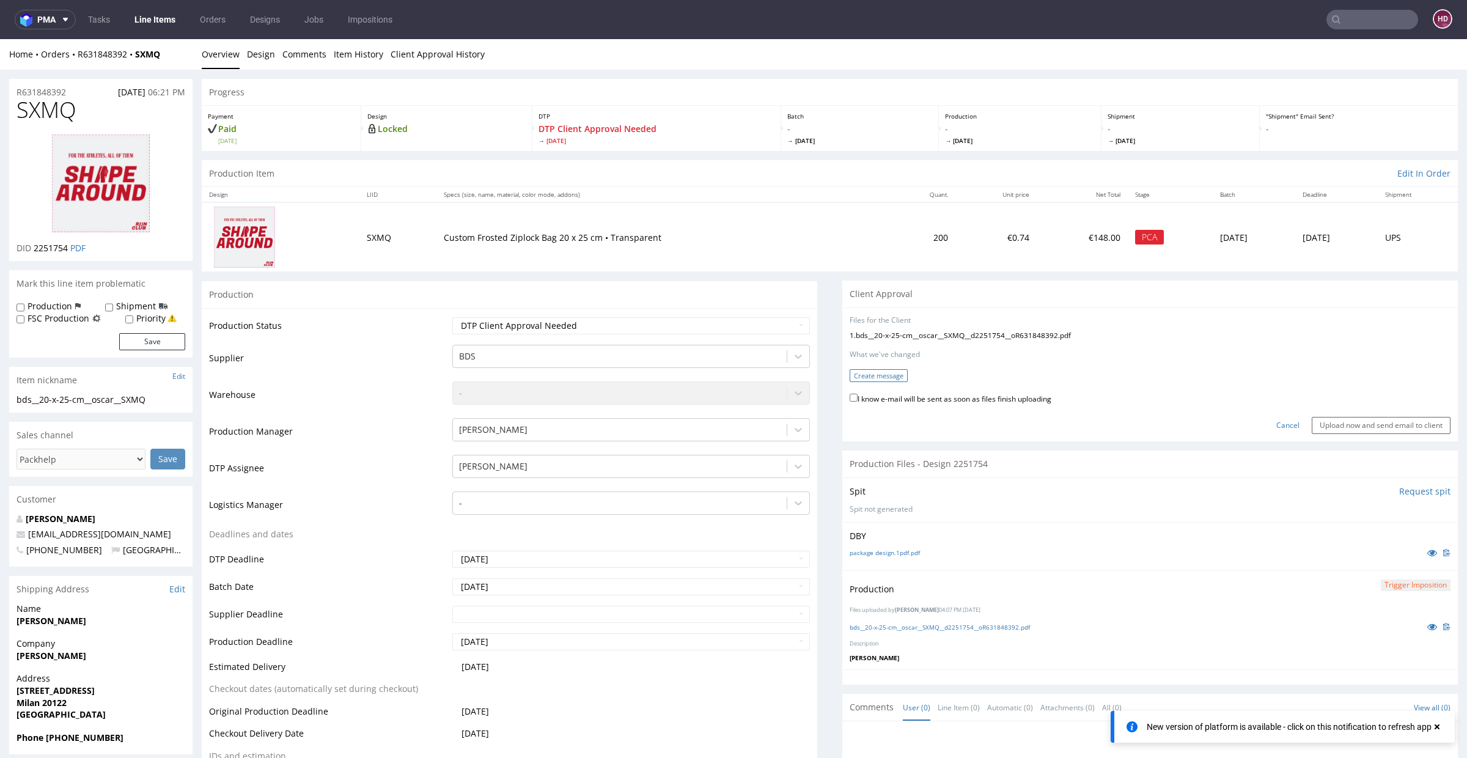
click at [887, 373] on button "Create message" at bounding box center [879, 375] width 58 height 13
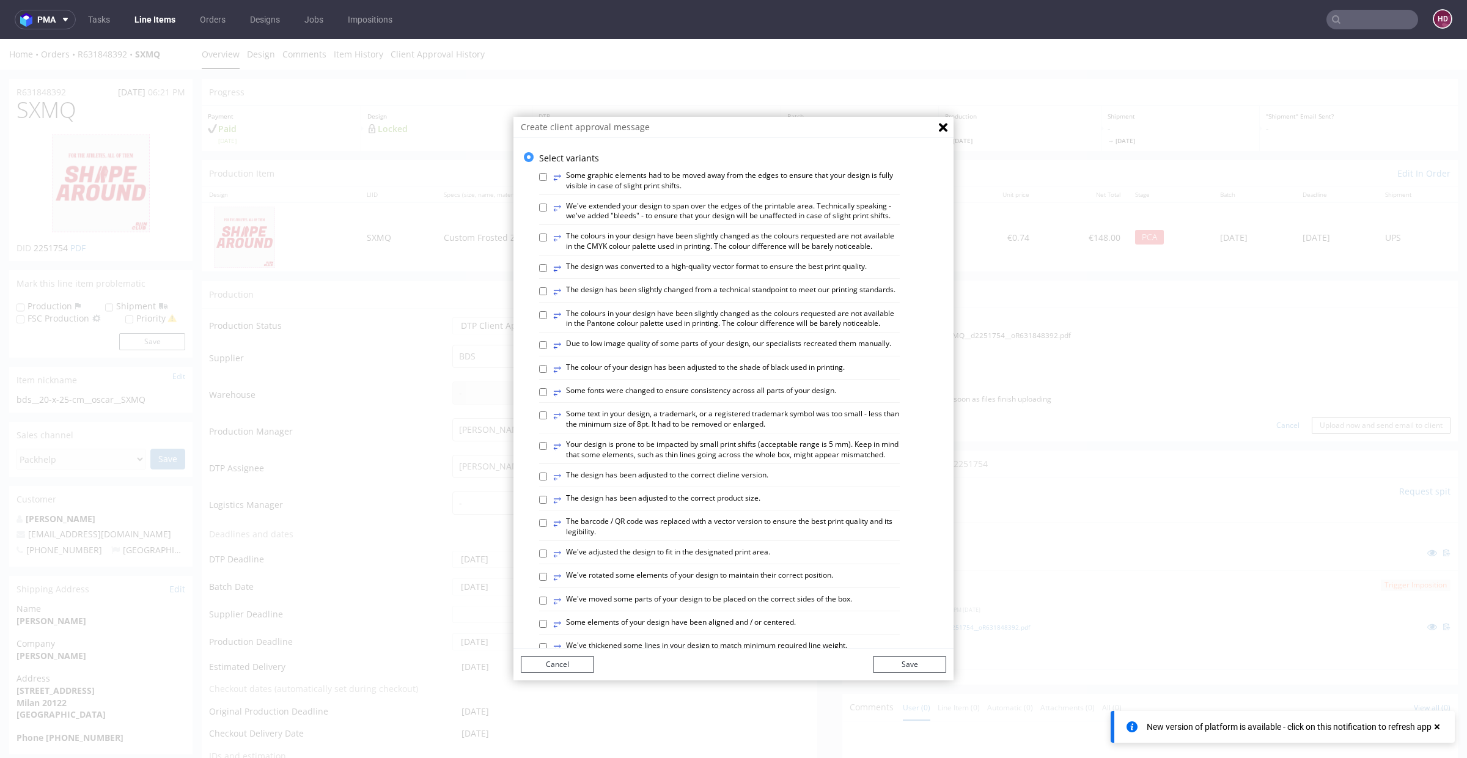
click at [553, 248] on div "⥂" at bounding box center [557, 241] width 8 height 21
click at [547, 242] on input "⥂ The colours in your design have been slightly changed as the colours requeste…" at bounding box center [543, 238] width 8 height 8
checkbox input "true"
click at [577, 330] on label "⥂ The colours in your design have been slightly changed as the colours requeste…" at bounding box center [726, 319] width 347 height 21
click at [547, 319] on input "⥂ The colours in your design have been slightly changed as the colours requeste…" at bounding box center [543, 315] width 8 height 8
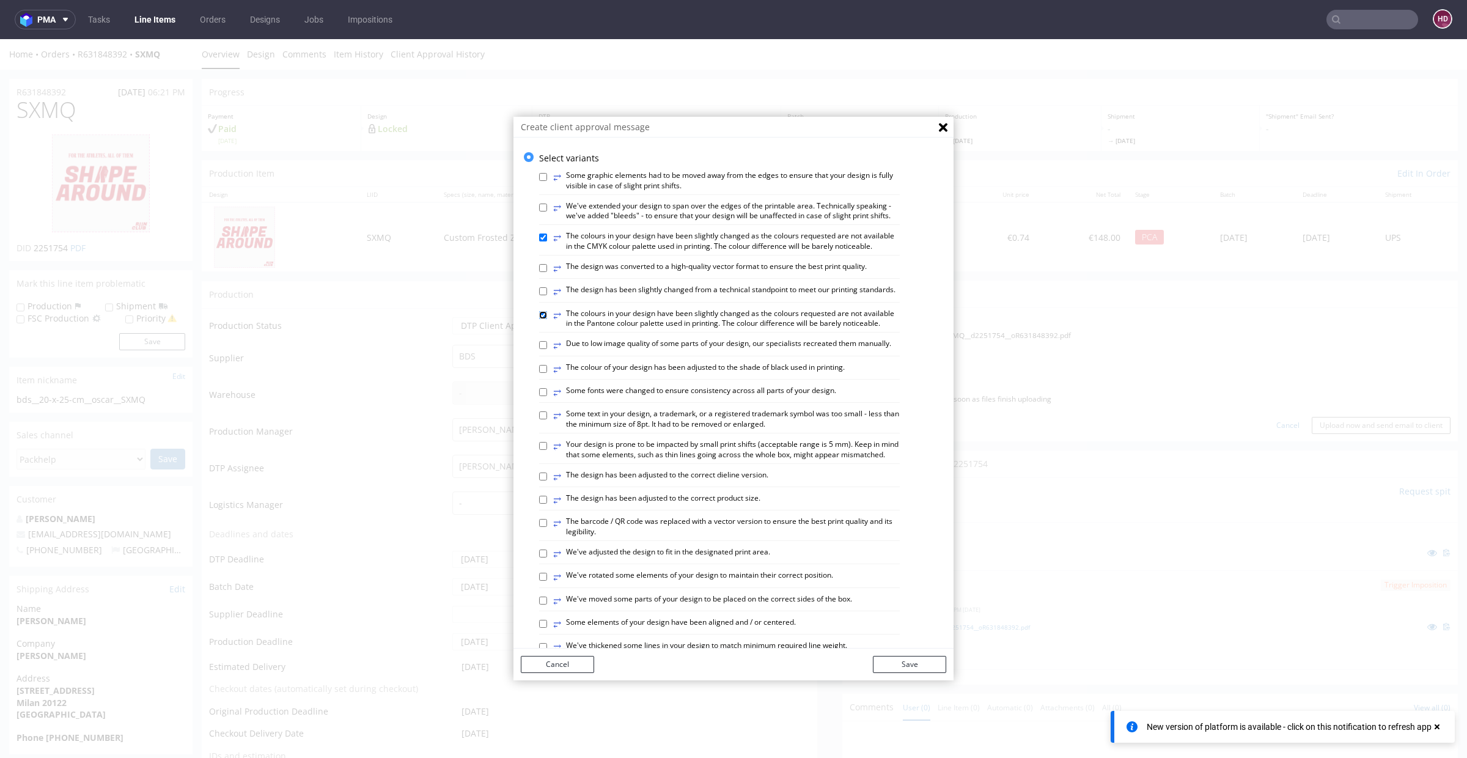
checkbox input "true"
click at [539, 242] on input "⥂ The colours in your design have been slightly changed as the colours requeste…" at bounding box center [543, 238] width 8 height 8
checkbox input "false"
click at [929, 666] on button "Save" at bounding box center [909, 664] width 73 height 17
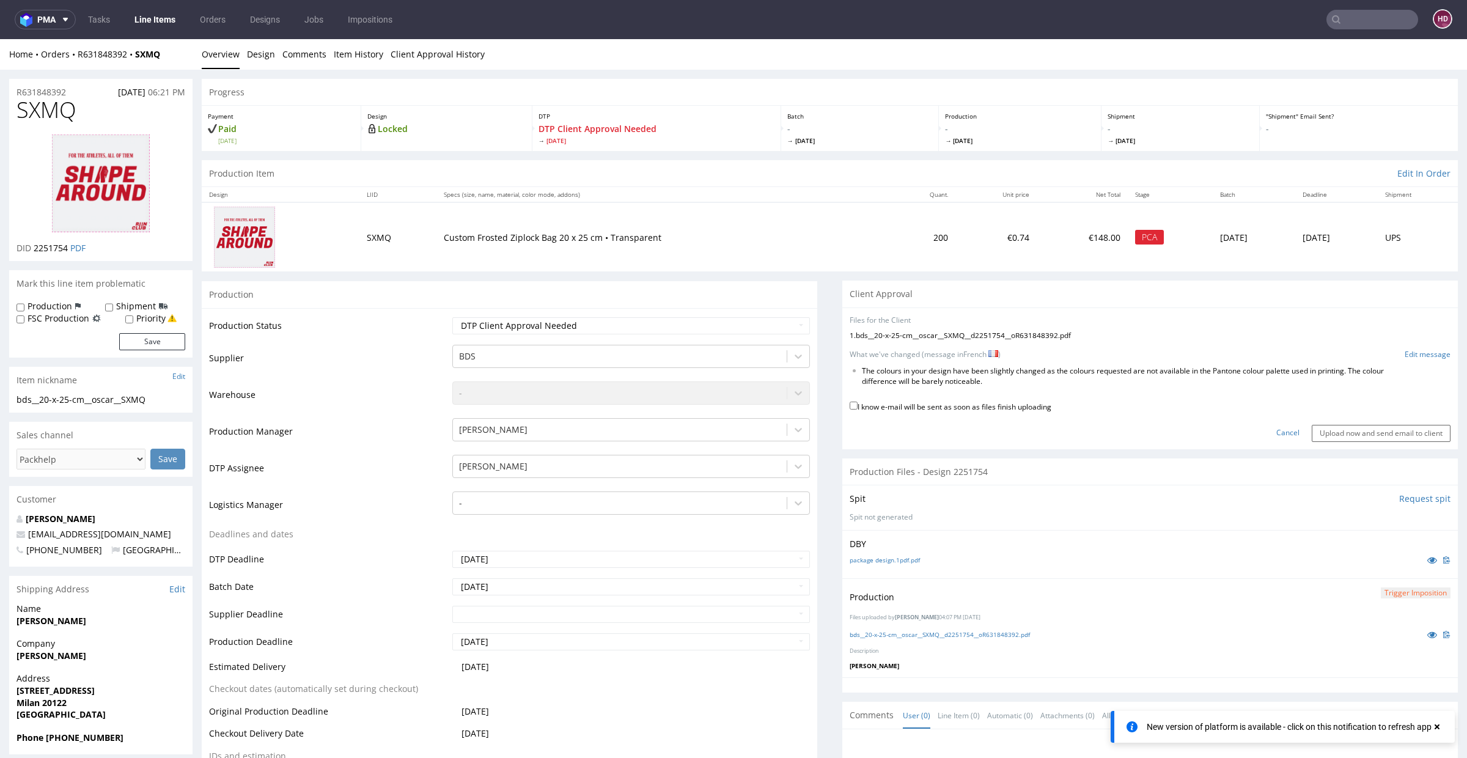
click at [1377, 352] on div "What we've changed (message in French ) Edit message" at bounding box center [1150, 355] width 601 height 10
click at [1405, 353] on link "Edit message" at bounding box center [1428, 355] width 46 height 10
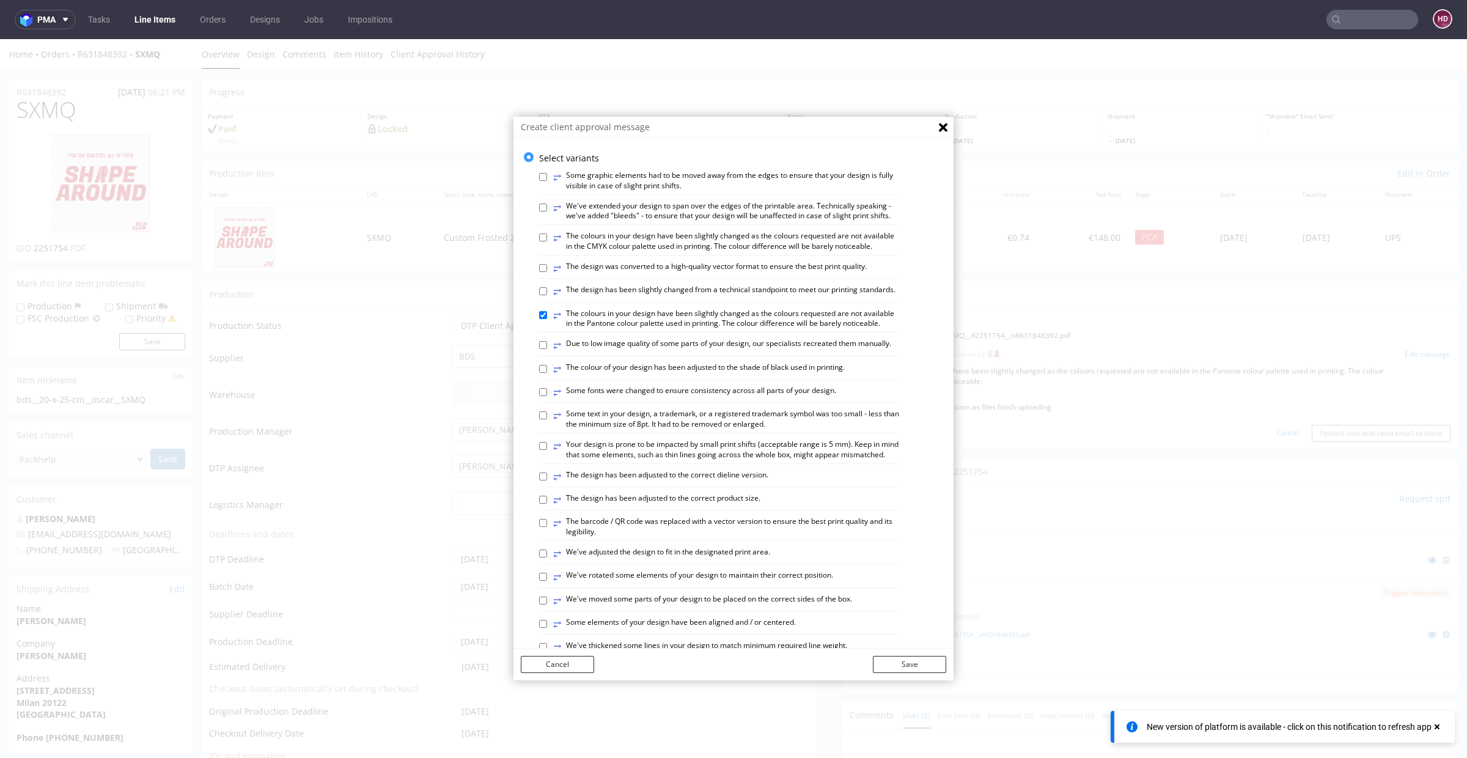
drag, startPoint x: 558, startPoint y: 338, endPoint x: 801, endPoint y: 366, distance: 244.3
click at [801, 330] on label "⥂ The colours in your design have been slightly changed as the colours requeste…" at bounding box center [726, 319] width 347 height 21
click at [547, 319] on input "⥂ The colours in your design have been slightly changed as the colours requeste…" at bounding box center [543, 315] width 8 height 8
checkbox input "false"
drag, startPoint x: 795, startPoint y: 366, endPoint x: 544, endPoint y: 331, distance: 254.2
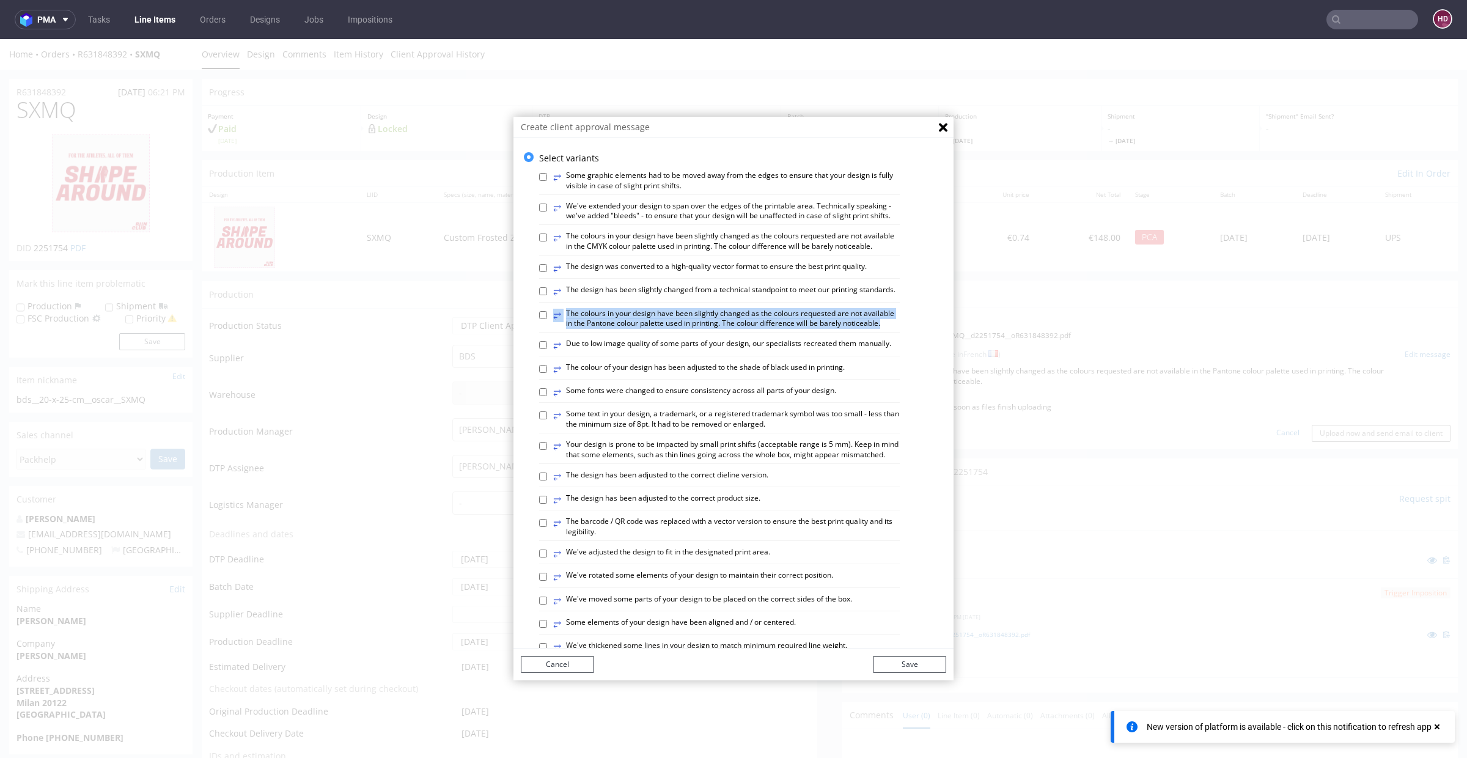
click at [544, 331] on div "⥂ Some graphic elements had to be moved away from the edges to ensure that your…" at bounding box center [742, 631] width 407 height 934
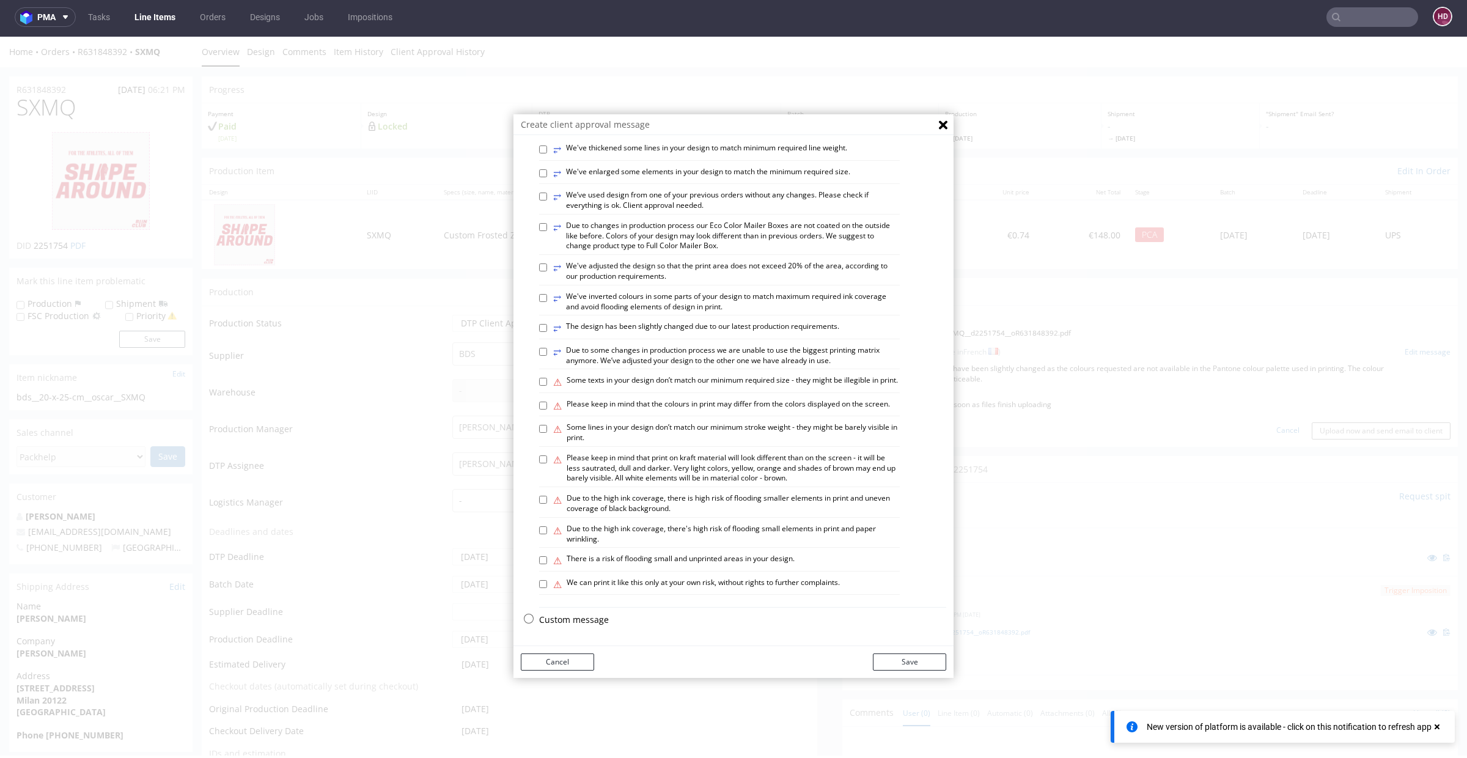
scroll to position [3, 0]
click at [560, 633] on div "Select variants ⥂ Some graphic elements had to be moved away from the edges to …" at bounding box center [734, 393] width 440 height 503
click at [555, 616] on p "Custom message" at bounding box center [742, 619] width 407 height 12
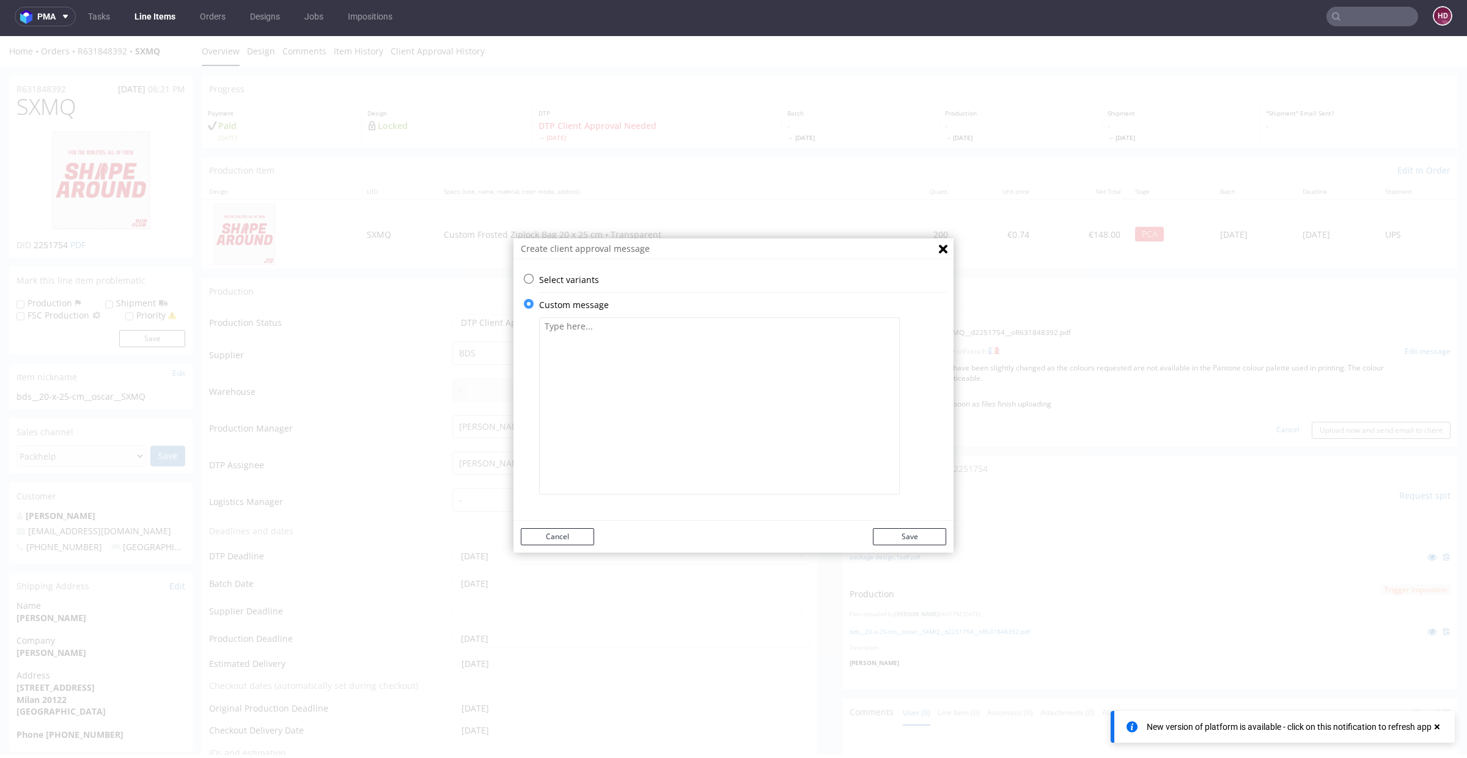
scroll to position [0, 0]
click at [635, 387] on textarea at bounding box center [719, 405] width 361 height 177
paste textarea "⥂ The colours in your design have been slightly changed as the colours requeste…"
drag, startPoint x: 538, startPoint y: 336, endPoint x: 528, endPoint y: 325, distance: 15.2
click at [528, 325] on div "Select variants ⥂ Some graphic elements had to be moved away from the edges to …" at bounding box center [734, 390] width 440 height 232
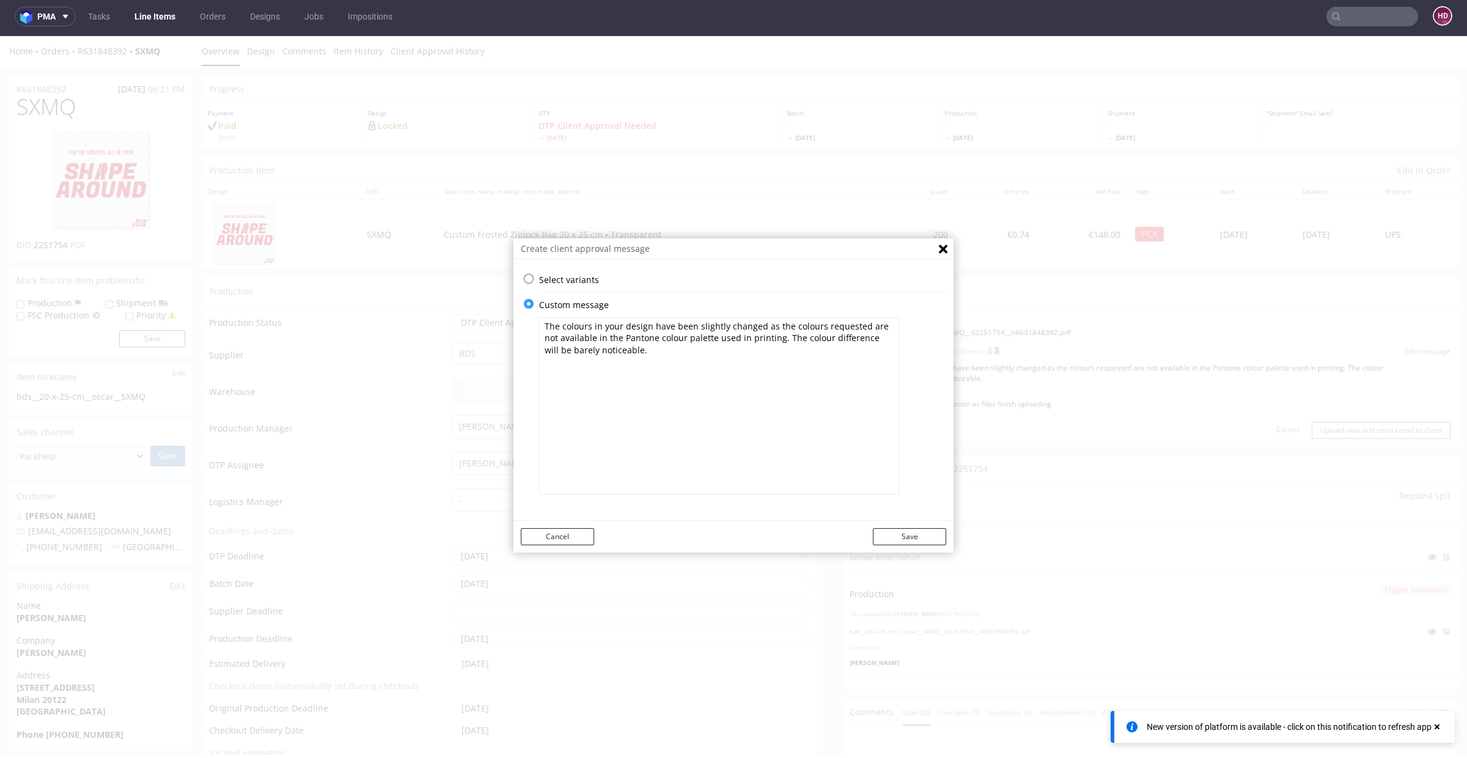
drag, startPoint x: 587, startPoint y: 337, endPoint x: 633, endPoint y: 341, distance: 46.7
click at [633, 341] on textarea "The colours in your design have been slightly changed as the colours requested …" at bounding box center [719, 405] width 361 height 177
drag, startPoint x: 742, startPoint y: 334, endPoint x: 882, endPoint y: 416, distance: 162.2
click at [882, 416] on textarea "The colours in your design have been slightly changed as the colours requested …" at bounding box center [719, 405] width 361 height 177
click at [867, 338] on textarea "The colours in your design have been slightly changed as the colours requested …" at bounding box center [719, 405] width 361 height 177
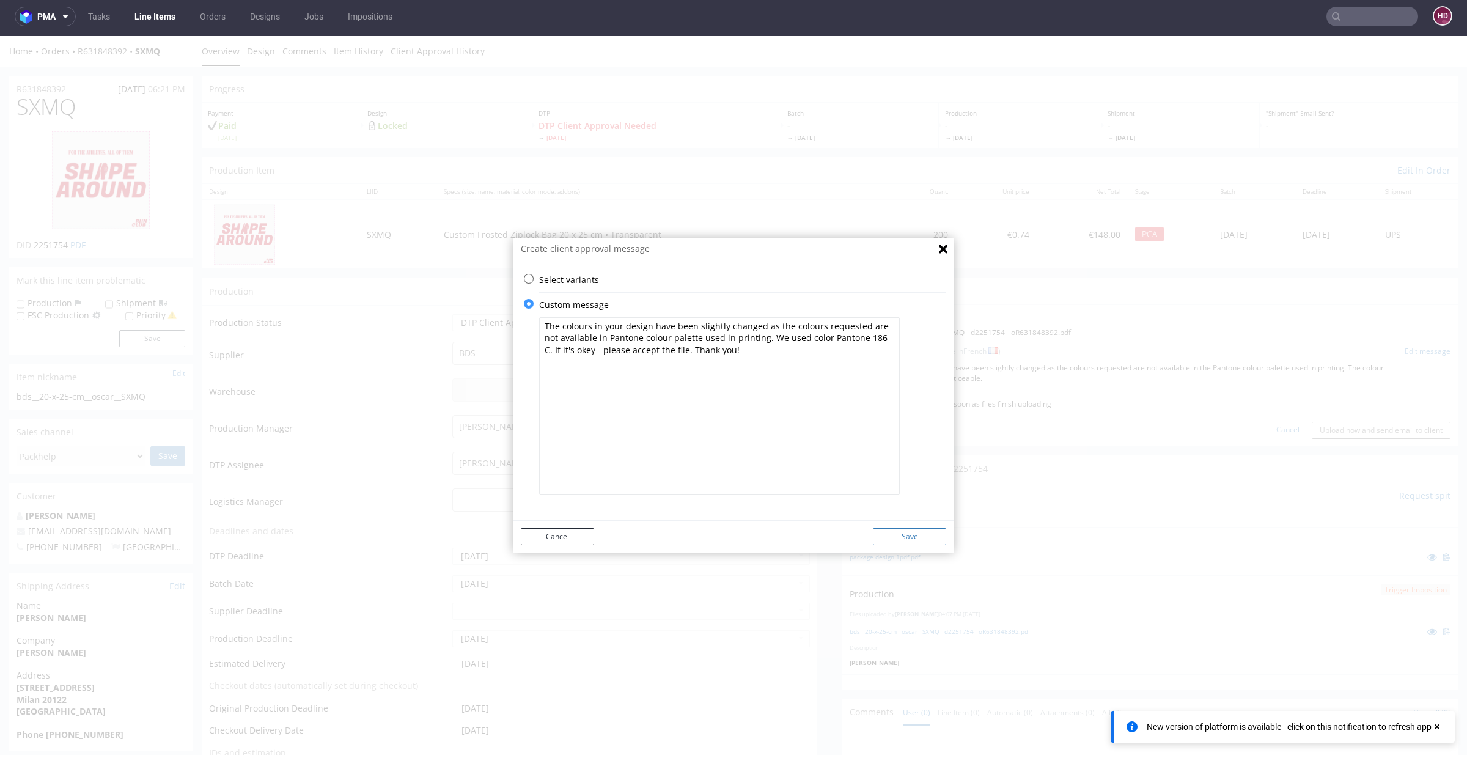
type textarea "The colours in your design have been slightly changed as the colours requested …"
click at [921, 534] on button "Save" at bounding box center [909, 536] width 73 height 17
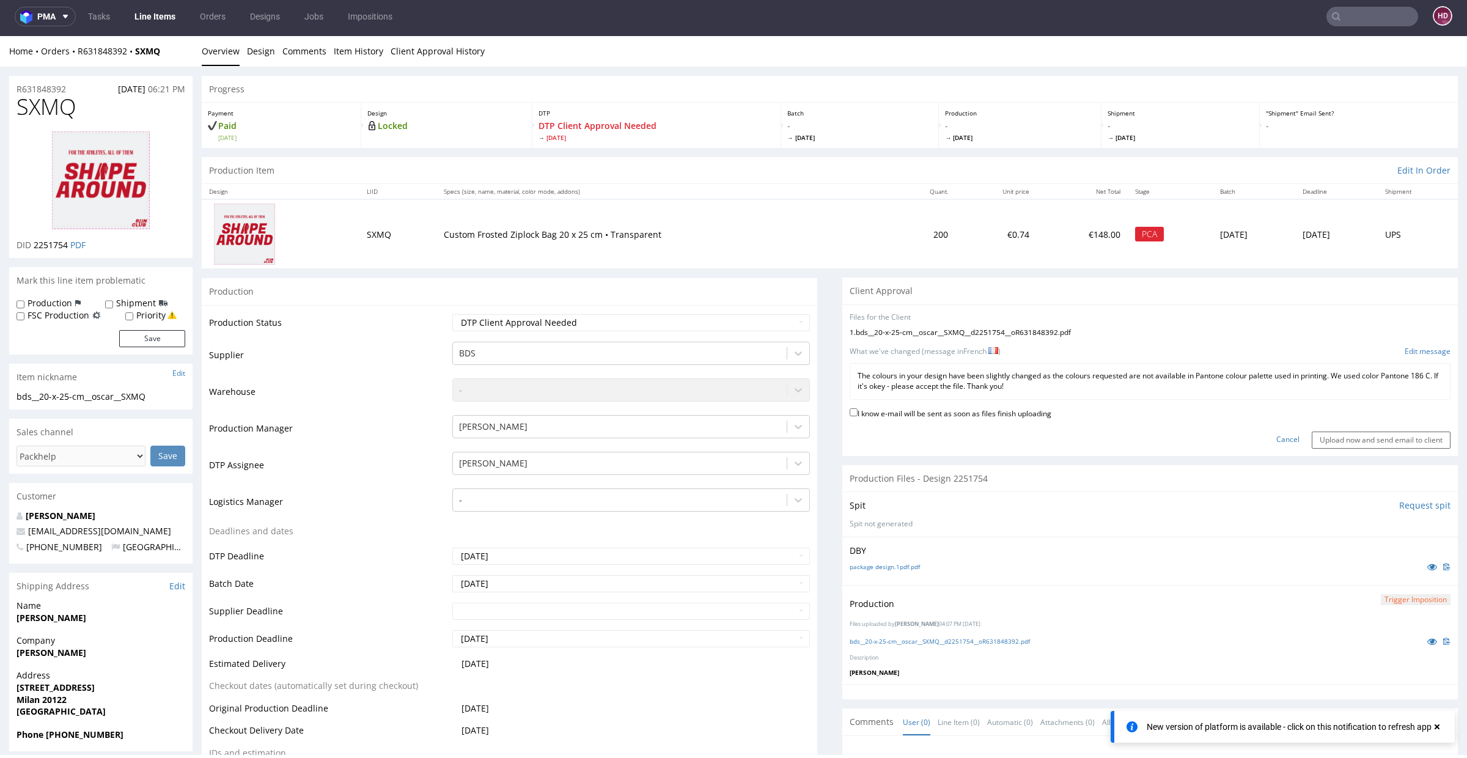
click at [954, 396] on div "The colours in your design have been slightly changed as the colours requested …" at bounding box center [1150, 381] width 601 height 37
click at [950, 413] on label "I know e-mail will be sent as soon as files finish uploading" at bounding box center [951, 412] width 202 height 13
click at [858, 413] on input "I know e-mail will be sent as soon as files finish uploading" at bounding box center [854, 412] width 8 height 8
checkbox input "true"
click at [1340, 432] on input "Upload now and send email to client" at bounding box center [1381, 440] width 139 height 17
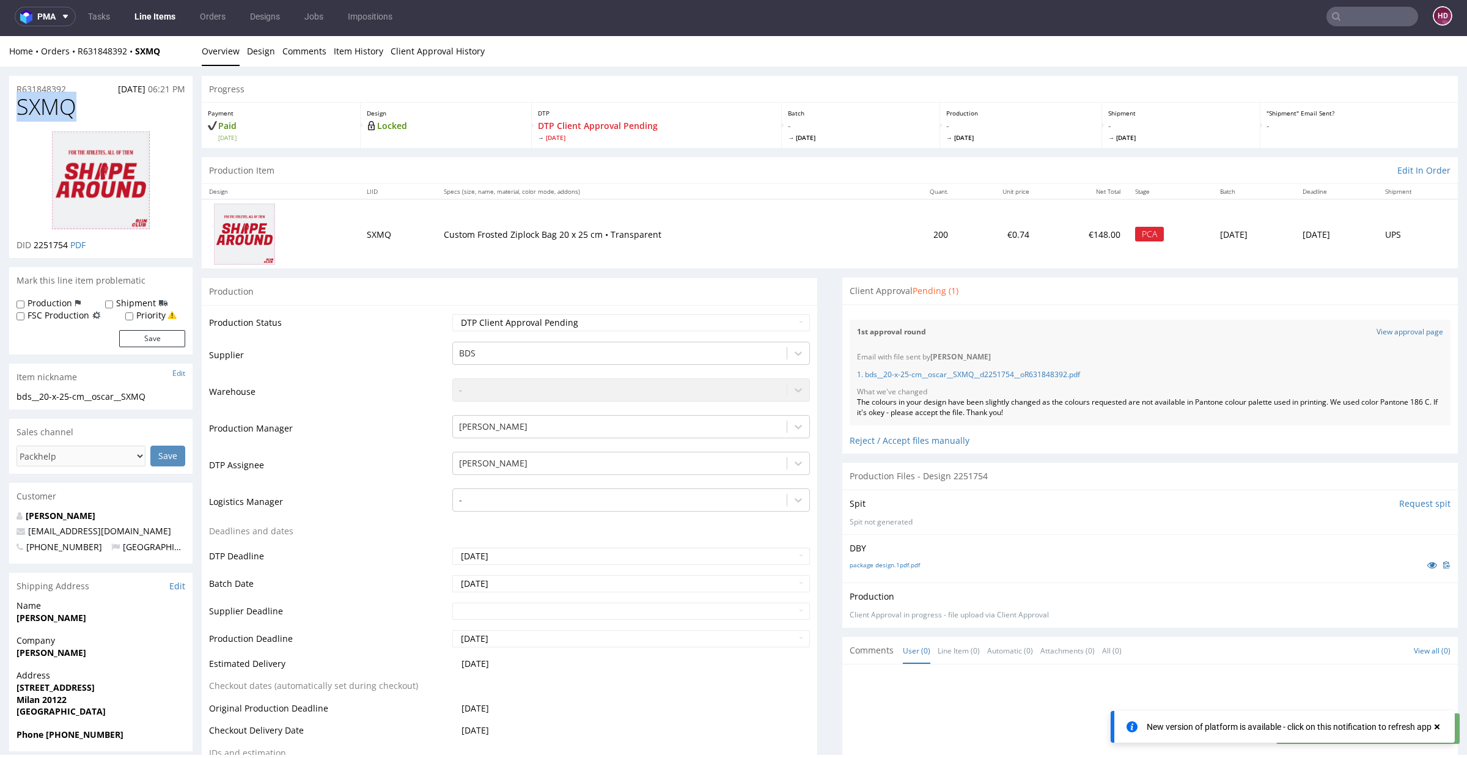
drag, startPoint x: 91, startPoint y: 112, endPoint x: 0, endPoint y: 104, distance: 91.4
drag, startPoint x: 1033, startPoint y: 412, endPoint x: 836, endPoint y: 403, distance: 197.7
click at [843, 403] on div "Files for the Client Choose file What we've changed Create message I know e-mai…" at bounding box center [1151, 378] width 616 height 149
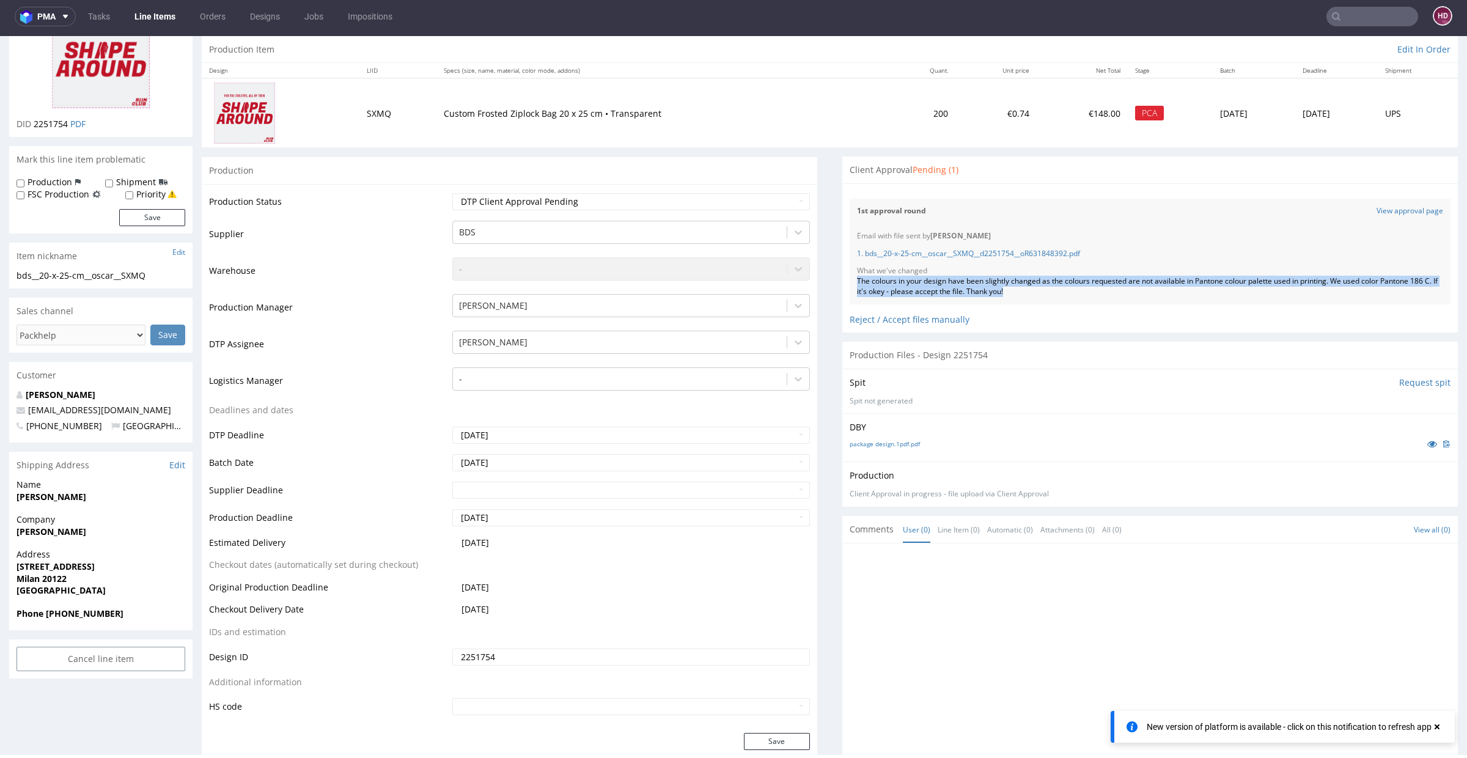
scroll to position [233, 0]
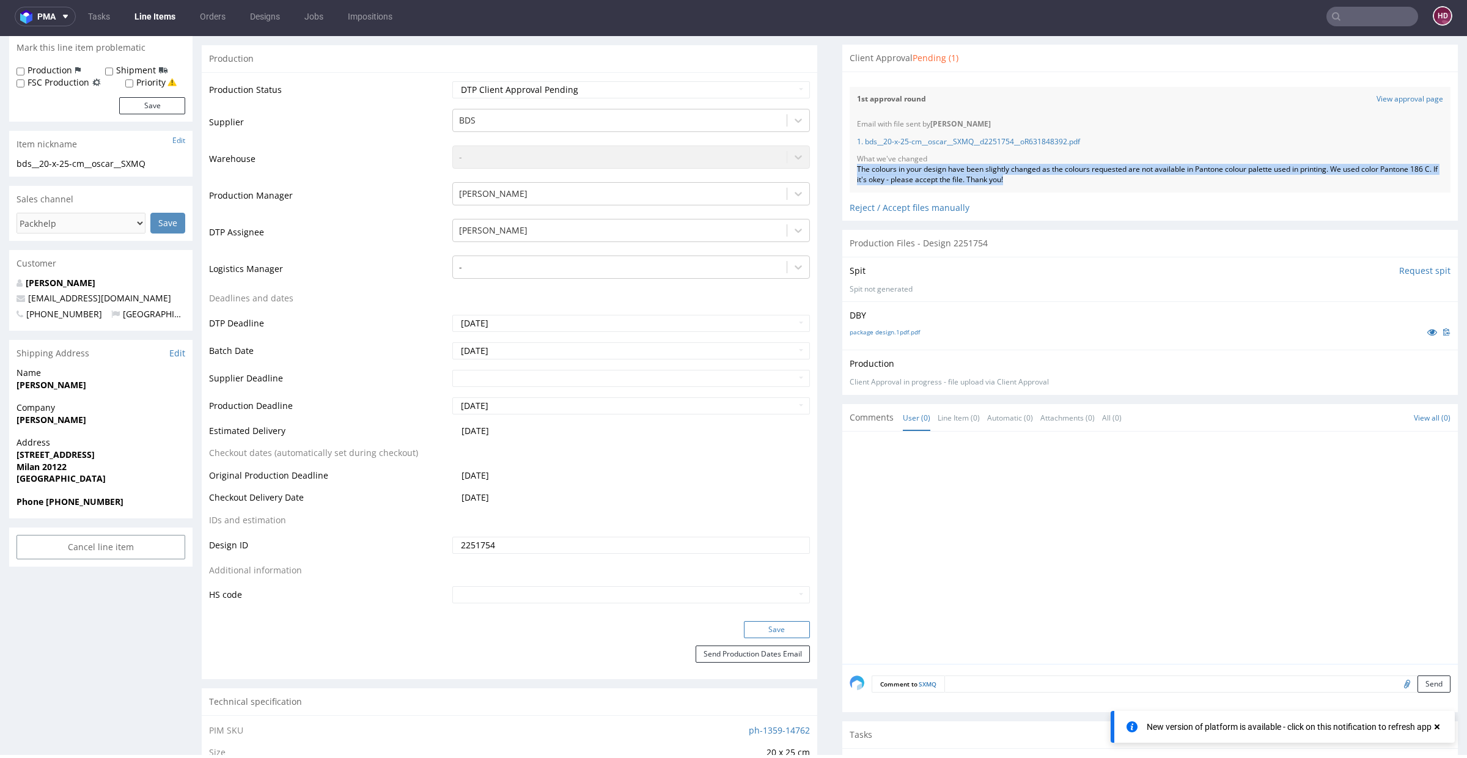
click at [744, 625] on button "Save" at bounding box center [777, 629] width 66 height 17
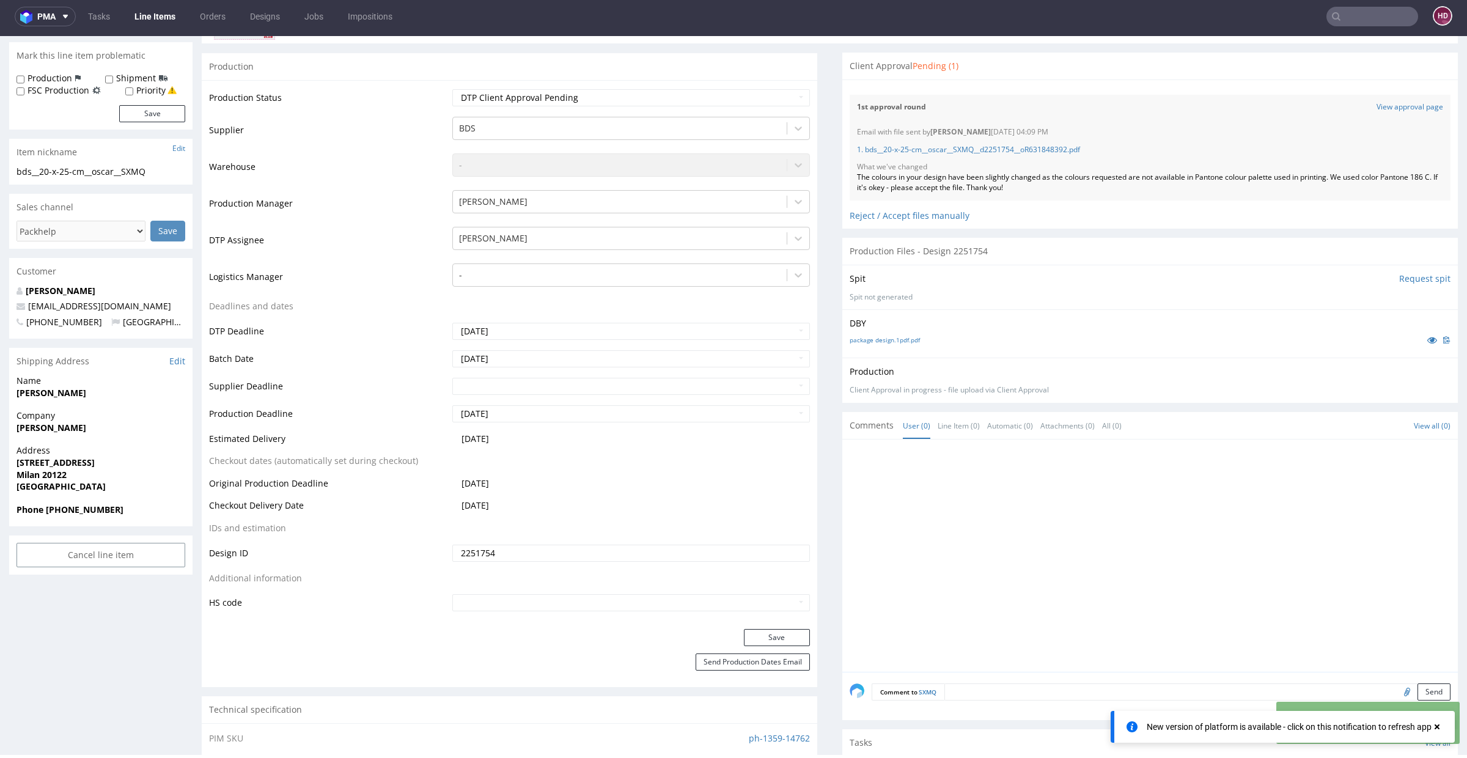
scroll to position [225, 0]
click at [164, 17] on link "Line Items" at bounding box center [155, 17] width 56 height 20
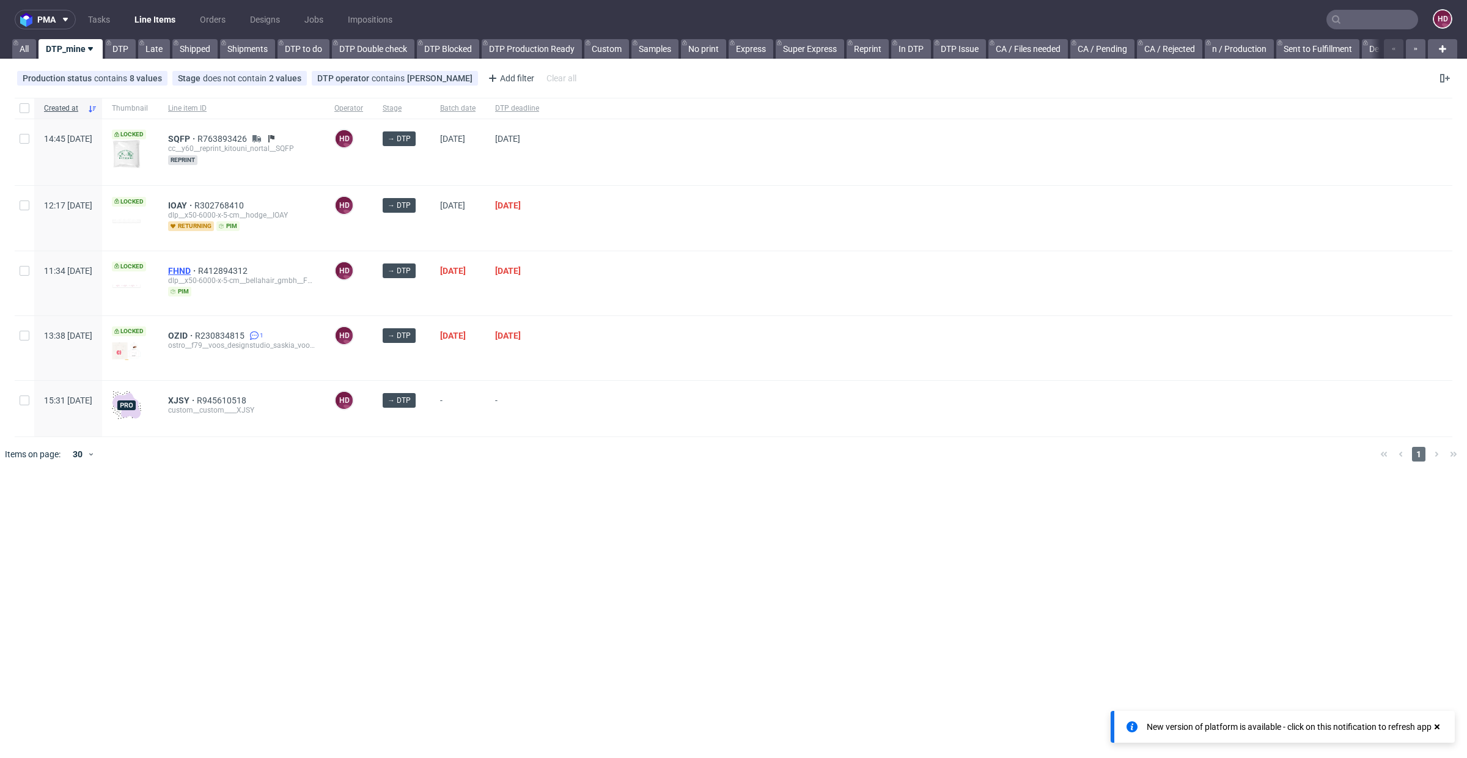
click at [198, 268] on span "FHND" at bounding box center [183, 271] width 30 height 10
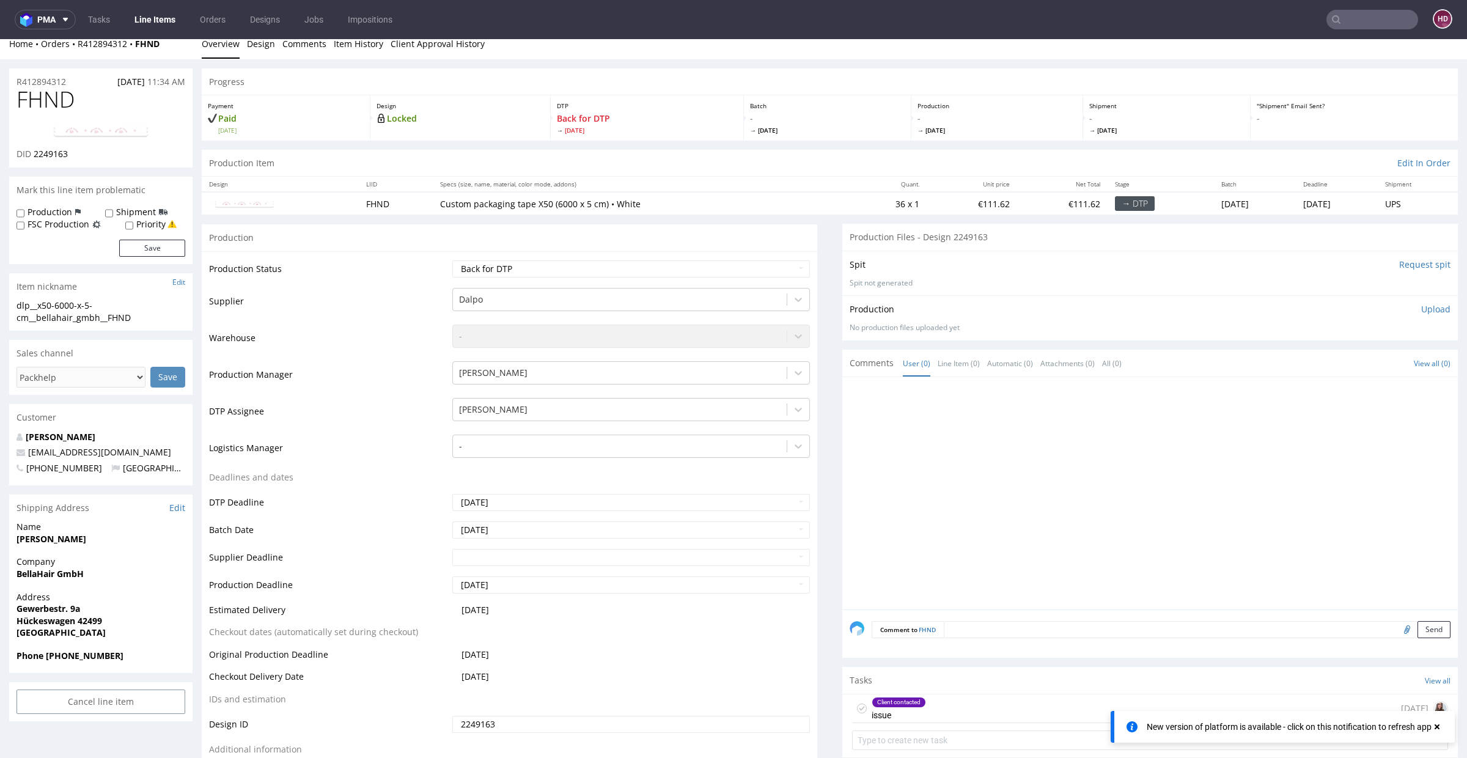
scroll to position [21, 0]
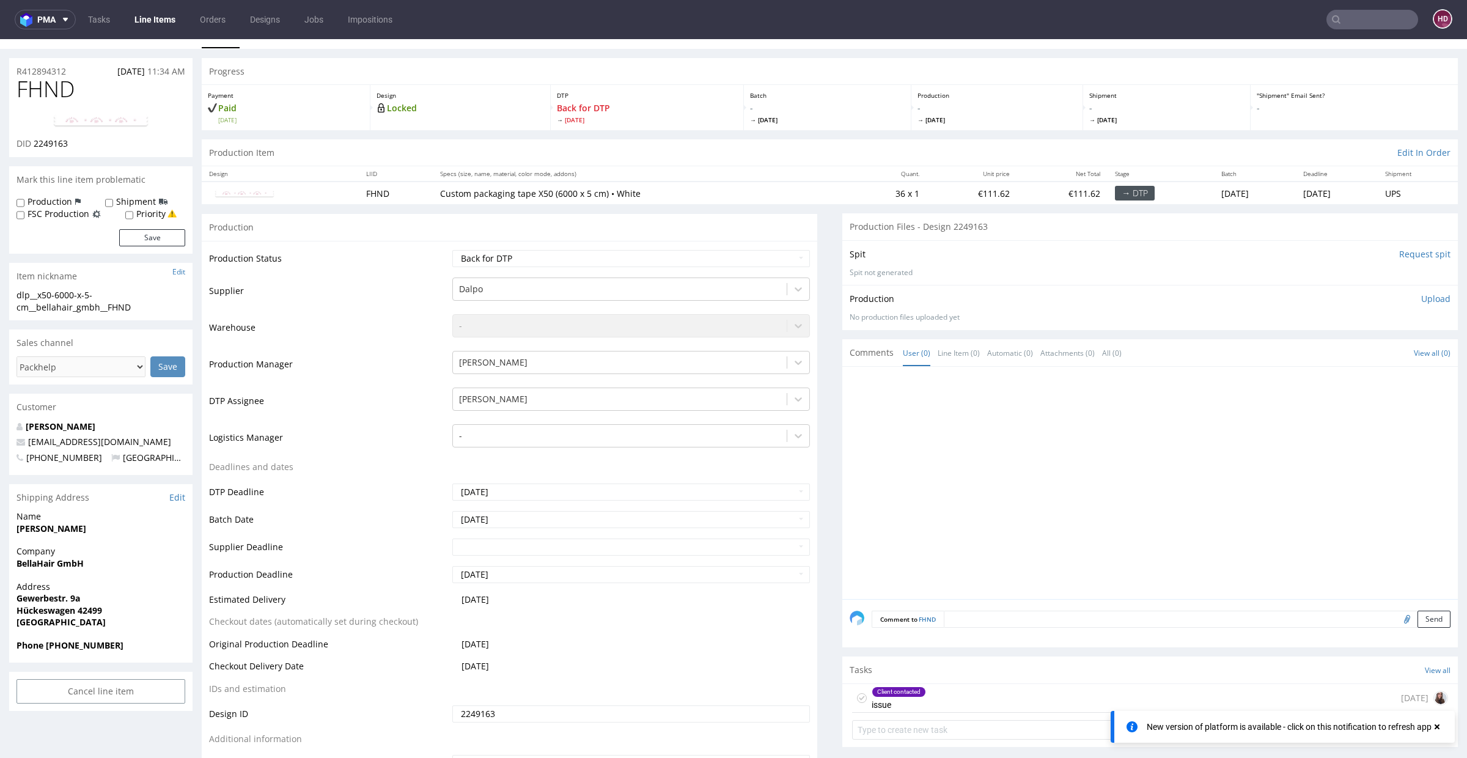
click at [873, 687] on div "Client contacted" at bounding box center [899, 692] width 53 height 10
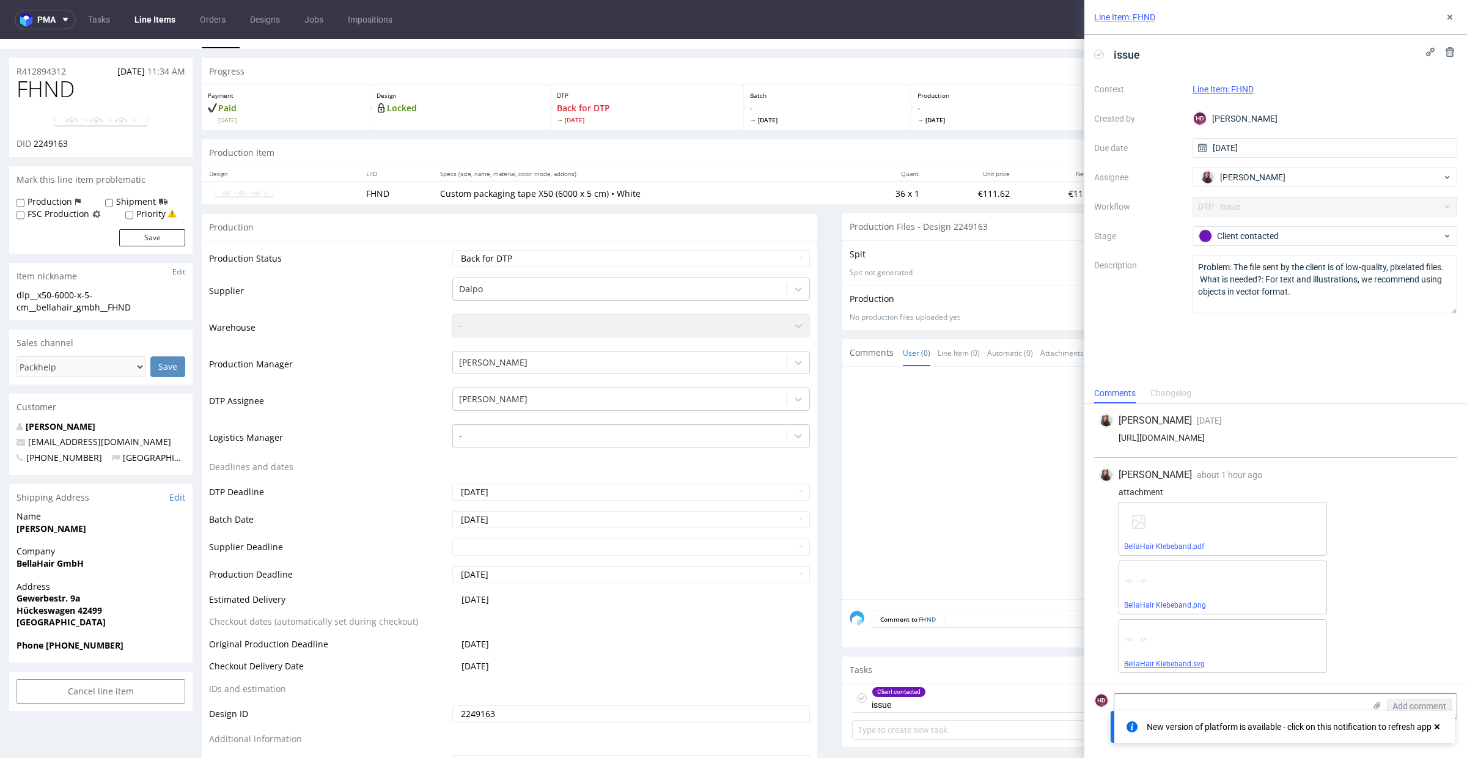
click at [1163, 665] on link "BellaHair Klebeband.svg" at bounding box center [1164, 664] width 81 height 9
click at [1279, 237] on div "Client contacted" at bounding box center [1320, 235] width 243 height 13
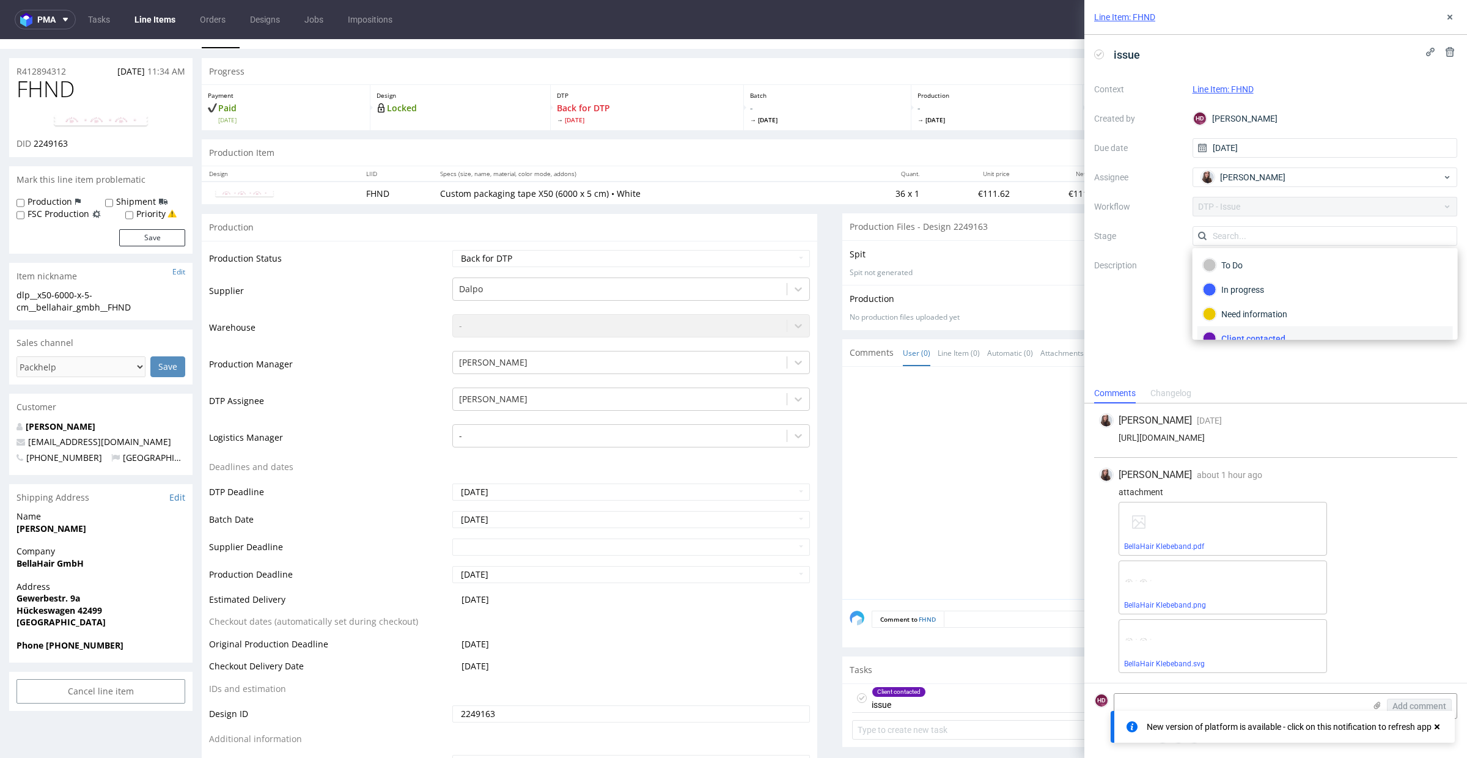
click at [1187, 545] on link "BellaHair Klebeband.pdf" at bounding box center [1164, 546] width 80 height 9
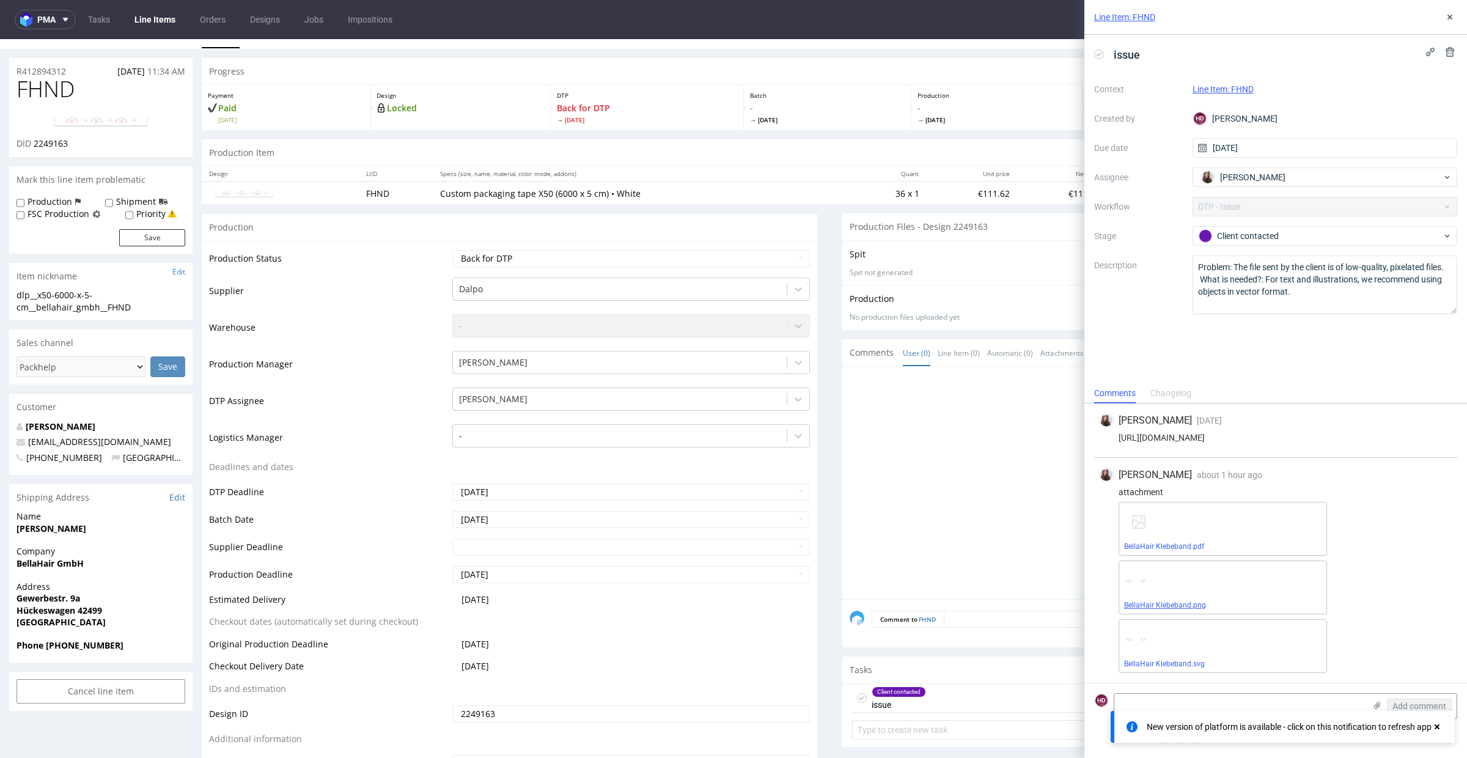
click at [1190, 607] on link "BellaHair Klebeband.png" at bounding box center [1165, 605] width 82 height 9
click at [1192, 702] on textarea at bounding box center [1240, 706] width 251 height 24
click at [1238, 240] on div "Client contacted" at bounding box center [1320, 235] width 243 height 13
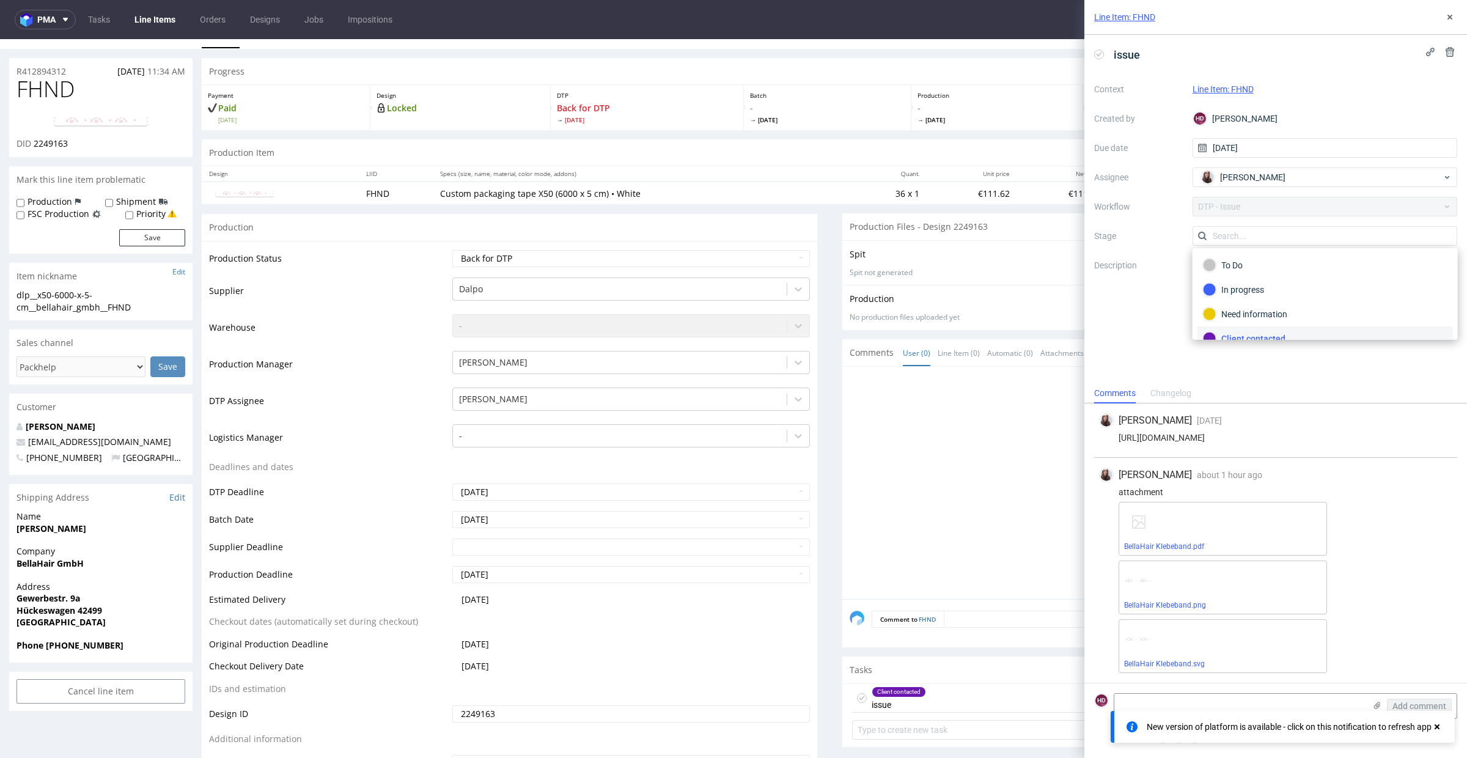
scroll to position [9, 0]
click at [1234, 251] on div "To Do" at bounding box center [1325, 255] width 245 height 13
click at [952, 459] on div at bounding box center [1154, 486] width 608 height 225
click at [1156, 701] on textarea at bounding box center [1240, 706] width 251 height 24
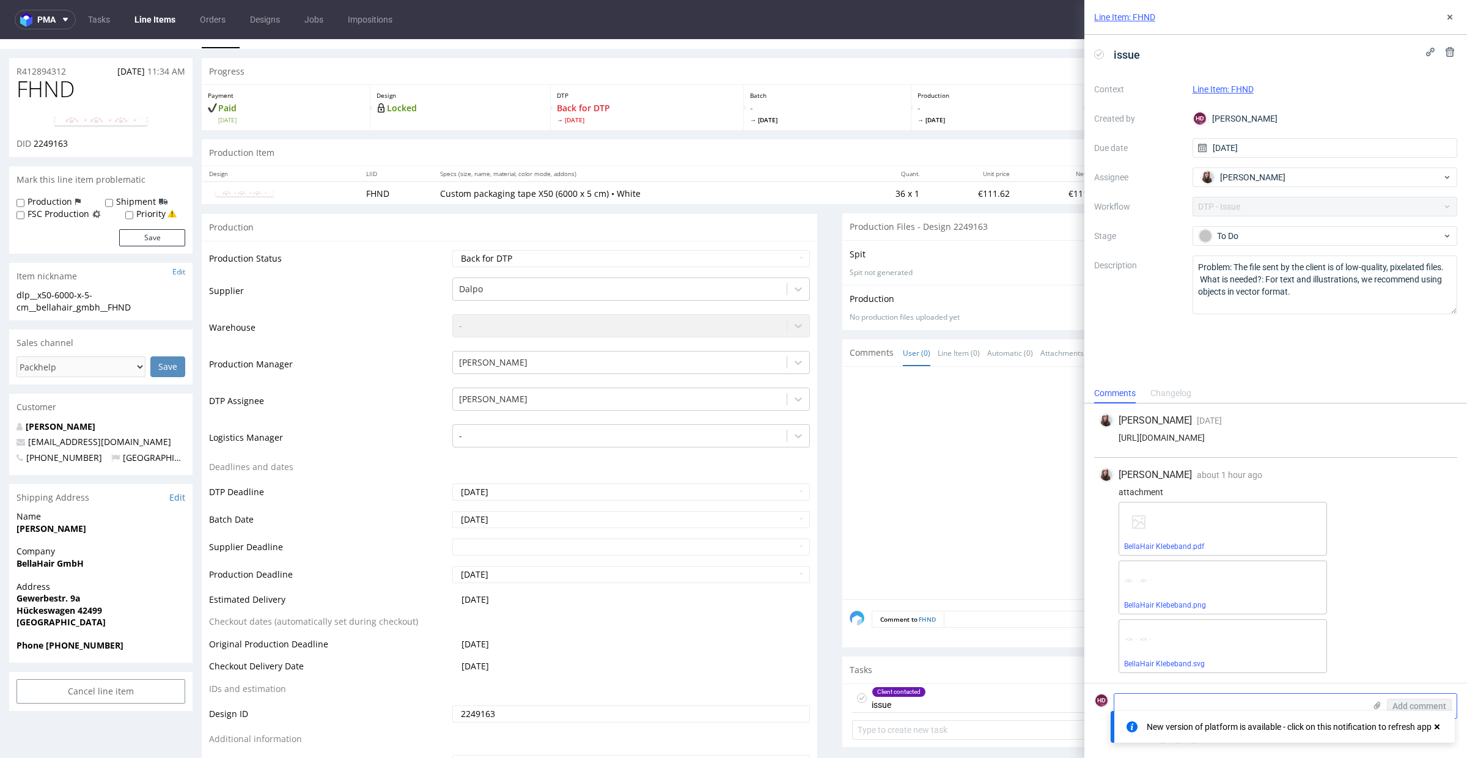
click at [1119, 698] on textarea at bounding box center [1240, 706] width 251 height 24
paste textarea "I still need this element in vector format."
type textarea "I still need this element in vector format."
click at [1382, 702] on icon at bounding box center [1378, 706] width 10 height 10
click at [0, 0] on input "file" at bounding box center [0, 0] width 0 height 0
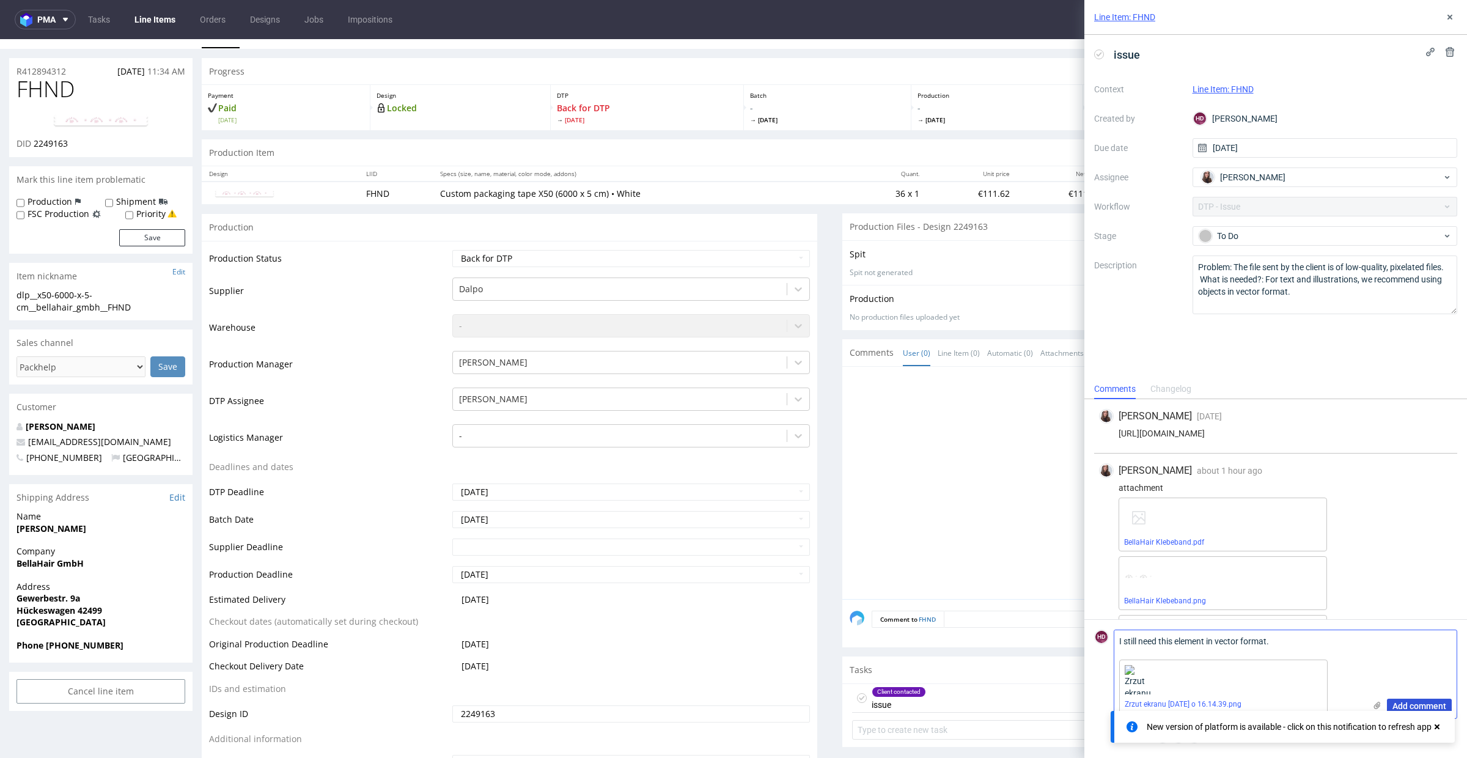
click at [1422, 705] on span "Add comment" at bounding box center [1420, 706] width 54 height 9
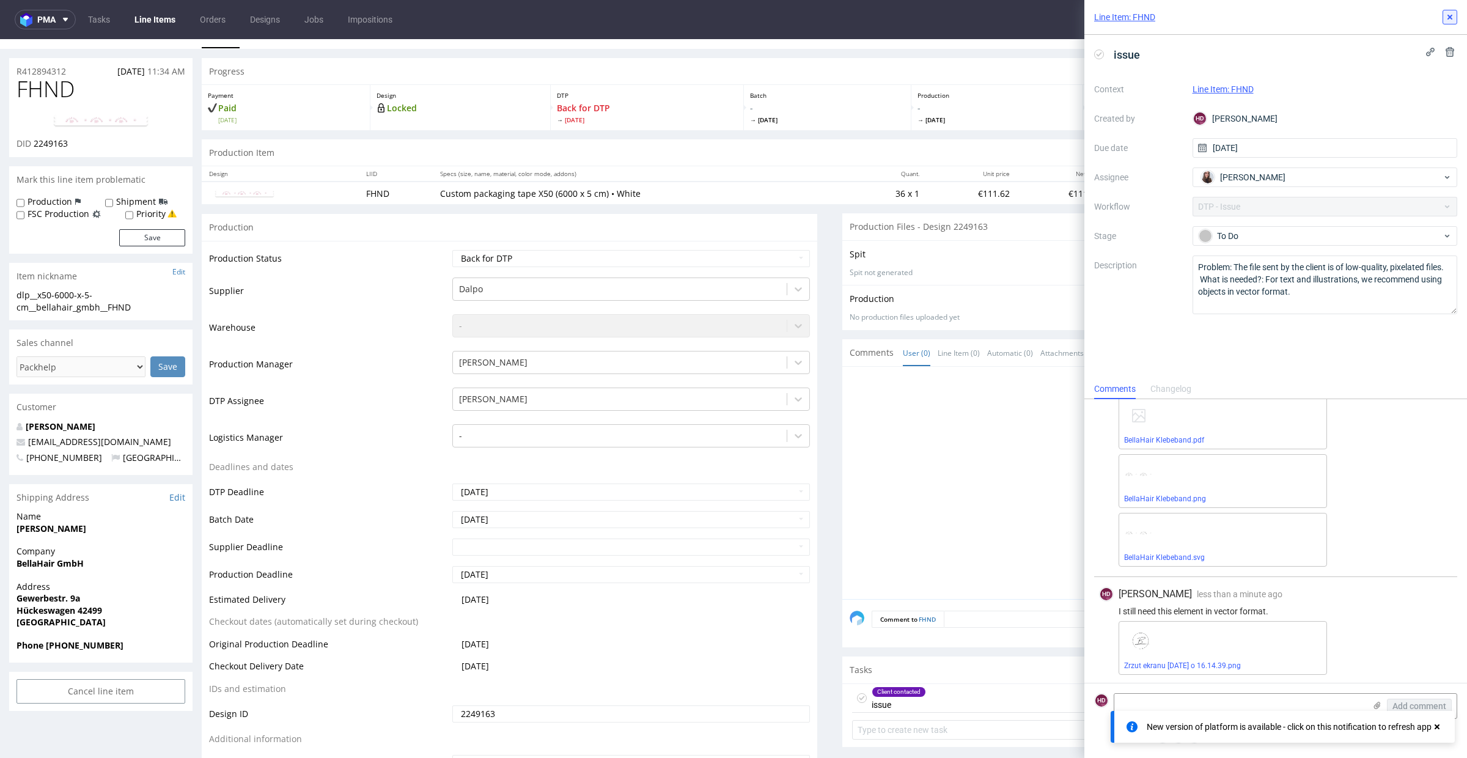
click at [1450, 19] on icon at bounding box center [1450, 17] width 10 height 10
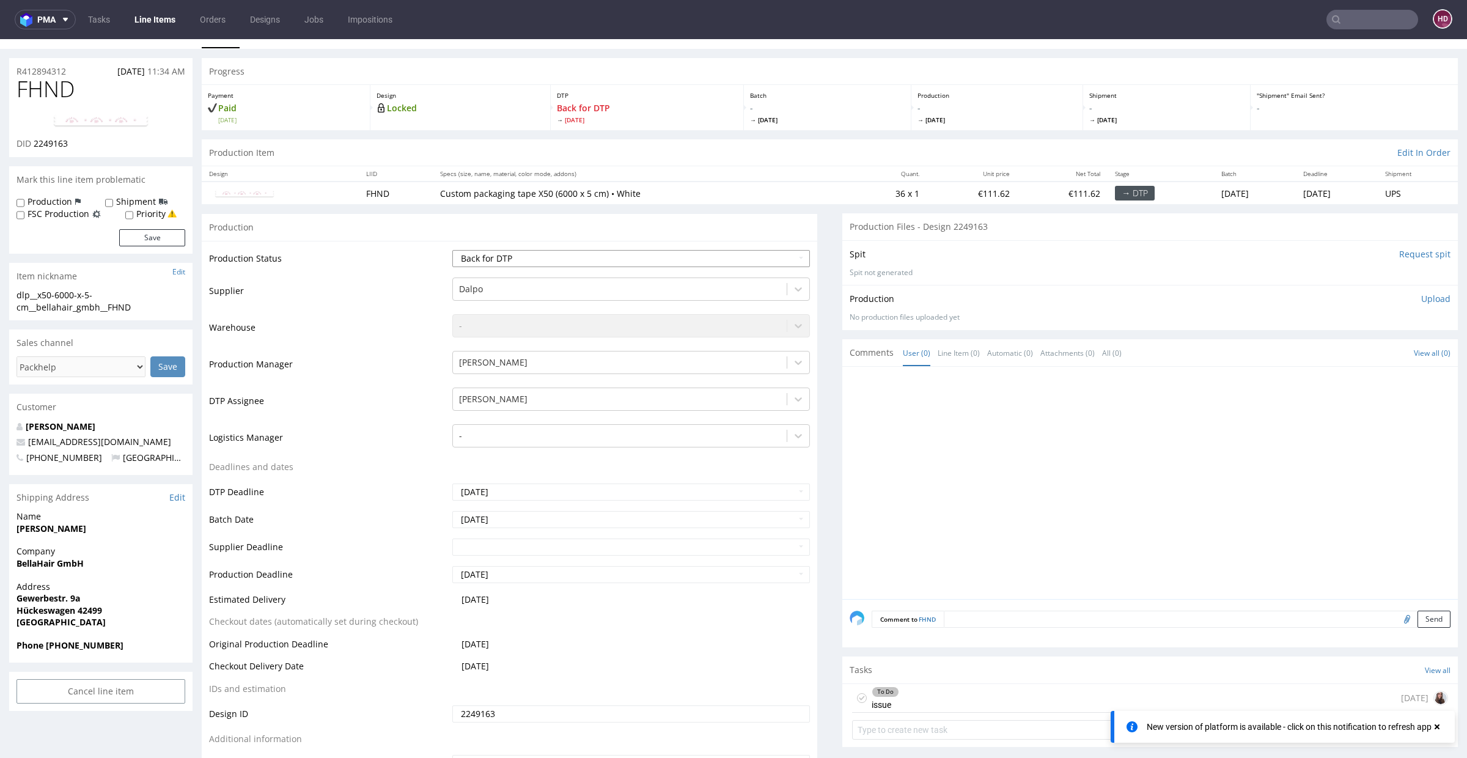
click at [539, 262] on select "Waiting for Artwork Waiting for Diecut Waiting for Mockup Waiting for DTP Waiti…" at bounding box center [631, 258] width 358 height 17
select select "dtp_issue"
click at [452, 250] on select "Waiting for Artwork Waiting for Diecut Waiting for Mockup Waiting for DTP Waiti…" at bounding box center [631, 258] width 358 height 17
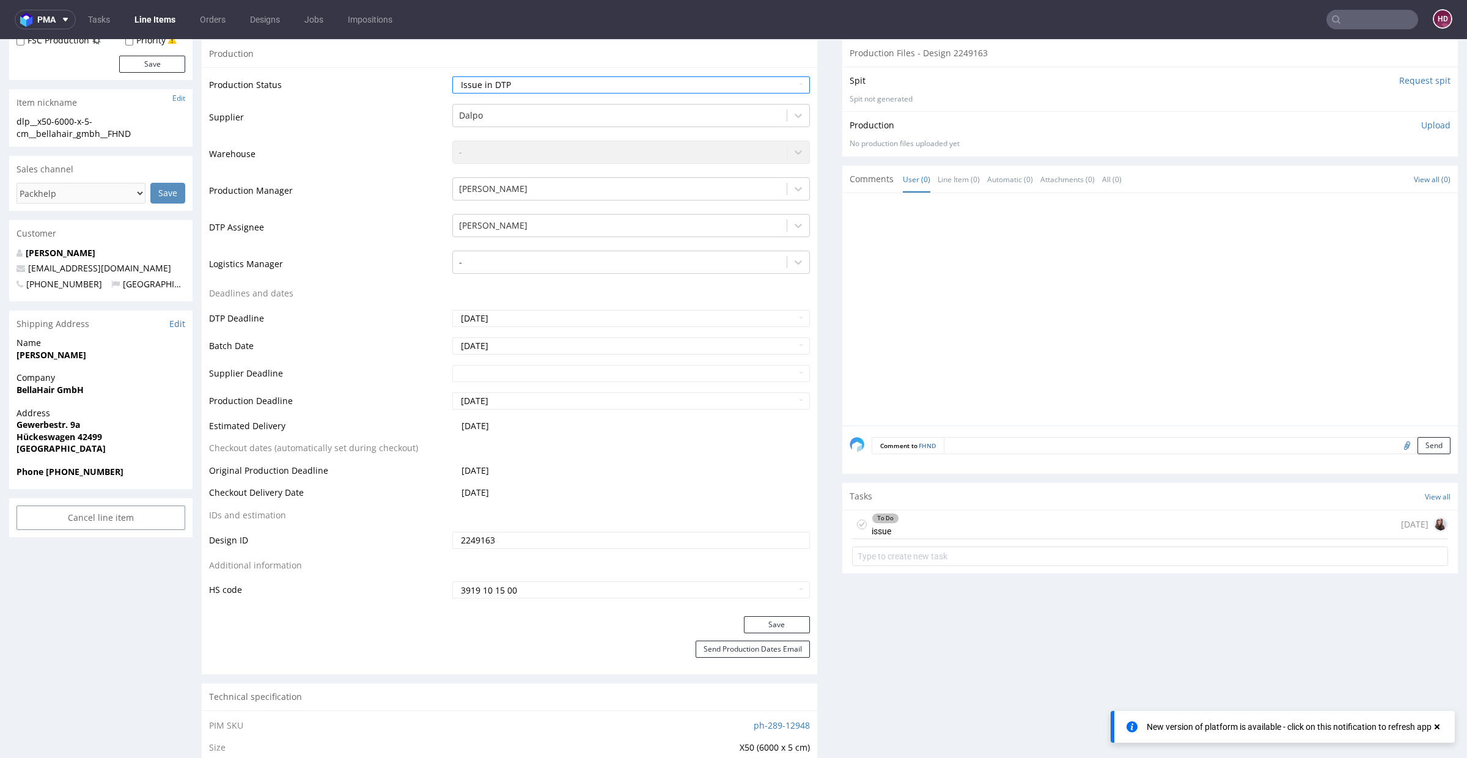
scroll to position [283, 0]
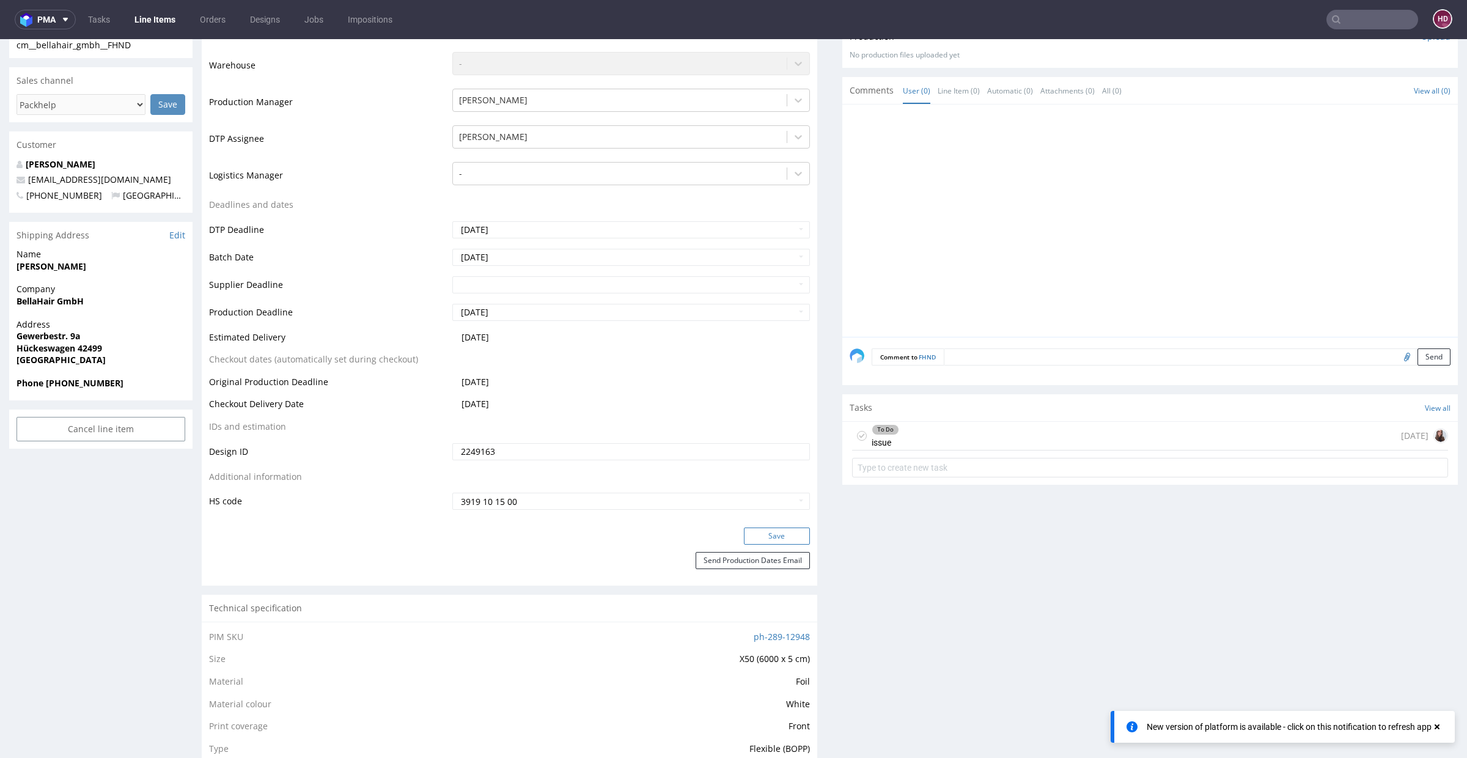
click at [766, 534] on button "Save" at bounding box center [777, 536] width 66 height 17
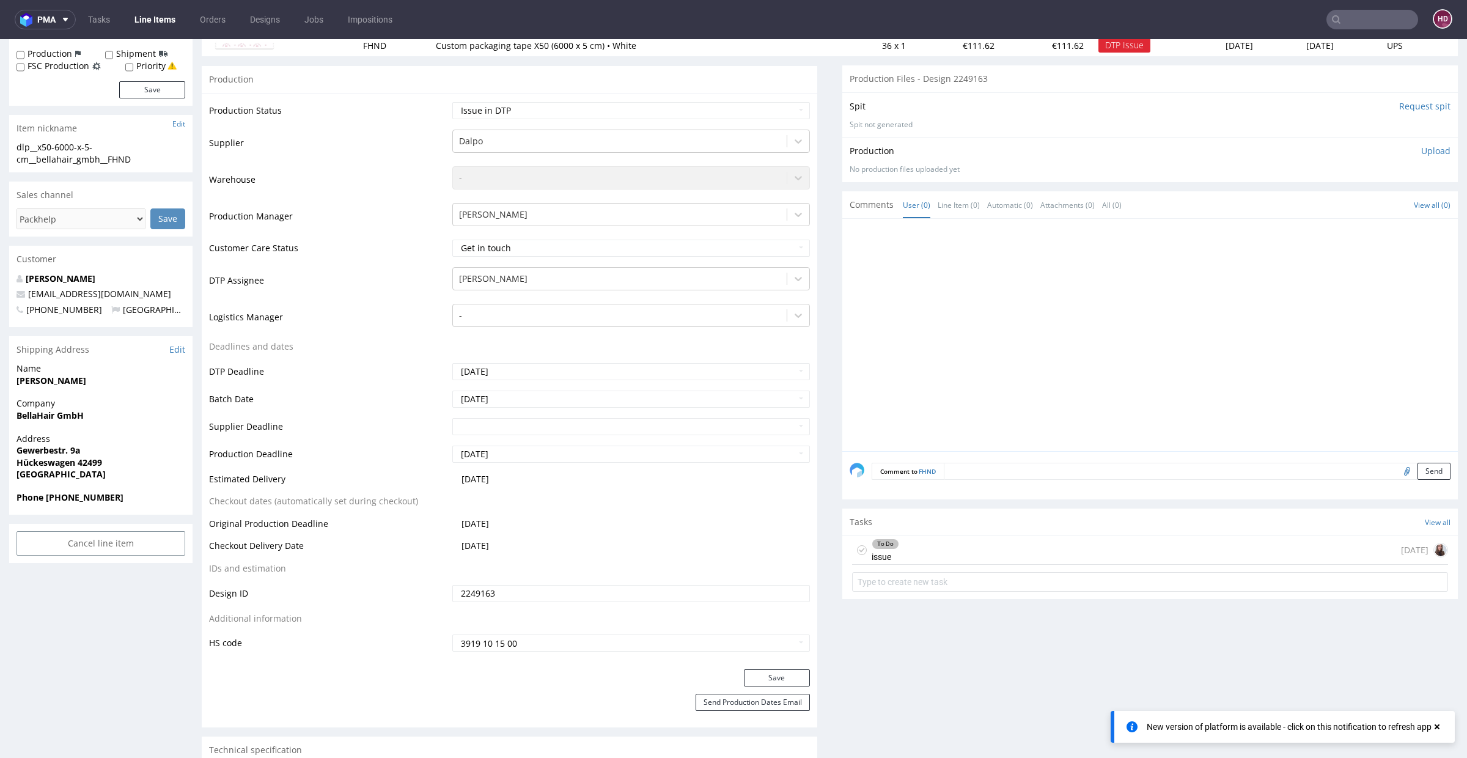
scroll to position [0, 0]
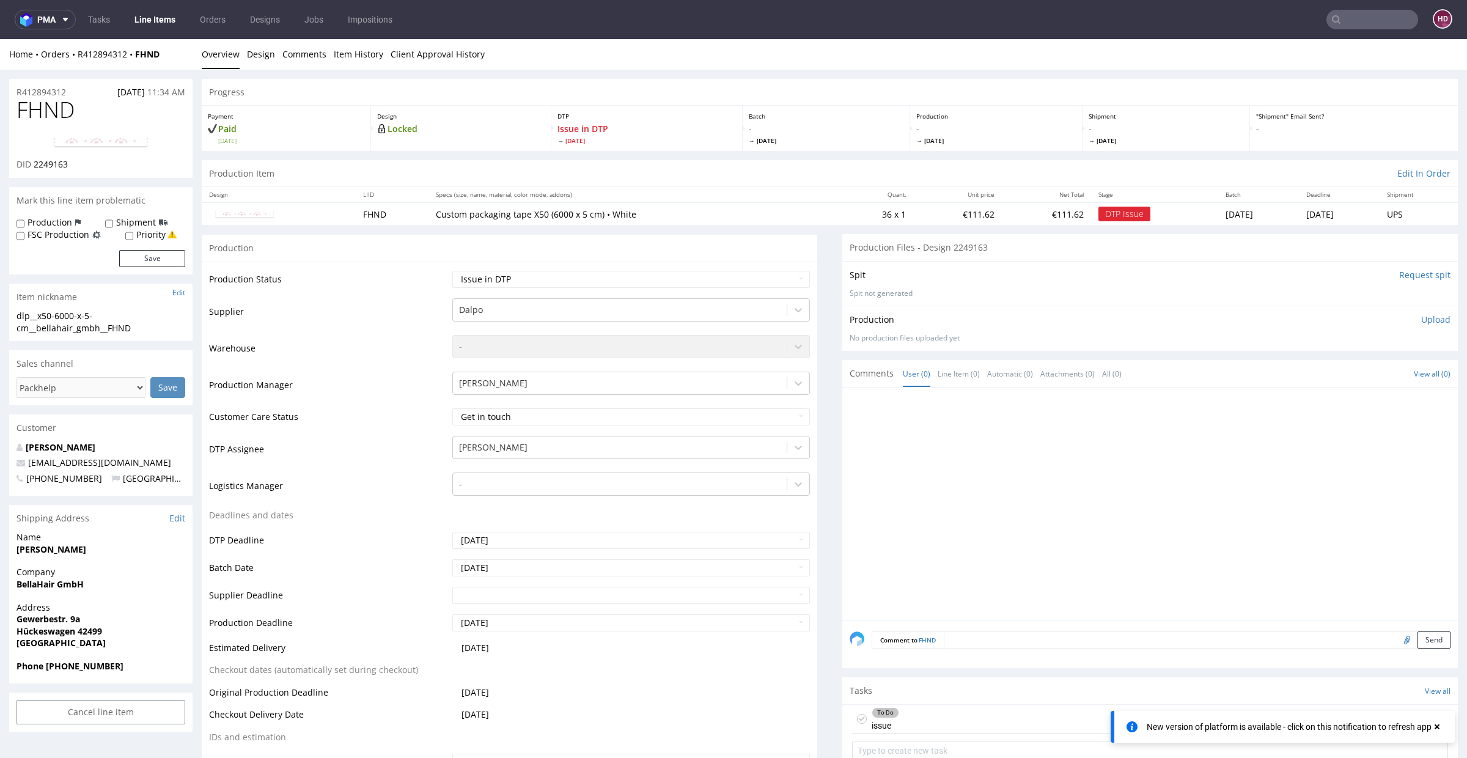
click at [141, 20] on link "Line Items" at bounding box center [155, 20] width 56 height 20
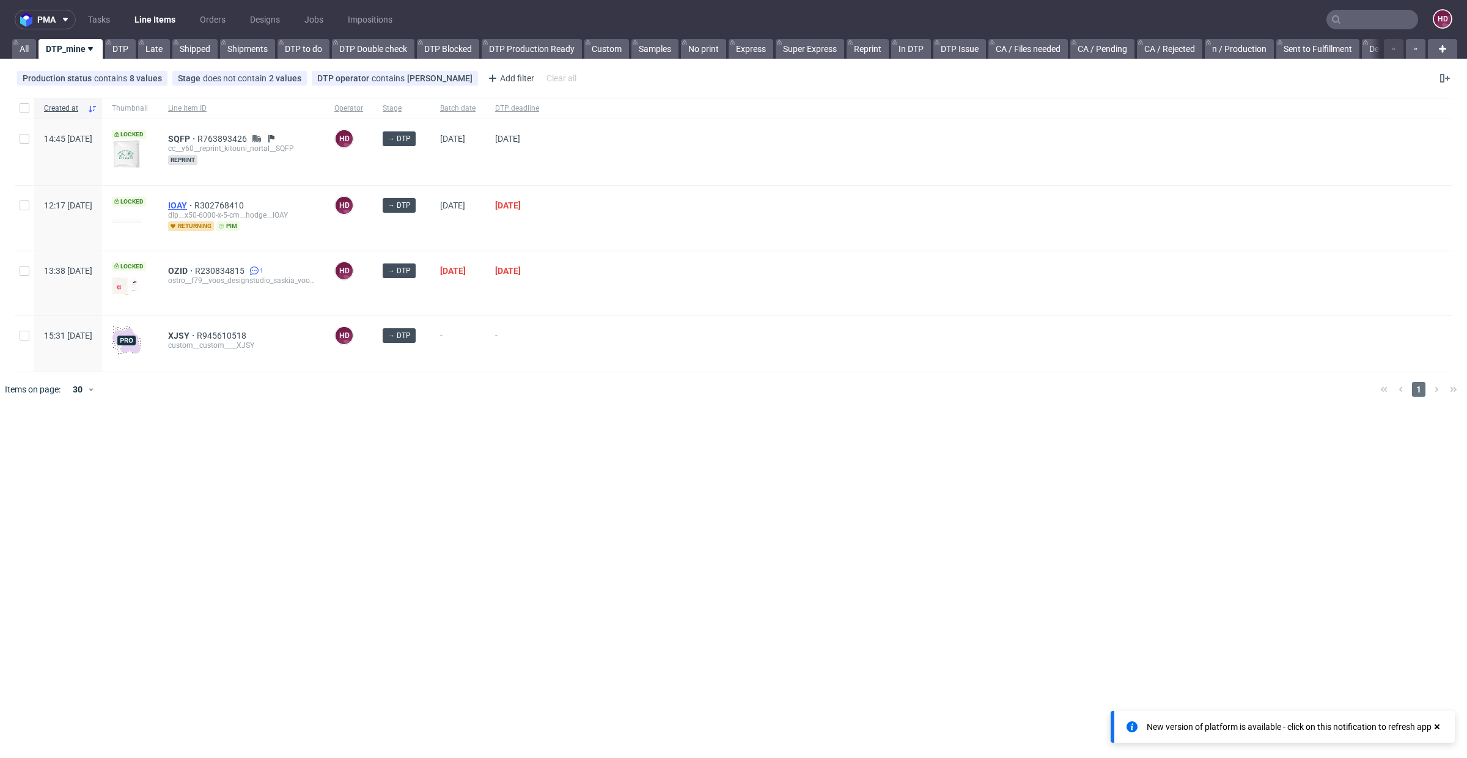
click at [194, 205] on span "IOAY" at bounding box center [181, 206] width 26 height 10
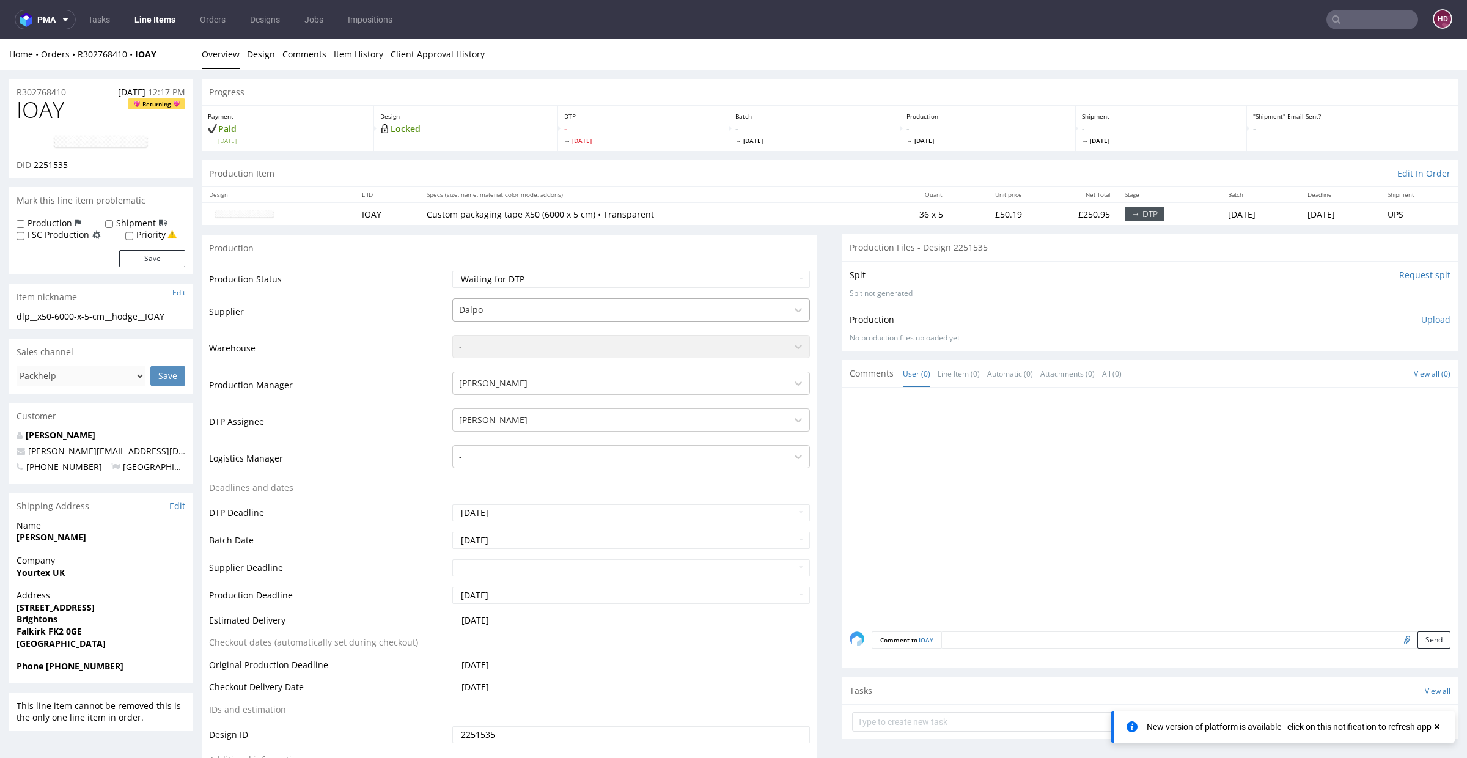
click at [512, 309] on div at bounding box center [620, 310] width 322 height 15
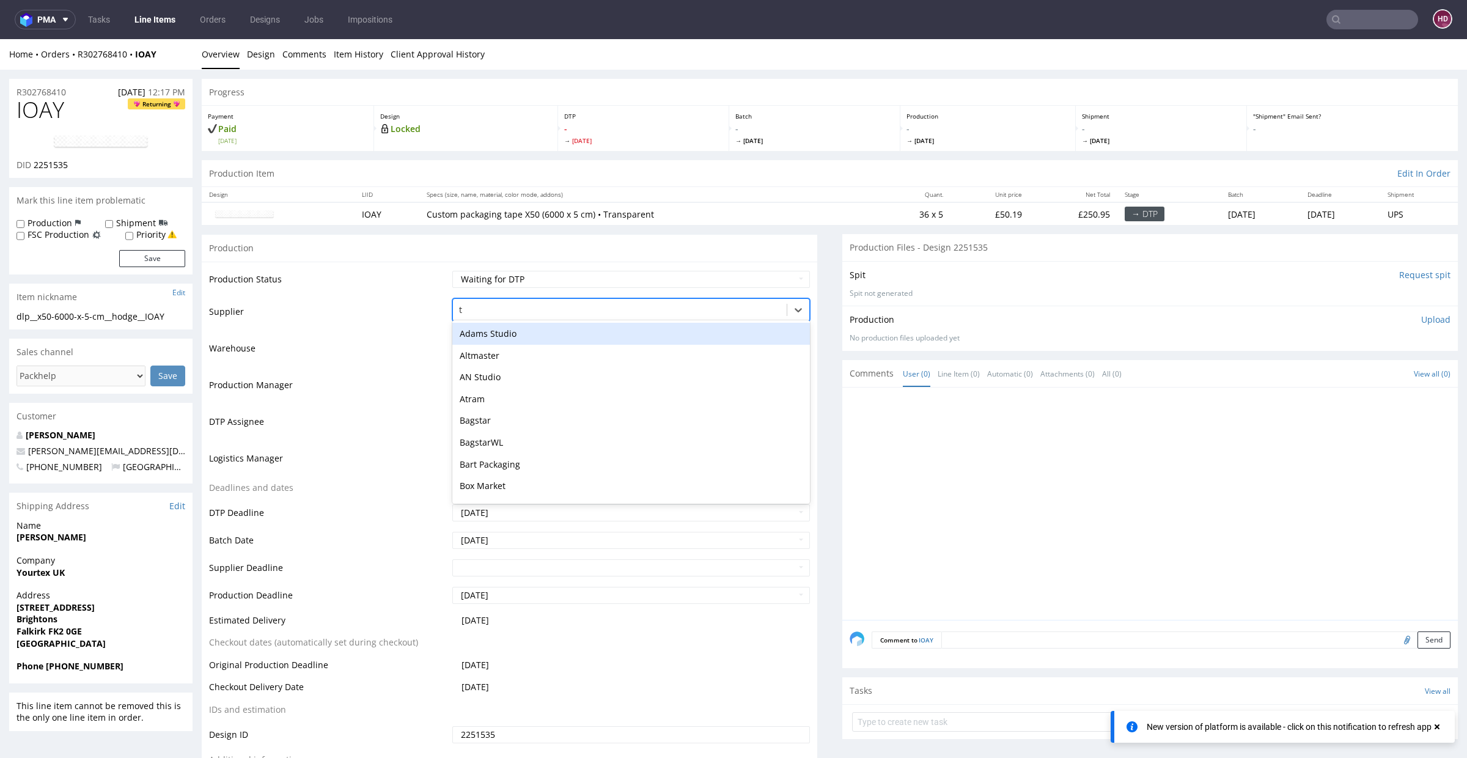
type input "tc"
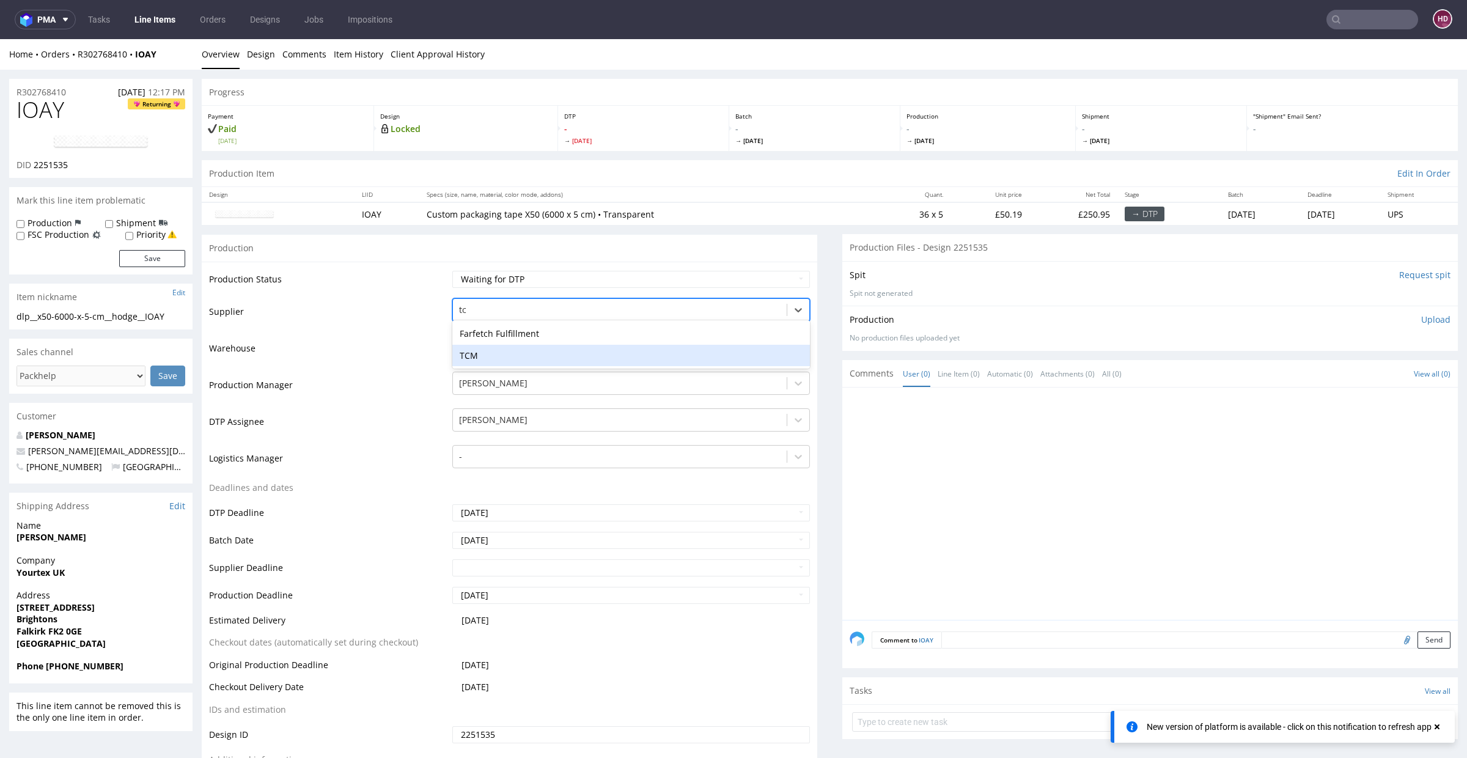
click at [540, 364] on div "TCM" at bounding box center [631, 356] width 358 height 22
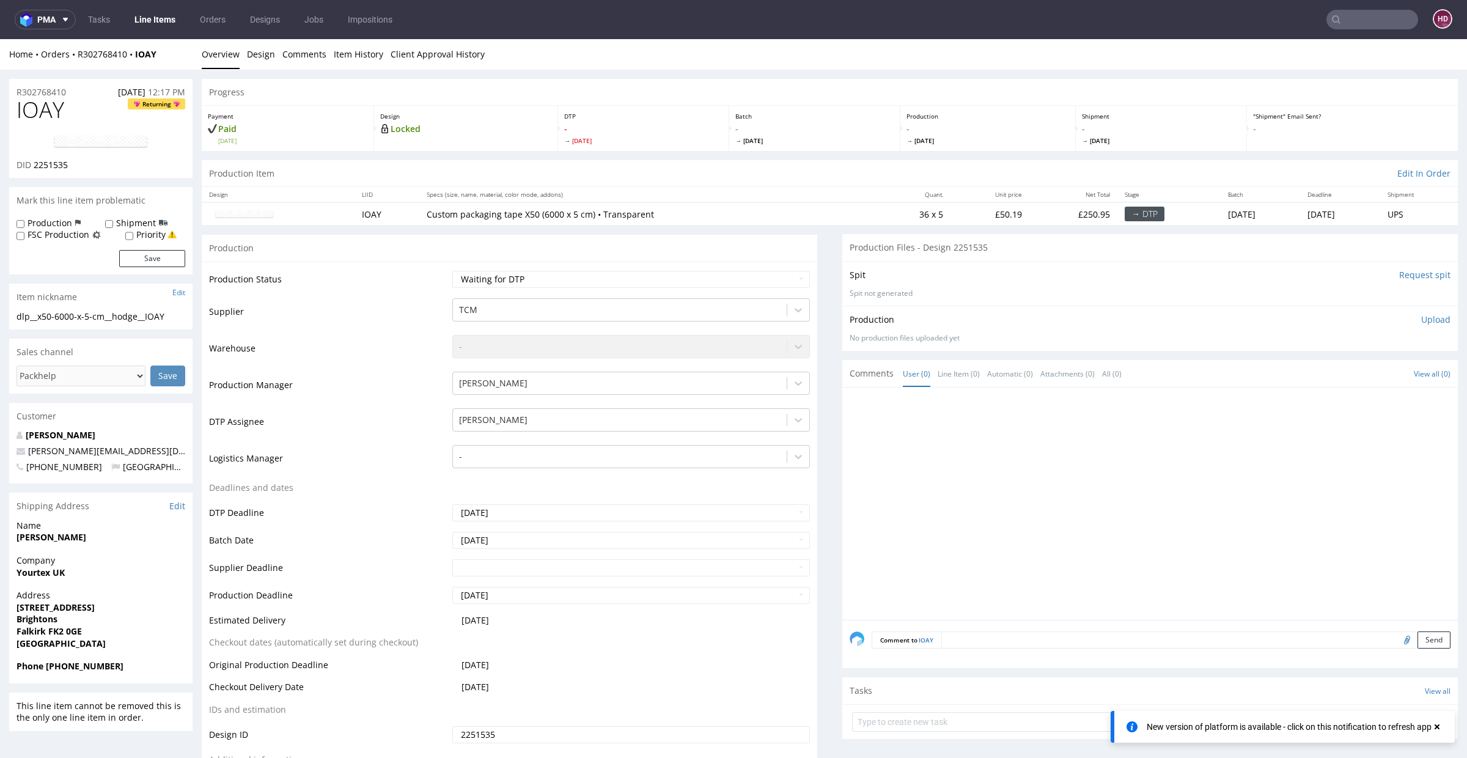
click at [535, 256] on div "Production" at bounding box center [510, 248] width 616 height 28
click at [534, 271] on select "Waiting for Artwork Waiting for Diecut Waiting for Mockup Waiting for DTP Waiti…" at bounding box center [631, 279] width 358 height 17
select select "dtp_in_process"
click at [452, 271] on select "Waiting for Artwork Waiting for Diecut Waiting for Mockup Waiting for DTP Waiti…" at bounding box center [631, 279] width 358 height 17
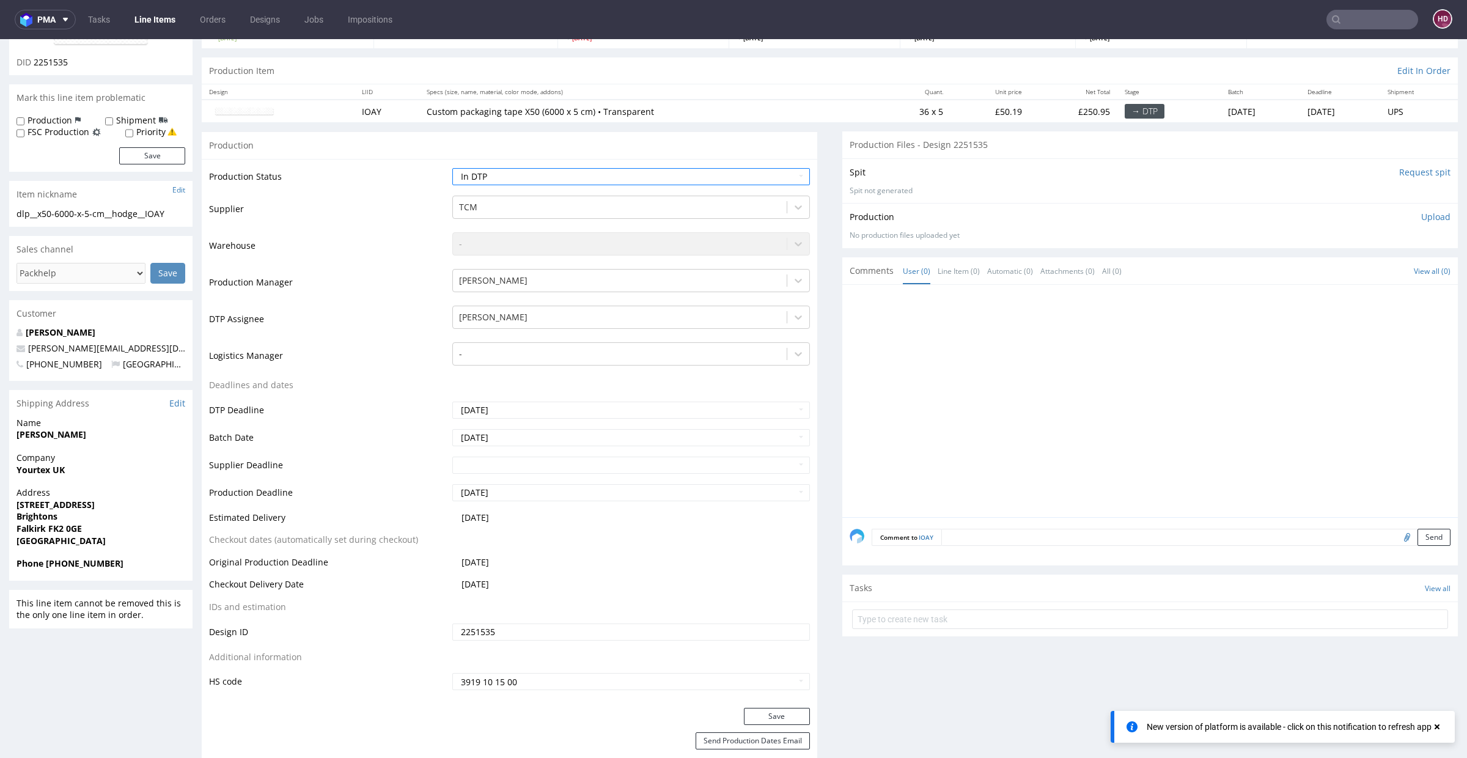
scroll to position [103, 0]
click at [758, 709] on button "Save" at bounding box center [777, 716] width 66 height 17
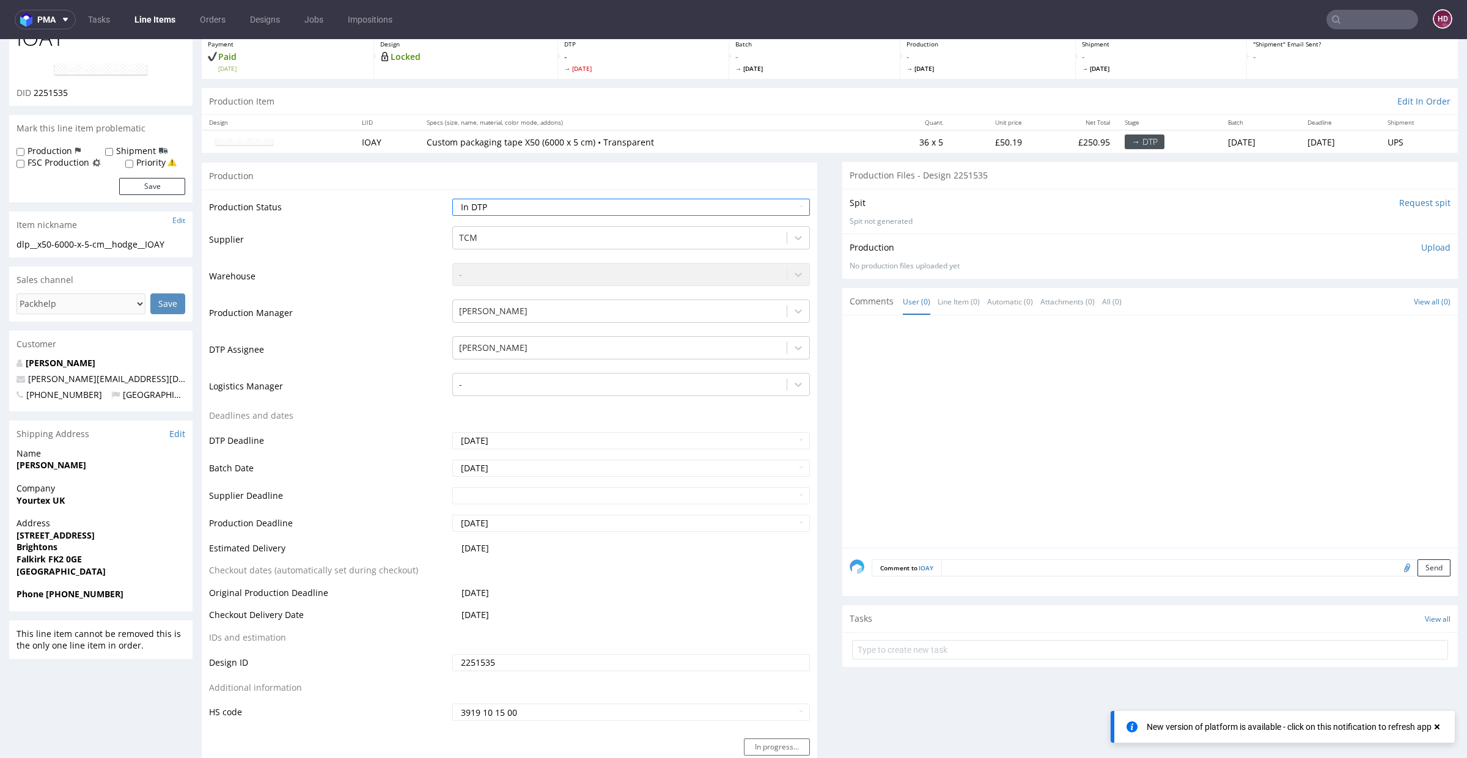
scroll to position [0, 0]
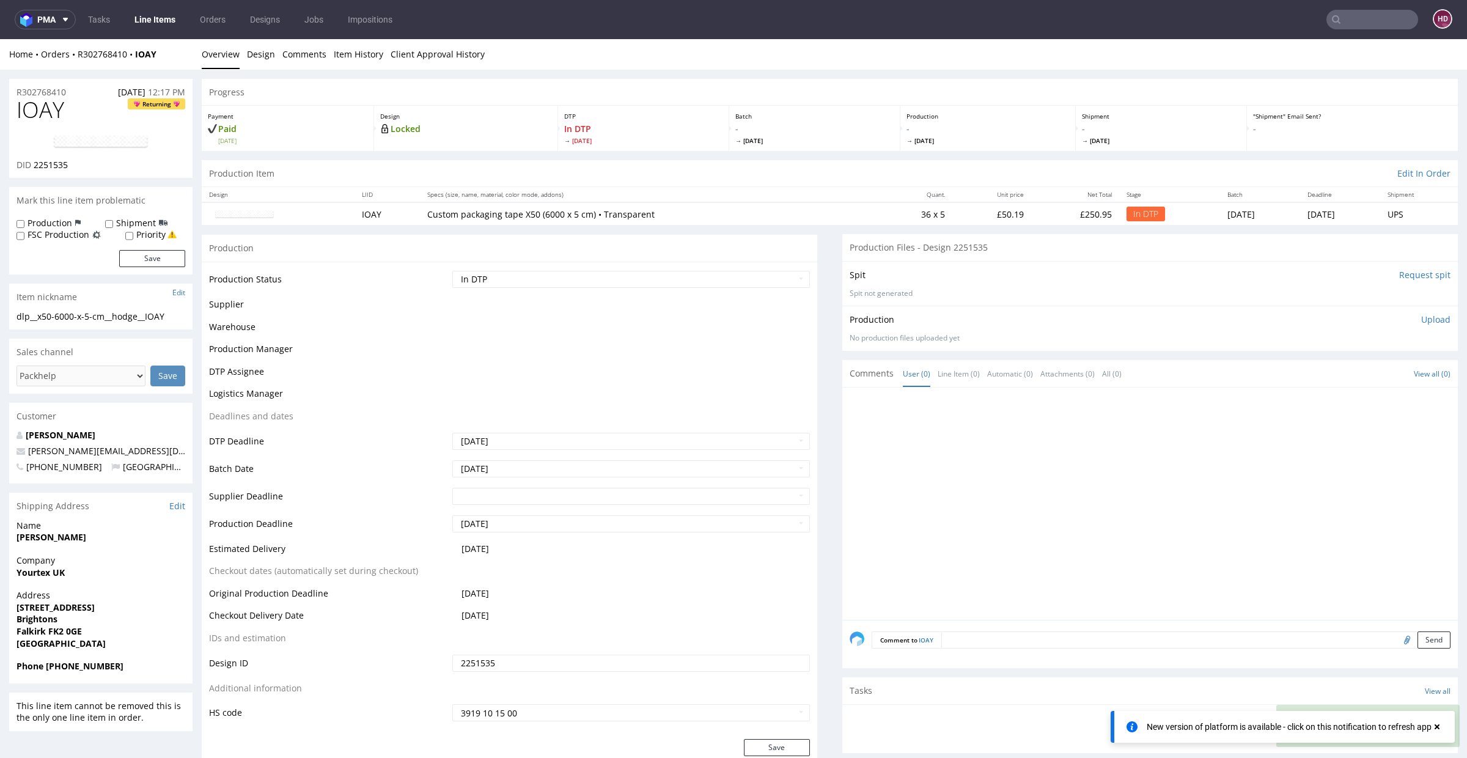
click at [253, 55] on link "Design" at bounding box center [261, 54] width 28 height 30
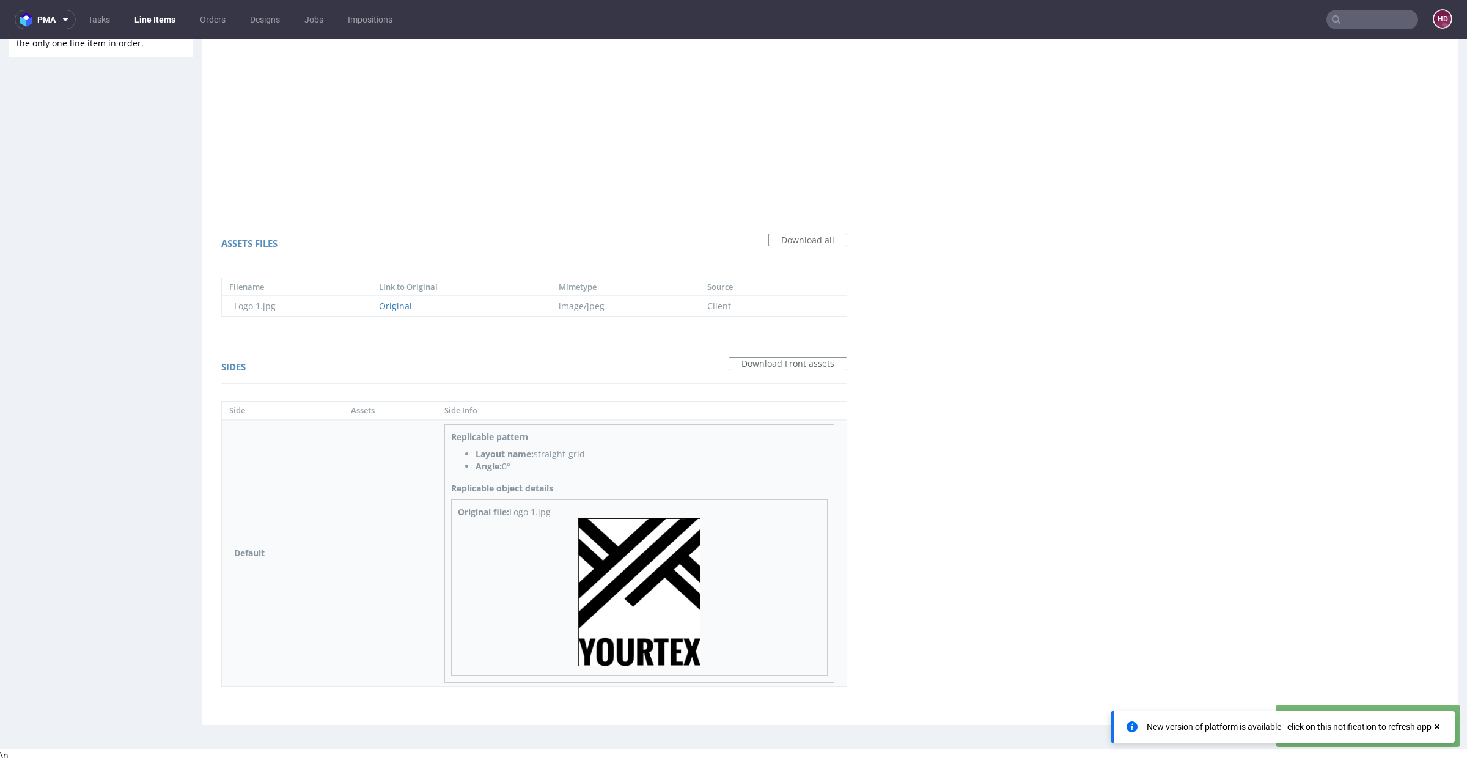
scroll to position [675, 0]
click at [664, 556] on img at bounding box center [639, 592] width 122 height 148
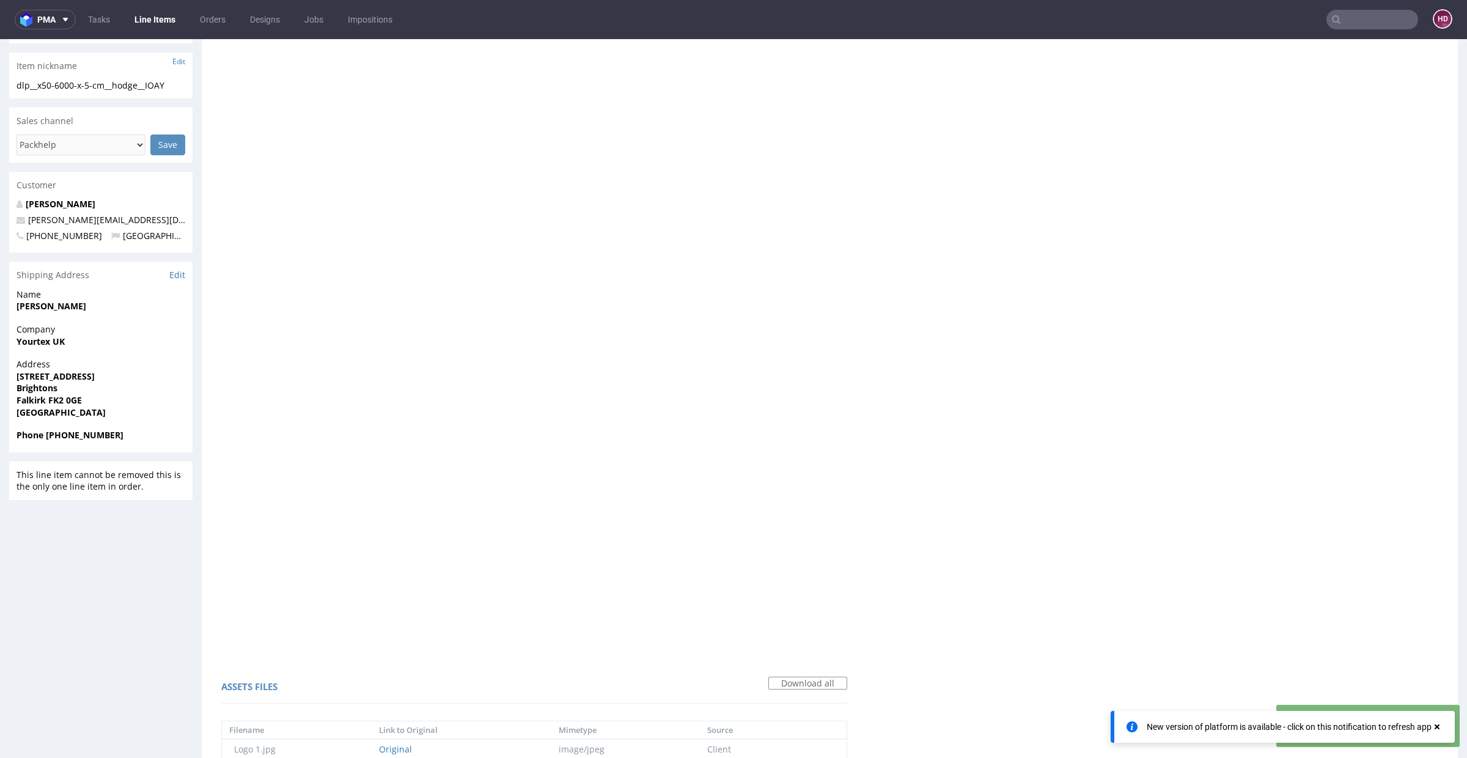
scroll to position [0, 0]
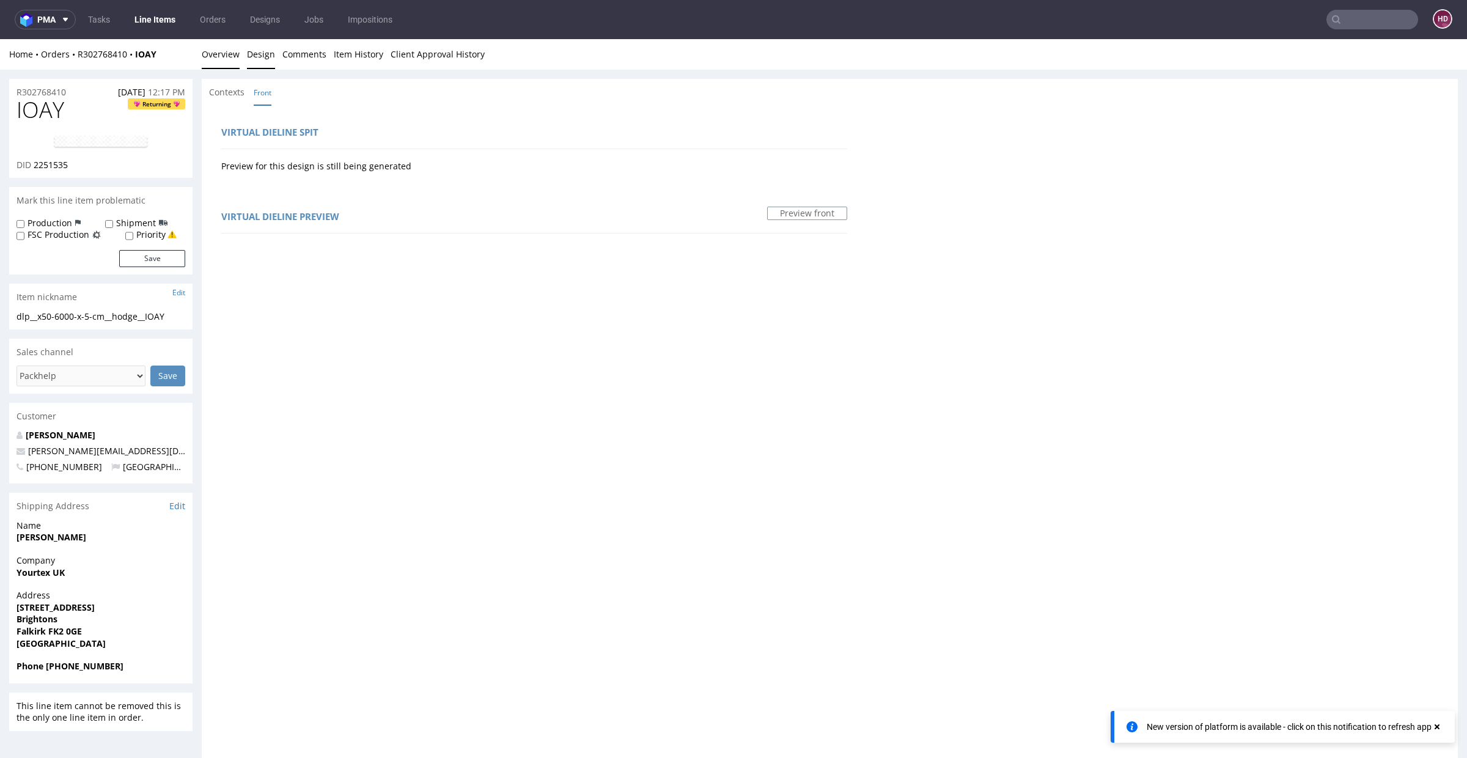
click at [236, 57] on link "Overview" at bounding box center [221, 54] width 38 height 30
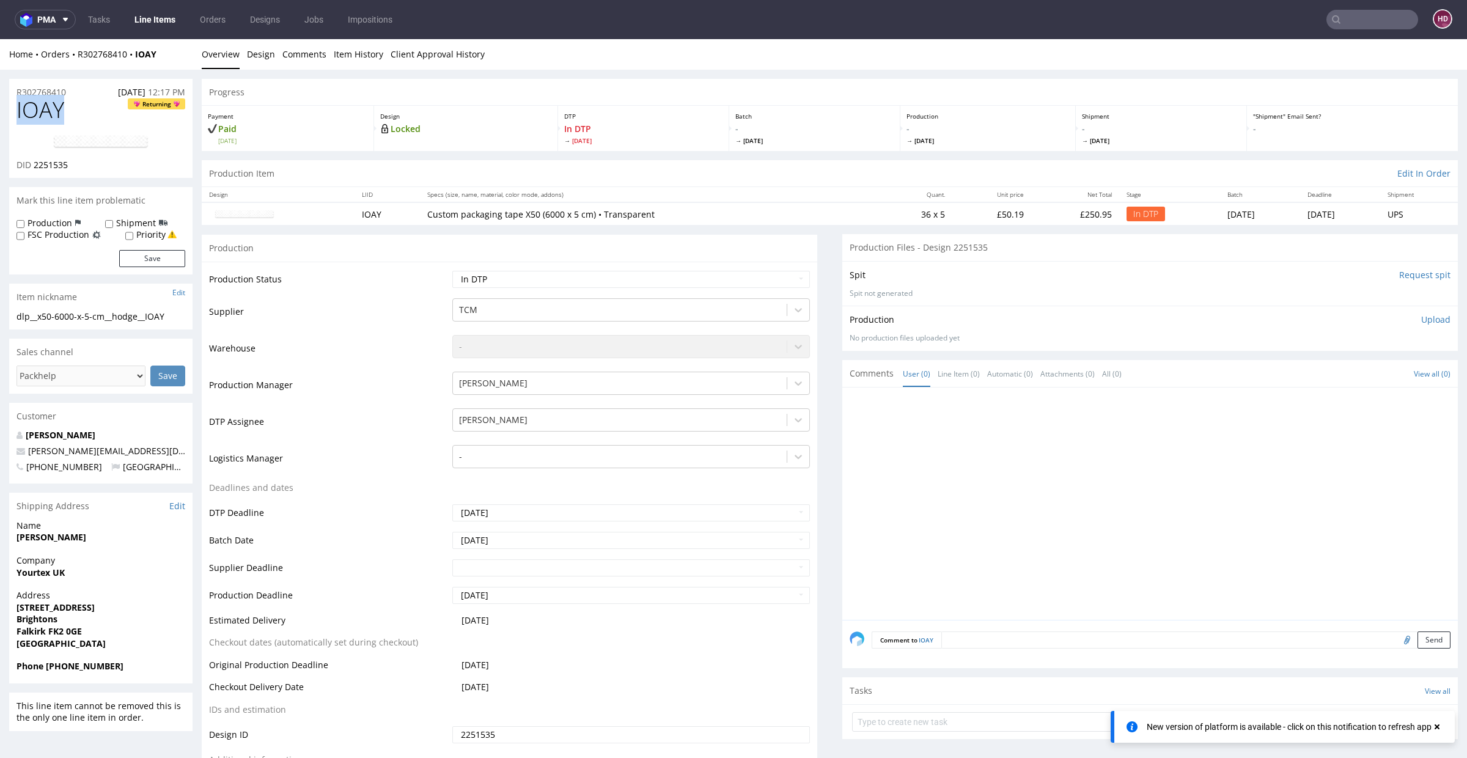
drag, startPoint x: 60, startPoint y: 107, endPoint x: 18, endPoint y: 109, distance: 42.2
click at [18, 109] on h1 "IOAY Returning" at bounding box center [101, 110] width 169 height 24
drag, startPoint x: 32, startPoint y: 163, endPoint x: 66, endPoint y: 169, distance: 34.1
click at [67, 168] on p "DID 2251535" at bounding box center [42, 165] width 51 height 12
click at [134, 139] on img at bounding box center [101, 142] width 98 height 15
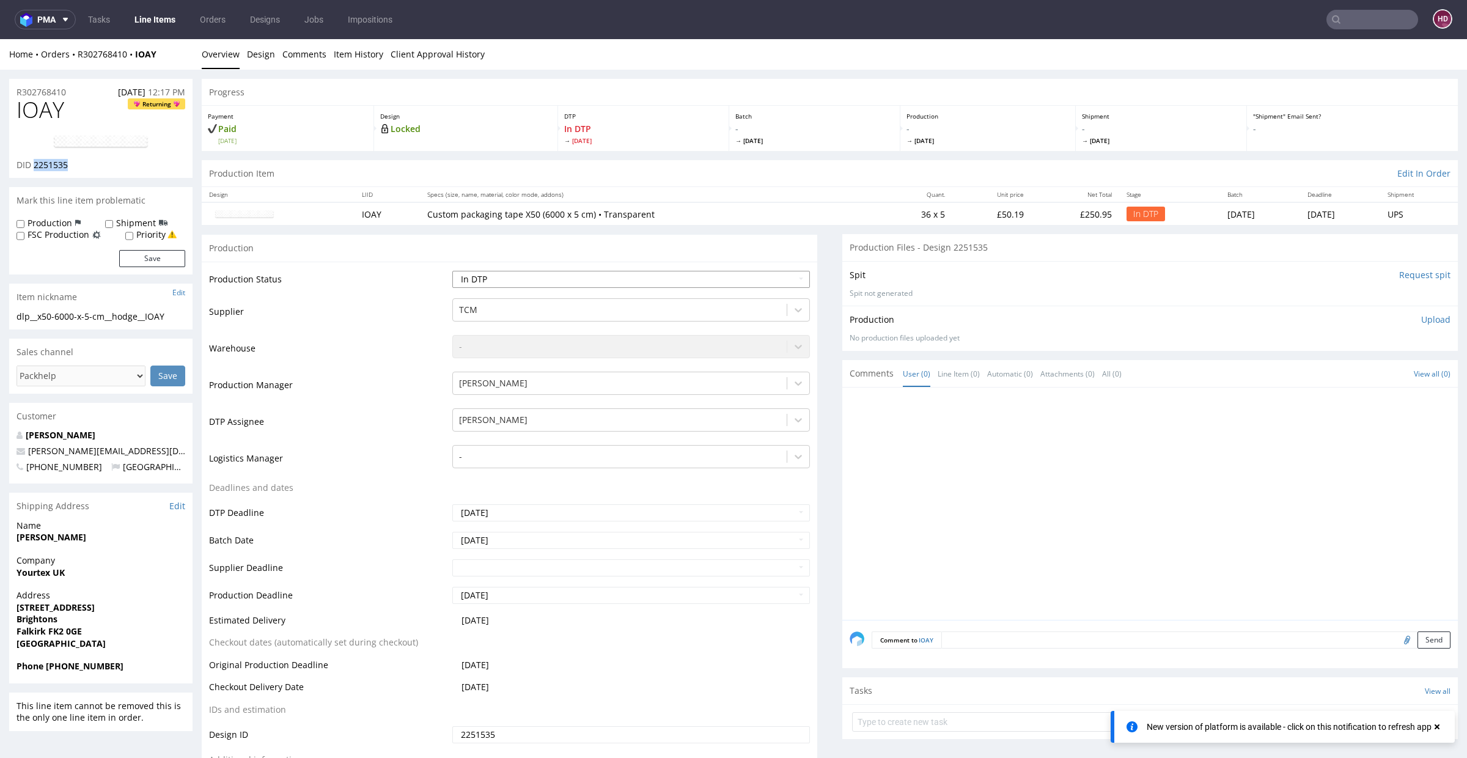
click at [592, 286] on select "Waiting for Artwork Waiting for Diecut Waiting for Mockup Waiting for DTP Waiti…" at bounding box center [631, 279] width 358 height 17
select select "dtp_waiting_for_check"
click at [452, 271] on select "Waiting for Artwork Waiting for Diecut Waiting for Mockup Waiting for DTP Waiti…" at bounding box center [631, 279] width 358 height 17
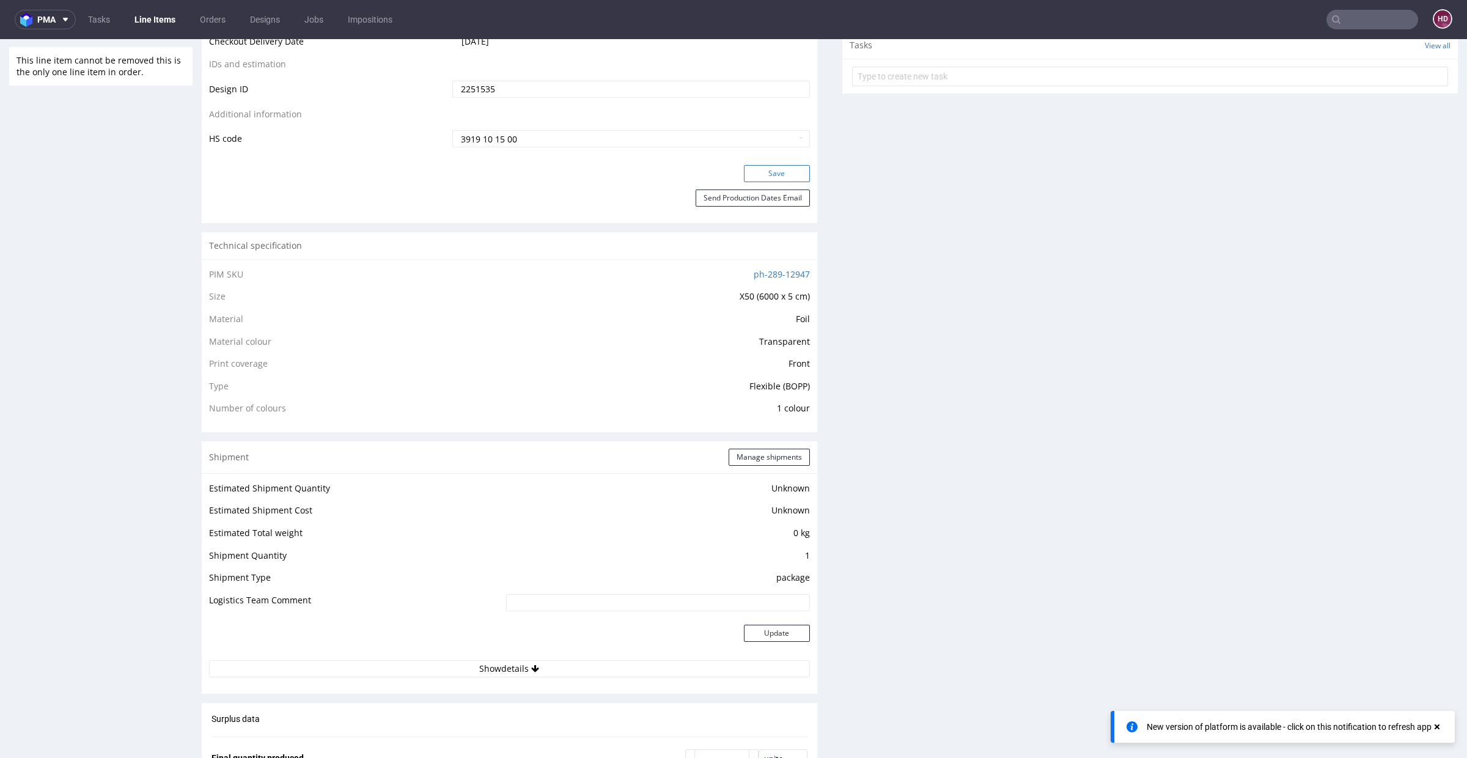
click at [778, 169] on button "Save" at bounding box center [777, 173] width 66 height 17
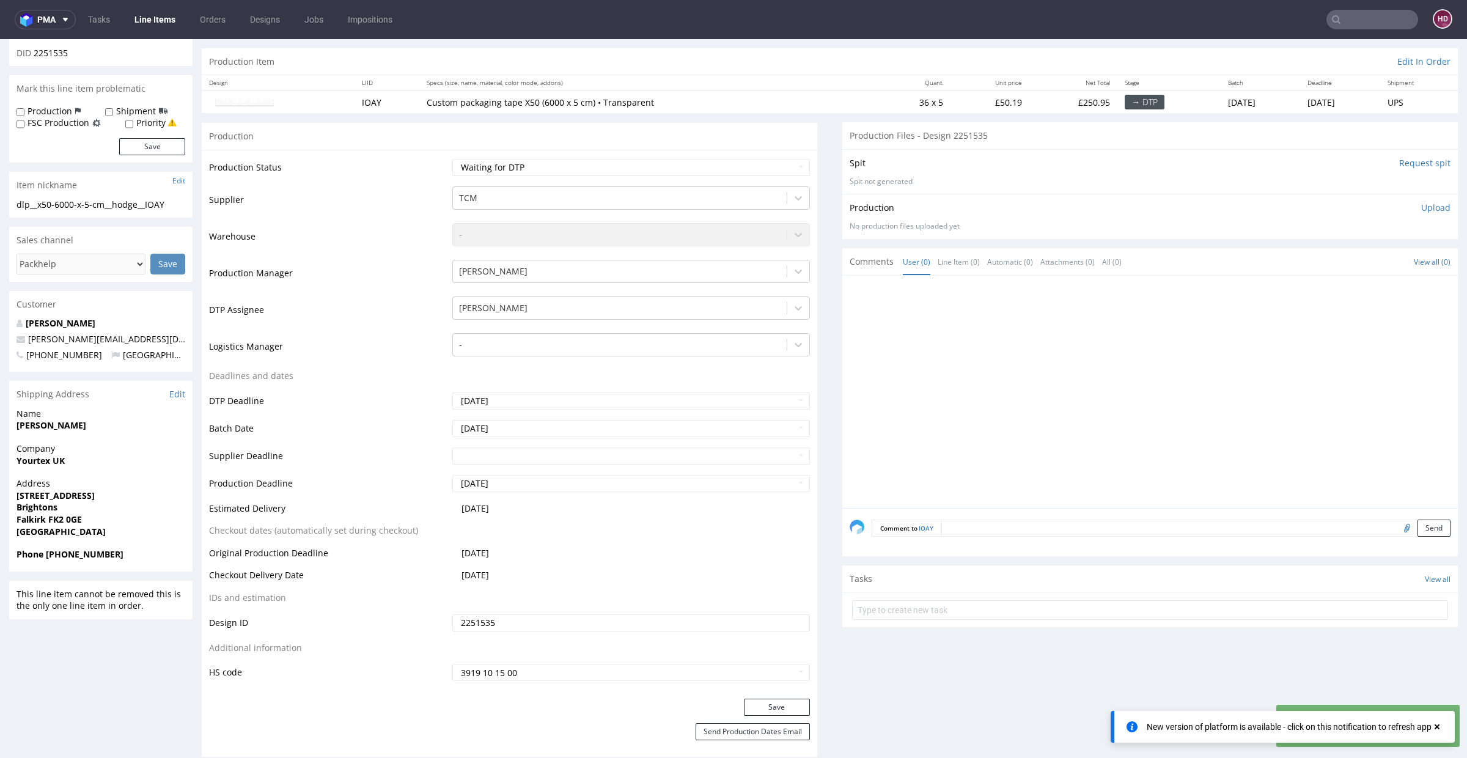
scroll to position [0, 0]
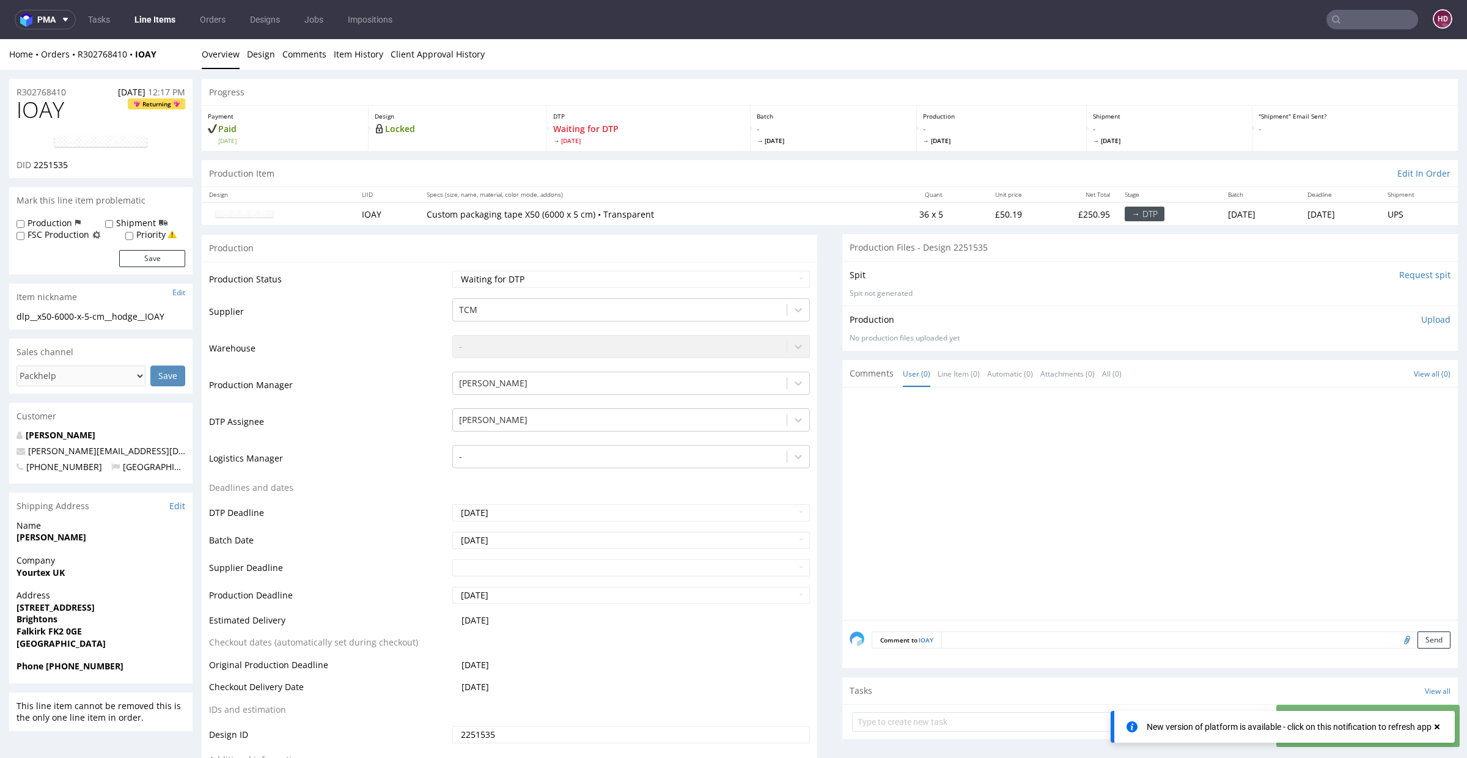
click at [155, 28] on link "Line Items" at bounding box center [155, 20] width 56 height 20
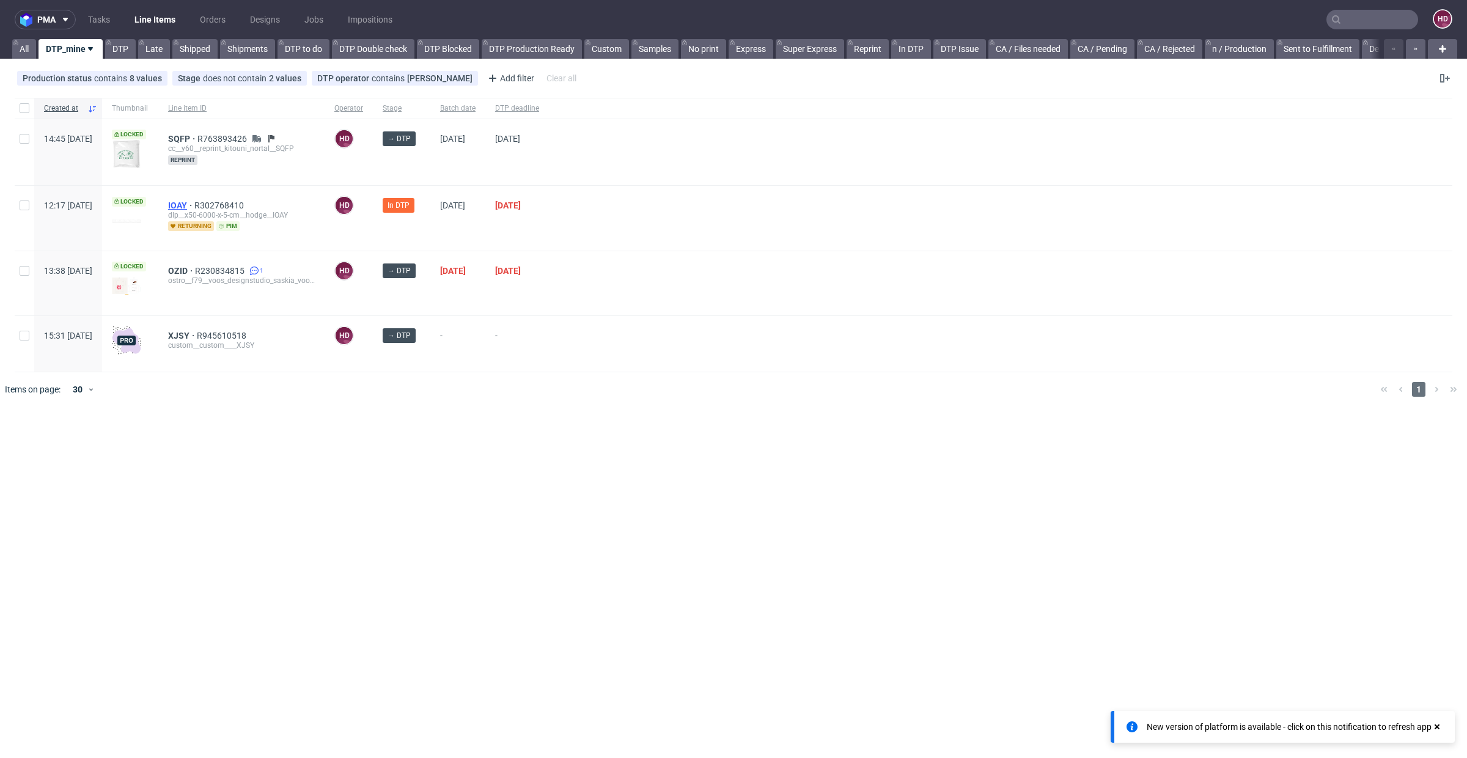
click at [194, 204] on span "IOAY" at bounding box center [181, 206] width 26 height 10
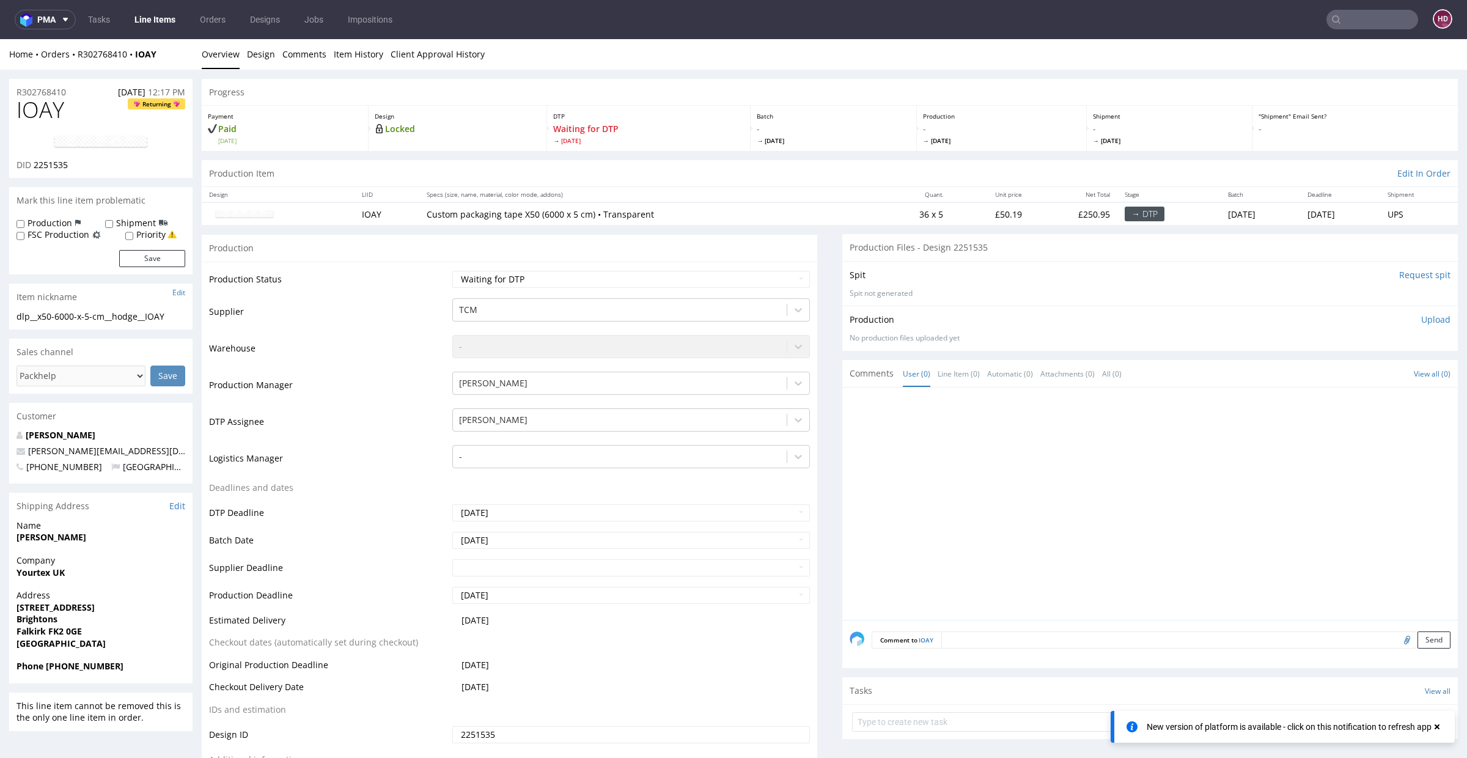
click at [160, 18] on link "Line Items" at bounding box center [155, 20] width 56 height 20
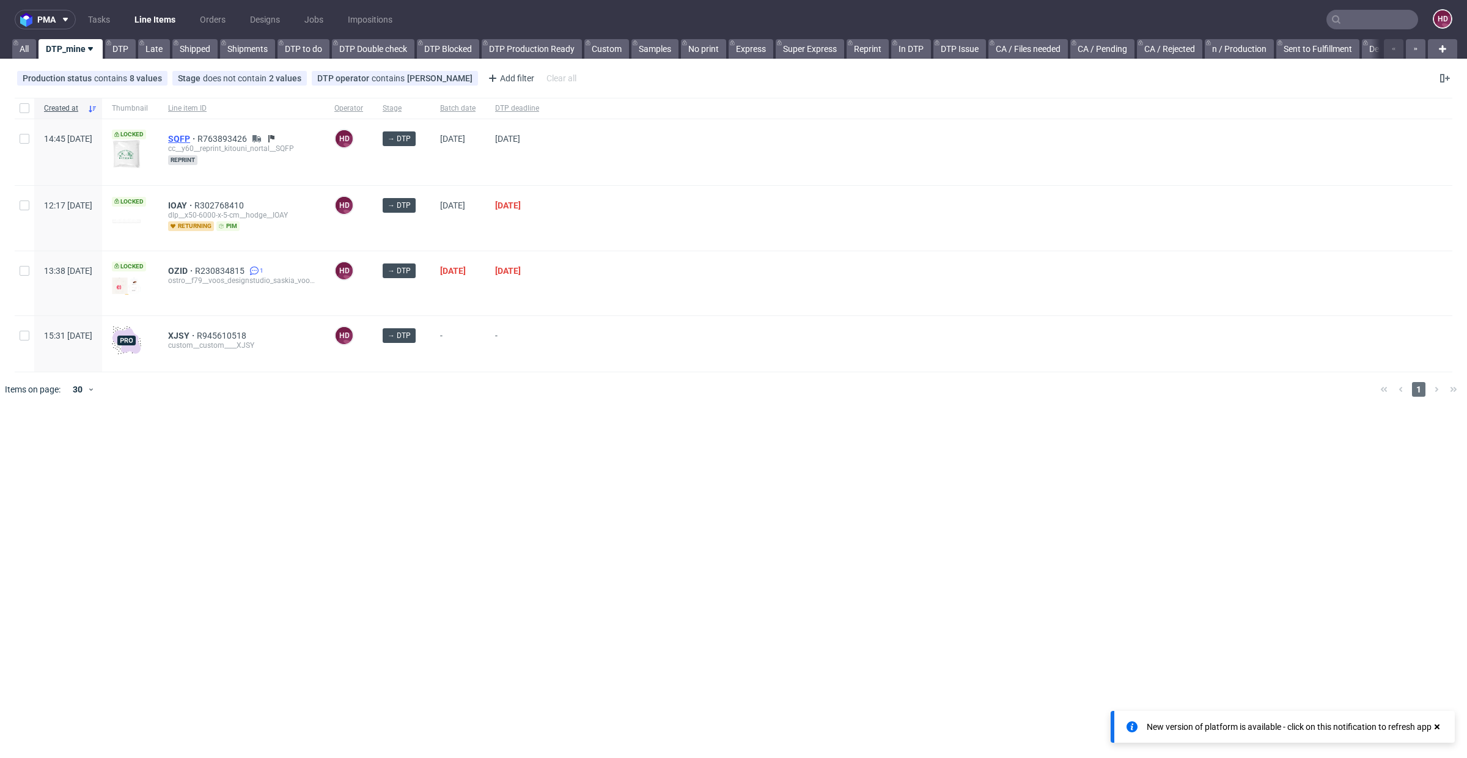
click at [197, 138] on span "SQFP" at bounding box center [182, 139] width 29 height 10
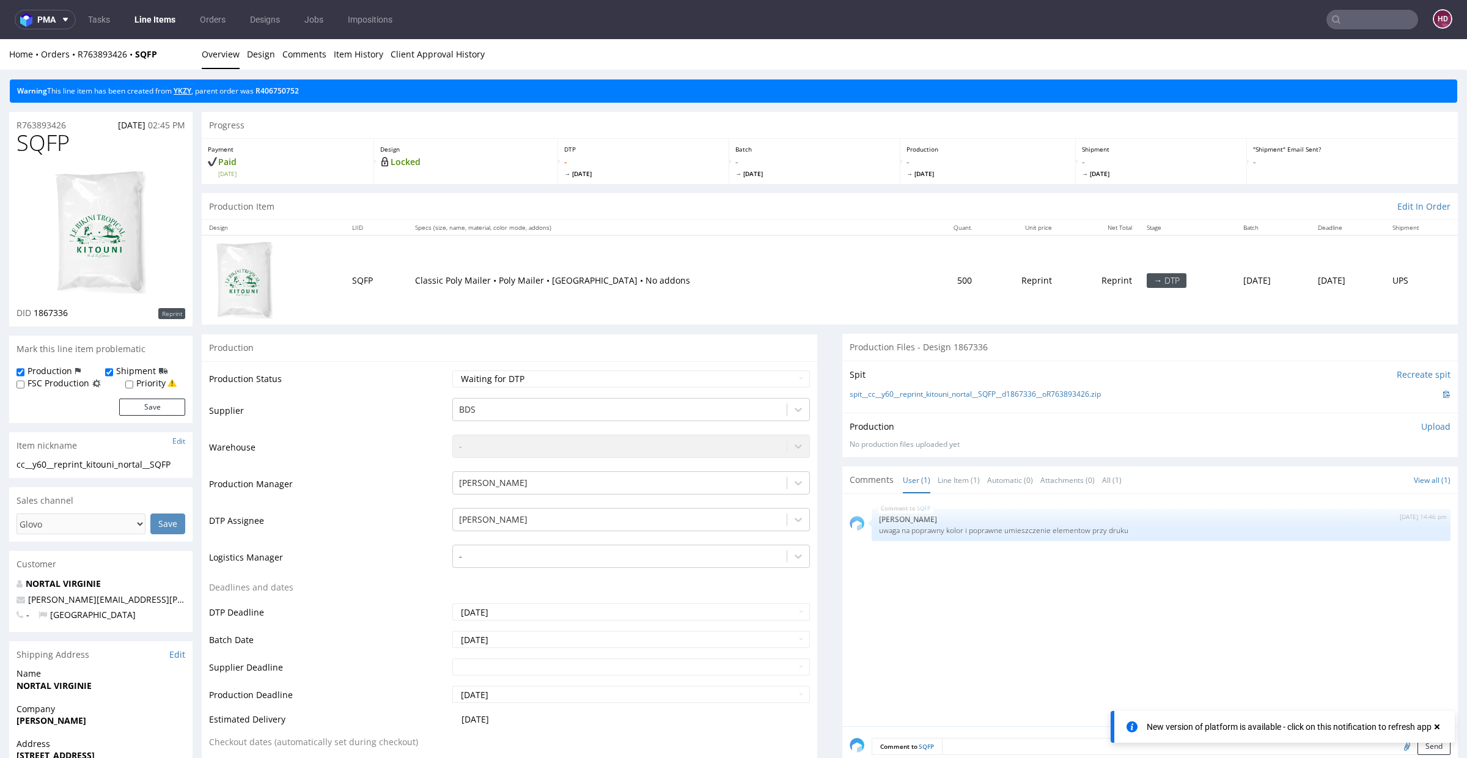
click at [184, 90] on link "YKZY" at bounding box center [183, 91] width 18 height 10
click at [186, 92] on link "YKZY" at bounding box center [183, 91] width 18 height 10
click at [183, 92] on link "YKZY" at bounding box center [183, 91] width 18 height 10
click at [183, 89] on link "YKZY" at bounding box center [183, 91] width 18 height 10
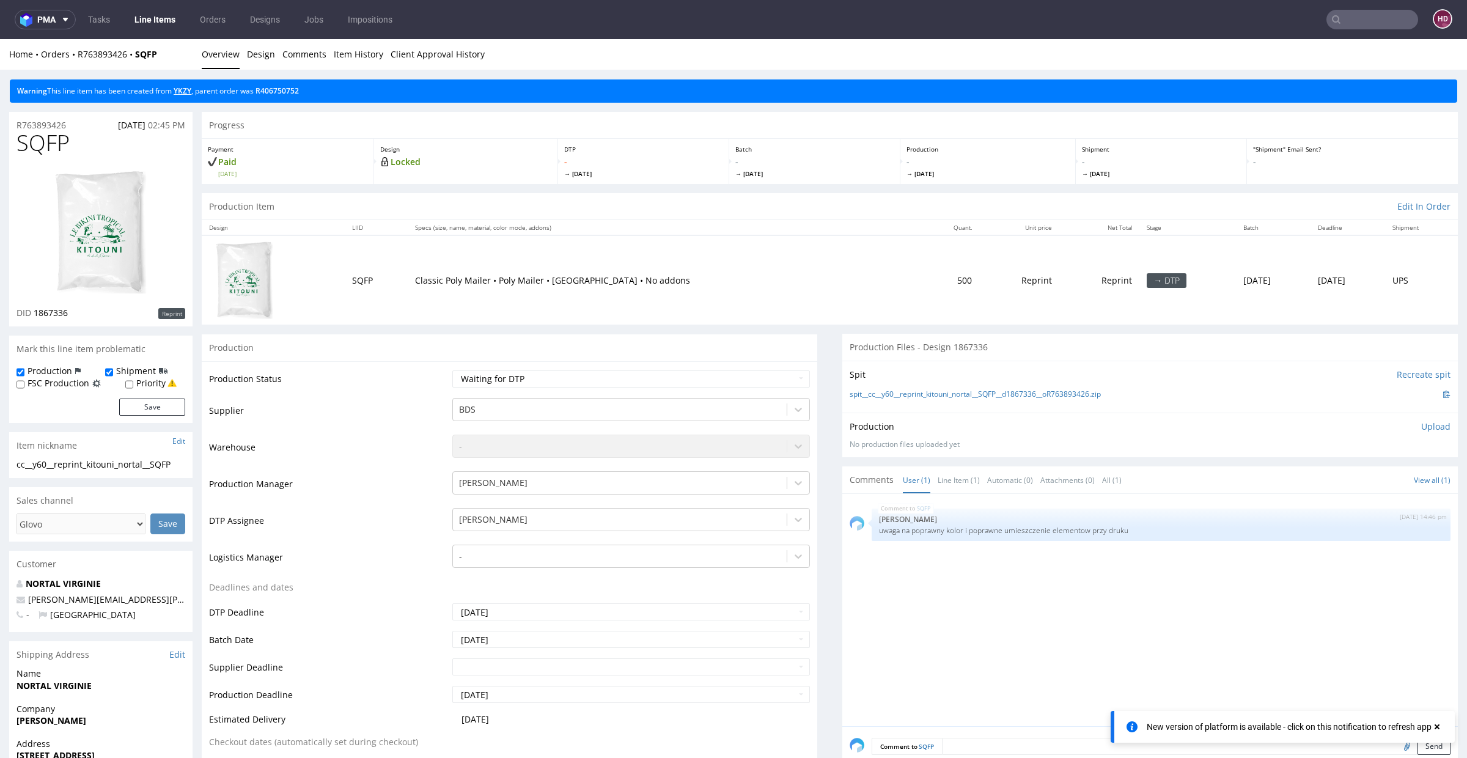
click at [183, 94] on link "YKZY" at bounding box center [183, 91] width 18 height 10
click at [183, 89] on link "YKZY" at bounding box center [183, 91] width 18 height 10
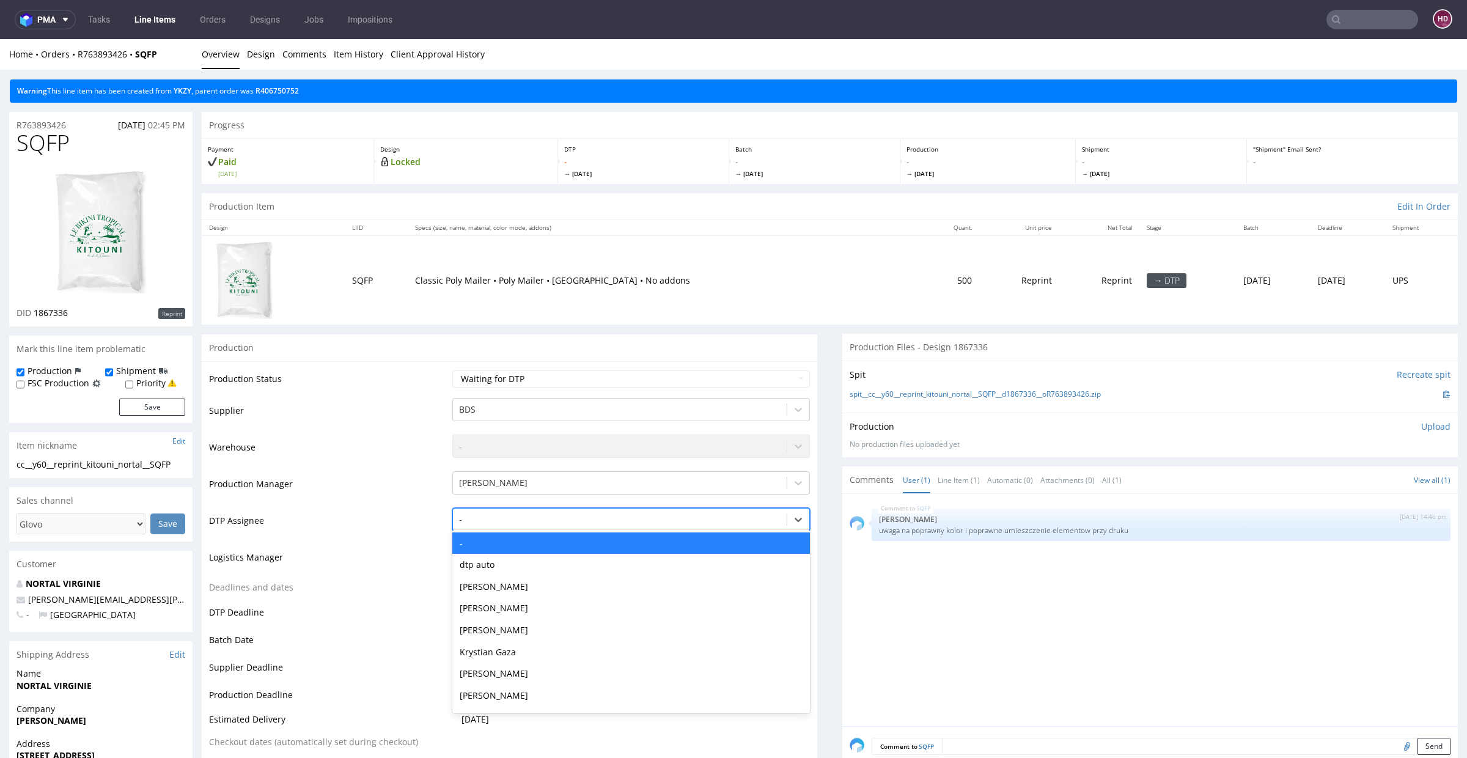
click at [481, 519] on div at bounding box center [620, 519] width 322 height 15
click at [536, 578] on div "[PERSON_NAME]" at bounding box center [631, 587] width 358 height 22
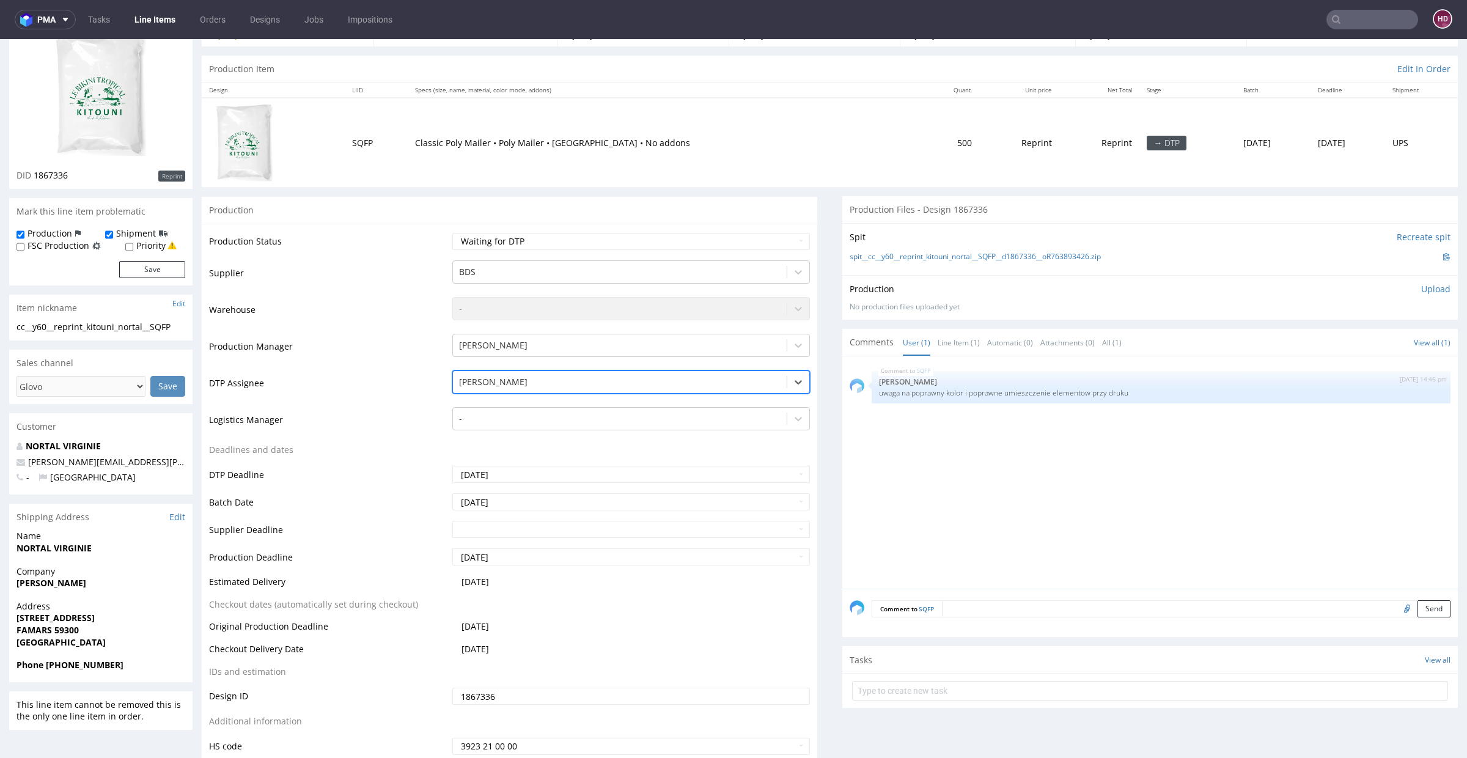
scroll to position [236, 0]
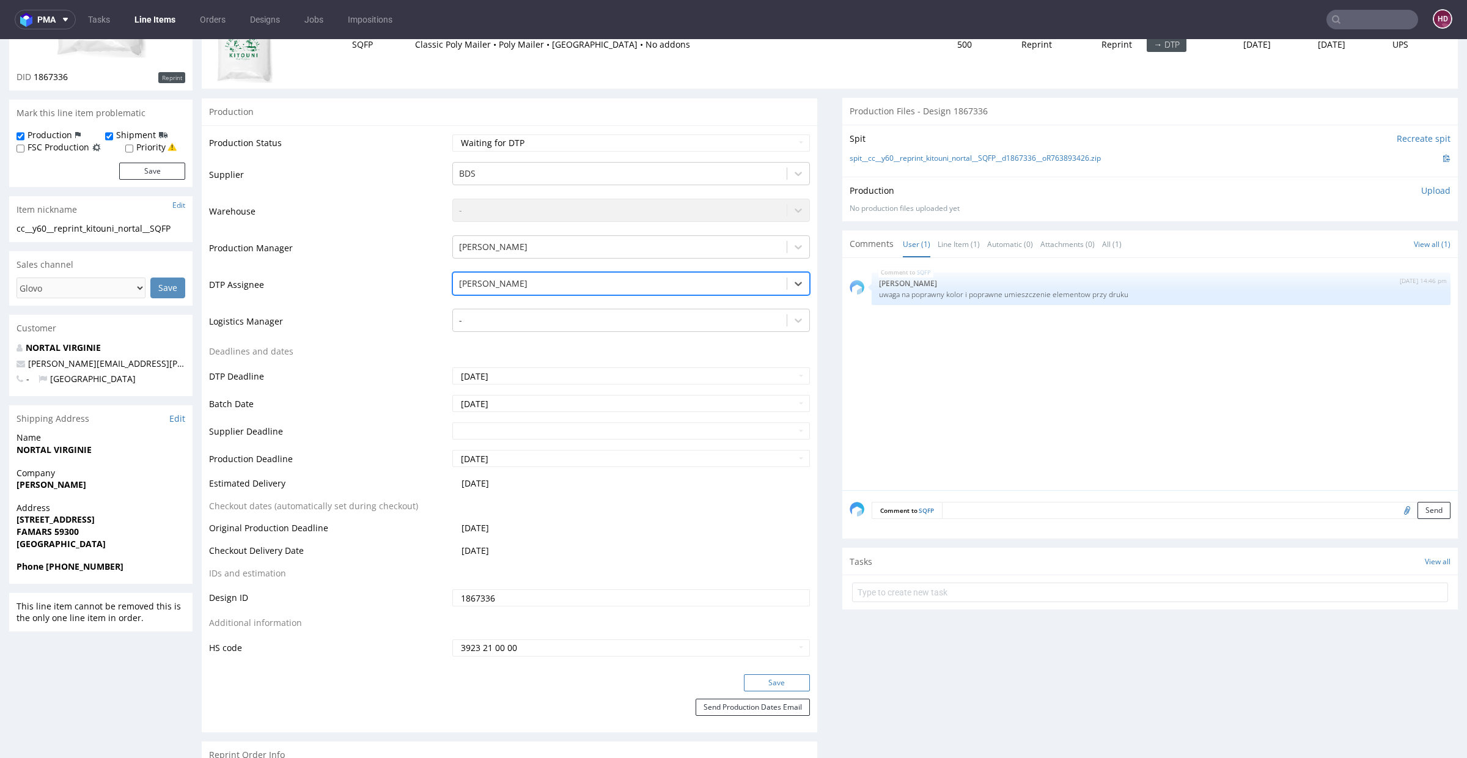
click at [761, 679] on button "Save" at bounding box center [777, 682] width 66 height 17
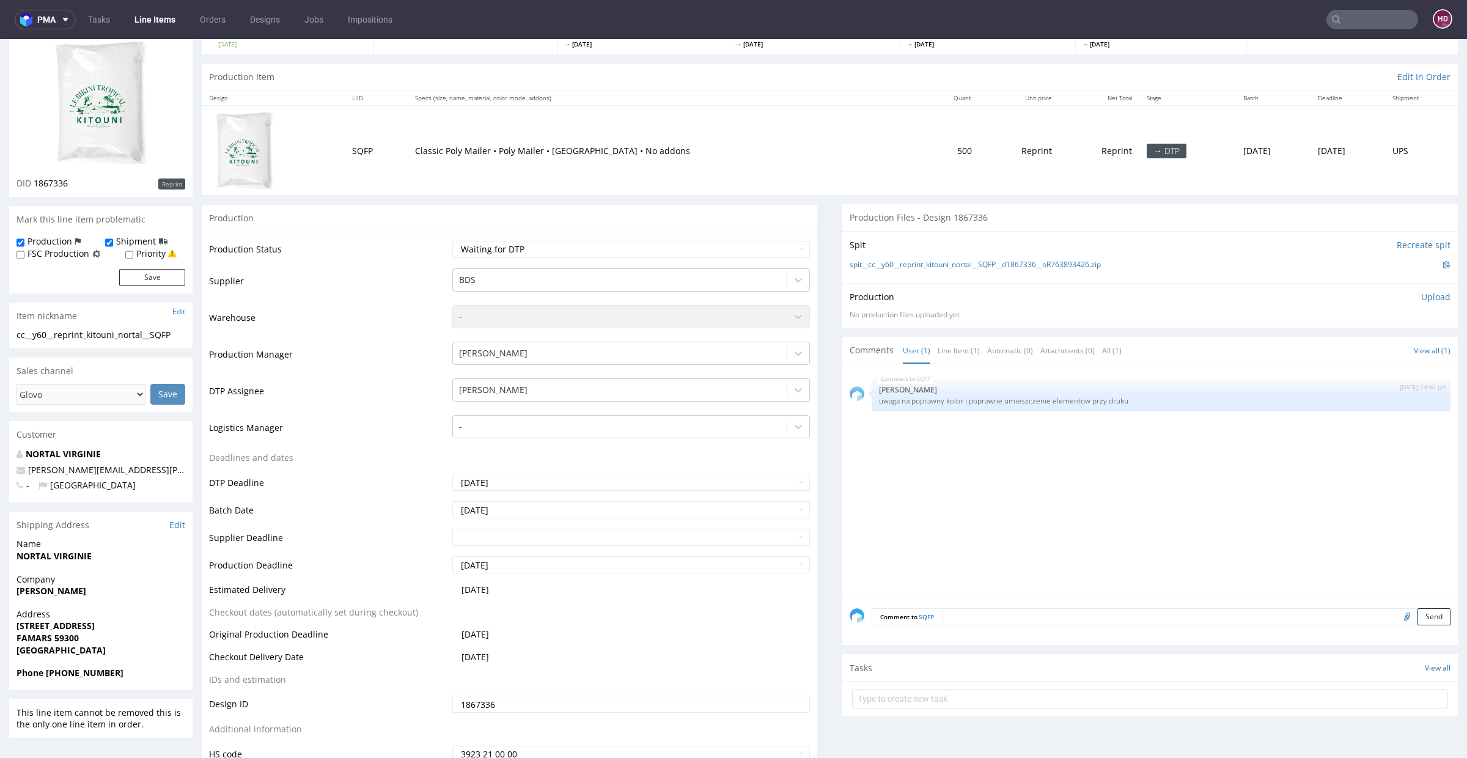
scroll to position [0, 0]
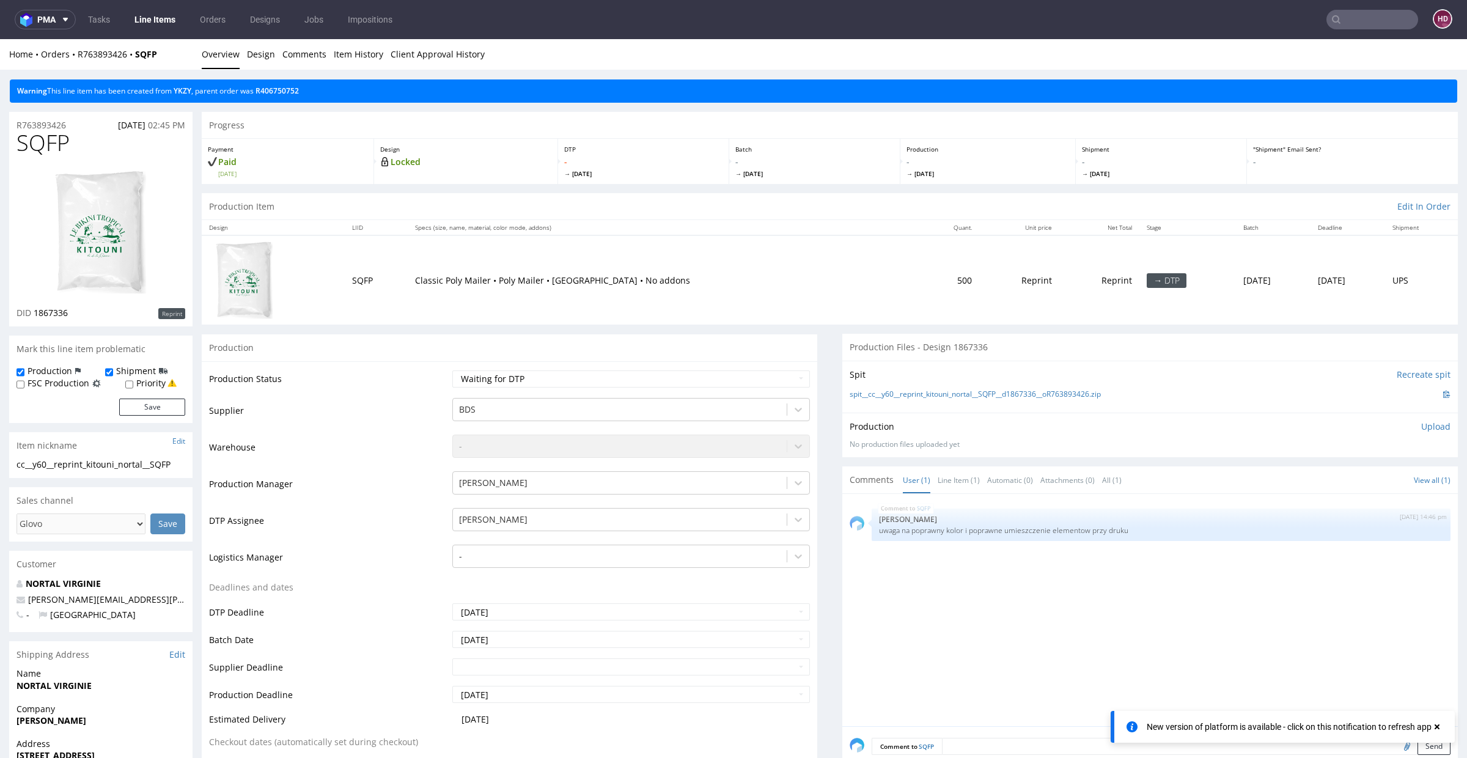
click at [73, 258] on img at bounding box center [101, 233] width 98 height 130
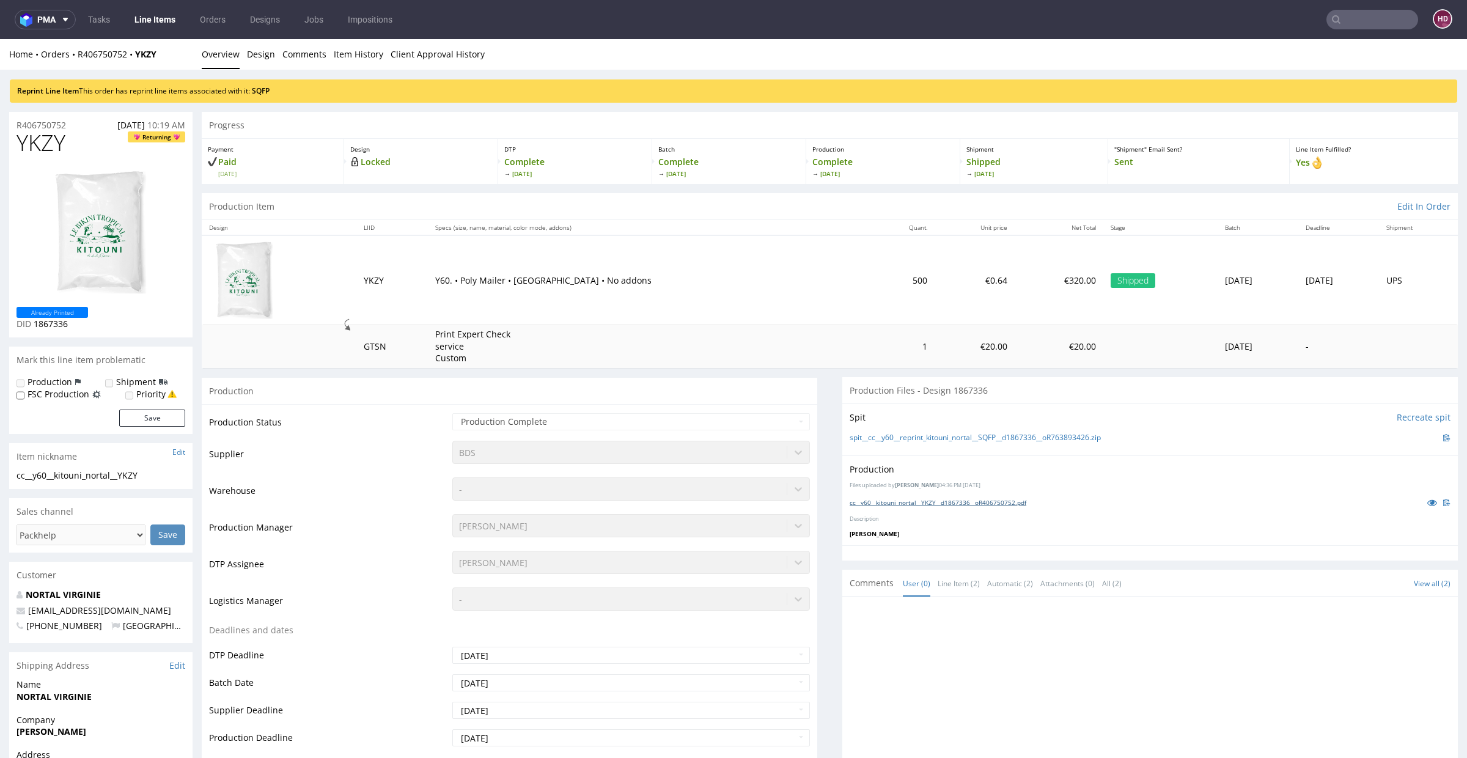
click at [891, 501] on link "cc__y60__kitouni_nortal__YKZY__d1867336__oR406750752.pdf" at bounding box center [938, 502] width 177 height 9
click at [134, 19] on link "Line Items" at bounding box center [155, 20] width 56 height 20
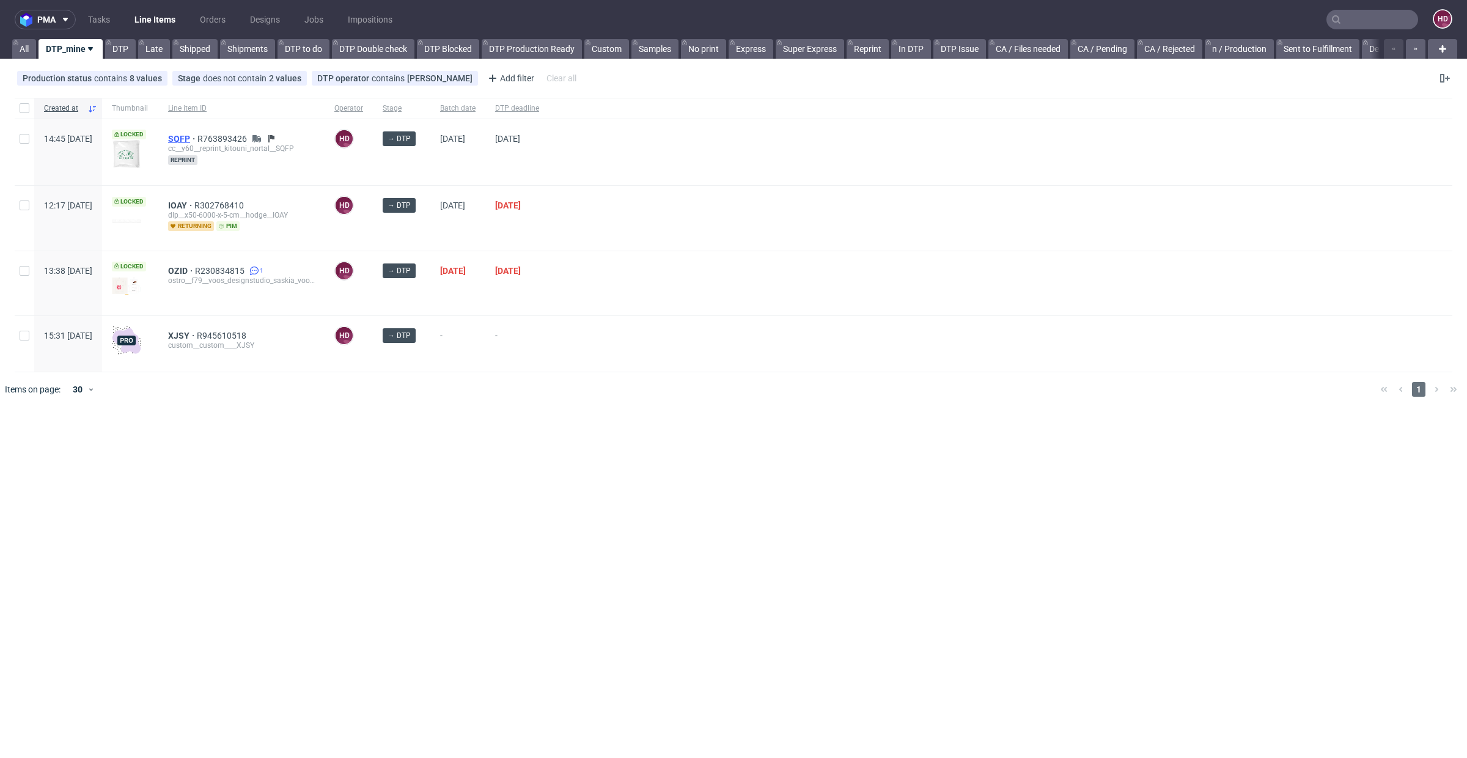
click at [197, 135] on span "SQFP" at bounding box center [182, 139] width 29 height 10
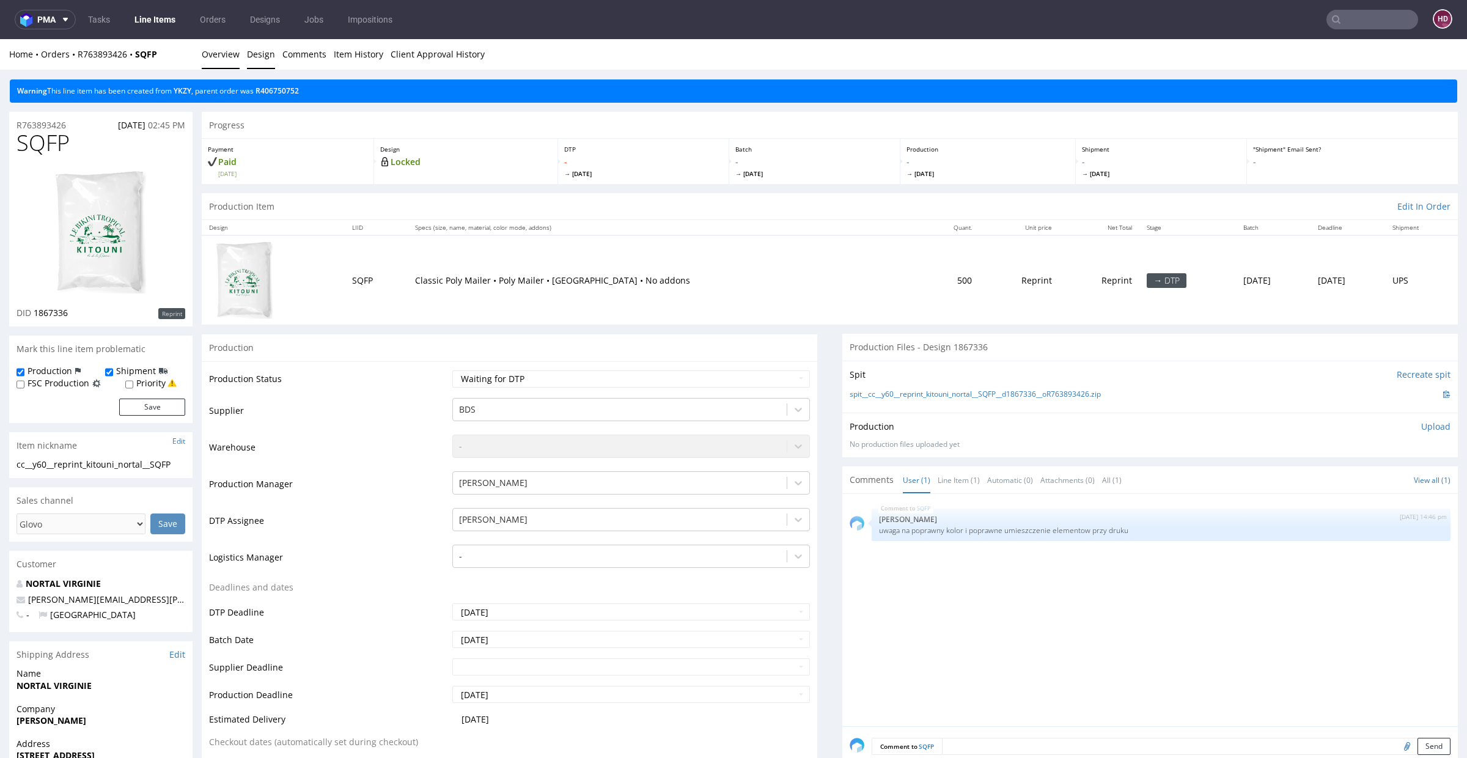
click at [260, 48] on link "Design" at bounding box center [261, 54] width 28 height 30
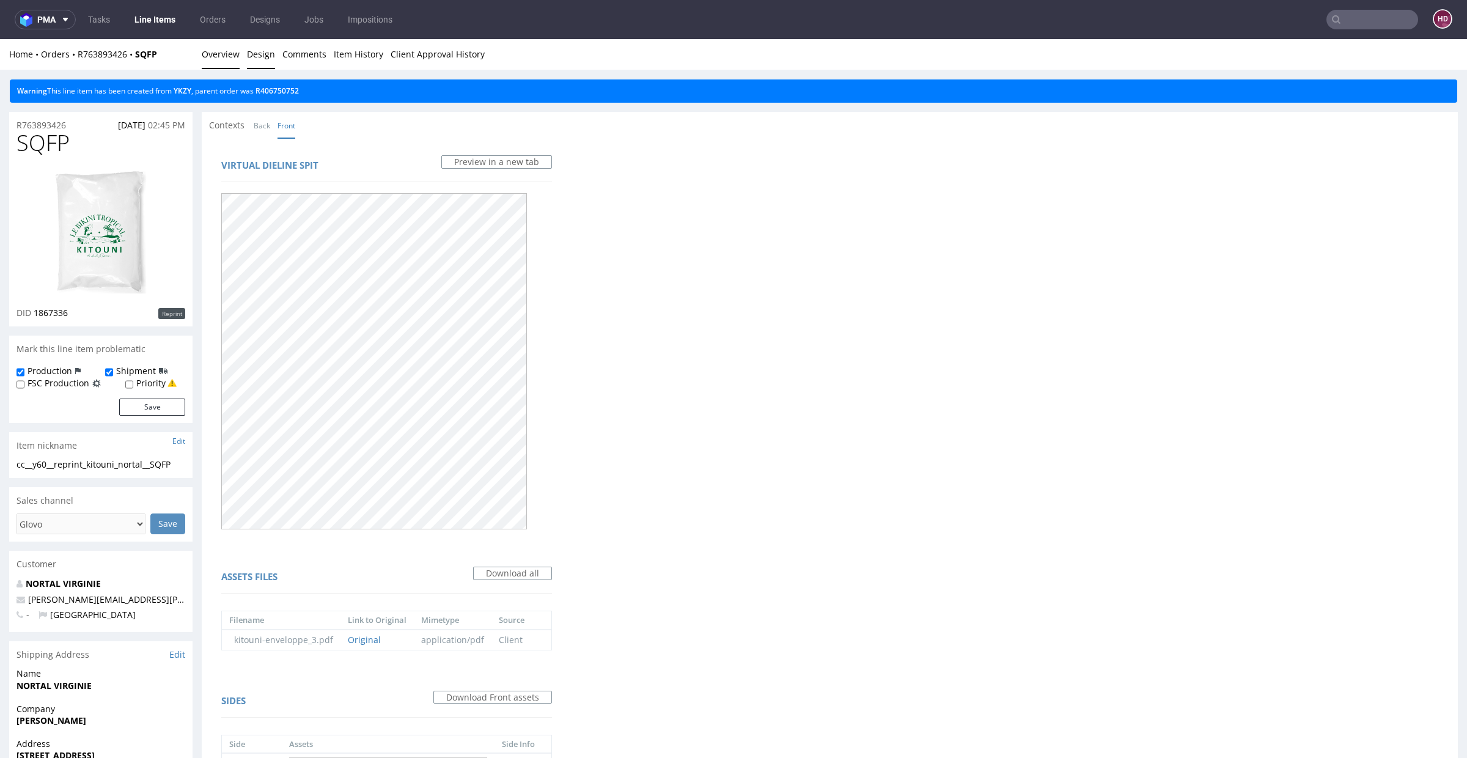
click at [220, 55] on link "Overview" at bounding box center [221, 54] width 38 height 30
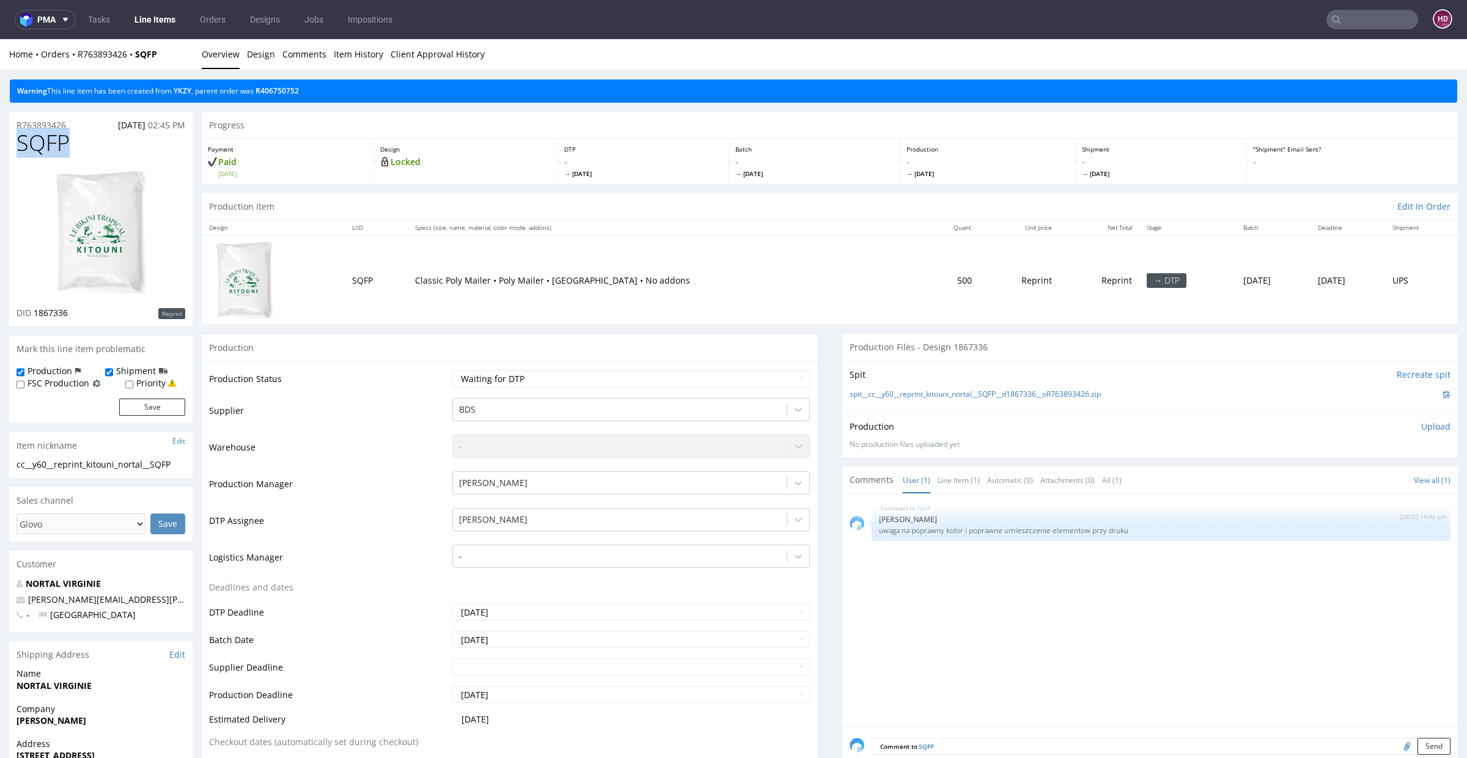
drag, startPoint x: 70, startPoint y: 142, endPoint x: 18, endPoint y: 141, distance: 51.4
click at [18, 141] on span "SQFP" at bounding box center [43, 143] width 53 height 24
copy span "SQFP"
drag, startPoint x: 183, startPoint y: 462, endPoint x: 0, endPoint y: 468, distance: 182.9
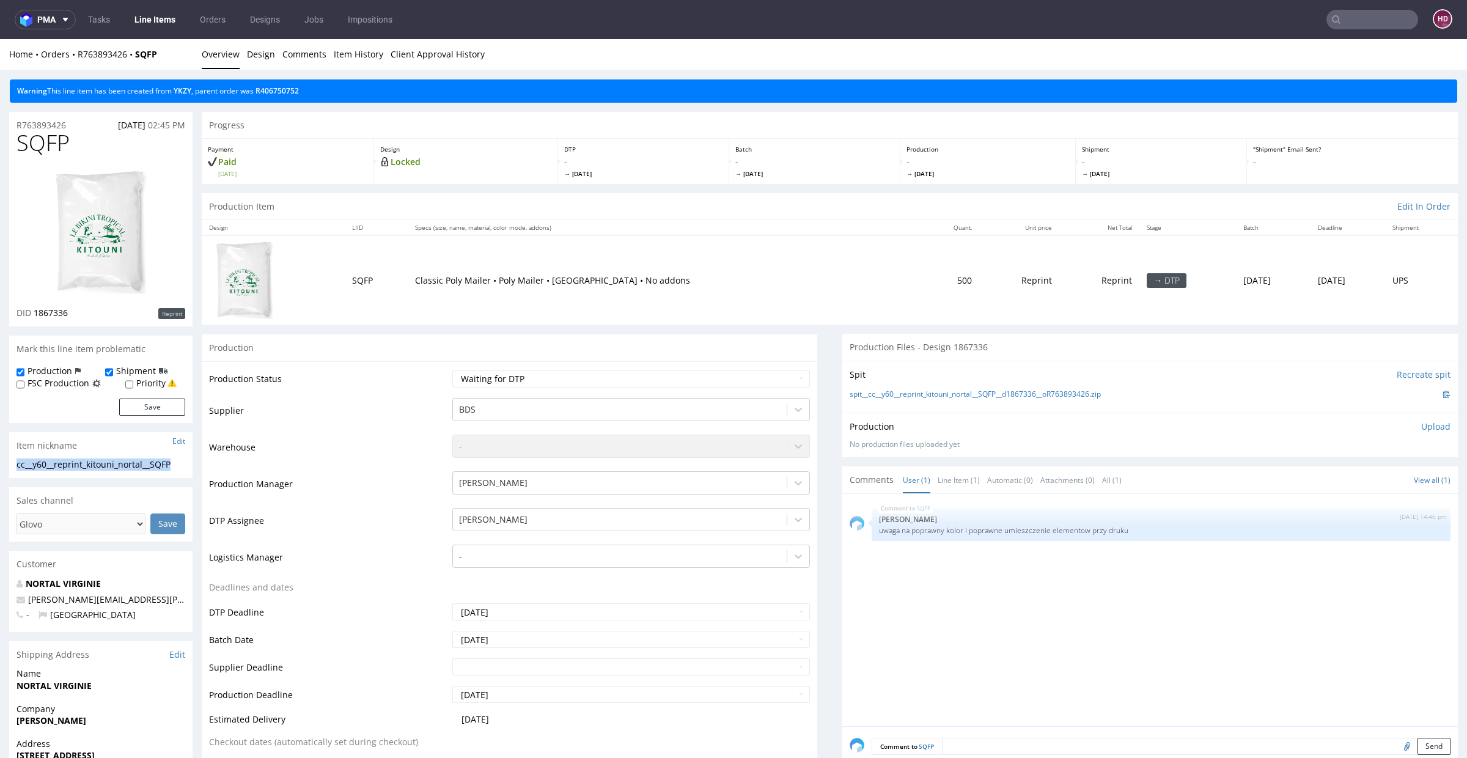
copy div "cc__y60__reprint_kitouni_nortal__SQFP"
drag, startPoint x: 76, startPoint y: 144, endPoint x: 1, endPoint y: 142, distance: 75.8
copy span "SQFP"
drag, startPoint x: 80, startPoint y: 313, endPoint x: 57, endPoint y: 312, distance: 23.2
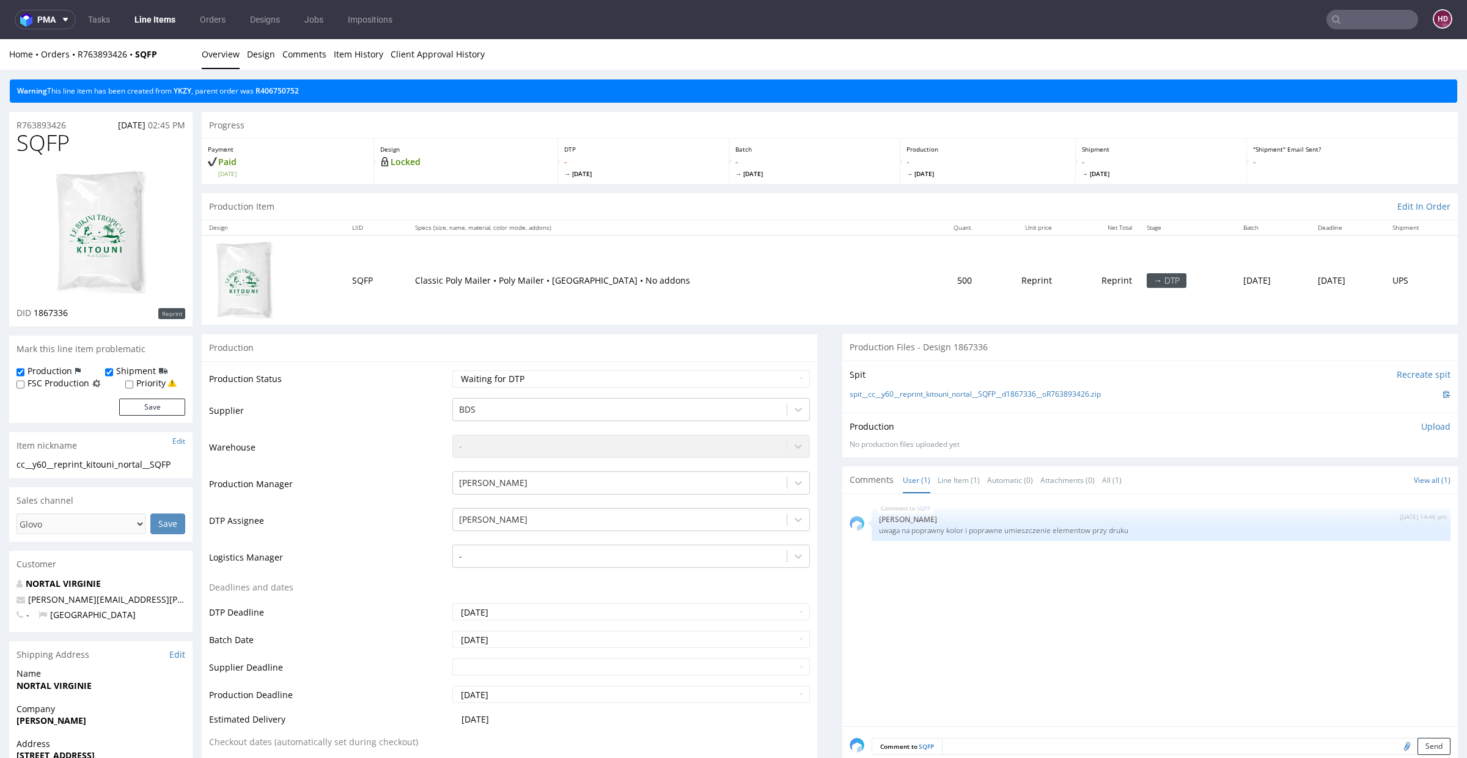
click at [57, 309] on div "DID 1867336 Reprint" at bounding box center [101, 313] width 169 height 12
drag, startPoint x: 76, startPoint y: 315, endPoint x: 37, endPoint y: 315, distance: 39.1
click at [34, 313] on div "DID 1867336 Reprint" at bounding box center [101, 313] width 169 height 12
copy span "1867336"
drag, startPoint x: 82, startPoint y: 122, endPoint x: 14, endPoint y: 117, distance: 68.0
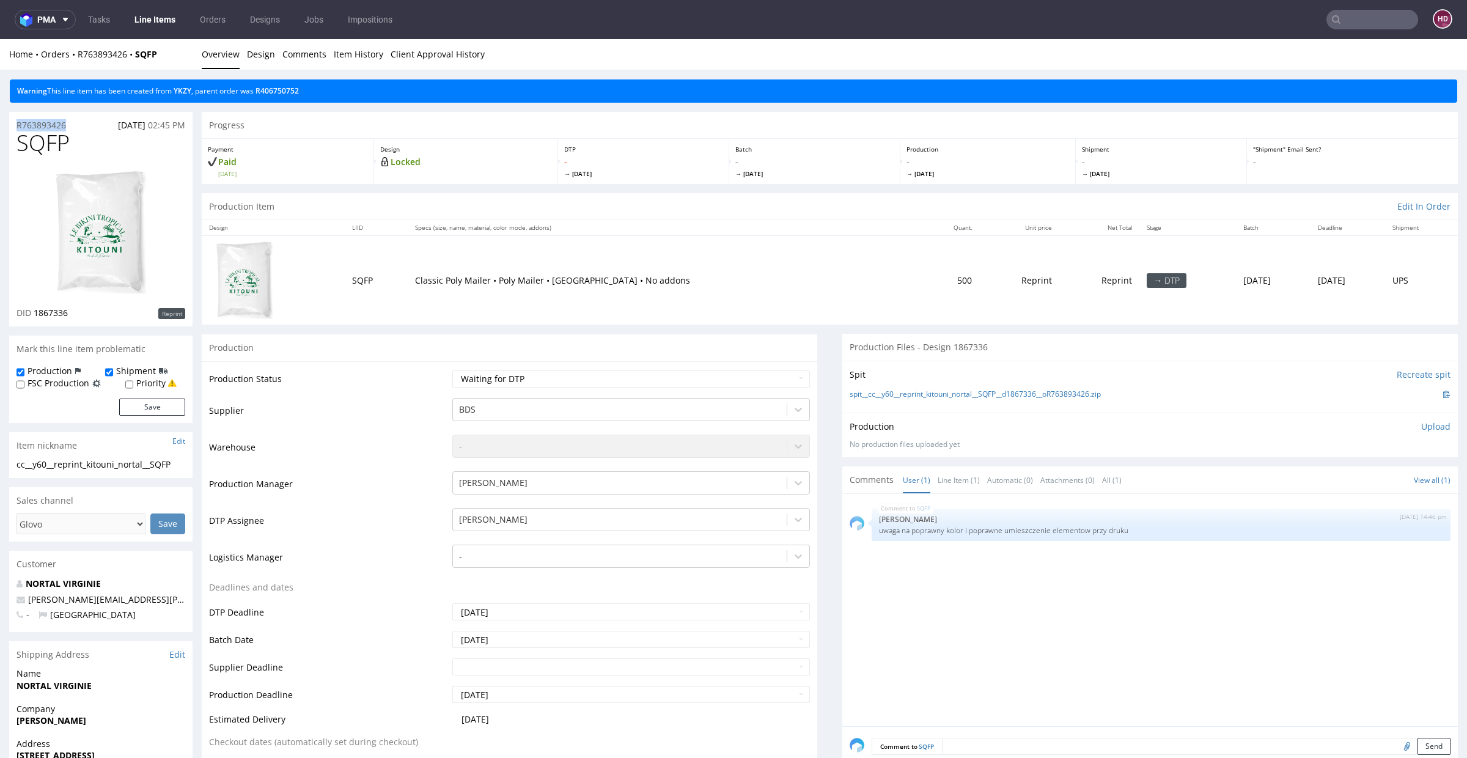
click at [14, 117] on div "R763893426 27.08.2025 02:45 PM" at bounding box center [100, 122] width 183 height 20
copy p "R763893426"
click at [1422, 428] on p "Upload" at bounding box center [1436, 427] width 29 height 12
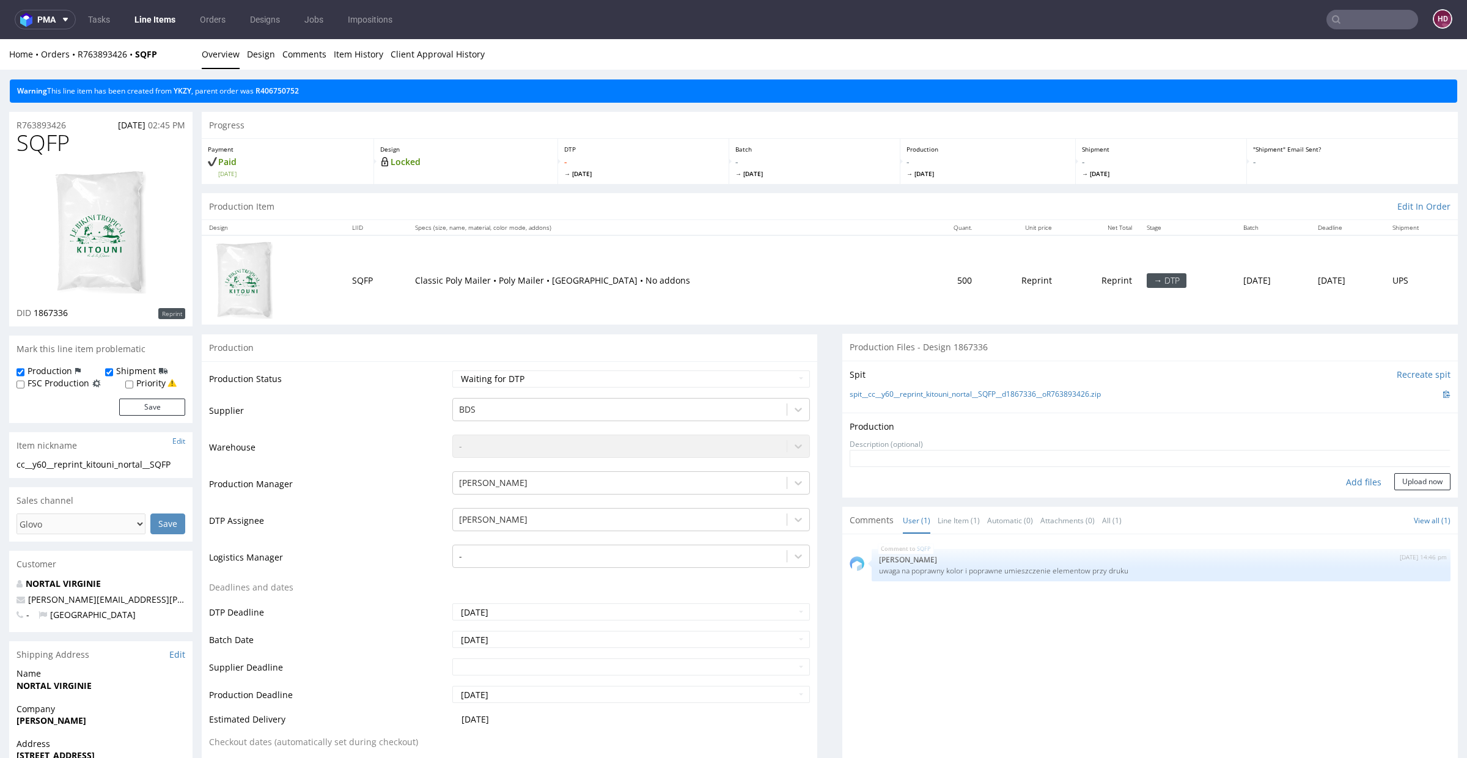
click at [1334, 477] on div "Add files" at bounding box center [1364, 482] width 61 height 18
type input "C:\fakepath\cc__y60__reprint_kitouni_nortal__SQFP__d1867336__oR763893426.pdf"
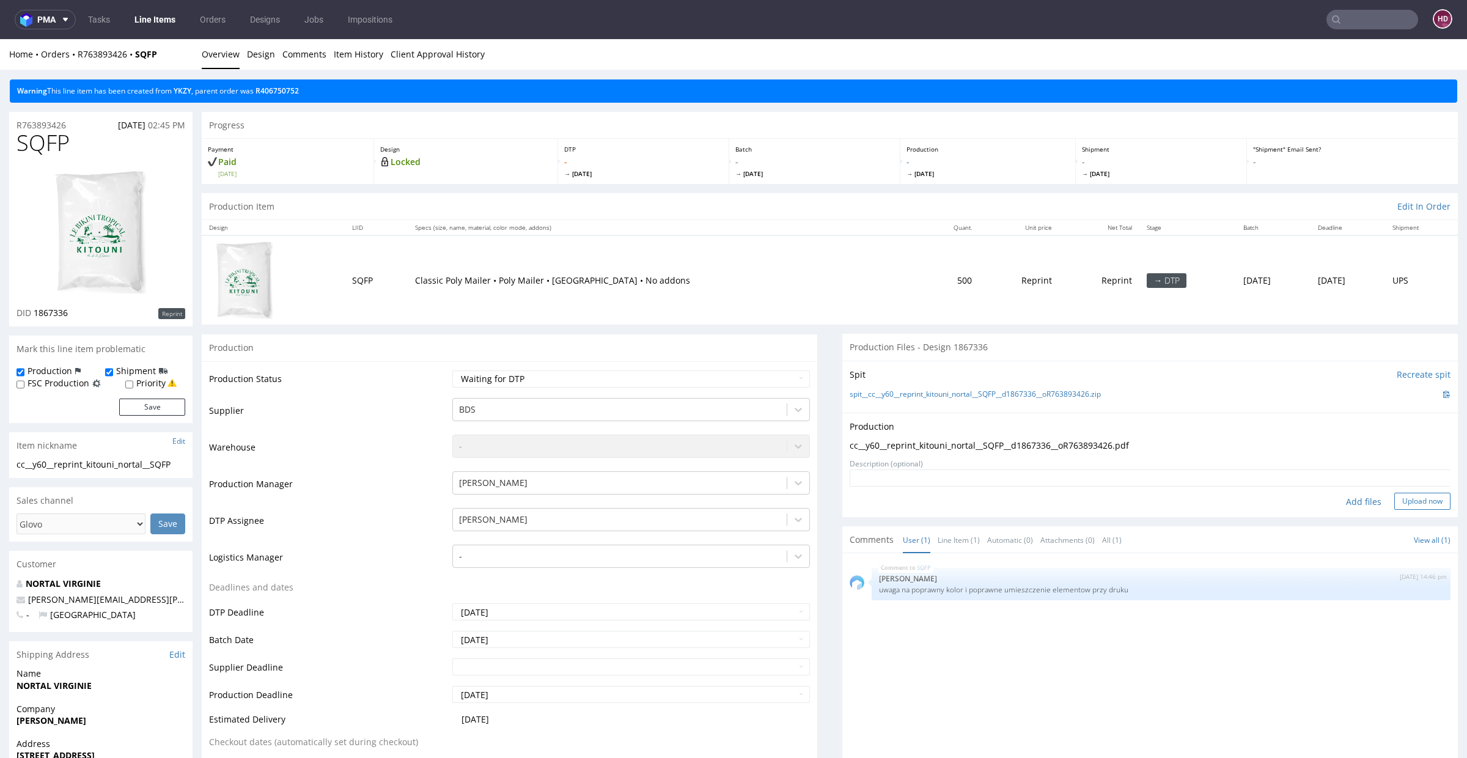
click at [1408, 493] on button "Upload now" at bounding box center [1423, 501] width 56 height 17
click at [602, 379] on select "Waiting for Artwork Waiting for Diecut Waiting for Mockup Waiting for DTP Waiti…" at bounding box center [631, 379] width 358 height 17
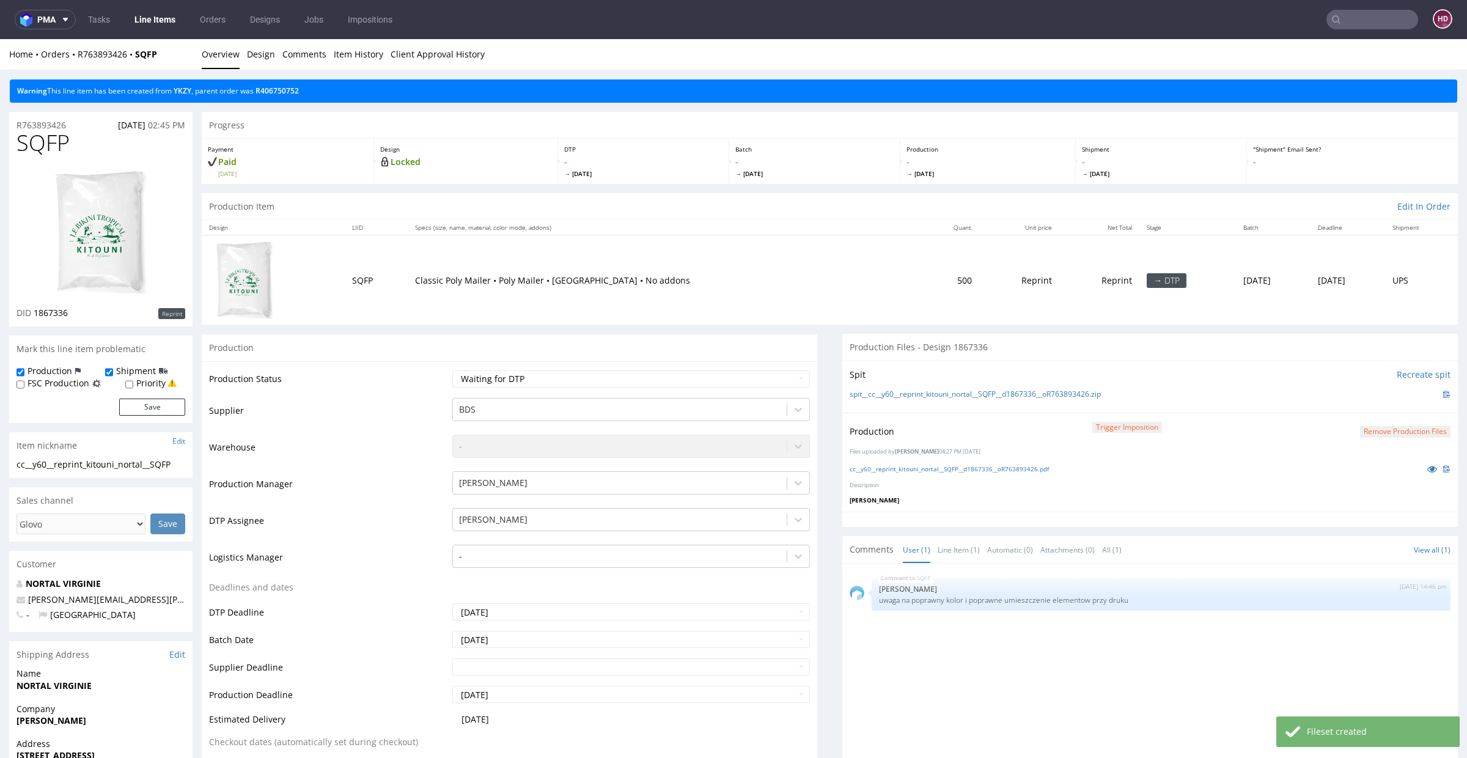
click at [511, 374] on select "Waiting for Artwork Waiting for Diecut Waiting for Mockup Waiting for DTP Waiti…" at bounding box center [631, 379] width 358 height 17
click at [452, 371] on select "Waiting for Artwork Waiting for Diecut Waiting for Mockup Waiting for DTP Waiti…" at bounding box center [631, 379] width 358 height 17
click at [531, 387] on td "Waiting for Artwork Waiting for Diecut Waiting for Mockup Waiting for DTP Waiti…" at bounding box center [629, 383] width 361 height 28
click at [533, 378] on select "Waiting for Artwork Waiting for Diecut Waiting for Mockup Waiting for DTP Waiti…" at bounding box center [631, 379] width 358 height 17
select select "dtp_production_ready"
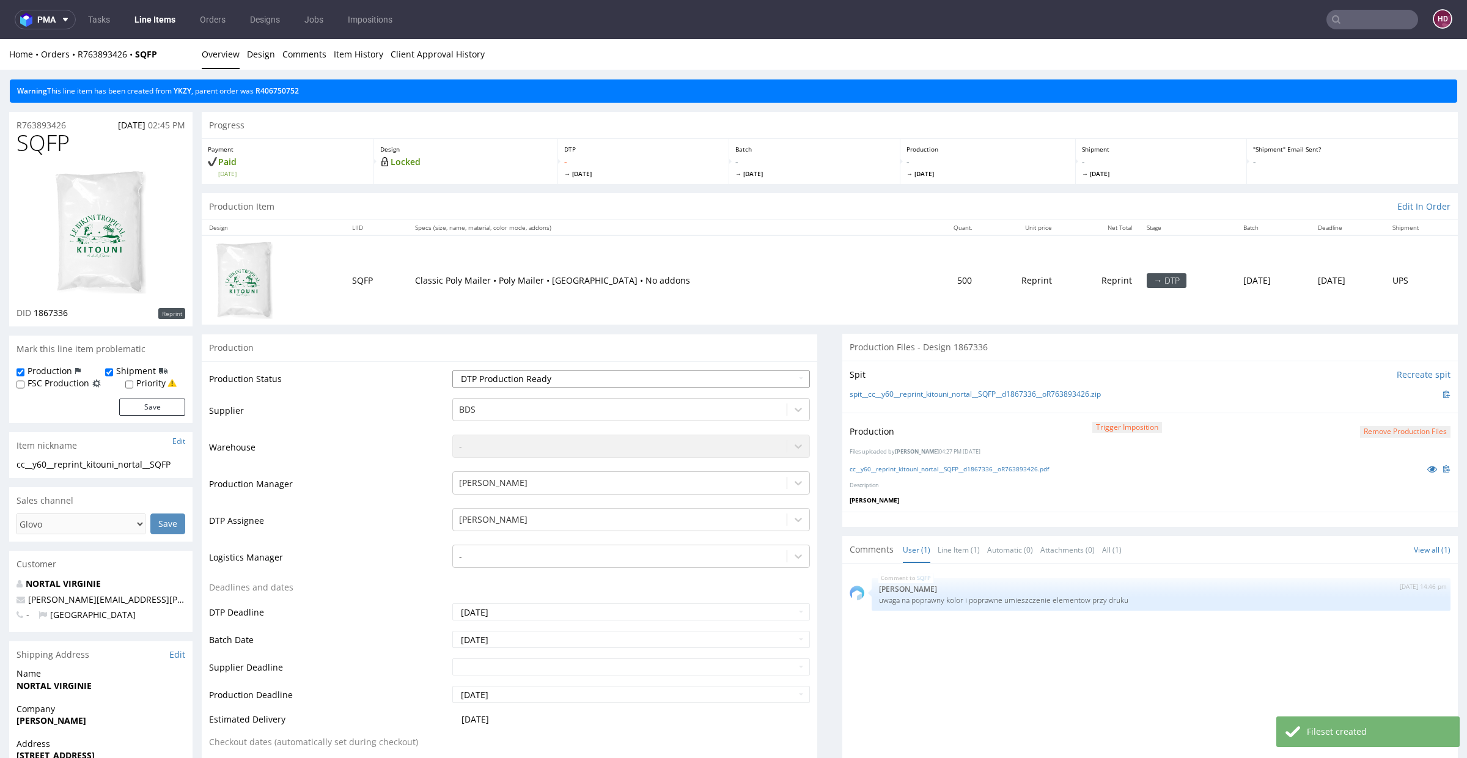
click at [452, 371] on select "Waiting for Artwork Waiting for Diecut Waiting for Mockup Waiting for DTP Waiti…" at bounding box center [631, 379] width 358 height 17
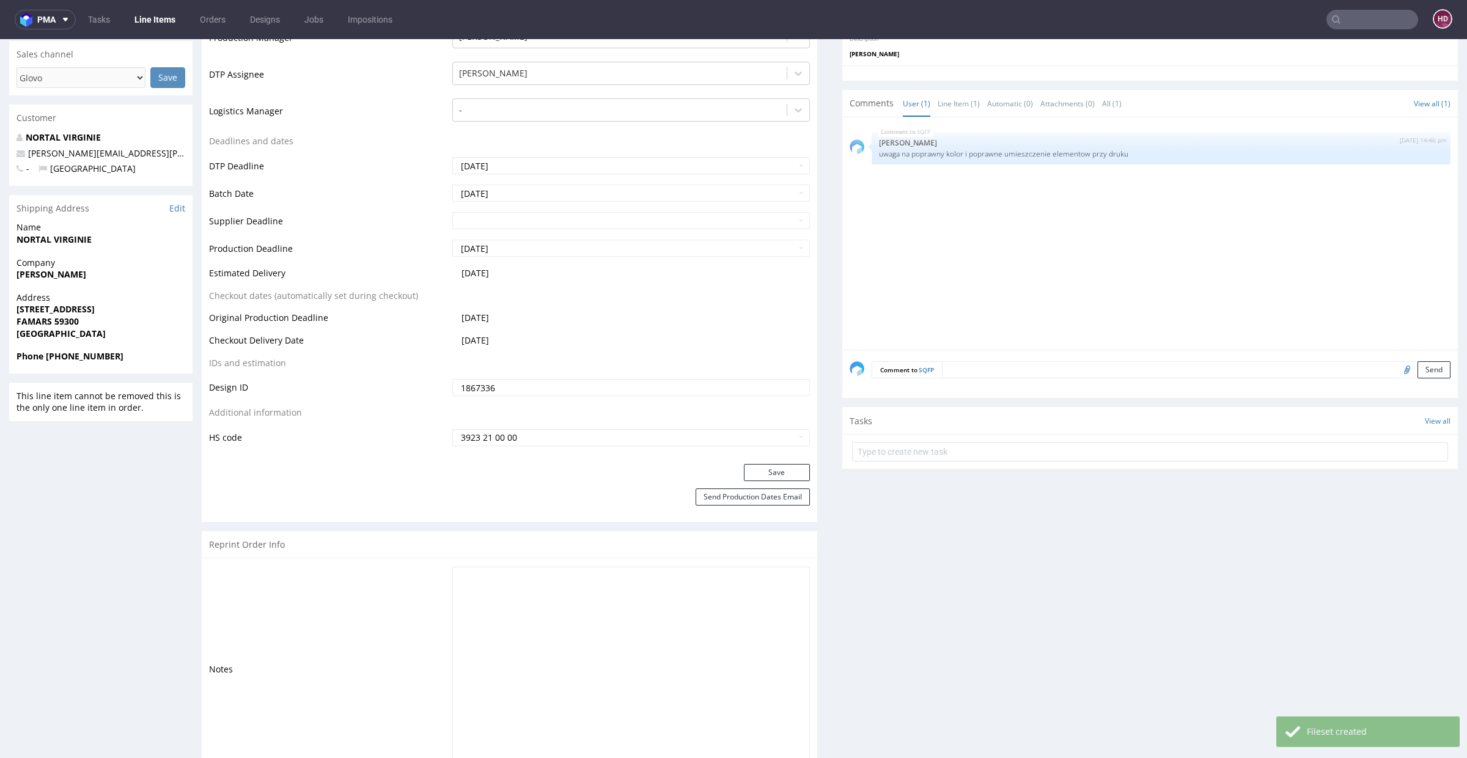
scroll to position [727, 0]
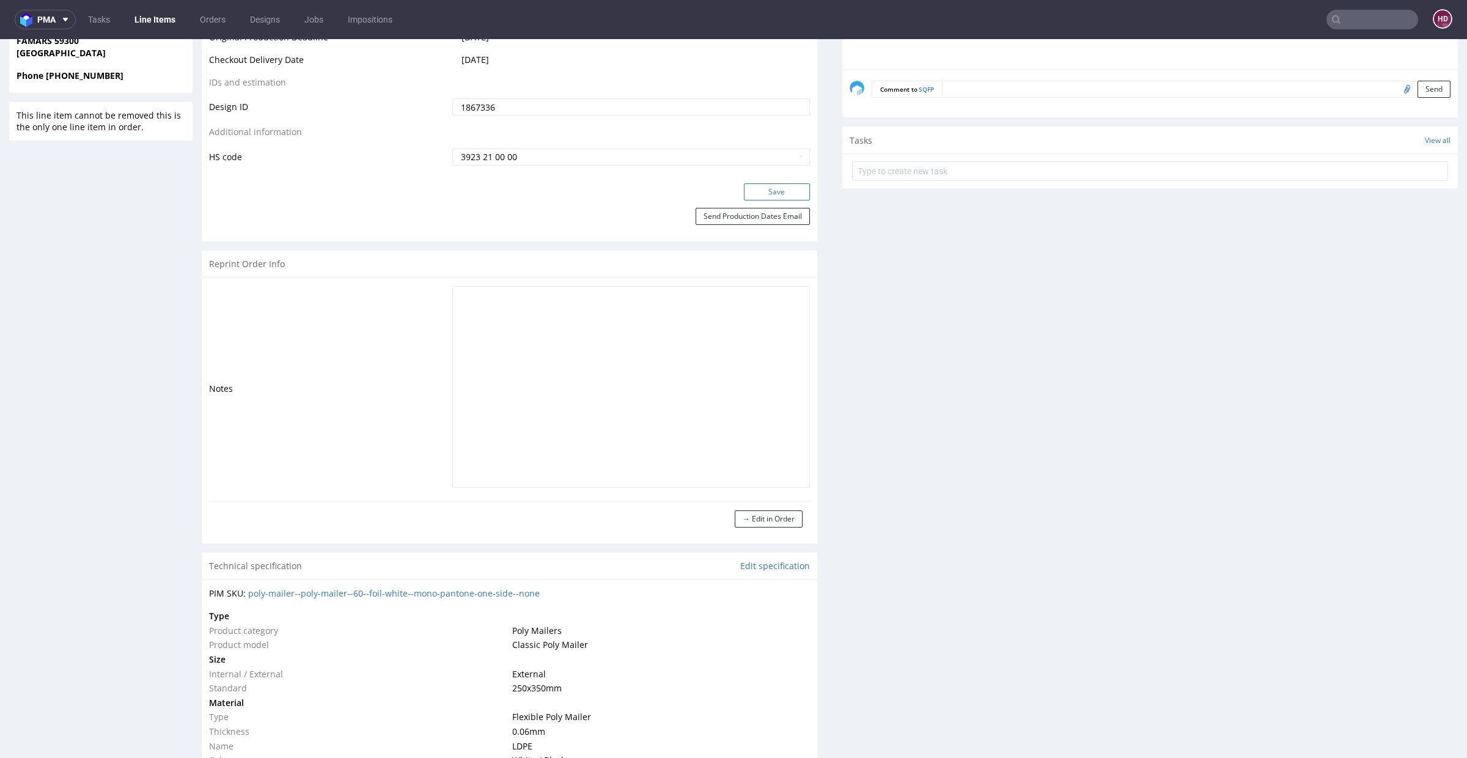
click at [761, 191] on button "Save" at bounding box center [777, 191] width 66 height 17
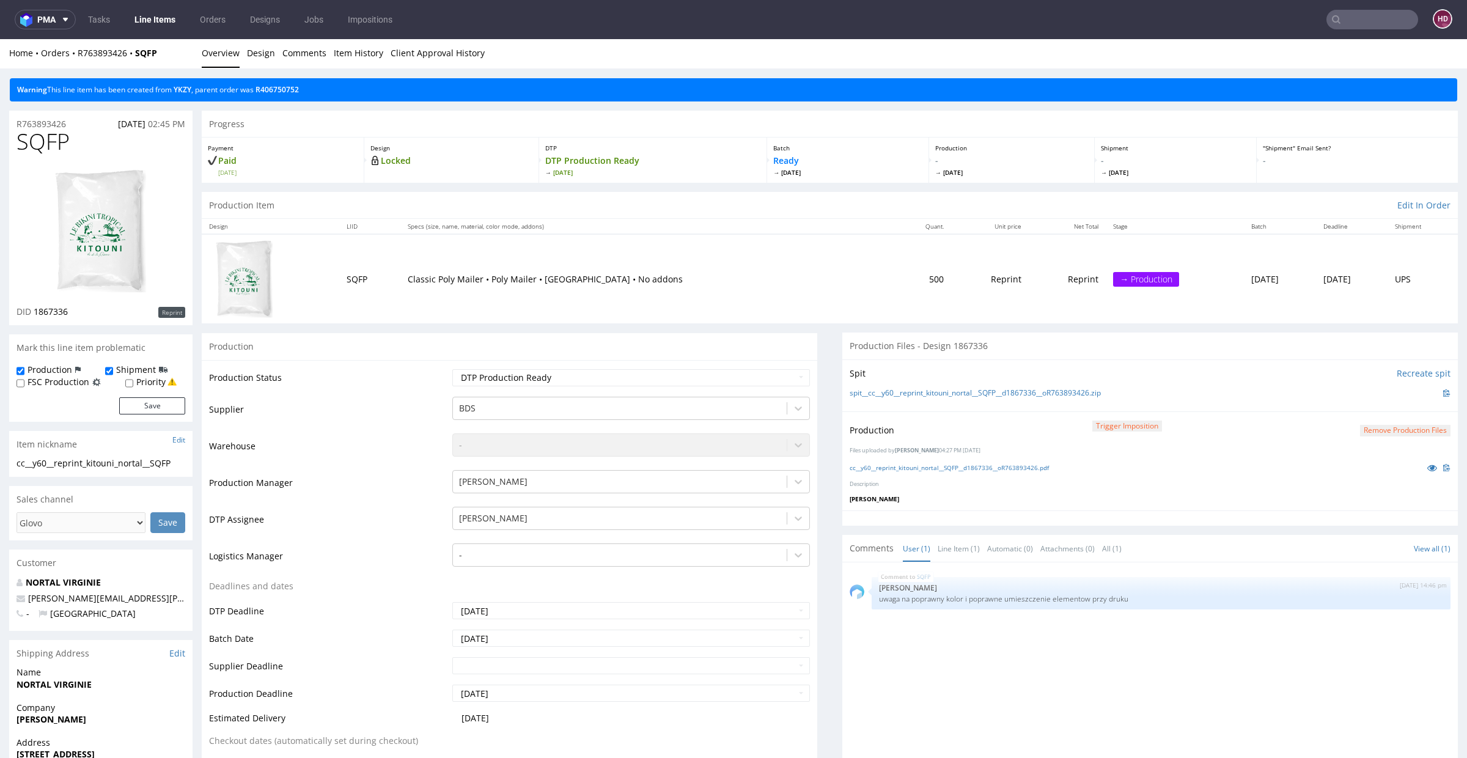
scroll to position [0, 0]
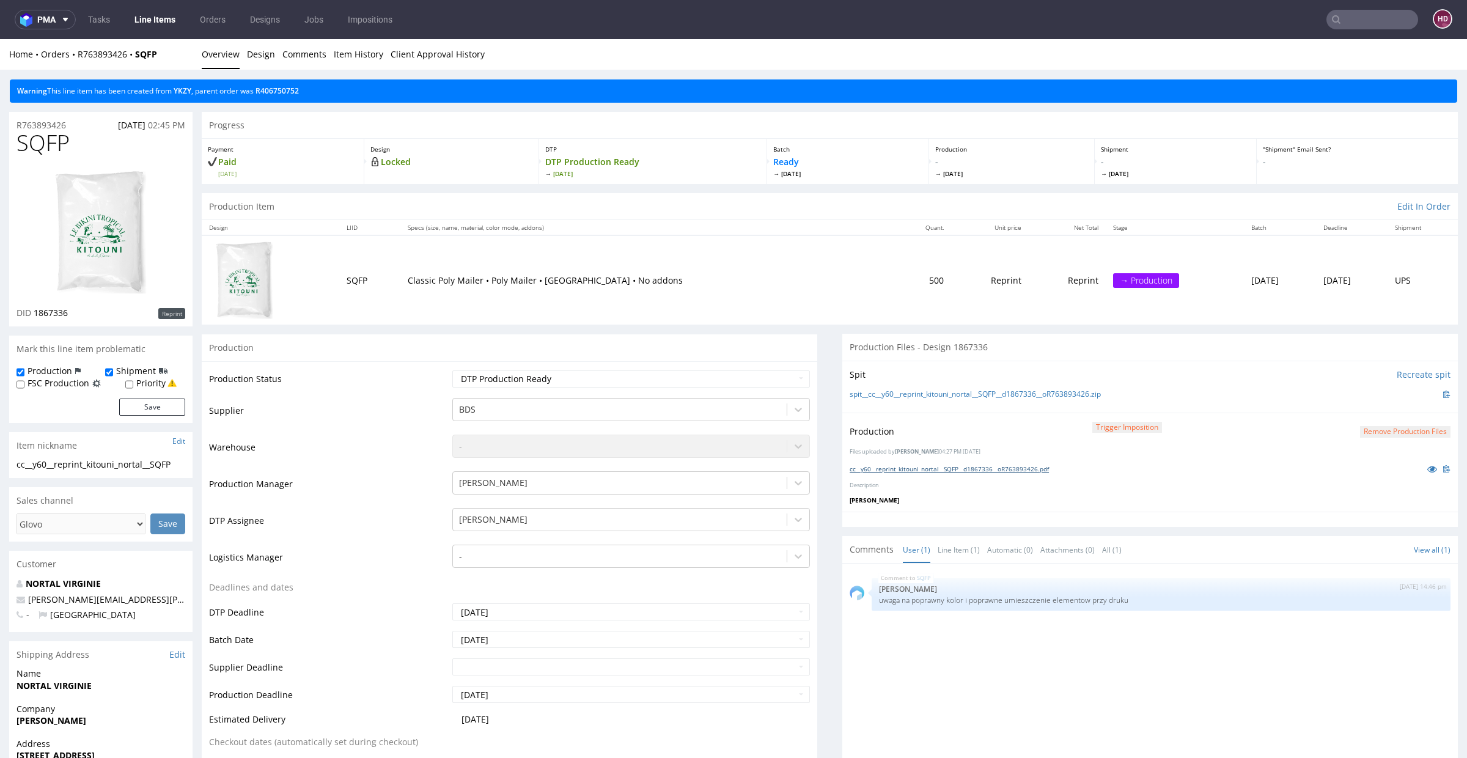
click at [1026, 466] on link "cc__y60__reprint_kitouni_nortal__SQFP__d1867336__oR763893426.pdf" at bounding box center [949, 469] width 199 height 9
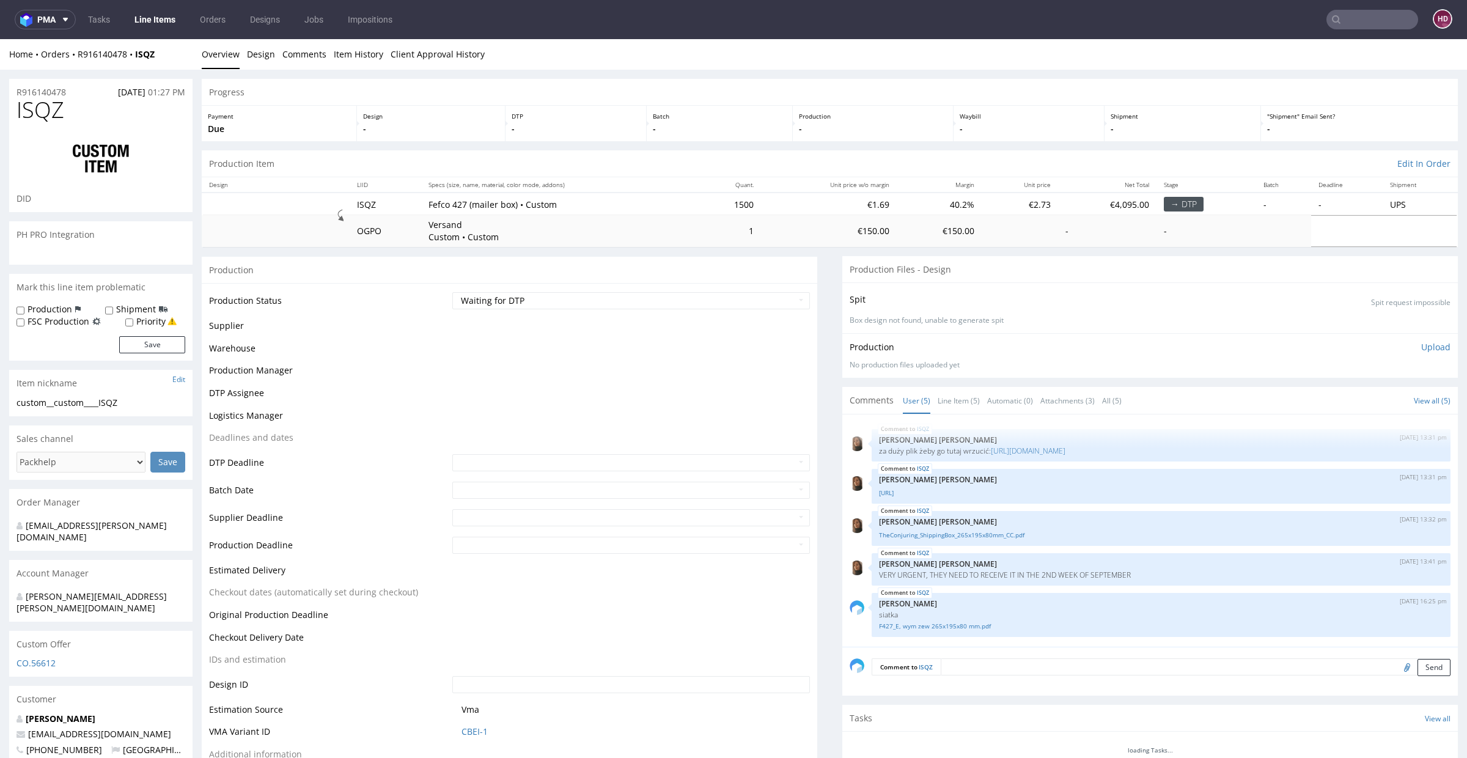
scroll to position [6, 0]
